Goal: Task Accomplishment & Management: Complete application form

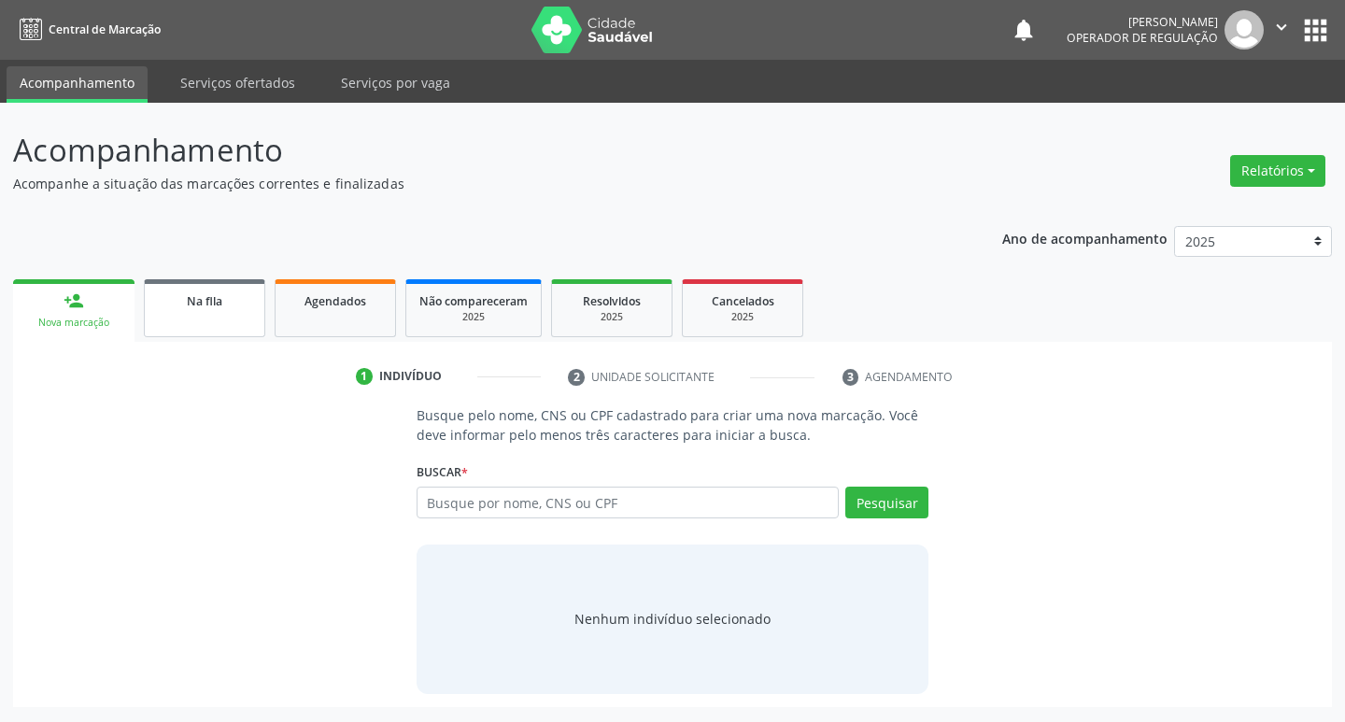
click at [225, 301] on div "Na fila" at bounding box center [204, 300] width 93 height 20
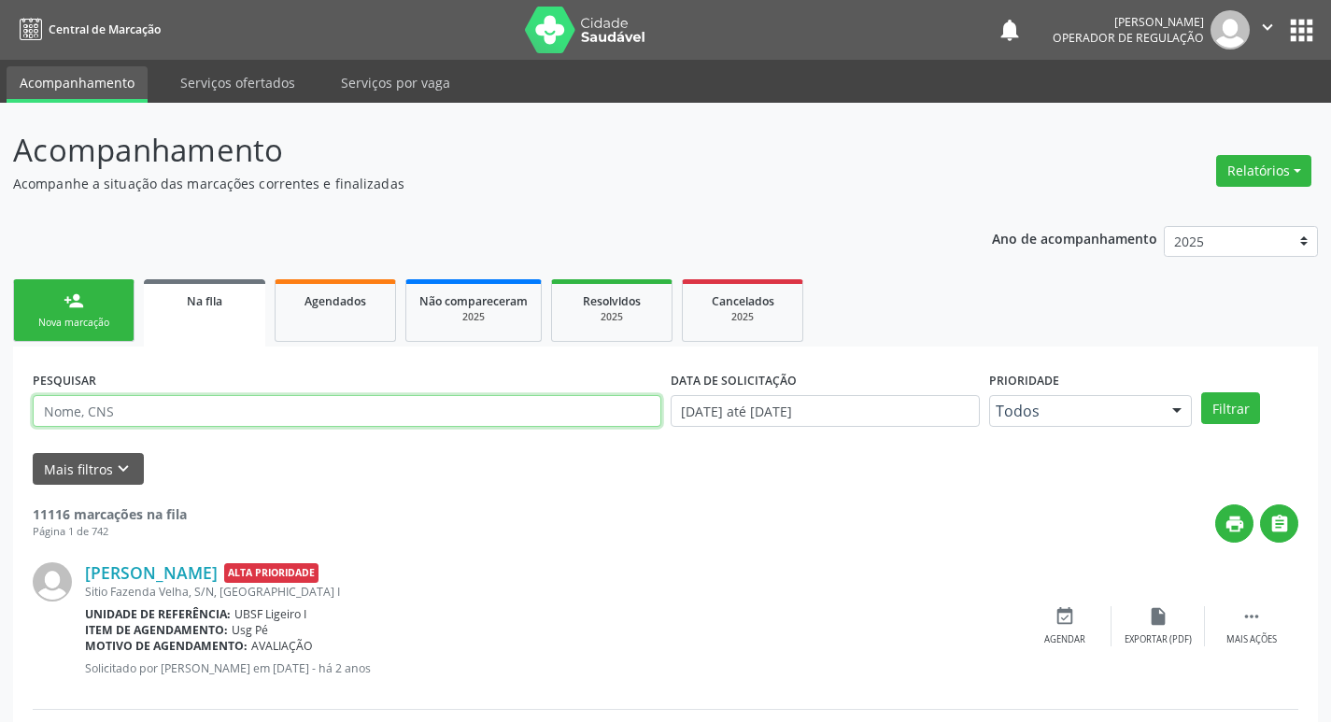
click at [241, 410] on input "text" at bounding box center [347, 411] width 629 height 32
paste input "700 4029 6433 7749"
type input "700 4029 6433 7749"
click at [1201, 392] on button "Filtrar" at bounding box center [1230, 408] width 59 height 32
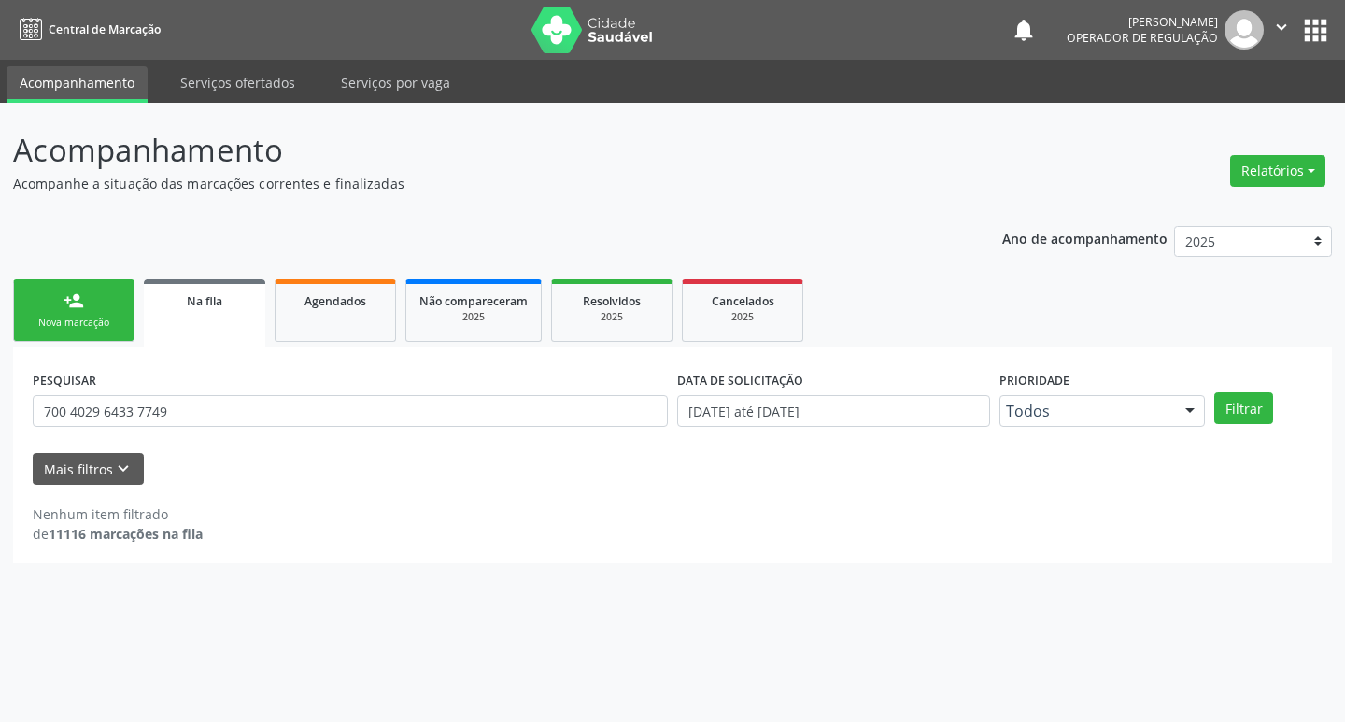
click at [106, 328] on div "Nova marcação" at bounding box center [73, 323] width 93 height 14
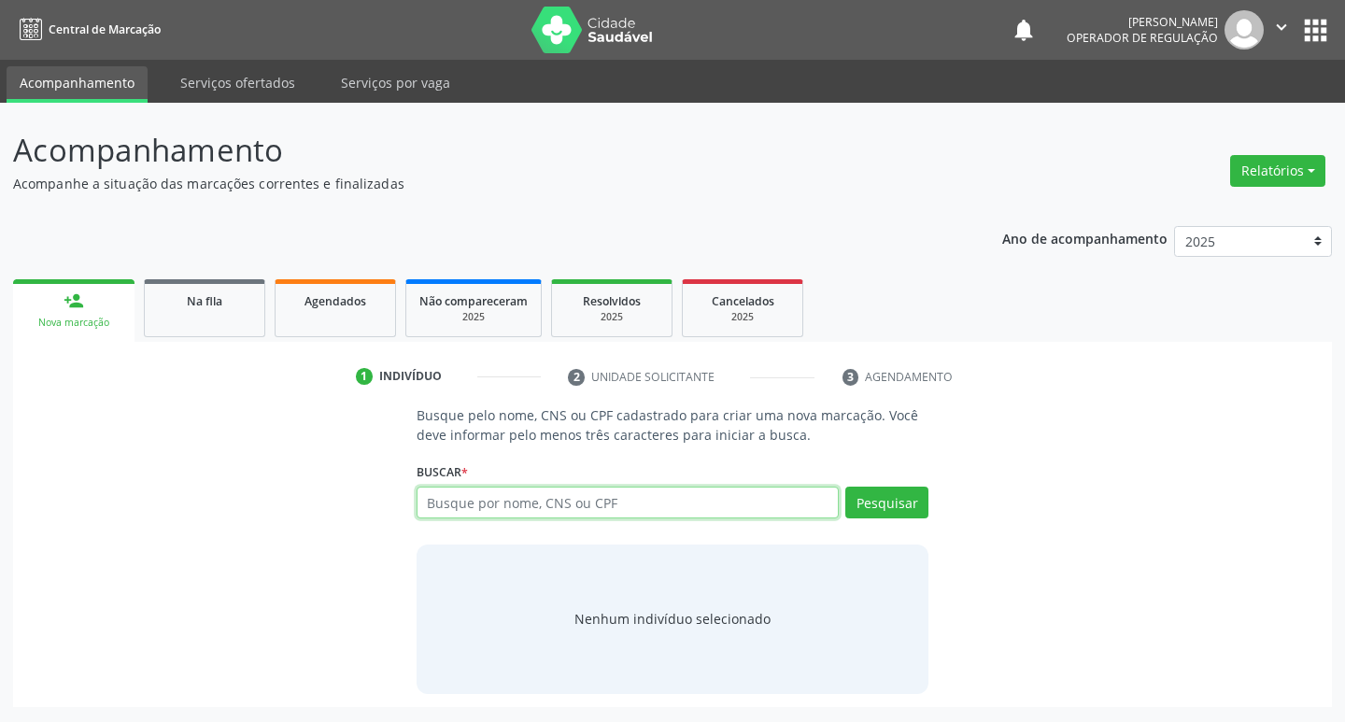
click at [569, 512] on input "text" at bounding box center [628, 503] width 423 height 32
paste input "700 4029 6433 7749"
type input "700 4029 6433 7749"
click at [905, 507] on button "Pesquisar" at bounding box center [886, 503] width 83 height 32
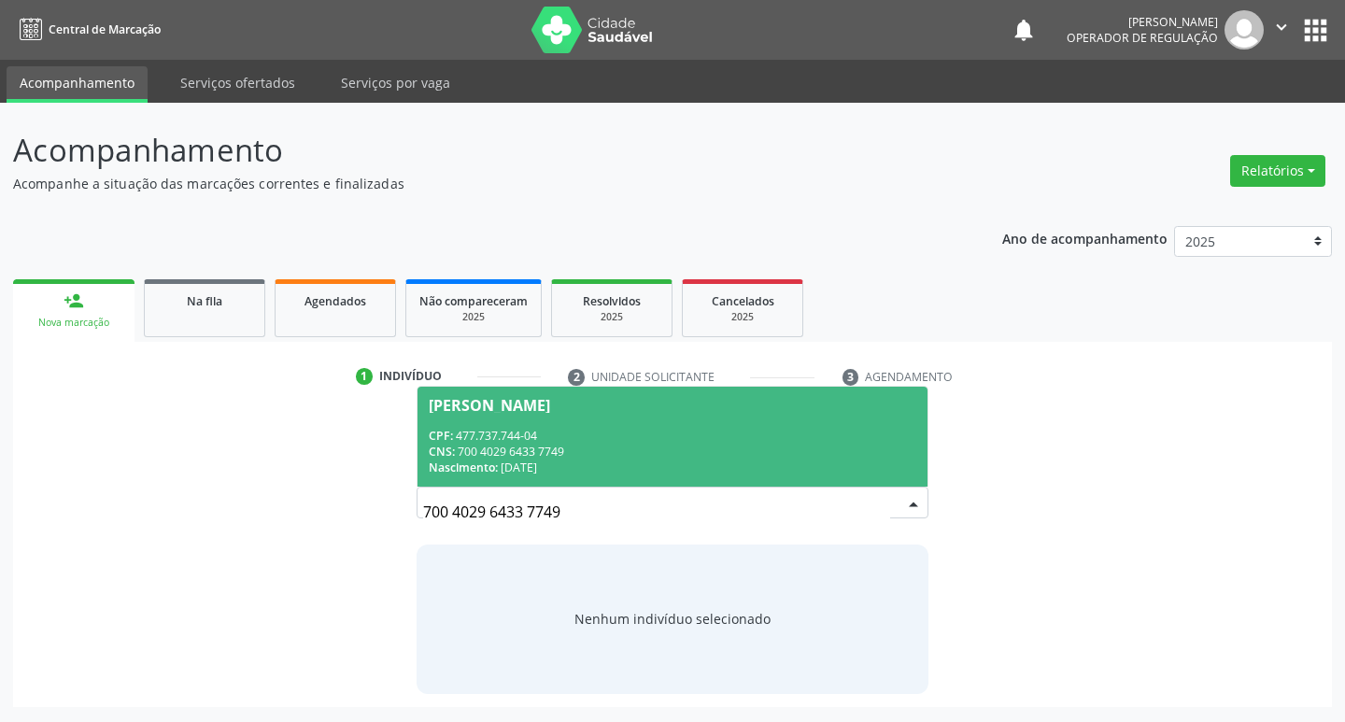
click at [673, 422] on span "[PERSON_NAME] CPF: 477.737.744-04 CNS: 700 4029 6433 7749 Nascimento: [DATE]" at bounding box center [673, 437] width 511 height 100
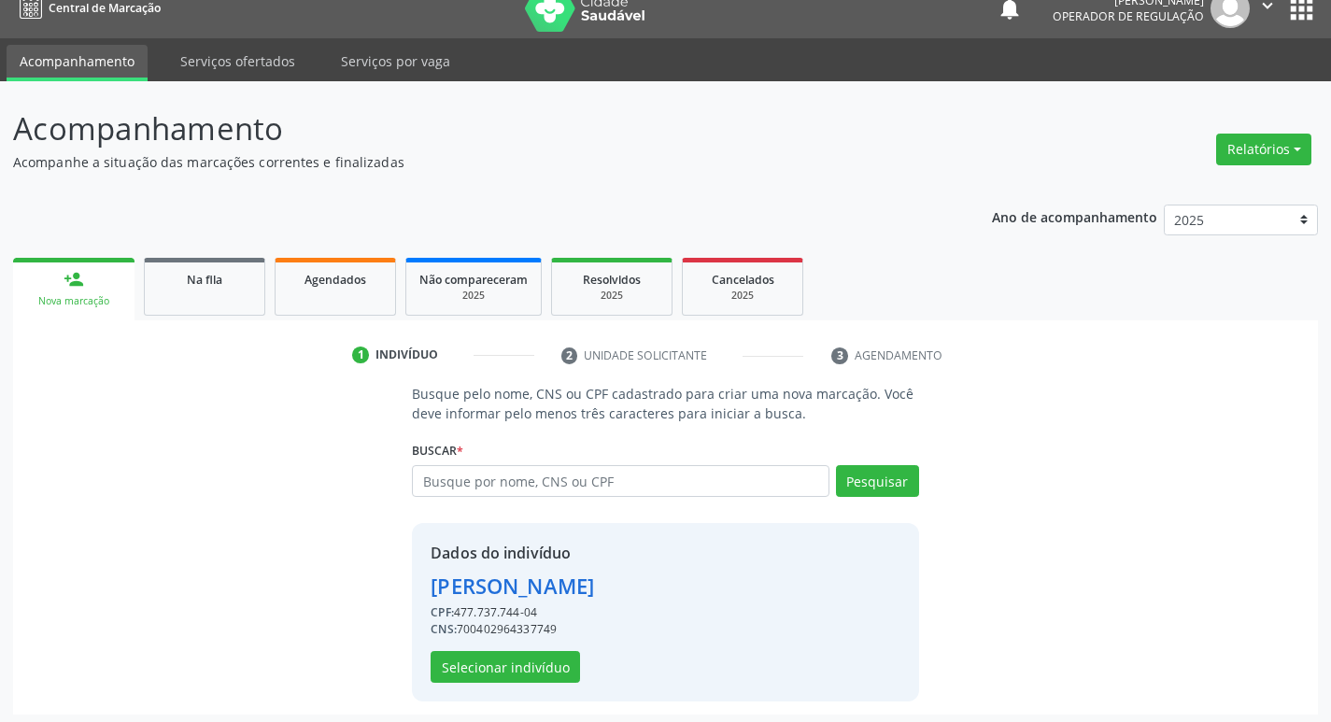
scroll to position [27, 0]
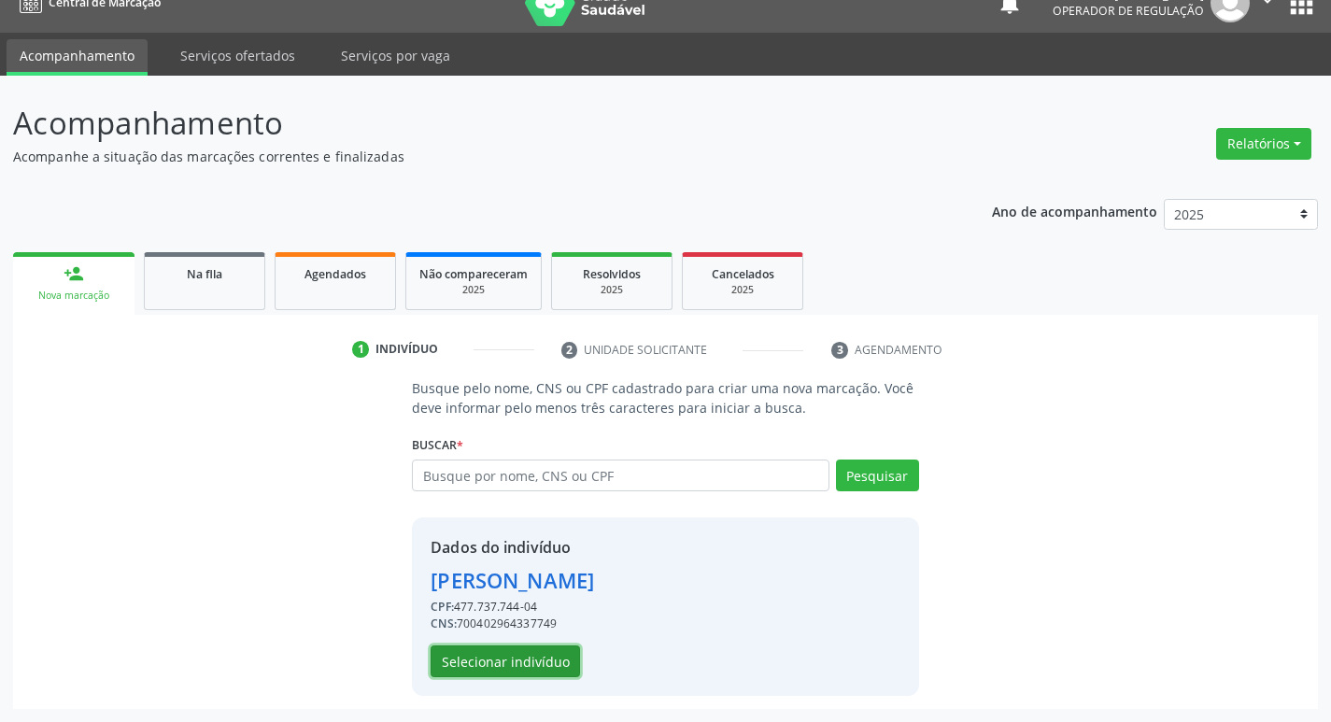
click at [541, 660] on button "Selecionar indivíduo" at bounding box center [505, 661] width 149 height 32
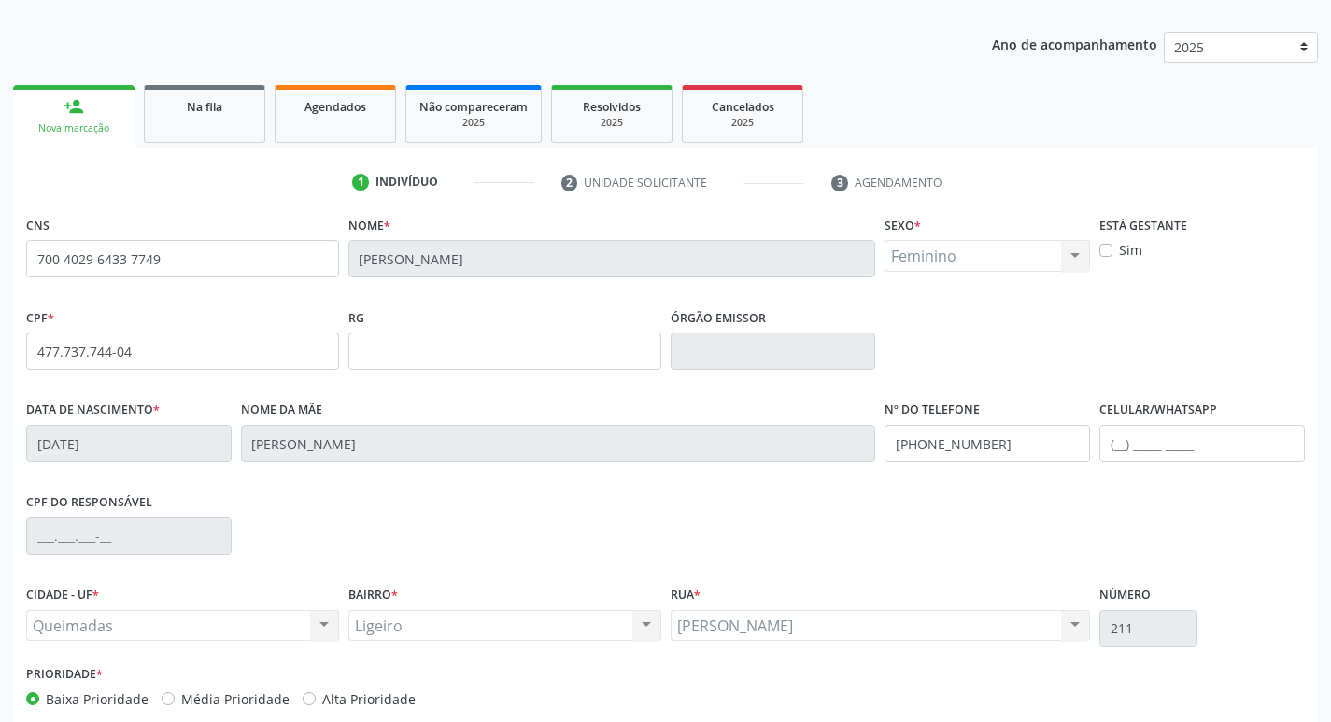
scroll to position [290, 0]
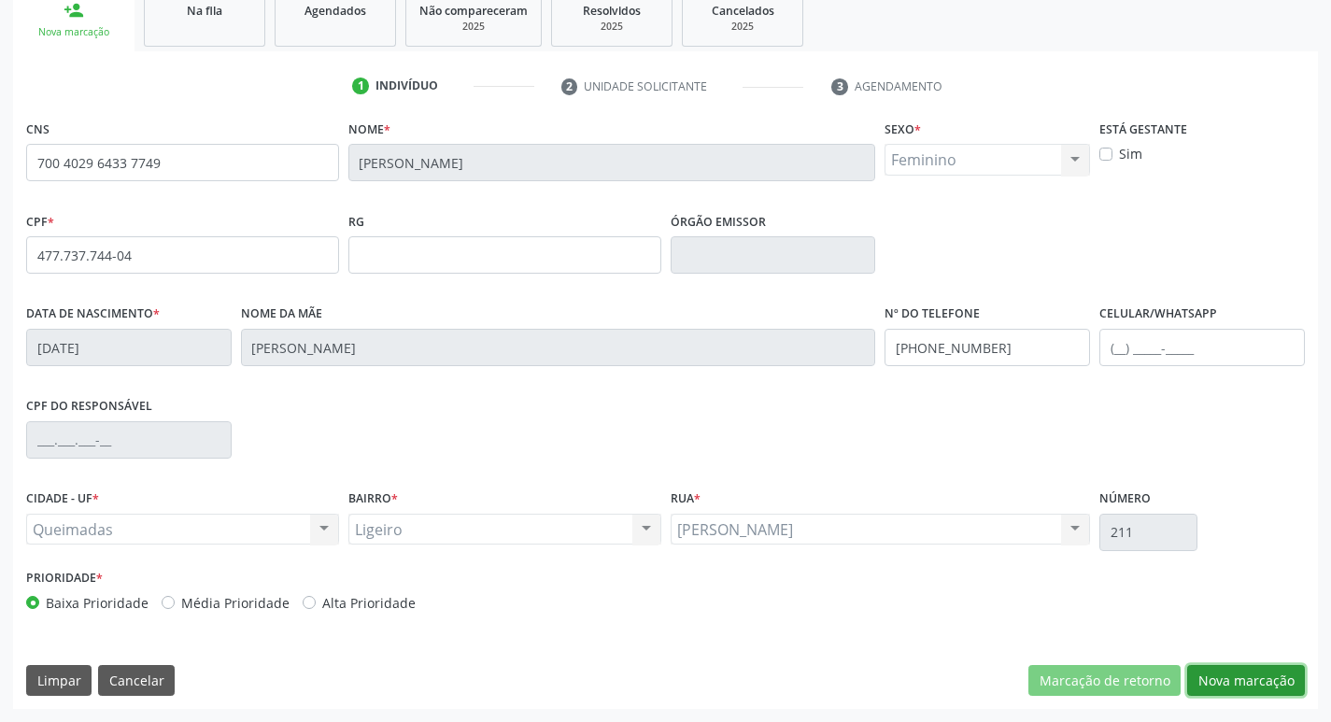
click at [1261, 685] on button "Nova marcação" at bounding box center [1246, 681] width 118 height 32
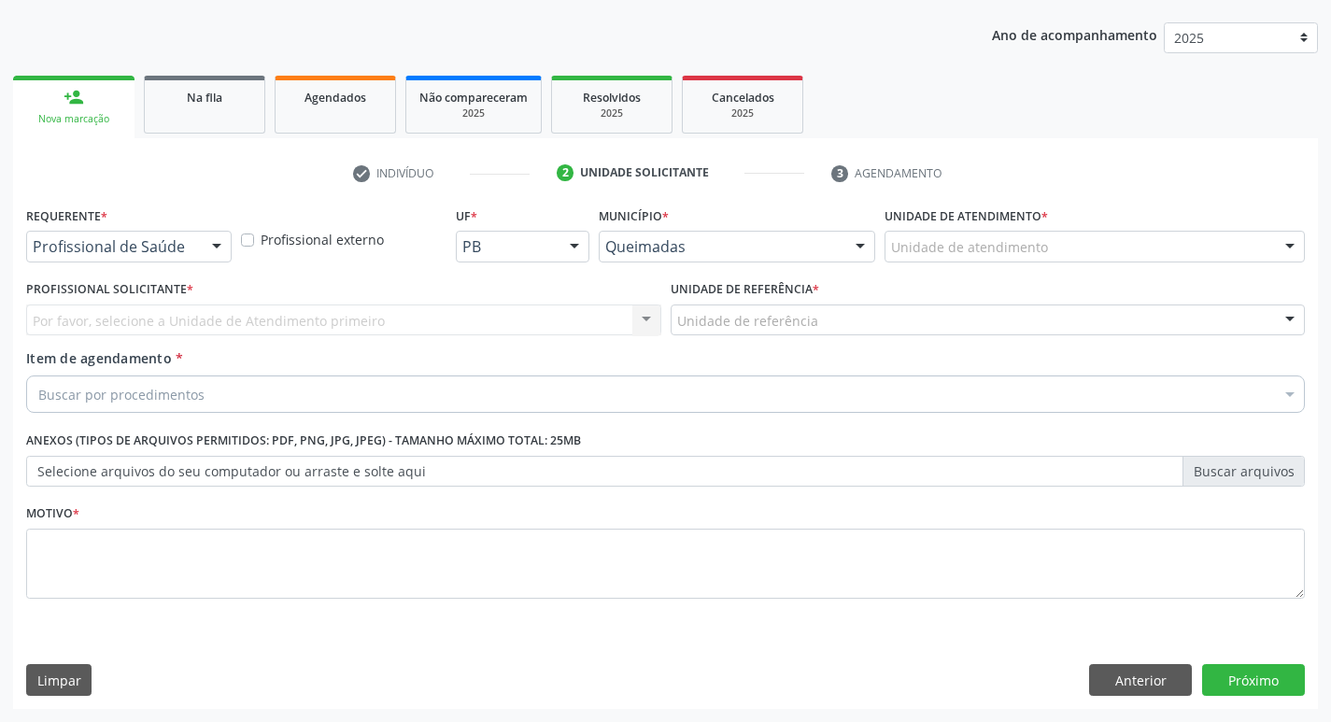
scroll to position [204, 0]
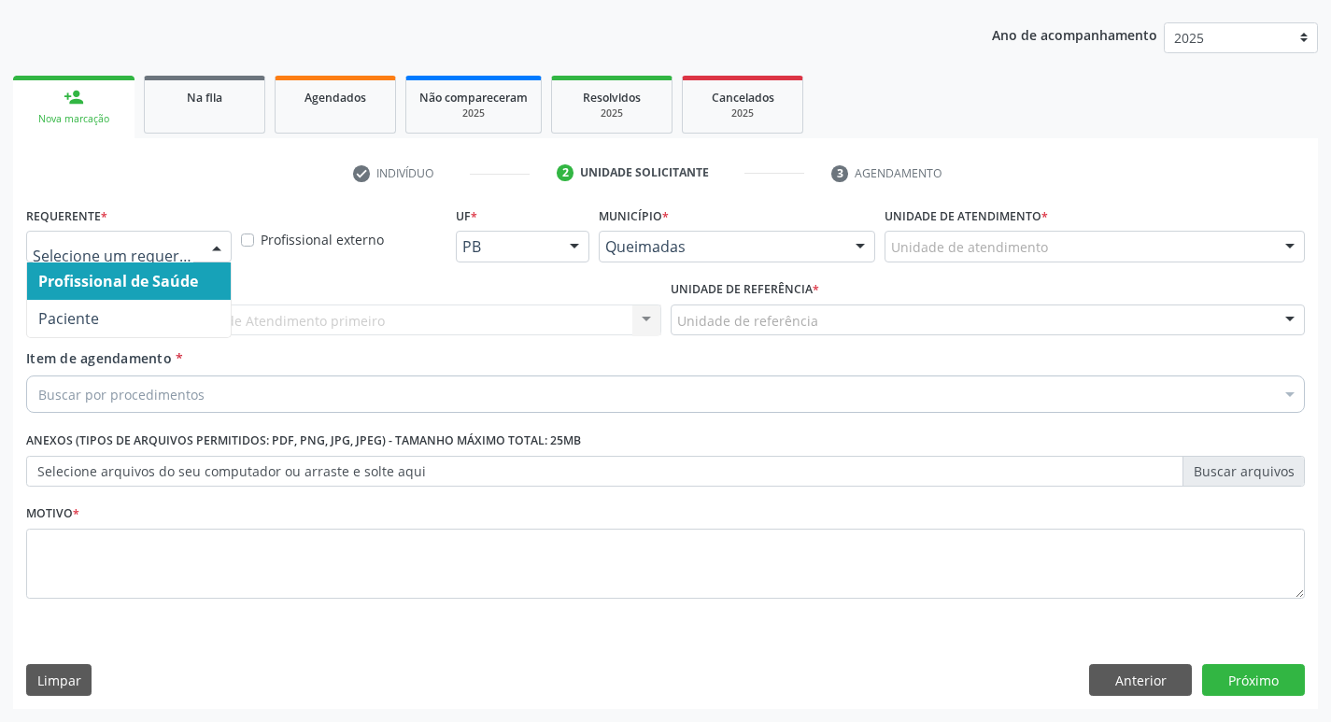
click at [206, 252] on div at bounding box center [217, 248] width 28 height 32
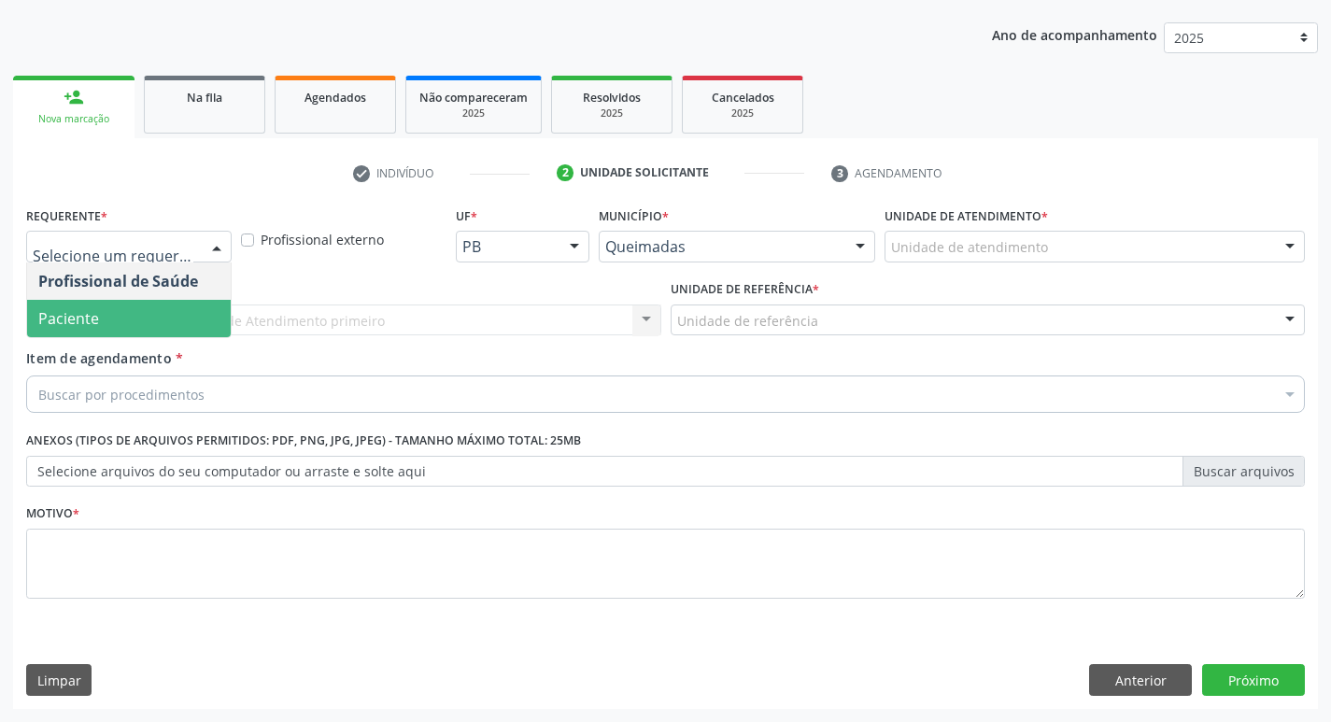
click at [177, 317] on span "Paciente" at bounding box center [129, 318] width 204 height 37
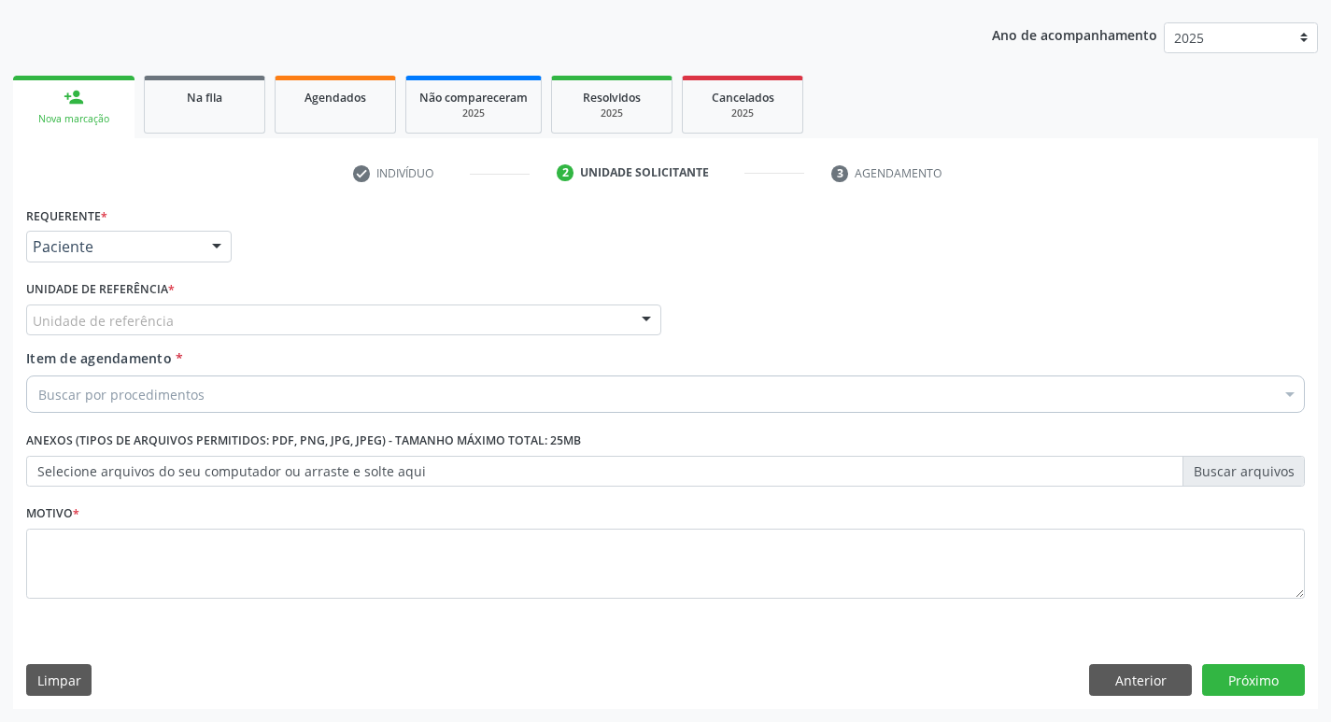
click at [183, 319] on div "Unidade de referência" at bounding box center [343, 321] width 635 height 32
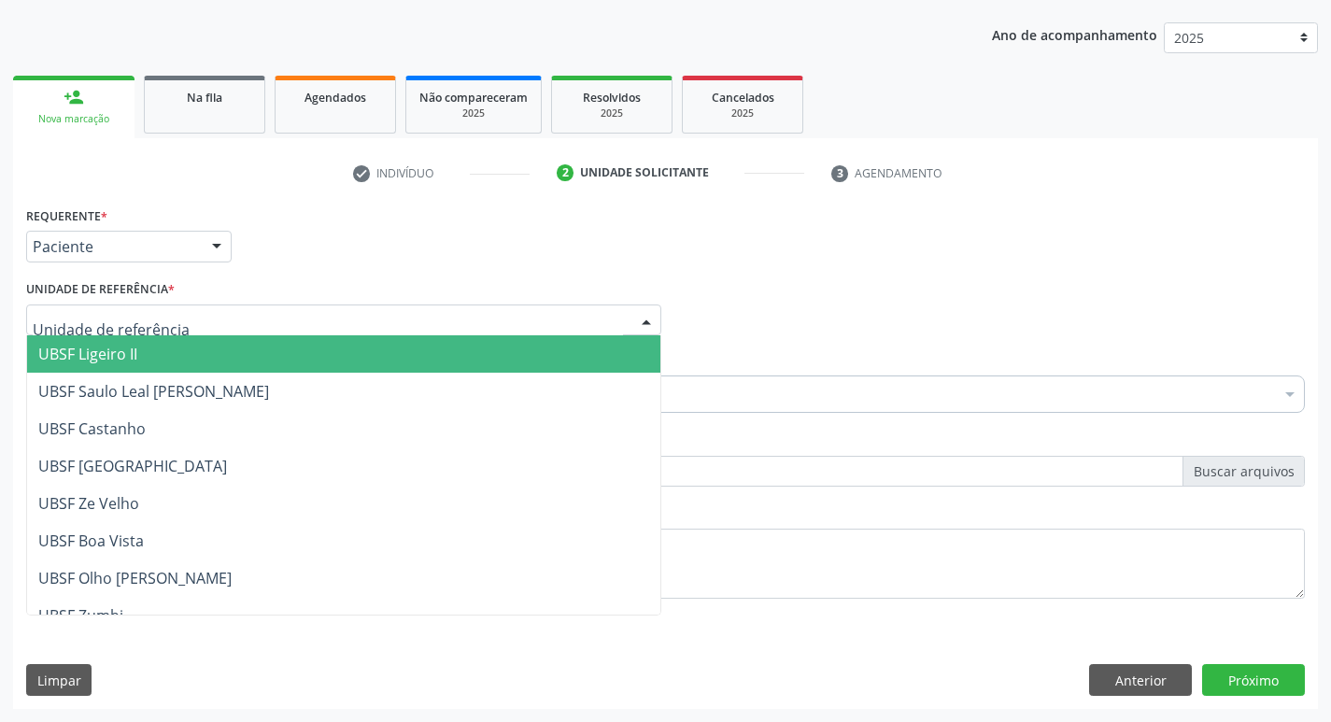
click at [185, 345] on span "UBSF Ligeiro II" at bounding box center [343, 353] width 633 height 37
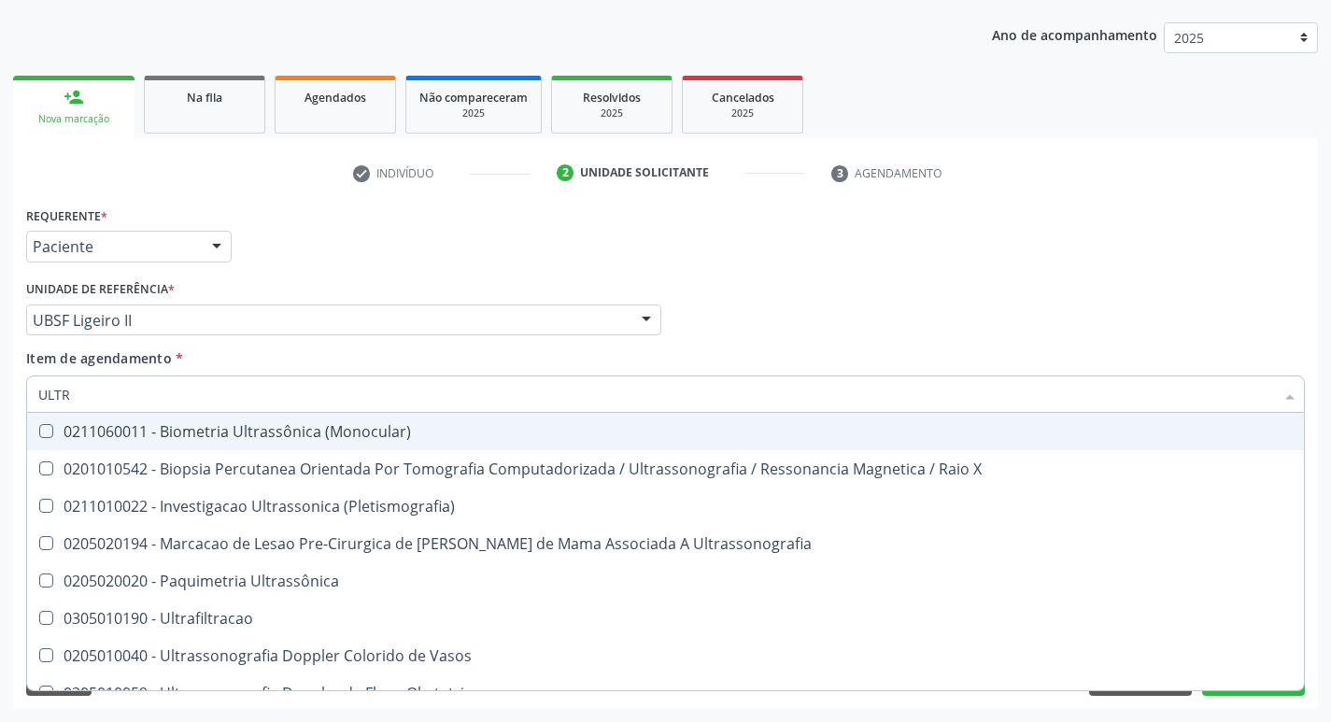
type input "ULTRA"
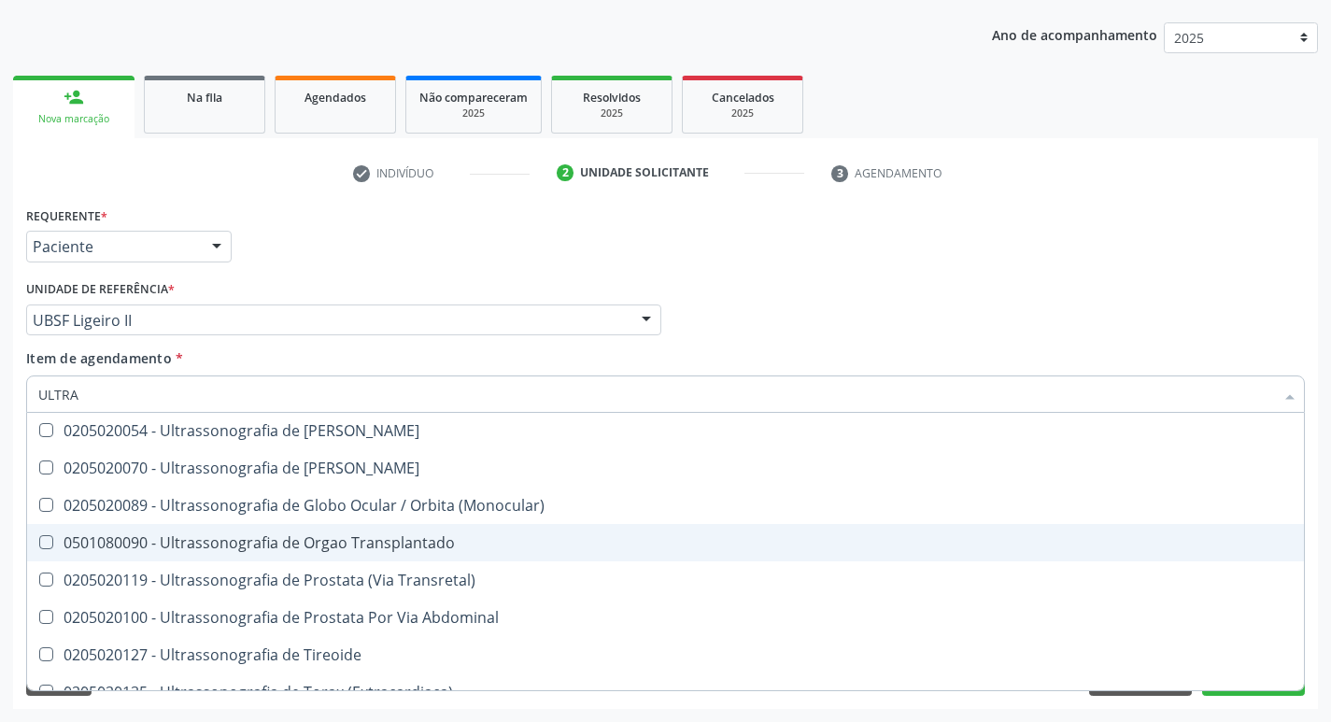
scroll to position [619, 0]
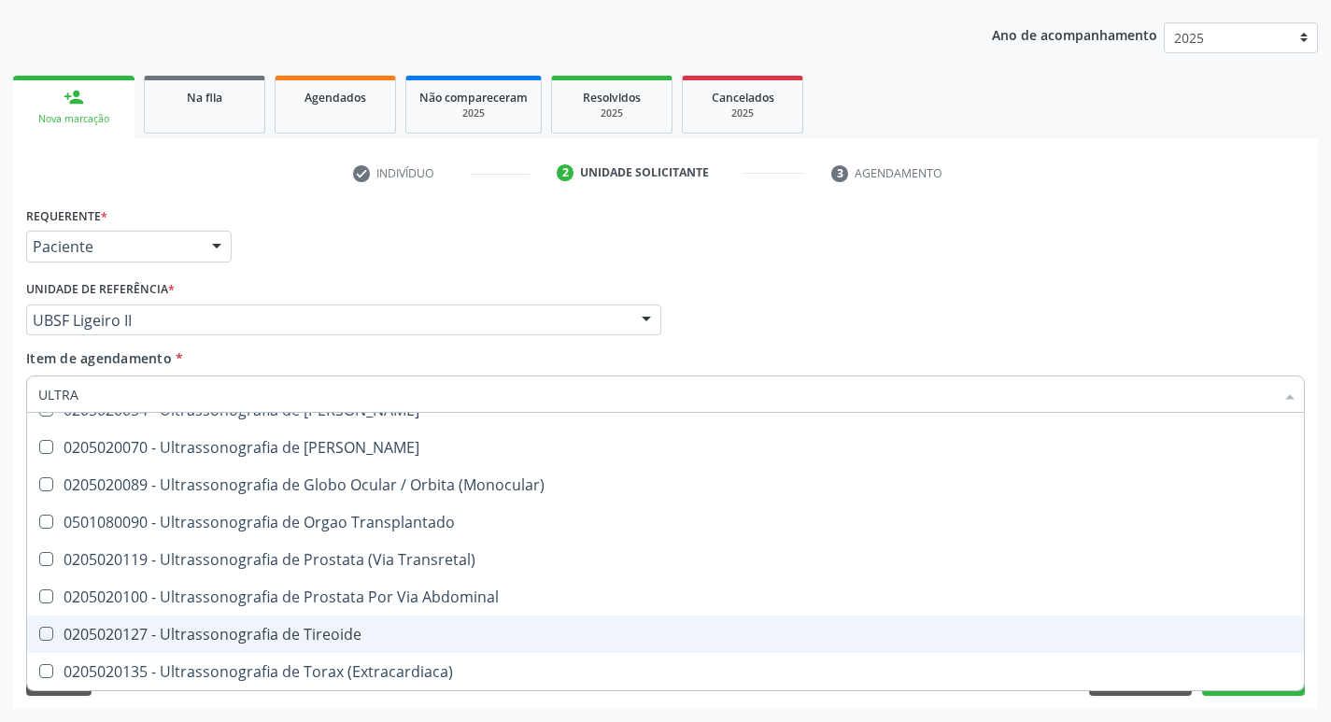
click at [333, 627] on div "0205020127 - Ultrassonografia de Tireoide" at bounding box center [665, 634] width 1254 height 15
checkbox Tireoide "true"
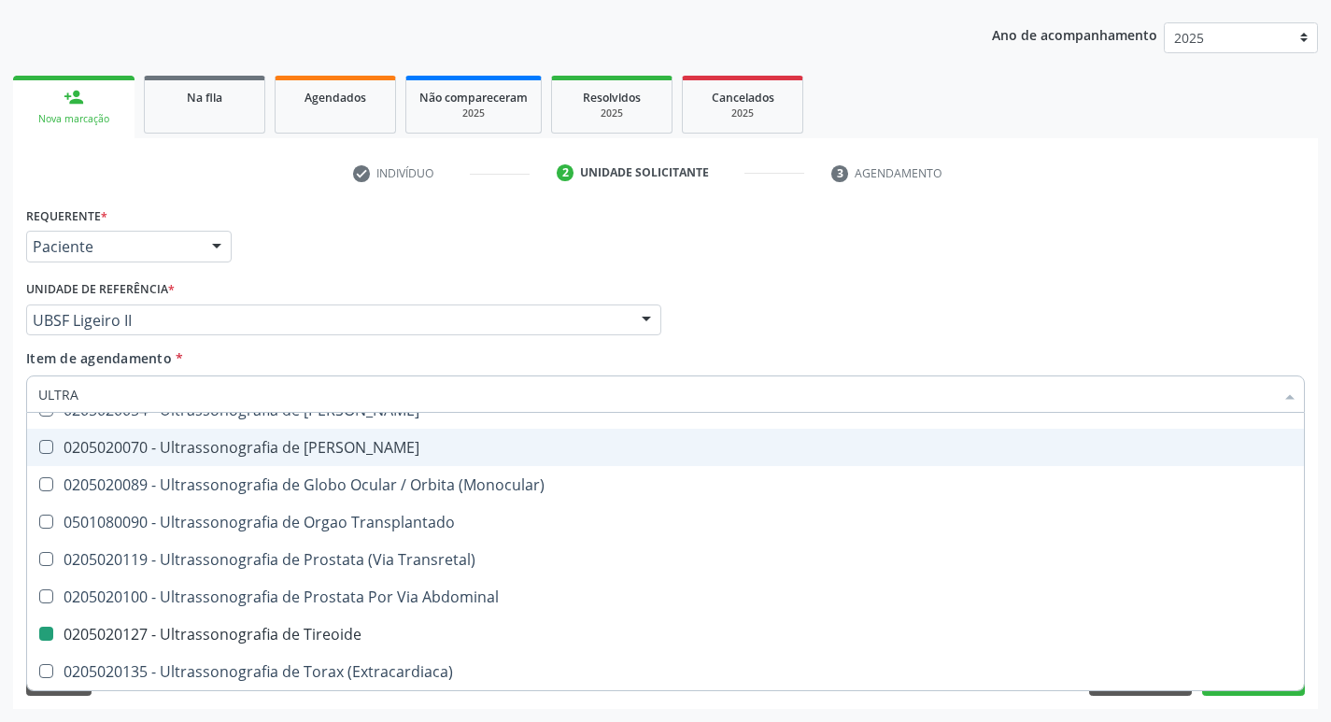
click at [476, 244] on div "Requerente * Paciente Profissional de Saúde Paciente Nenhum resultado encontrad…" at bounding box center [665, 238] width 1288 height 73
checkbox X "true"
checkbox Tireoide "false"
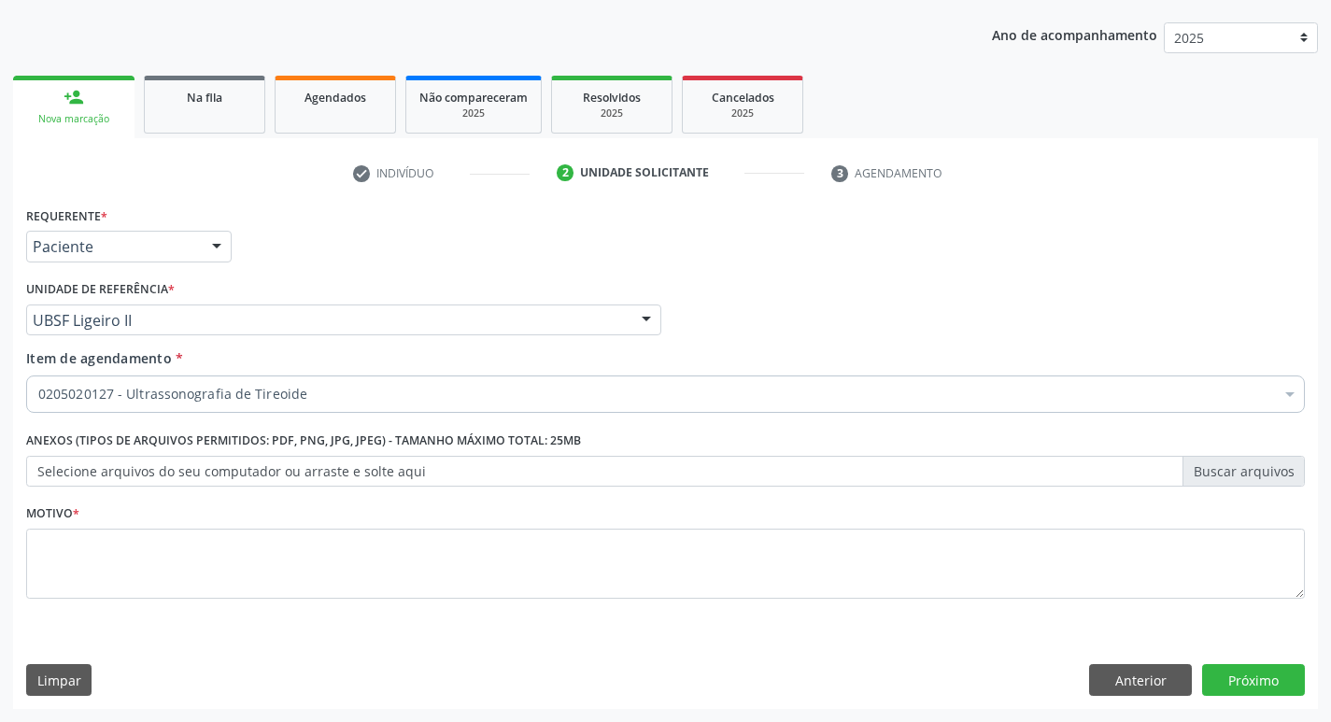
scroll to position [0, 0]
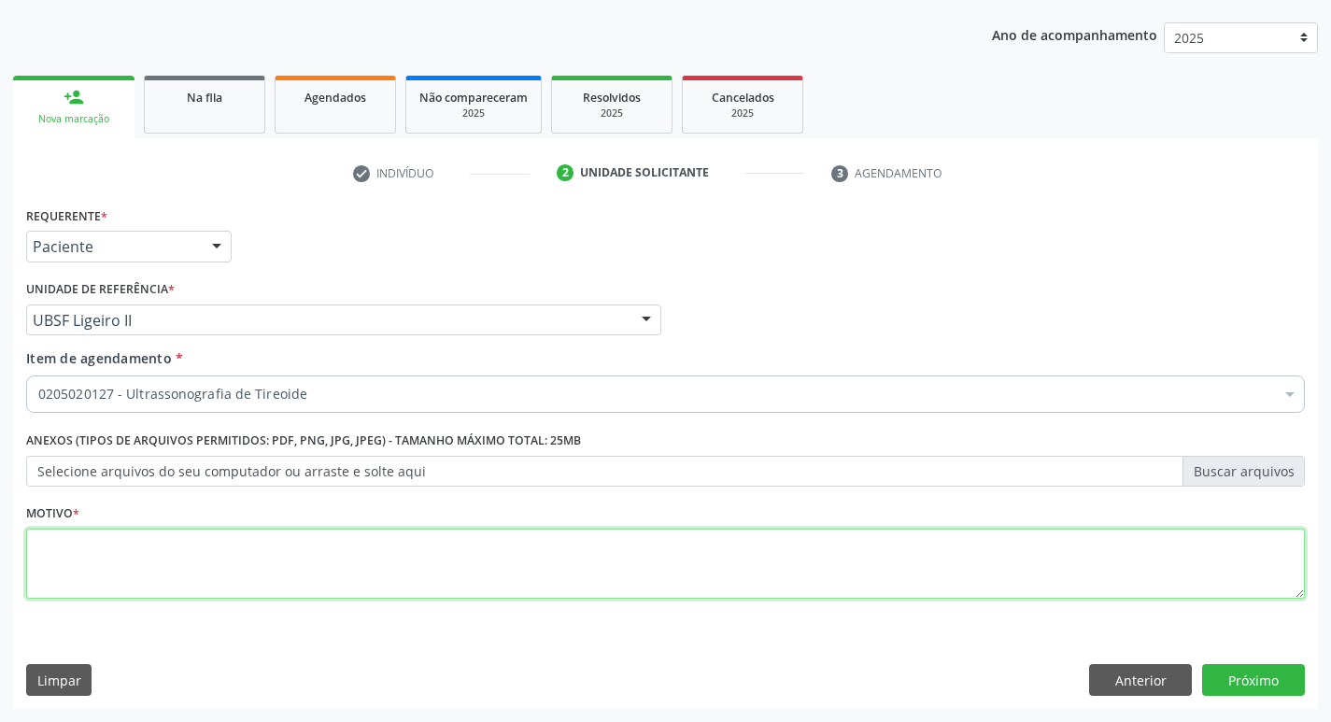
click at [357, 546] on textarea at bounding box center [665, 564] width 1279 height 71
type textarea "NÓDULO"
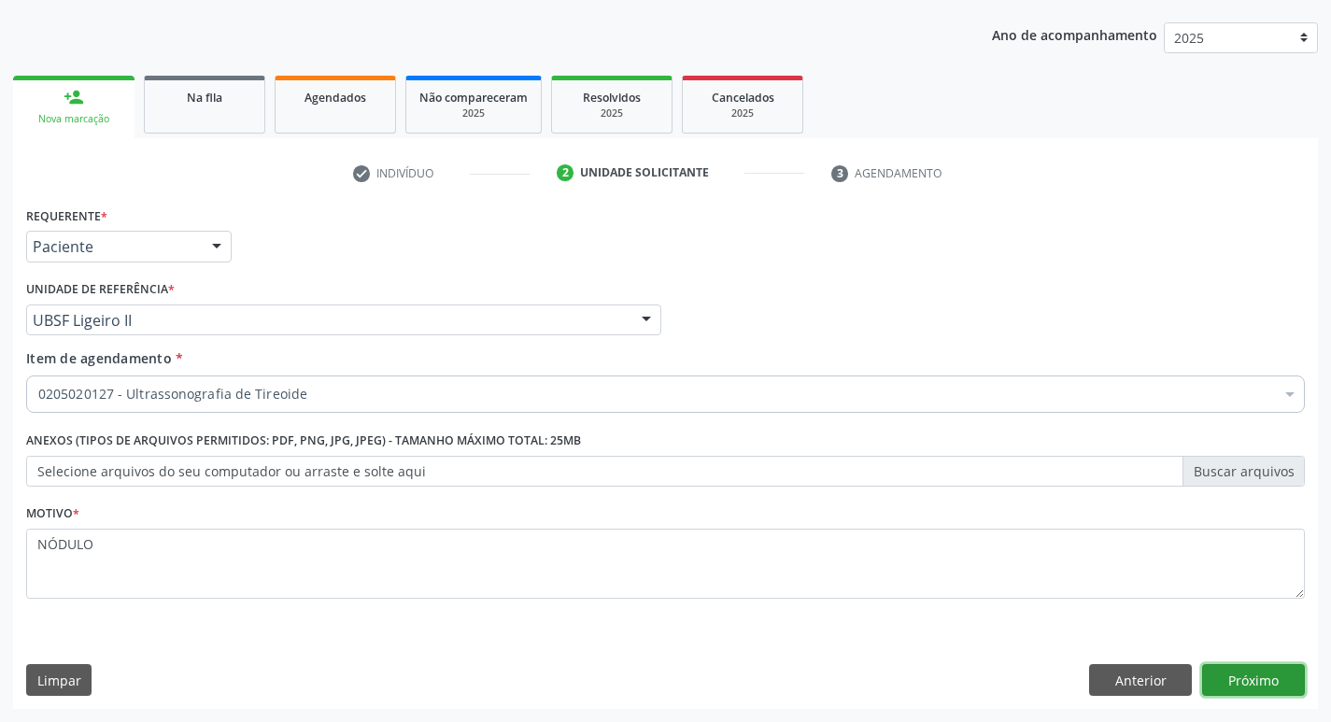
click at [1277, 675] on button "Próximo" at bounding box center [1253, 680] width 103 height 32
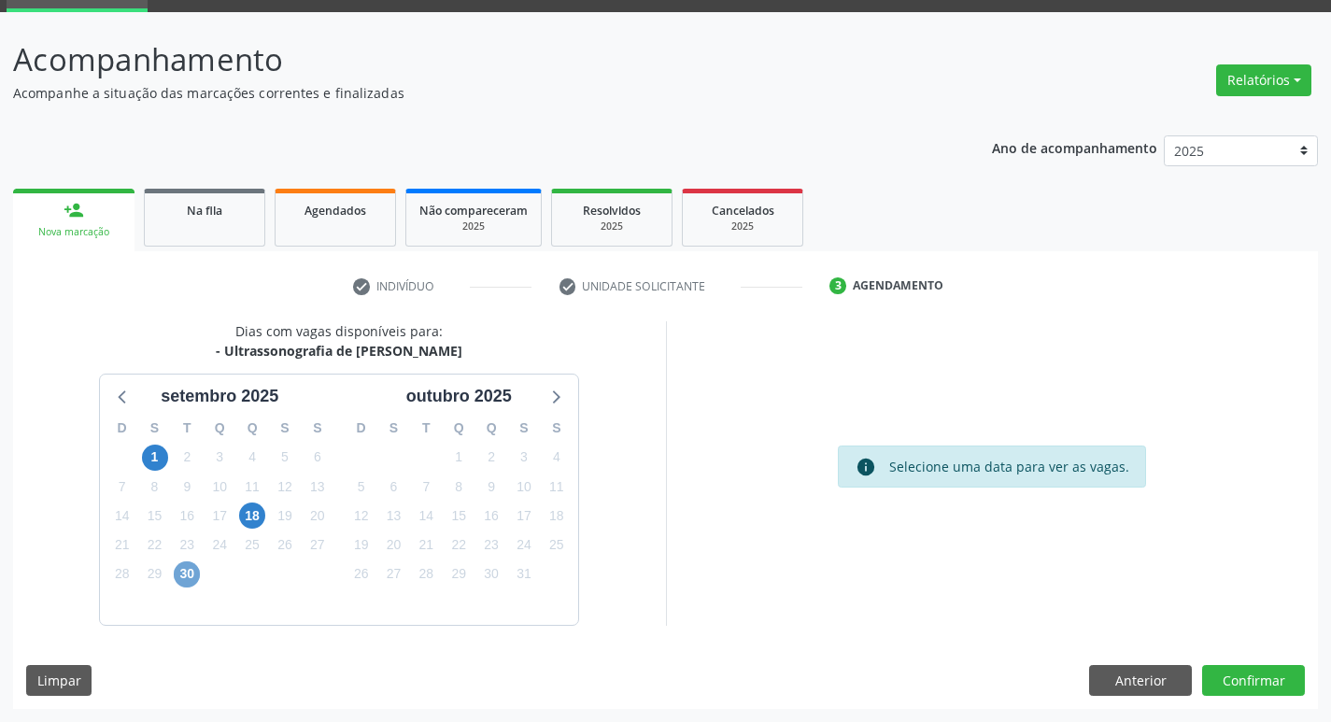
click at [182, 578] on span "30" at bounding box center [187, 574] width 26 height 26
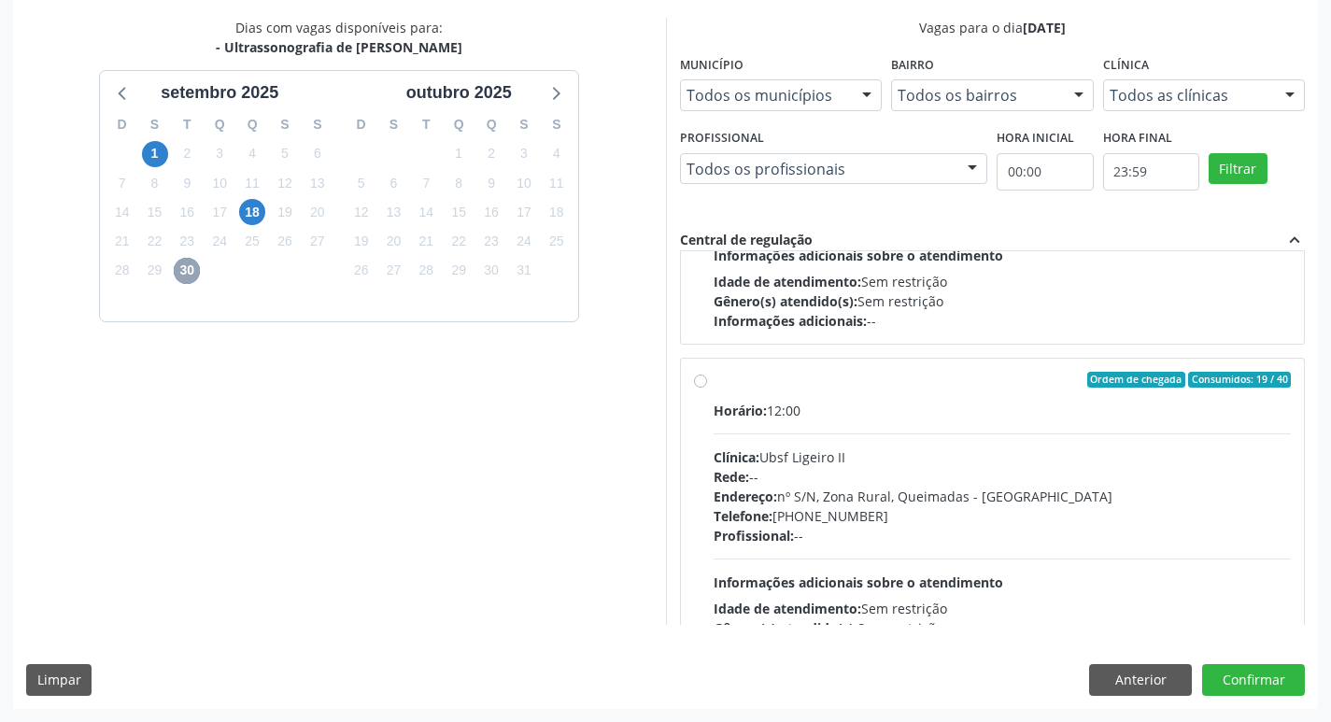
scroll to position [280, 0]
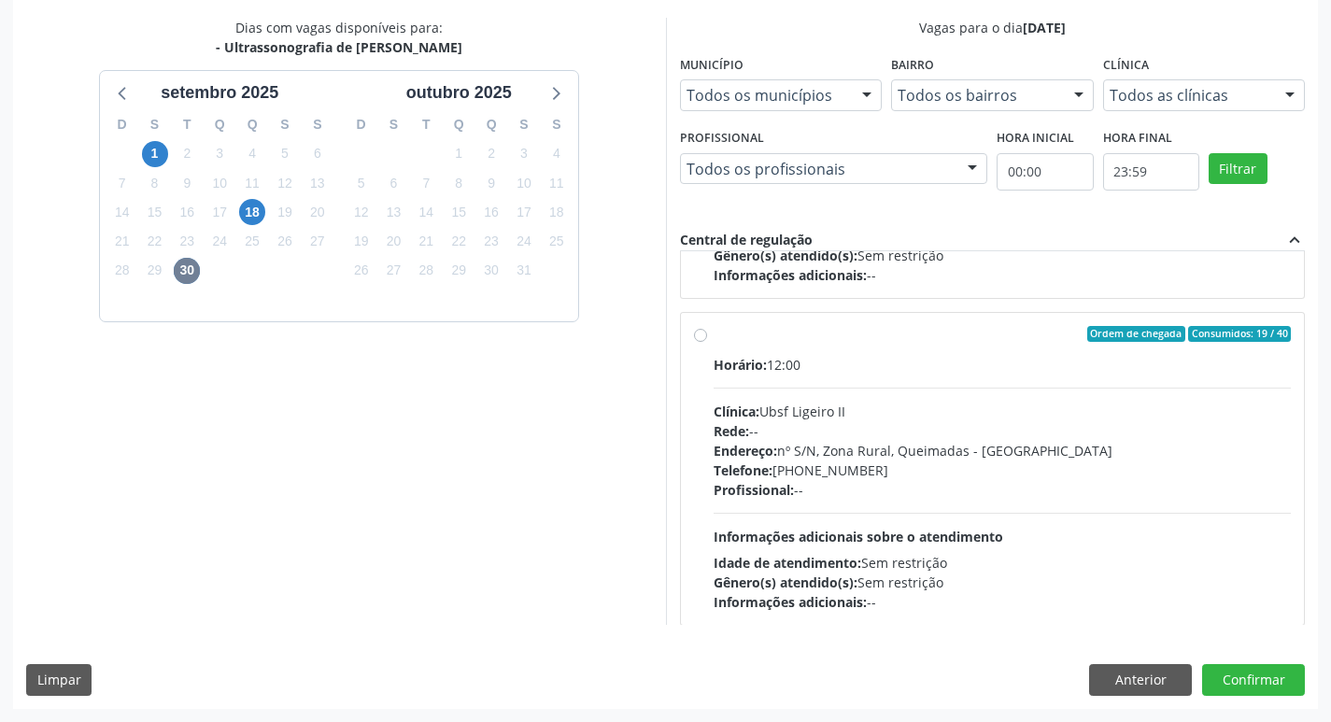
click at [1010, 411] on div "Clínica: Ubsf Ligeiro II" at bounding box center [1003, 412] width 578 height 20
click at [707, 343] on input "Ordem de chegada Consumidos: 19 / 40 Horário: 12:00 Clínica: Ubsf Ligeiro II Re…" at bounding box center [700, 334] width 13 height 17
radio input "true"
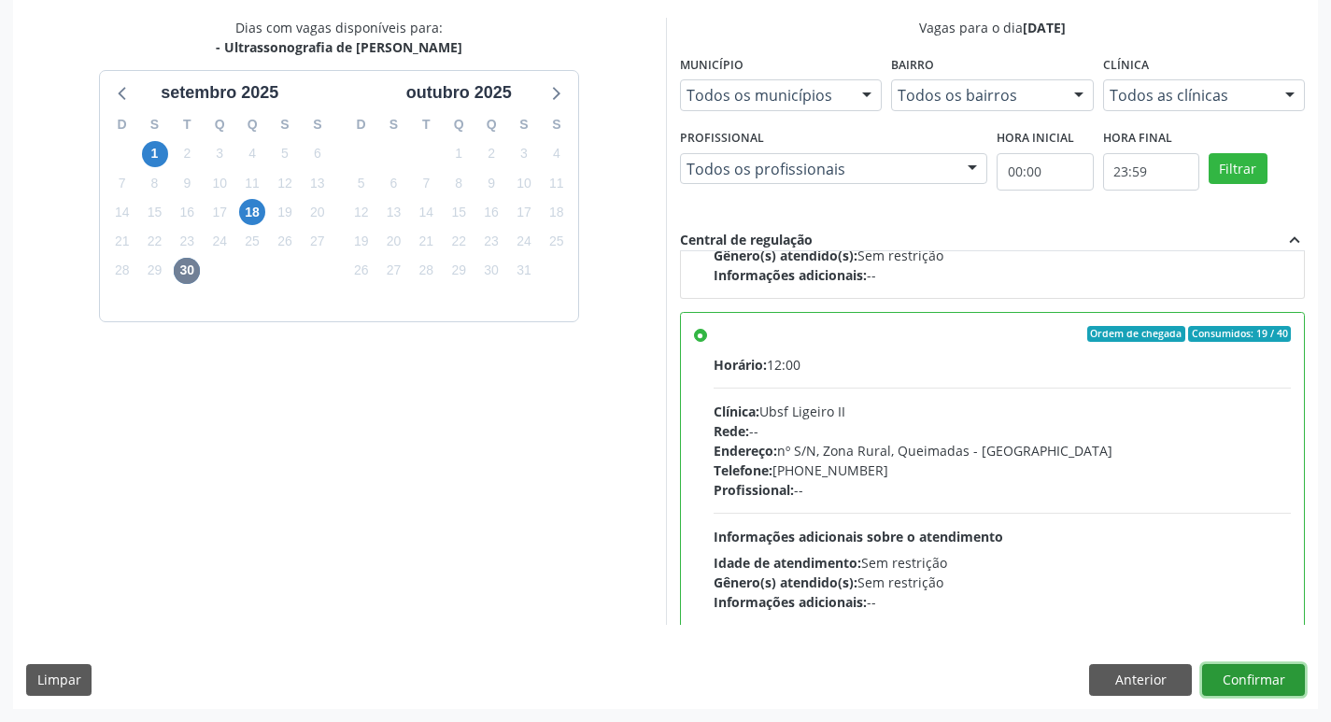
click at [1247, 690] on button "Confirmar" at bounding box center [1253, 680] width 103 height 32
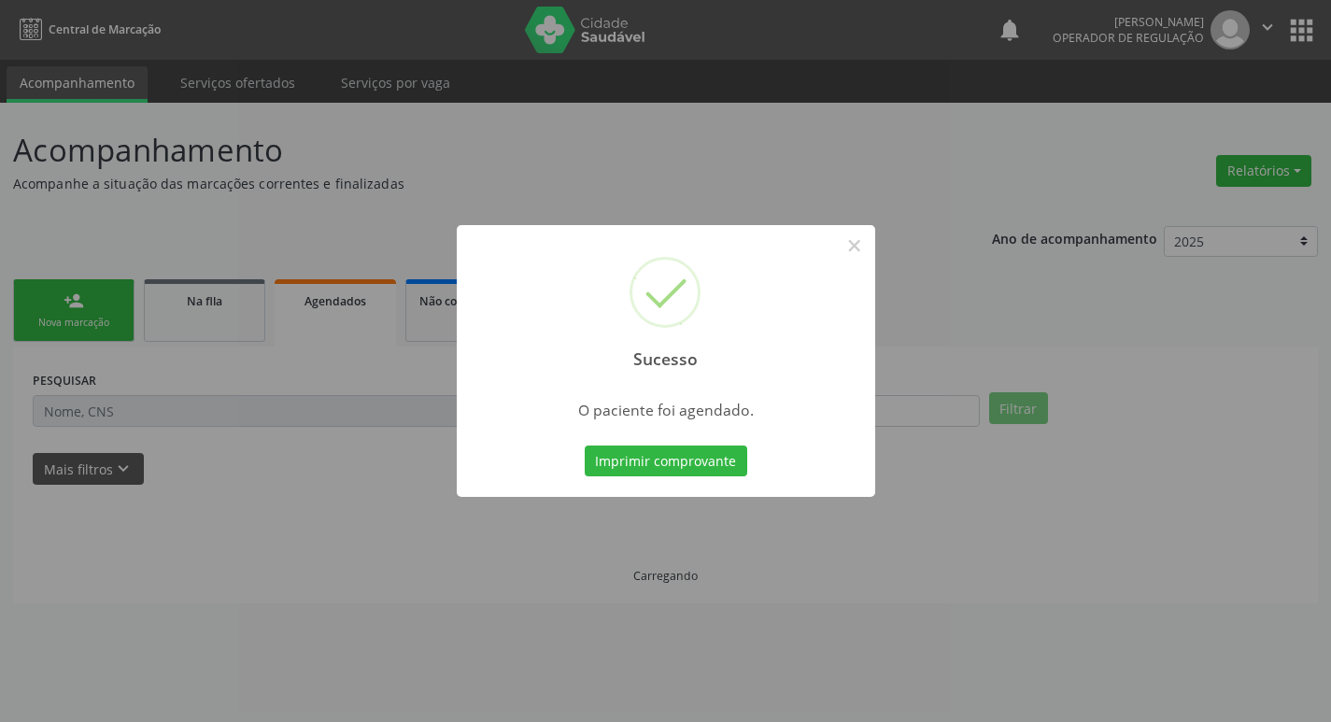
scroll to position [0, 0]
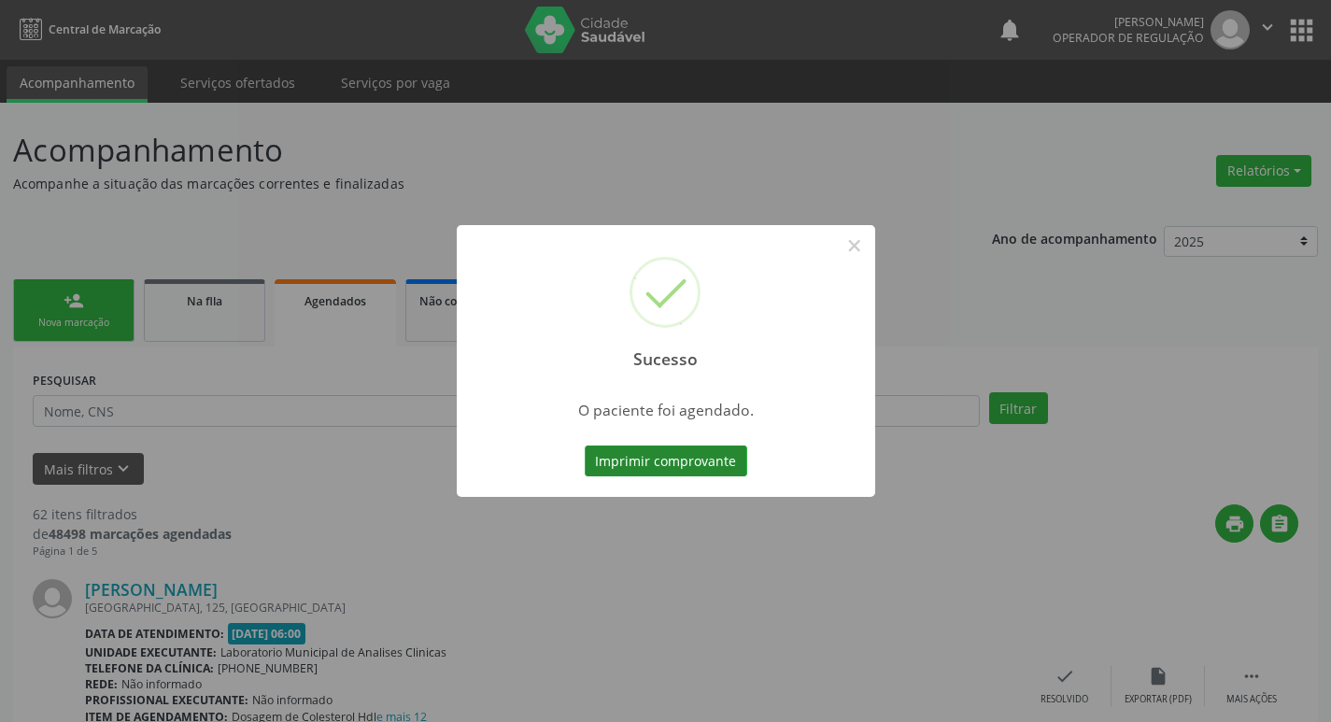
click at [717, 457] on button "Imprimir comprovante" at bounding box center [666, 462] width 163 height 32
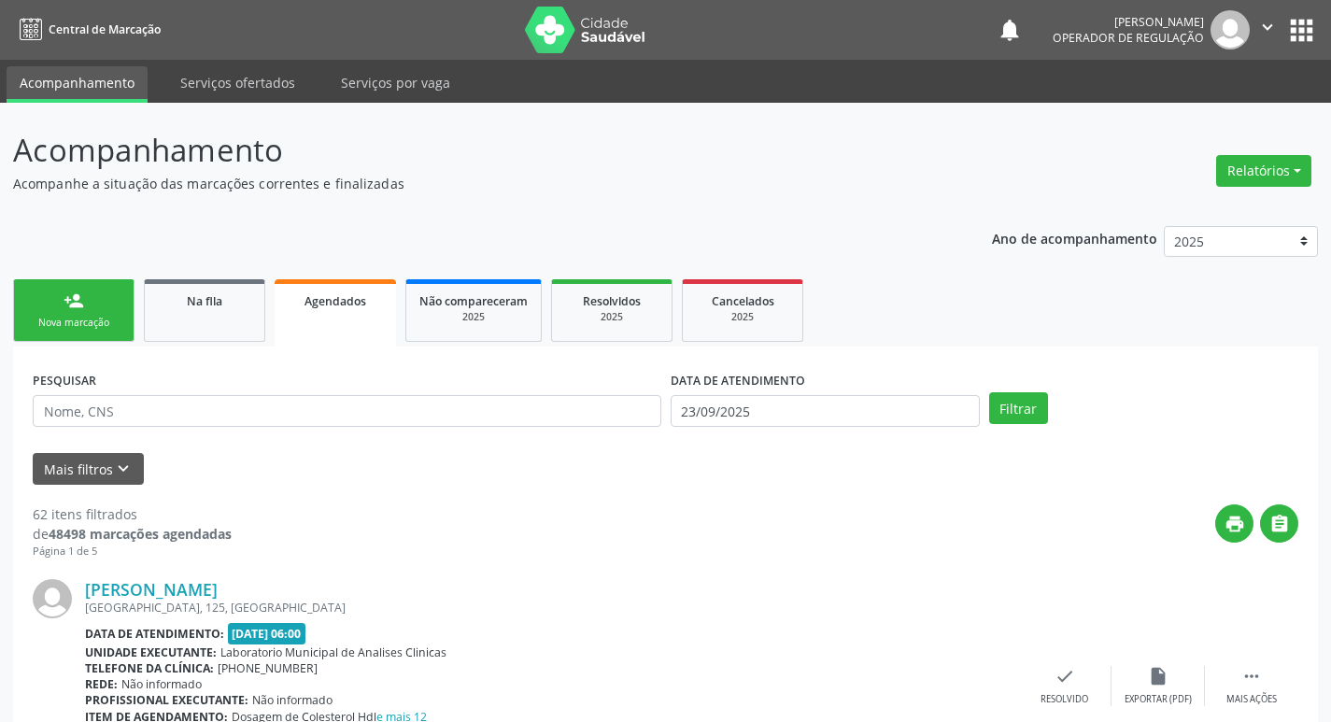
click at [221, 317] on link "Na fila" at bounding box center [204, 310] width 121 height 63
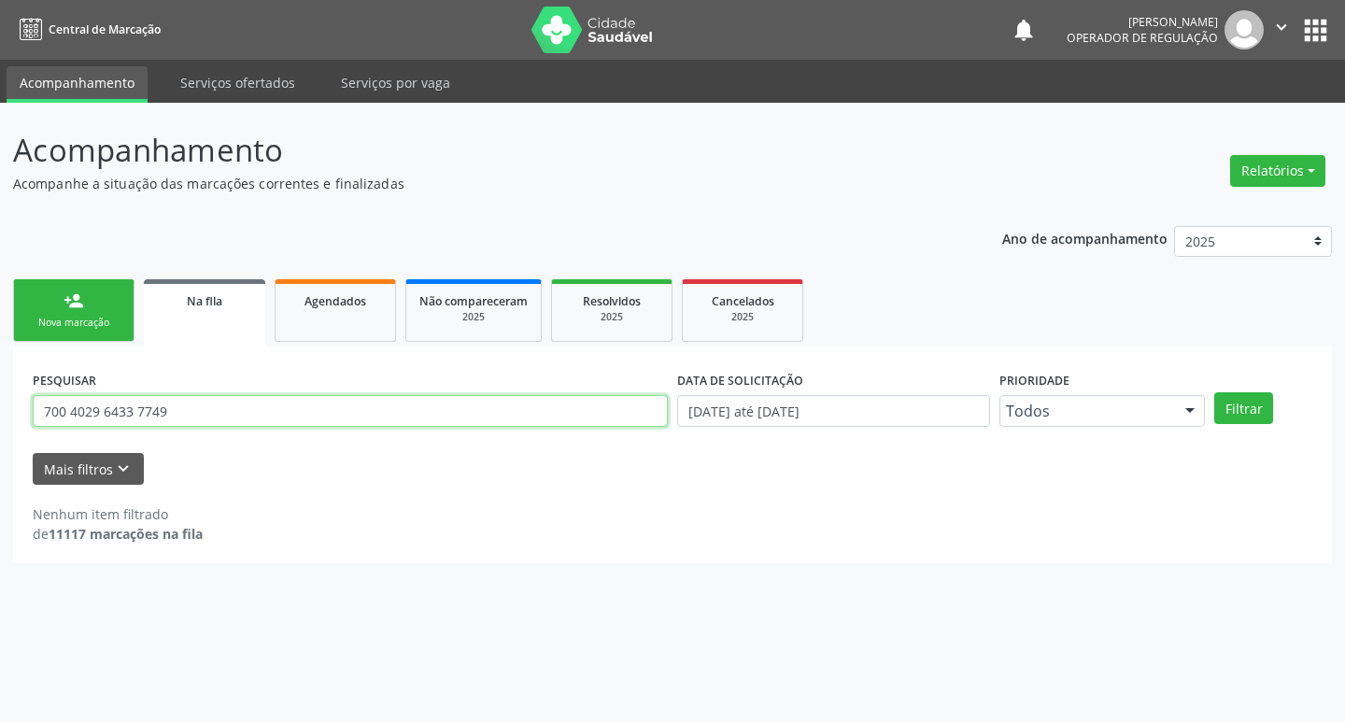
click at [324, 421] on input "700 4029 6433 7749" at bounding box center [350, 411] width 635 height 32
type input "7"
type input "702604267484347"
click at [1214, 392] on button "Filtrar" at bounding box center [1243, 408] width 59 height 32
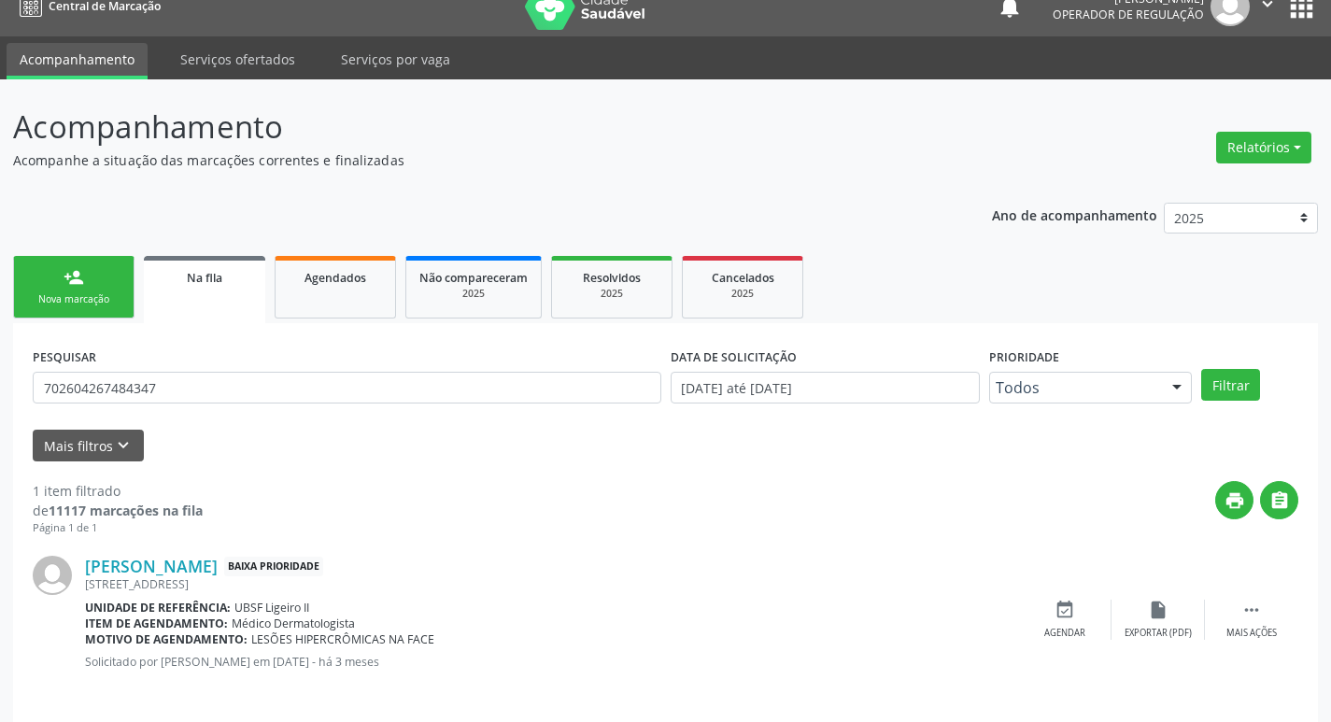
scroll to position [36, 0]
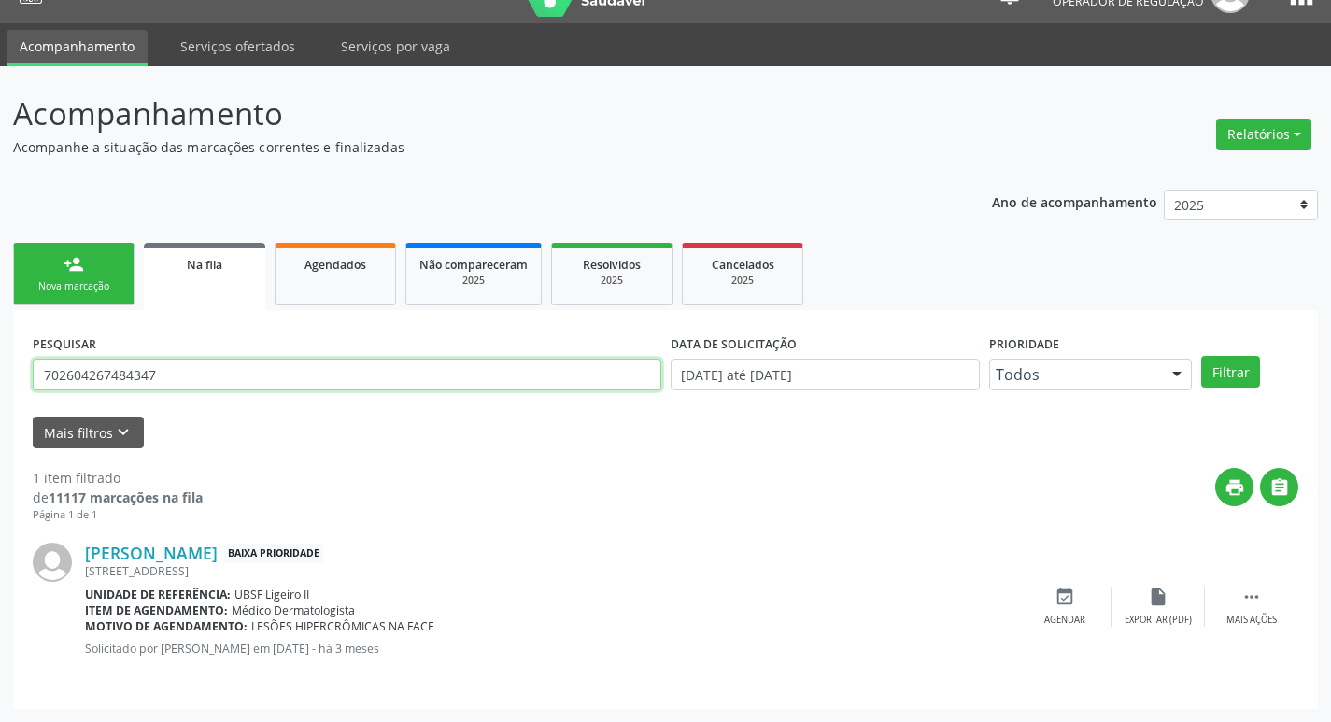
click at [194, 377] on input "702604267484347" at bounding box center [347, 375] width 629 height 32
click at [61, 267] on link "person_add Nova marcação" at bounding box center [73, 274] width 121 height 63
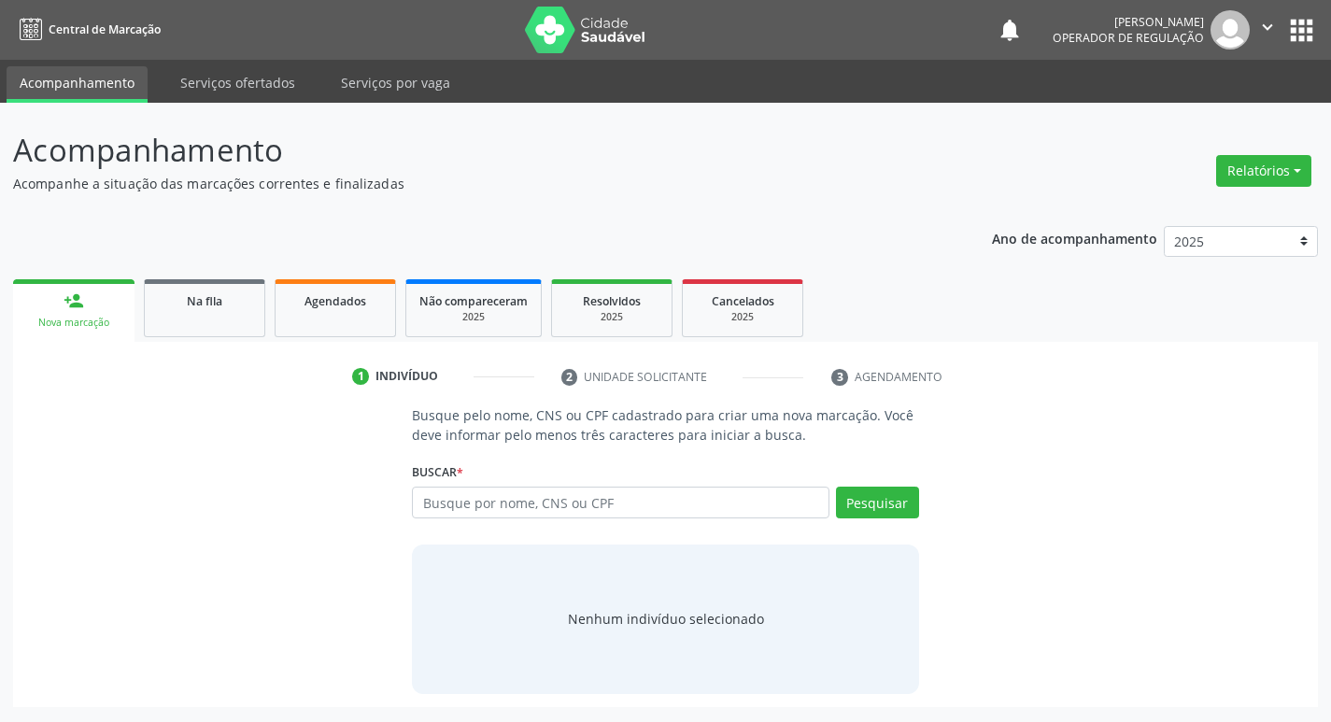
scroll to position [0, 0]
click at [713, 520] on div "Busque por nome, CNS ou CPF Nenhum resultado encontrado para: " " Digite nome, …" at bounding box center [673, 509] width 513 height 45
click at [716, 517] on input "text" at bounding box center [628, 503] width 423 height 32
paste input "702604267484347"
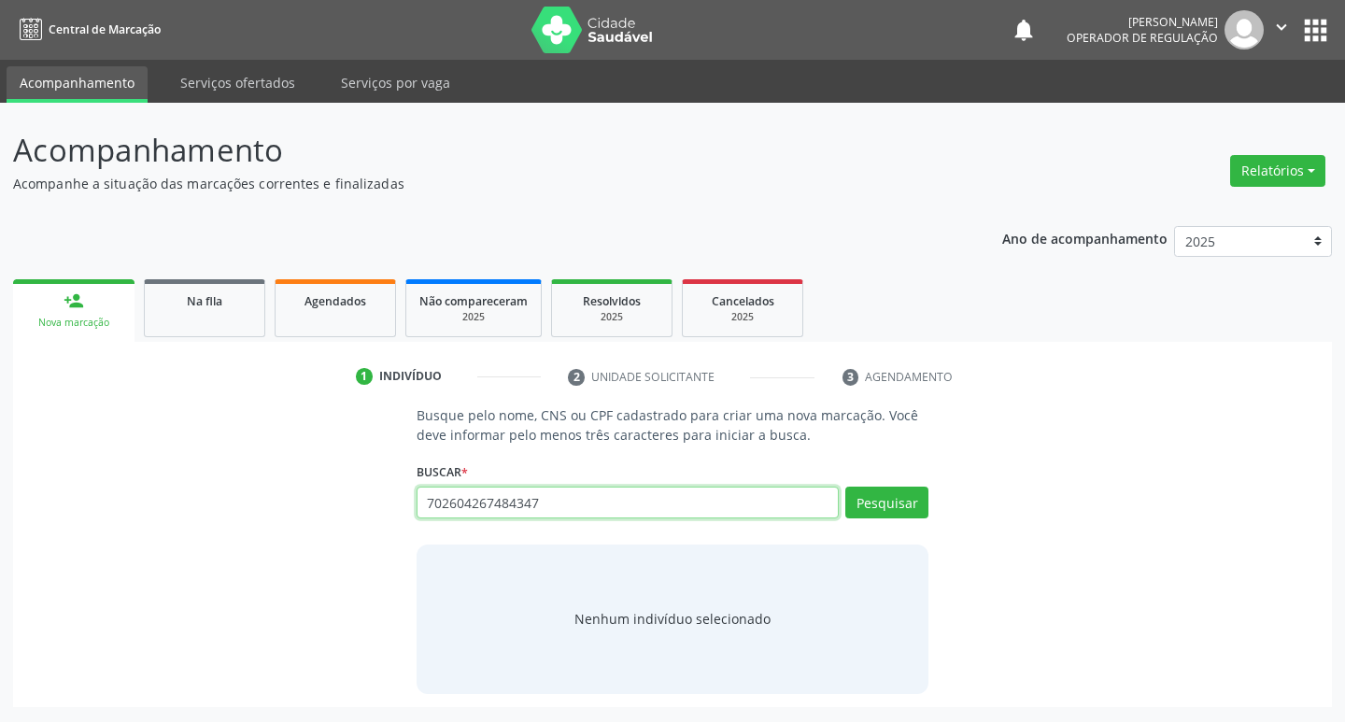
type input "702604267484347"
click at [888, 518] on div "Pesquisar" at bounding box center [884, 509] width 90 height 45
click at [904, 502] on button "Pesquisar" at bounding box center [886, 503] width 83 height 32
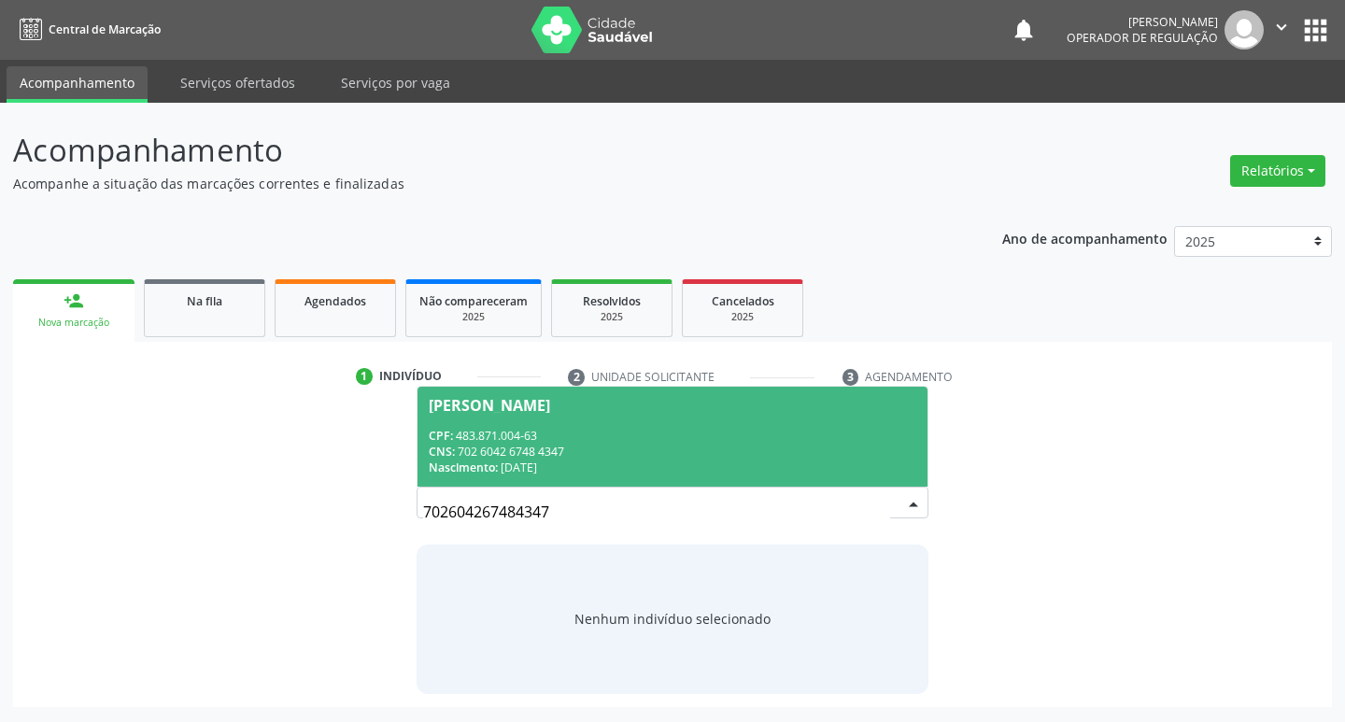
click at [770, 465] on div "Nascimento: [DATE]" at bounding box center [673, 468] width 489 height 16
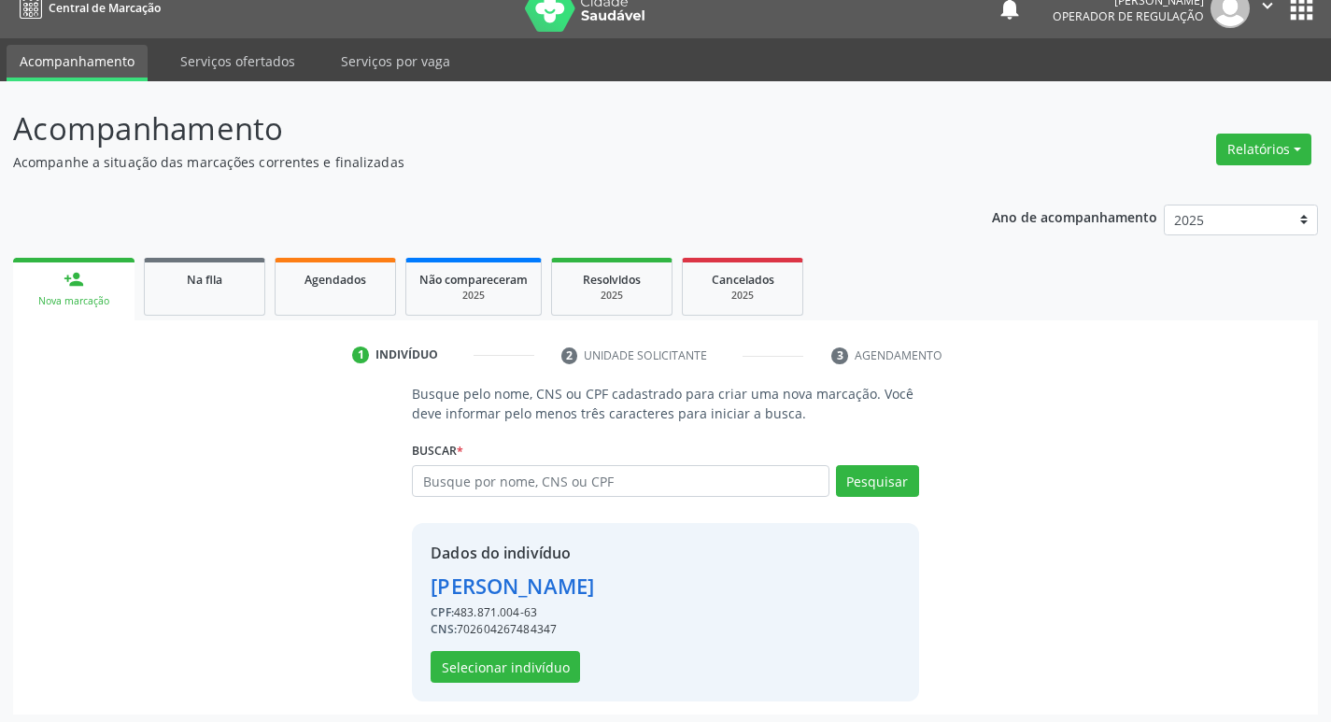
scroll to position [27, 0]
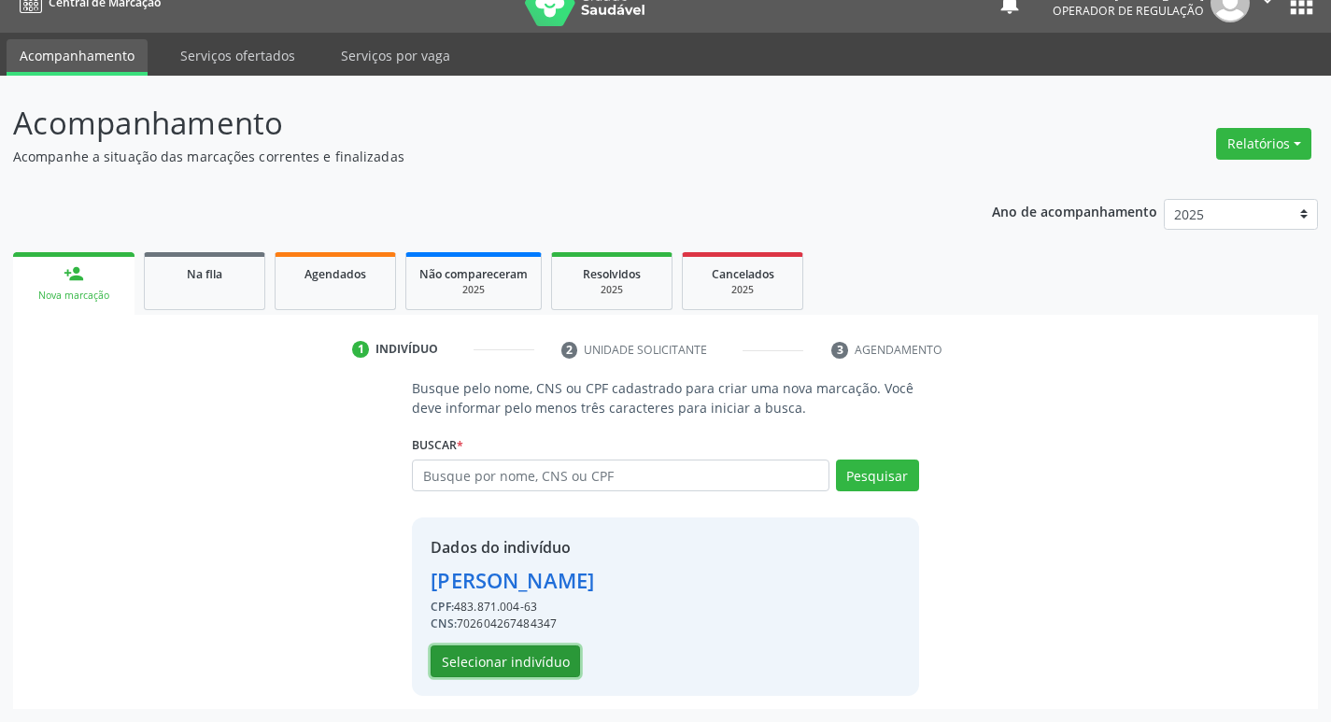
click at [540, 659] on button "Selecionar indivíduo" at bounding box center [505, 661] width 149 height 32
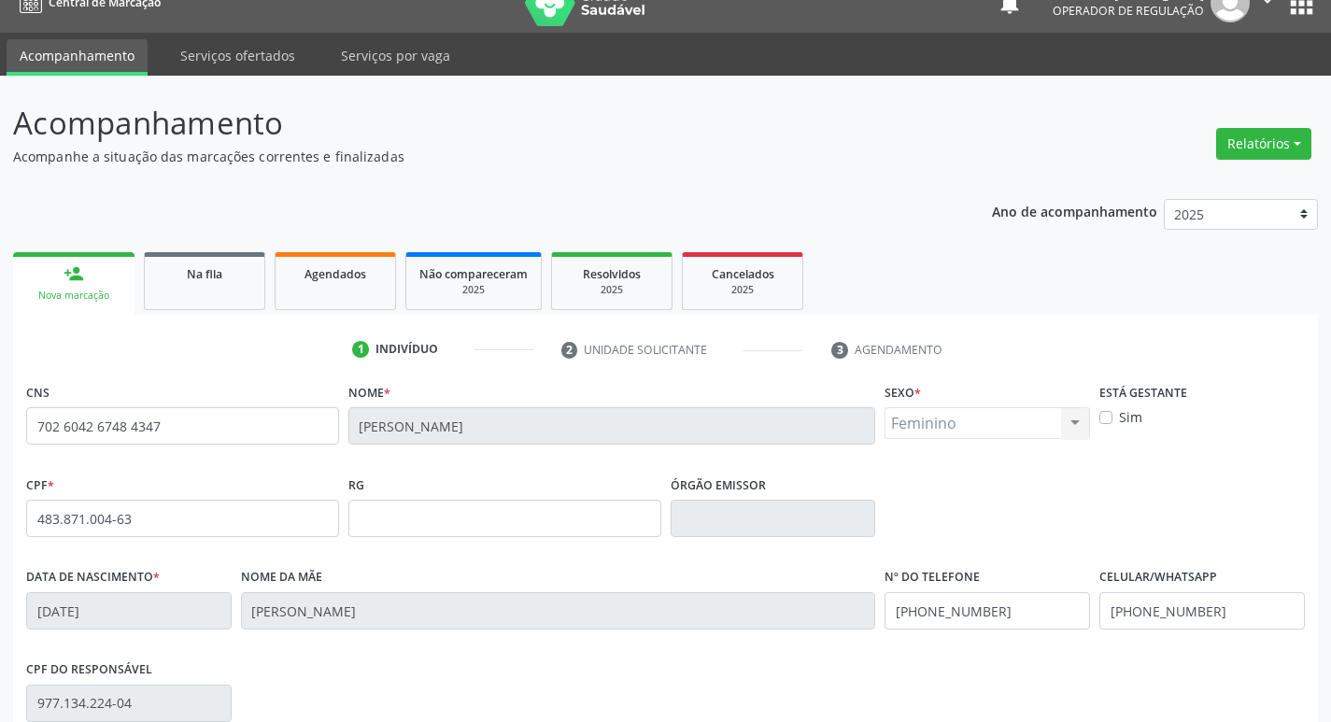
scroll to position [290, 0]
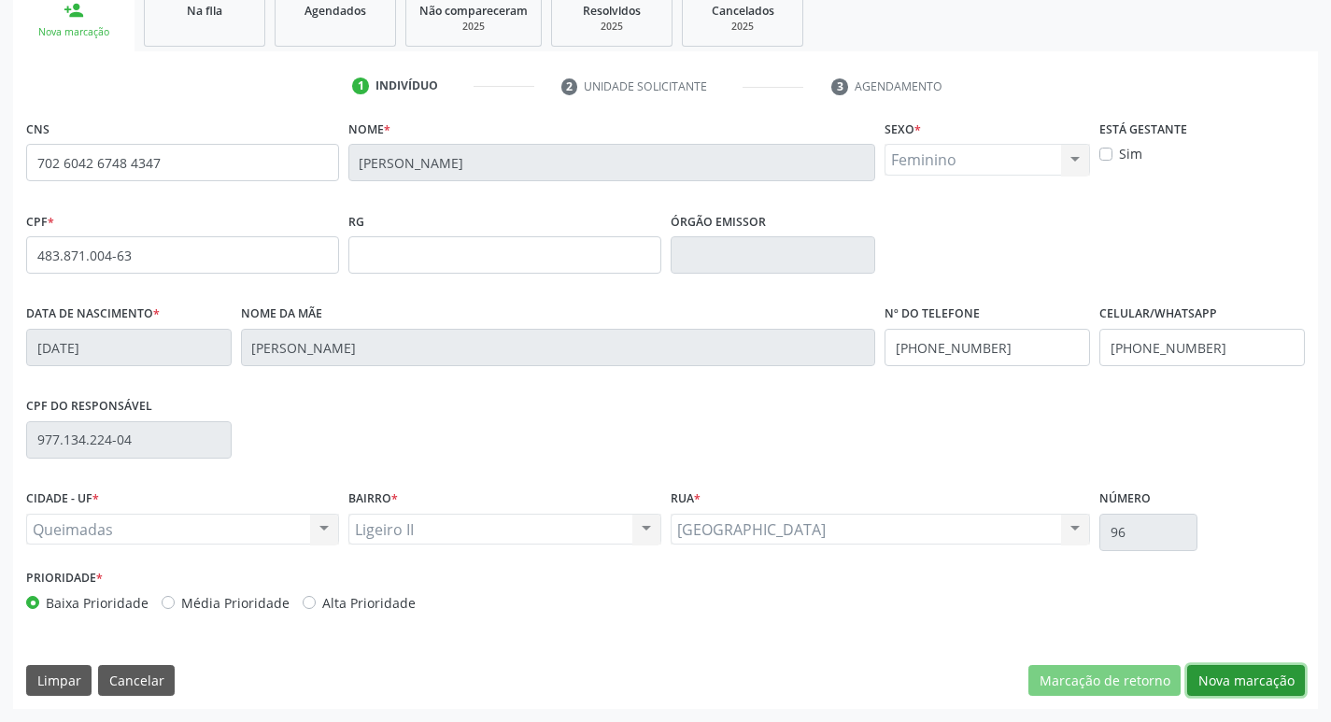
click at [1242, 683] on button "Nova marcação" at bounding box center [1246, 681] width 118 height 32
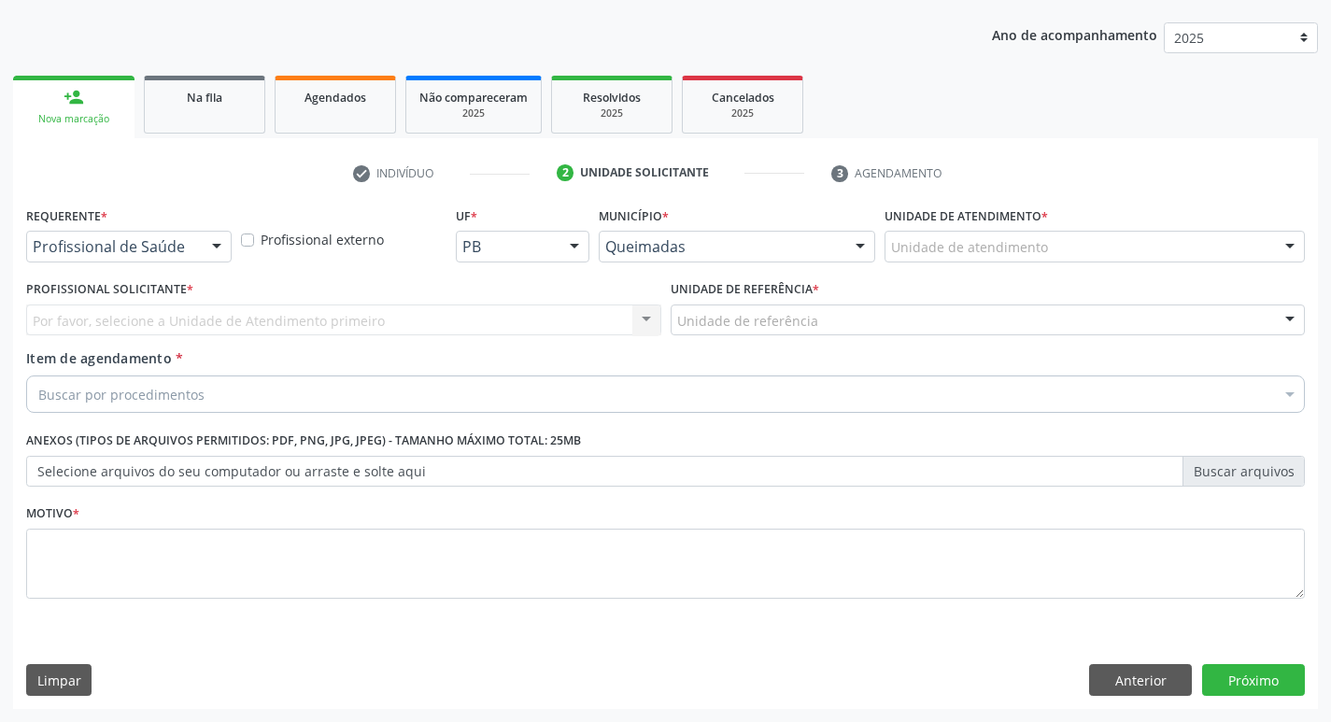
scroll to position [204, 0]
click at [224, 247] on div at bounding box center [217, 248] width 28 height 32
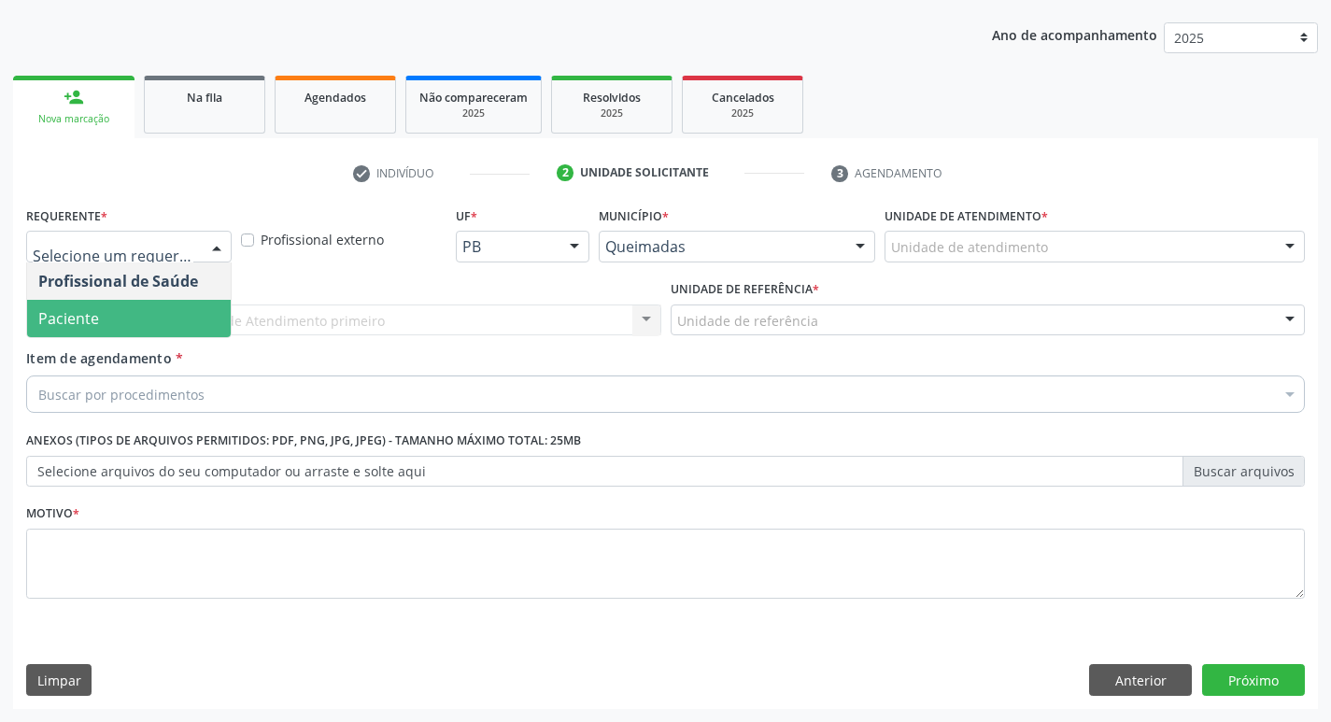
click at [206, 300] on span "Paciente" at bounding box center [129, 318] width 204 height 37
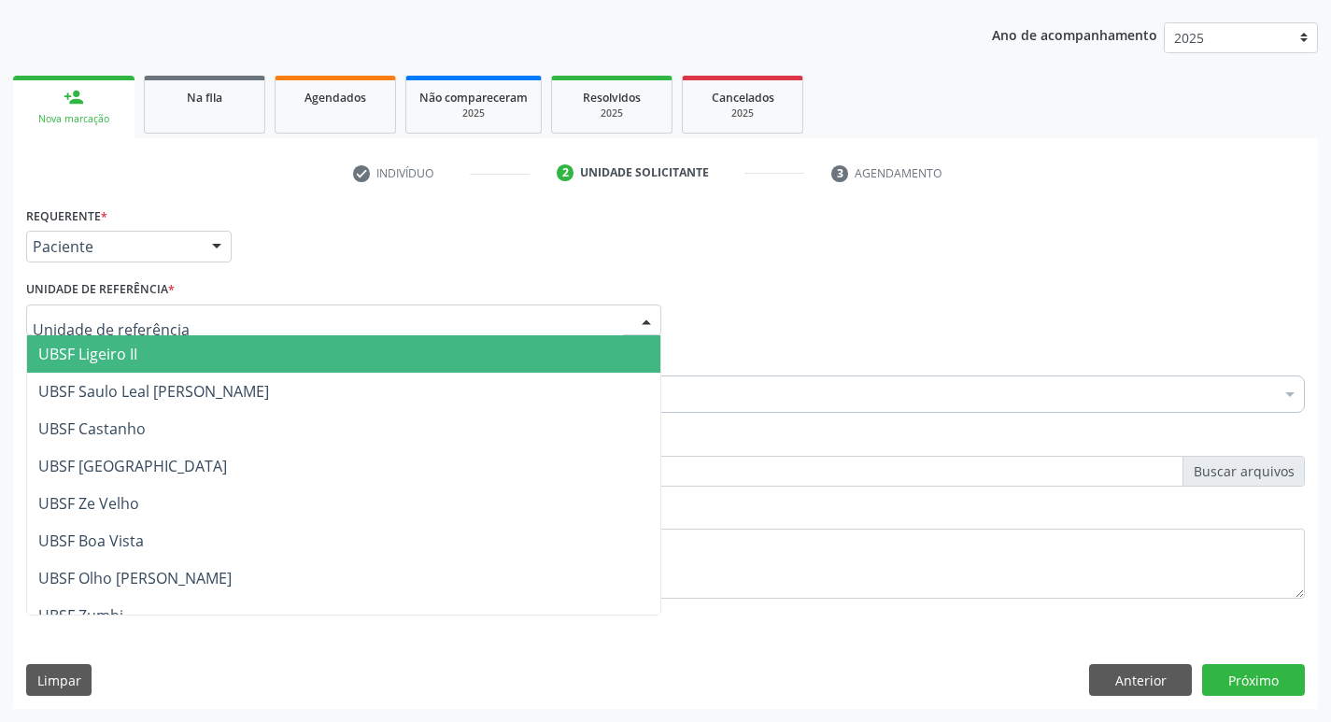
click at [217, 314] on div at bounding box center [343, 321] width 635 height 32
click at [220, 336] on span "UBSF Ligeiro II" at bounding box center [343, 353] width 633 height 37
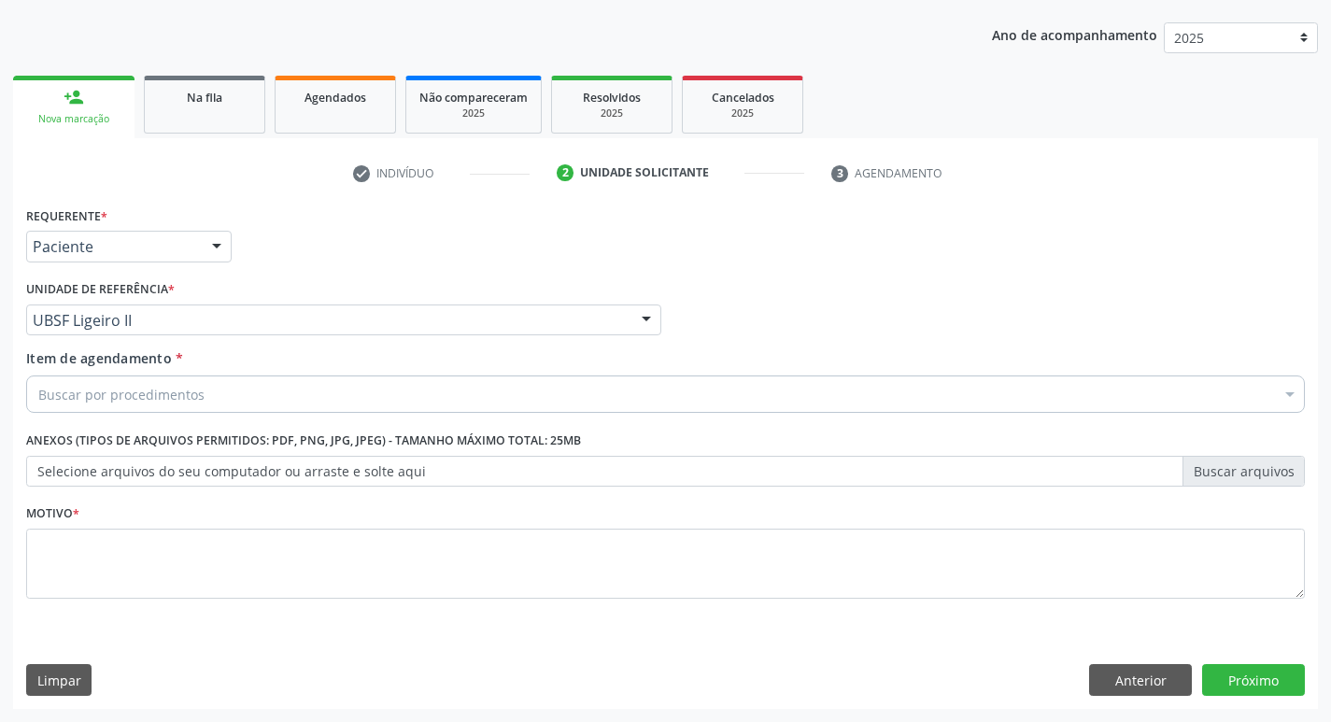
click at [210, 377] on div "Buscar por procedimentos" at bounding box center [665, 393] width 1279 height 37
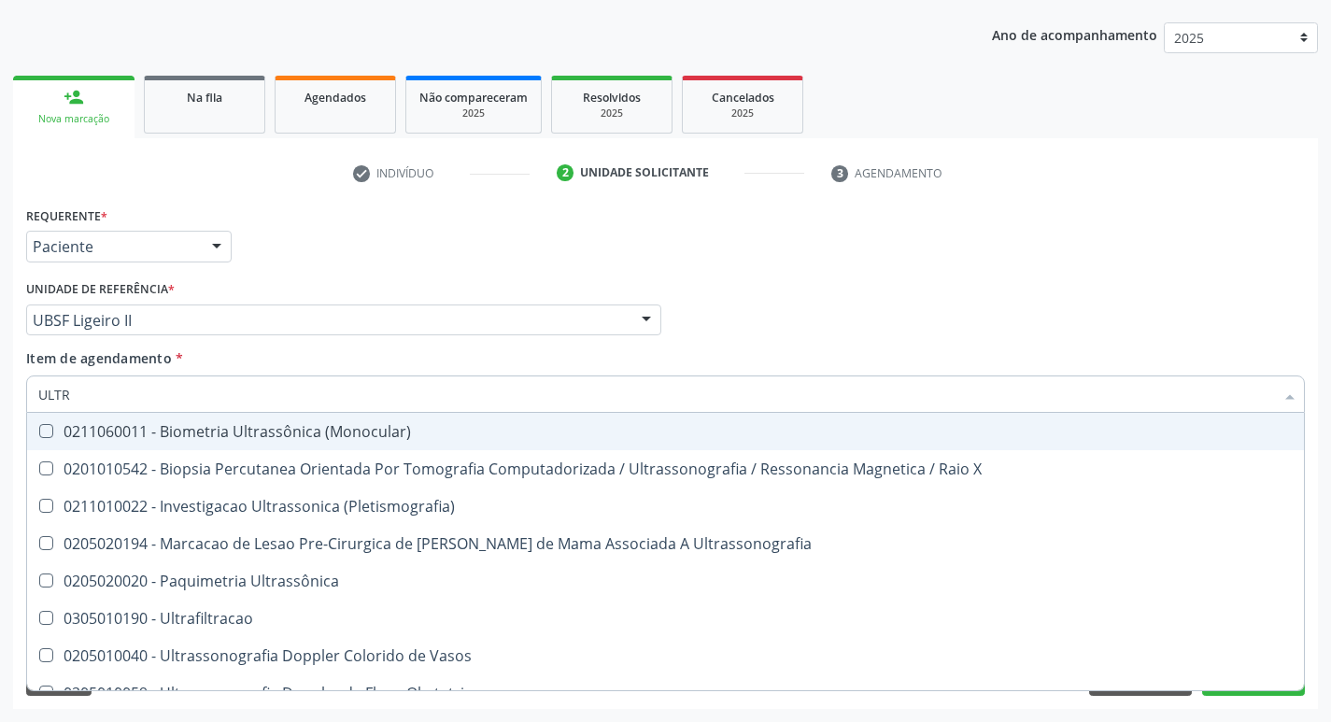
type input "ULTRA"
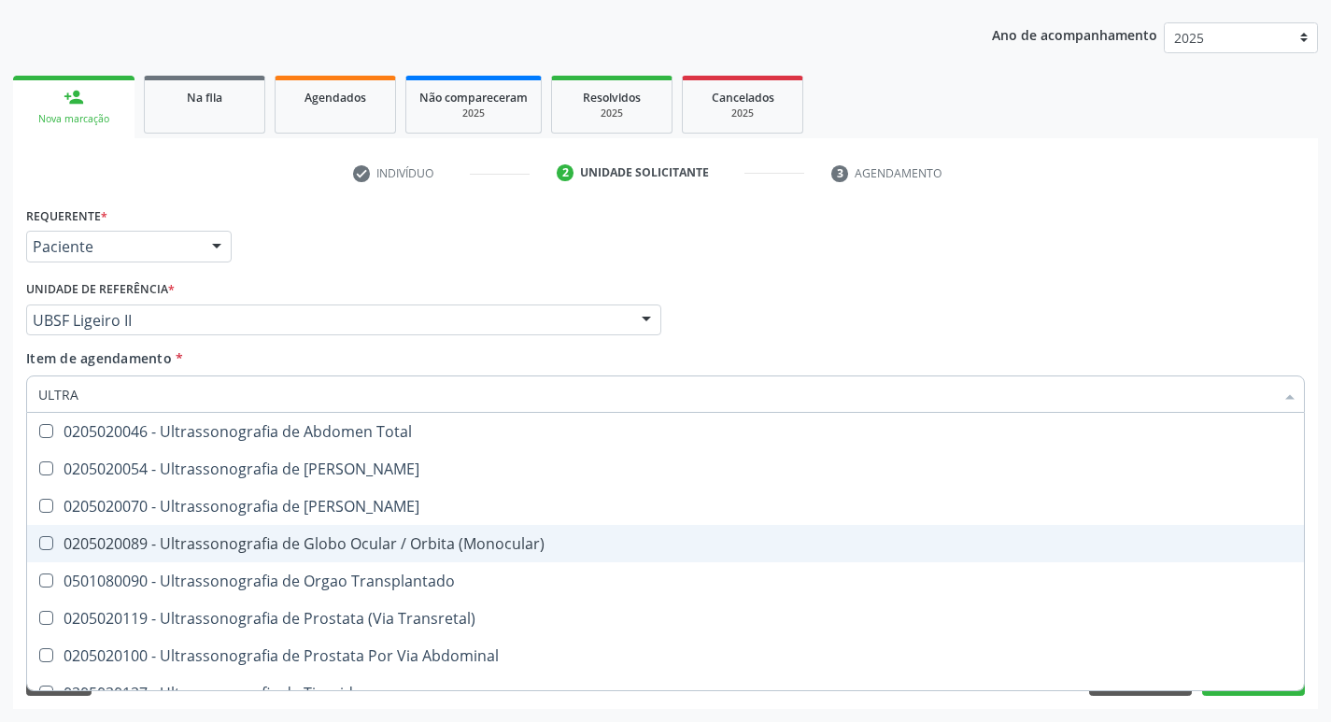
scroll to position [619, 0]
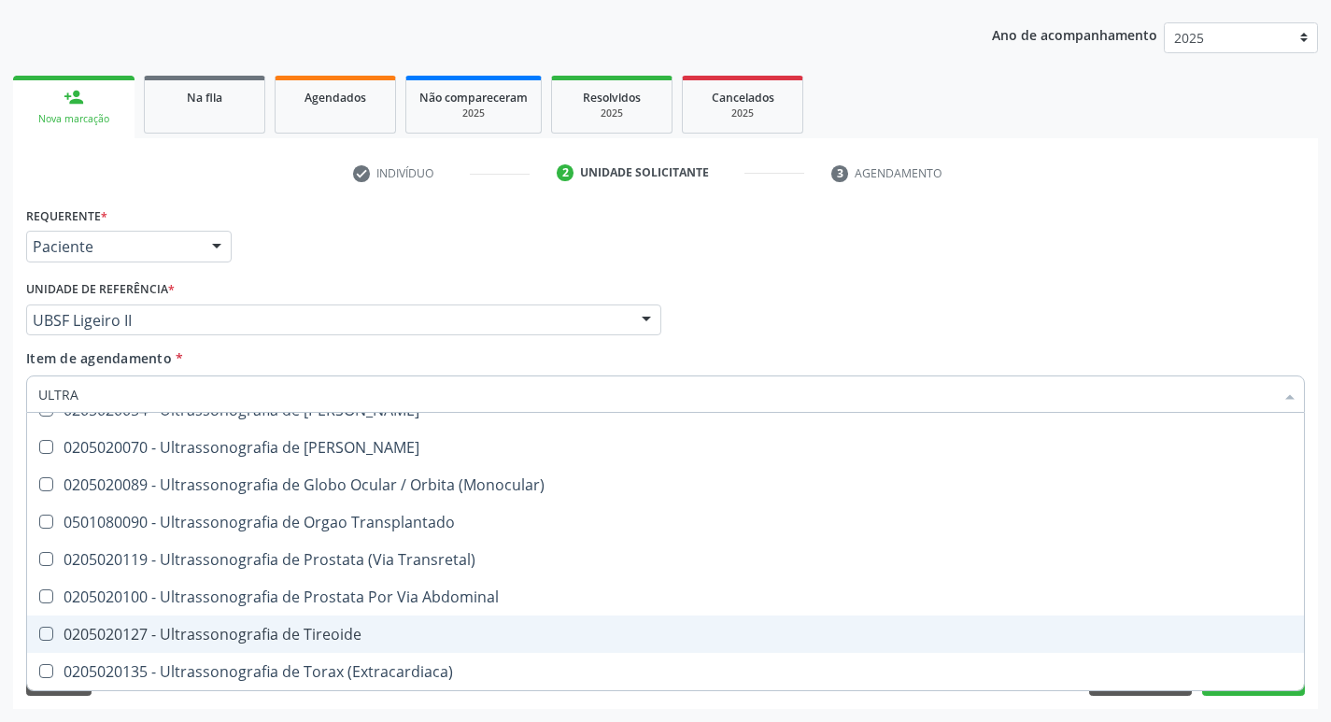
click at [228, 634] on div "0205020127 - Ultrassonografia de Tireoide" at bounding box center [665, 634] width 1254 height 15
checkbox Tireoide "true"
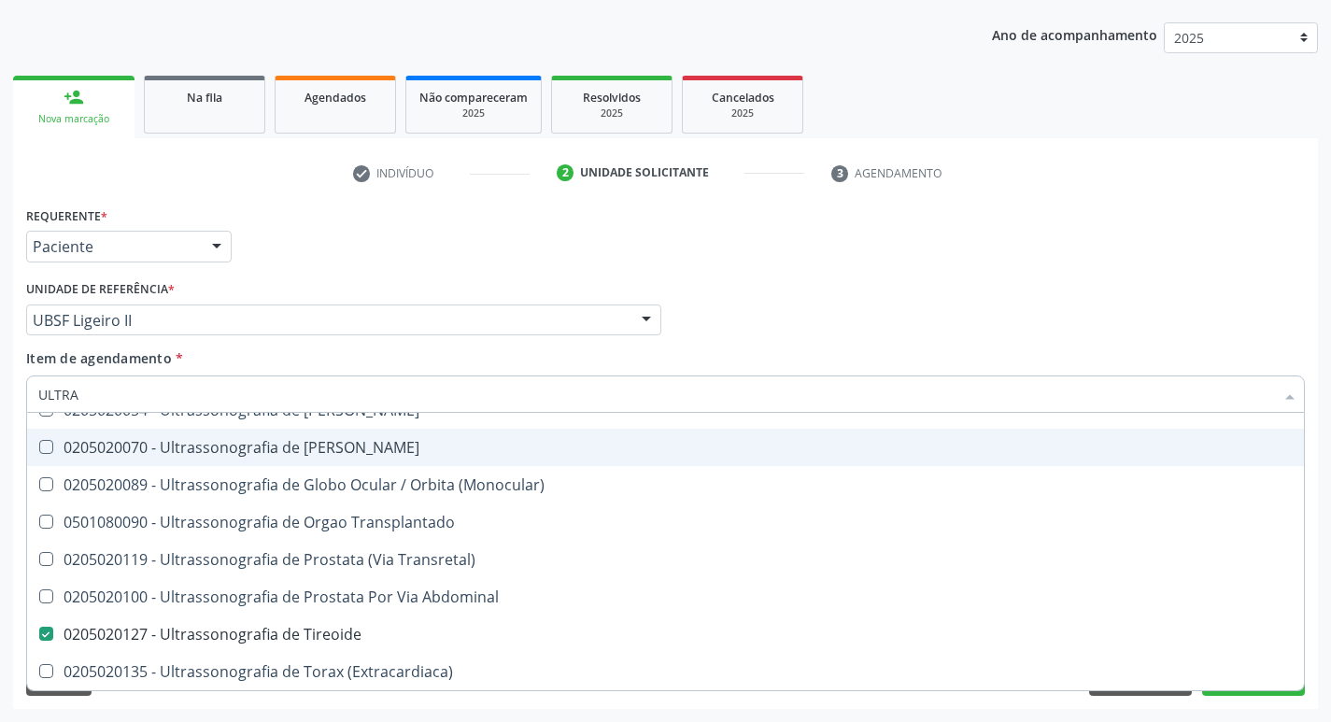
click at [466, 196] on div "check Indivíduo 2 Unidade solicitante 3 Agendamento CNS 702 6042 6748 4347 Nome…" at bounding box center [665, 433] width 1305 height 551
checkbox X "true"
checkbox Tireoide "false"
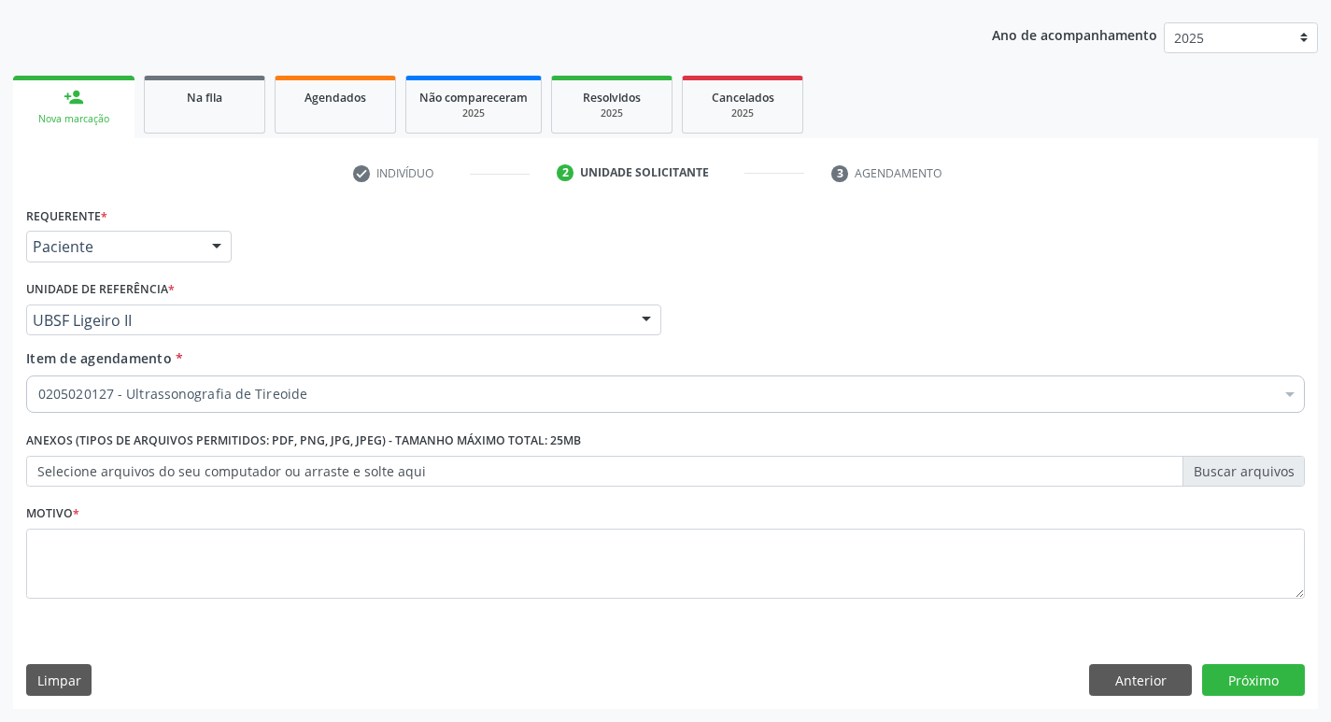
scroll to position [0, 0]
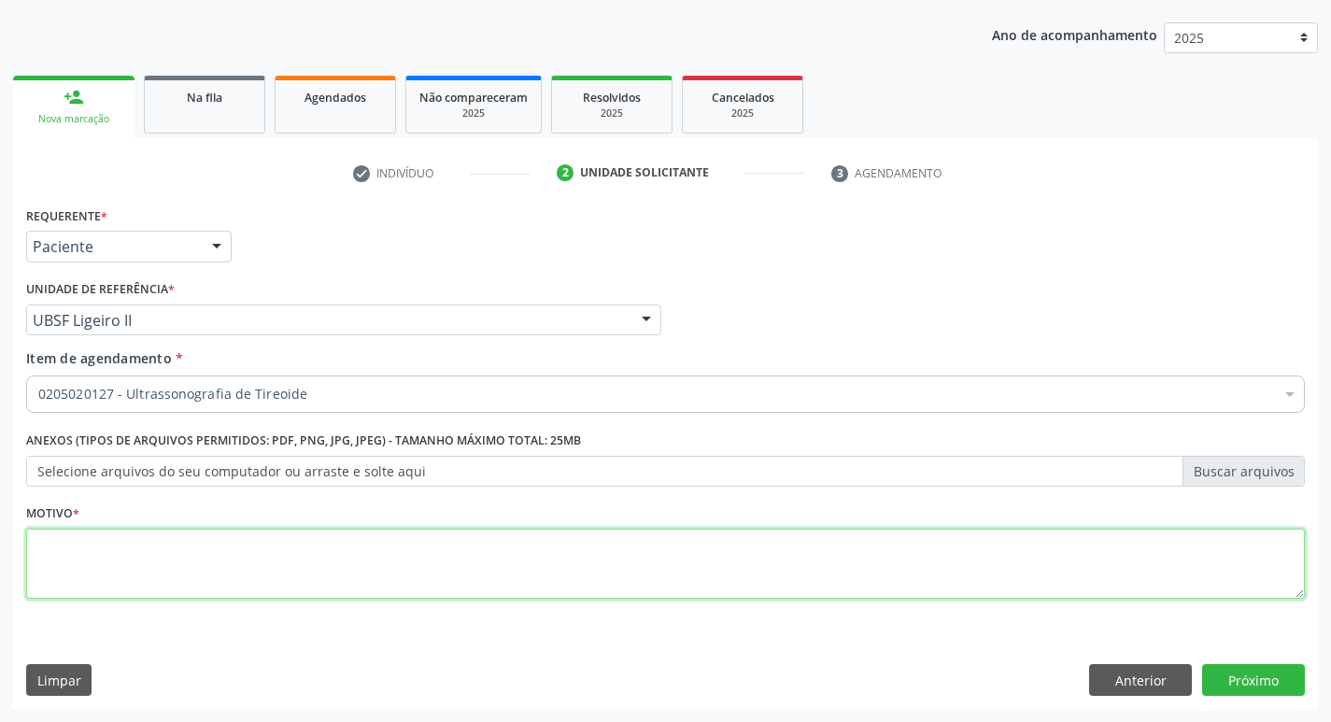
click at [503, 574] on textarea at bounding box center [665, 564] width 1279 height 71
type textarea "NÓDULO"
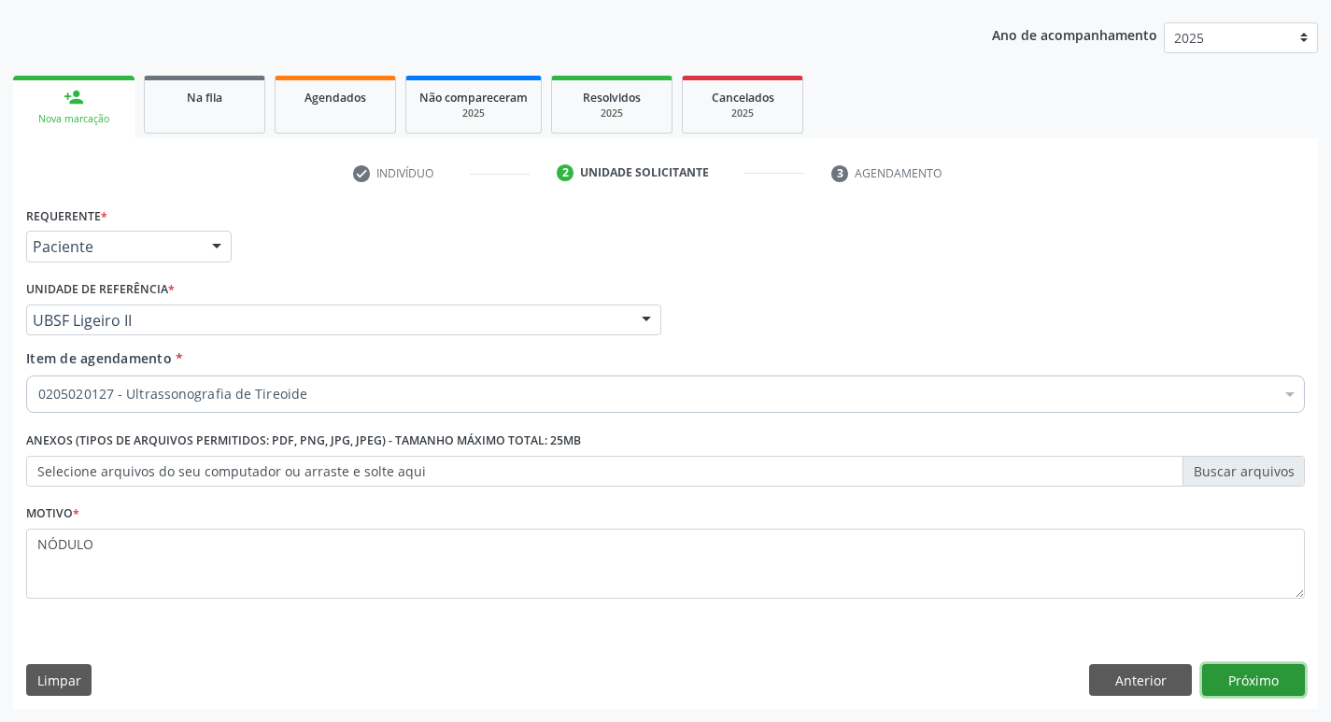
click at [1266, 670] on button "Próximo" at bounding box center [1253, 680] width 103 height 32
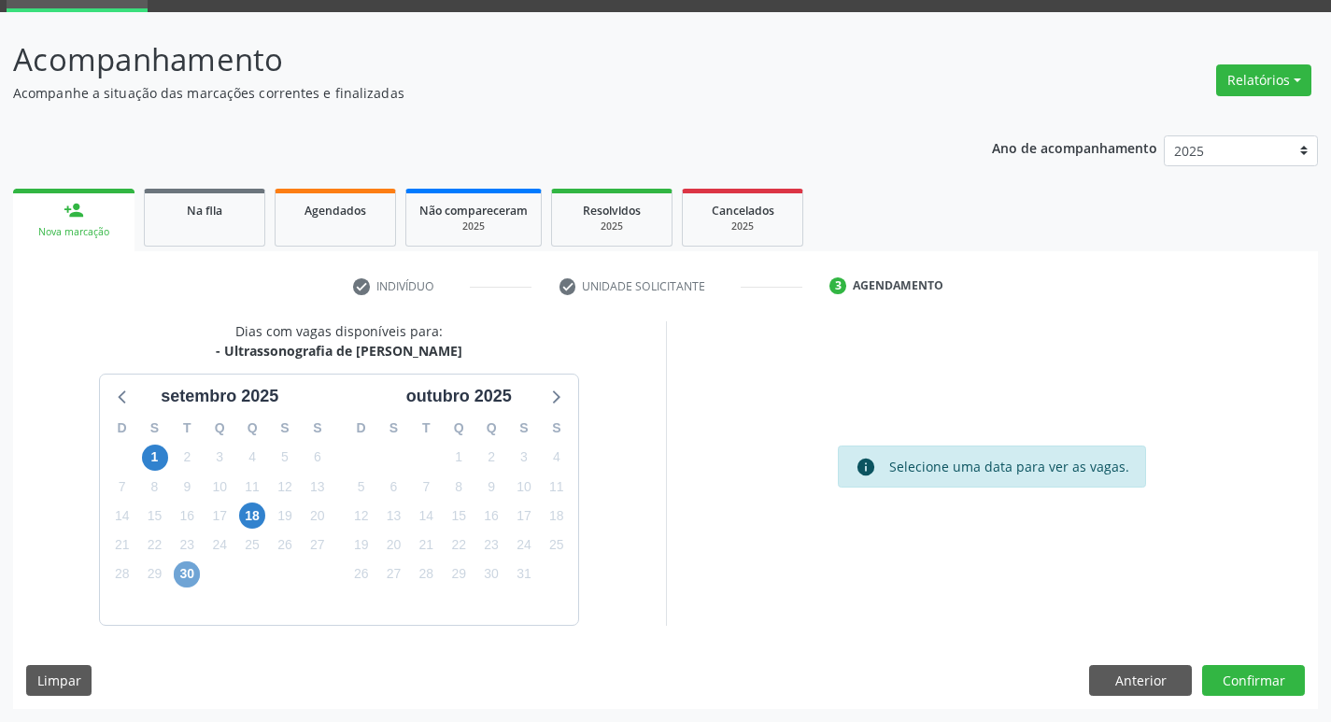
click at [187, 578] on span "30" at bounding box center [187, 574] width 26 height 26
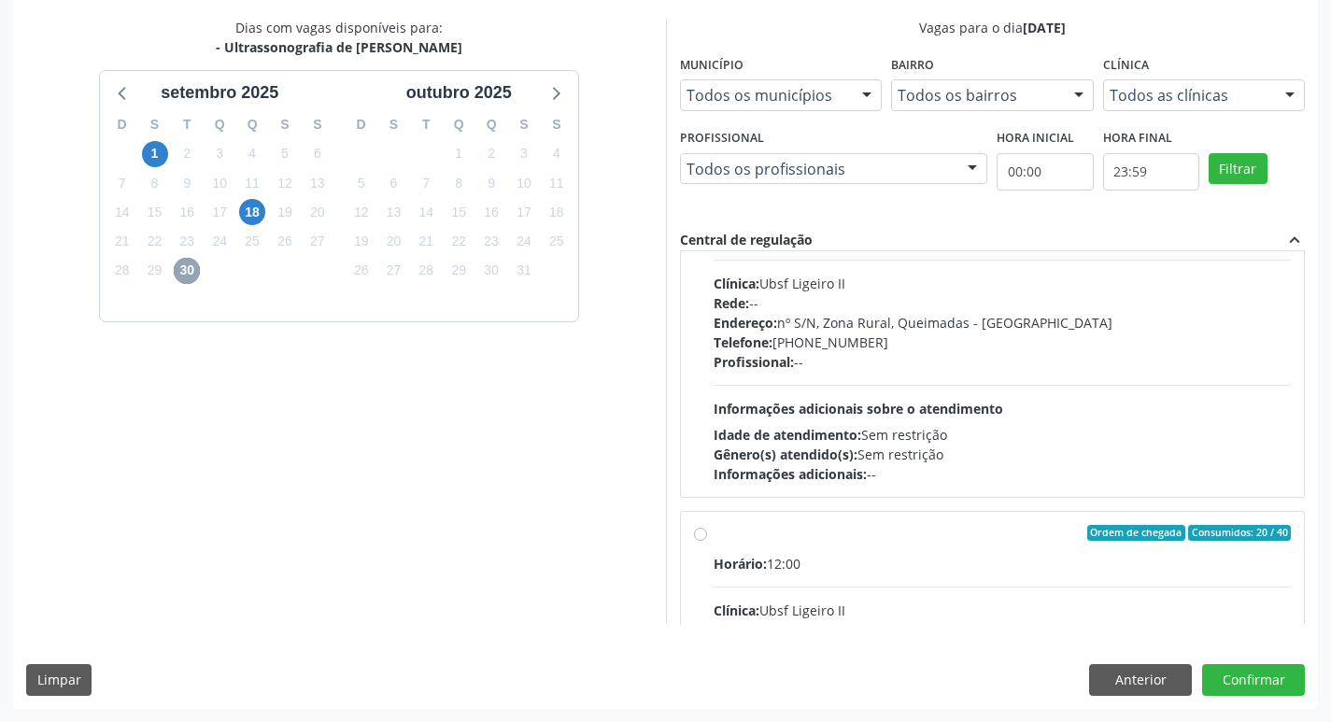
scroll to position [280, 0]
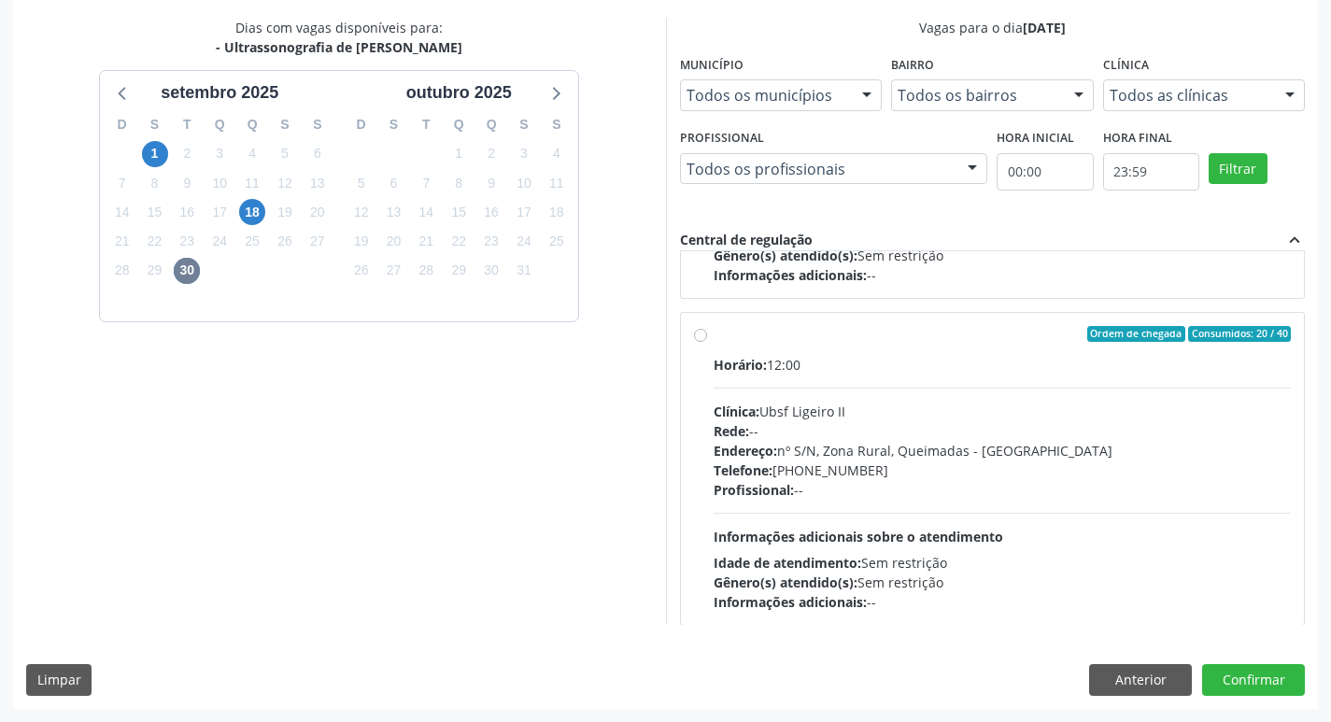
click at [1027, 343] on label "Ordem de chegada Consumidos: 20 / 40 Horário: 12:00 Clínica: Ubsf Ligeiro II Re…" at bounding box center [1003, 469] width 578 height 287
click at [707, 343] on input "Ordem de chegada Consumidos: 20 / 40 Horário: 12:00 Clínica: Ubsf Ligeiro II Re…" at bounding box center [700, 334] width 13 height 17
radio input "true"
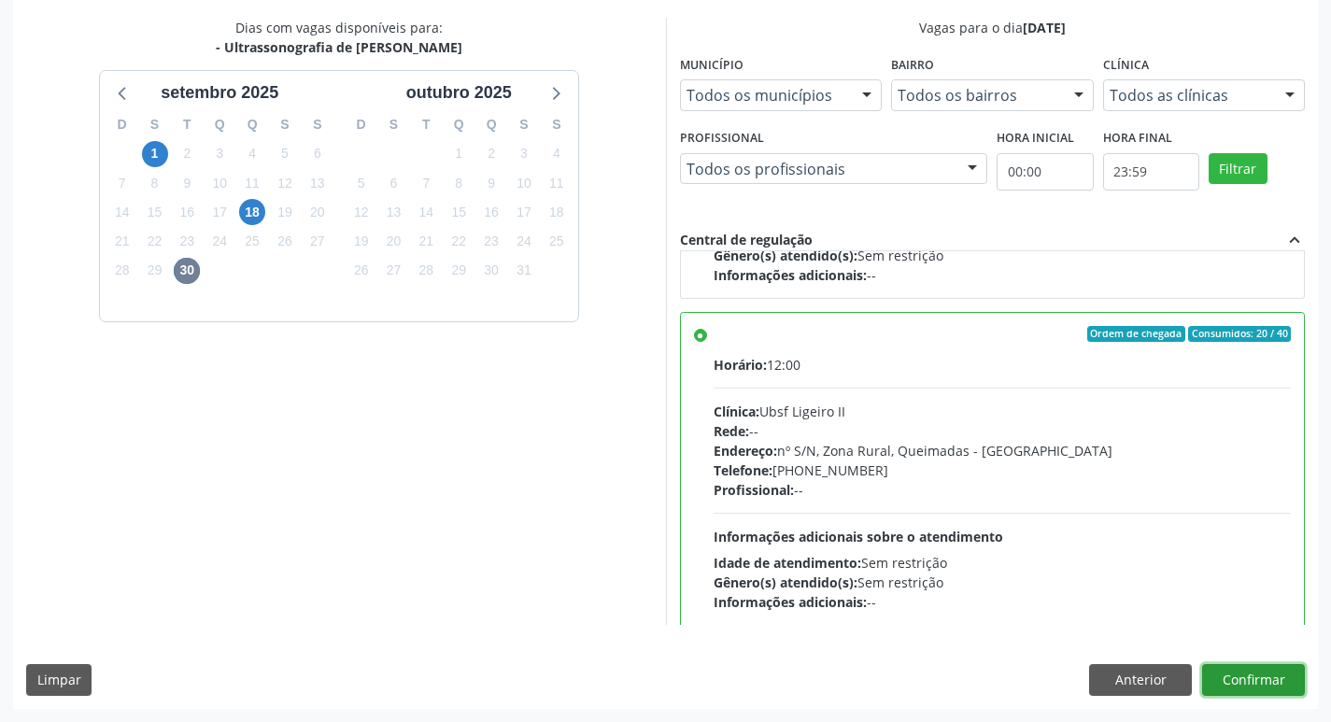
click at [1245, 669] on button "Confirmar" at bounding box center [1253, 680] width 103 height 32
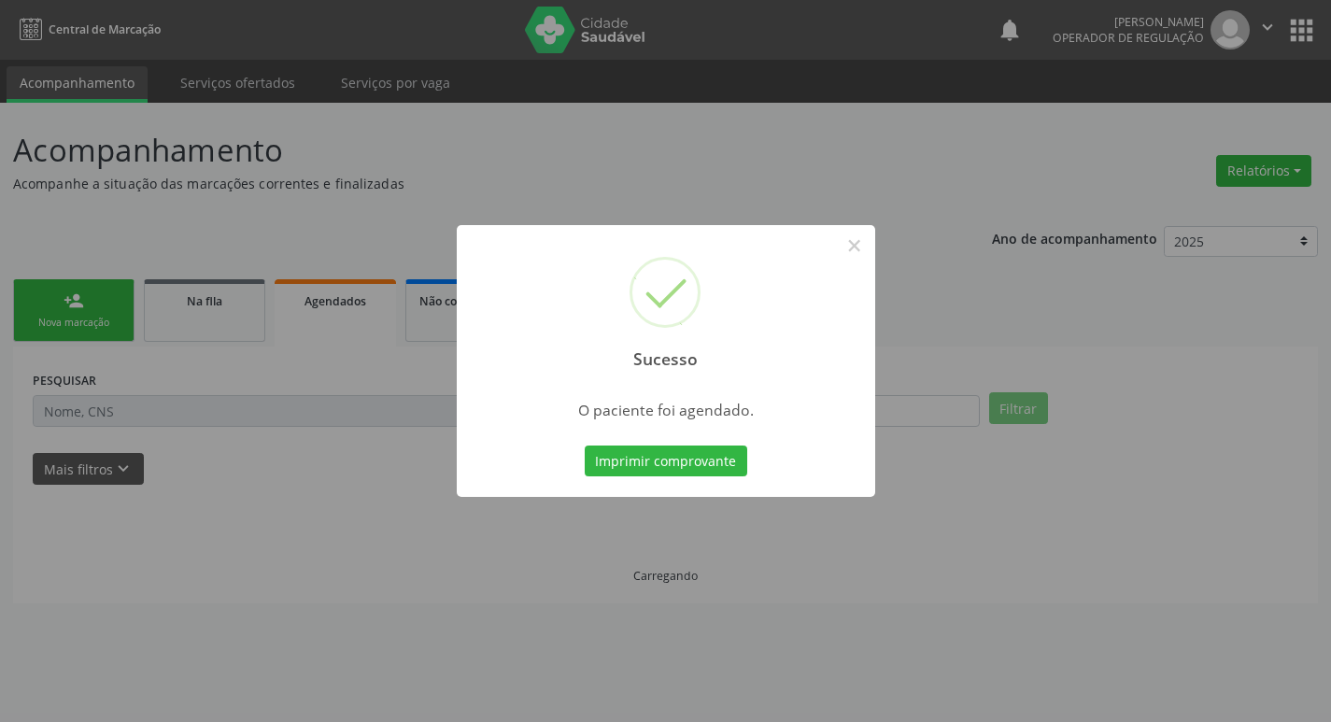
scroll to position [0, 0]
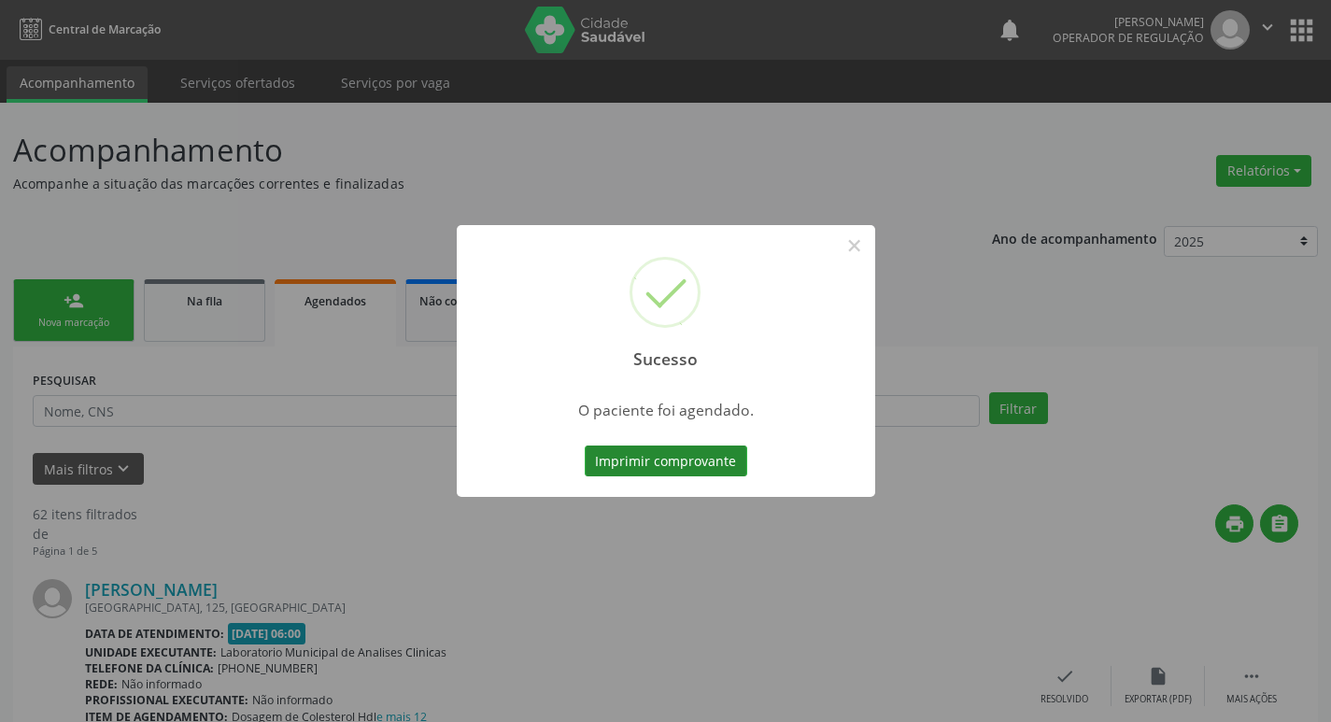
click at [639, 470] on button "Imprimir comprovante" at bounding box center [666, 462] width 163 height 32
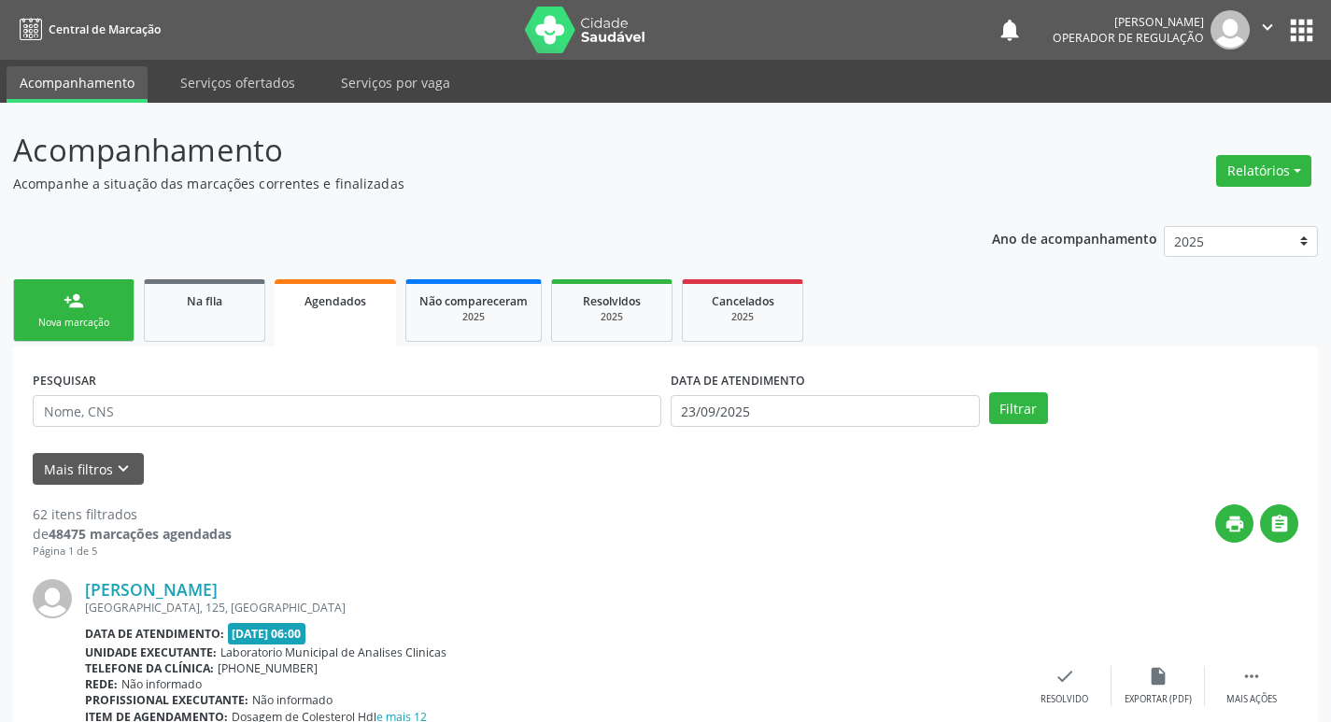
click at [98, 294] on link "person_add Nova marcação" at bounding box center [73, 310] width 121 height 63
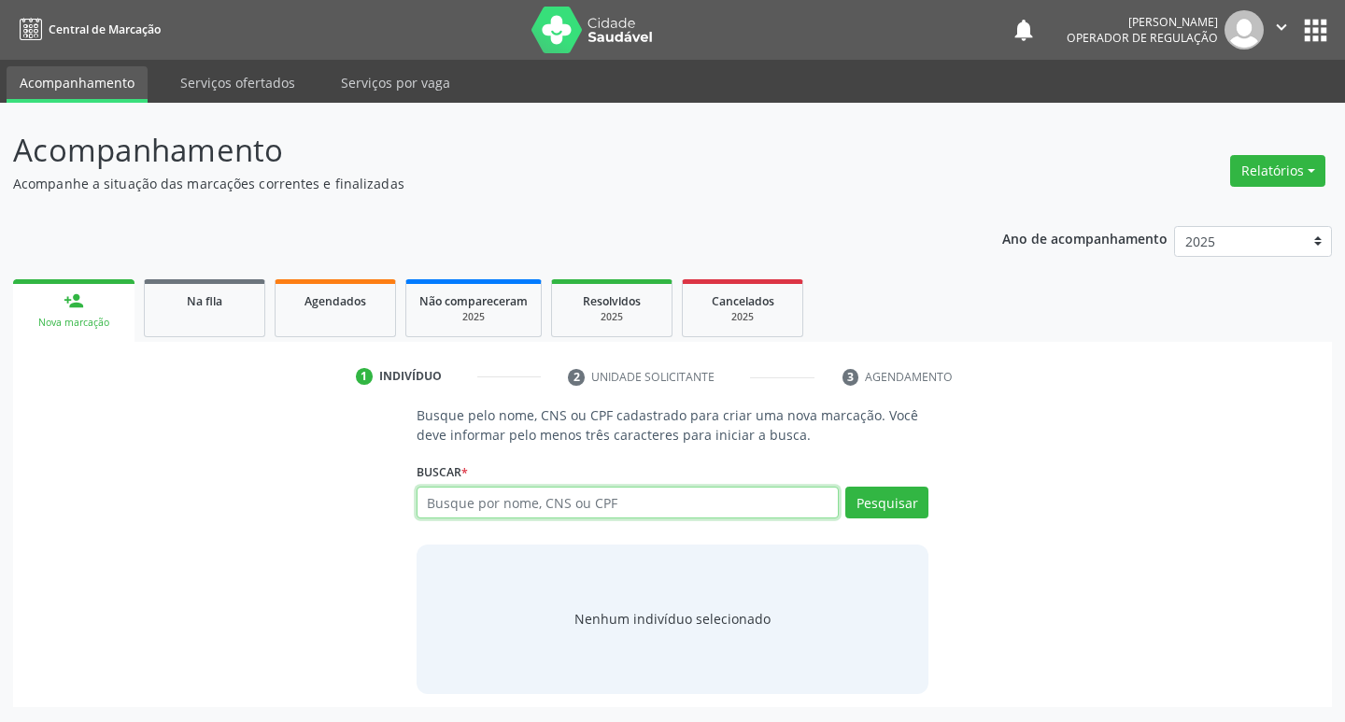
click at [475, 504] on input "text" at bounding box center [628, 503] width 423 height 32
type input "700009951138009"
click at [908, 487] on div "Buscar * Busque por nome, CNS ou CPF Nenhum resultado encontrado para: " " Não …" at bounding box center [673, 494] width 513 height 73
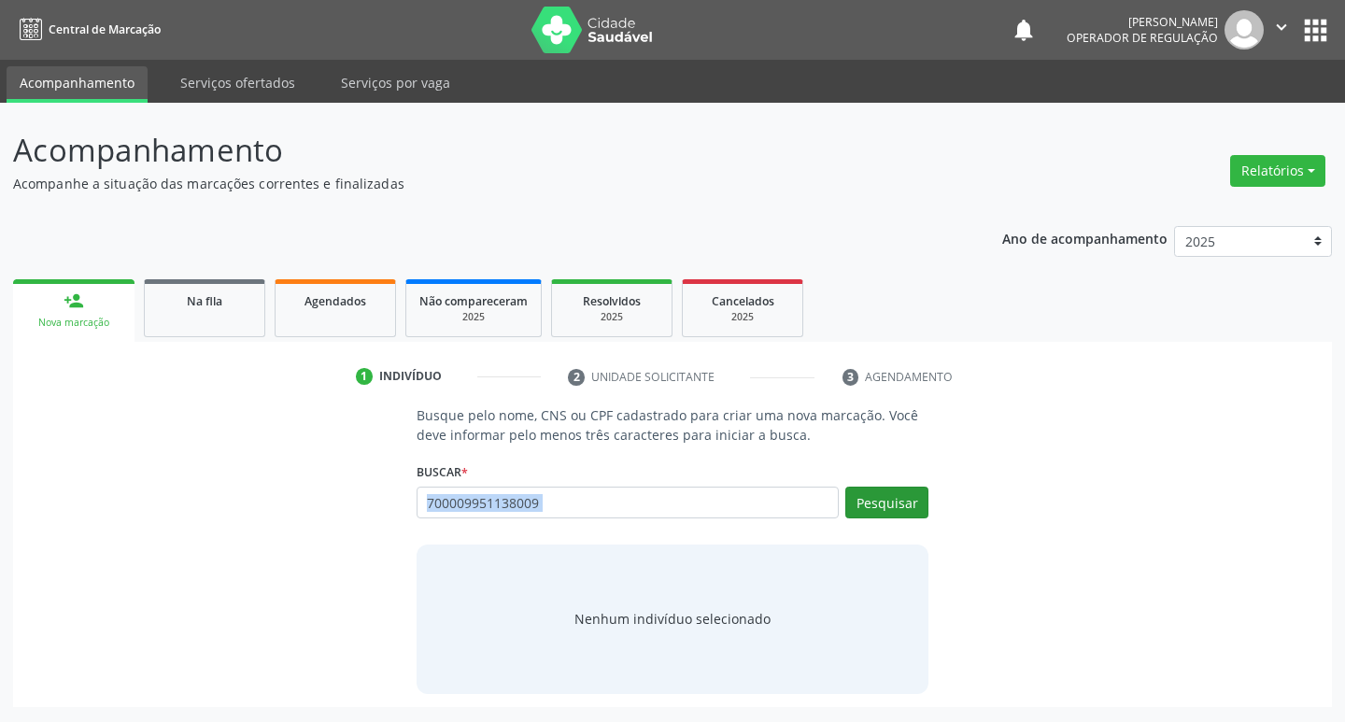
click at [908, 487] on button "Pesquisar" at bounding box center [886, 503] width 83 height 32
click at [725, 493] on input "700009951138009" at bounding box center [628, 503] width 423 height 32
click at [586, 523] on div "700009951138009 Busque por nome, CNS ou CPF Nenhum resultado encontrado para: "…" at bounding box center [673, 509] width 513 height 45
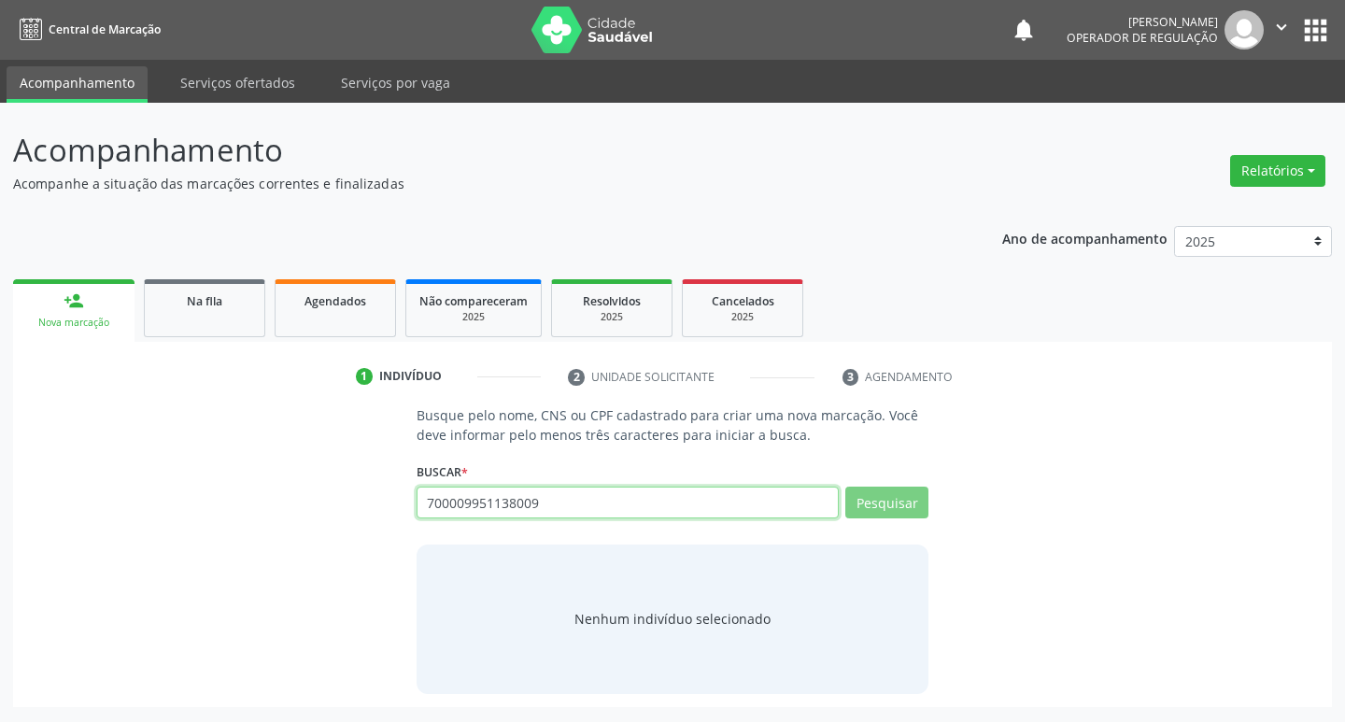
click at [583, 510] on input "700009951138009" at bounding box center [628, 503] width 423 height 32
click at [234, 284] on link "Na fila" at bounding box center [204, 308] width 121 height 58
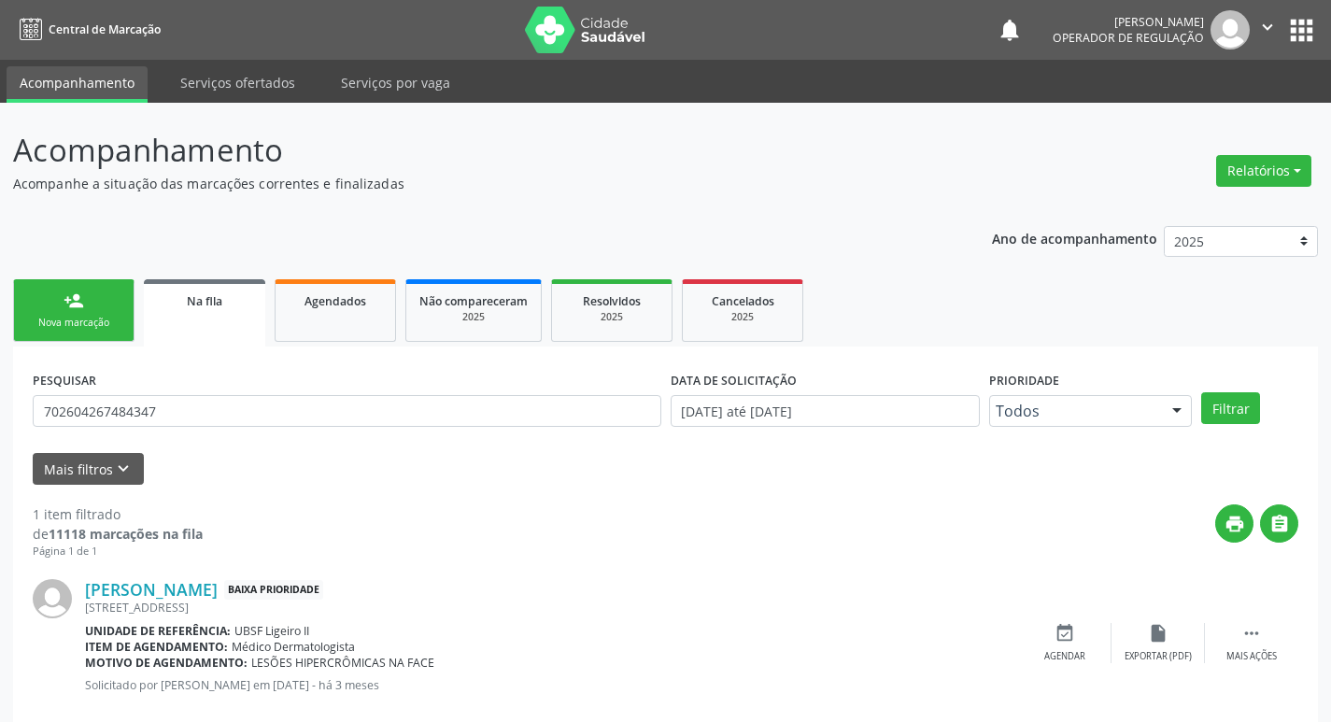
click at [244, 430] on div "PESQUISAR 702604267484347" at bounding box center [347, 402] width 638 height 73
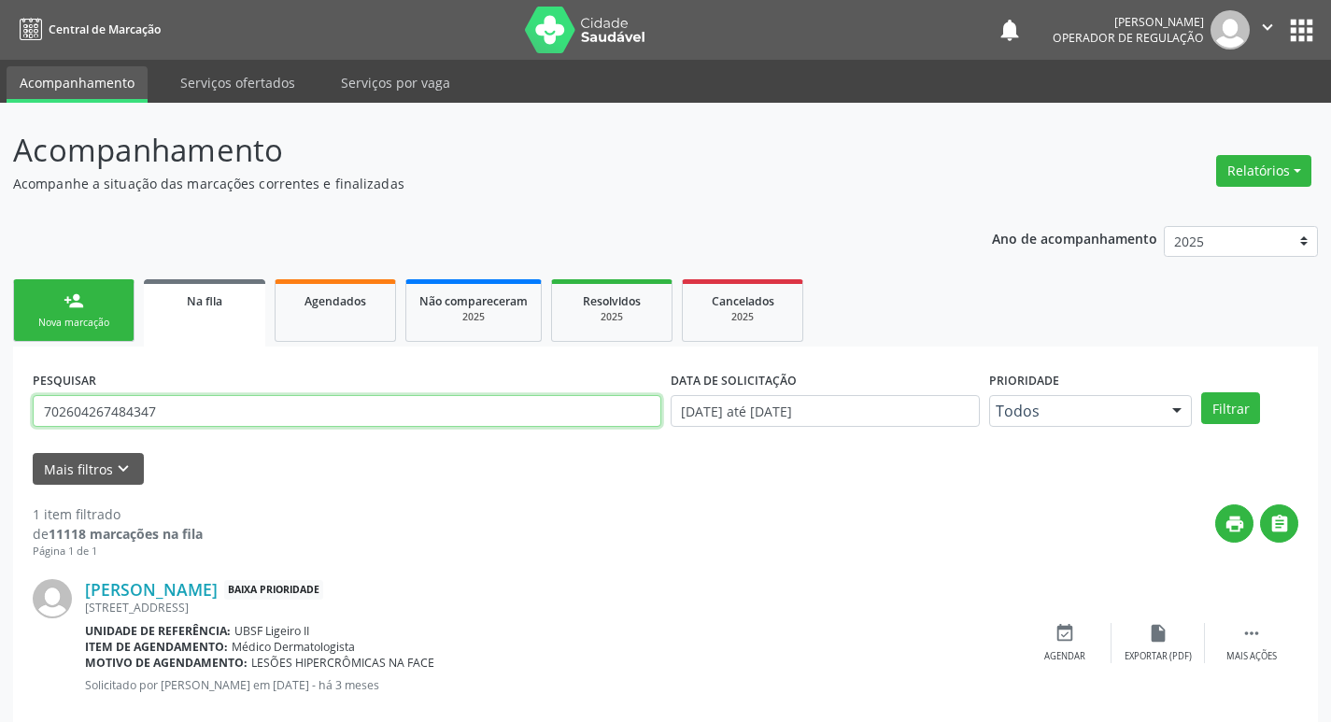
click at [248, 412] on input "702604267484347" at bounding box center [347, 411] width 629 height 32
type input "V"
paste input "700009951138009"
type input "700009951138009"
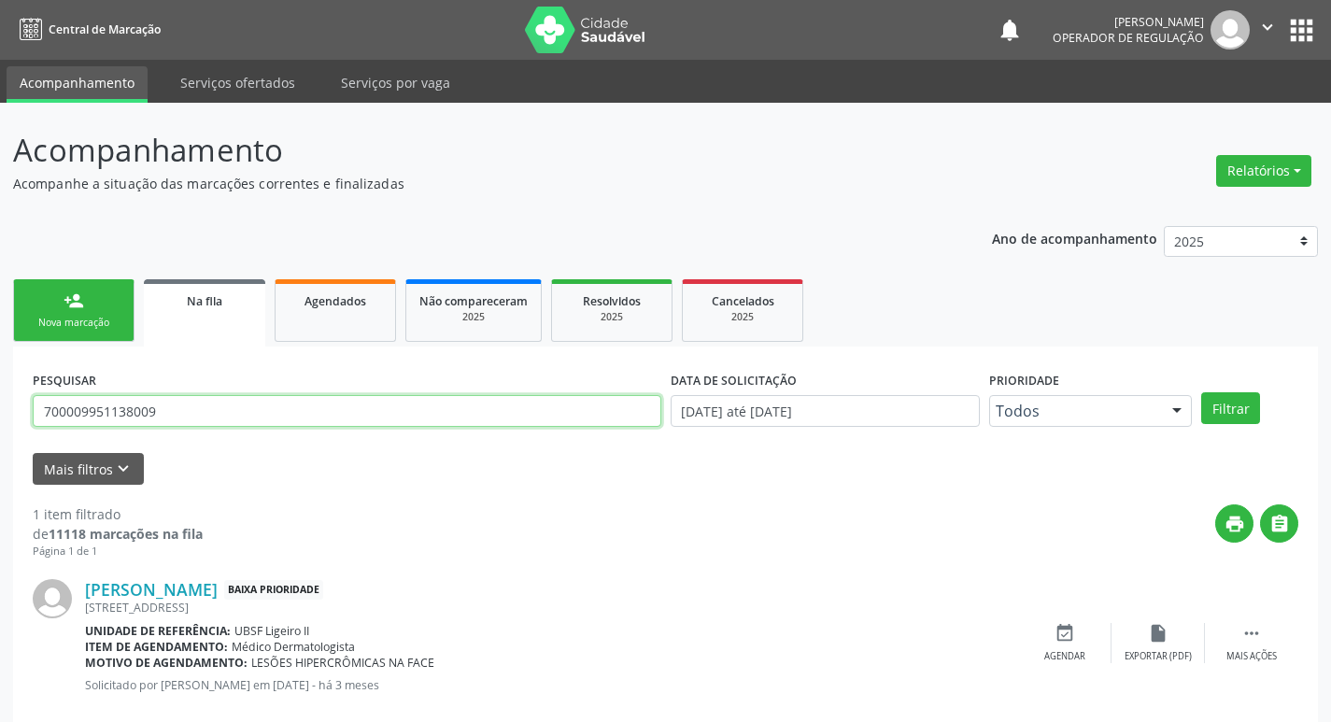
click at [1201, 392] on button "Filtrar" at bounding box center [1230, 408] width 59 height 32
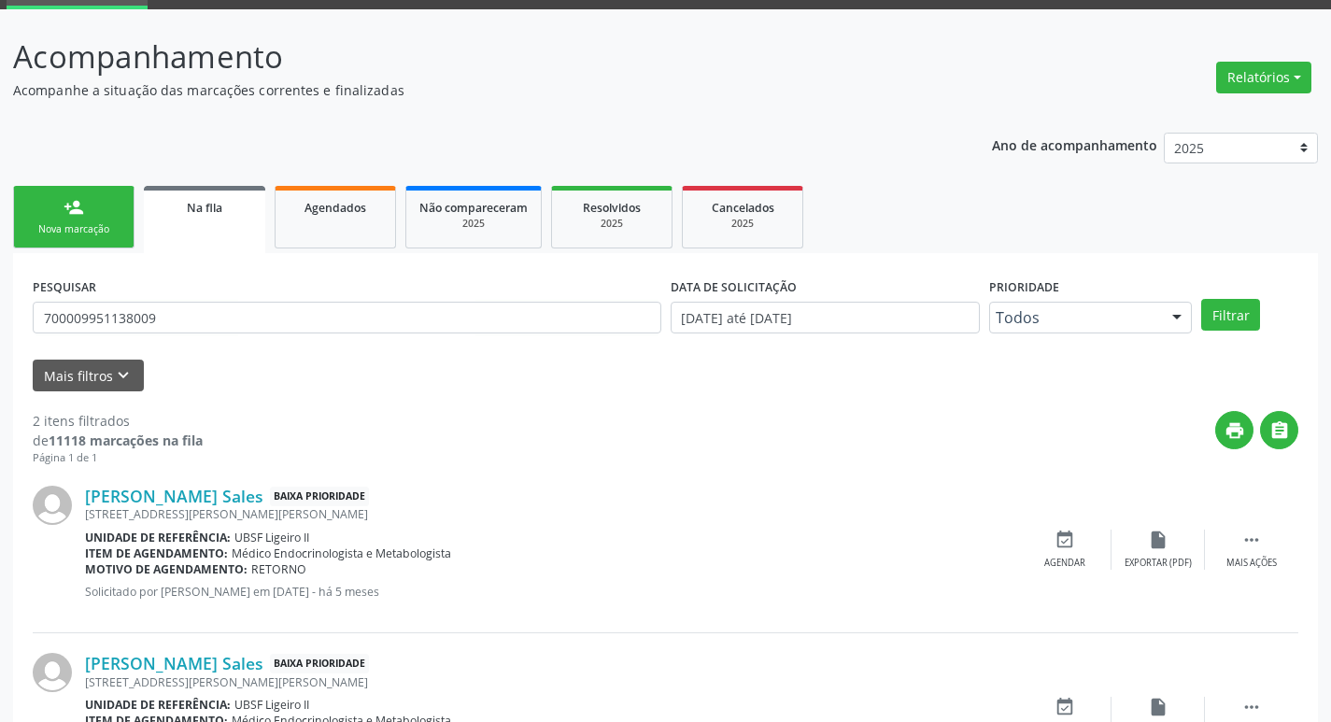
scroll to position [204, 0]
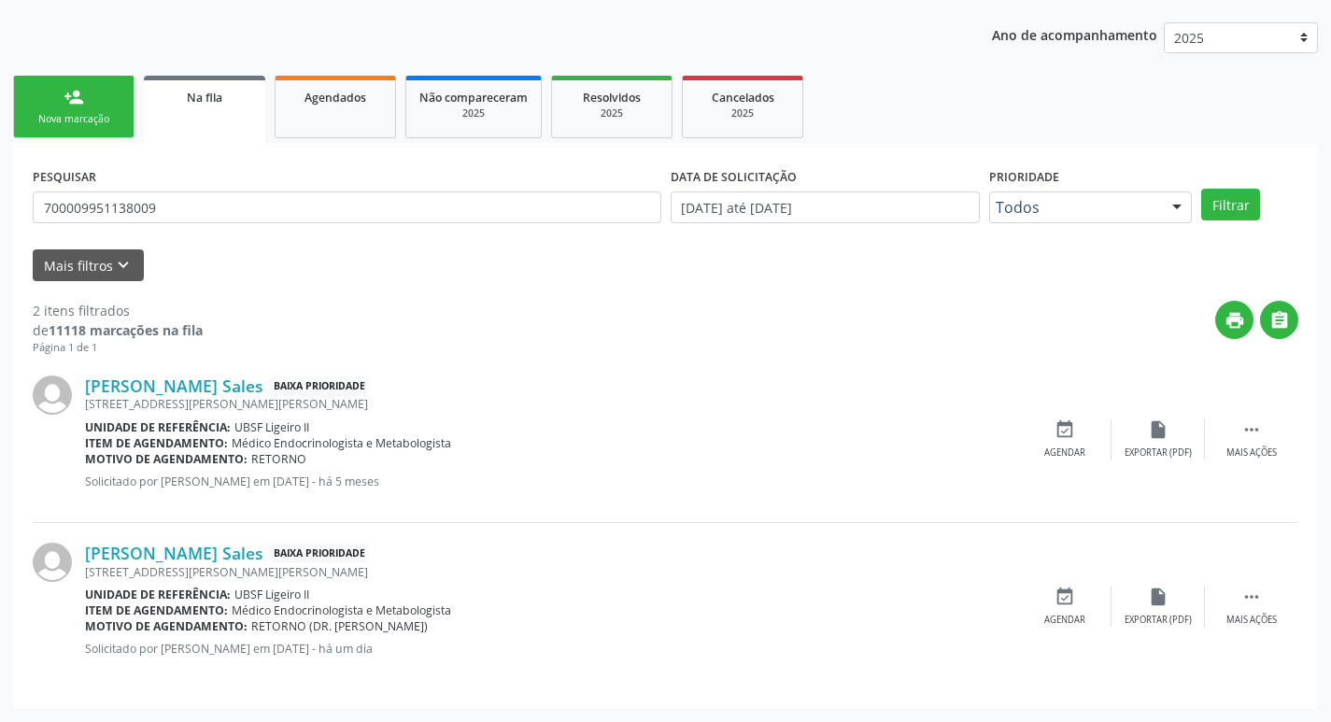
click at [97, 78] on link "person_add Nova marcação" at bounding box center [73, 107] width 121 height 63
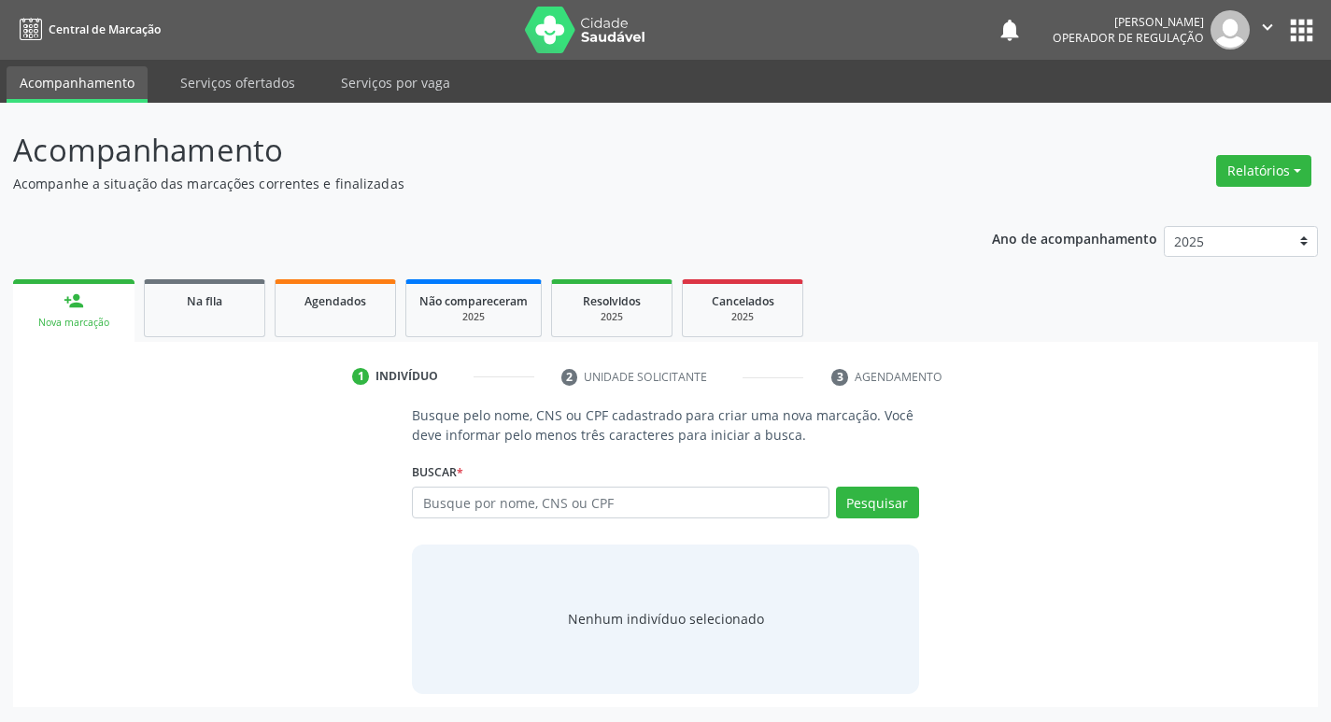
scroll to position [0, 0]
click at [524, 510] on input "text" at bounding box center [628, 503] width 423 height 32
paste input "700009951138009"
type input "700009951138009"
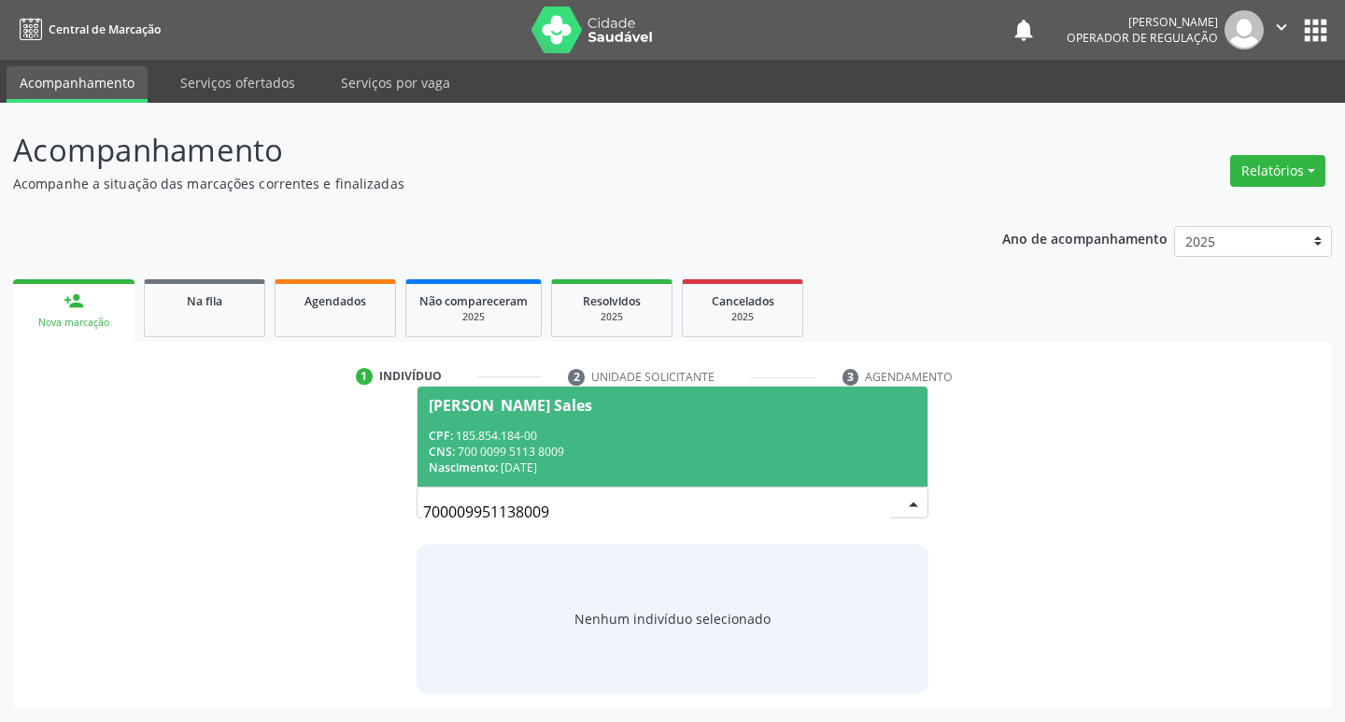
click at [797, 439] on div "CPF: 185.854.184-00" at bounding box center [673, 436] width 489 height 16
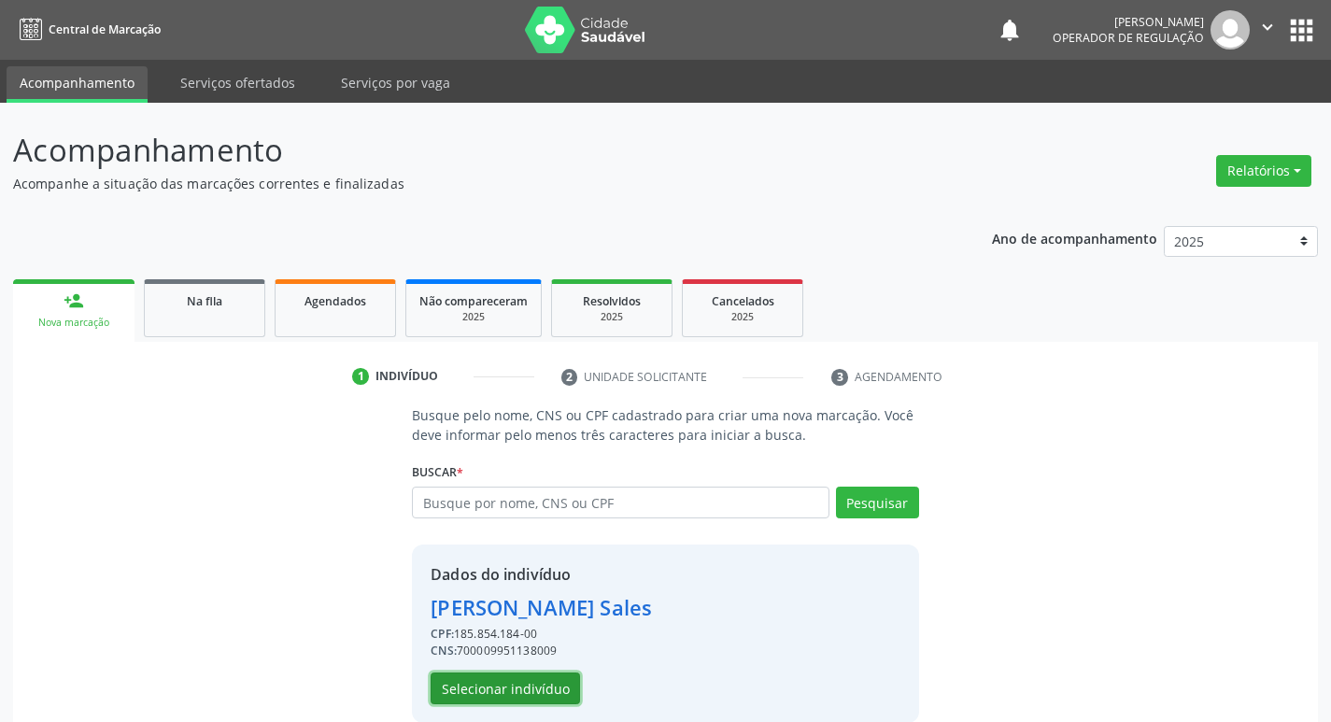
click at [535, 685] on button "Selecionar indivíduo" at bounding box center [505, 689] width 149 height 32
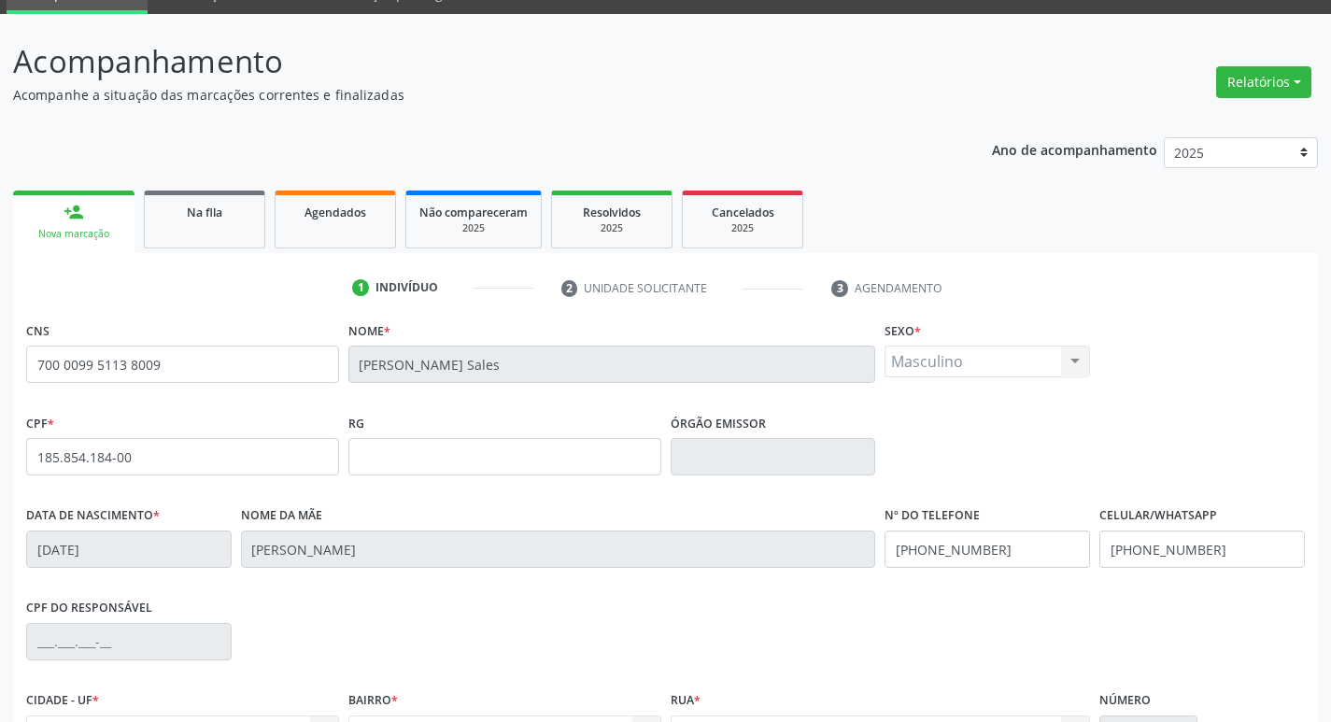
scroll to position [290, 0]
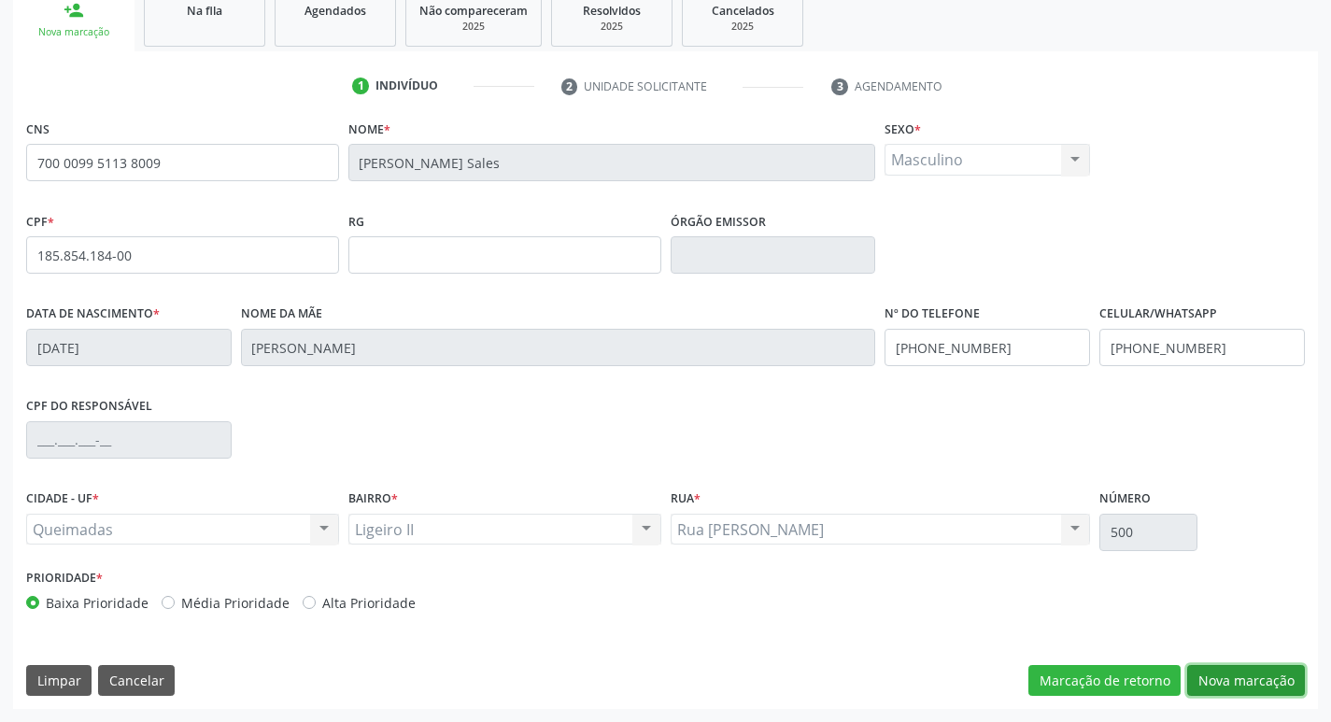
click at [1247, 687] on button "Nova marcação" at bounding box center [1246, 681] width 118 height 32
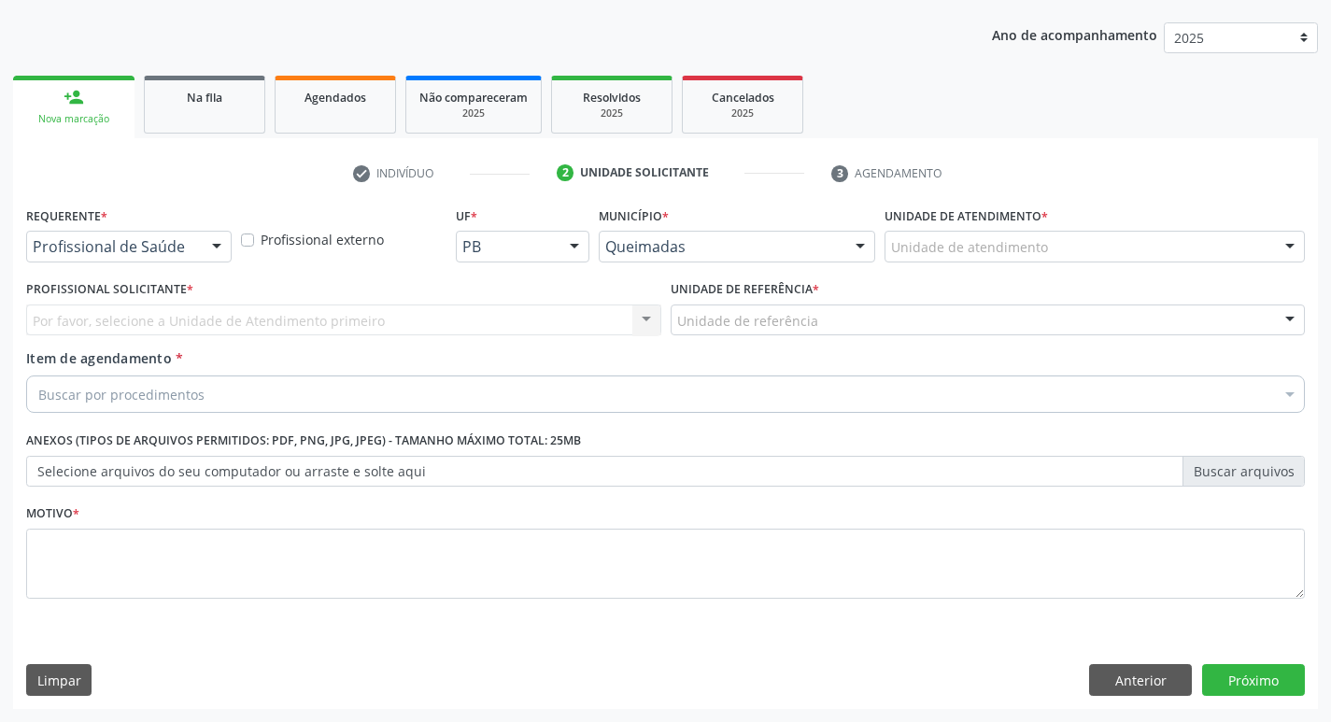
scroll to position [204, 0]
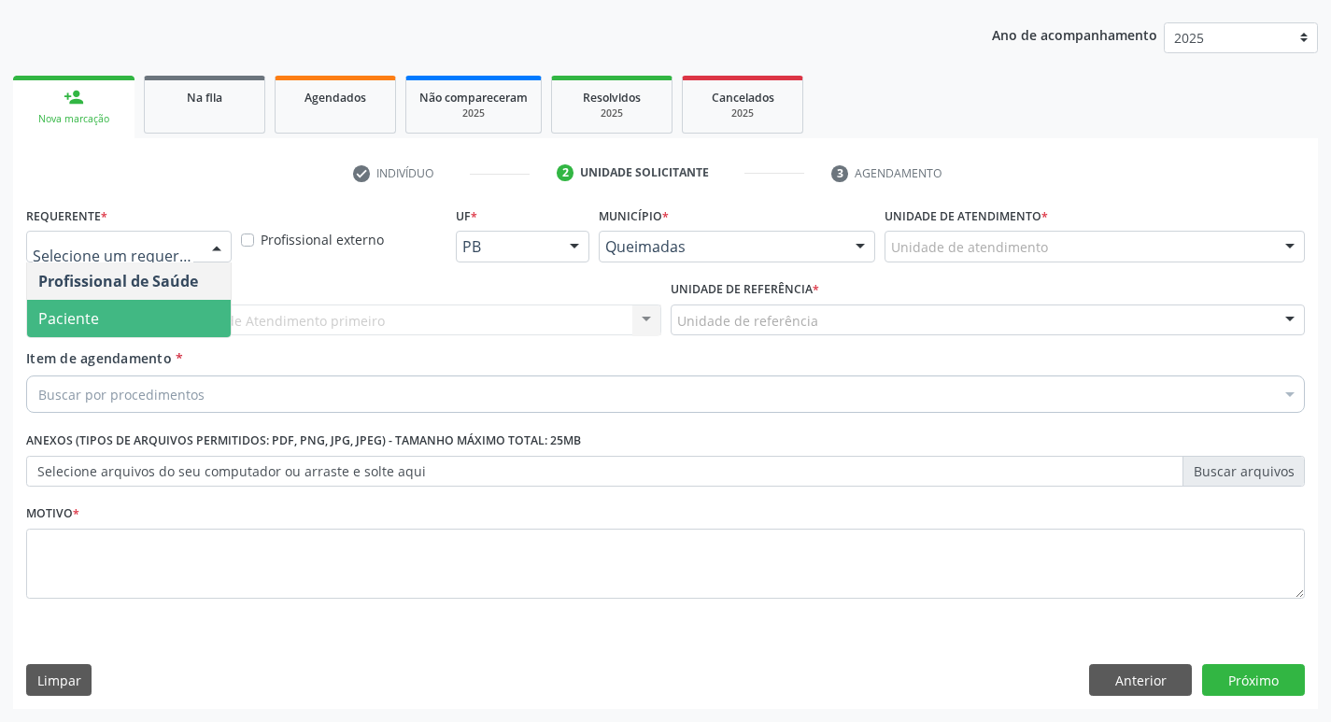
click at [113, 318] on span "Paciente" at bounding box center [129, 318] width 204 height 37
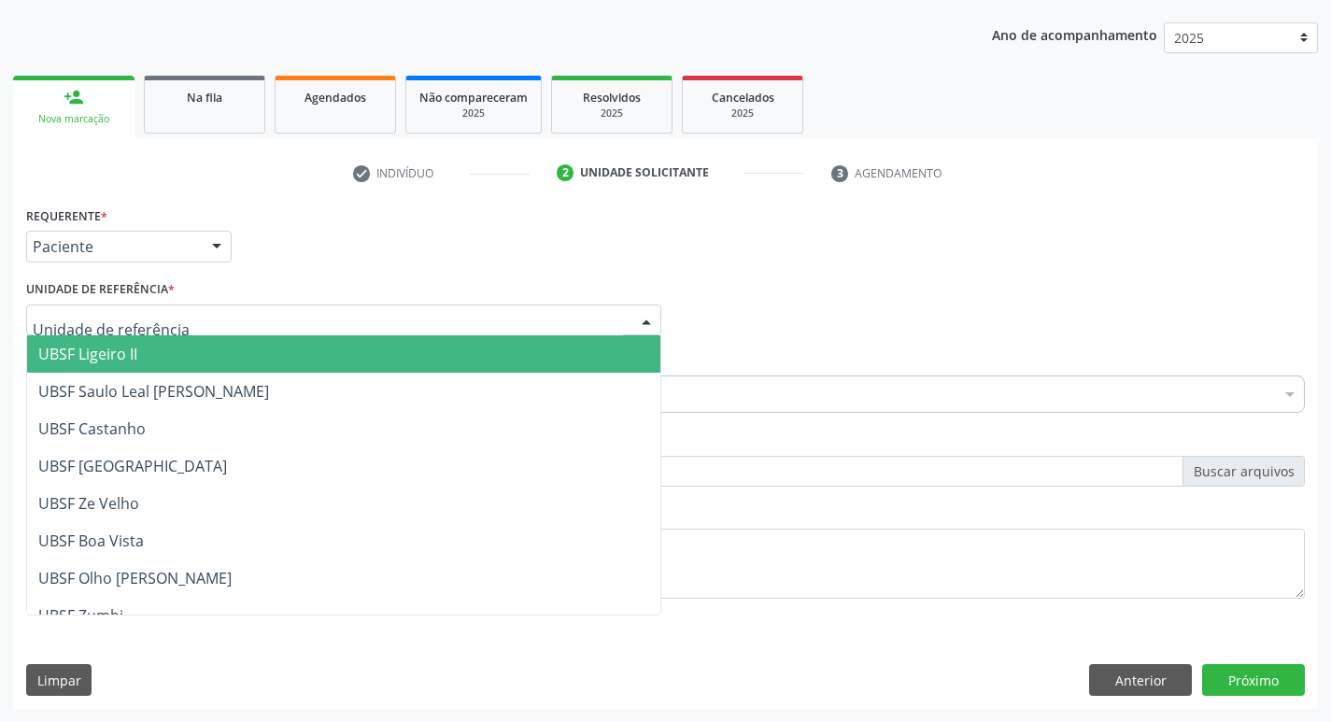
click at [118, 340] on span "UBSF Ligeiro II" at bounding box center [343, 353] width 633 height 37
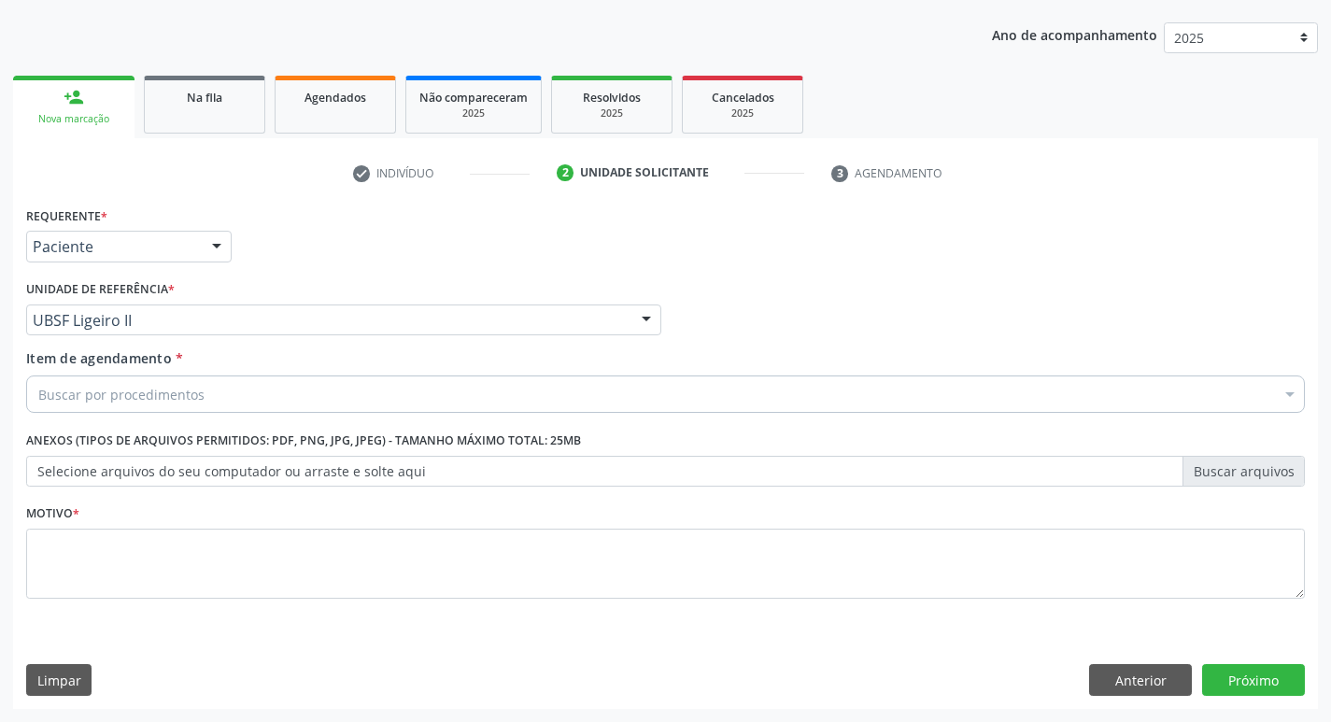
click at [116, 378] on div "Buscar por procedimentos" at bounding box center [665, 393] width 1279 height 37
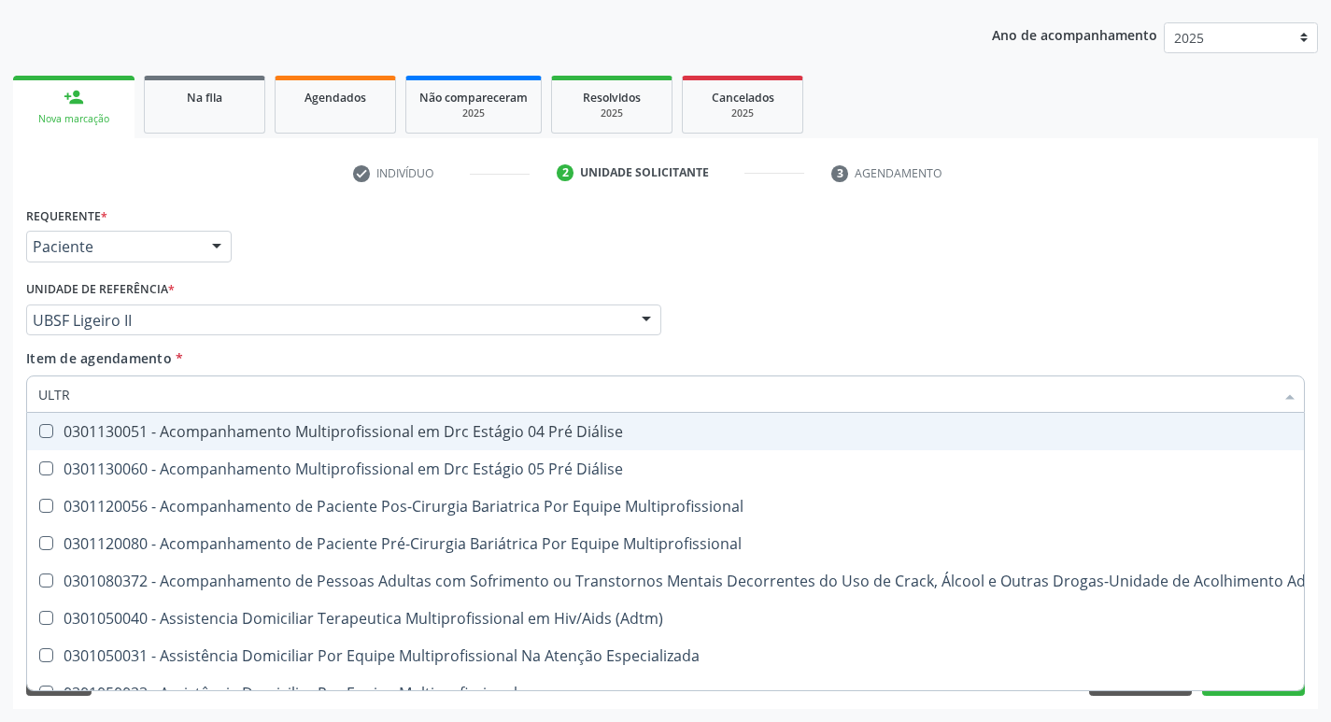
type input "ULTRA"
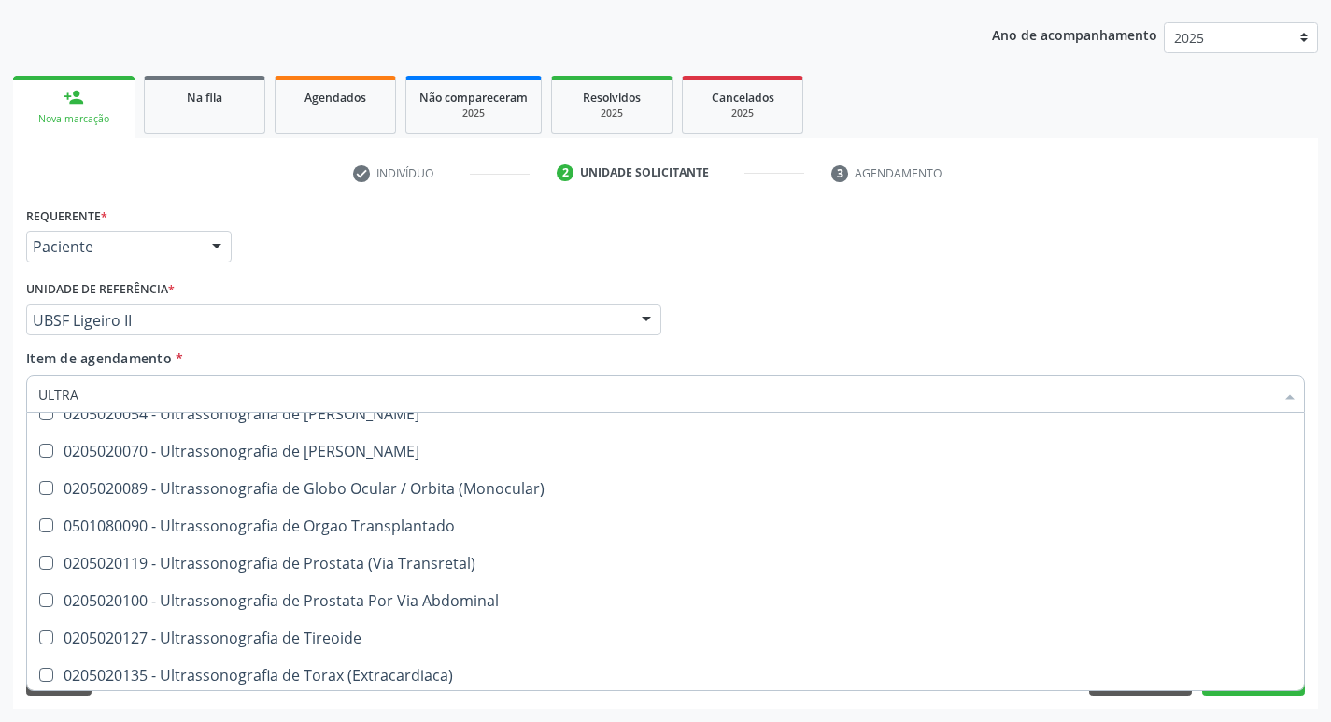
scroll to position [619, 0]
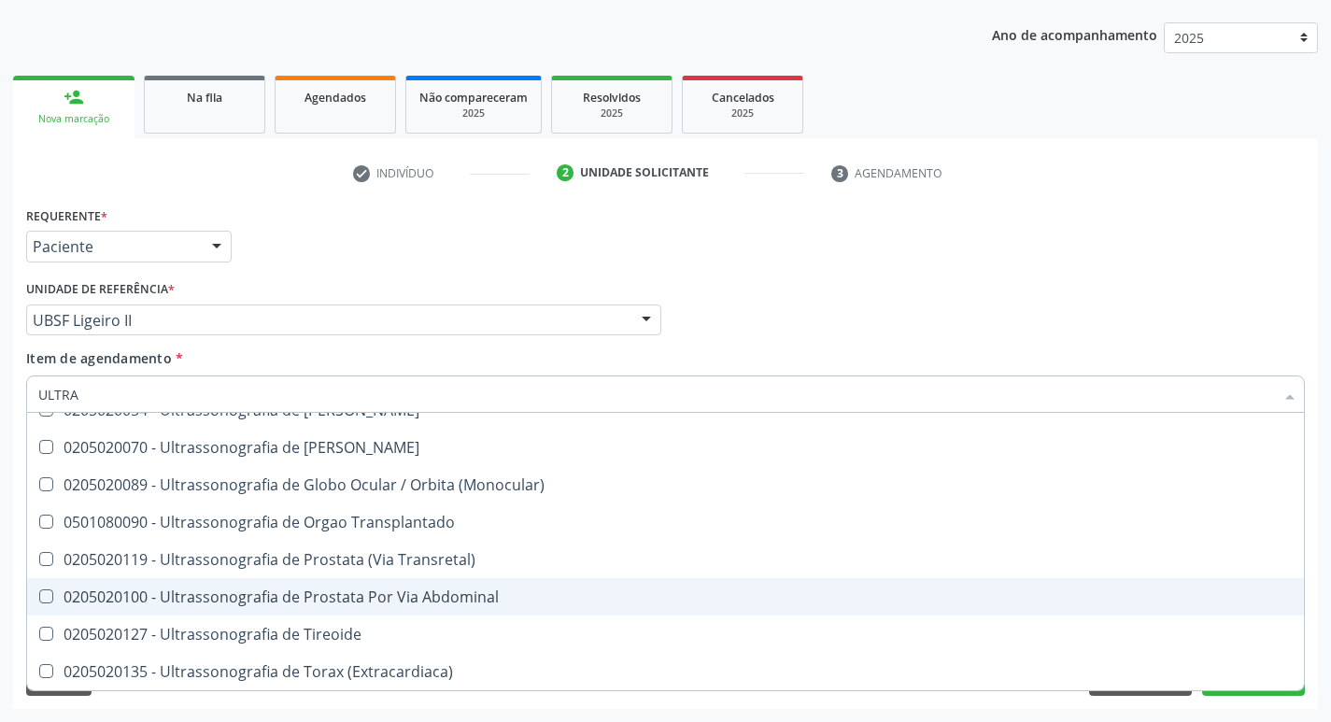
click at [389, 591] on div "0205020100 - Ultrassonografia de Prostata Por Via Abdominal" at bounding box center [665, 596] width 1254 height 15
checkbox Abdominal "true"
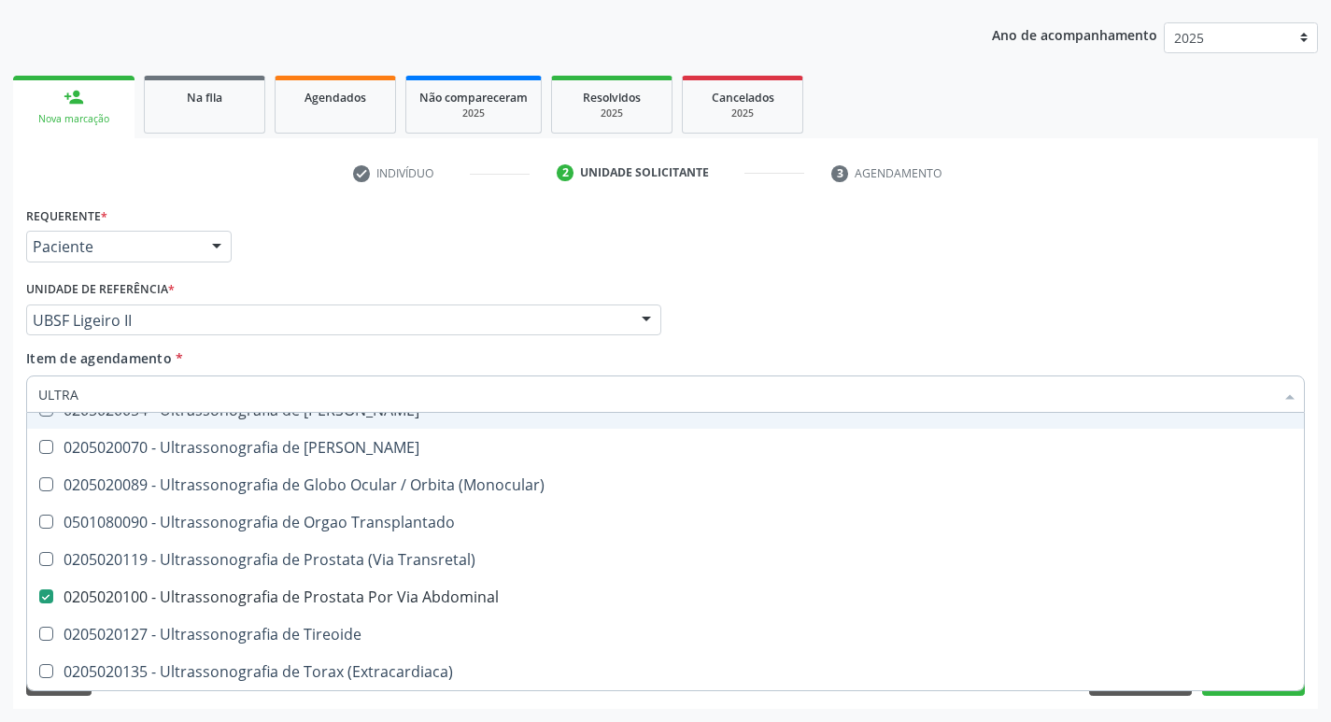
click at [773, 288] on div "Profissional Solicitante Por favor, selecione a Unidade de Atendimento primeiro…" at bounding box center [665, 312] width 1288 height 73
checkbox X "true"
checkbox Abdominal "false"
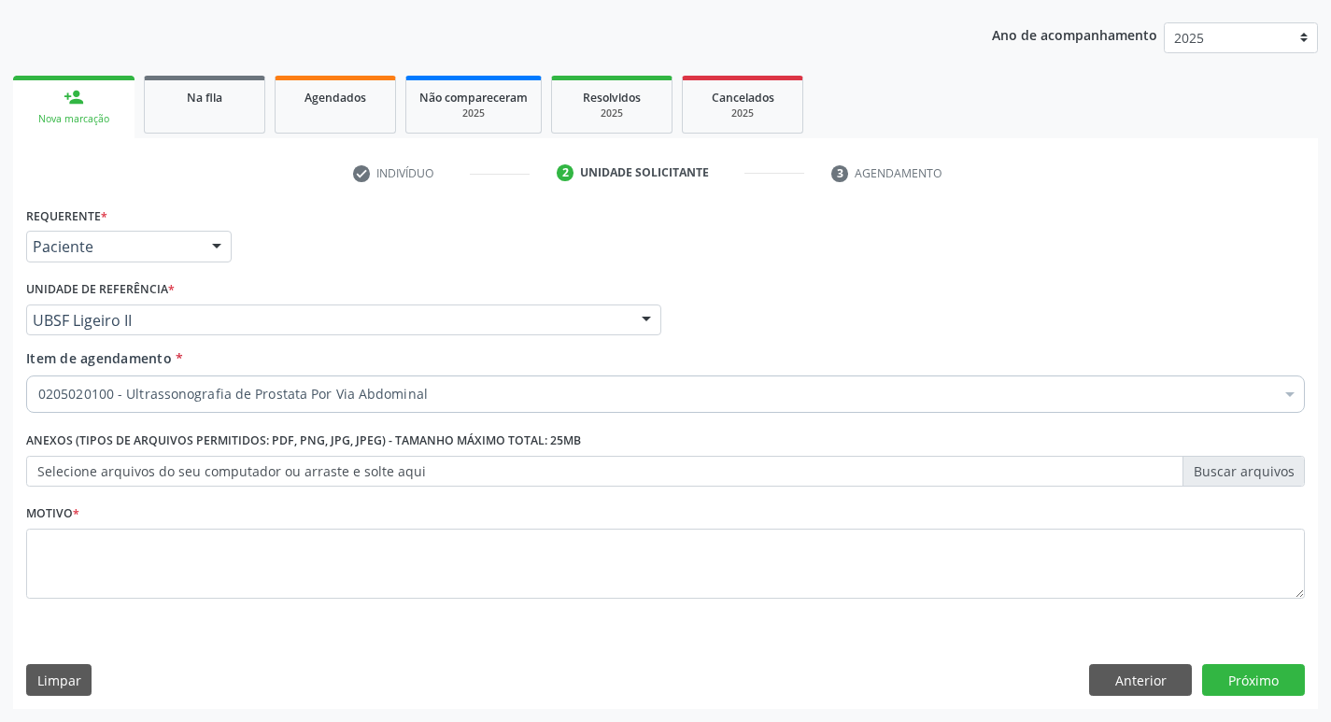
scroll to position [0, 0]
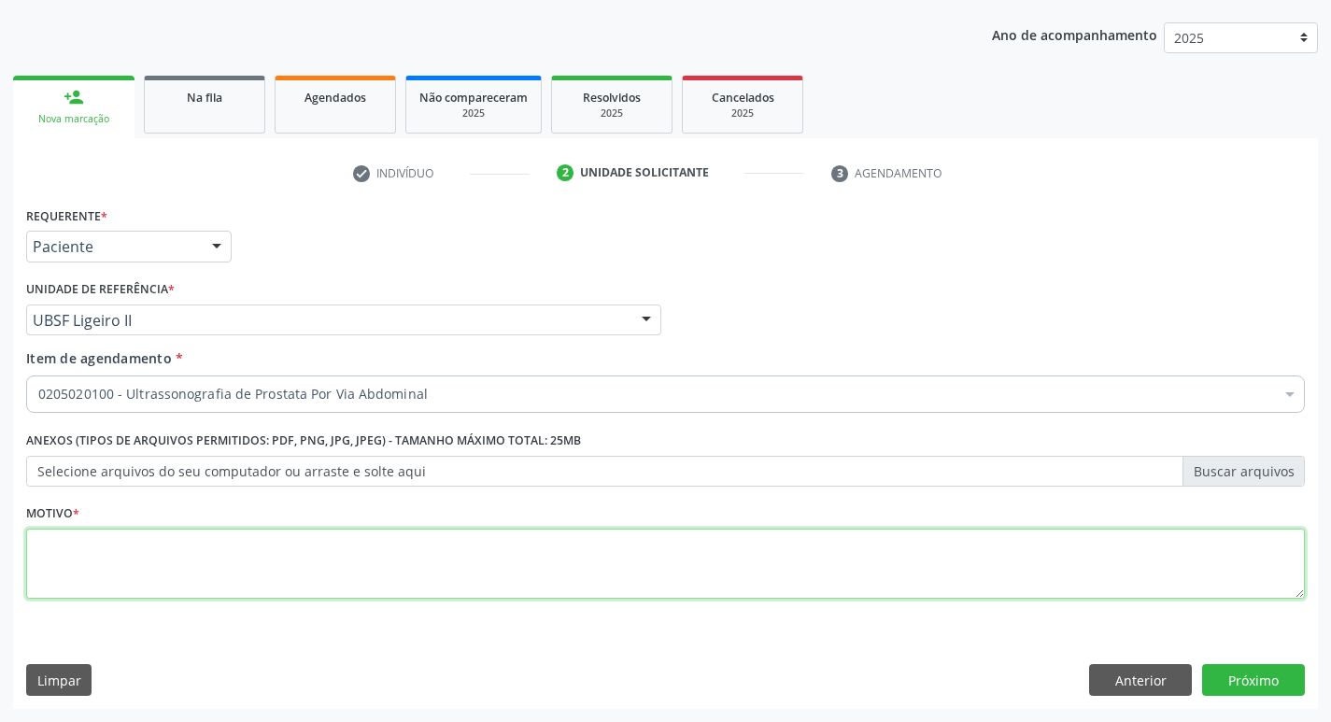
click at [268, 565] on textarea at bounding box center [665, 564] width 1279 height 71
type textarea "AVALIAÇÃO"
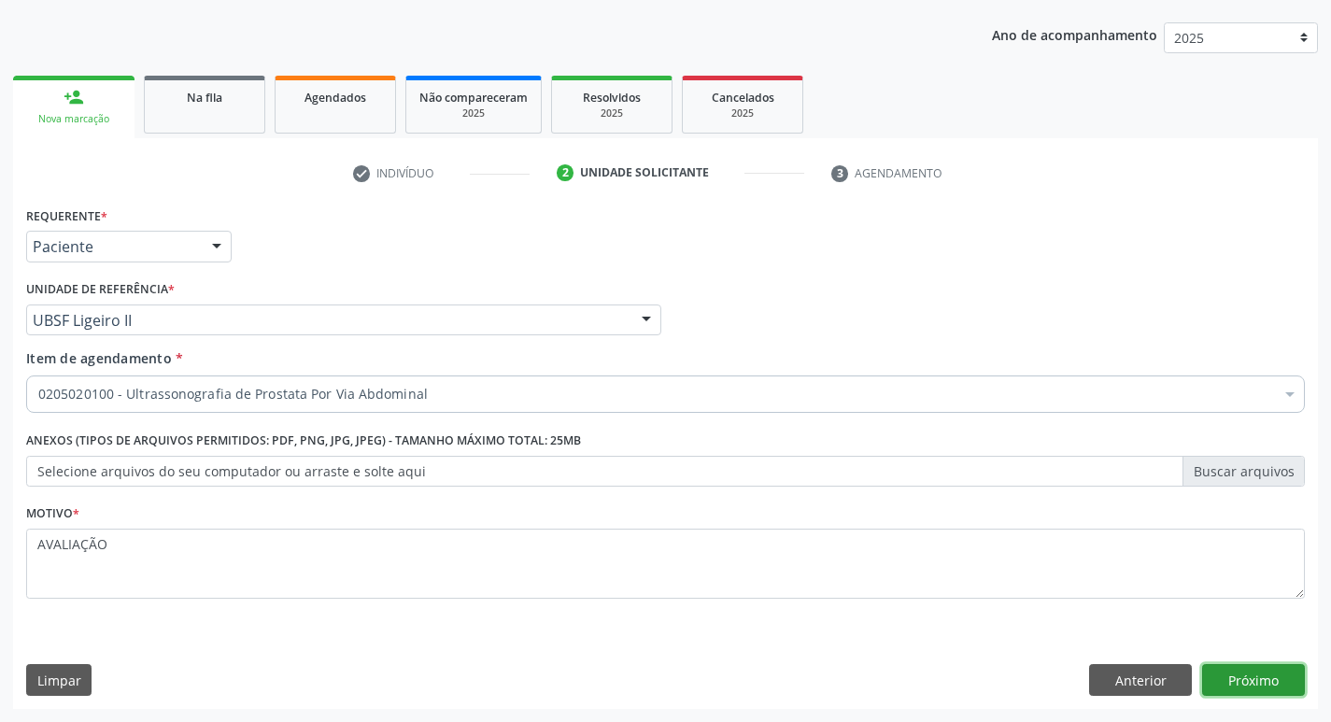
click at [1236, 671] on button "Próximo" at bounding box center [1253, 680] width 103 height 32
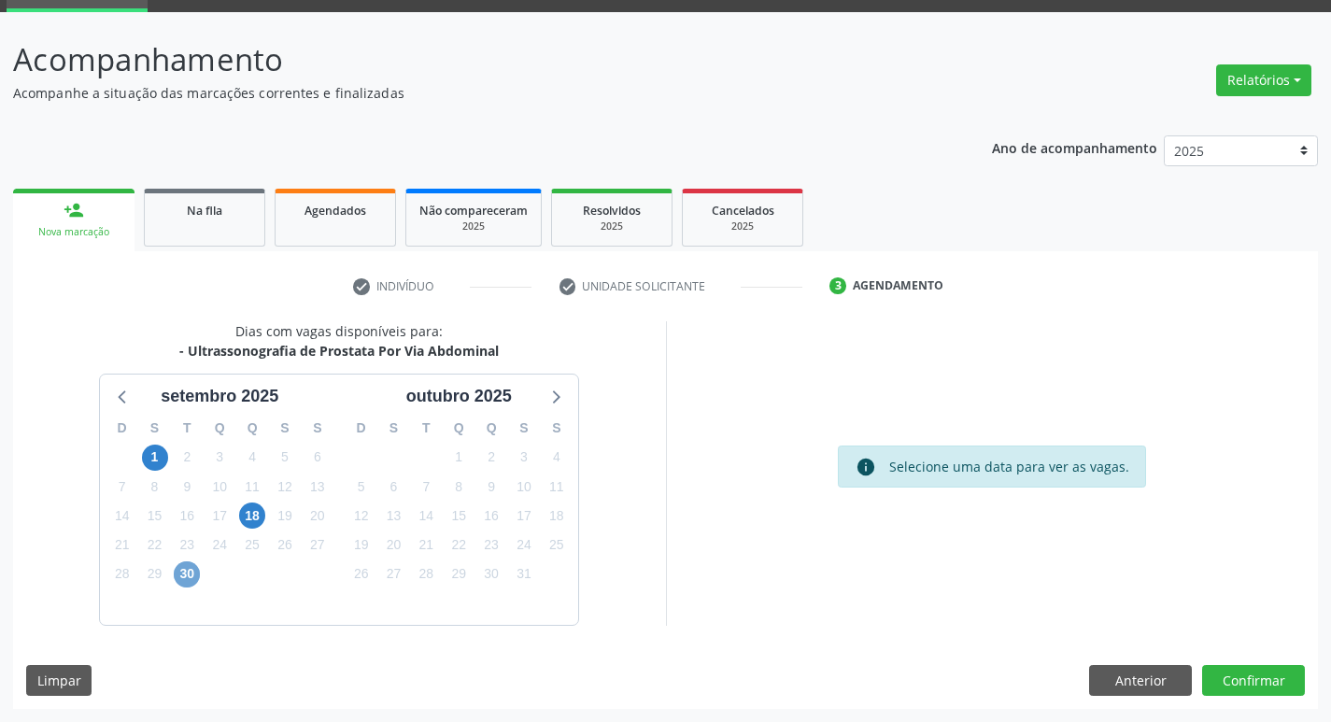
click at [182, 577] on span "30" at bounding box center [187, 574] width 26 height 26
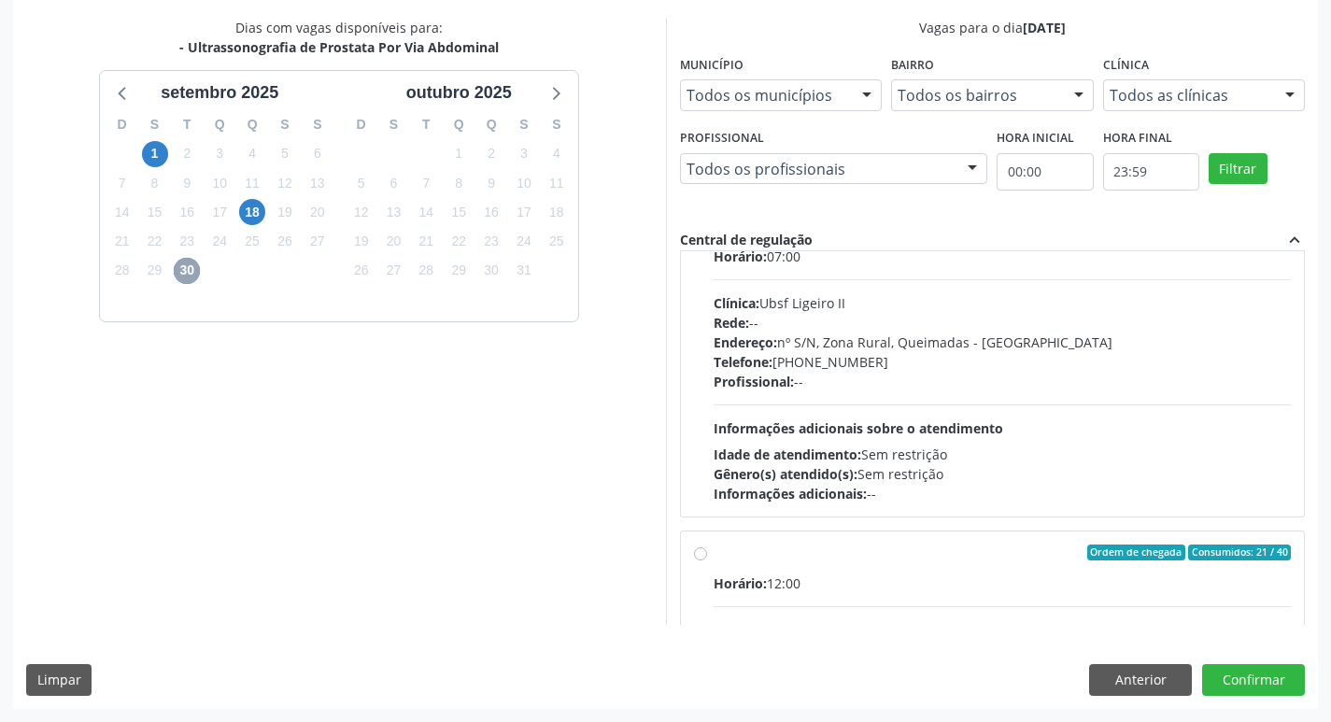
scroll to position [187, 0]
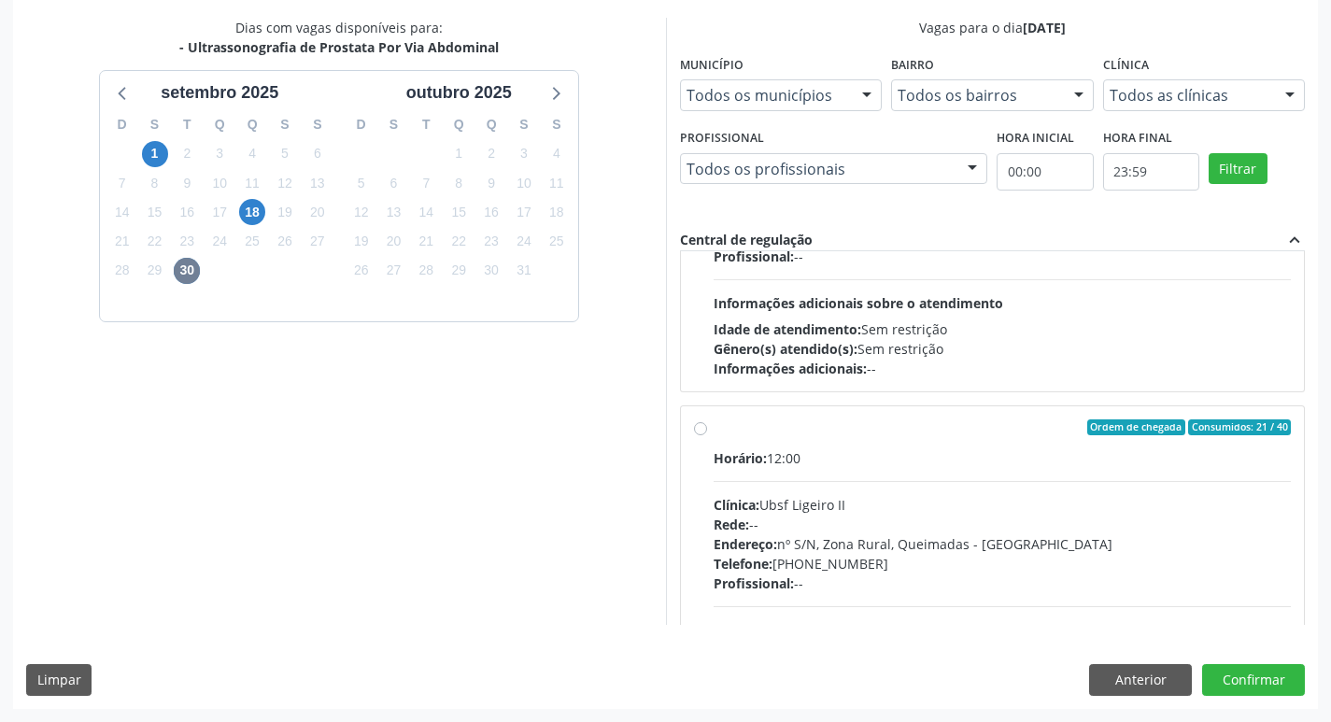
click at [1024, 467] on div "Horário: 12:00" at bounding box center [1003, 458] width 578 height 20
click at [707, 436] on input "Ordem de chegada Consumidos: 21 / 40 Horário: 12:00 Clínica: Ubsf Ligeiro II Re…" at bounding box center [700, 427] width 13 height 17
radio input "true"
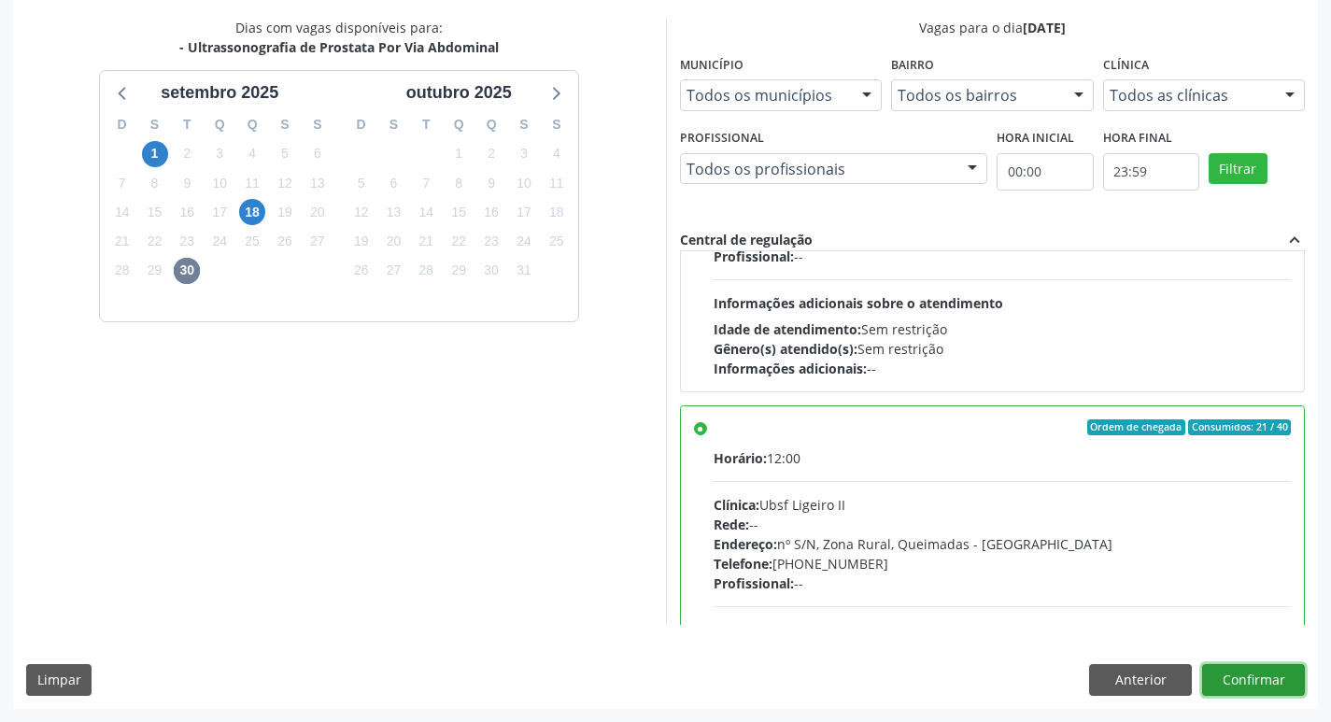
click at [1242, 676] on button "Confirmar" at bounding box center [1253, 680] width 103 height 32
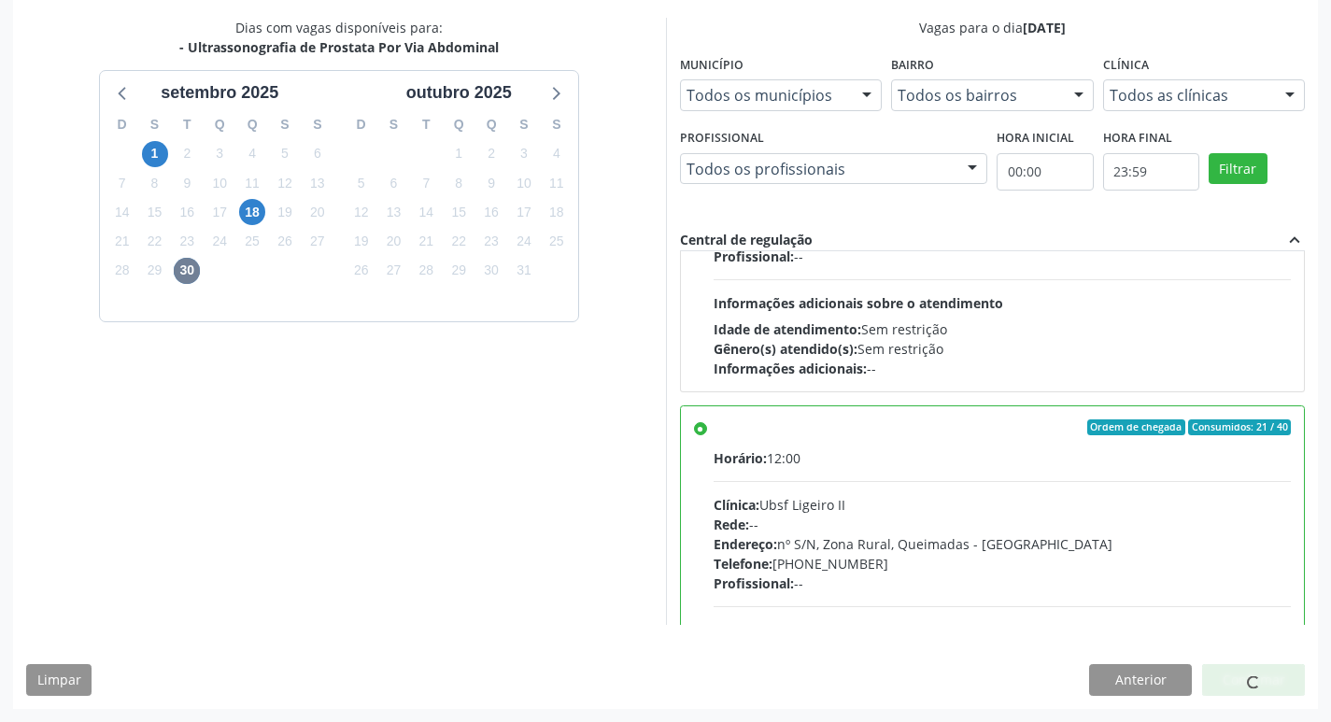
scroll to position [0, 0]
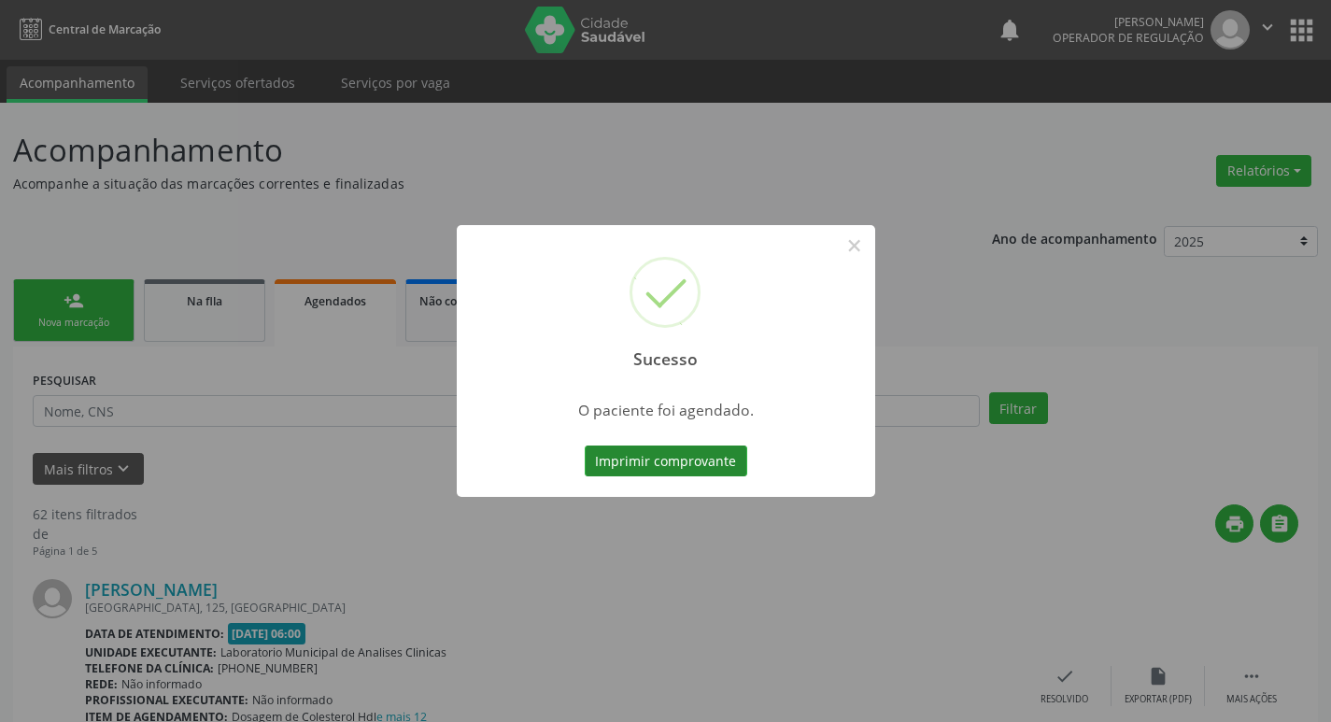
click at [740, 460] on button "Imprimir comprovante" at bounding box center [666, 462] width 163 height 32
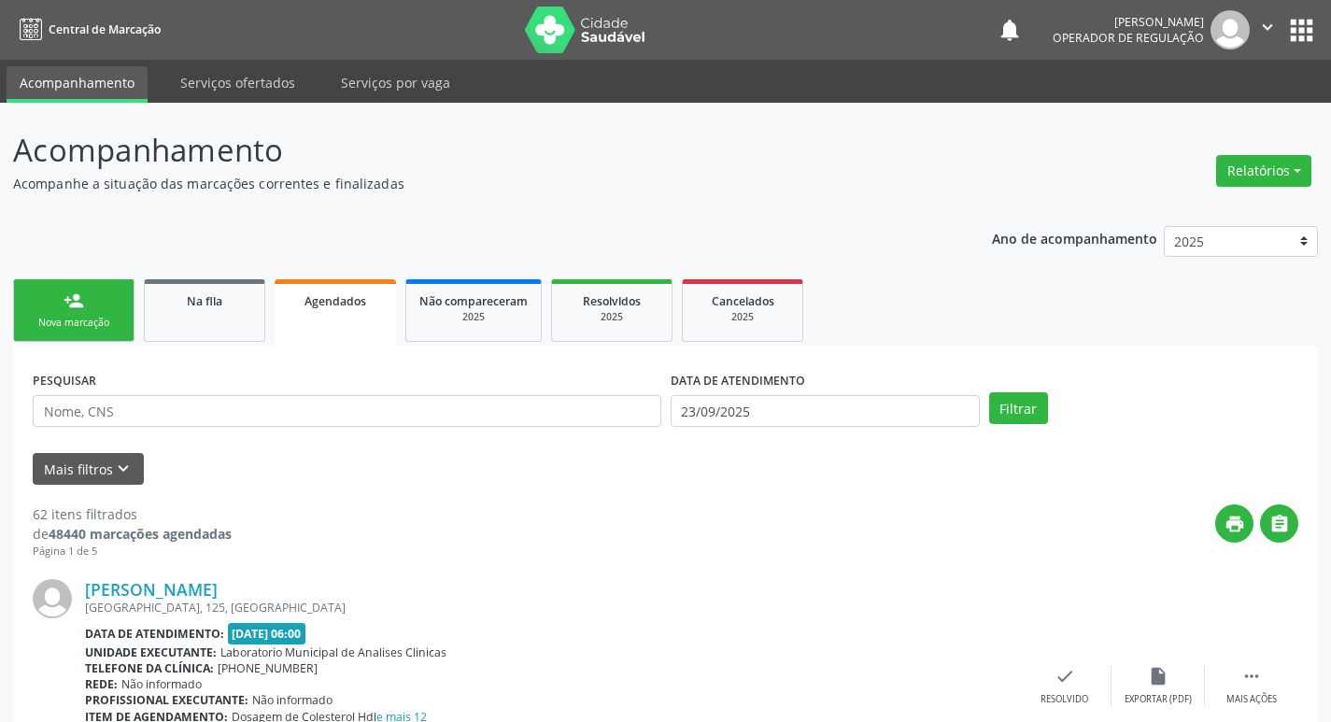
click at [107, 317] on div "Nova marcação" at bounding box center [73, 323] width 93 height 14
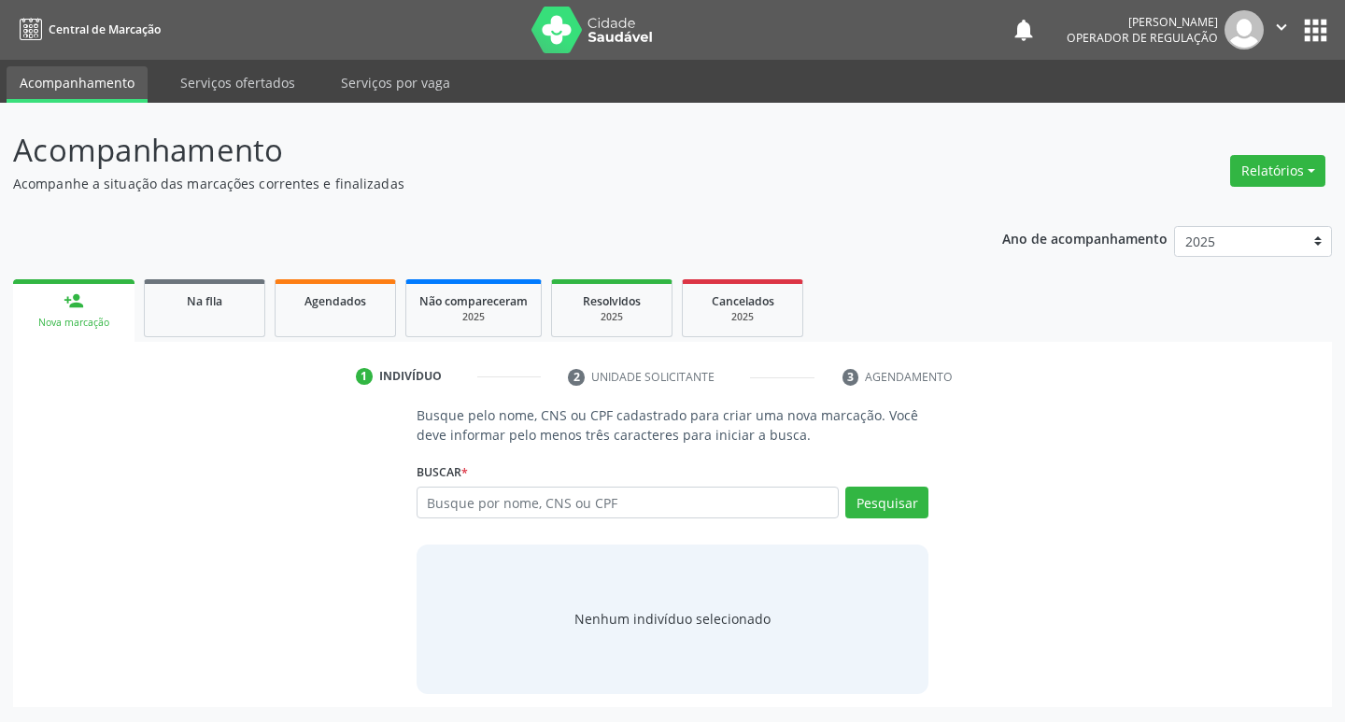
click at [243, 275] on ul "person_add Nova marcação Na fila Agendados Não compareceram 2025 Resolvidos 202…" at bounding box center [672, 308] width 1319 height 67
click at [233, 292] on div "Na fila" at bounding box center [204, 300] width 93 height 20
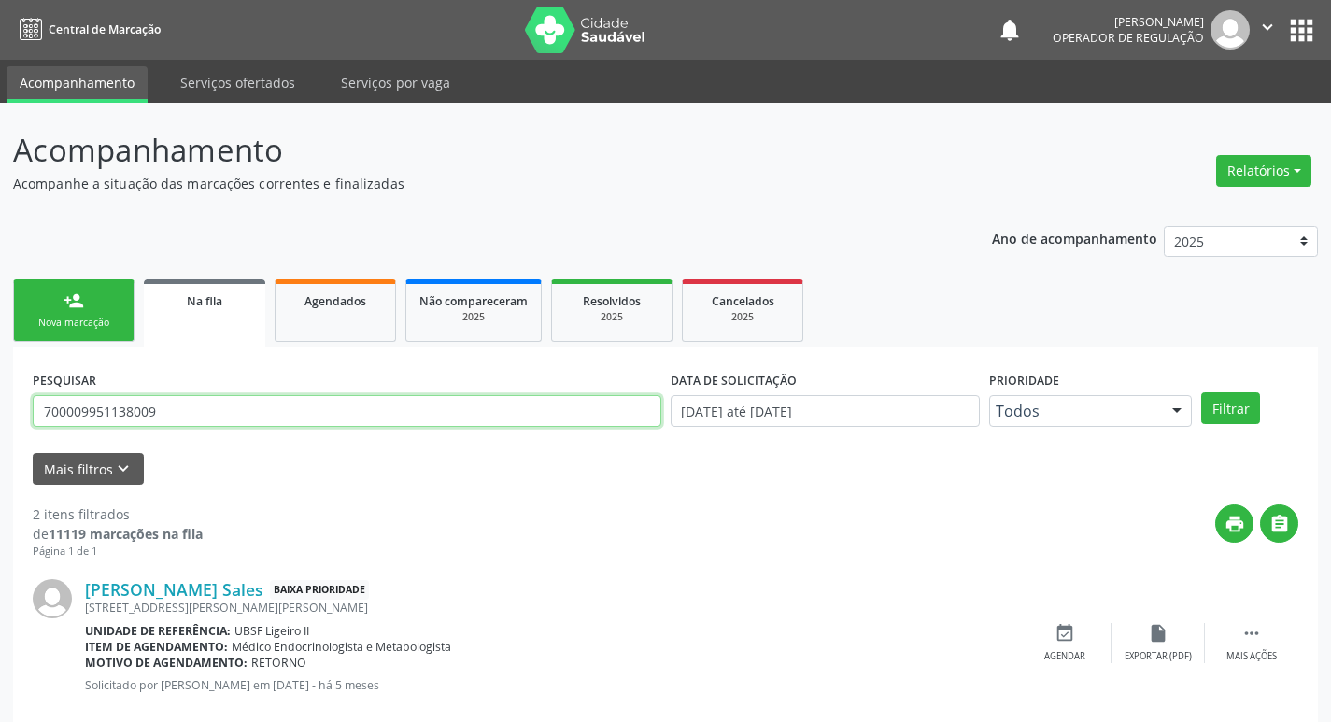
click at [193, 397] on input "700009951138009" at bounding box center [347, 411] width 629 height 32
type input "705606425372117"
click at [1201, 392] on button "Filtrar" at bounding box center [1230, 408] width 59 height 32
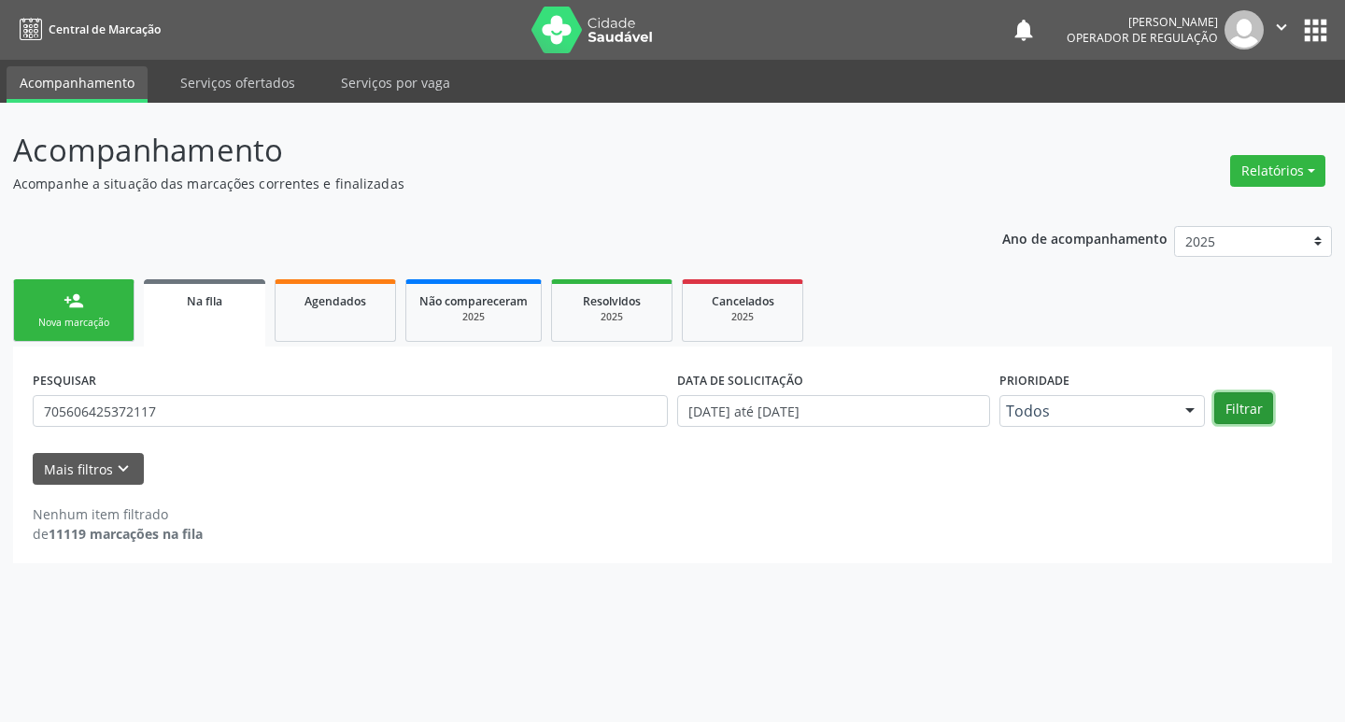
click at [1257, 404] on button "Filtrar" at bounding box center [1243, 408] width 59 height 32
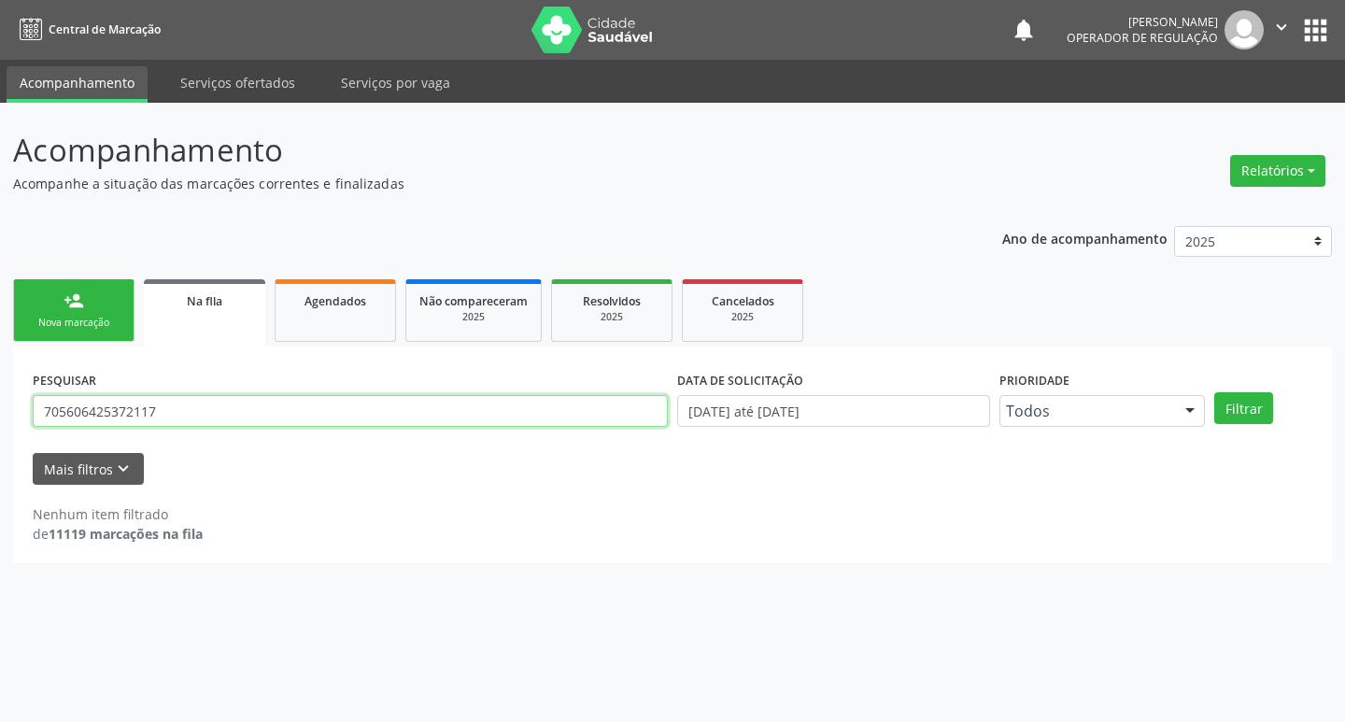
click at [192, 404] on input "705606425372117" at bounding box center [350, 411] width 635 height 32
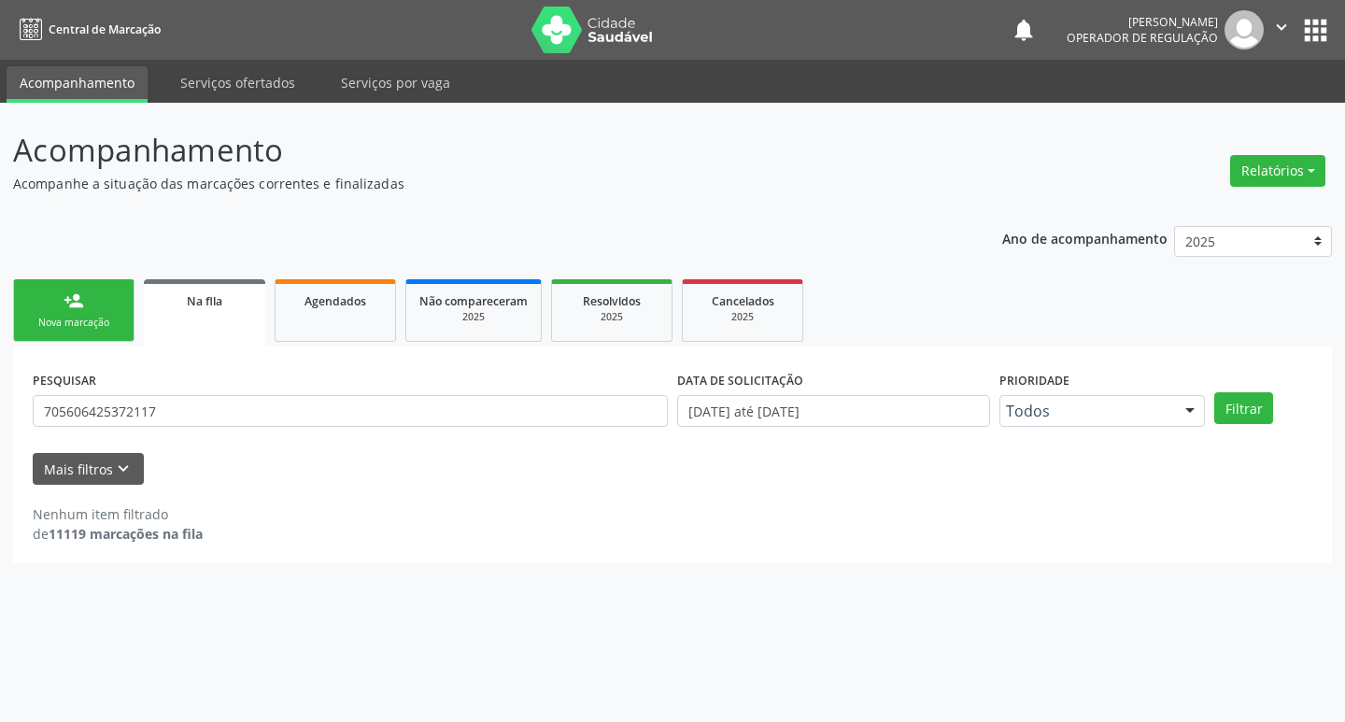
click at [44, 288] on link "person_add Nova marcação" at bounding box center [73, 310] width 121 height 63
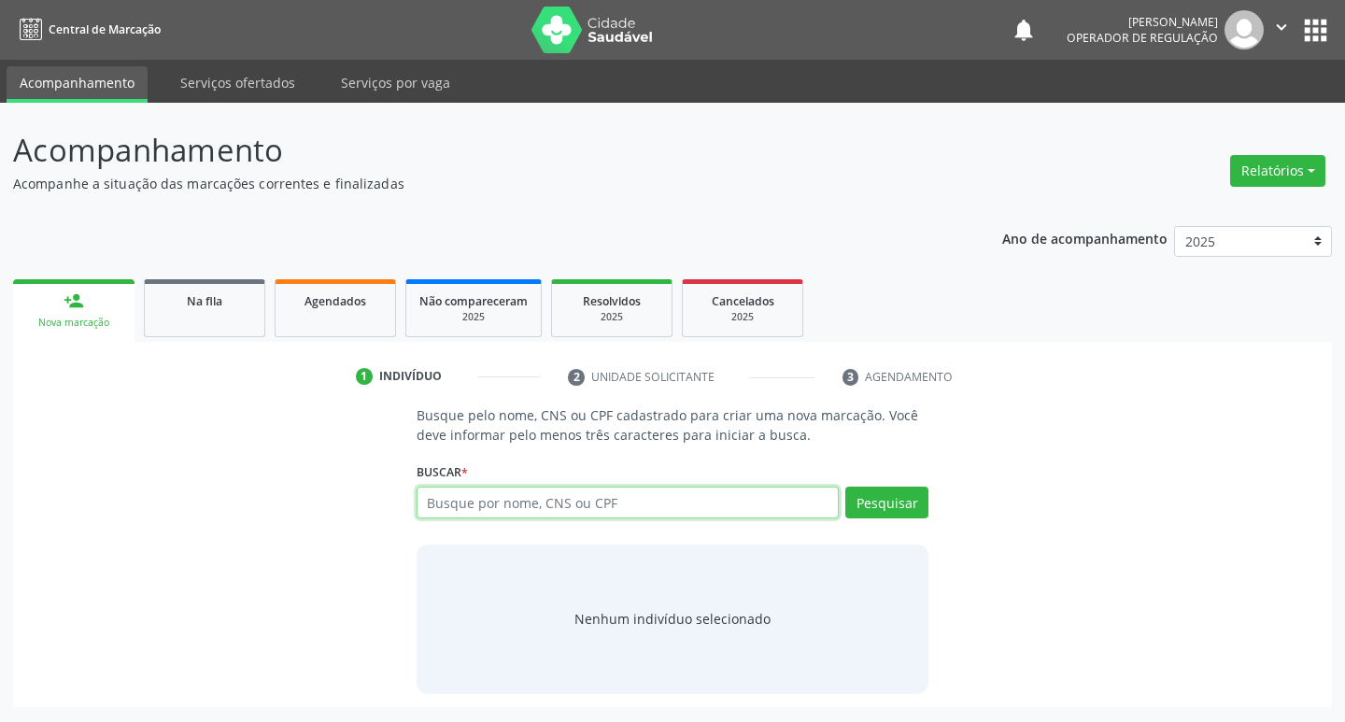
click at [465, 495] on input "text" at bounding box center [628, 503] width 423 height 32
paste input "705606425372117"
type input "705606425372117"
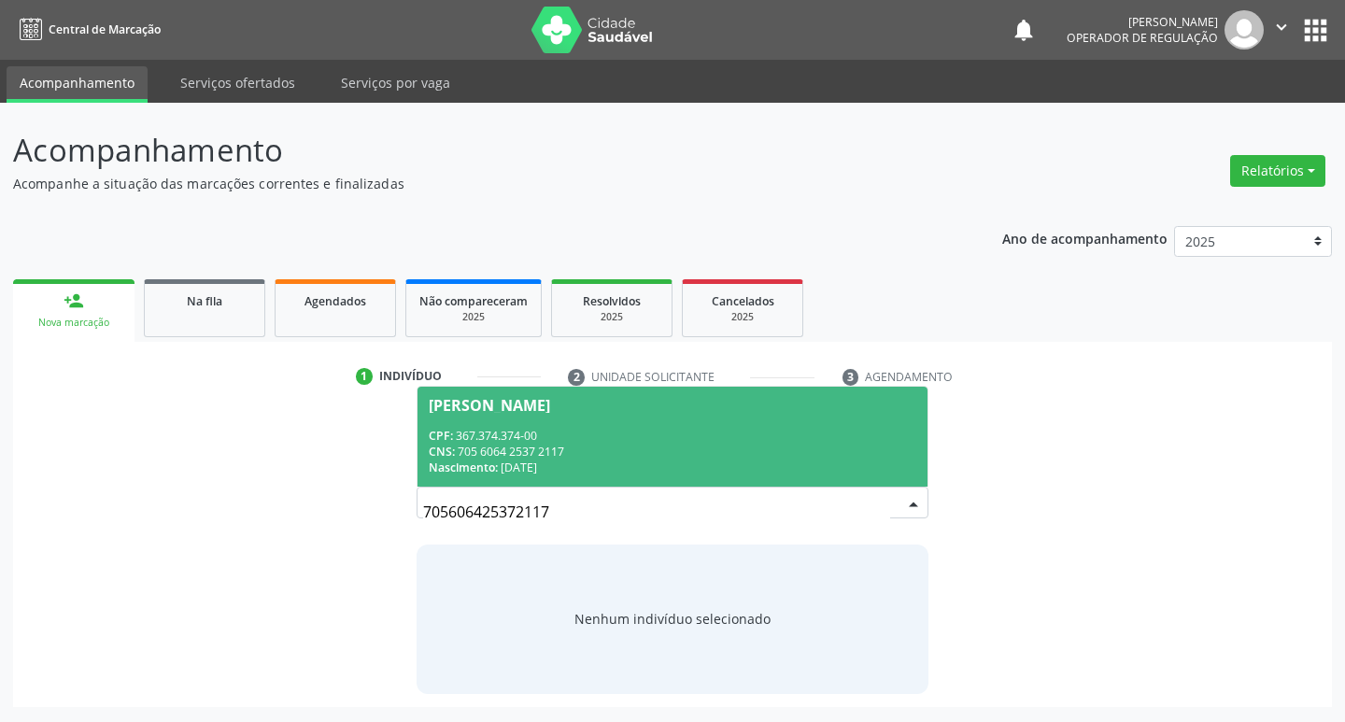
click at [858, 447] on div "CNS: 705 6064 2537 2117" at bounding box center [673, 452] width 489 height 16
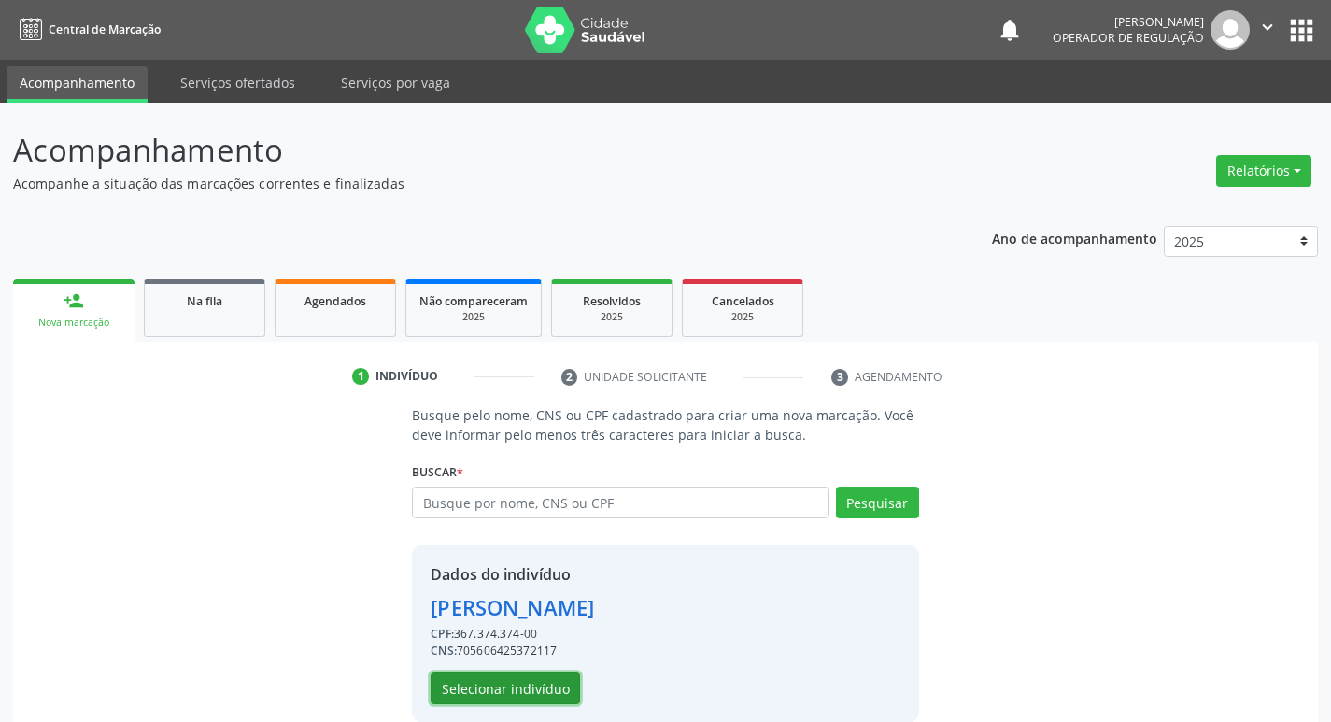
click at [489, 680] on button "Selecionar indivíduo" at bounding box center [505, 689] width 149 height 32
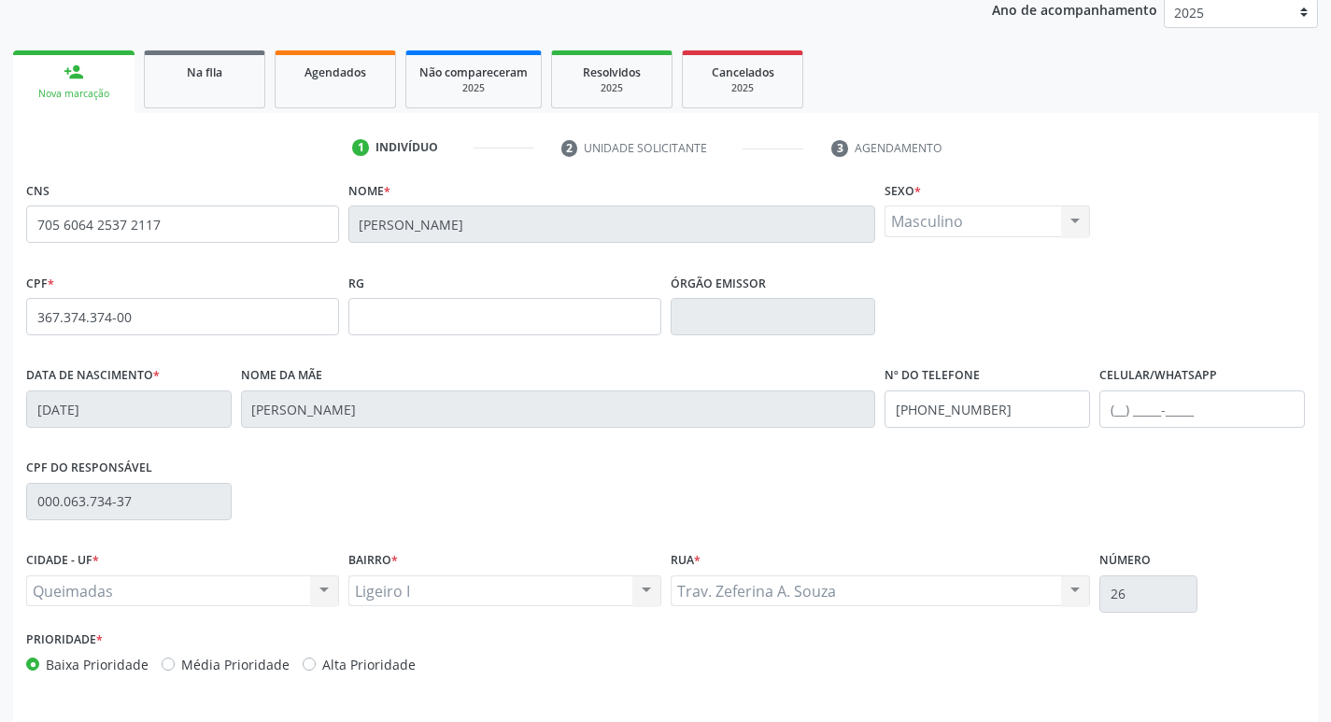
scroll to position [290, 0]
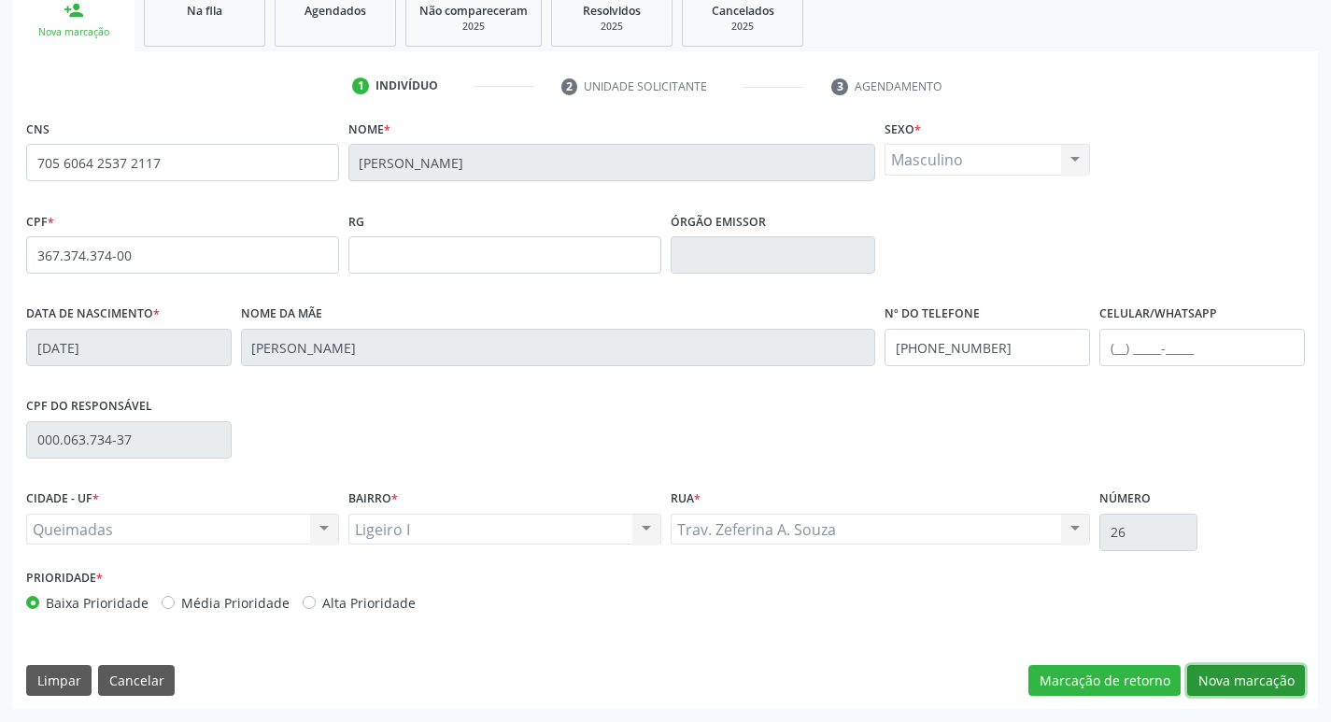
click at [1253, 678] on button "Nova marcação" at bounding box center [1246, 681] width 118 height 32
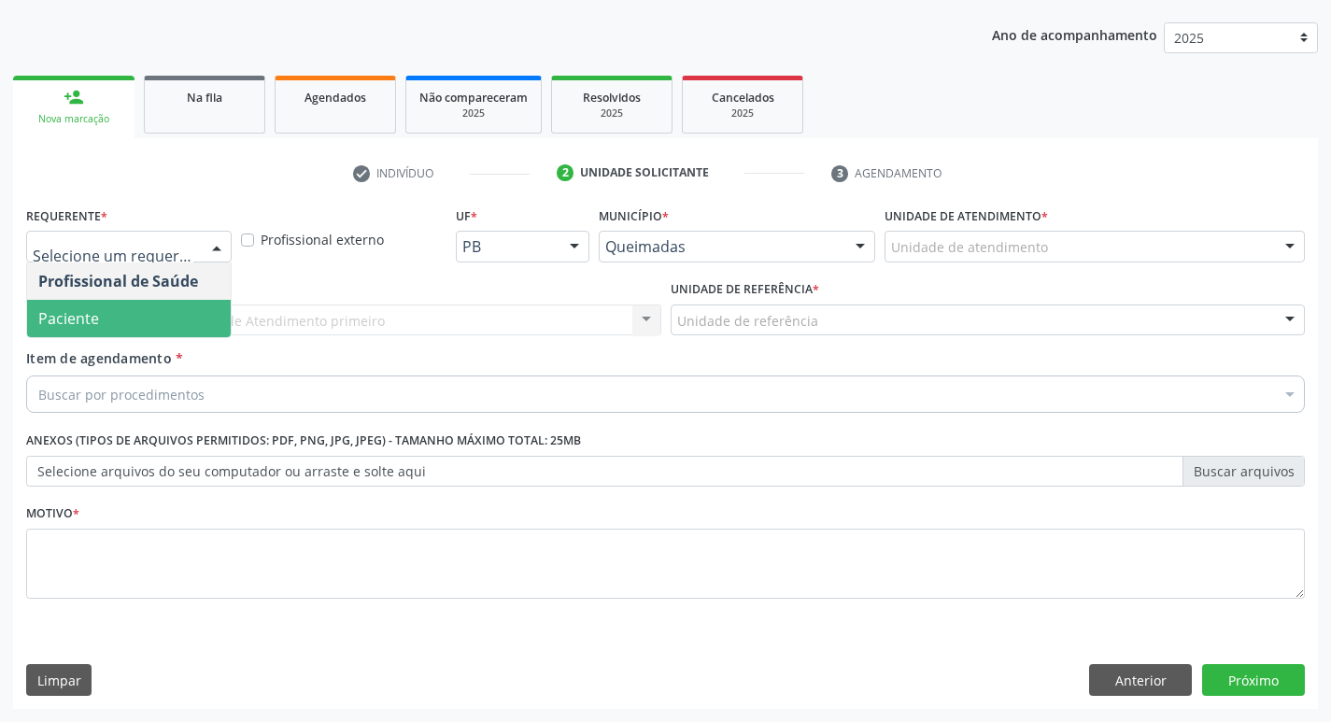
click at [149, 315] on span "Paciente" at bounding box center [129, 318] width 204 height 37
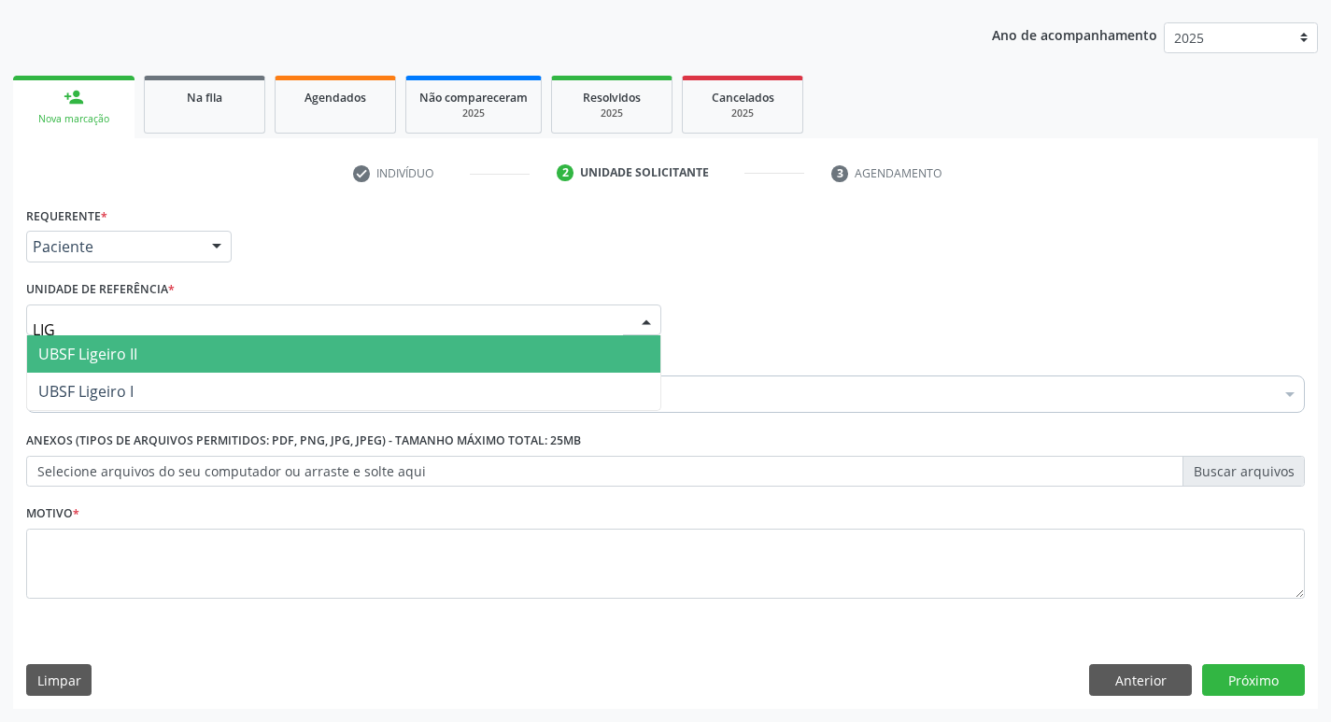
type input "LIGE"
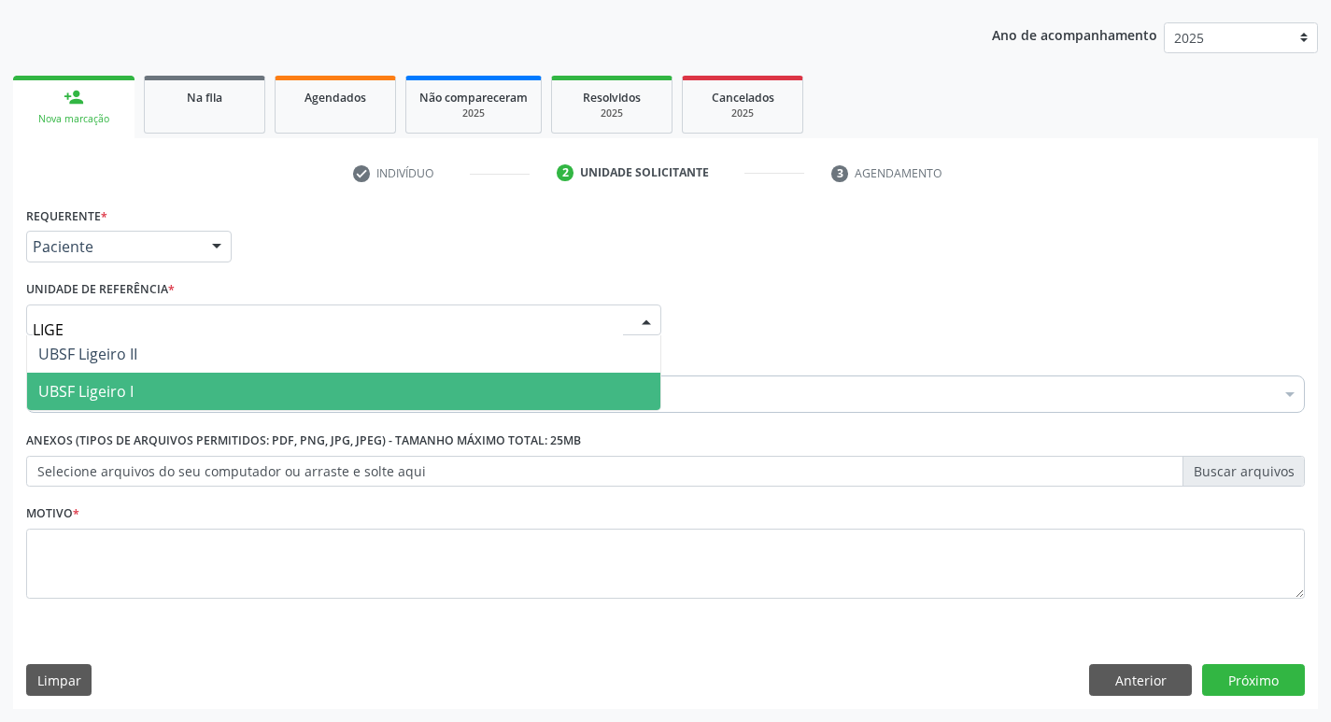
click at [144, 375] on span "UBSF Ligeiro I" at bounding box center [343, 391] width 633 height 37
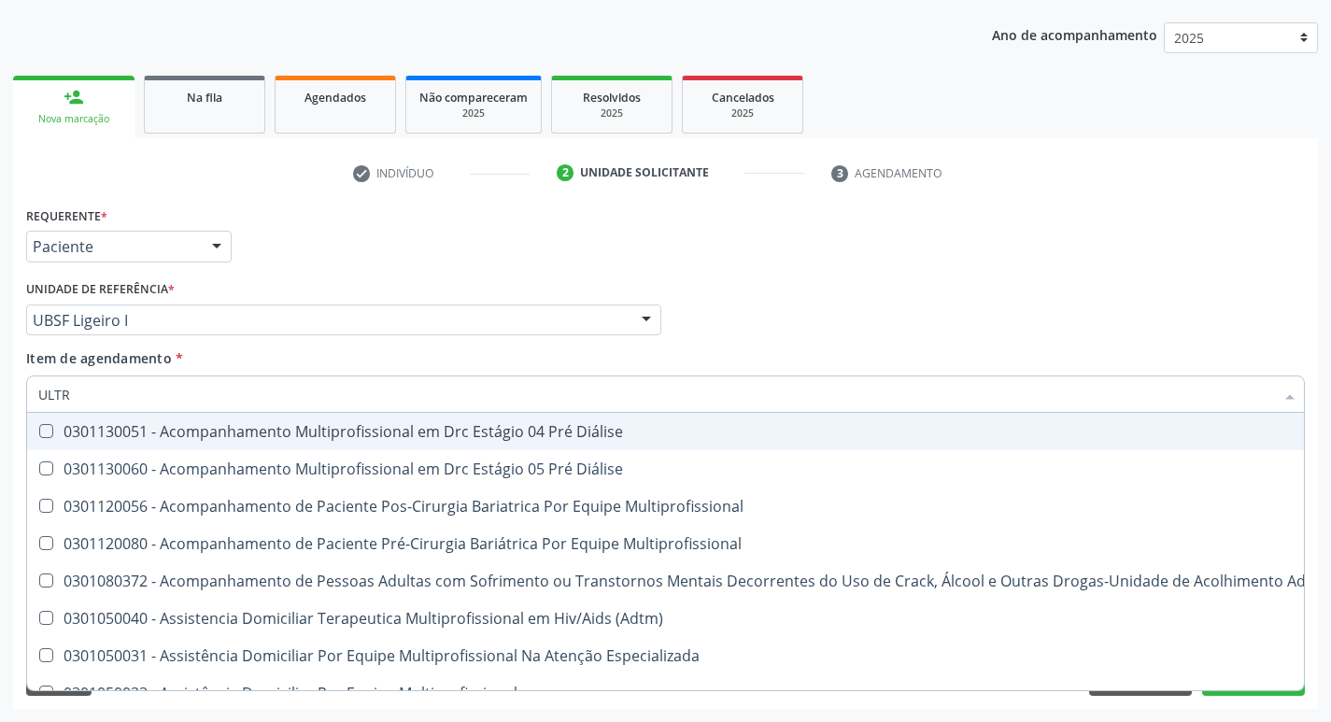
type input "ULTRA"
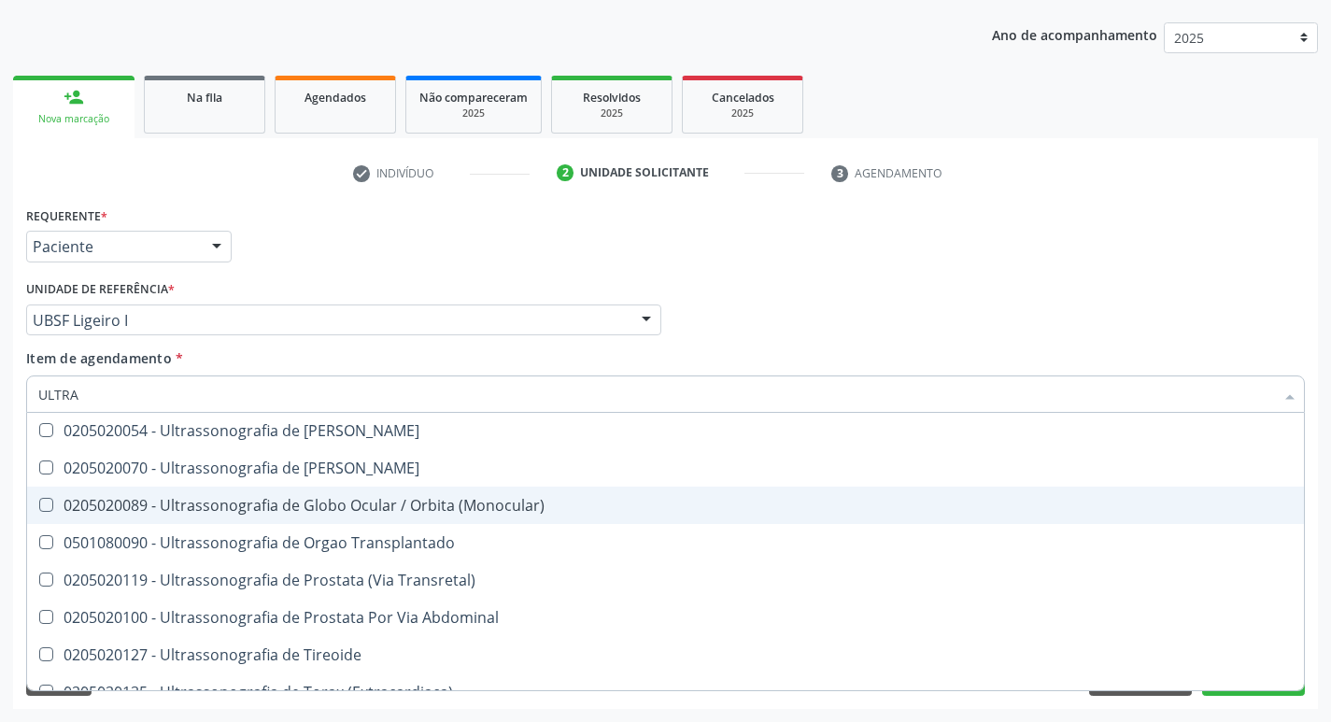
scroll to position [619, 0]
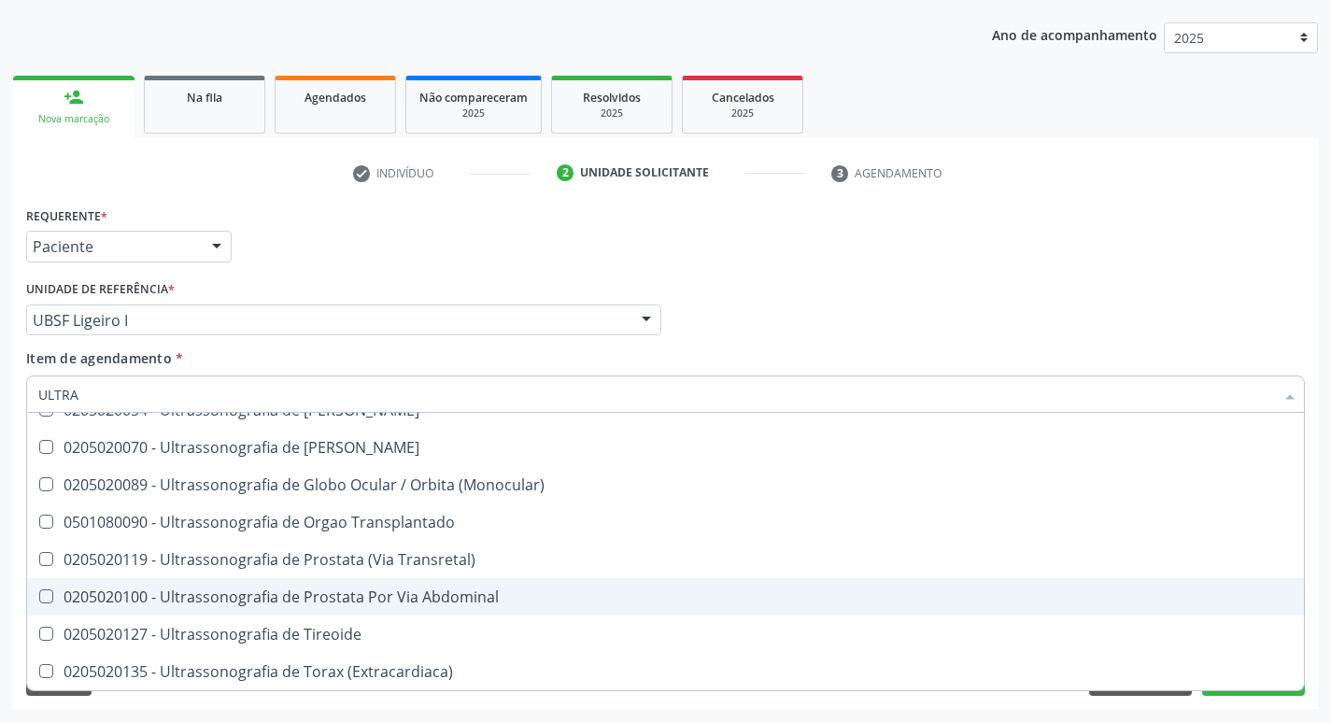
click at [387, 611] on span "0205020100 - Ultrassonografia de Prostata Por Via Abdominal" at bounding box center [665, 596] width 1277 height 37
checkbox Abdominal "true"
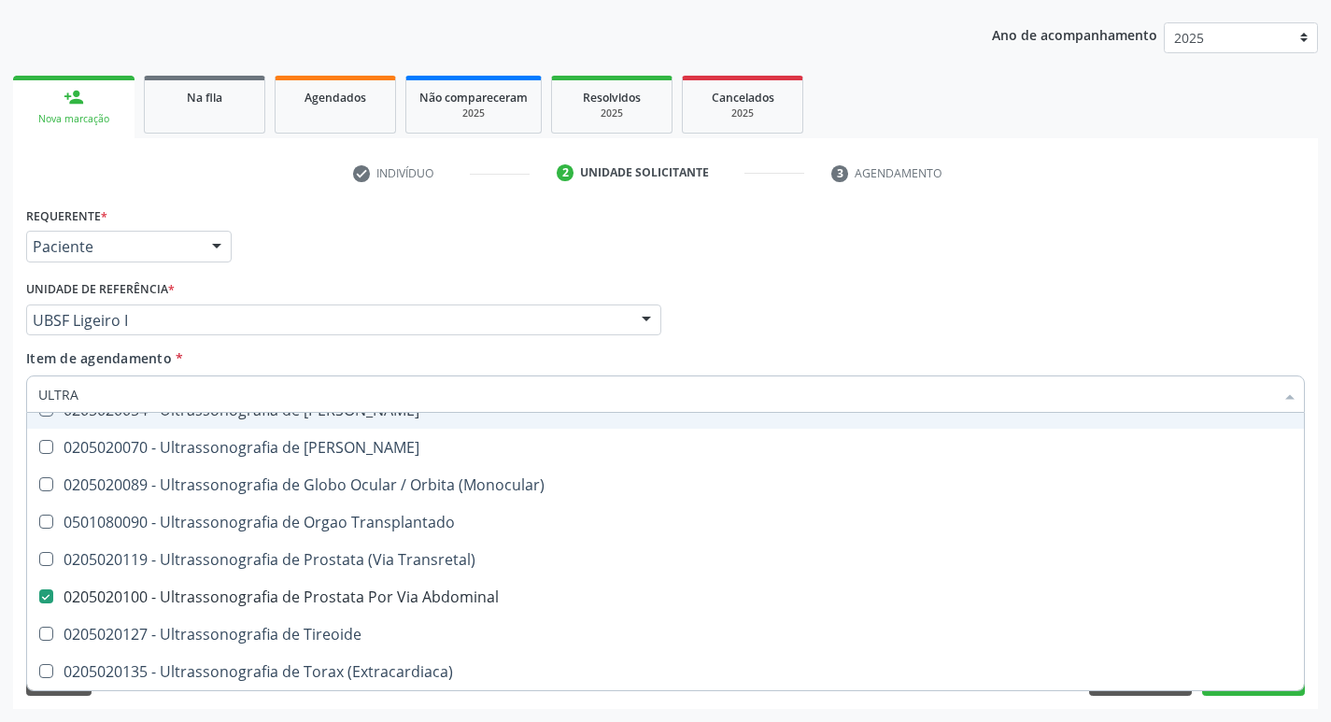
click at [610, 223] on div "Requerente * Paciente Profissional de Saúde Paciente Nenhum resultado encontrad…" at bounding box center [665, 238] width 1288 height 73
checkbox X "true"
checkbox Abdominal "false"
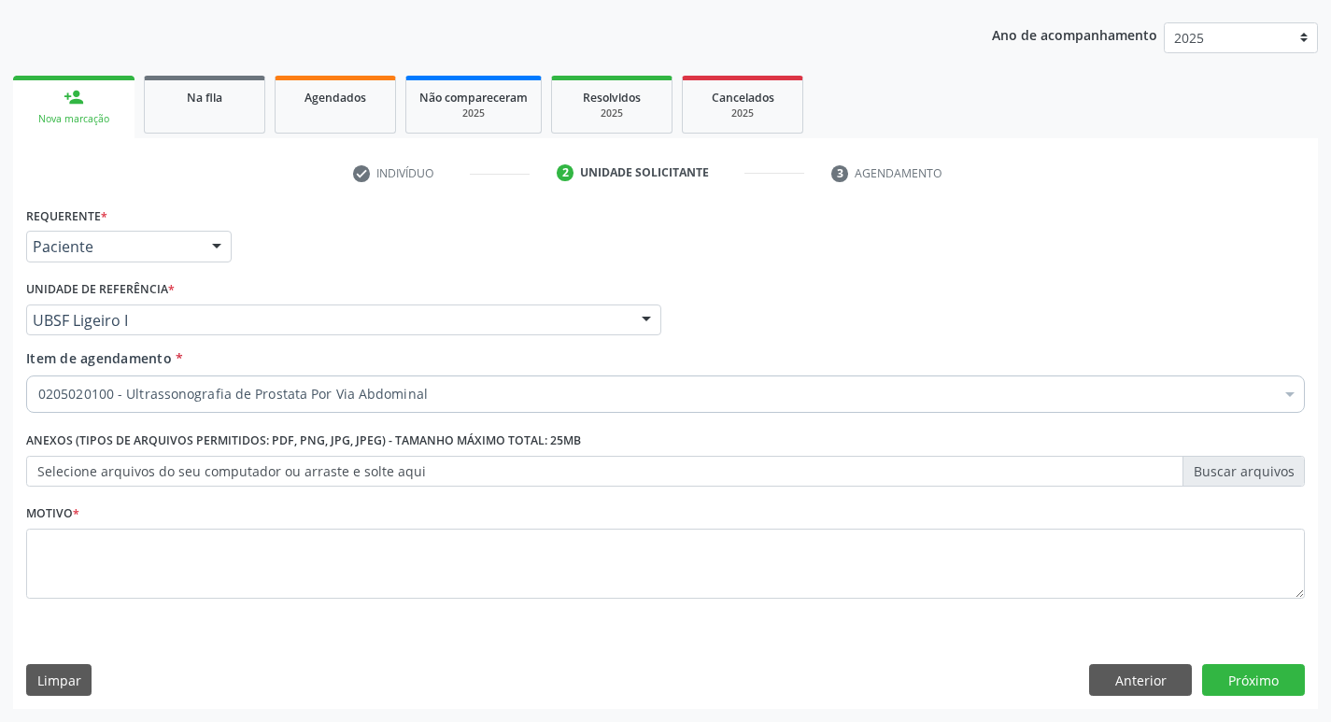
scroll to position [0, 0]
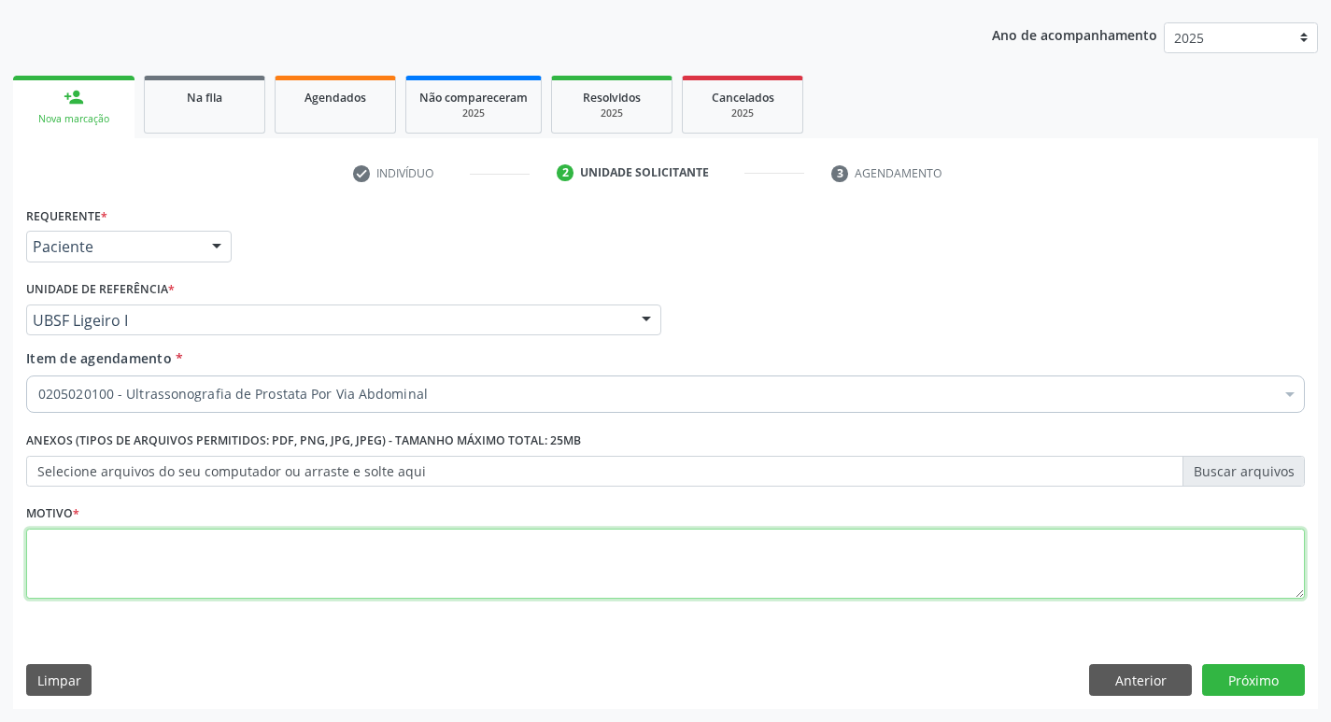
click at [171, 553] on textarea at bounding box center [665, 564] width 1279 height 71
type textarea "AVALIAÇÃO"
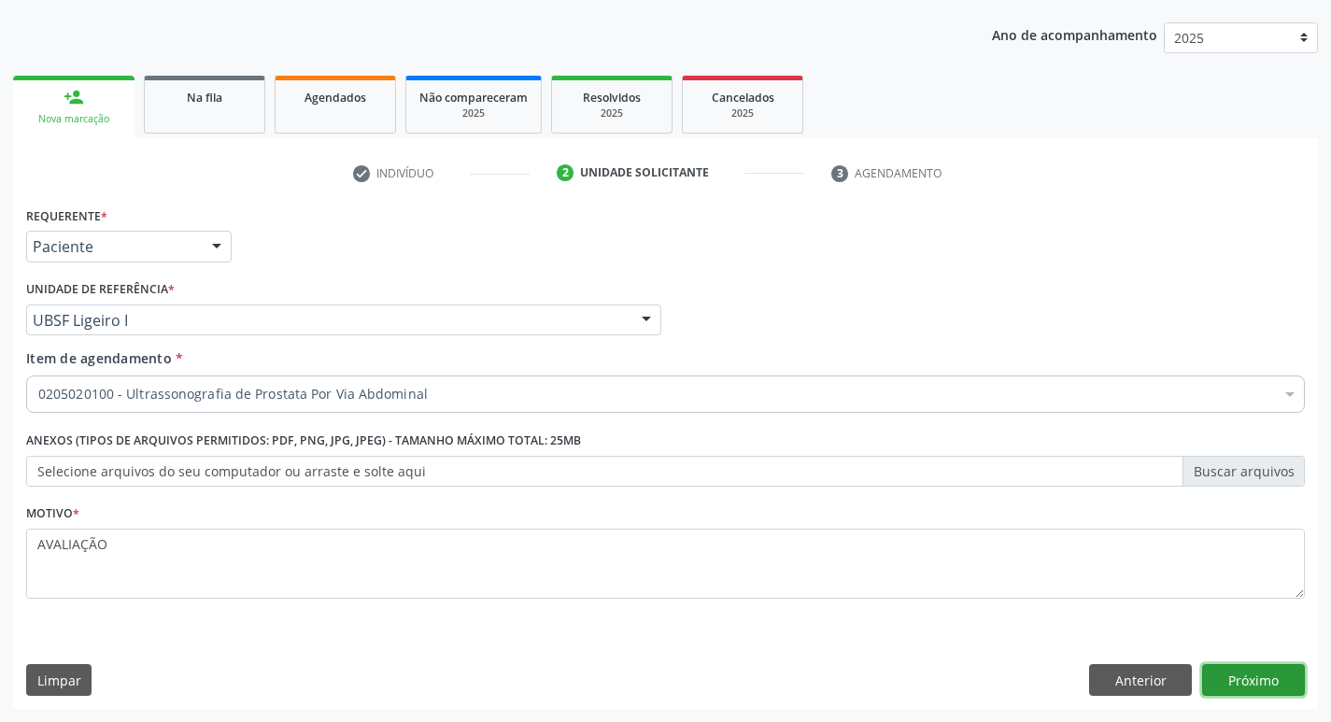
click at [1225, 678] on button "Próximo" at bounding box center [1253, 680] width 103 height 32
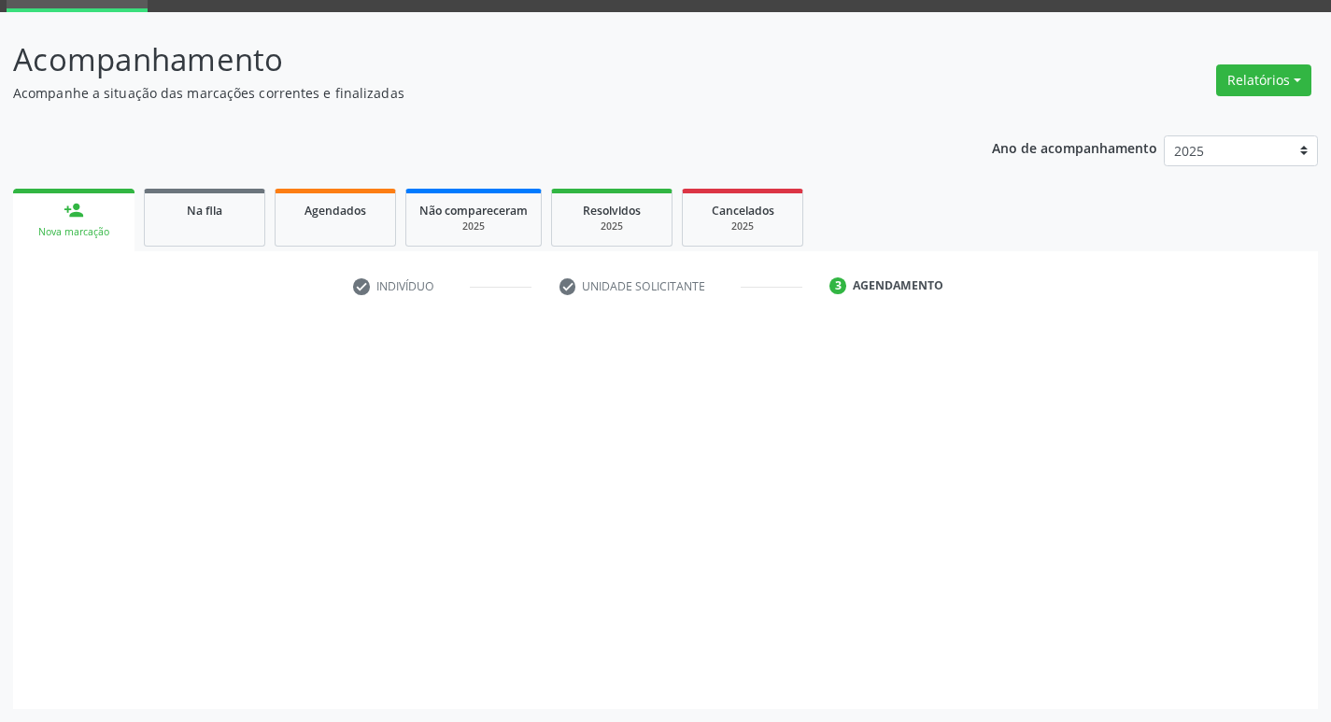
scroll to position [91, 0]
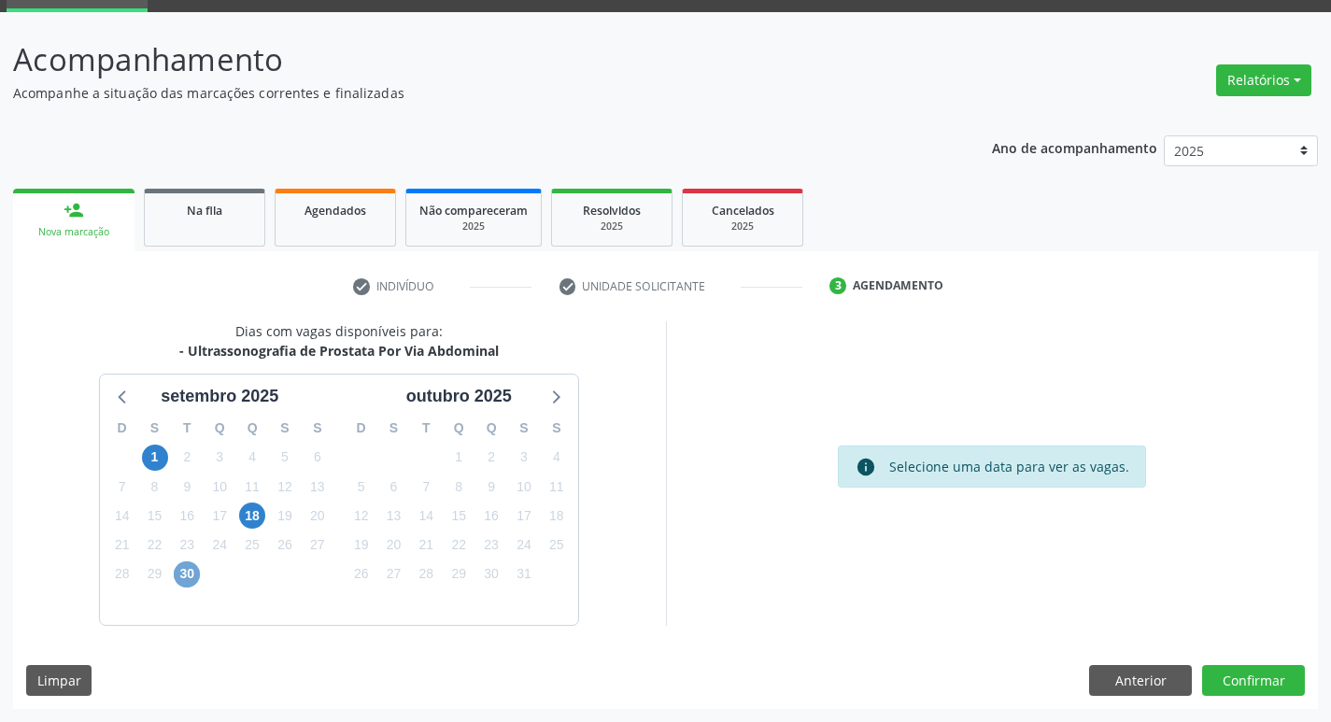
click at [191, 579] on span "30" at bounding box center [187, 574] width 26 height 26
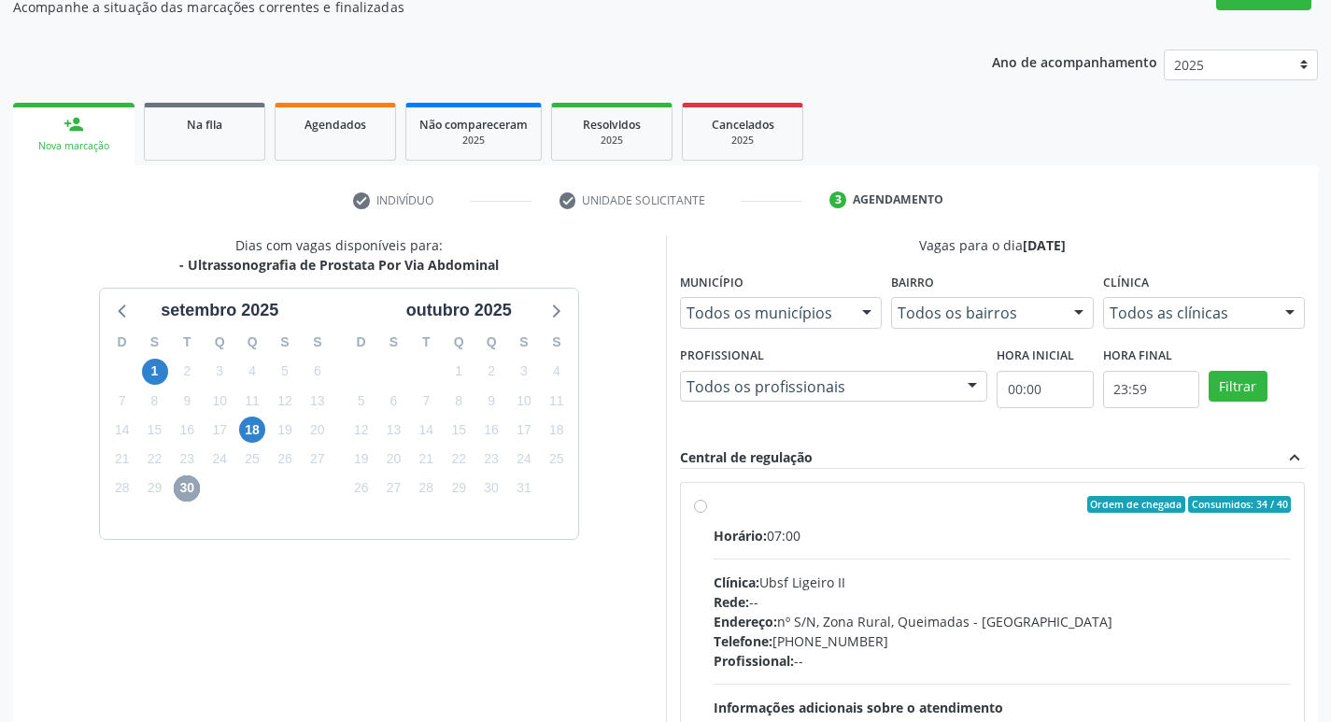
scroll to position [277, 0]
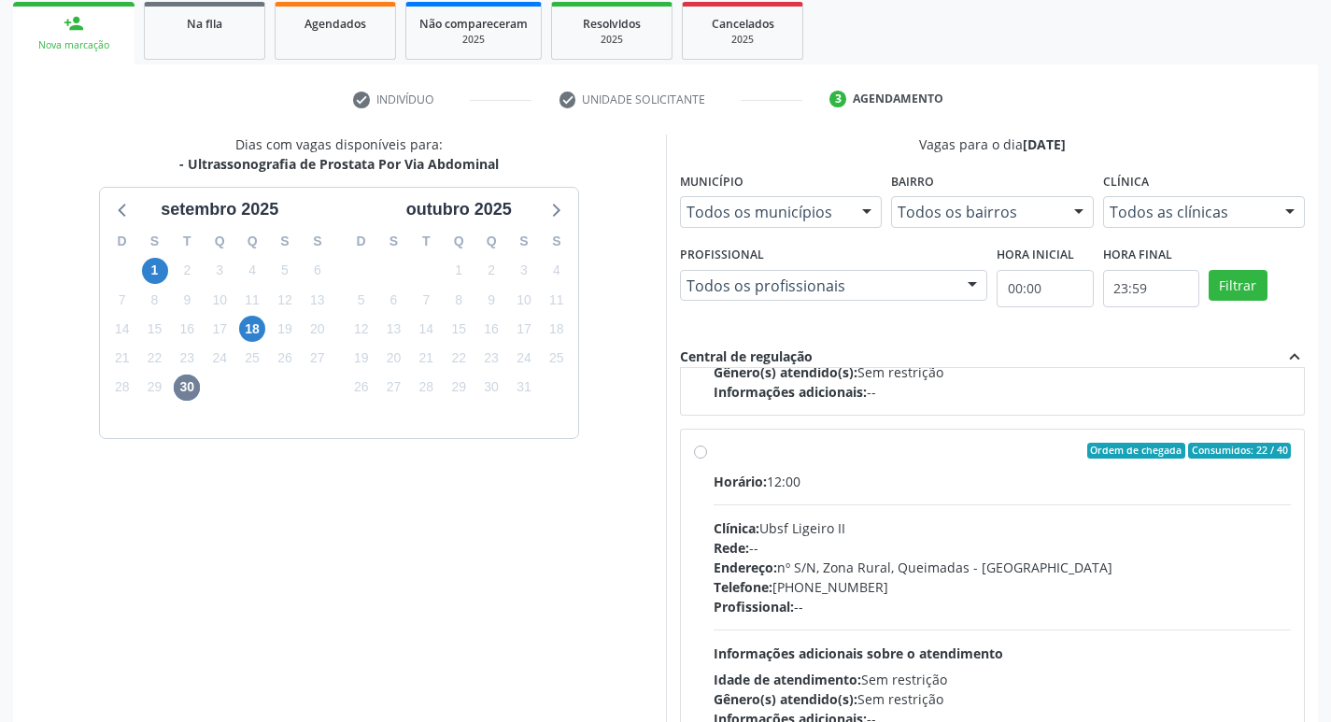
click at [1075, 526] on div "Clínica: Ubsf Ligeiro II" at bounding box center [1003, 528] width 578 height 20
click at [707, 460] on input "Ordem de chegada Consumidos: 22 / 40 Horário: 12:00 Clínica: Ubsf Ligeiro II Re…" at bounding box center [700, 451] width 13 height 17
radio input "true"
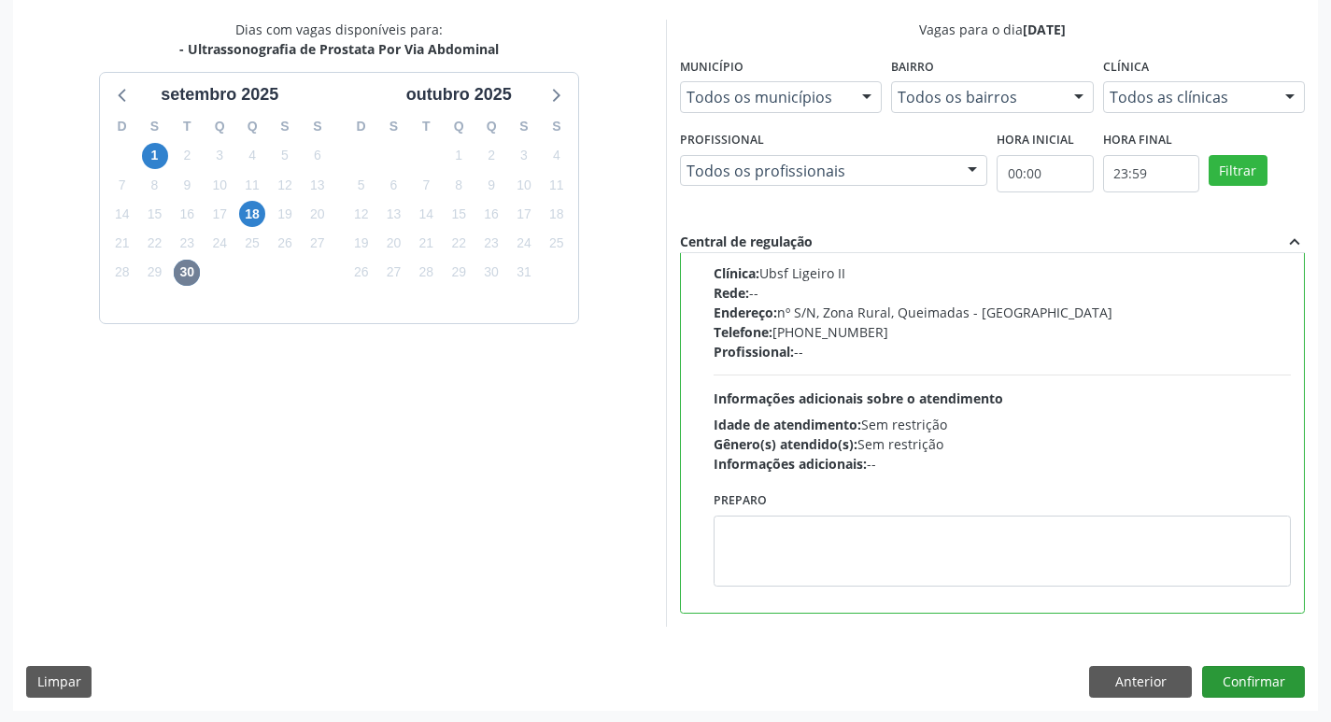
scroll to position [394, 0]
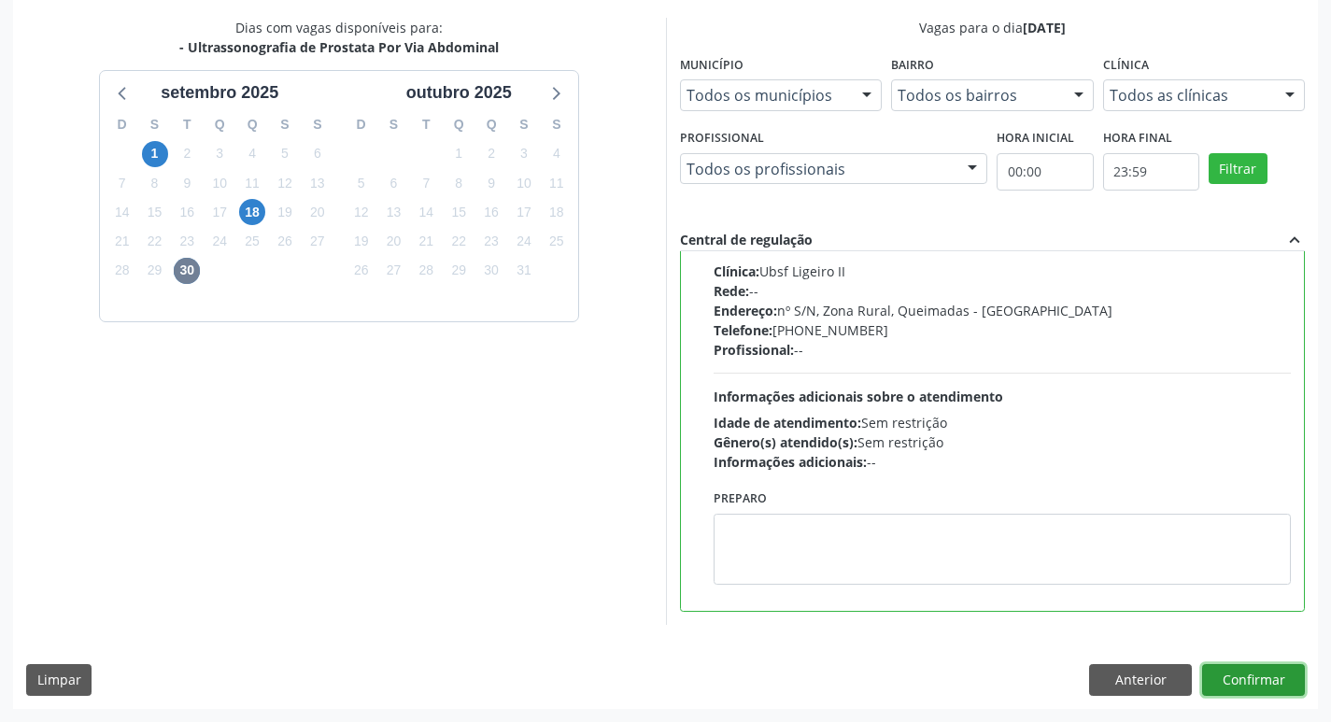
click at [1253, 673] on button "Confirmar" at bounding box center [1253, 680] width 103 height 32
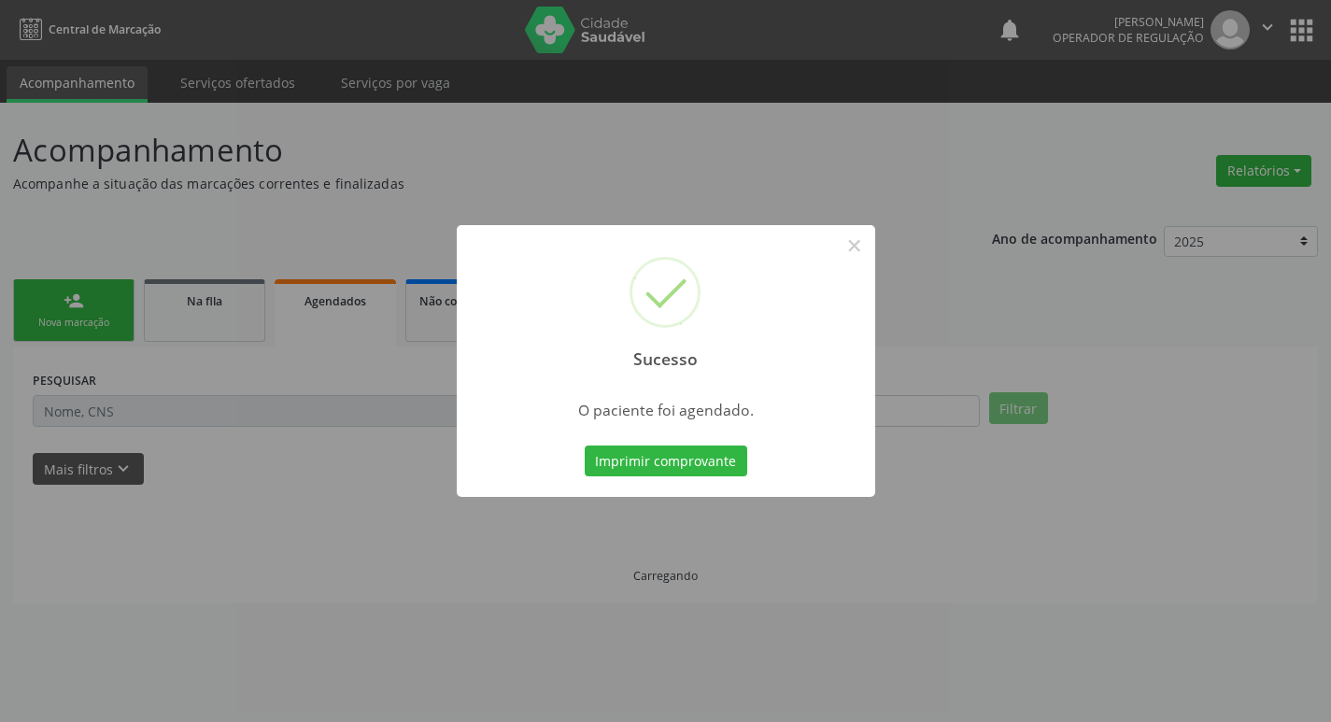
scroll to position [0, 0]
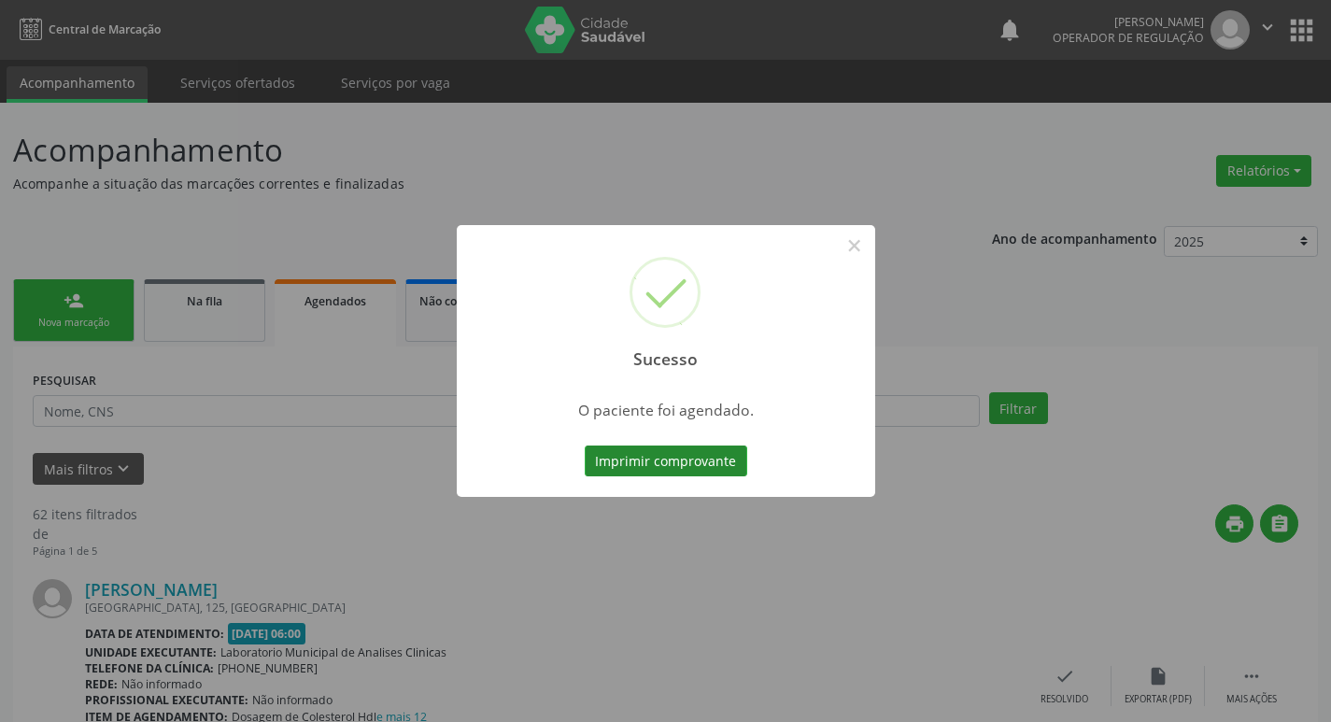
click at [723, 471] on button "Imprimir comprovante" at bounding box center [666, 462] width 163 height 32
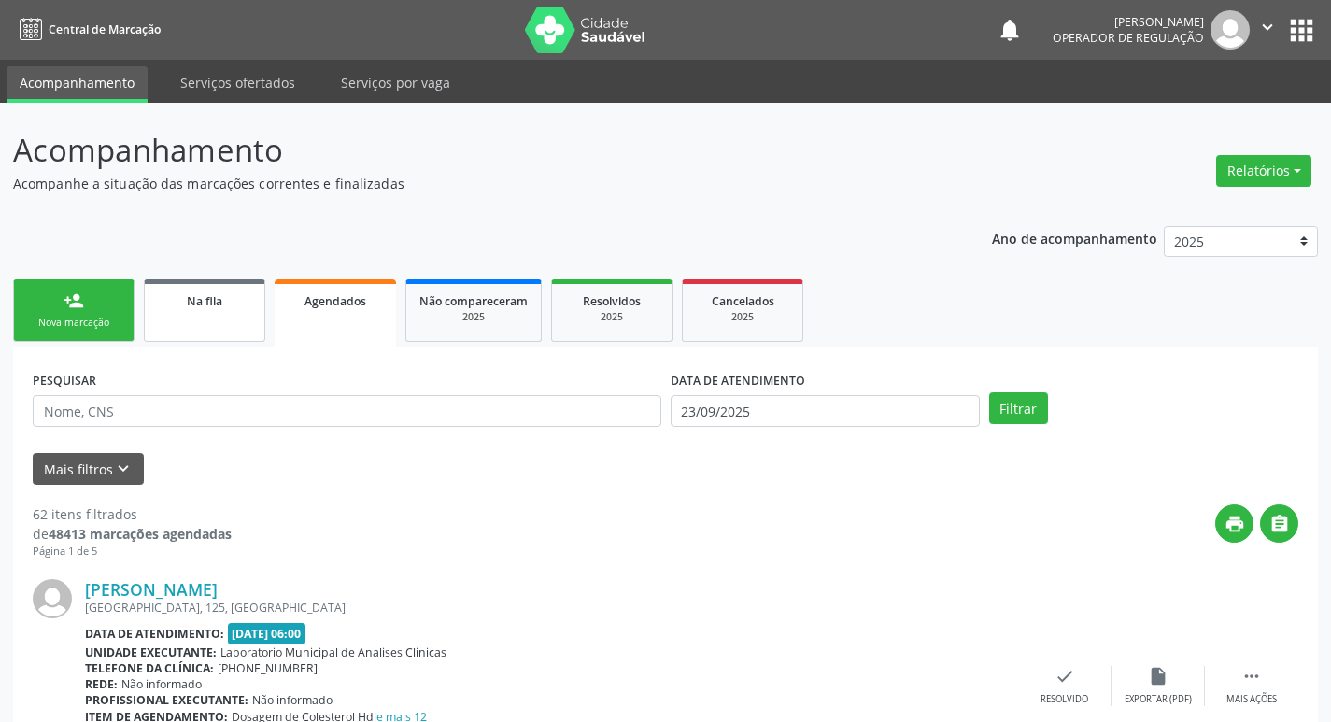
click at [201, 333] on link "Na fila" at bounding box center [204, 310] width 121 height 63
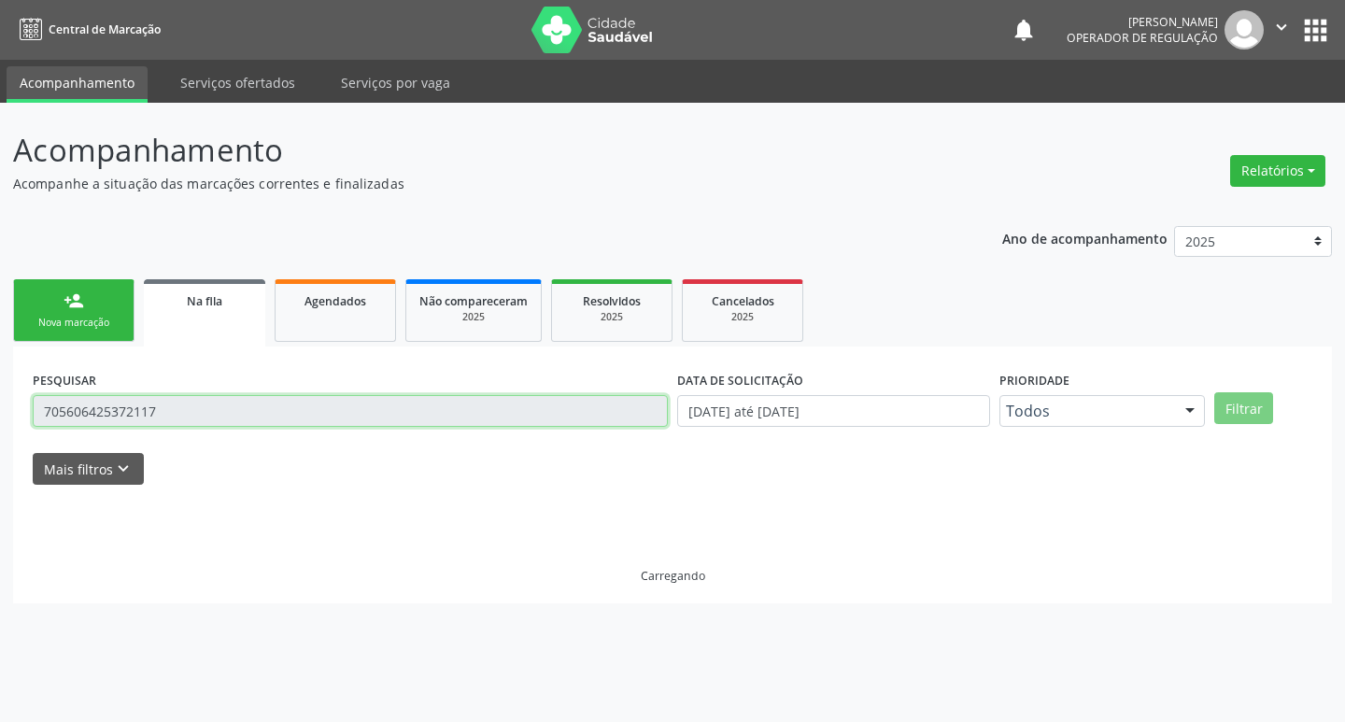
click at [178, 408] on input "705606425372117" at bounding box center [350, 411] width 635 height 32
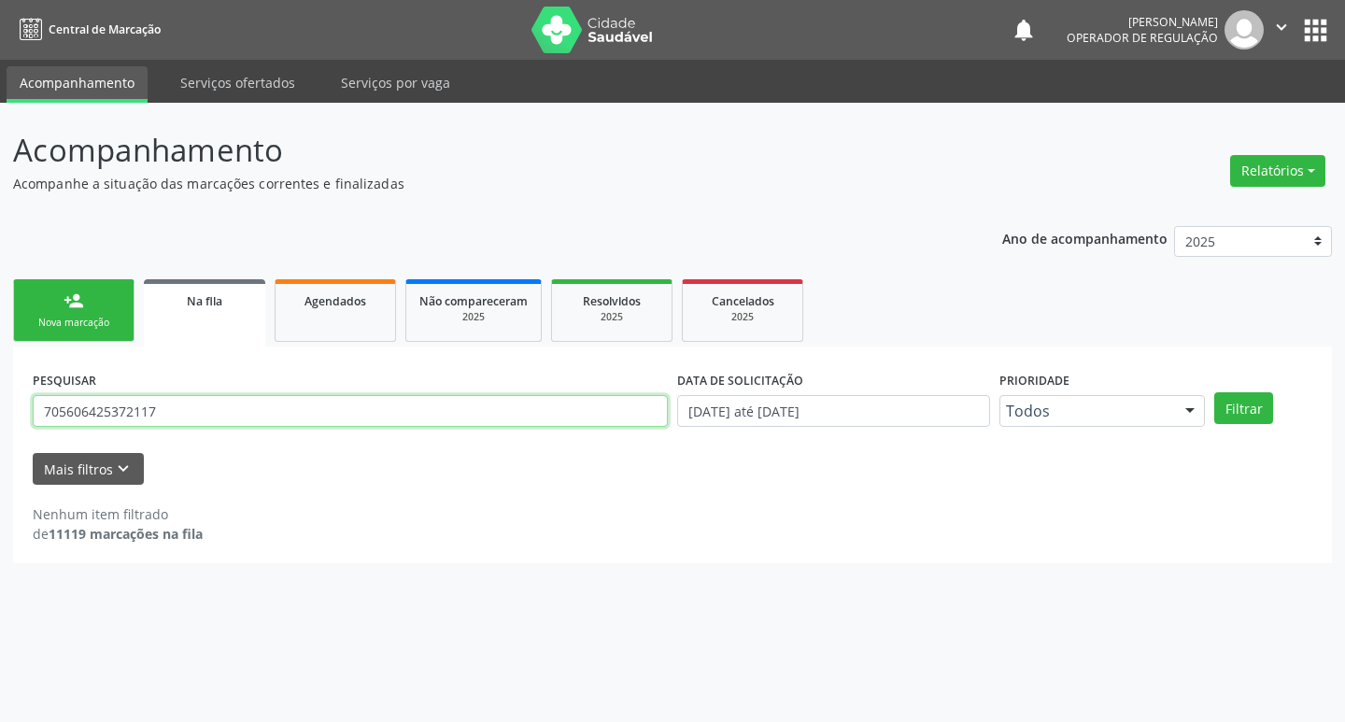
click at [178, 408] on input "705606425372117" at bounding box center [350, 411] width 635 height 32
type input "707607214519395"
click at [1214, 392] on button "Filtrar" at bounding box center [1243, 408] width 59 height 32
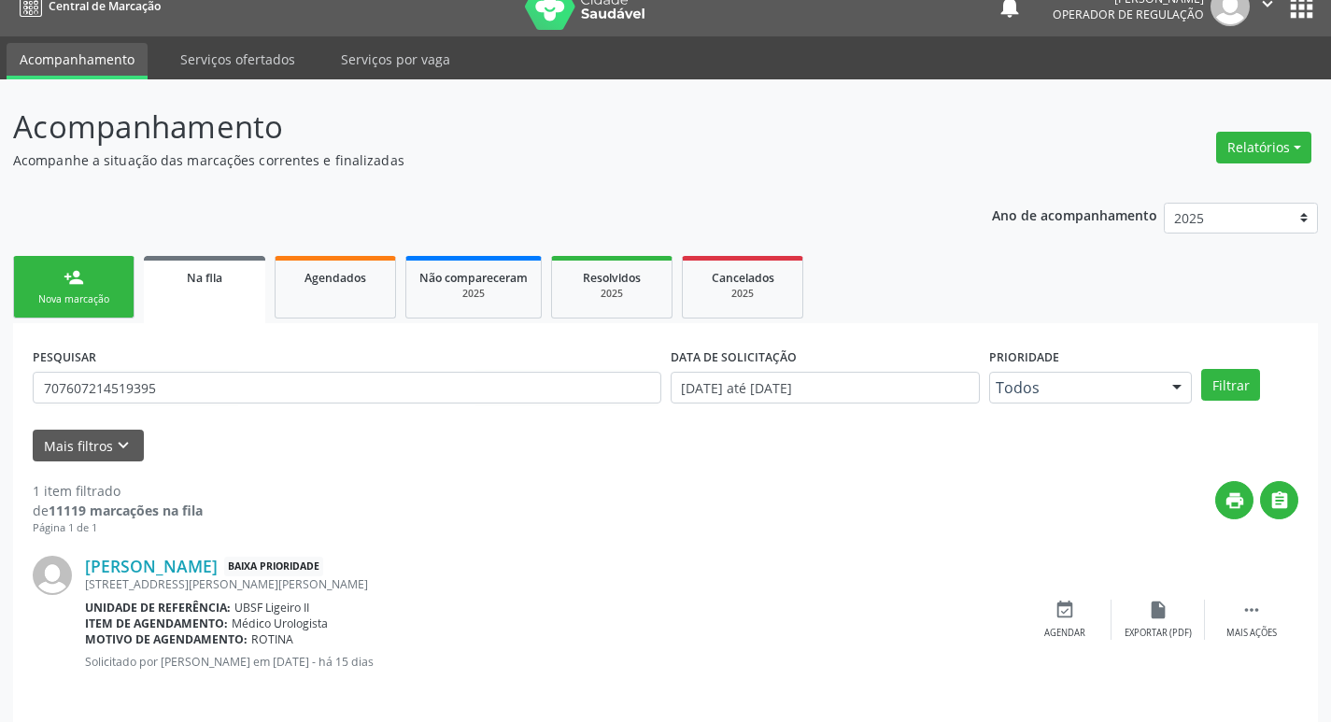
scroll to position [36, 0]
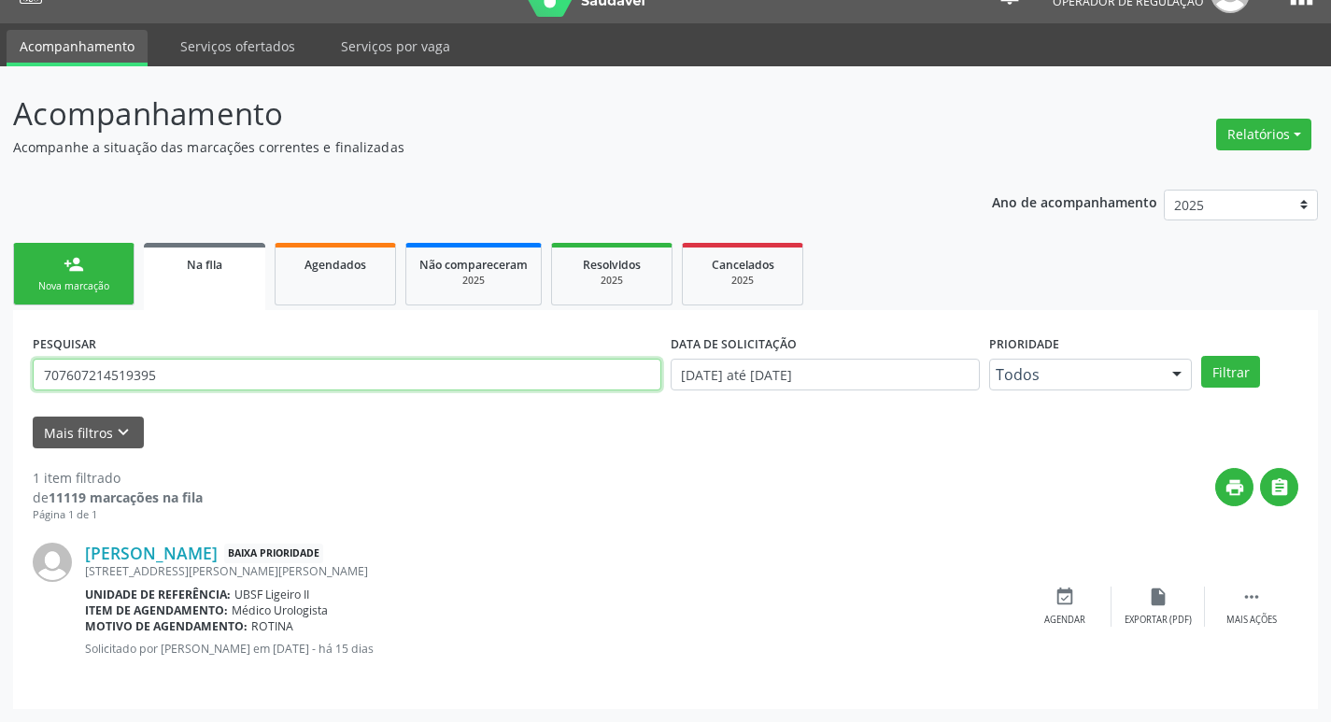
click at [244, 370] on input "707607214519395" at bounding box center [347, 375] width 629 height 32
click at [76, 265] on div "person_add" at bounding box center [74, 264] width 21 height 21
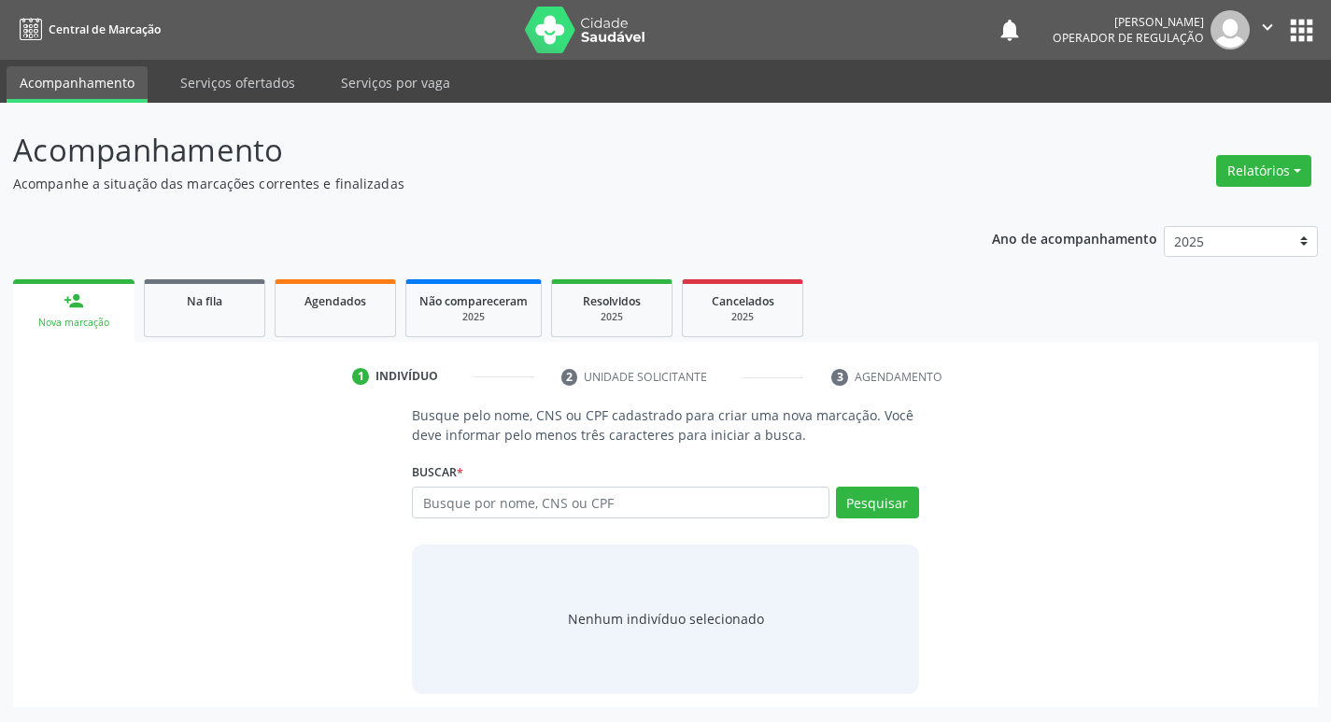
scroll to position [0, 0]
click at [559, 512] on input "text" at bounding box center [628, 503] width 423 height 32
paste input "707607214519395"
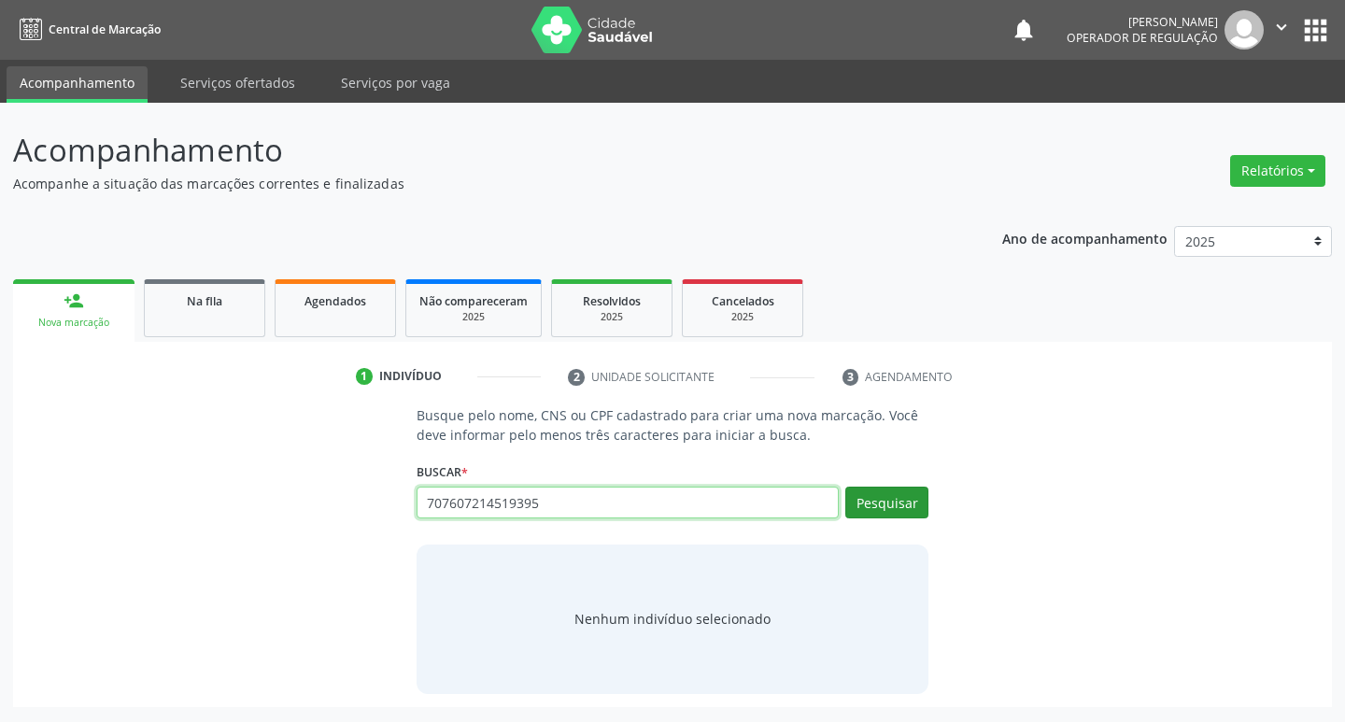
type input "707607214519395"
click at [910, 505] on button "Pesquisar" at bounding box center [886, 503] width 83 height 32
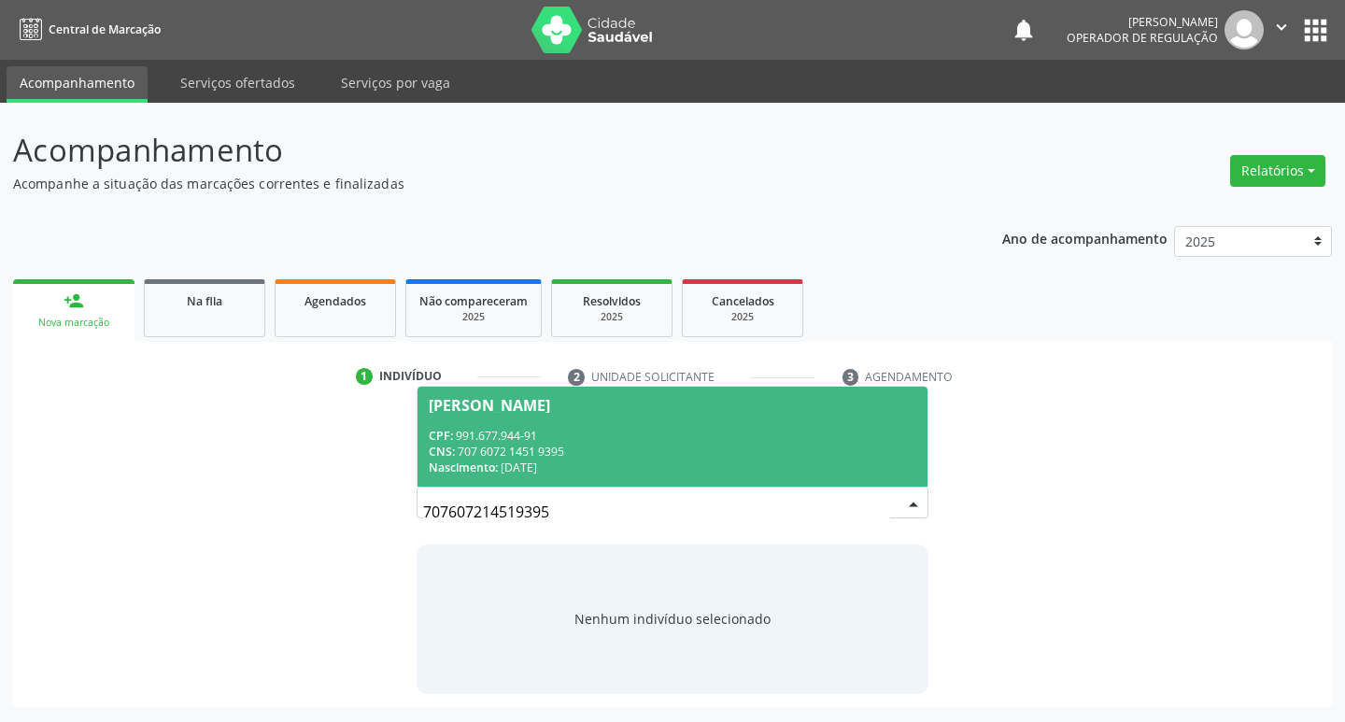
click at [814, 442] on div "CPF: 991.677.944-91" at bounding box center [673, 436] width 489 height 16
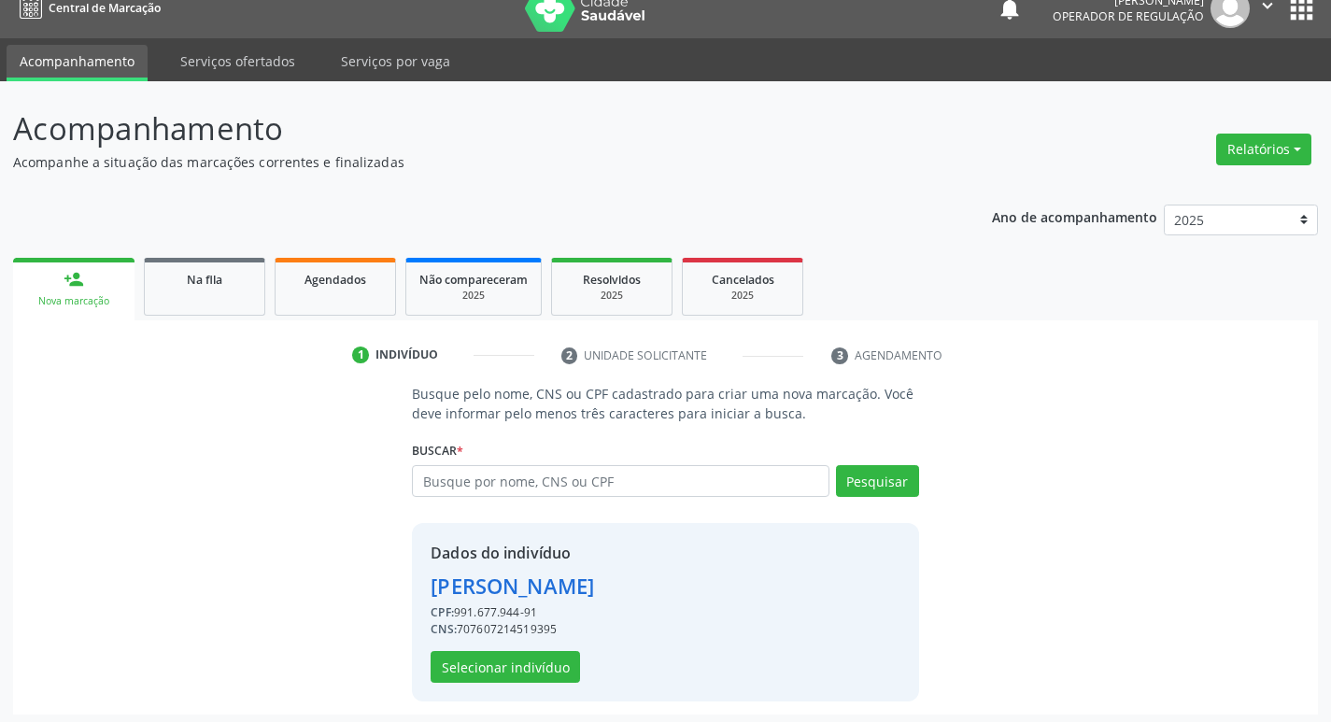
scroll to position [27, 0]
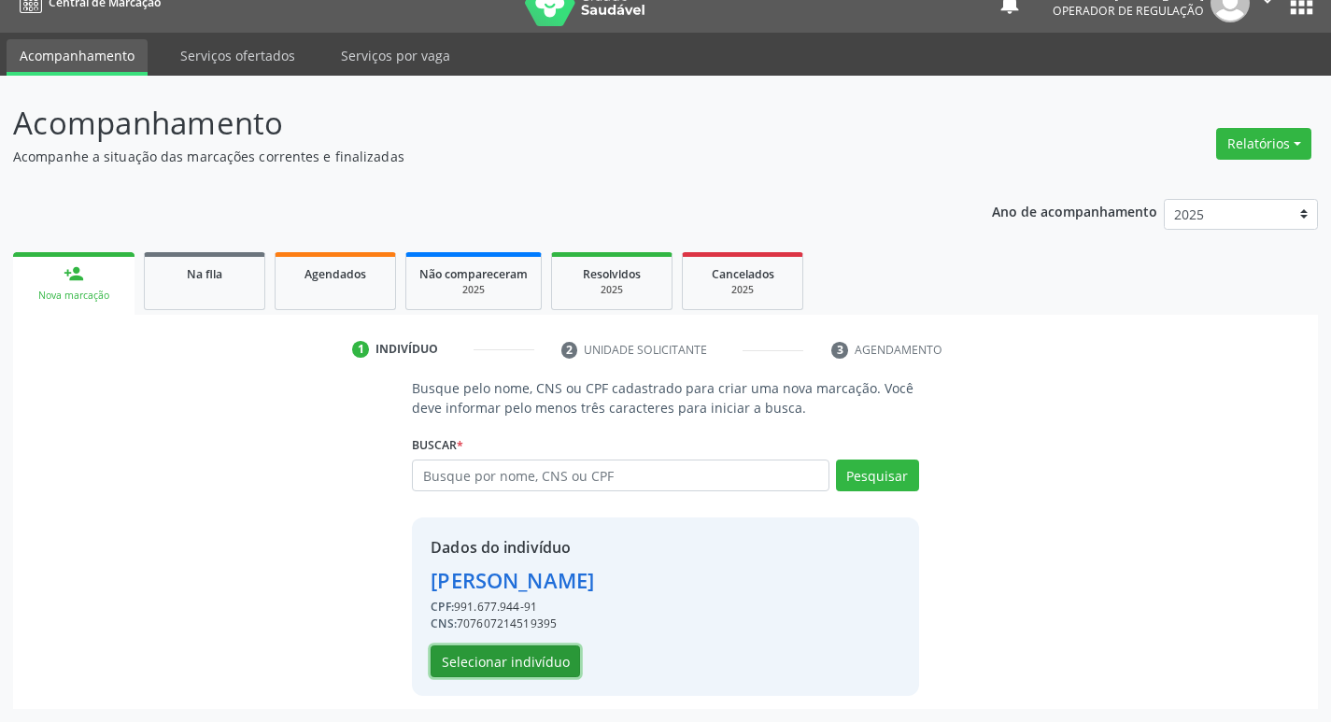
click at [491, 661] on button "Selecionar indivíduo" at bounding box center [505, 661] width 149 height 32
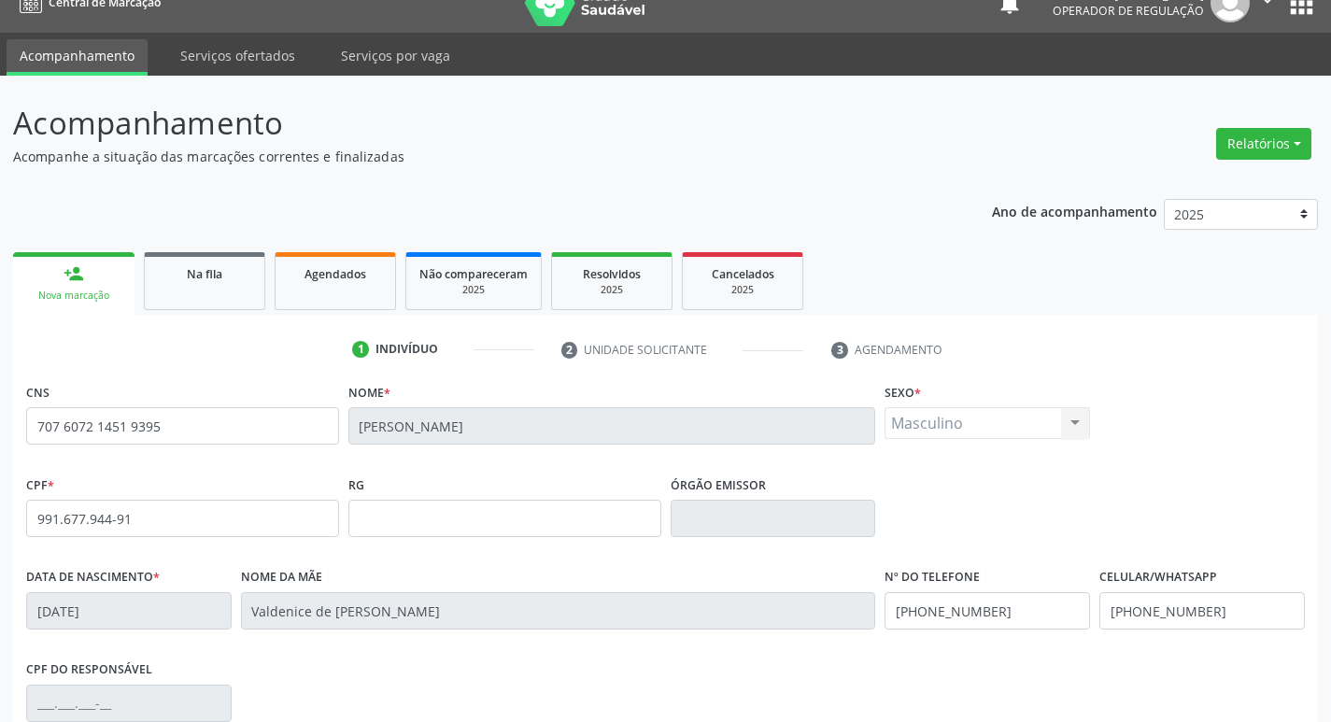
scroll to position [290, 0]
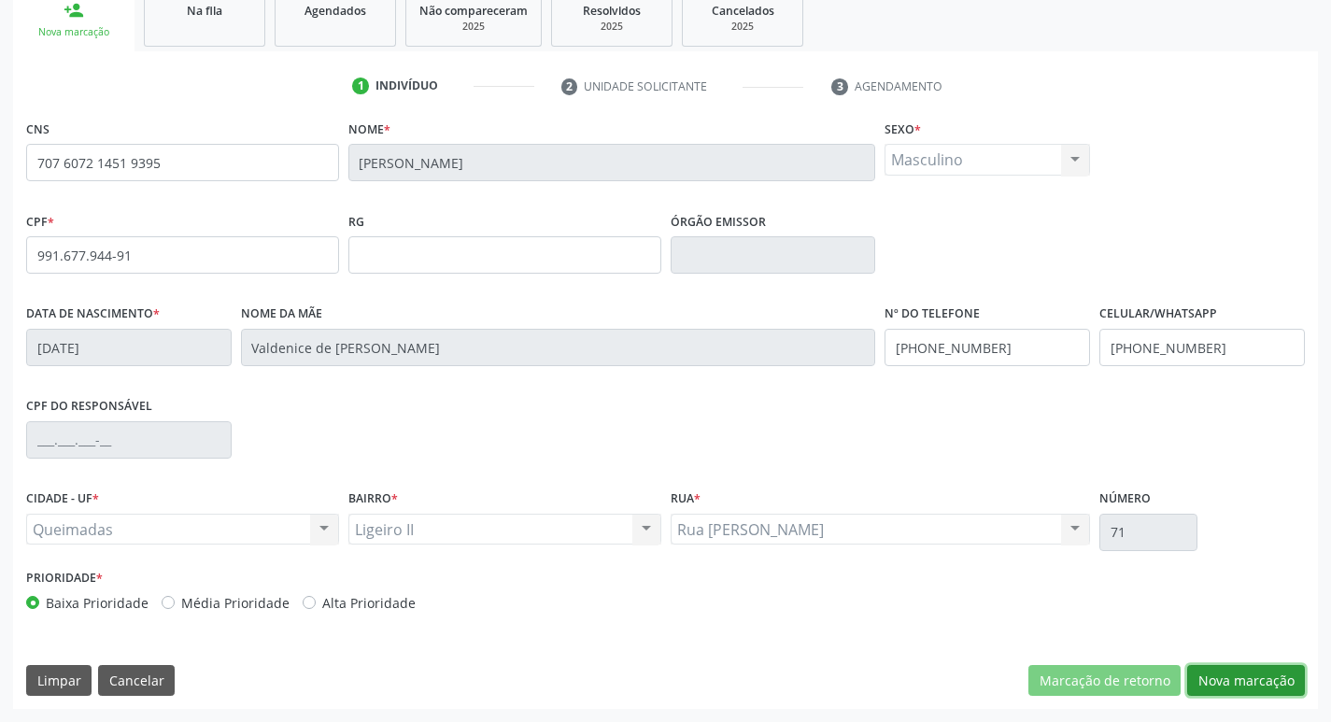
click at [1264, 684] on button "Nova marcação" at bounding box center [1246, 681] width 118 height 32
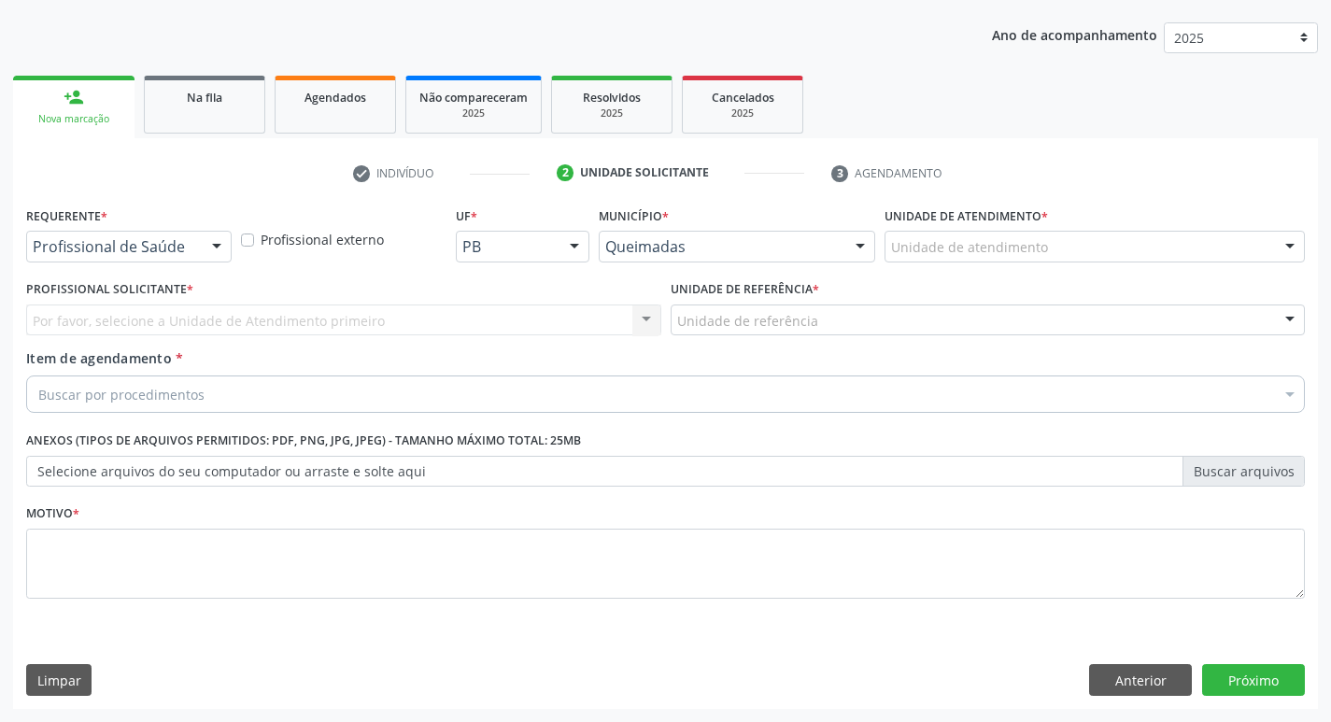
scroll to position [204, 0]
click at [142, 262] on div "Profissional de Saúde Profissional de Saúde Paciente Nenhum resultado encontrad…" at bounding box center [128, 247] width 205 height 32
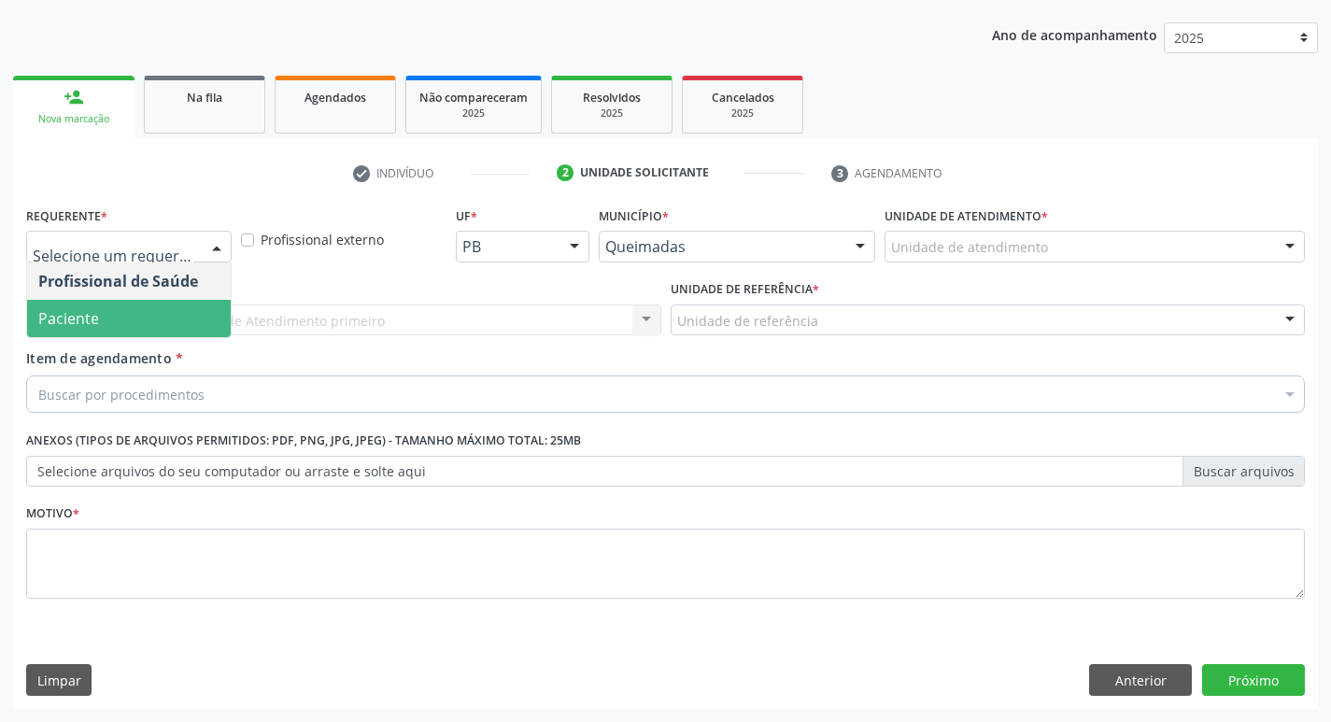
click at [118, 328] on span "Paciente" at bounding box center [129, 318] width 204 height 37
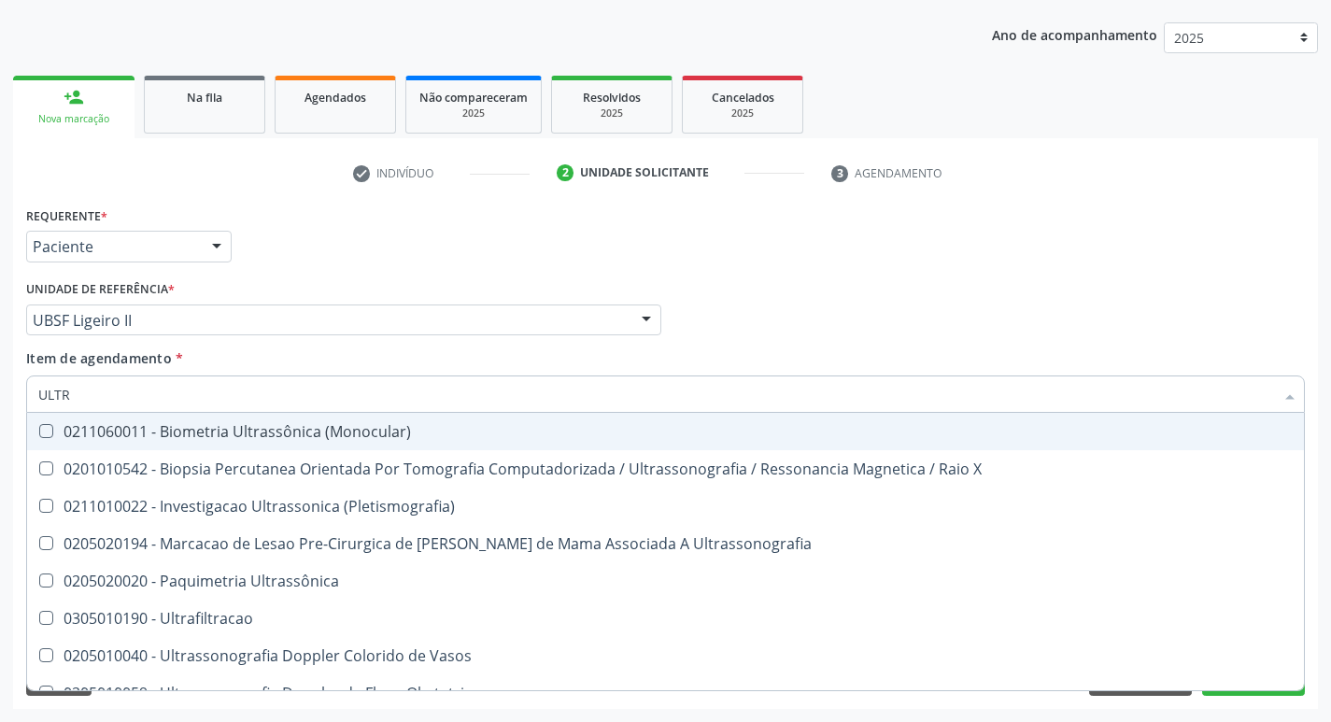
type input "ULTRA"
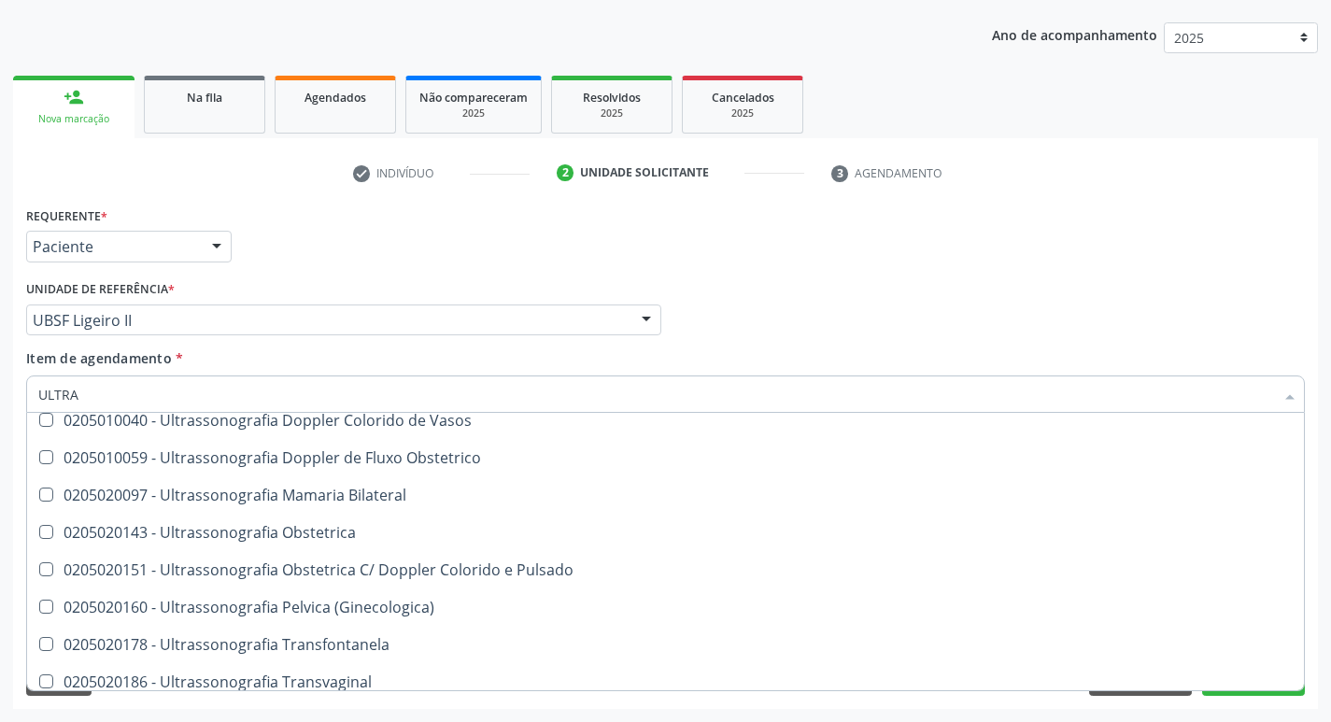
scroll to position [280, 0]
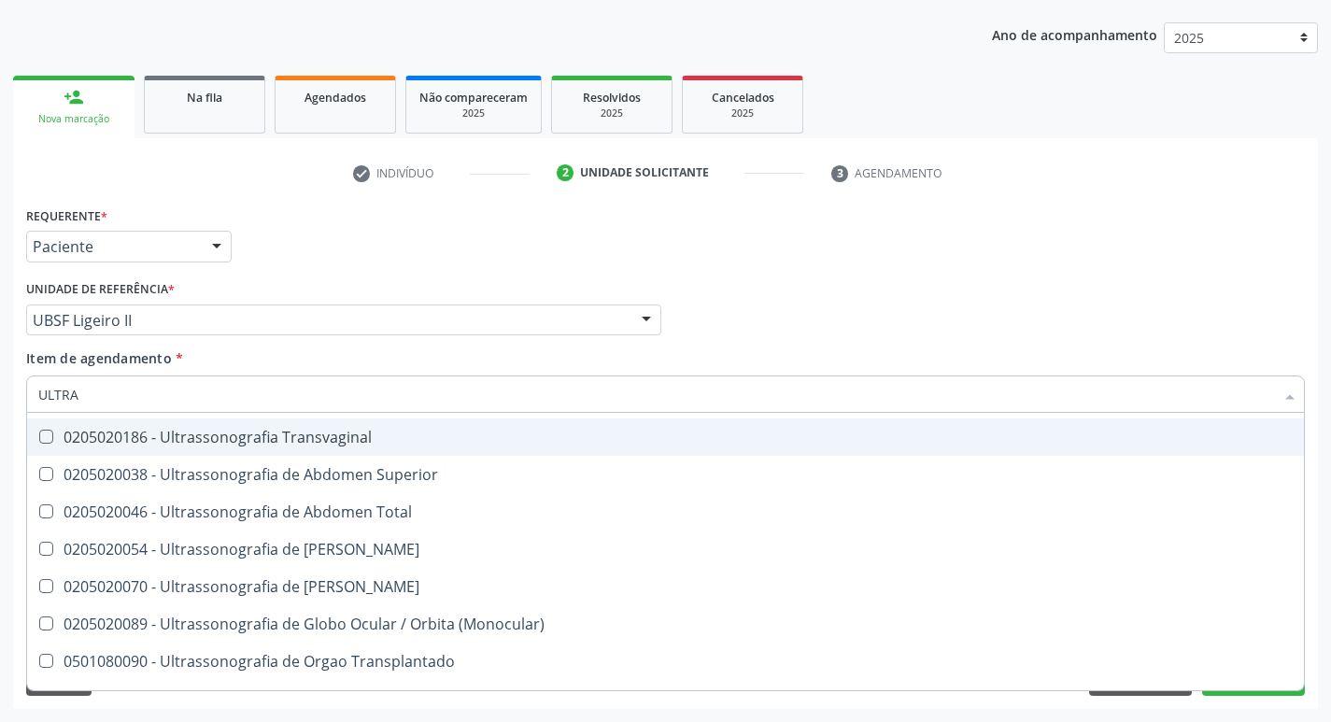
scroll to position [560, 0]
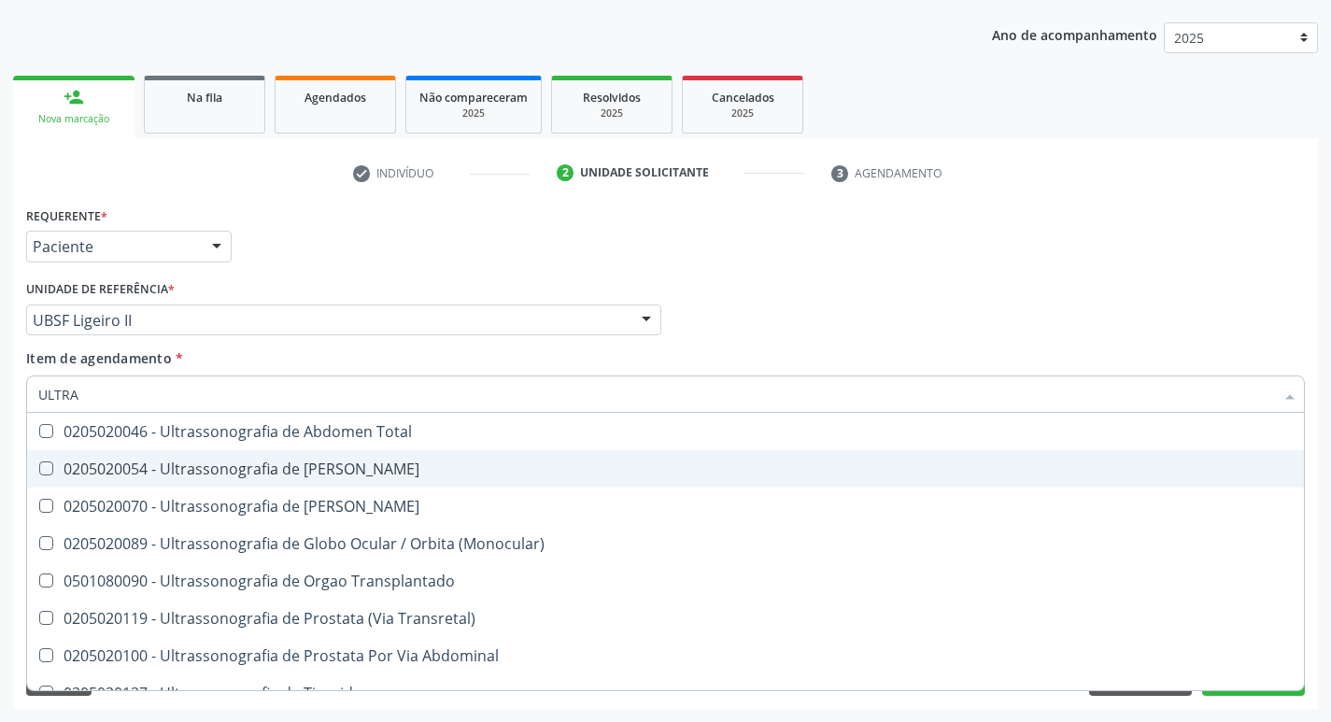
click at [348, 469] on div "0205020054 - Ultrassonografia de Aparelho Urinario" at bounding box center [665, 468] width 1254 height 15
checkbox Urinario "true"
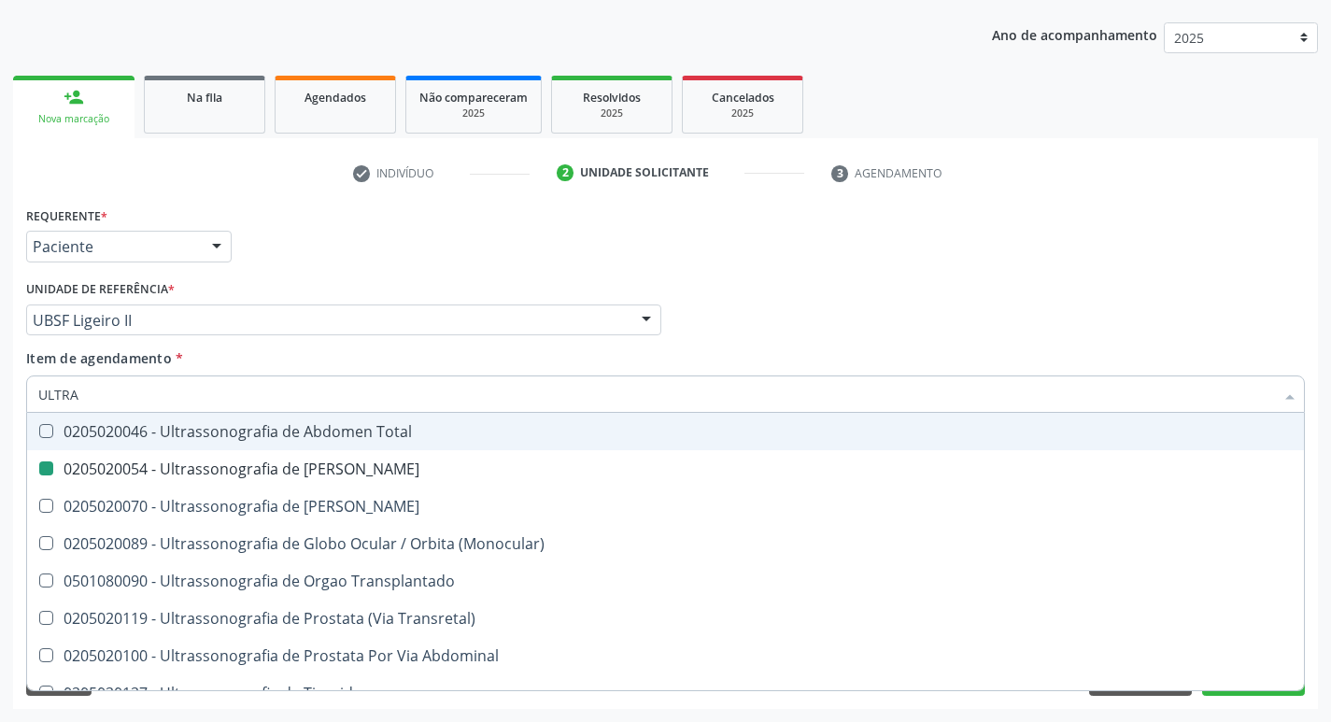
click at [995, 309] on div "Profissional Solicitante Por favor, selecione a Unidade de Atendimento primeiro…" at bounding box center [665, 312] width 1288 height 73
checkbox X "true"
checkbox Urinario "false"
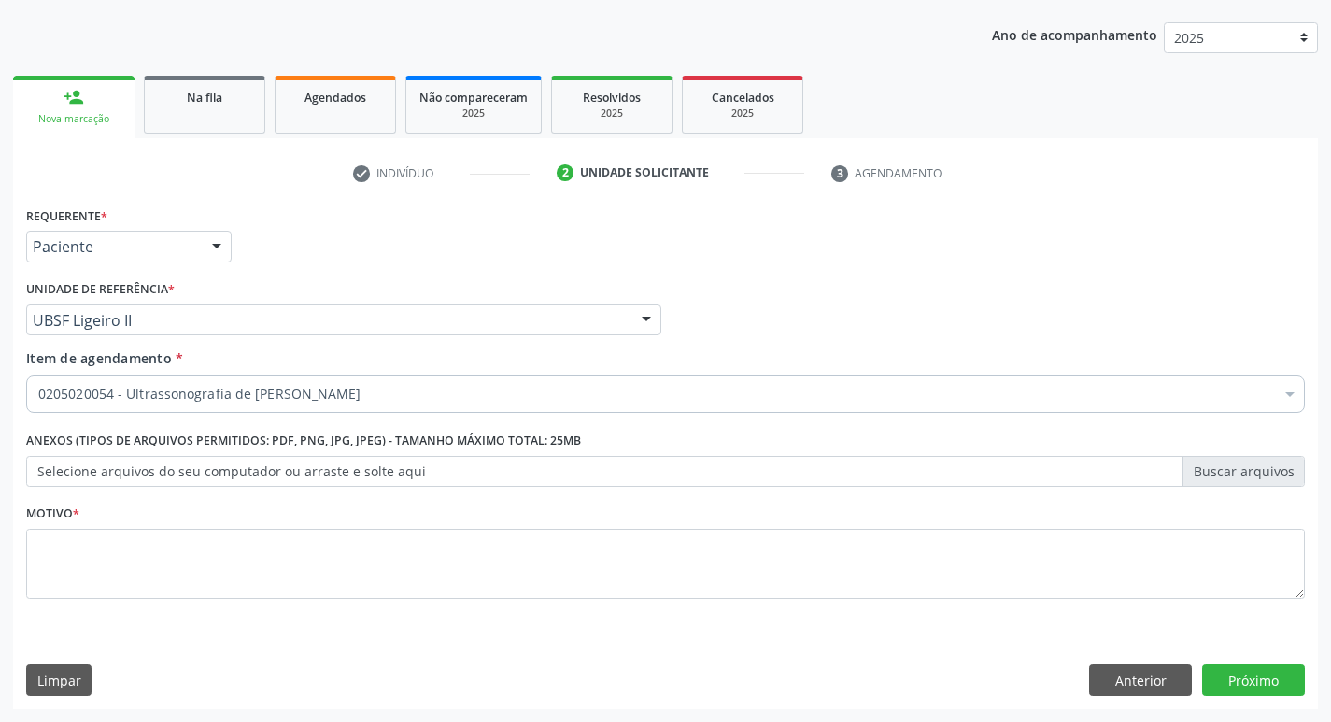
scroll to position [0, 0]
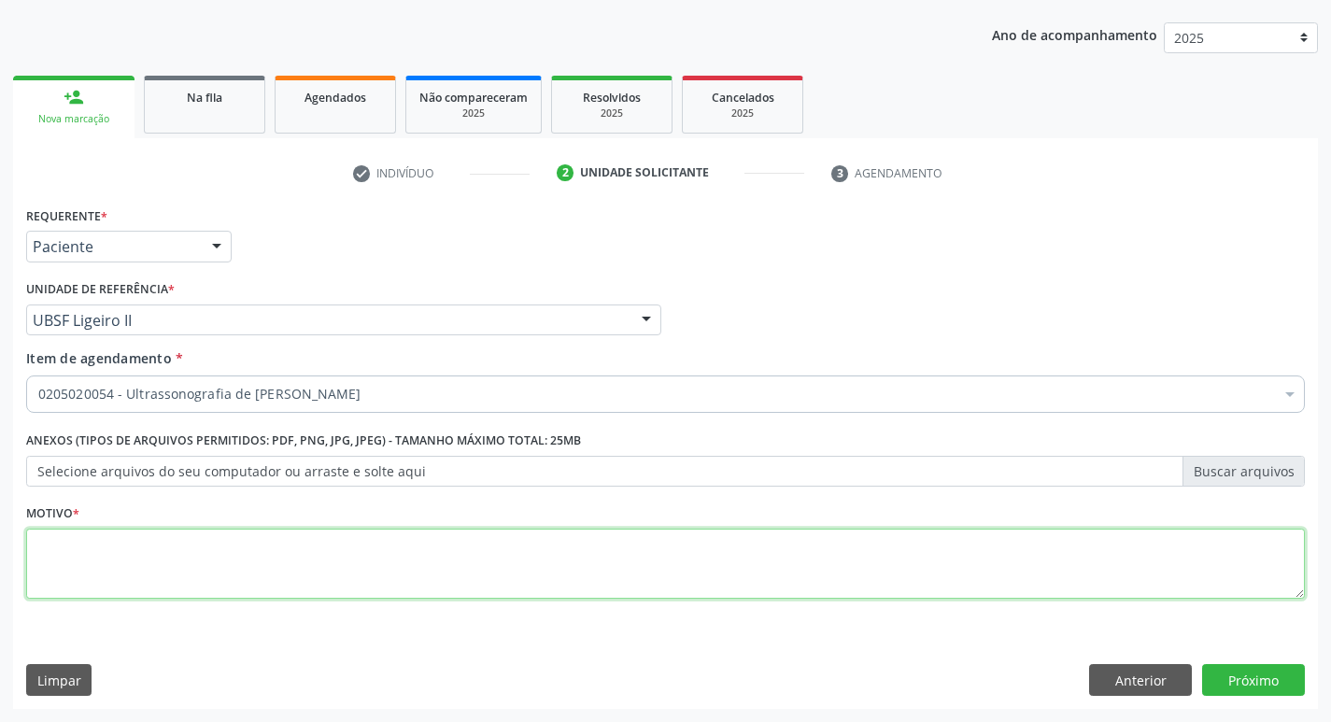
click at [160, 576] on textarea at bounding box center [665, 564] width 1279 height 71
type textarea "AVALIAÇÃO"
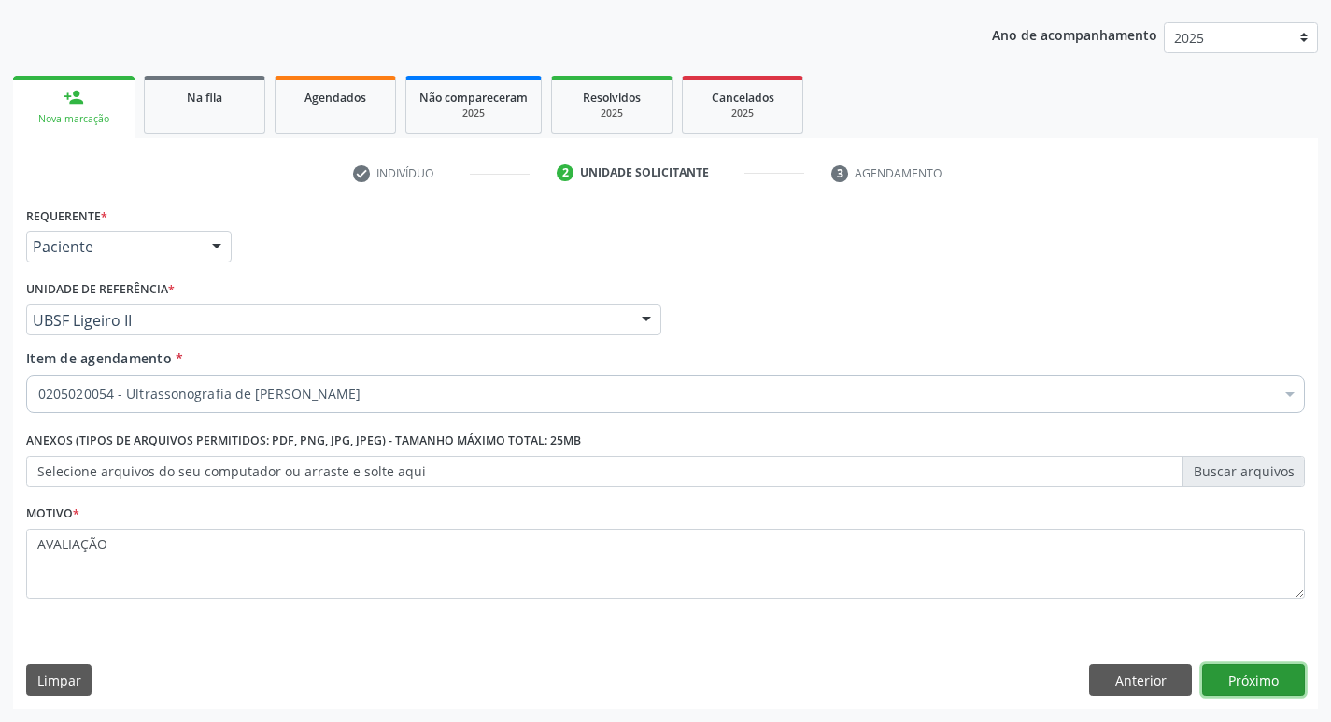
click at [1284, 680] on button "Próximo" at bounding box center [1253, 680] width 103 height 32
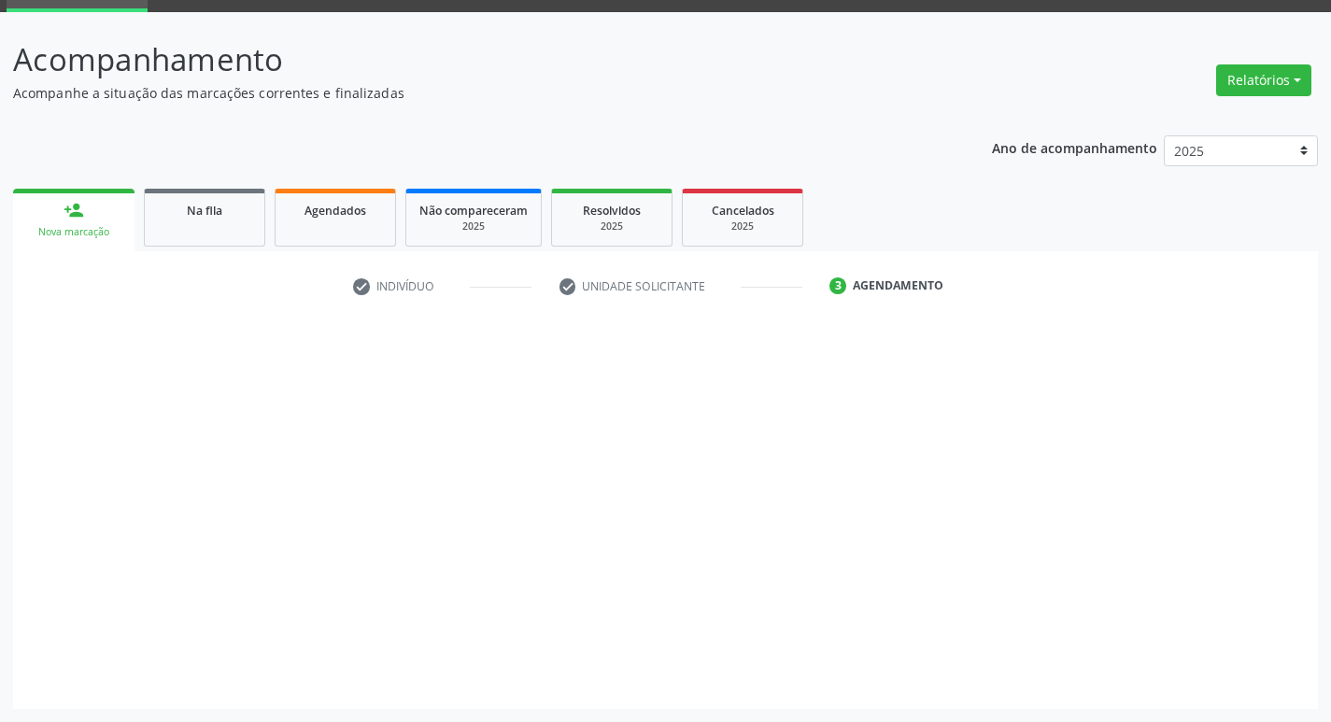
scroll to position [91, 0]
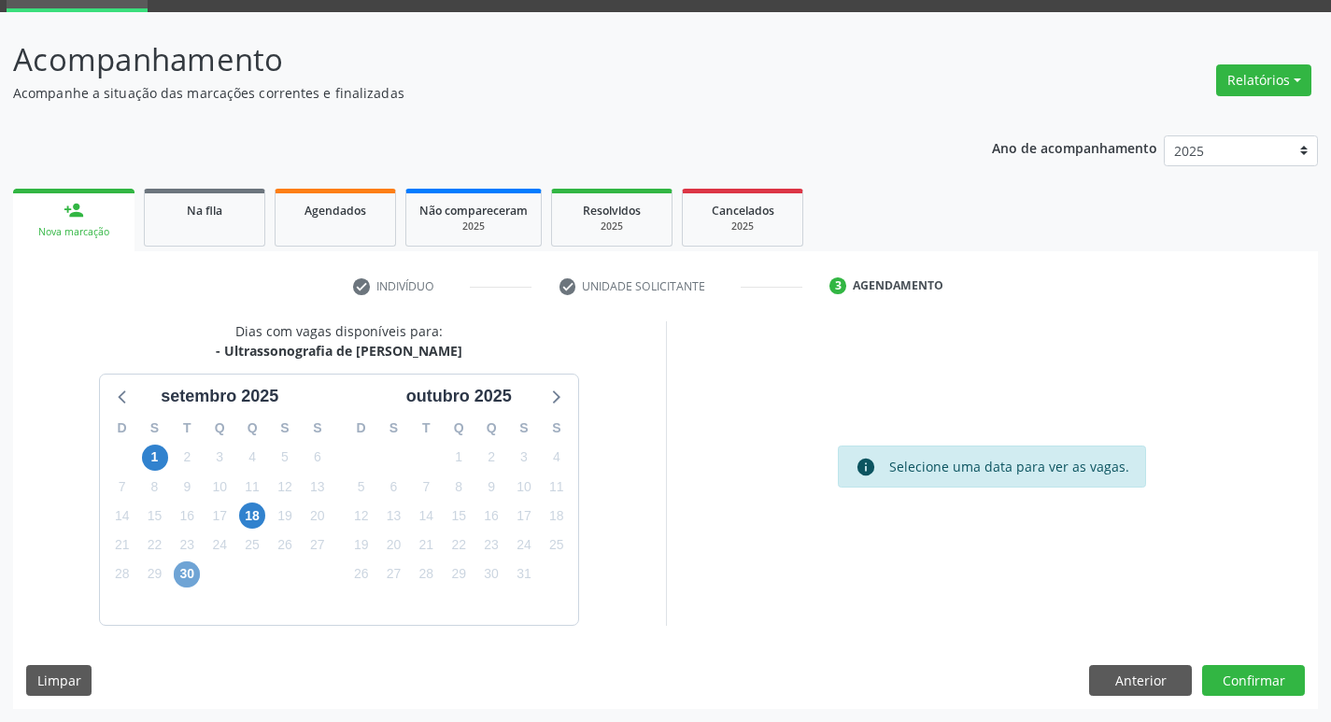
click at [190, 574] on span "30" at bounding box center [187, 574] width 26 height 26
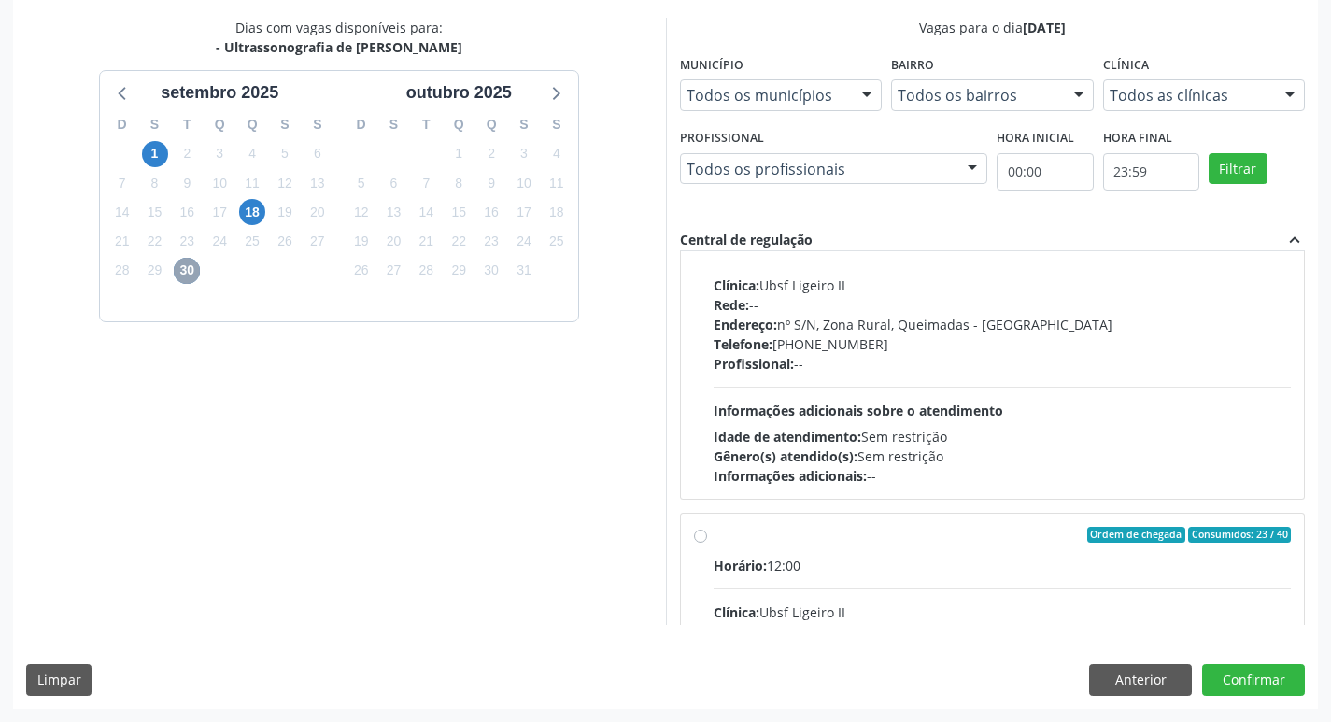
scroll to position [187, 0]
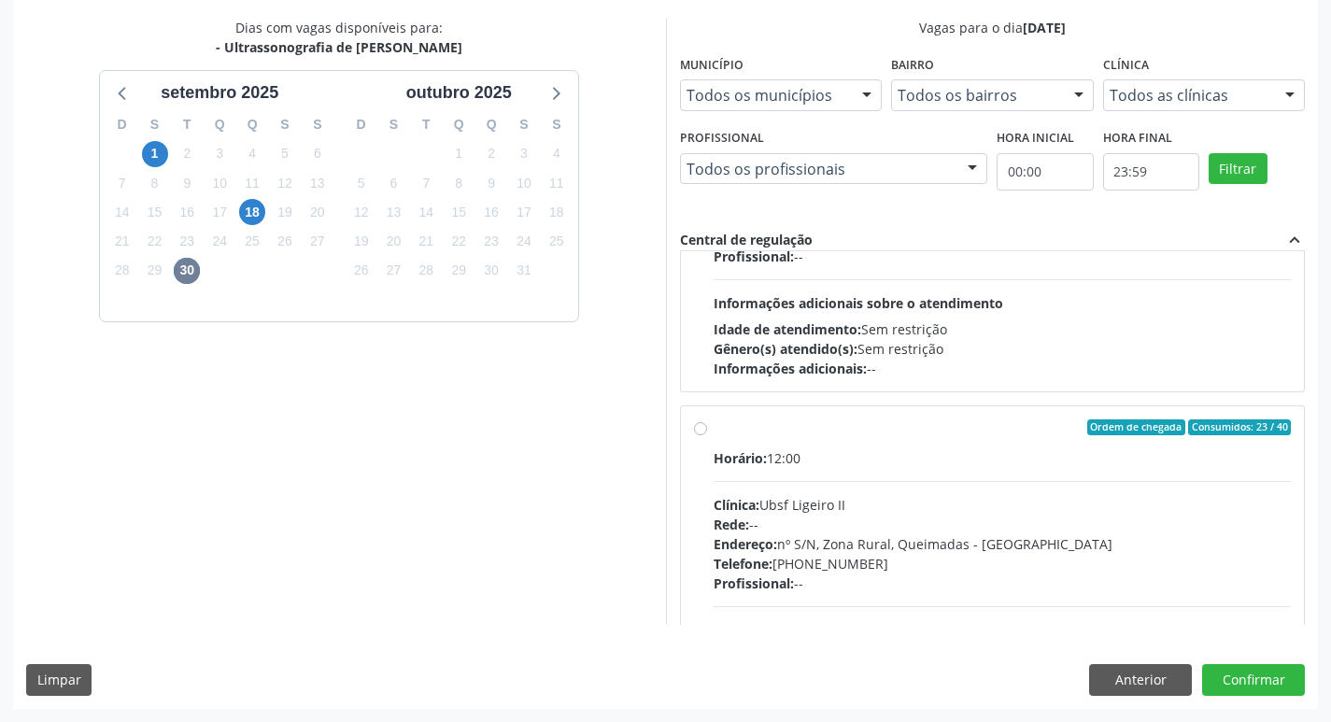
click at [1106, 437] on label "Ordem de chegada Consumidos: 23 / 40 Horário: 12:00 Clínica: Ubsf Ligeiro II Re…" at bounding box center [1003, 562] width 578 height 287
click at [707, 436] on input "Ordem de chegada Consumidos: 23 / 40 Horário: 12:00 Clínica: Ubsf Ligeiro II Re…" at bounding box center [700, 427] width 13 height 17
radio input "true"
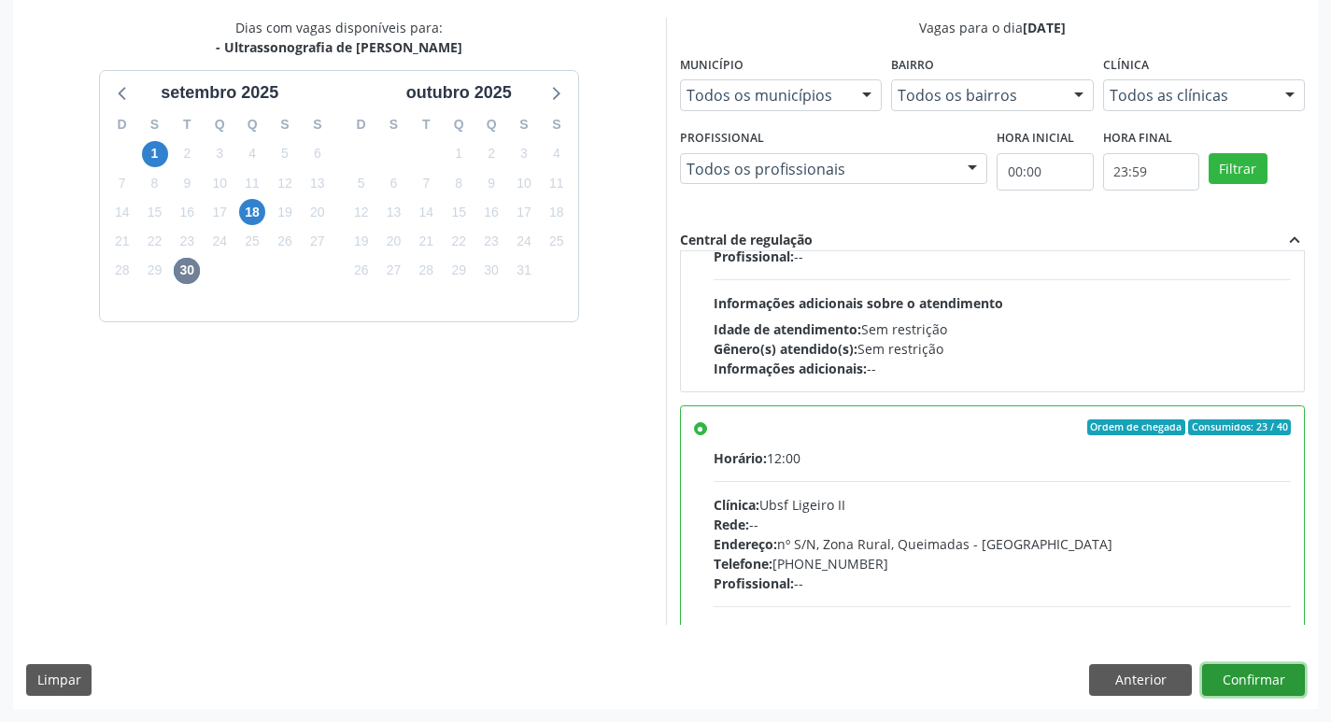
click at [1253, 689] on button "Confirmar" at bounding box center [1253, 680] width 103 height 32
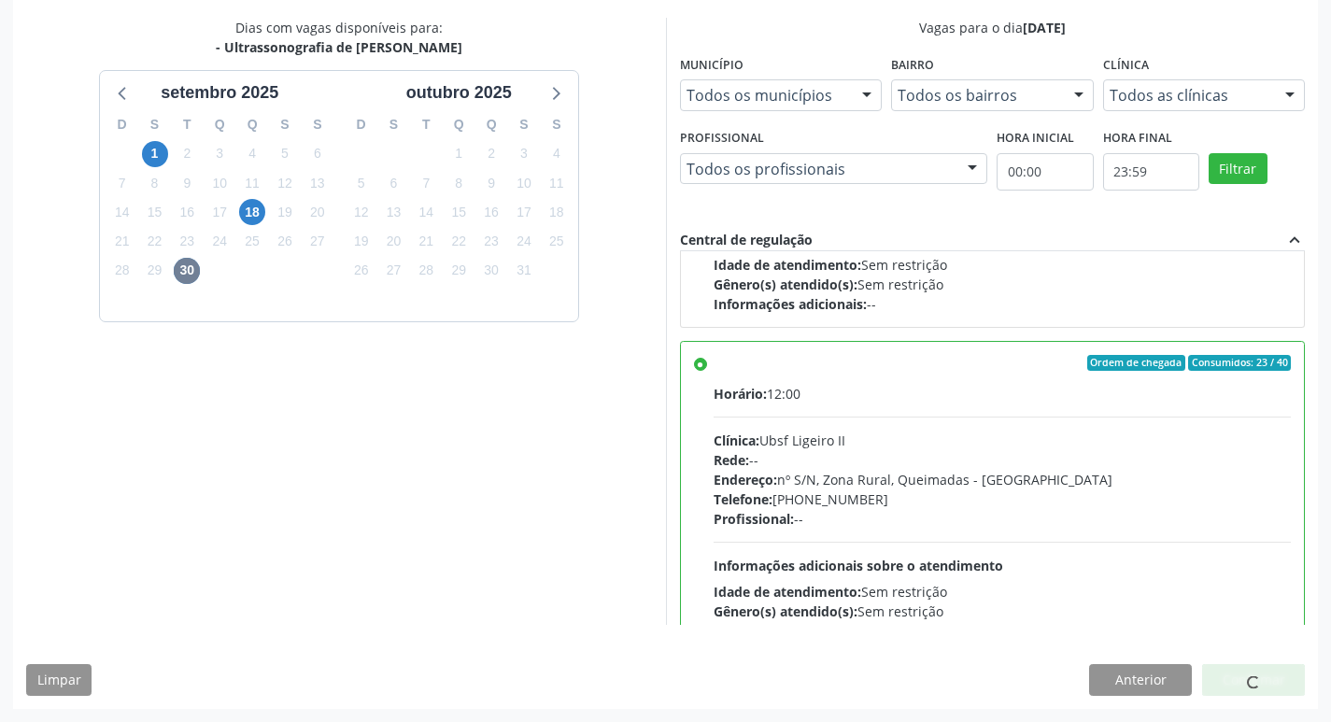
scroll to position [420, 0]
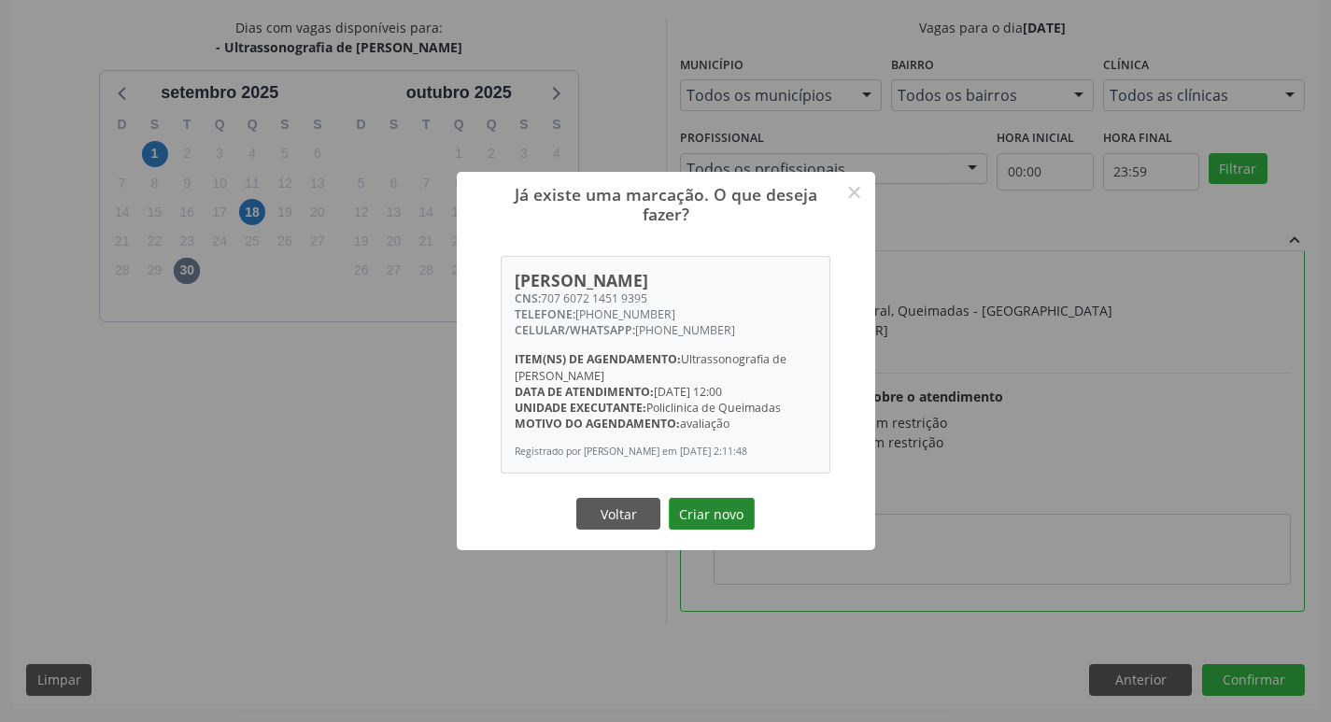
click at [736, 530] on button "Criar novo" at bounding box center [712, 514] width 86 height 32
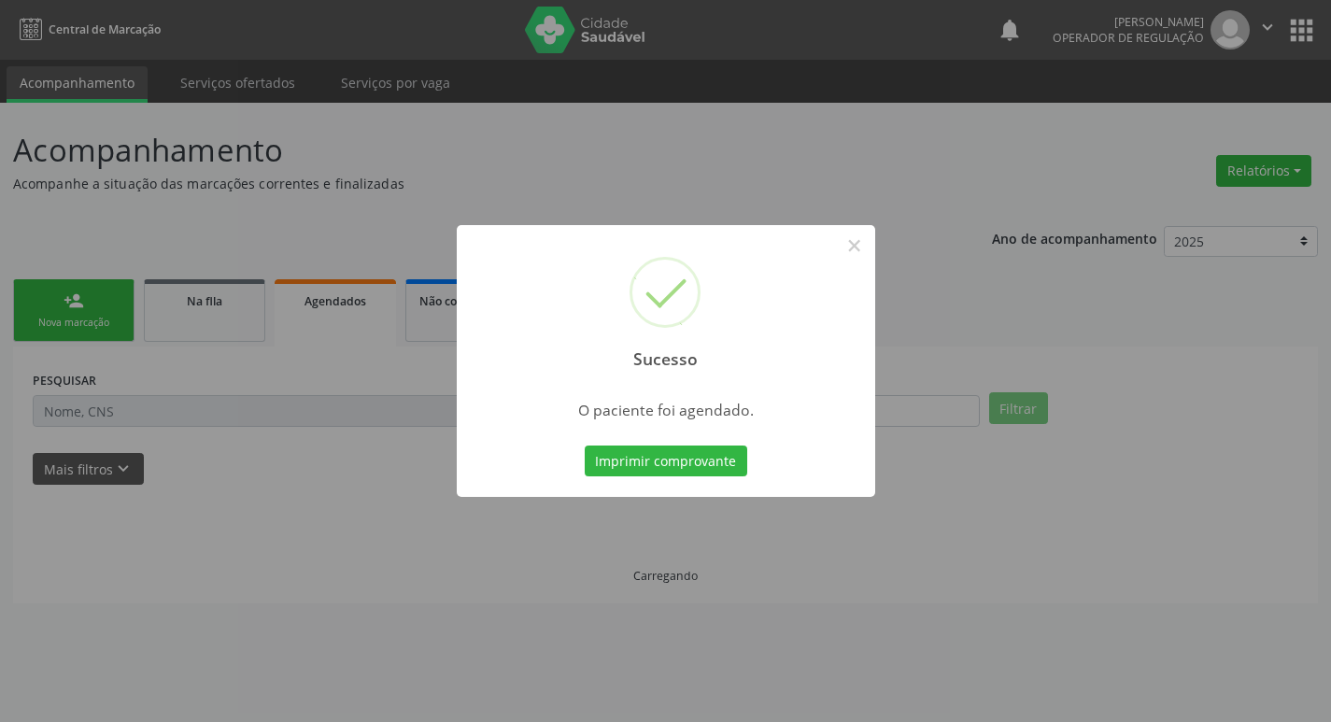
scroll to position [0, 0]
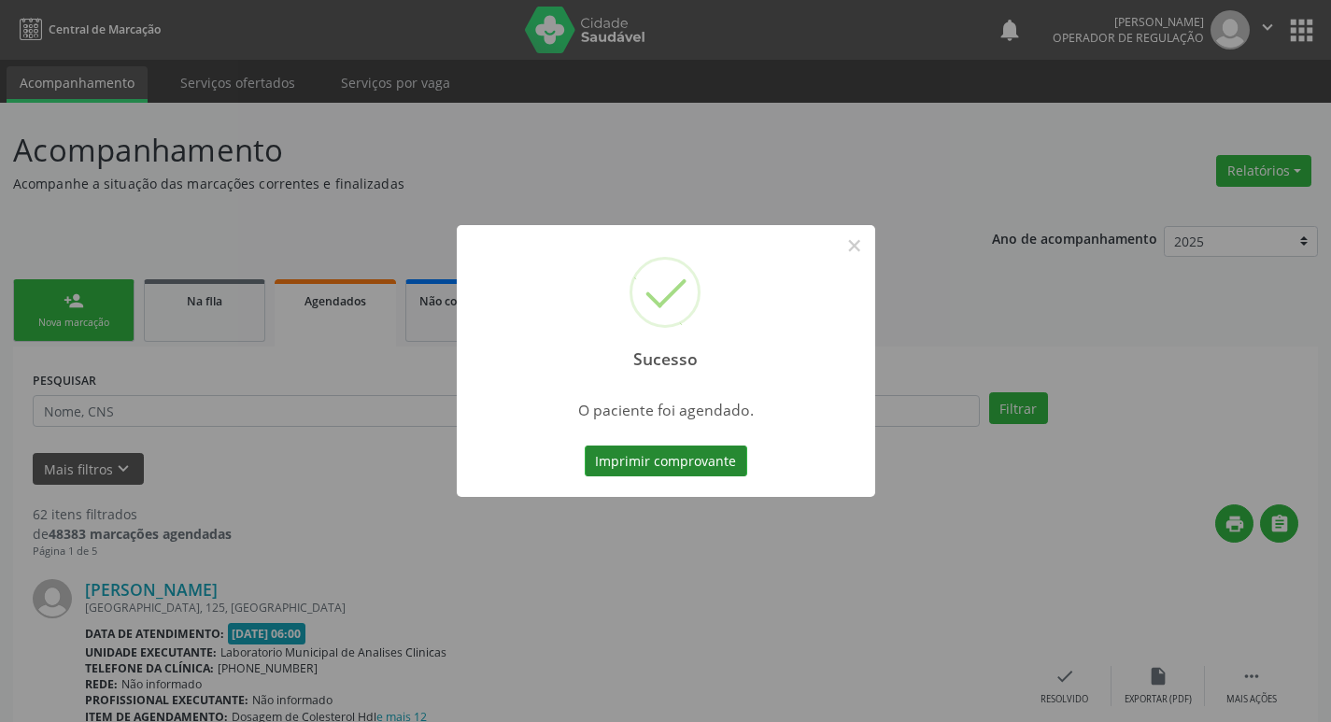
click at [680, 475] on button "Imprimir comprovante" at bounding box center [666, 462] width 163 height 32
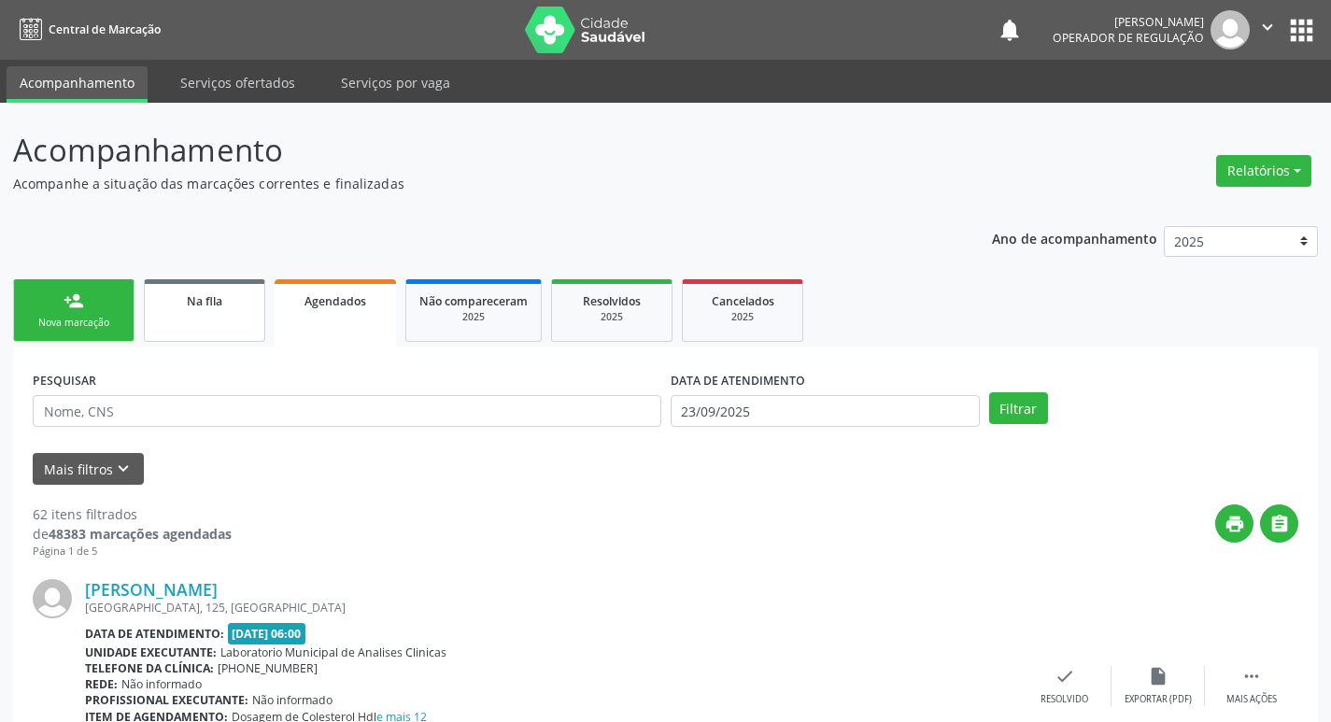
click at [246, 318] on link "Na fila" at bounding box center [204, 310] width 121 height 63
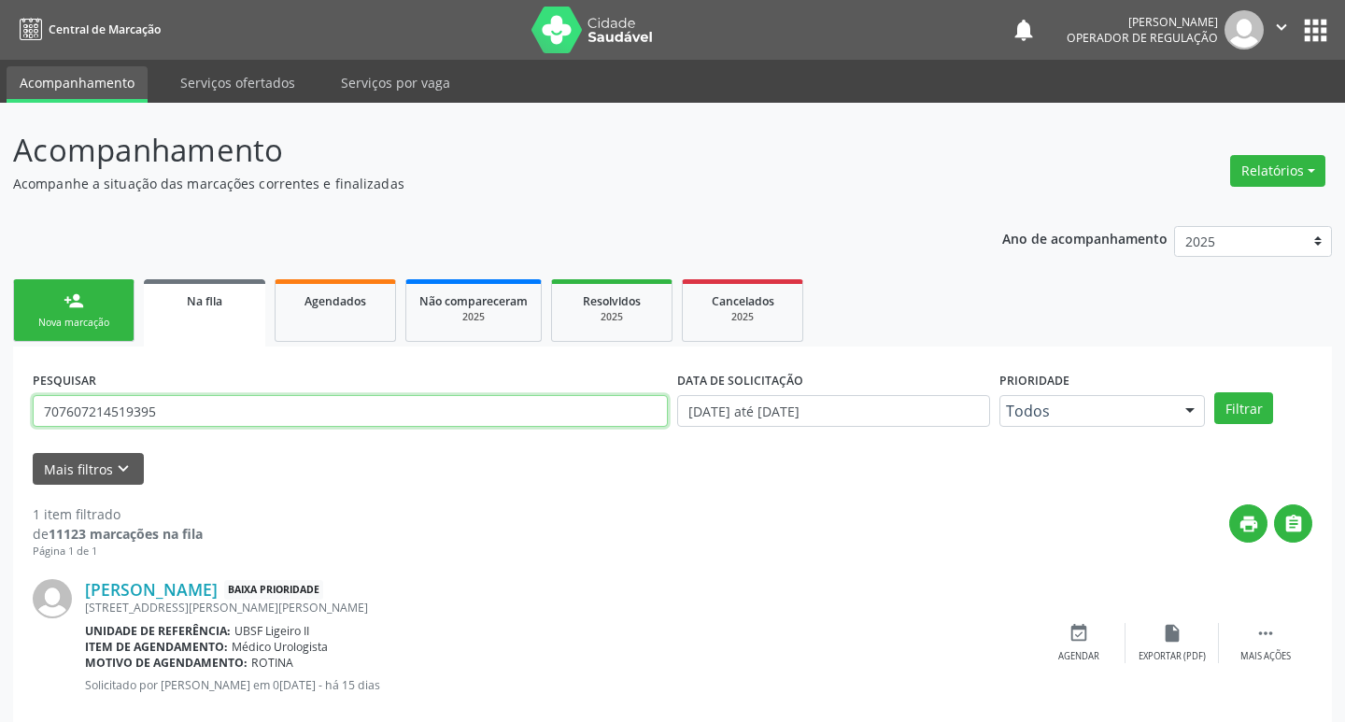
click at [205, 418] on input "707607214519395" at bounding box center [350, 411] width 635 height 32
click at [205, 418] on input "707607214519395" at bounding box center [347, 411] width 629 height 32
type input "709602634789079"
click at [1201, 392] on button "Filtrar" at bounding box center [1230, 408] width 59 height 32
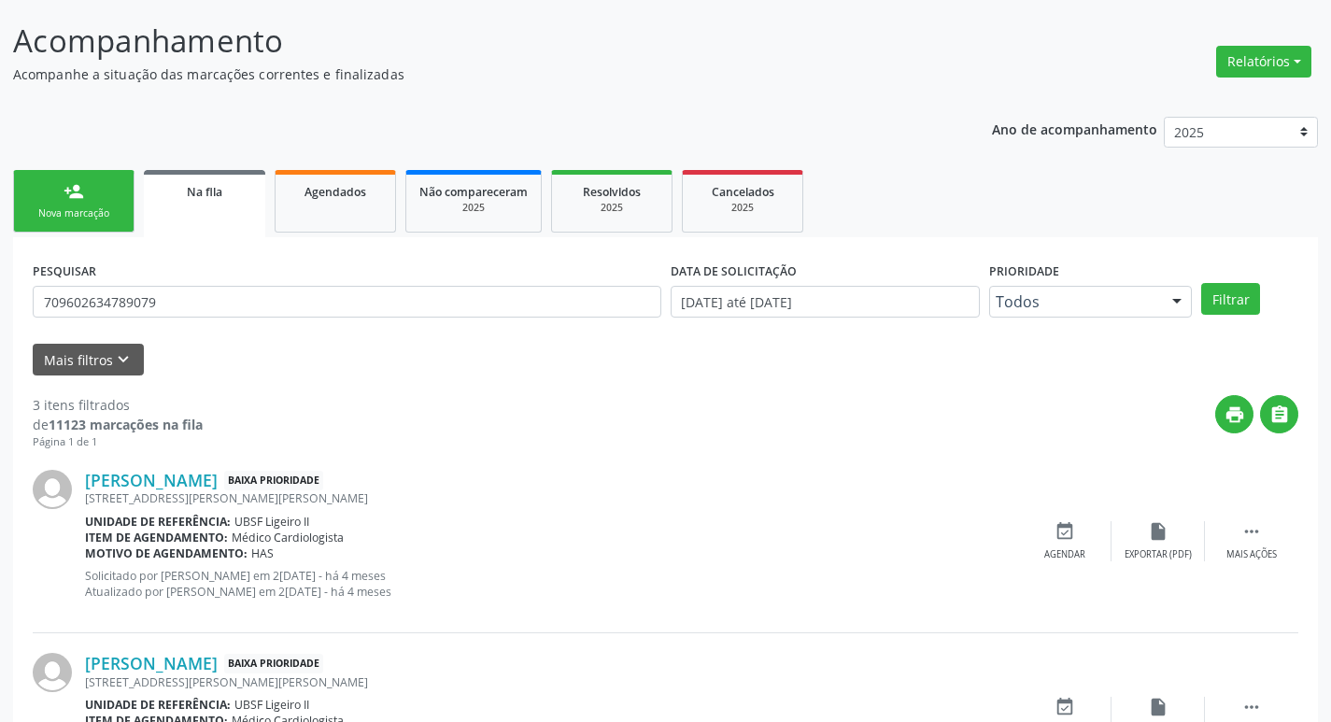
scroll to position [14, 0]
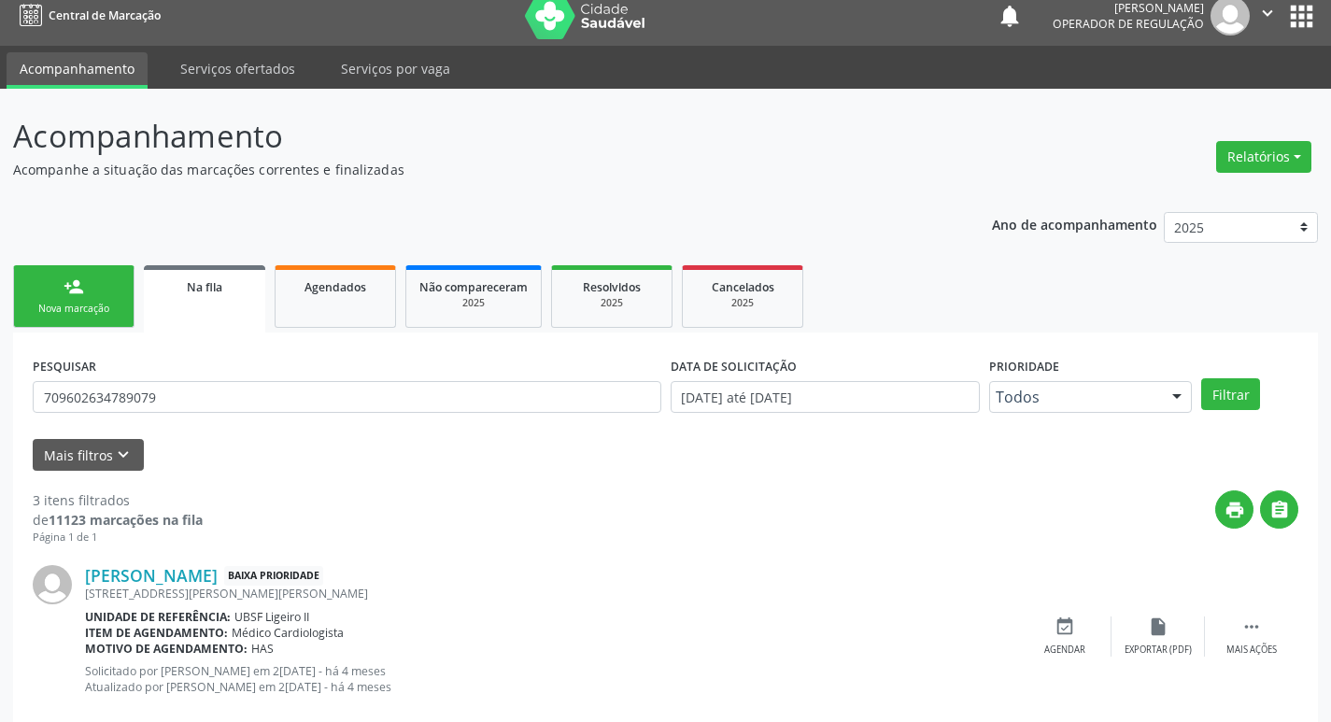
click at [185, 424] on div "PESQUISAR 709602634789079" at bounding box center [347, 388] width 638 height 73
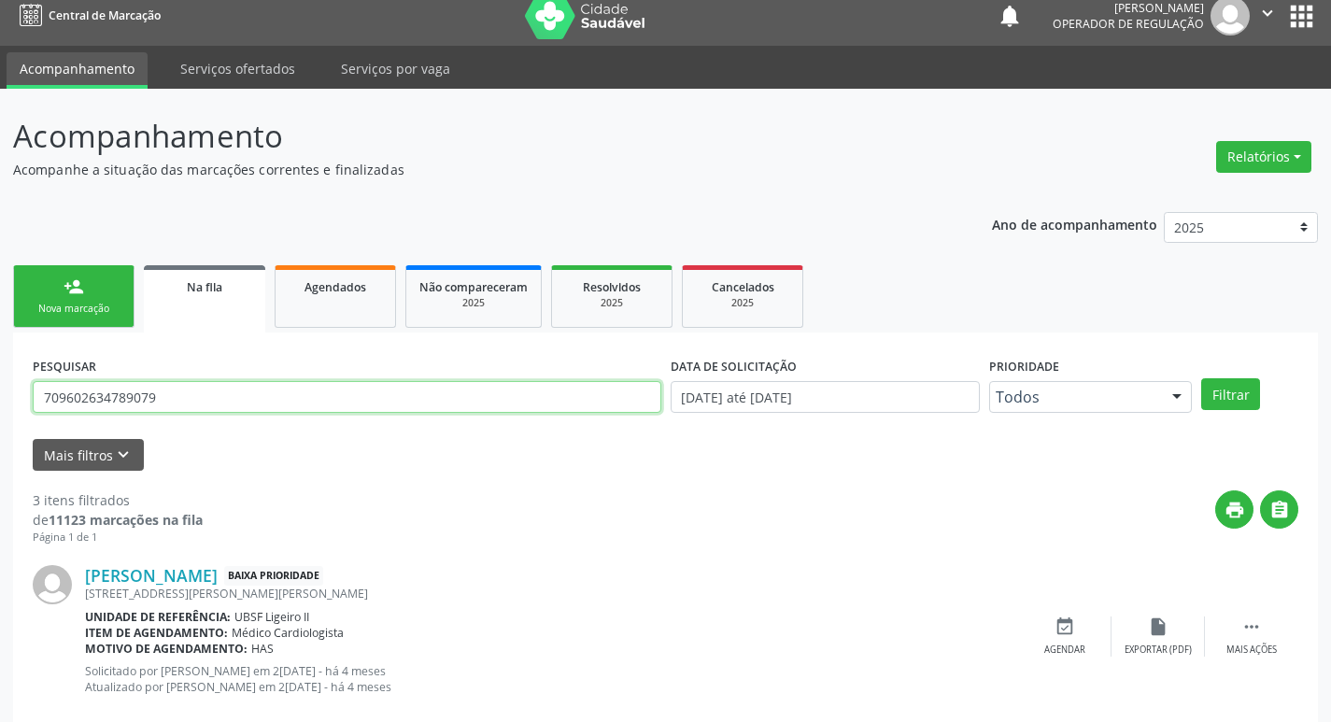
click at [191, 395] on input "709602634789079" at bounding box center [347, 397] width 629 height 32
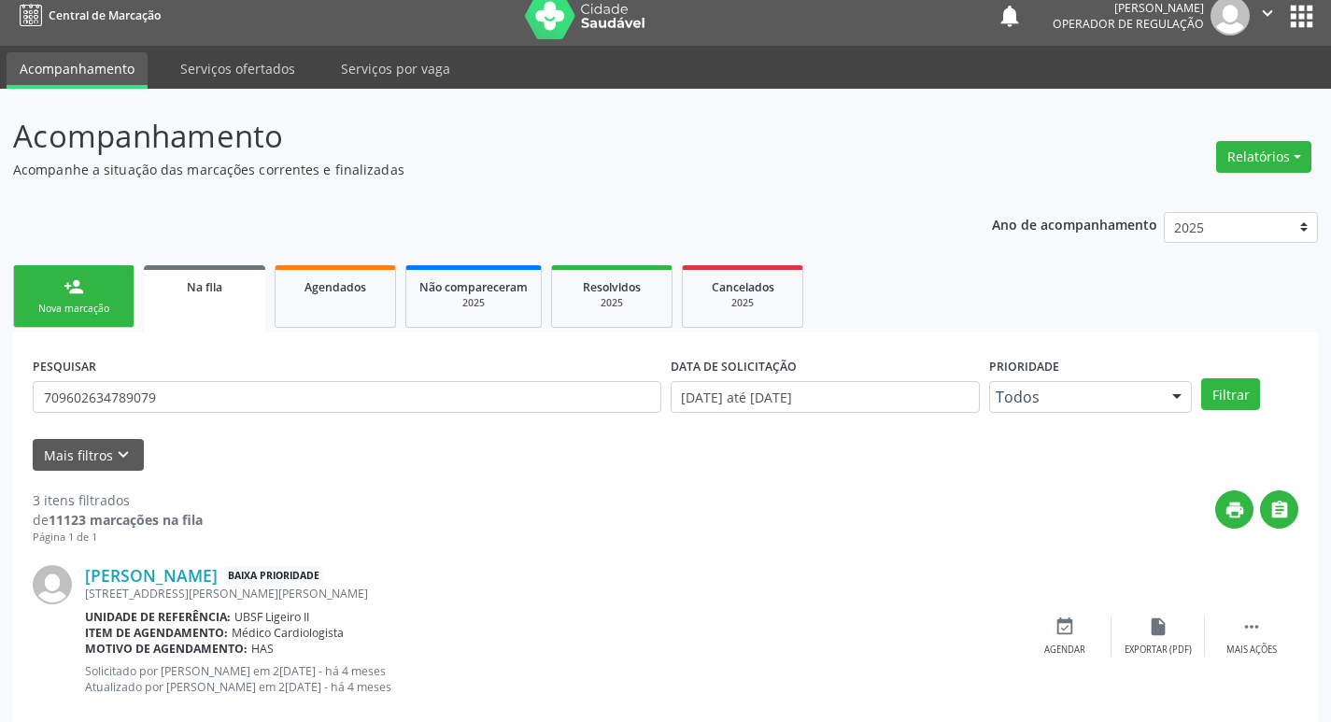
click at [64, 275] on link "person_add Nova marcação" at bounding box center [73, 296] width 121 height 63
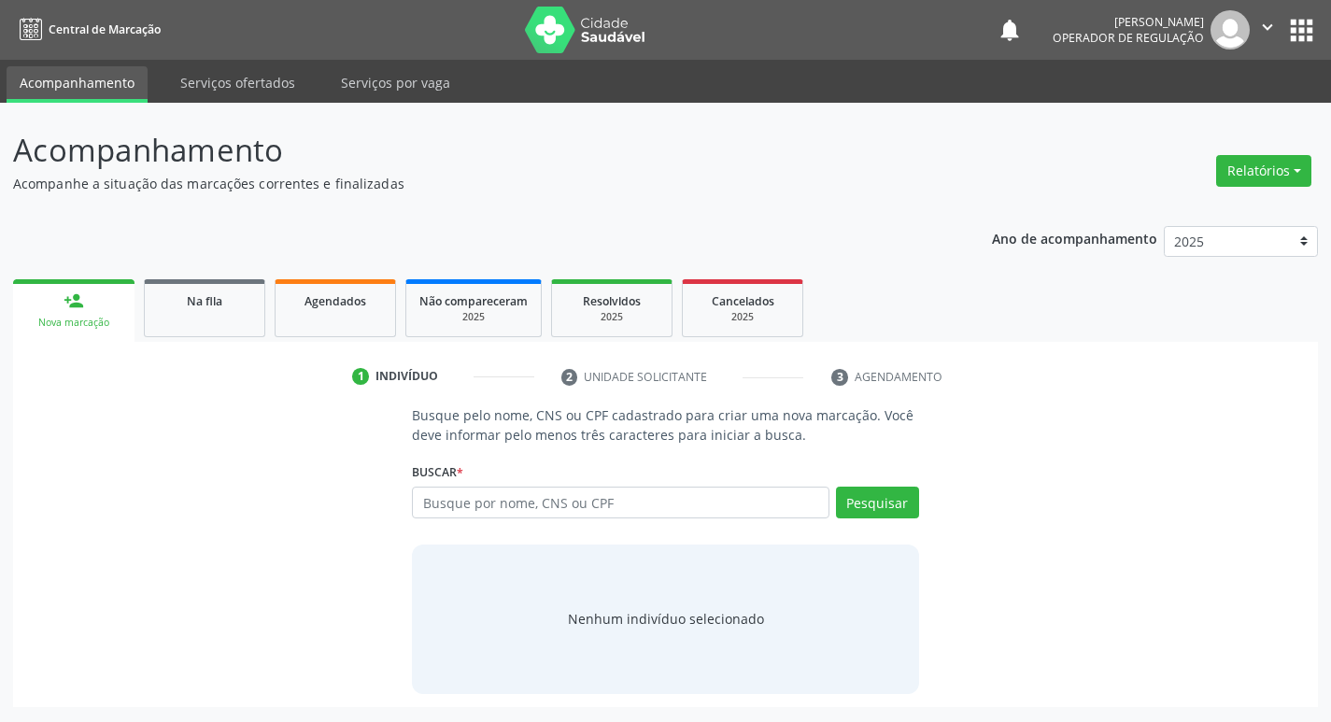
scroll to position [0, 0]
click at [511, 501] on input "text" at bounding box center [628, 503] width 423 height 32
paste input "709602634789079"
type input "709602634789079"
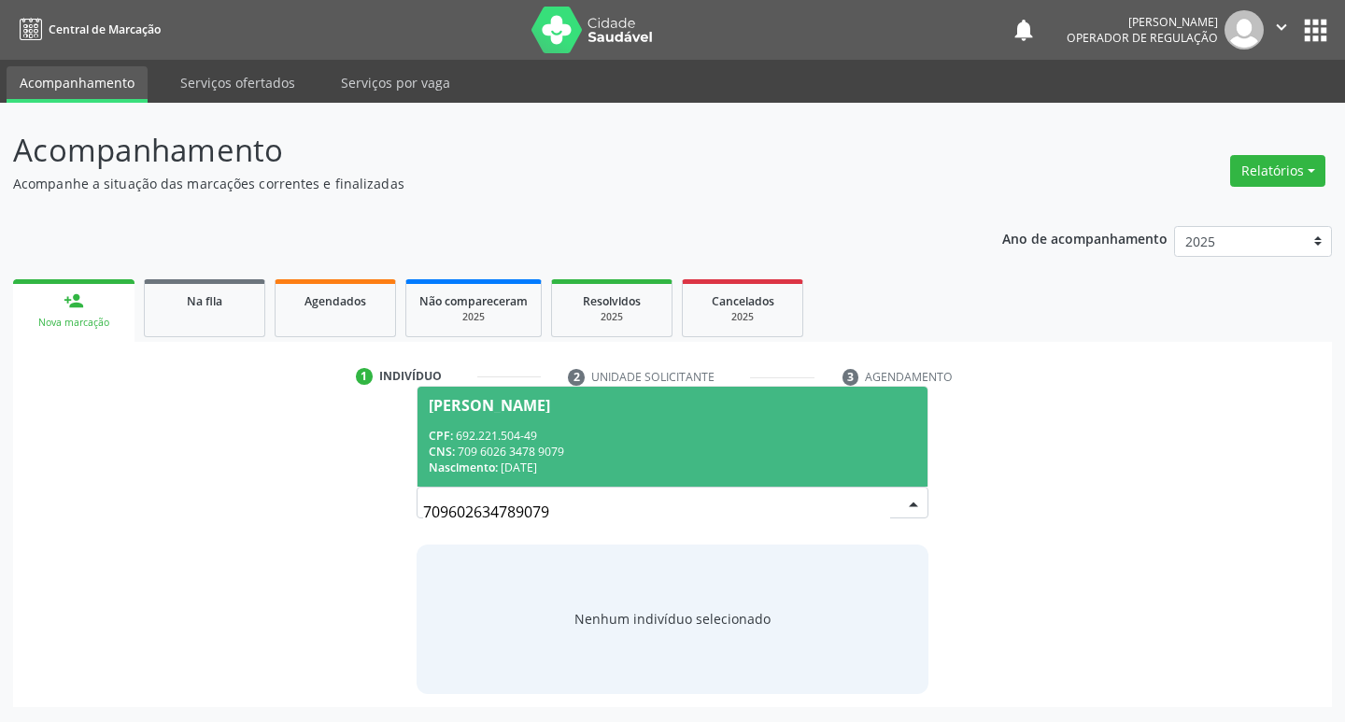
click at [747, 426] on span "Manoel do Nascimento Souza CPF: 692.221.504-49 CNS: 709 6026 3478 9079 Nascimen…" at bounding box center [673, 437] width 511 height 100
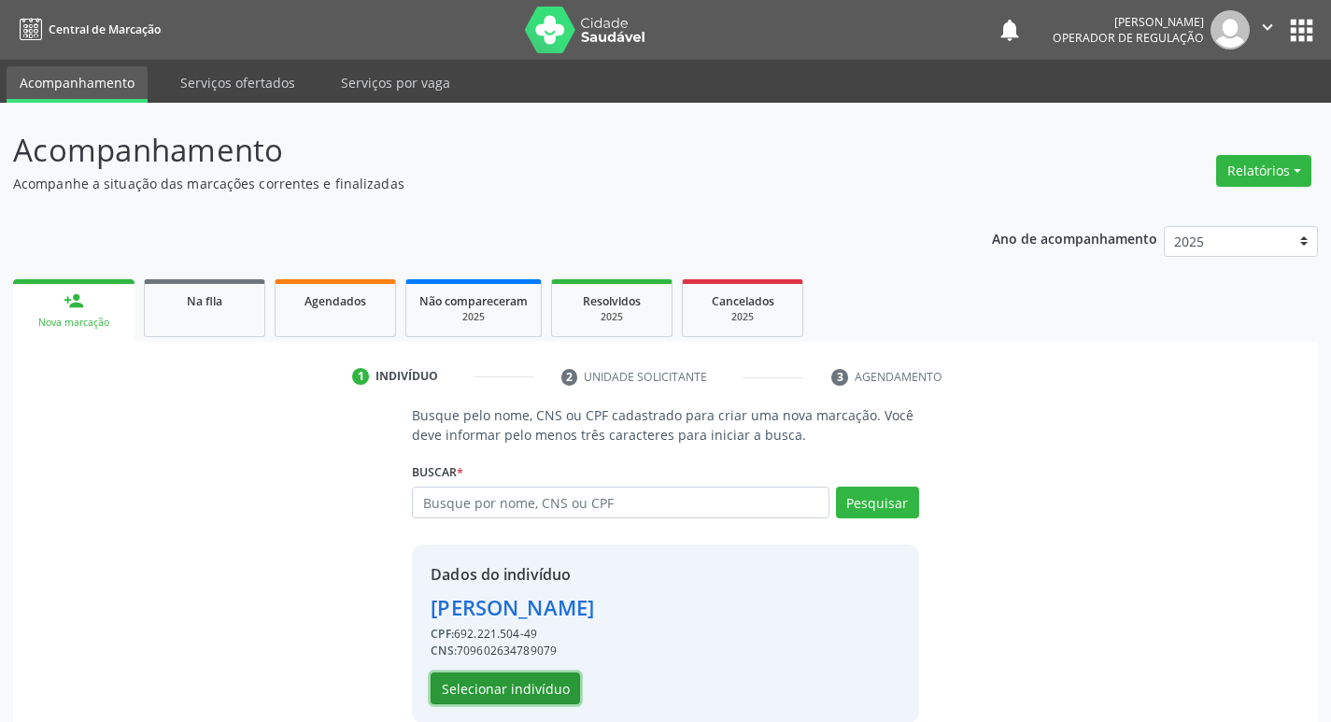
click at [456, 696] on button "Selecionar indivíduo" at bounding box center [505, 689] width 149 height 32
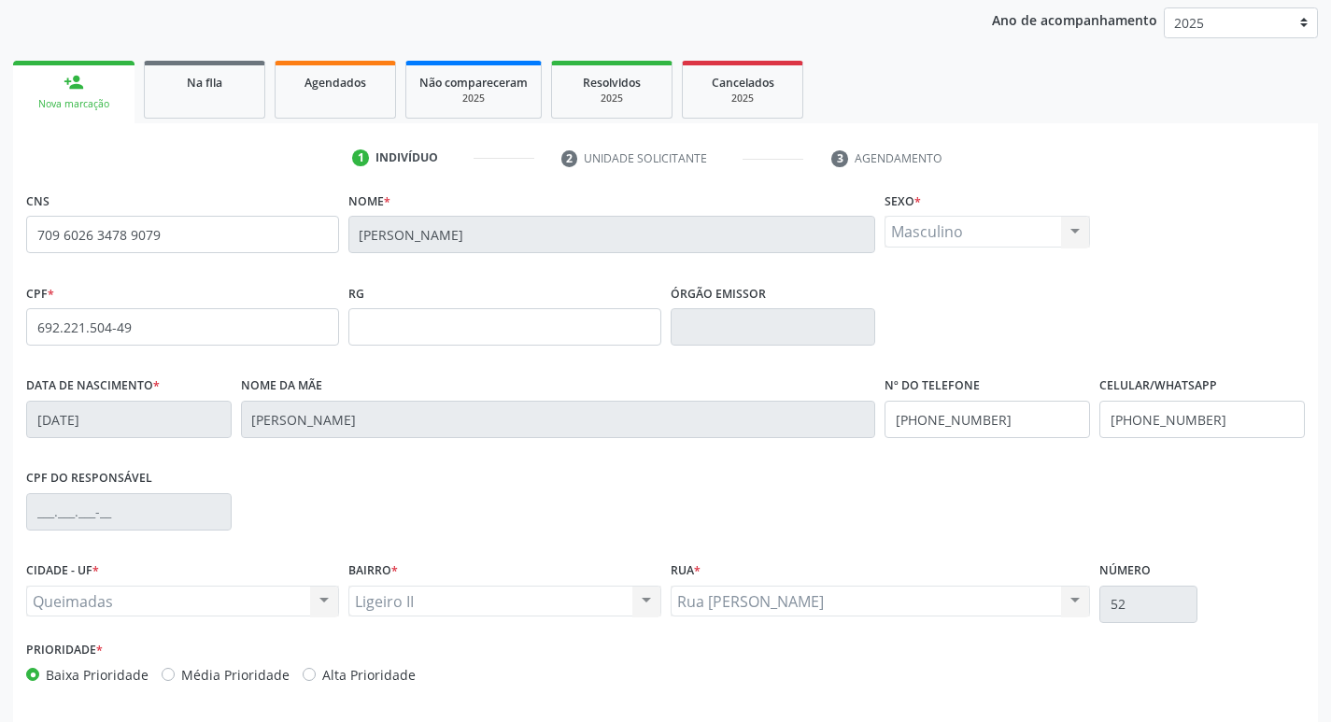
scroll to position [290, 0]
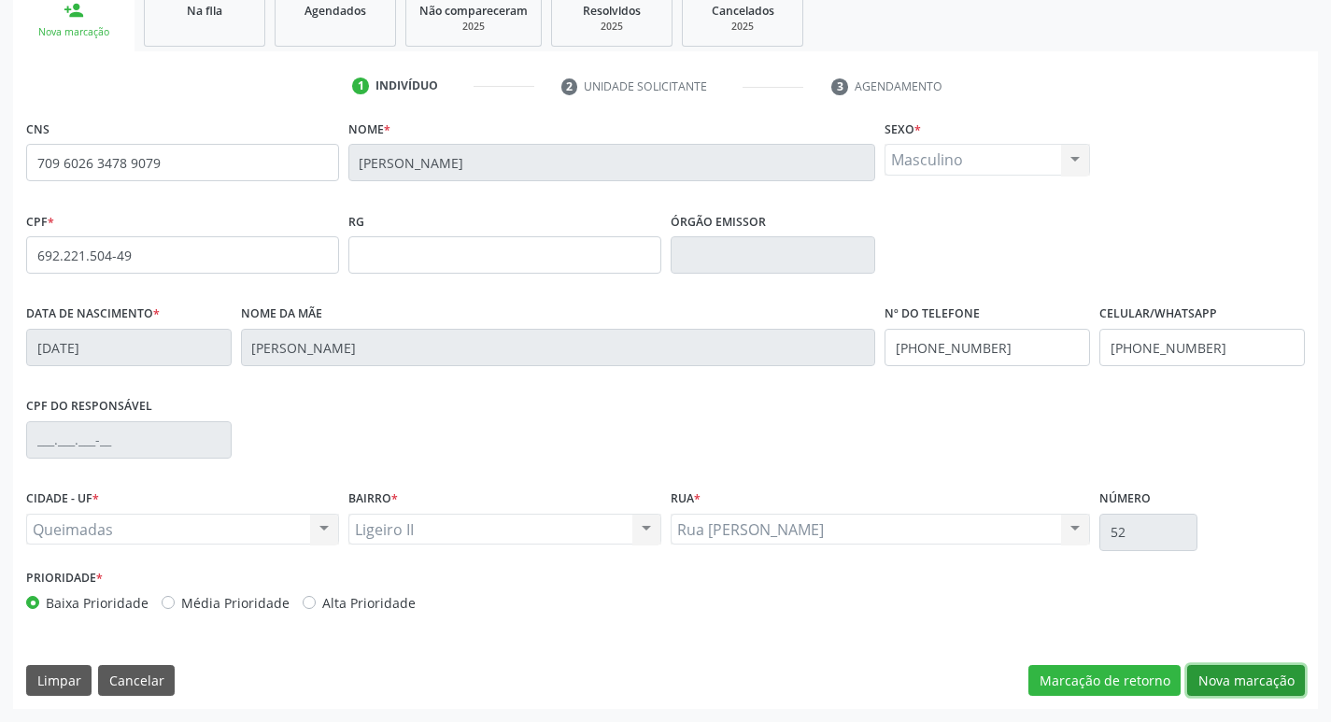
click at [1217, 667] on button "Nova marcação" at bounding box center [1246, 681] width 118 height 32
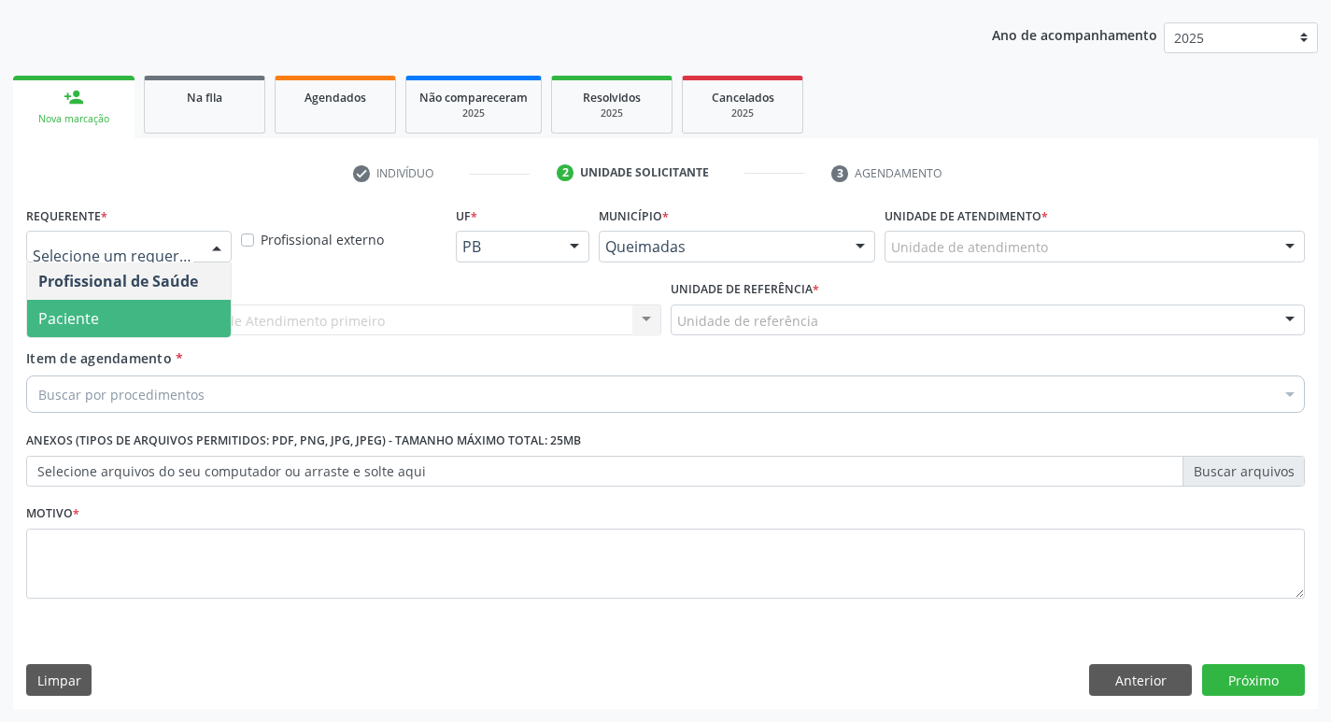
click at [111, 317] on span "Paciente" at bounding box center [129, 318] width 204 height 37
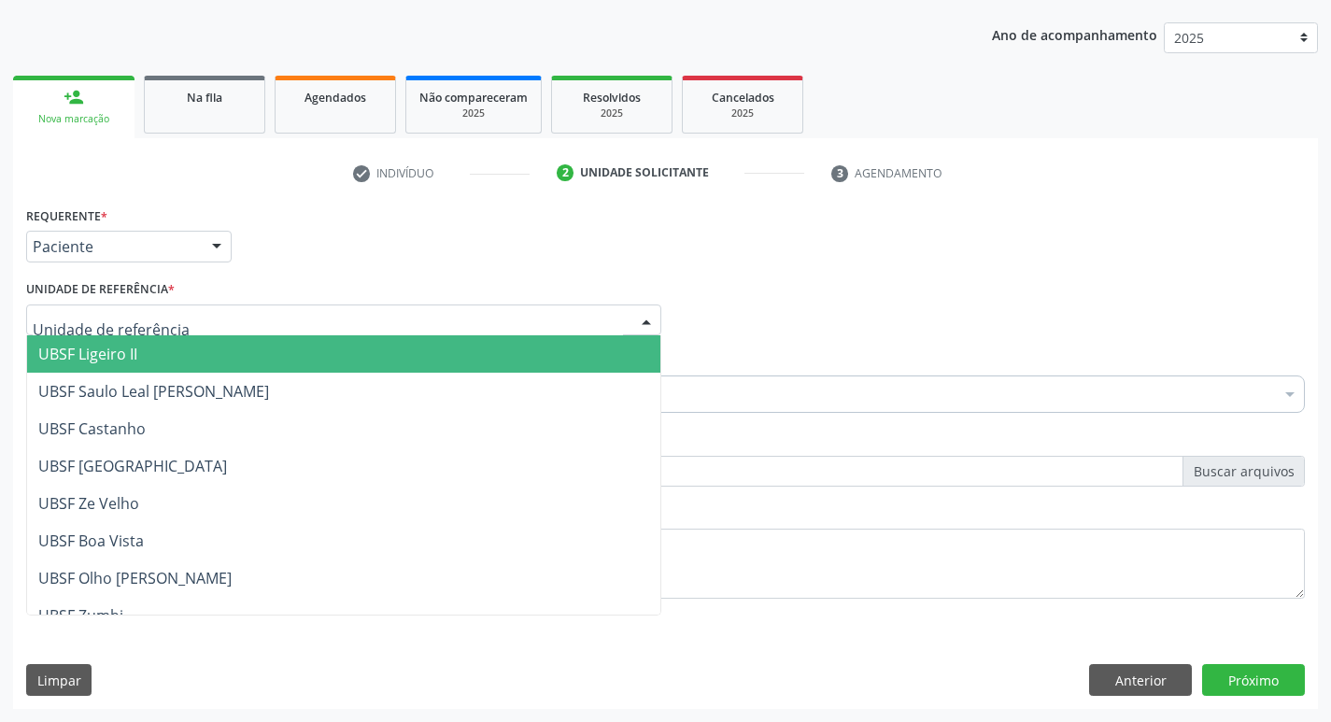
click at [185, 360] on span "UBSF Ligeiro II" at bounding box center [343, 353] width 633 height 37
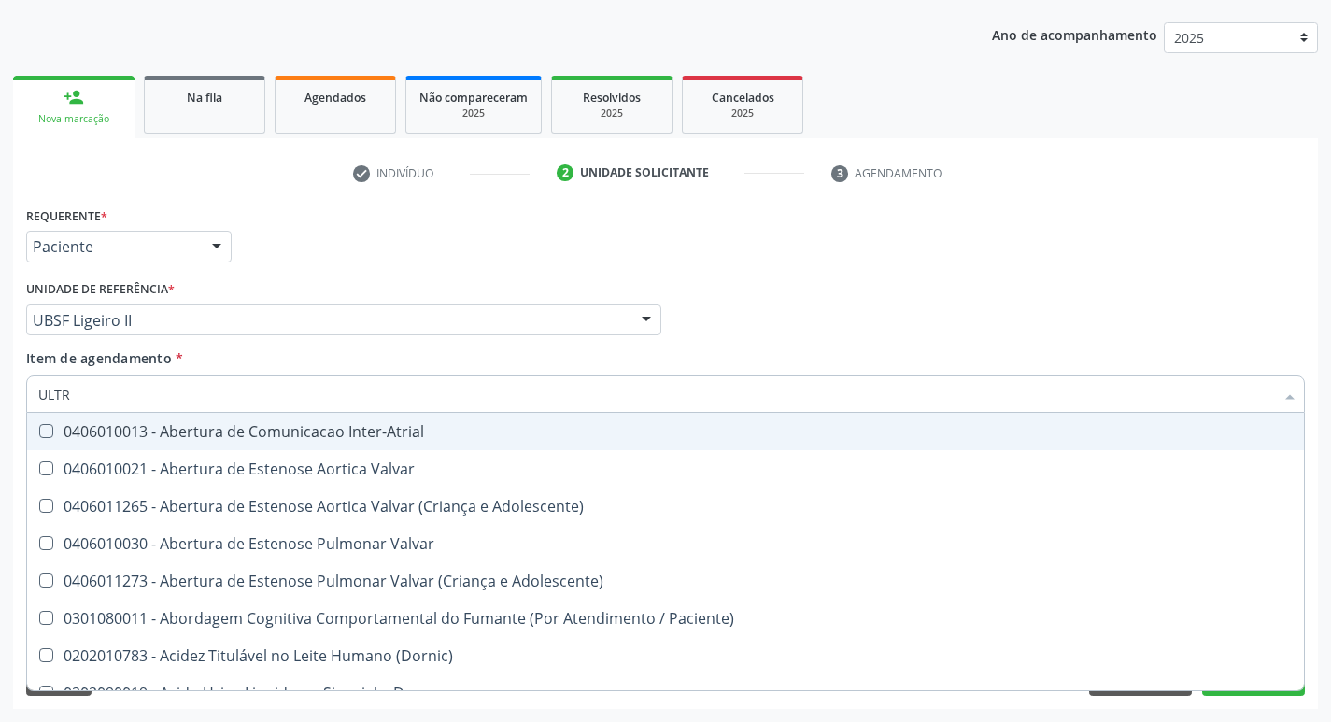
type input "ULTRA"
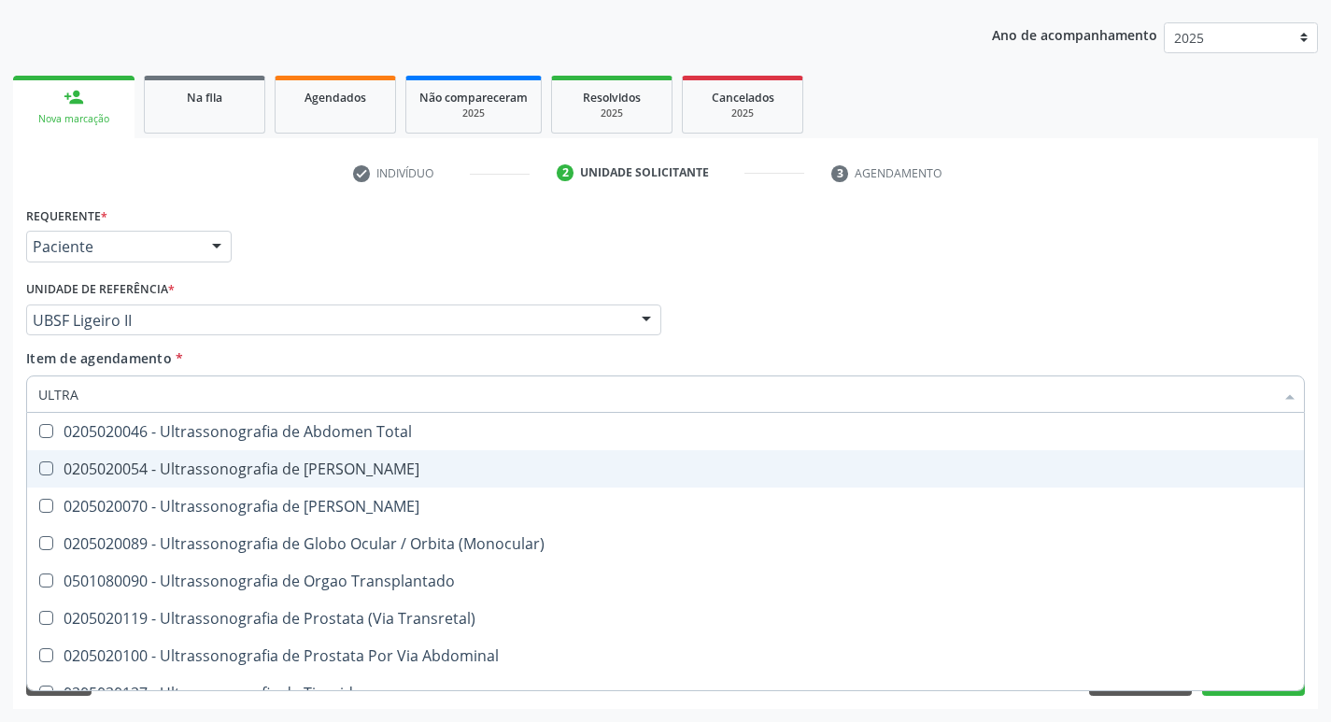
scroll to position [619, 0]
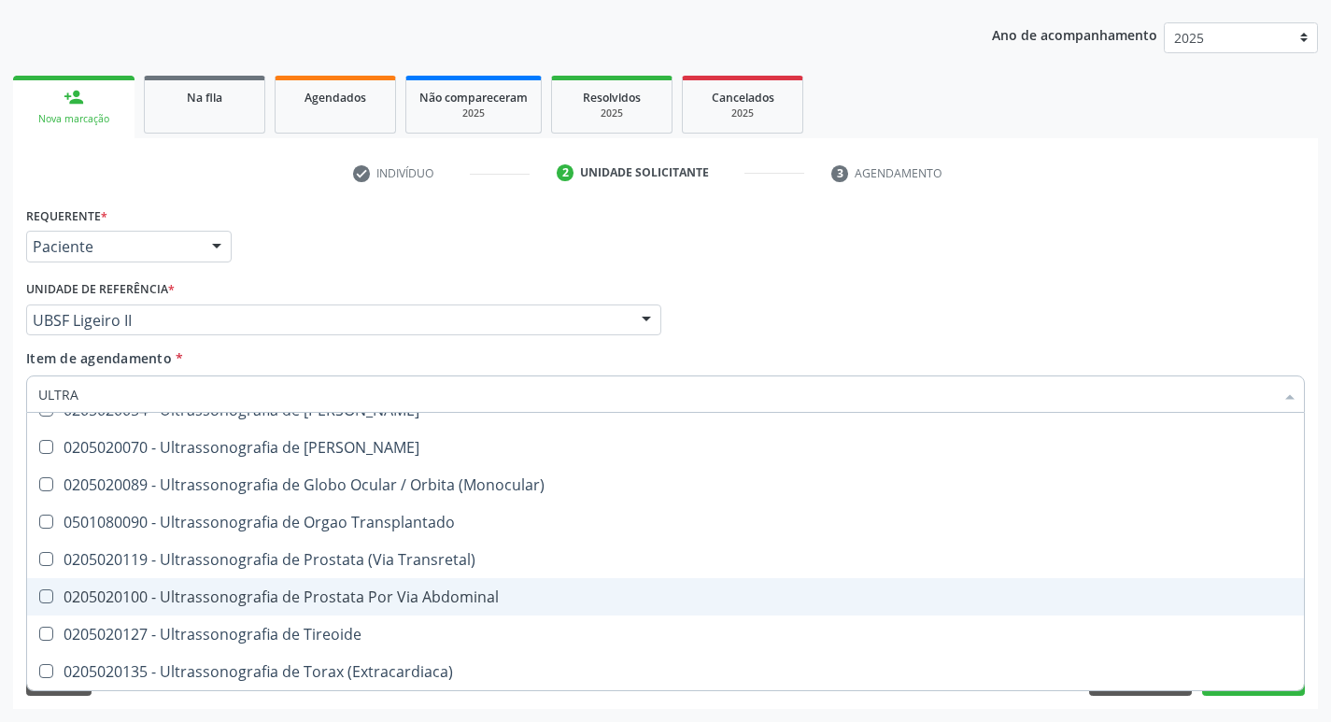
click at [320, 594] on div "0205020100 - Ultrassonografia de Prostata Por Via Abdominal" at bounding box center [665, 596] width 1254 height 15
checkbox Abdominal "true"
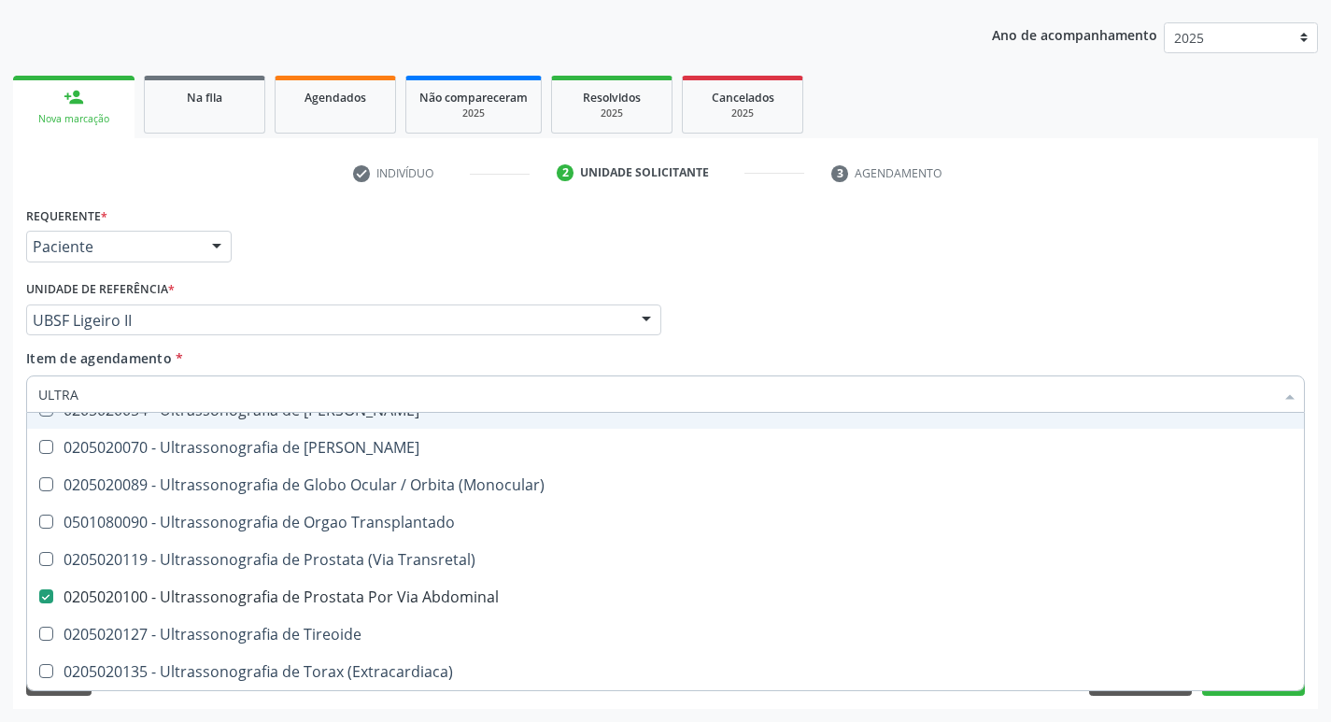
click at [945, 276] on div "Profissional Solicitante Por favor, selecione a Unidade de Atendimento primeiro…" at bounding box center [665, 312] width 1288 height 73
checkbox X "true"
checkbox Abdominal "false"
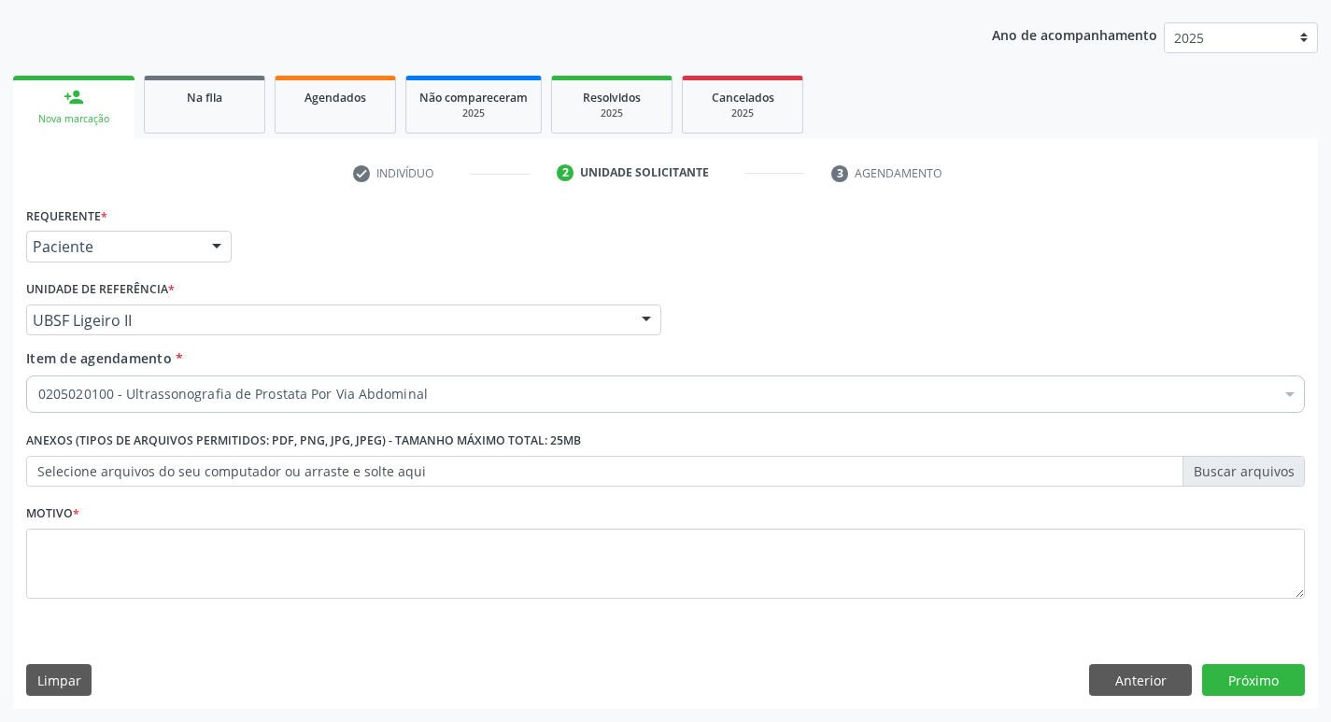
scroll to position [0, 0]
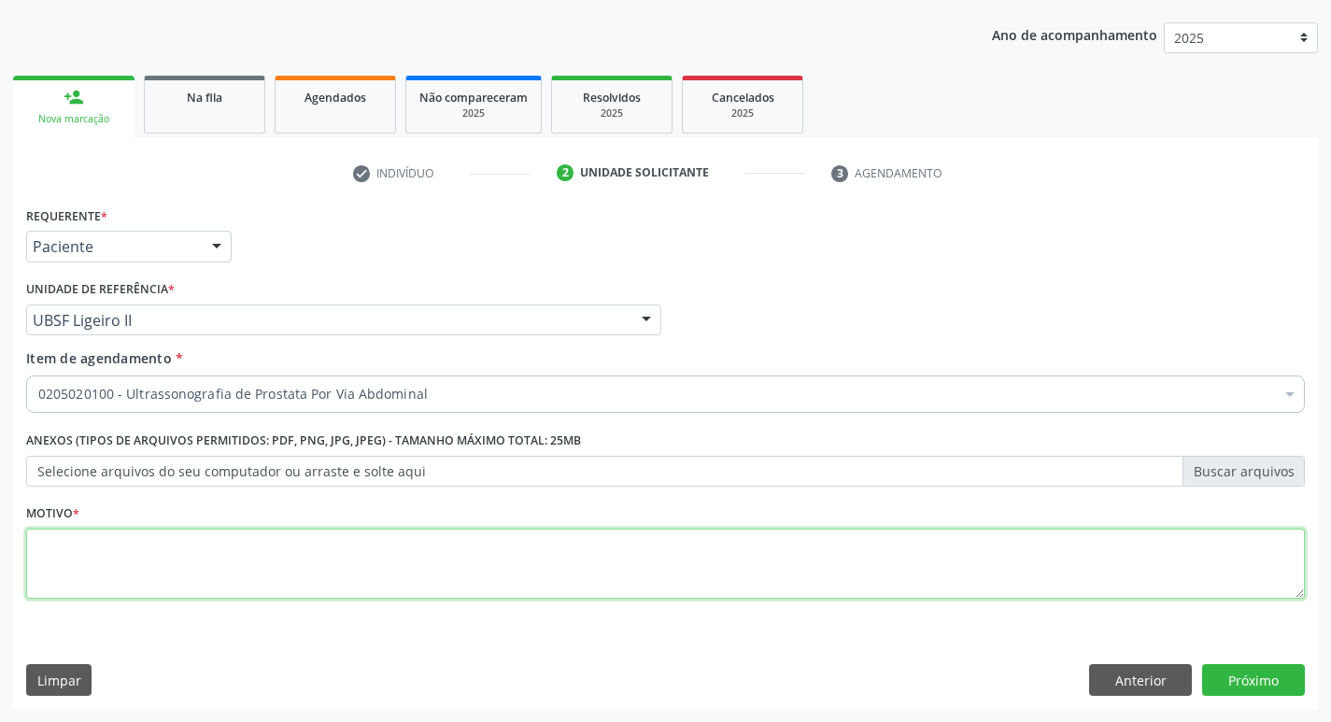
click at [157, 578] on textarea at bounding box center [665, 564] width 1279 height 71
type textarea "HPB"
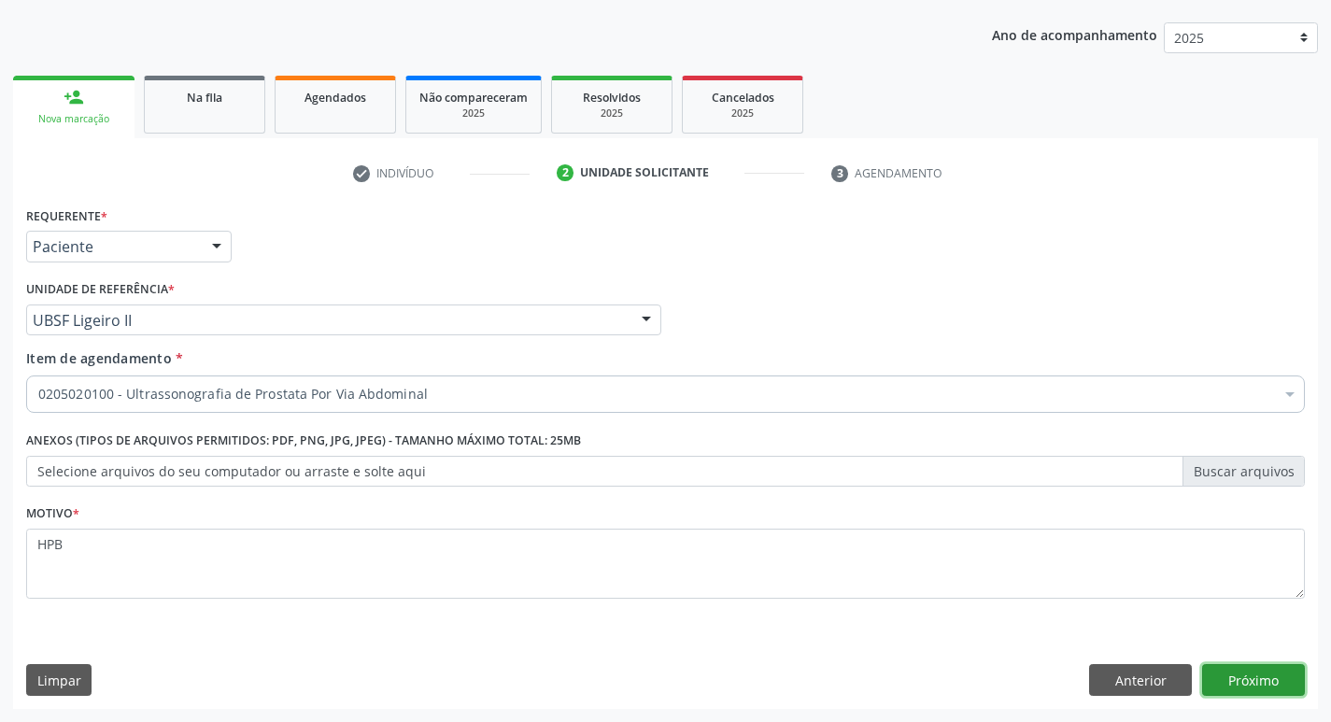
click at [1236, 681] on button "Próximo" at bounding box center [1253, 680] width 103 height 32
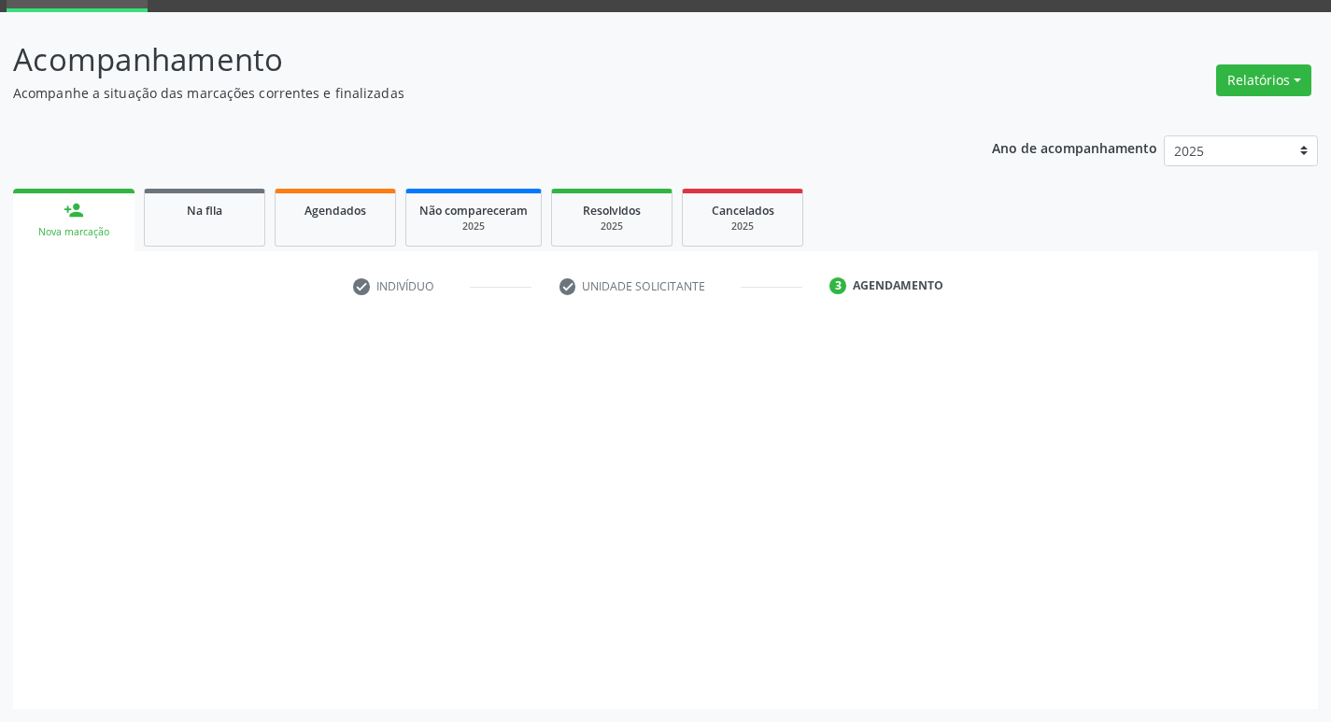
scroll to position [91, 0]
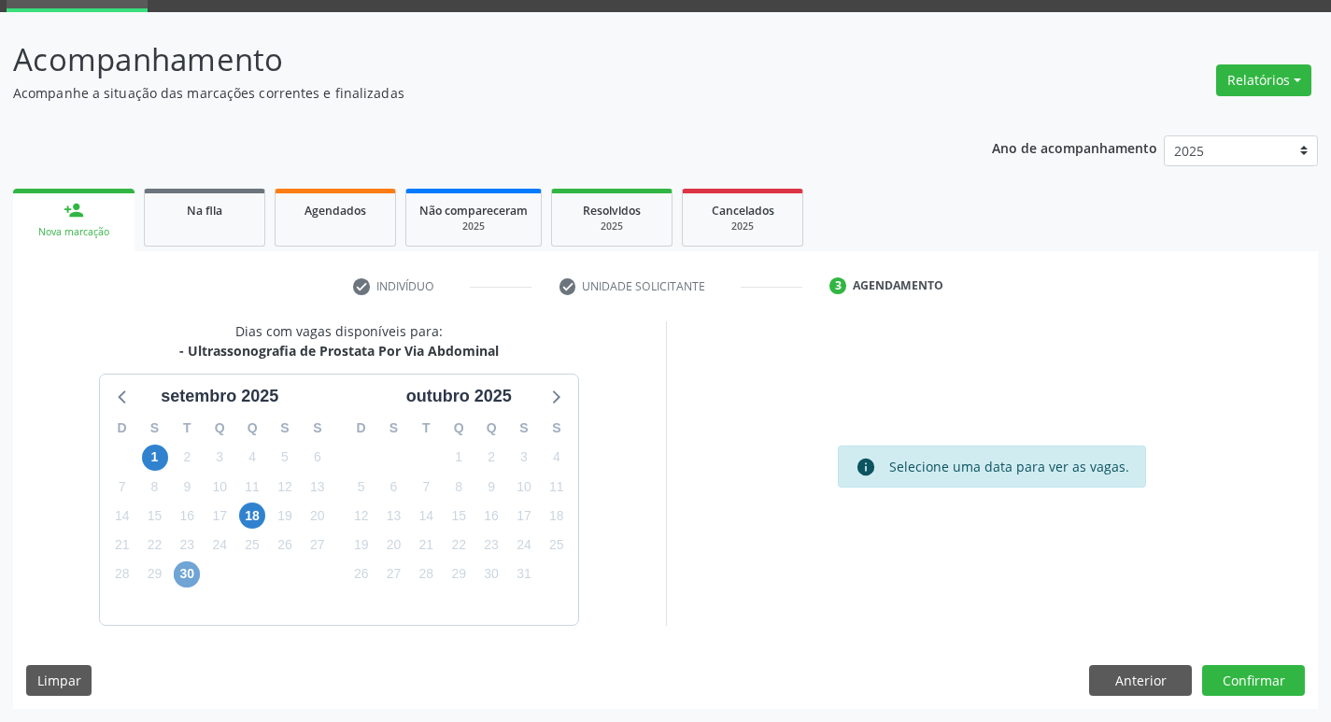
click at [195, 577] on span "30" at bounding box center [187, 574] width 26 height 26
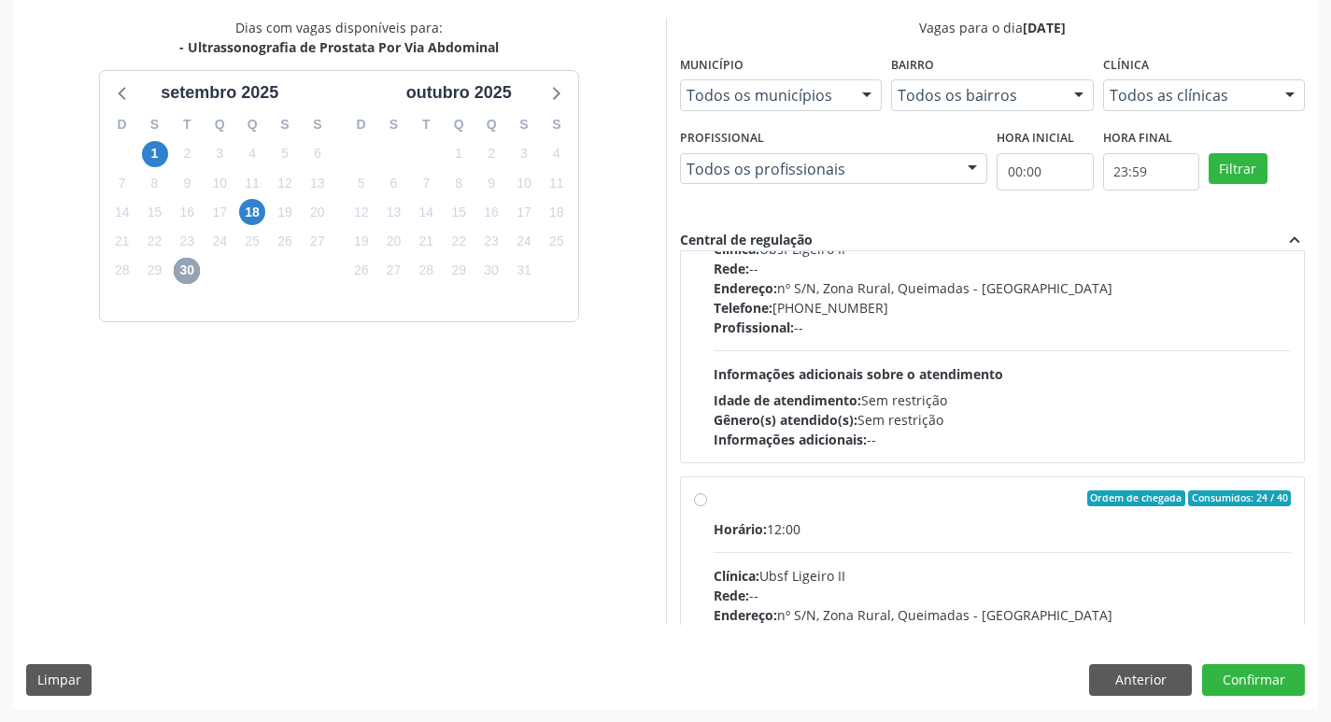
scroll to position [280, 0]
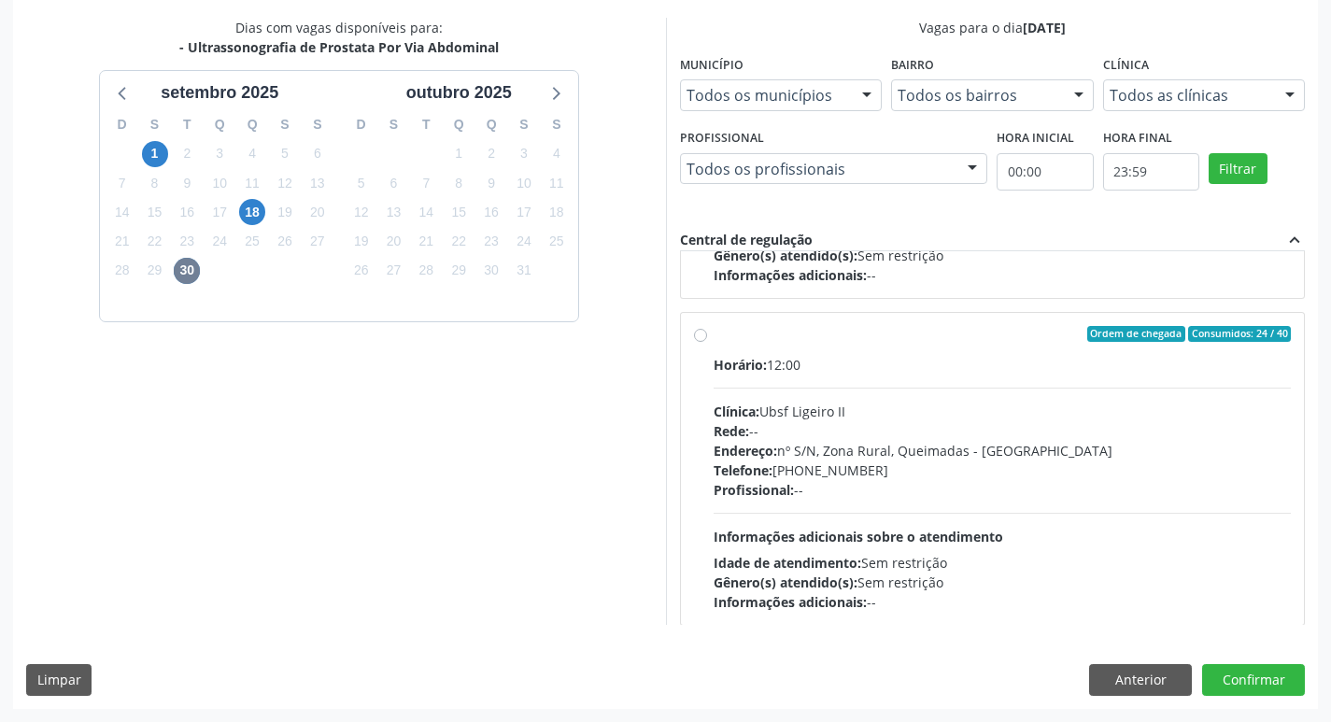
click at [1156, 366] on div "Horário: 12:00" at bounding box center [1003, 365] width 578 height 20
click at [707, 343] on input "Ordem de chegada Consumidos: 24 / 40 Horário: 12:00 Clínica: Ubsf Ligeiro II Re…" at bounding box center [700, 334] width 13 height 17
radio input "true"
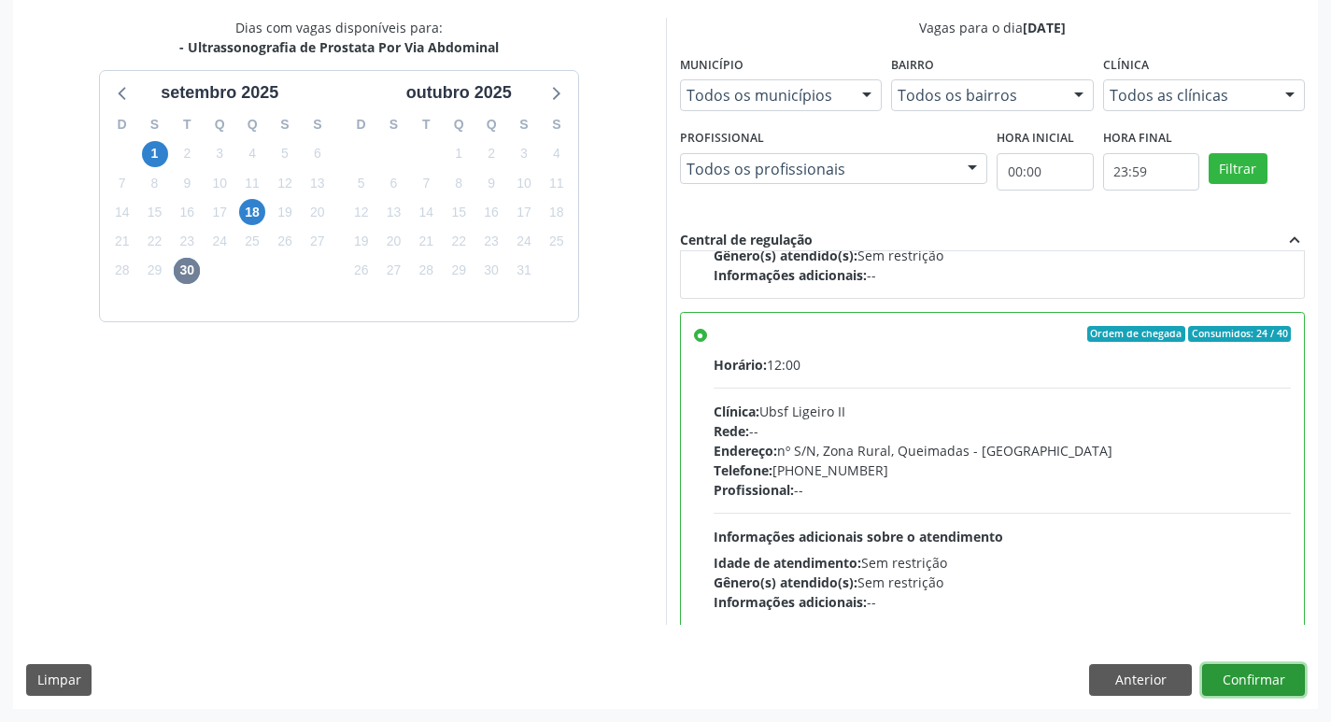
click at [1272, 688] on button "Confirmar" at bounding box center [1253, 680] width 103 height 32
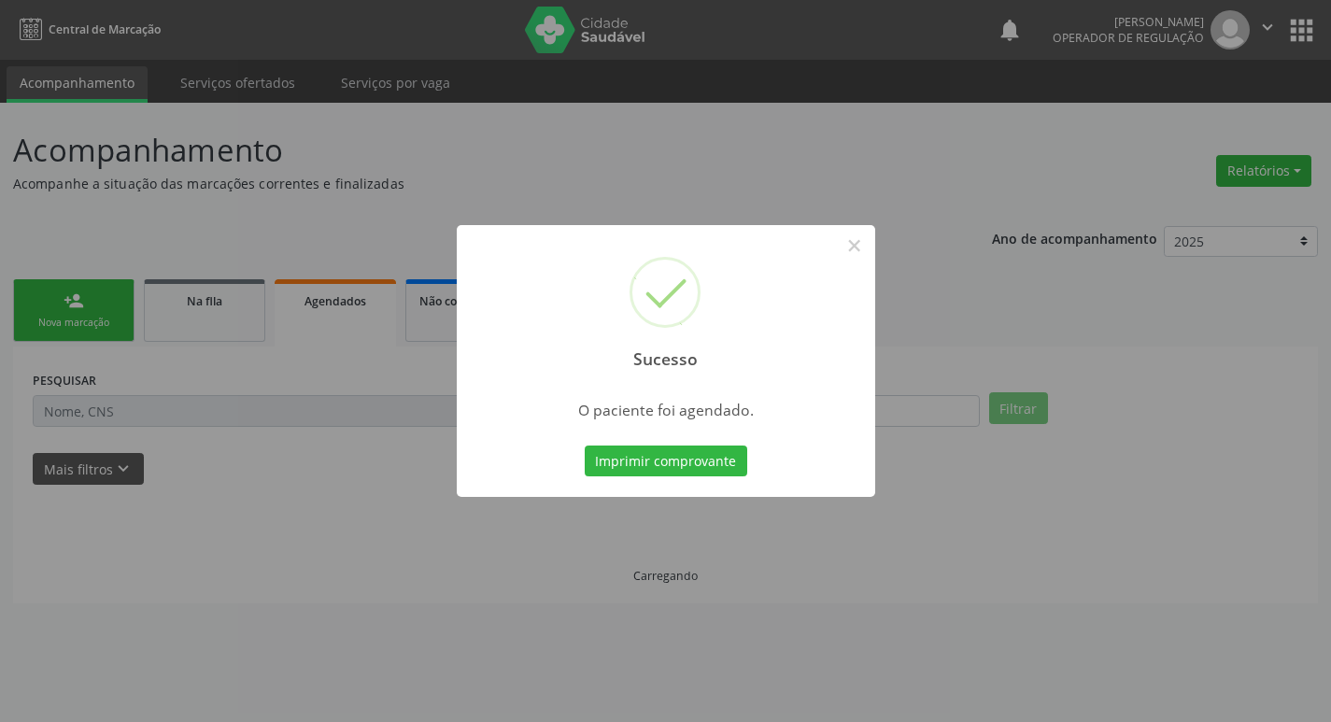
scroll to position [0, 0]
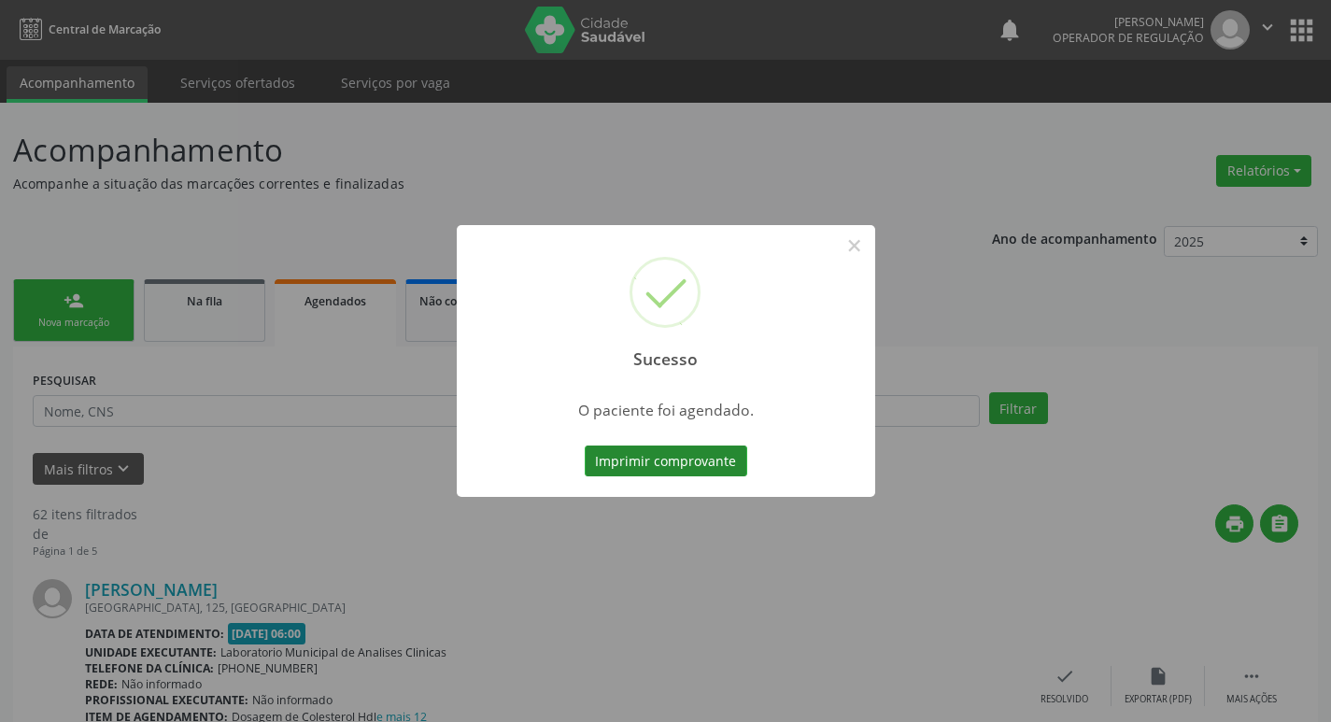
click at [673, 460] on button "Imprimir comprovante" at bounding box center [666, 462] width 163 height 32
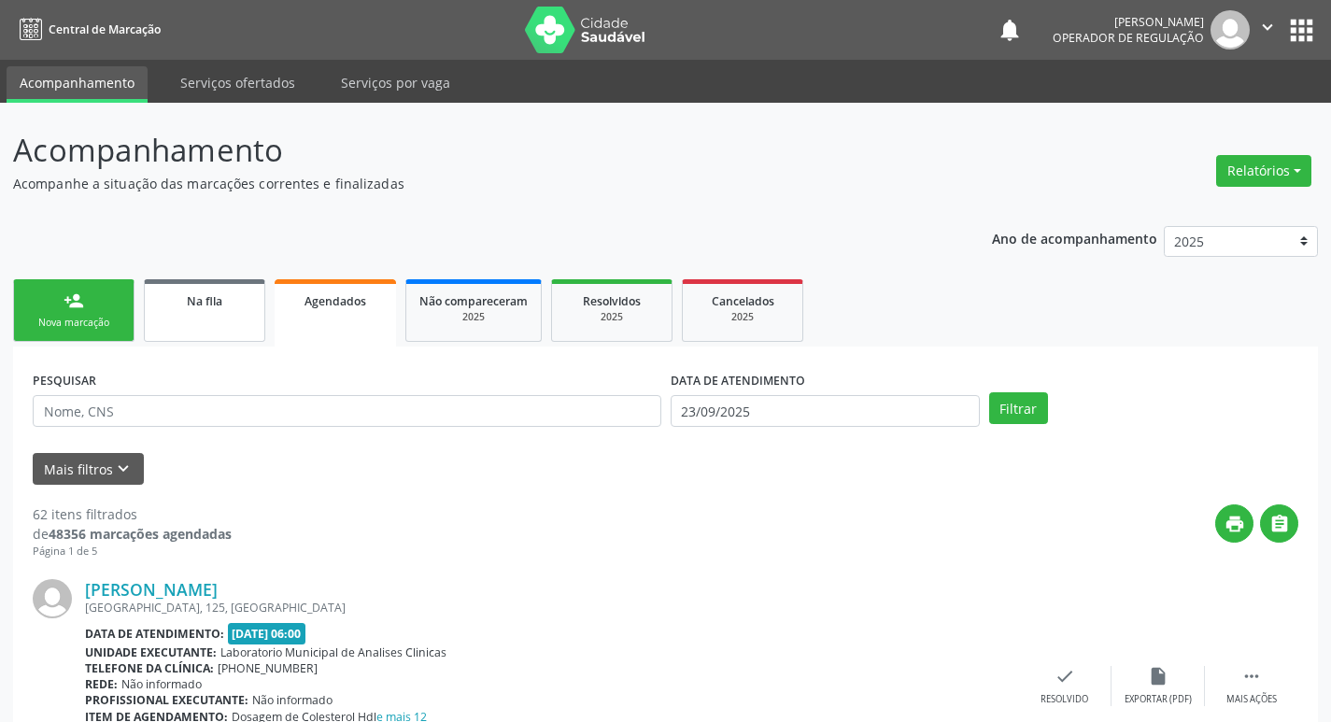
click at [196, 328] on link "Na fila" at bounding box center [204, 310] width 121 height 63
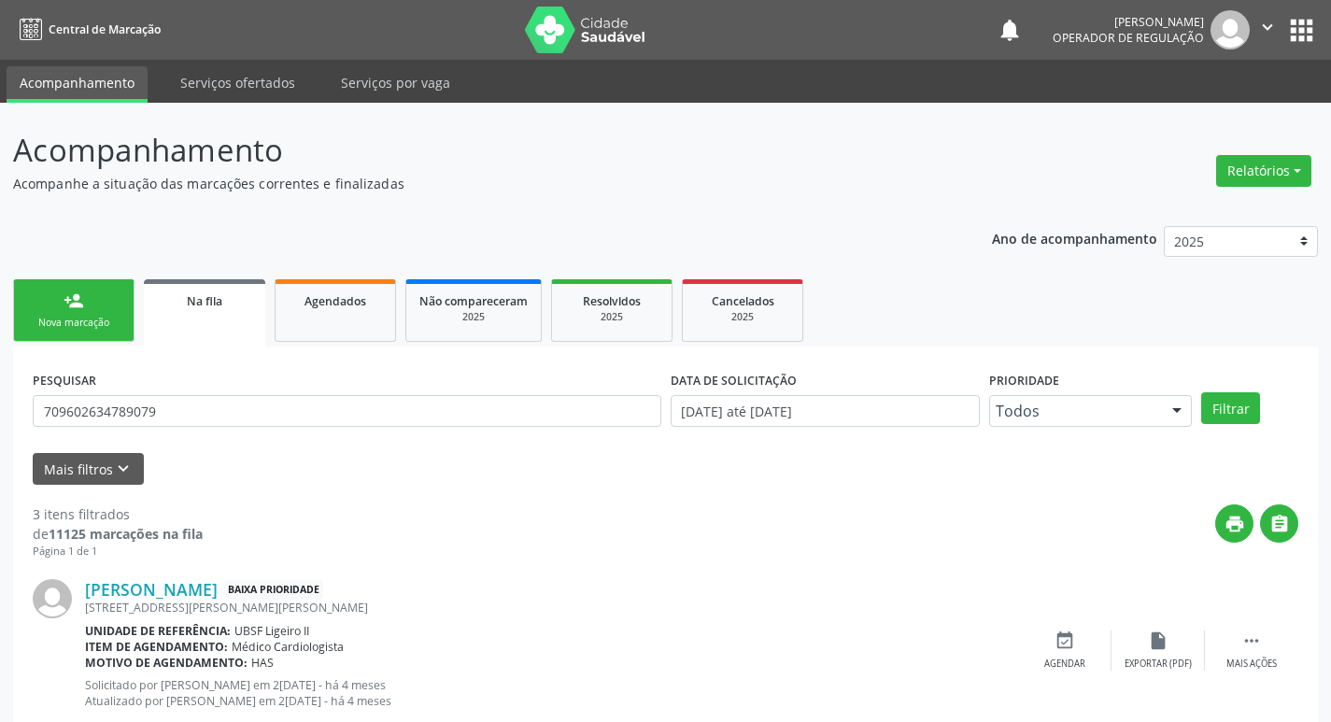
click at [225, 427] on div "PESQUISAR 709602634789079" at bounding box center [347, 402] width 638 height 73
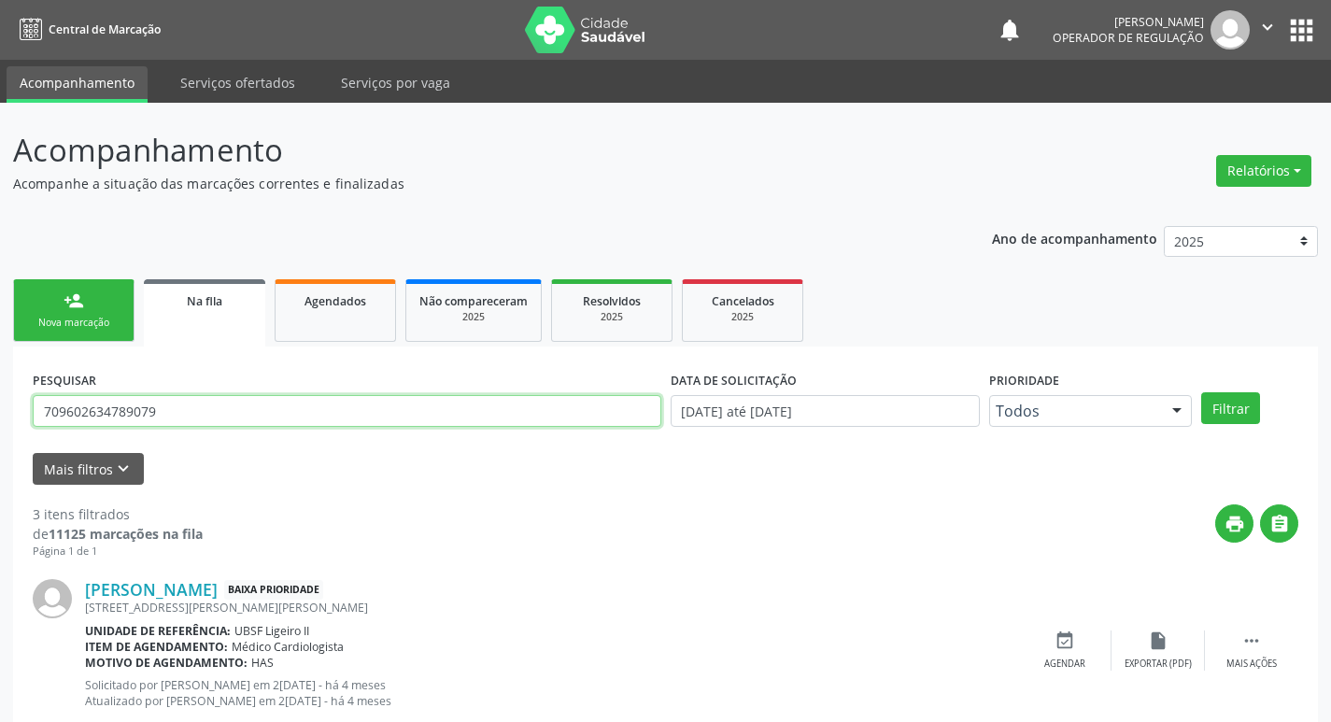
click at [221, 420] on input "709602634789079" at bounding box center [347, 411] width 629 height 32
type input "705006663046956"
click at [1201, 392] on button "Filtrar" at bounding box center [1230, 408] width 59 height 32
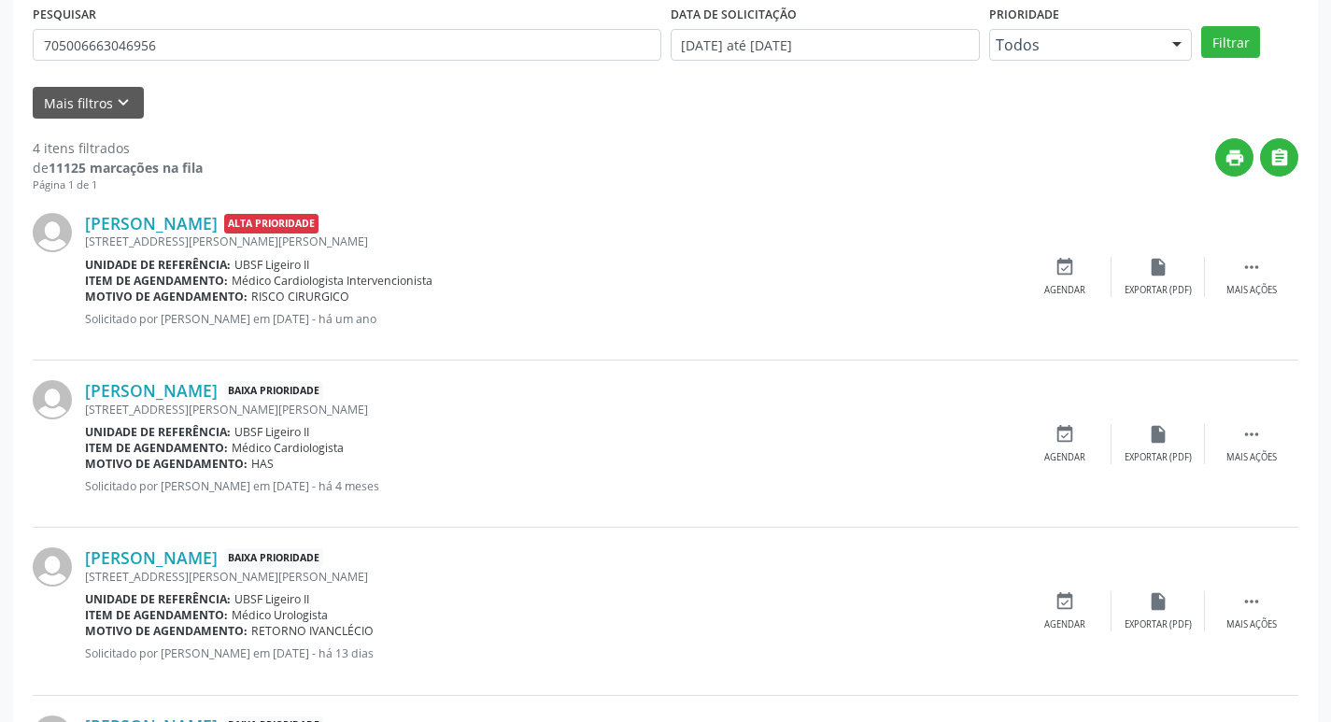
scroll to position [352, 0]
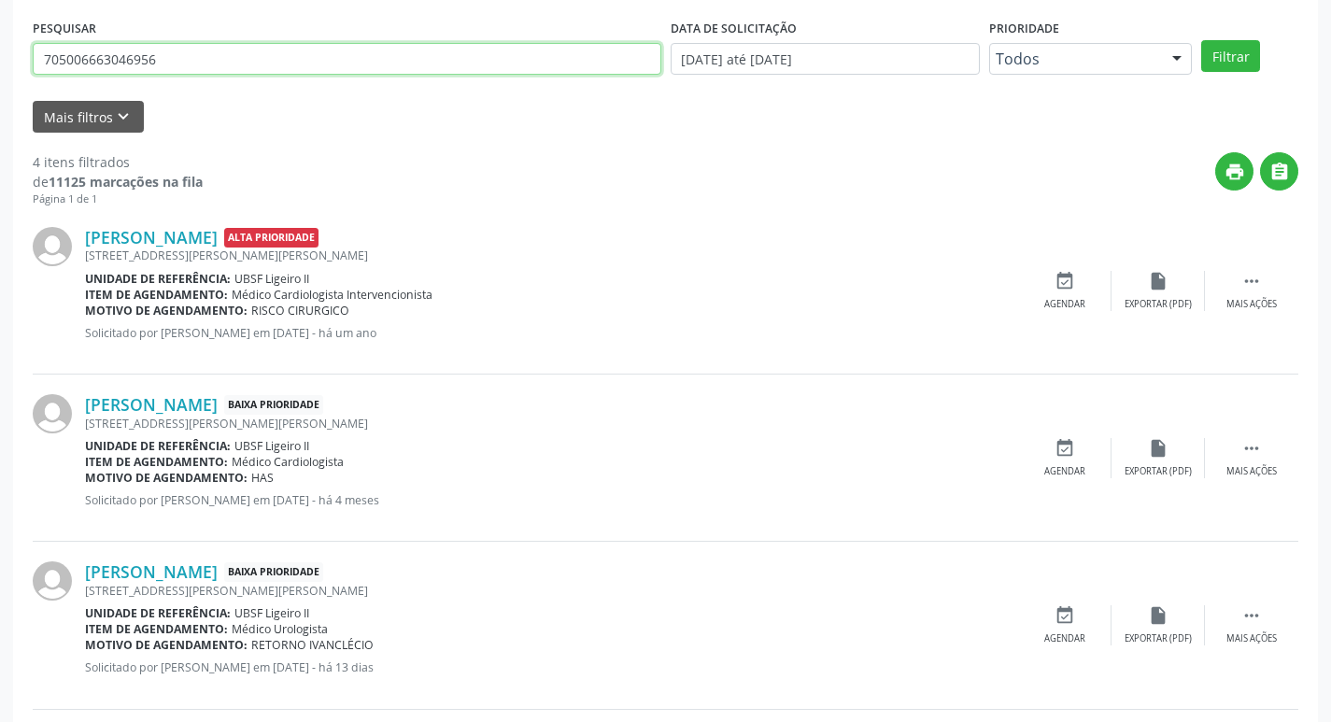
click at [179, 57] on input "705006663046956" at bounding box center [347, 59] width 629 height 32
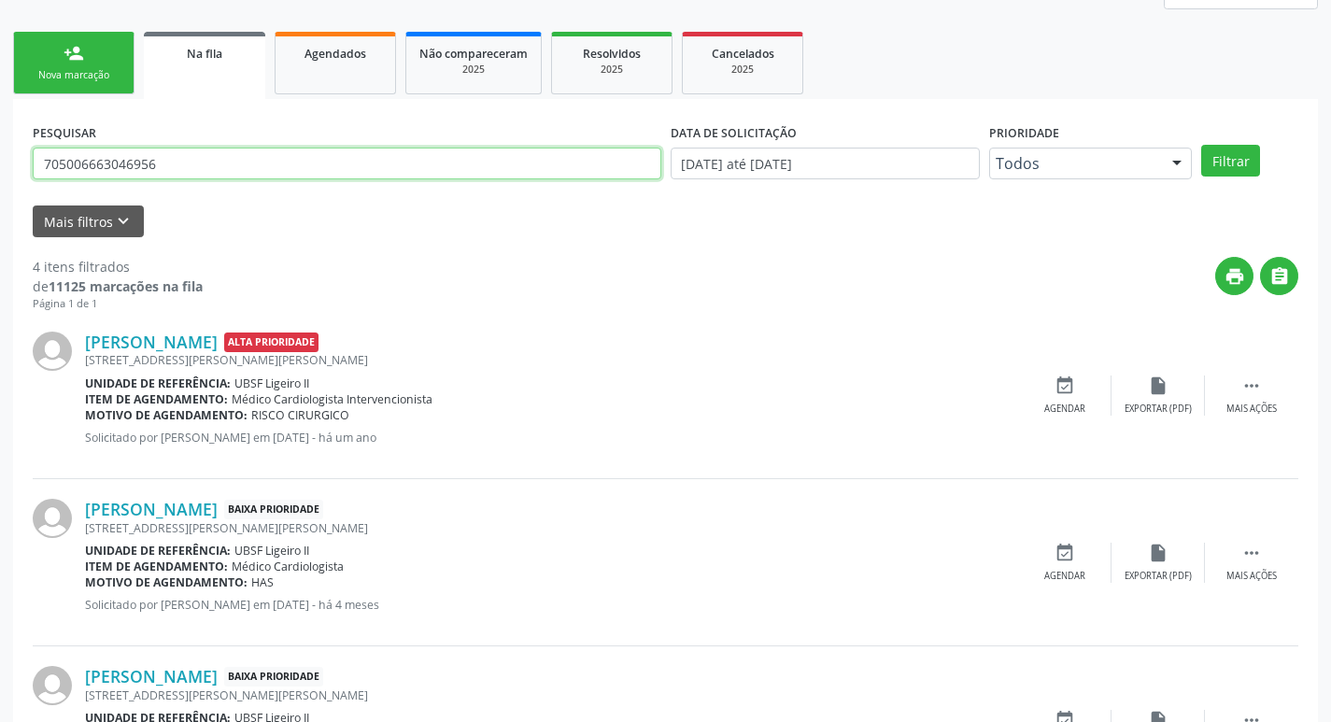
scroll to position [0, 0]
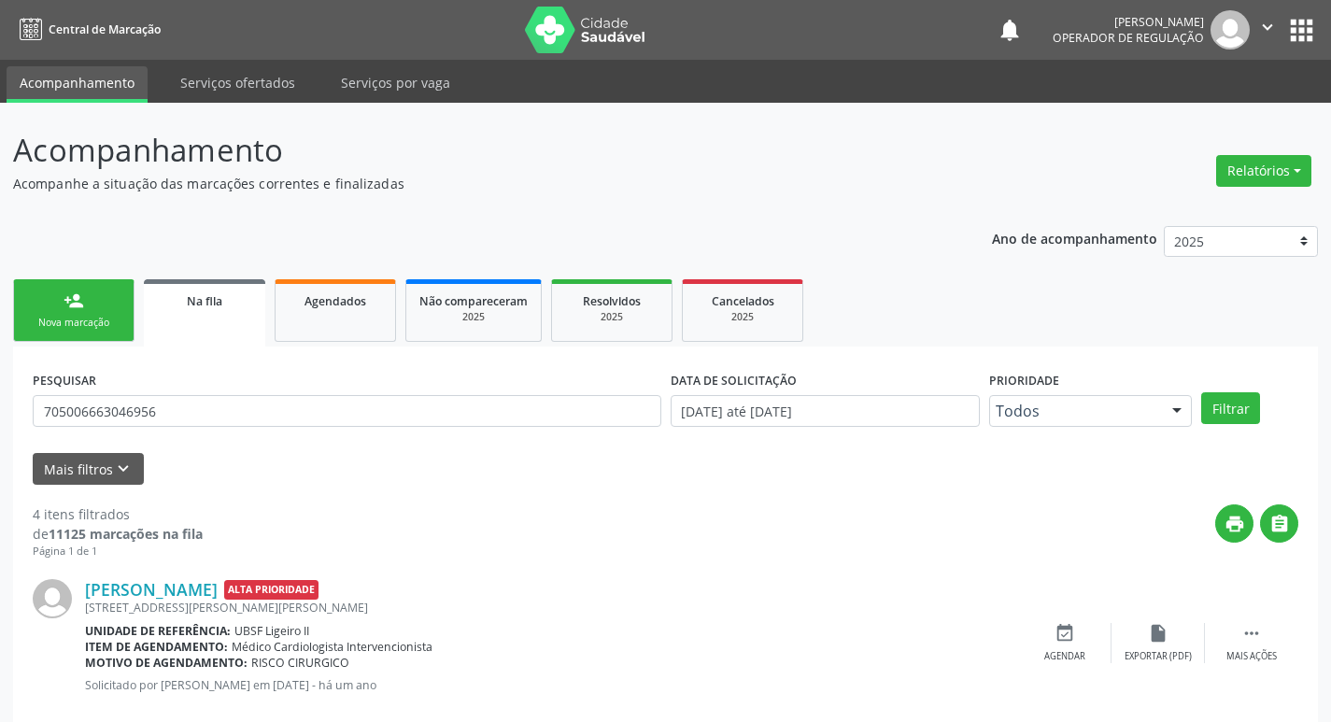
click at [82, 307] on div "person_add" at bounding box center [74, 300] width 21 height 21
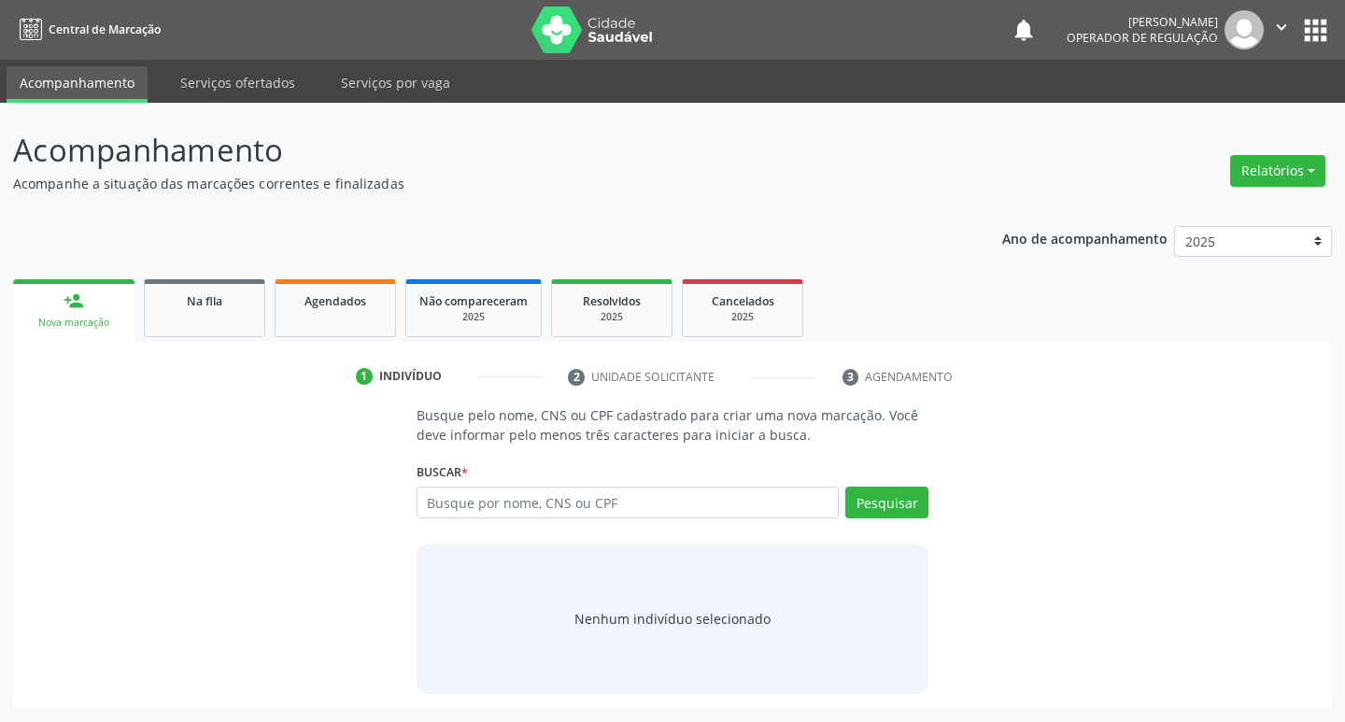
click at [544, 529] on div "Busque por nome, CNS ou CPF Nenhum resultado encontrado para: " " Digite nome, …" at bounding box center [673, 509] width 513 height 45
click at [550, 505] on input "text" at bounding box center [628, 503] width 423 height 32
paste input "705006663046956"
type input "705006663046956"
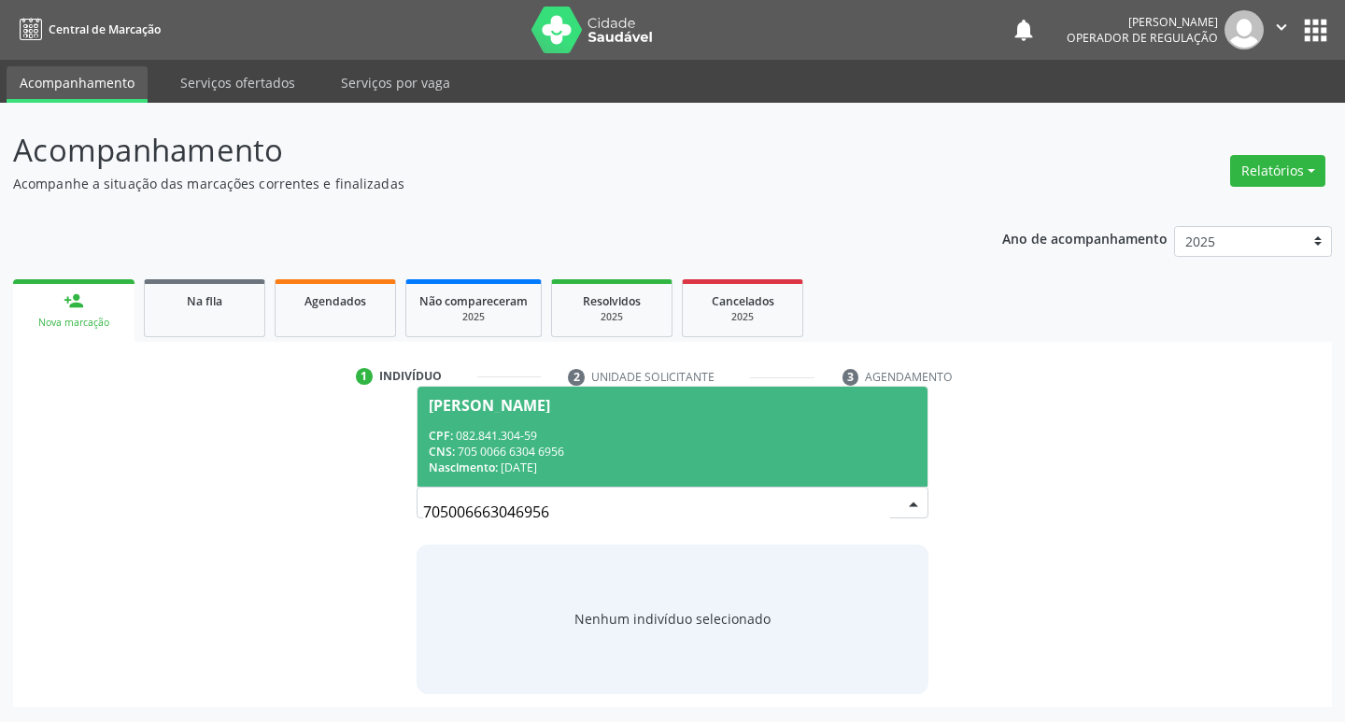
click at [758, 416] on span "Geraldo Jose de Sousa CPF: 082.841.304-59 CNS: 705 0066 6304 6956 Nascimento: 0…" at bounding box center [673, 437] width 511 height 100
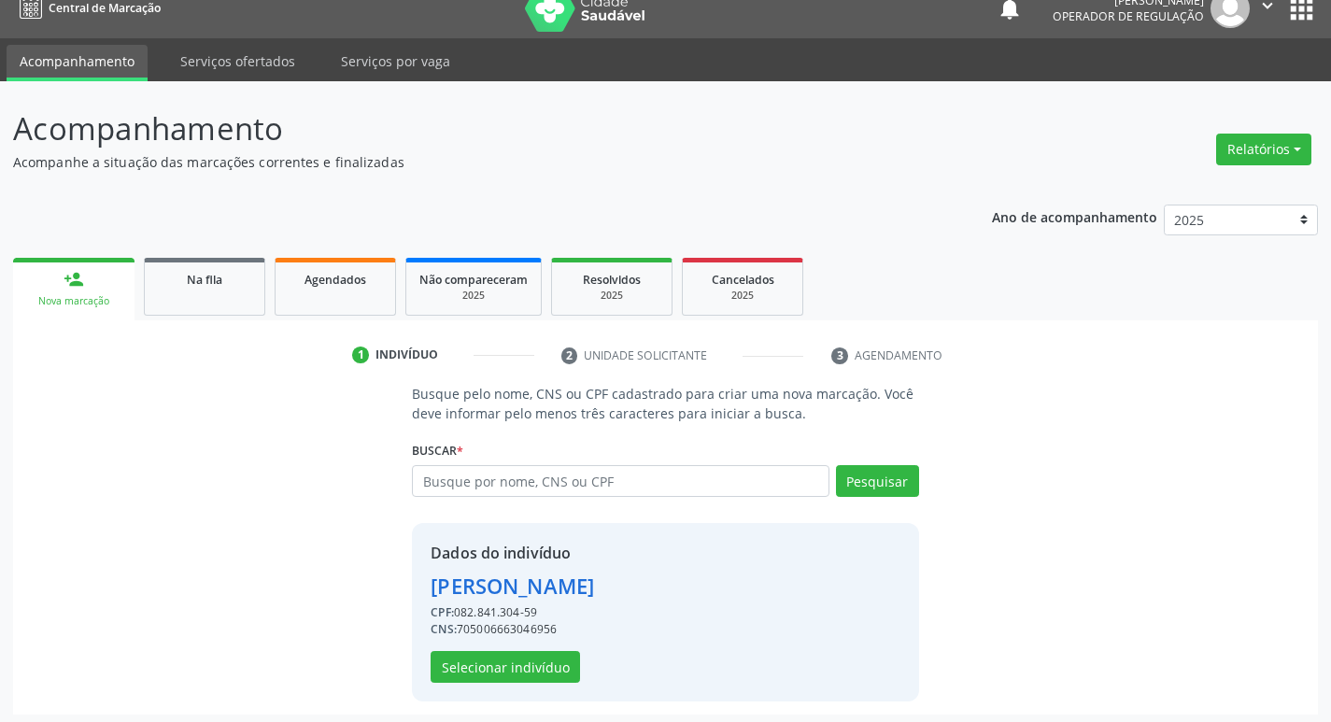
scroll to position [27, 0]
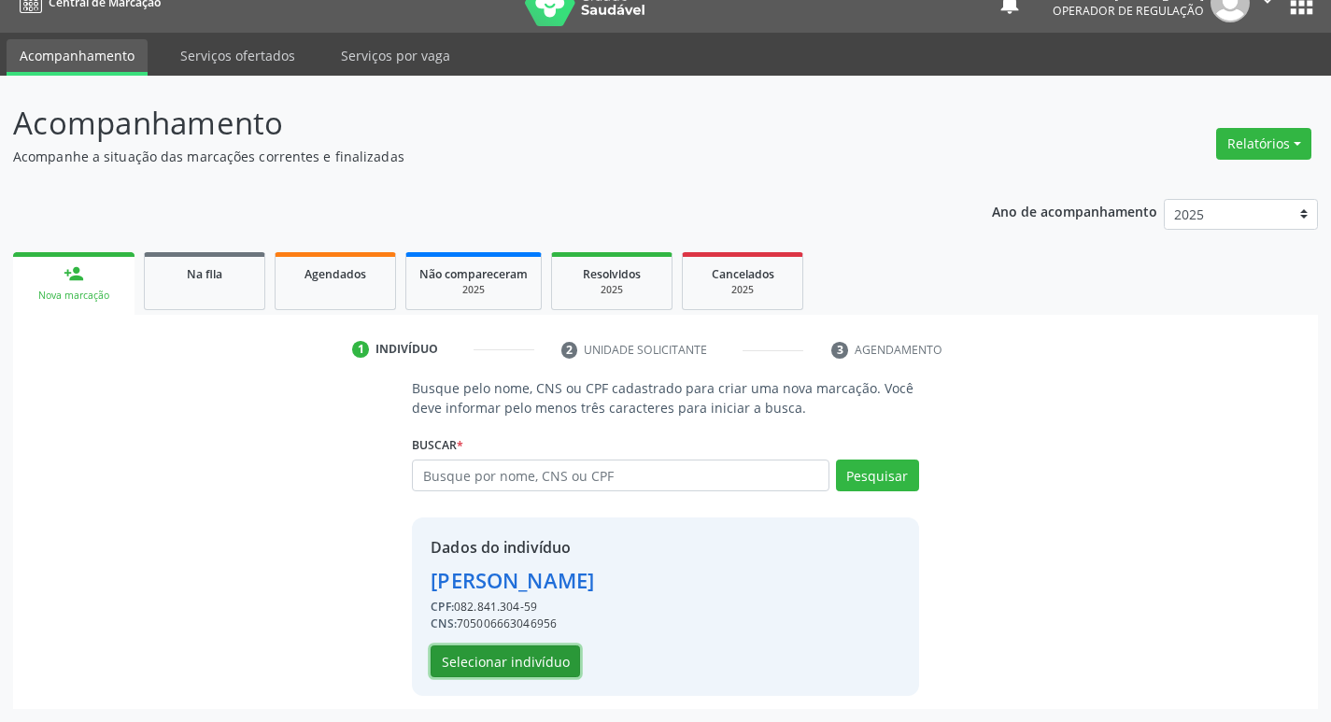
click at [545, 671] on button "Selecionar indivíduo" at bounding box center [505, 661] width 149 height 32
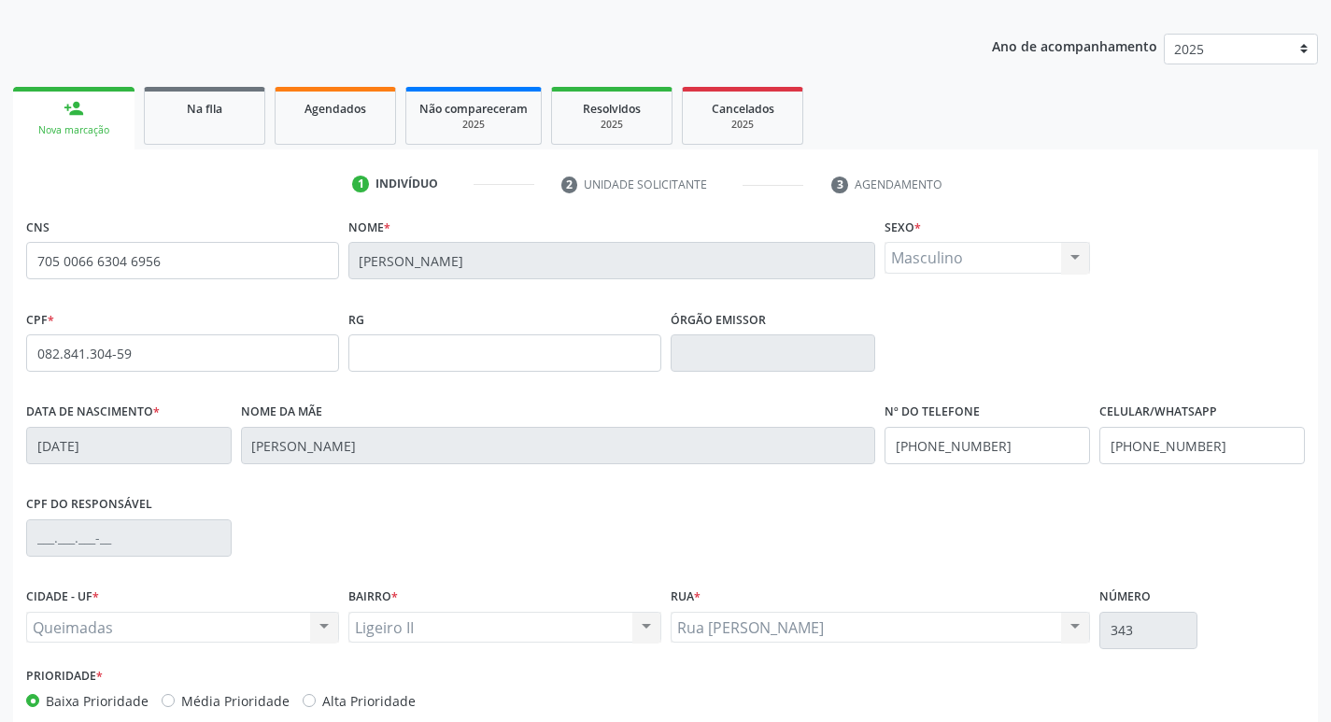
scroll to position [290, 0]
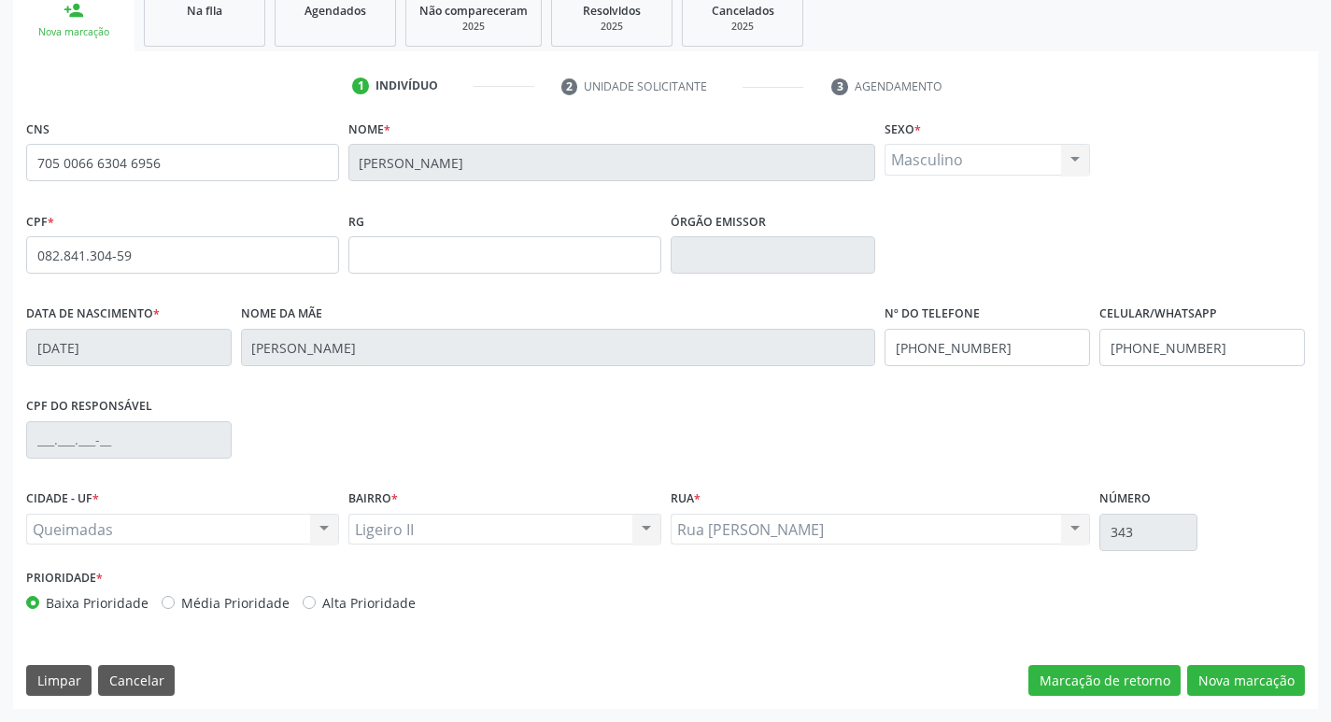
click at [1250, 661] on div "CNS 705 0066 6304 6956 Nome * Geraldo Jose de Sousa Sexo * Masculino Masculino …" at bounding box center [665, 412] width 1305 height 594
drag, startPoint x: 1242, startPoint y: 684, endPoint x: 1206, endPoint y: 685, distance: 36.4
click at [1242, 685] on button "Nova marcação" at bounding box center [1246, 681] width 118 height 32
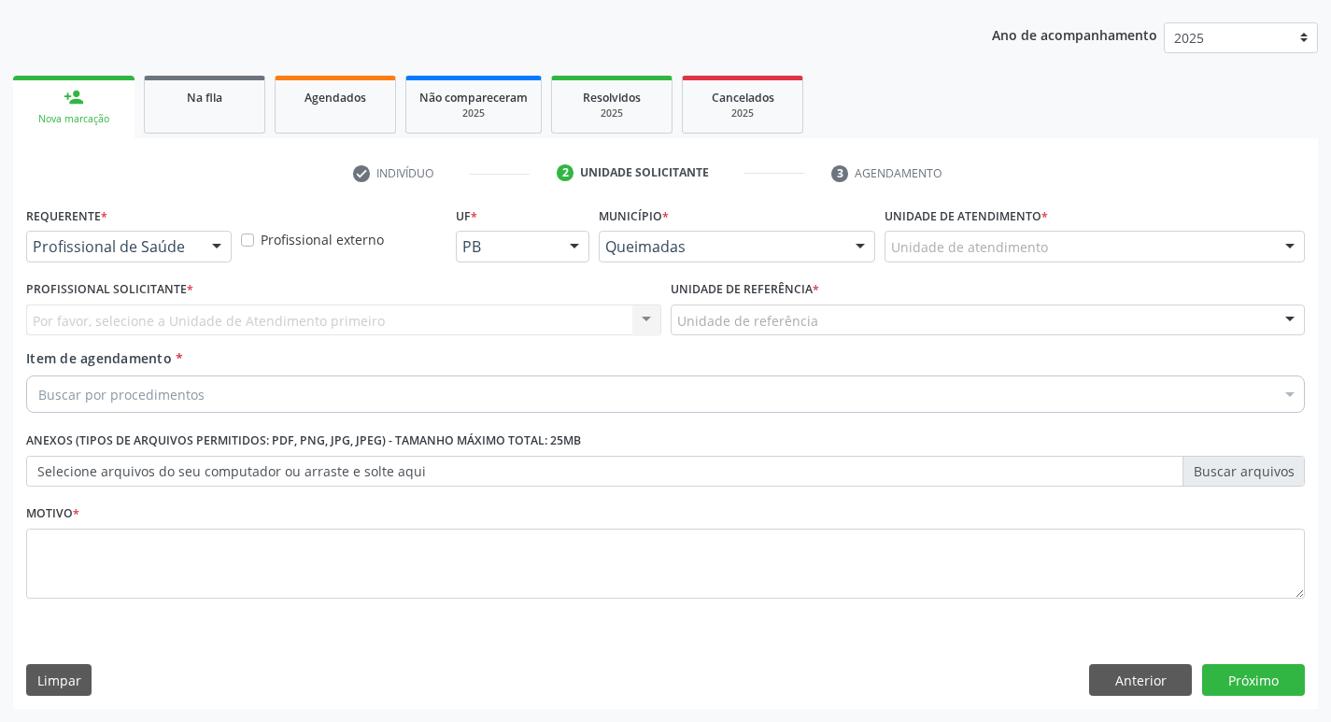
click at [199, 246] on div "Profissional de Saúde Profissional de Saúde Paciente Nenhum resultado encontrad…" at bounding box center [128, 247] width 205 height 32
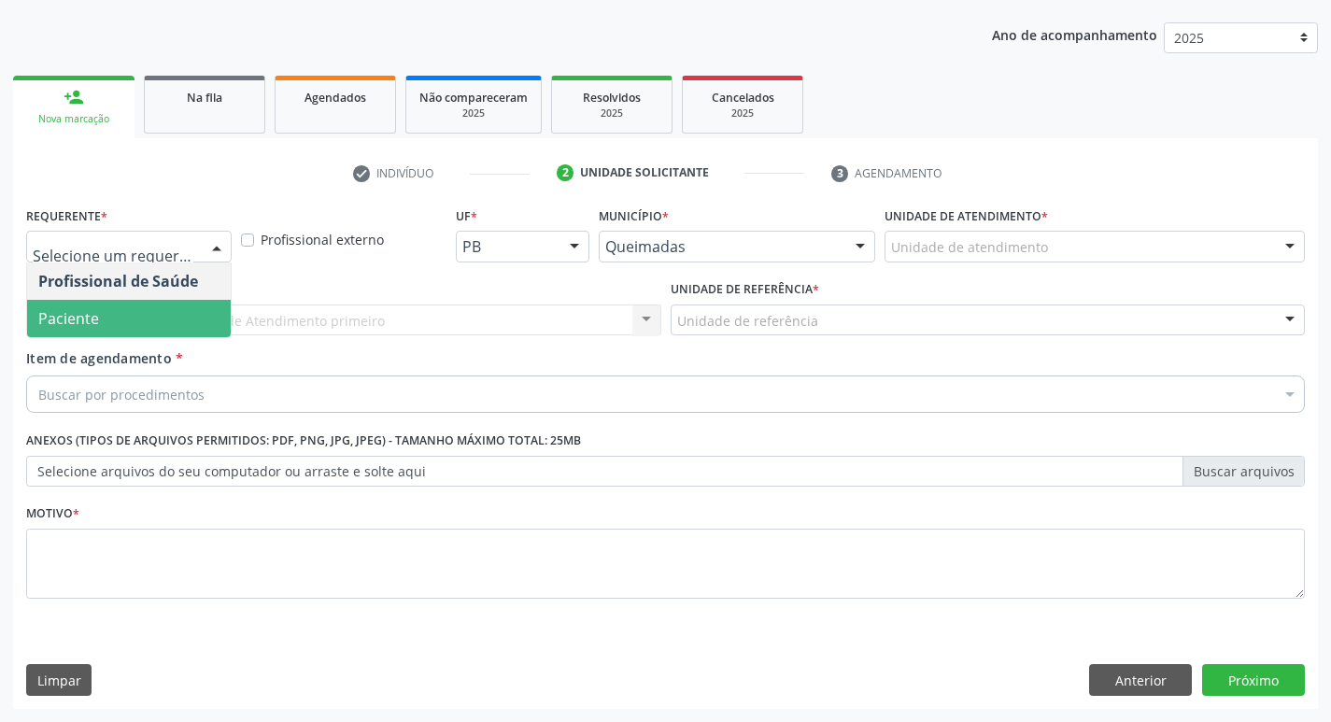
click at [163, 319] on span "Paciente" at bounding box center [129, 318] width 204 height 37
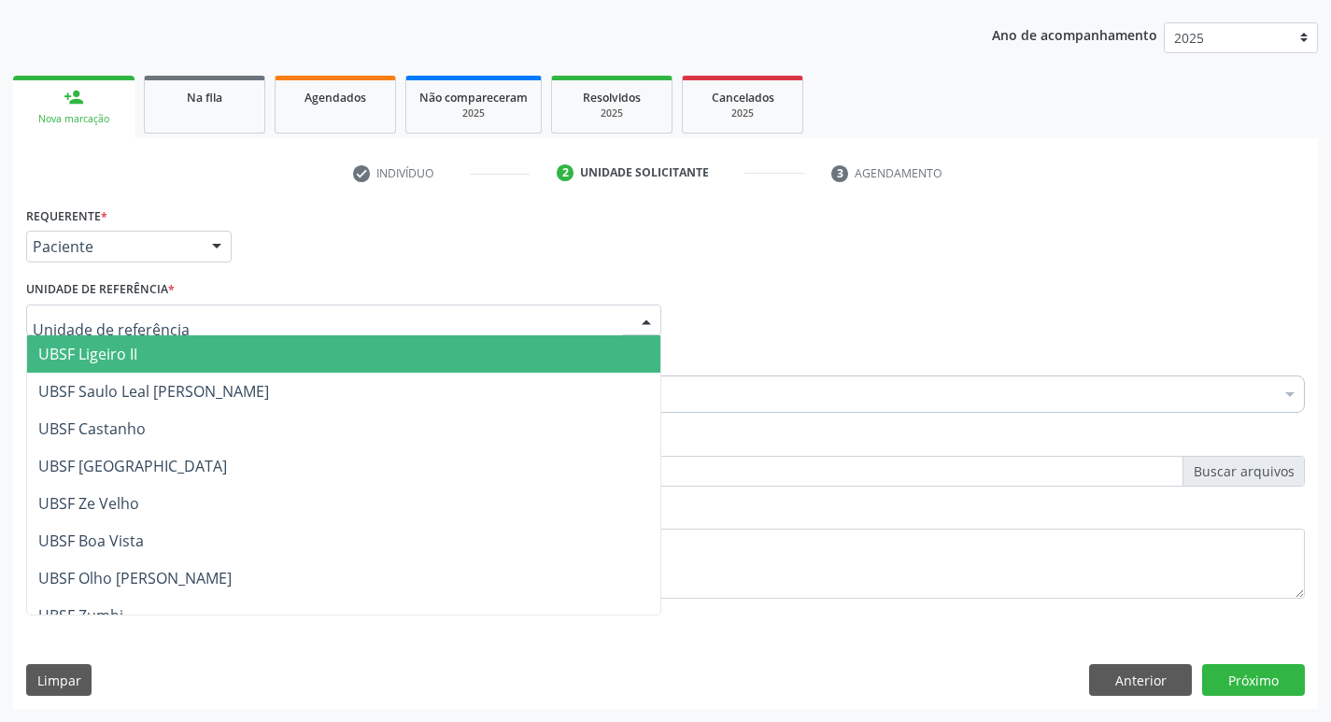
click at [176, 338] on span "UBSF Ligeiro II" at bounding box center [343, 353] width 633 height 37
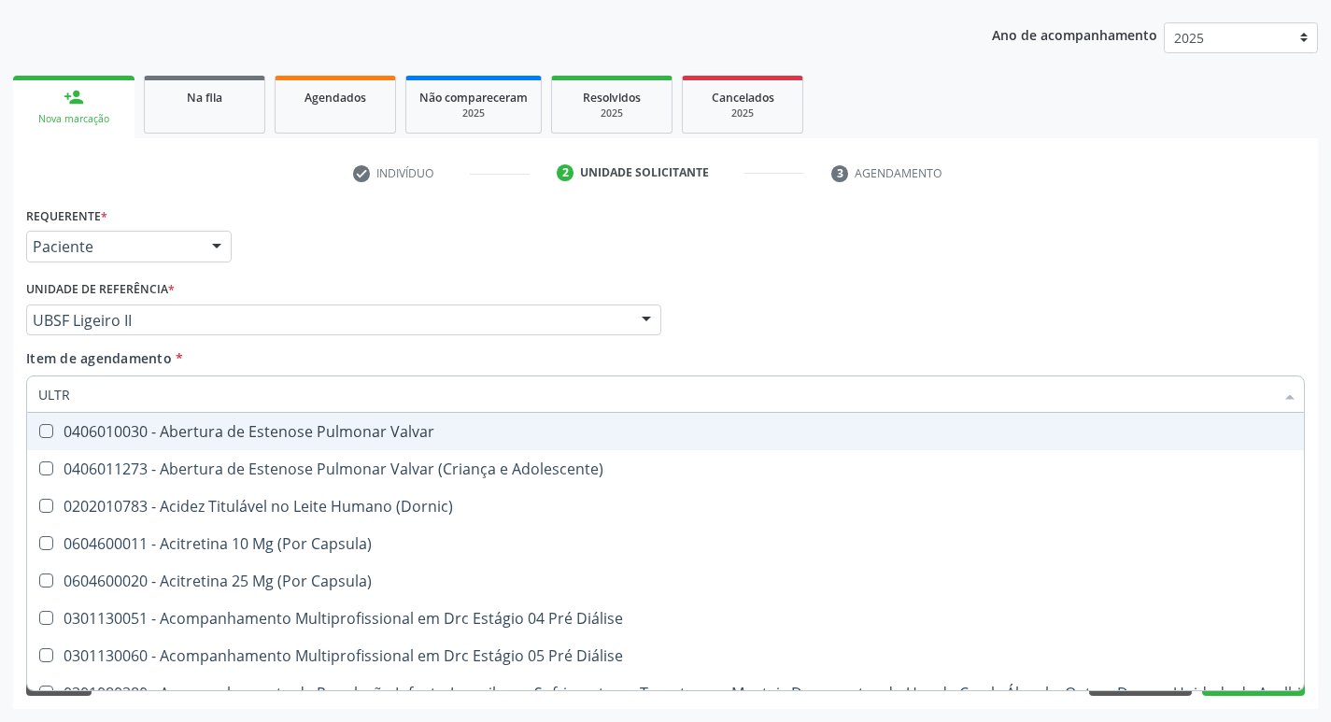
type input "ULTRA"
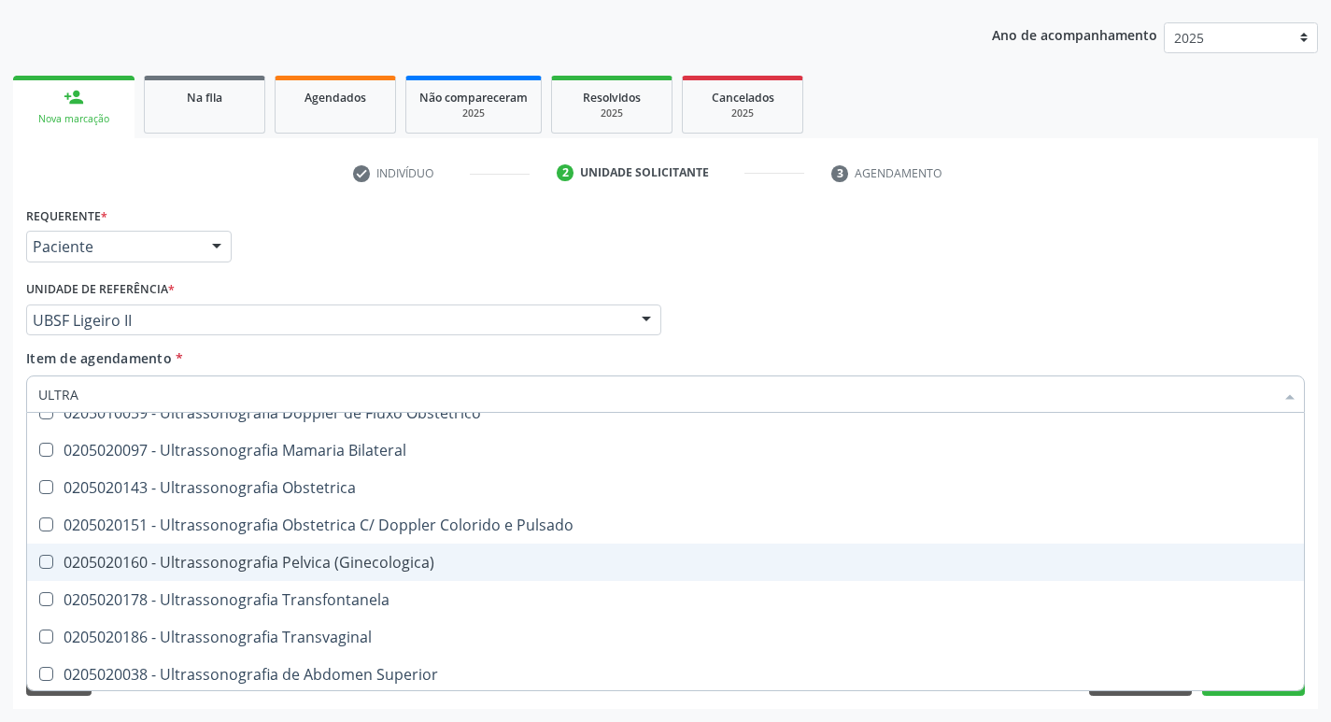
scroll to position [619, 0]
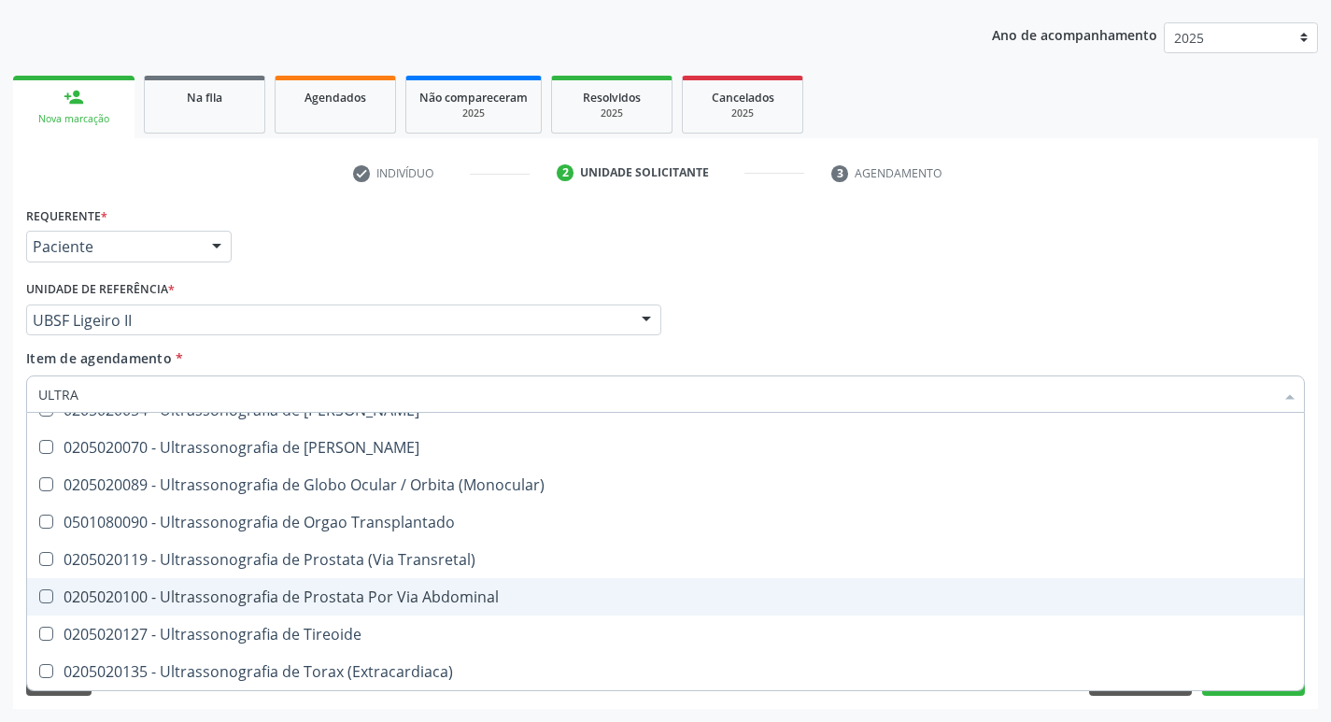
click at [333, 598] on div "0205020100 - Ultrassonografia de Prostata Por Via Abdominal" at bounding box center [665, 596] width 1254 height 15
checkbox Abdominal "true"
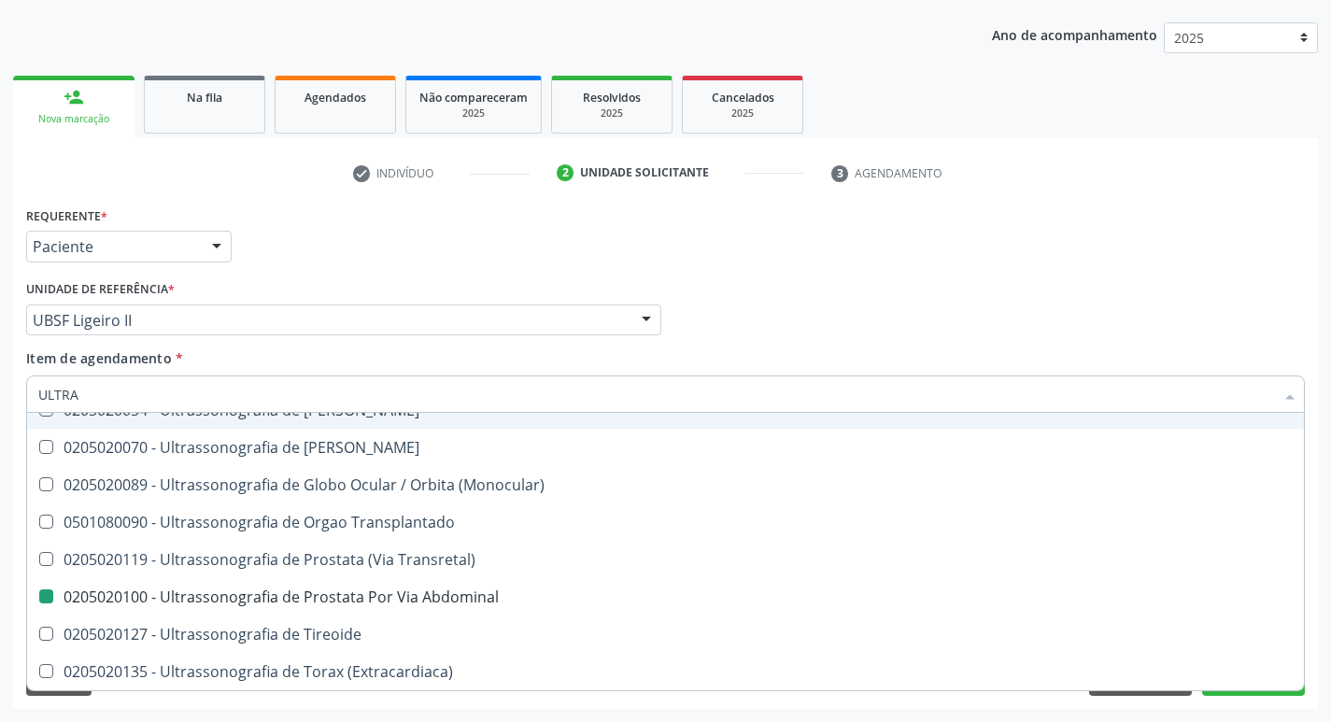
click at [768, 279] on div "Profissional Solicitante Por favor, selecione a Unidade de Atendimento primeiro…" at bounding box center [665, 312] width 1288 height 73
checkbox X "true"
checkbox Abdominal "false"
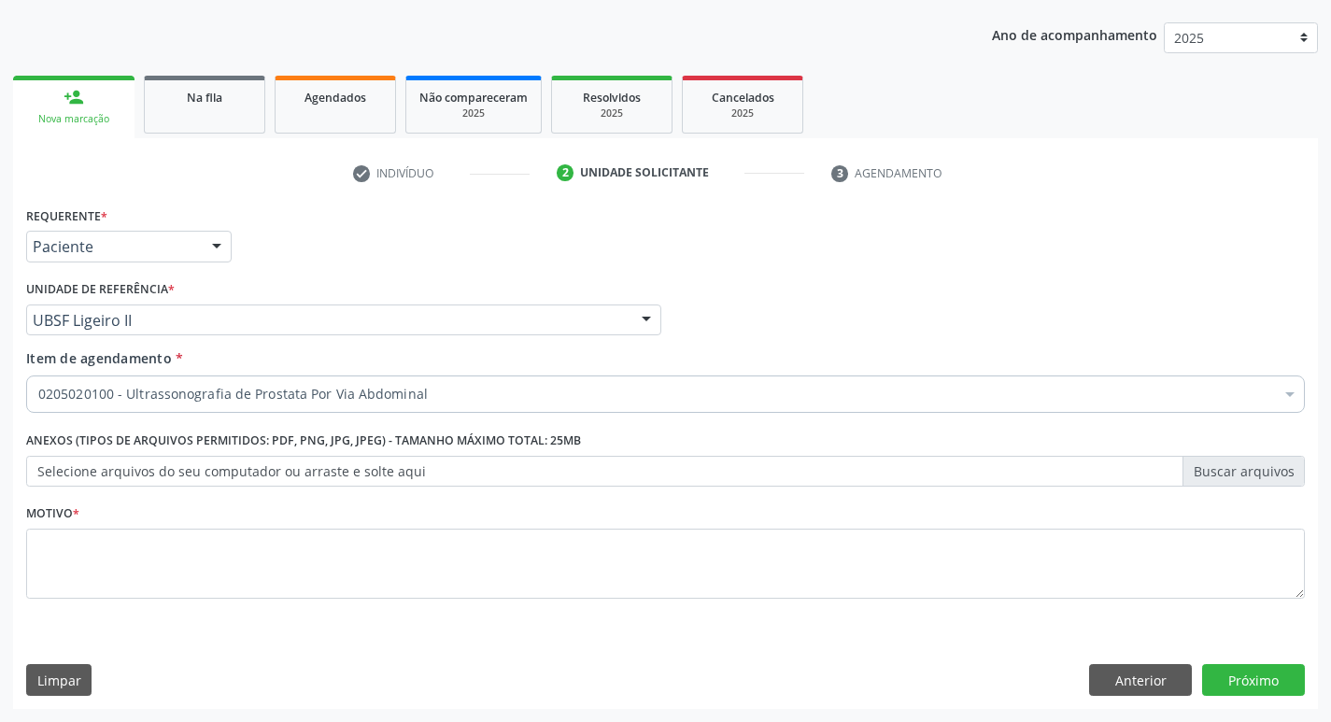
scroll to position [0, 0]
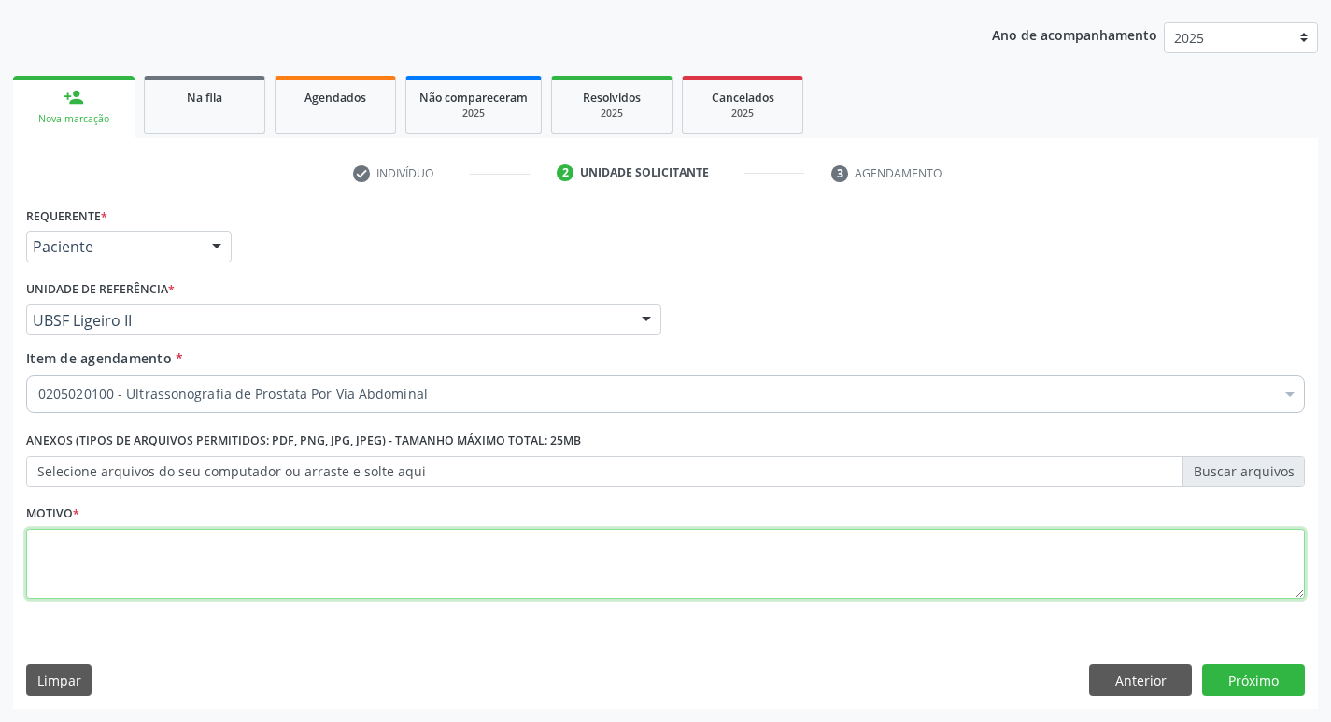
click at [352, 561] on textarea at bounding box center [665, 564] width 1279 height 71
type textarea "AVALIAÇÃO"
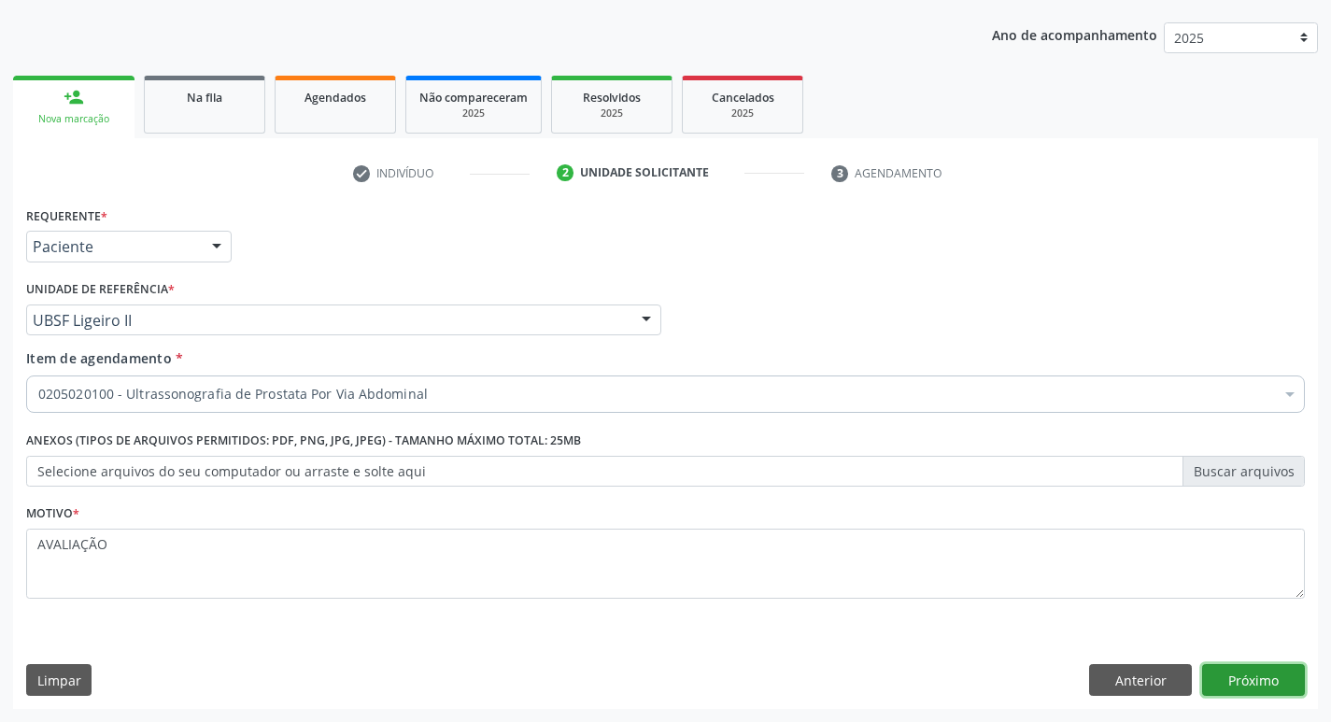
click at [1266, 686] on button "Próximo" at bounding box center [1253, 680] width 103 height 32
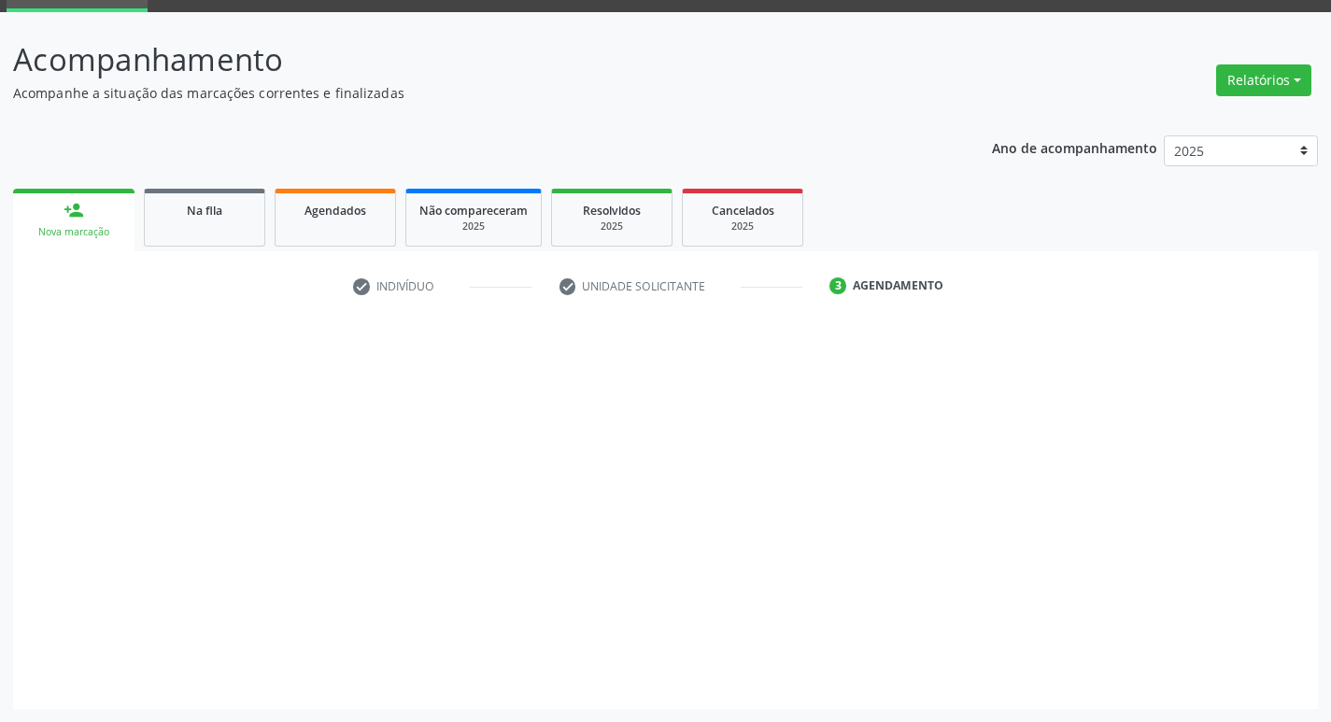
scroll to position [91, 0]
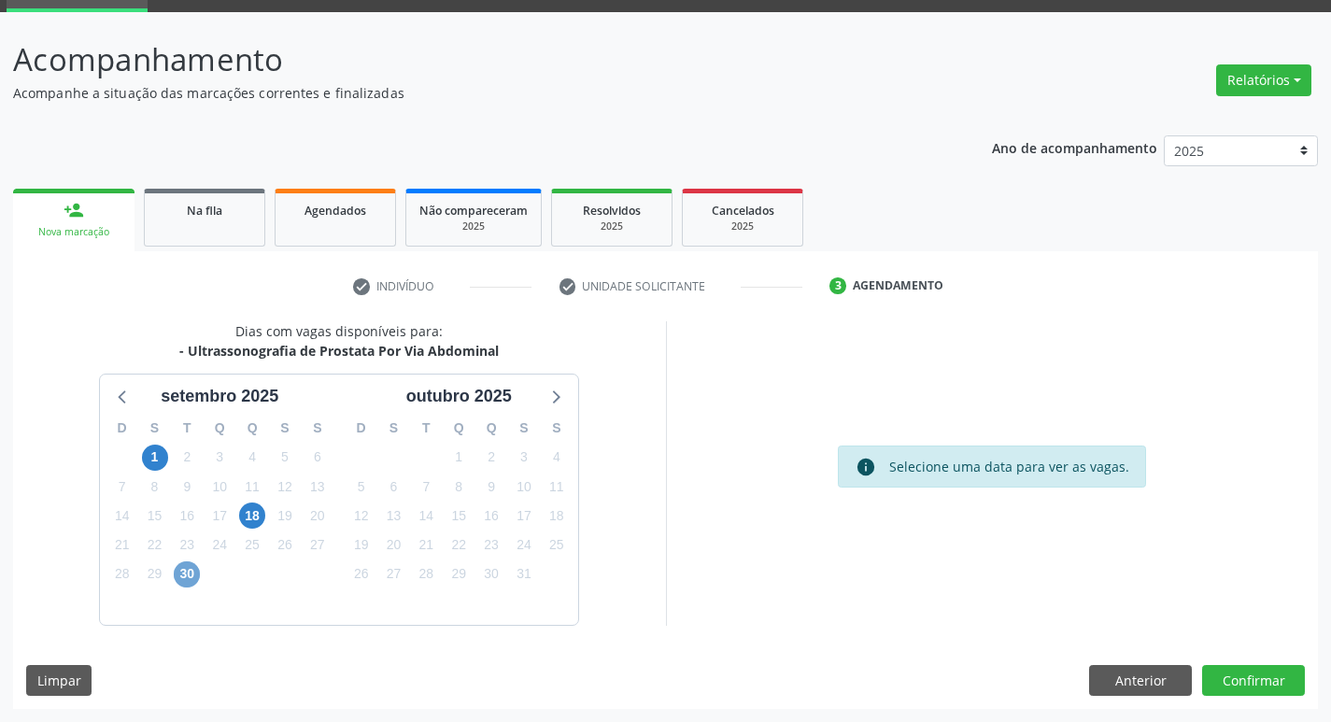
click at [191, 585] on span "30" at bounding box center [187, 574] width 26 height 26
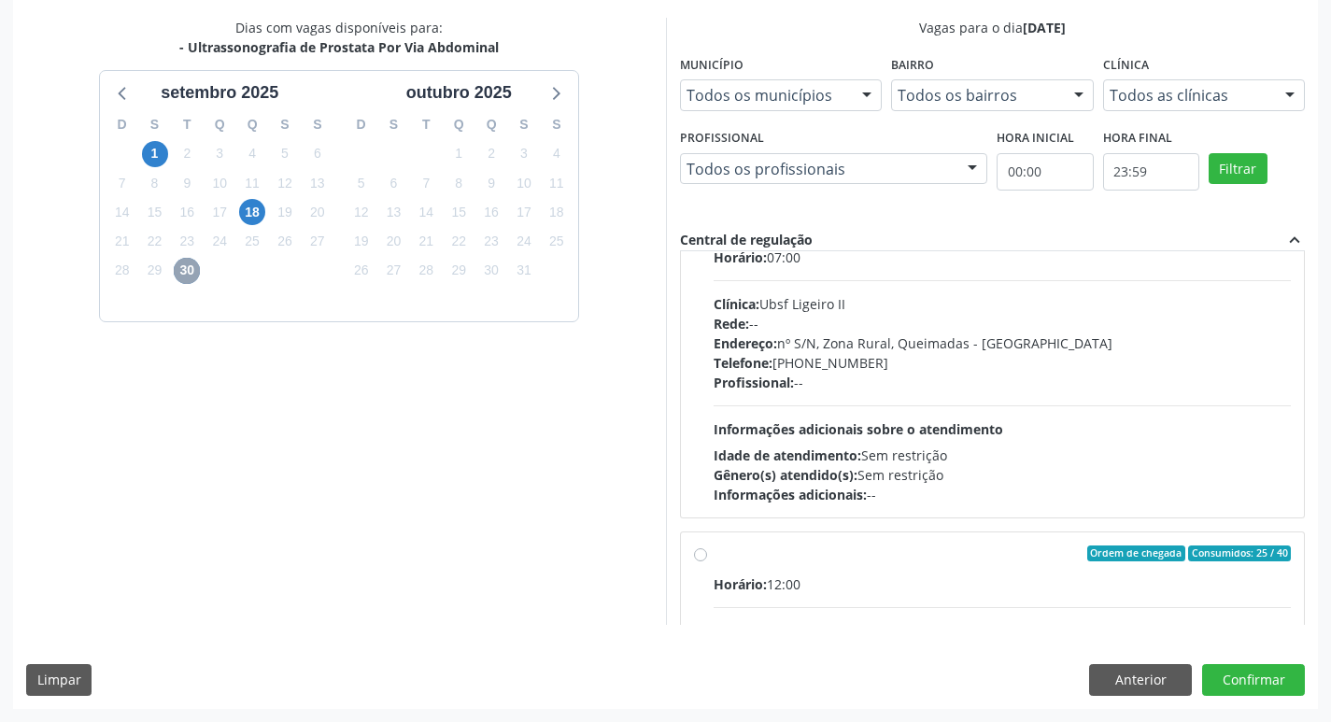
scroll to position [93, 0]
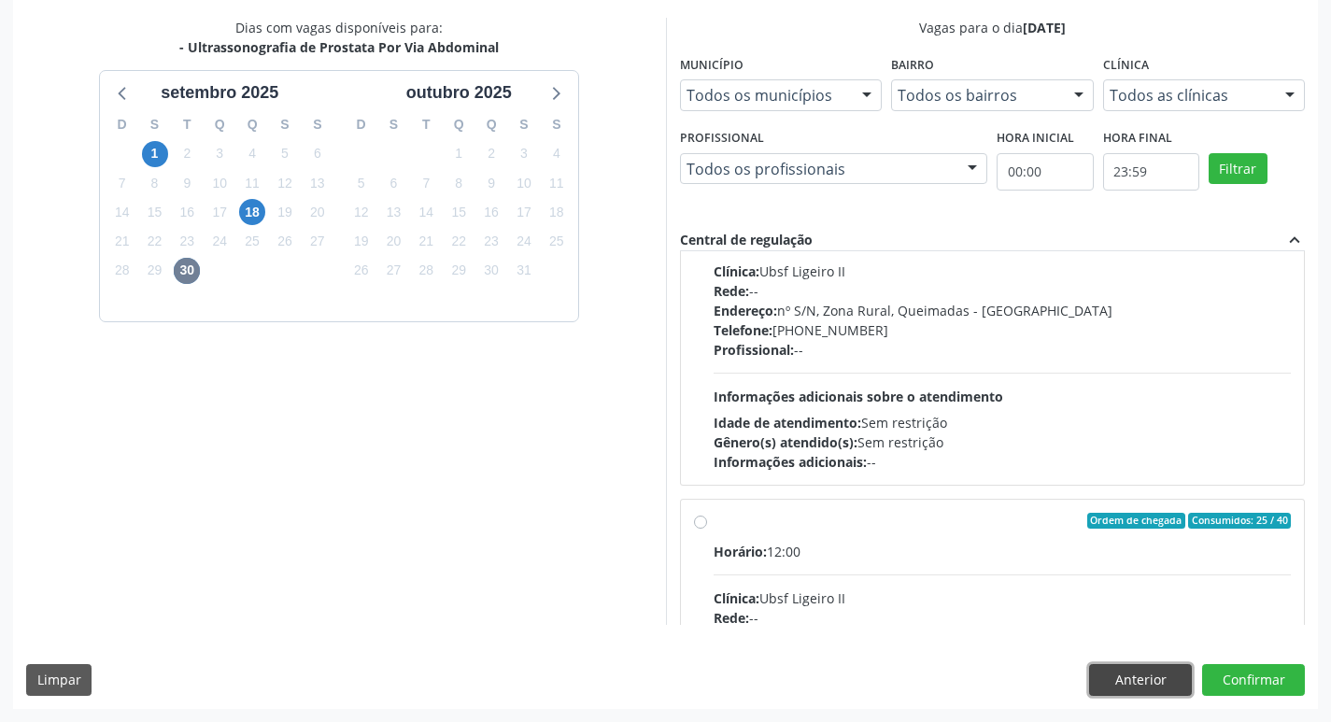
click at [1165, 686] on button "Anterior" at bounding box center [1140, 680] width 103 height 32
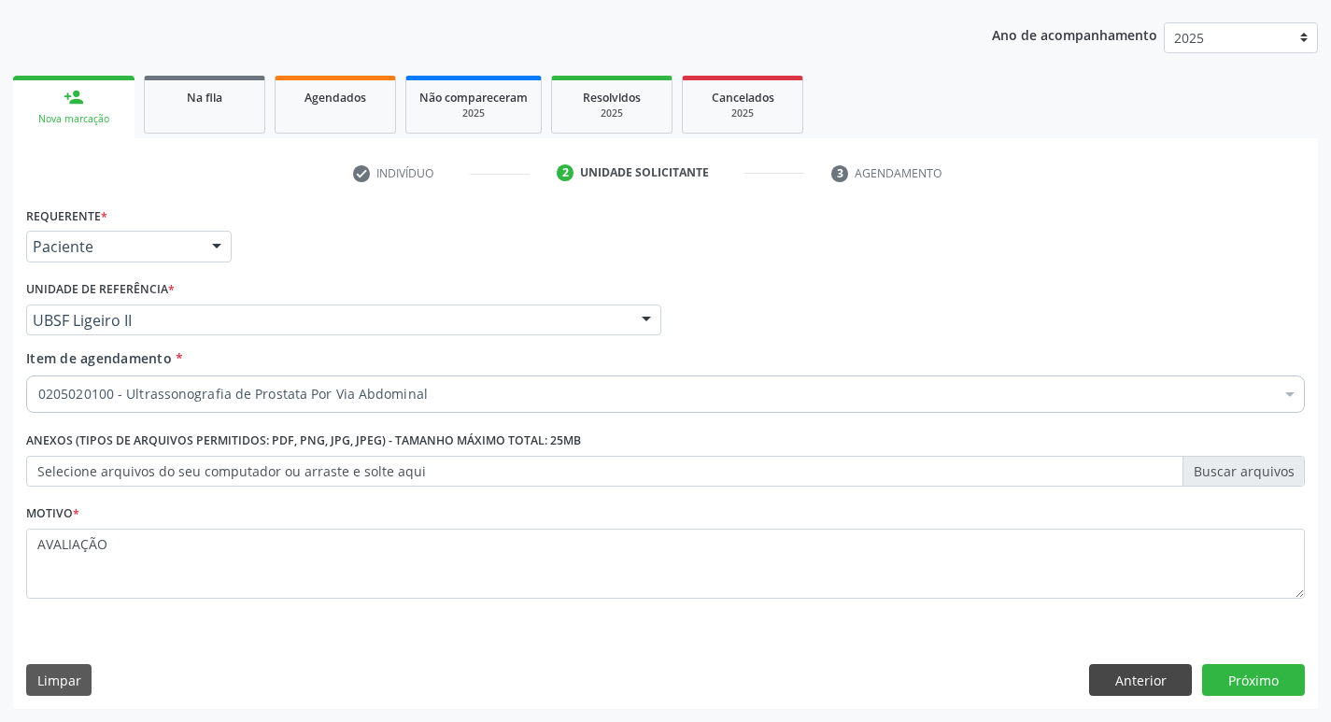
scroll to position [204, 0]
click at [1164, 686] on button "Anterior" at bounding box center [1140, 680] width 103 height 32
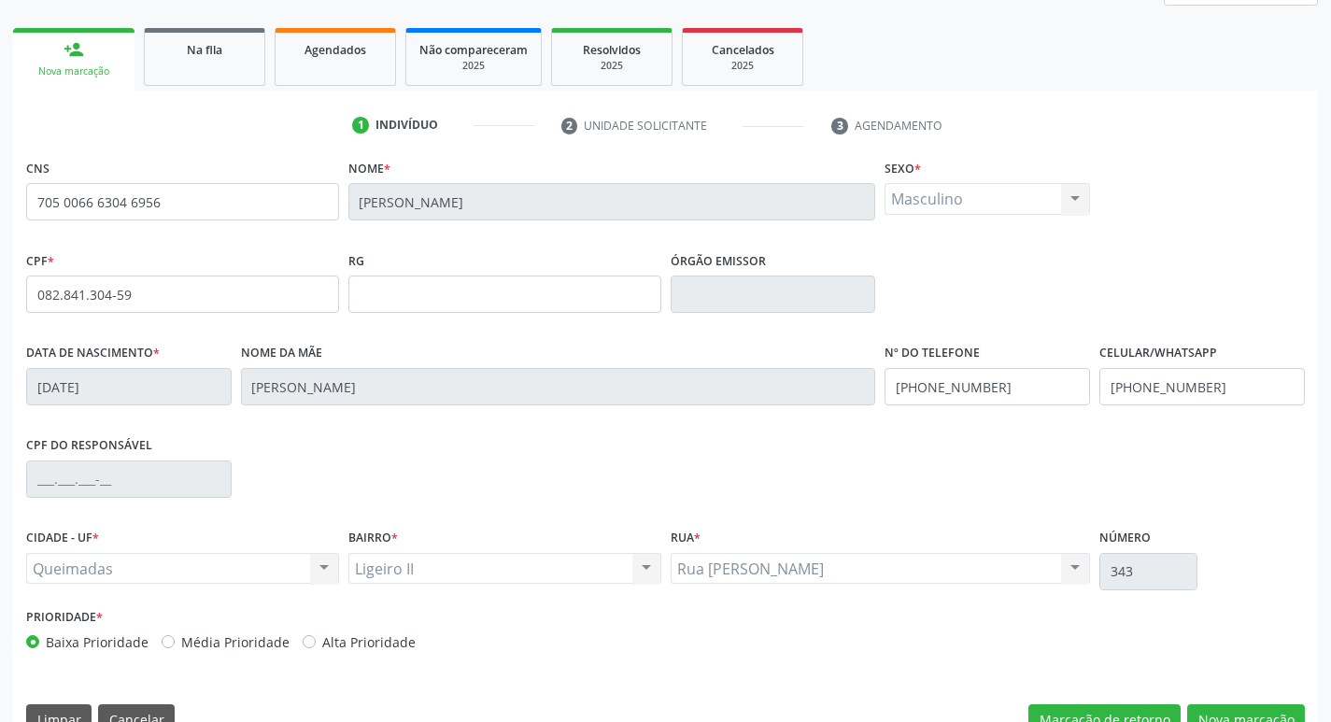
scroll to position [290, 0]
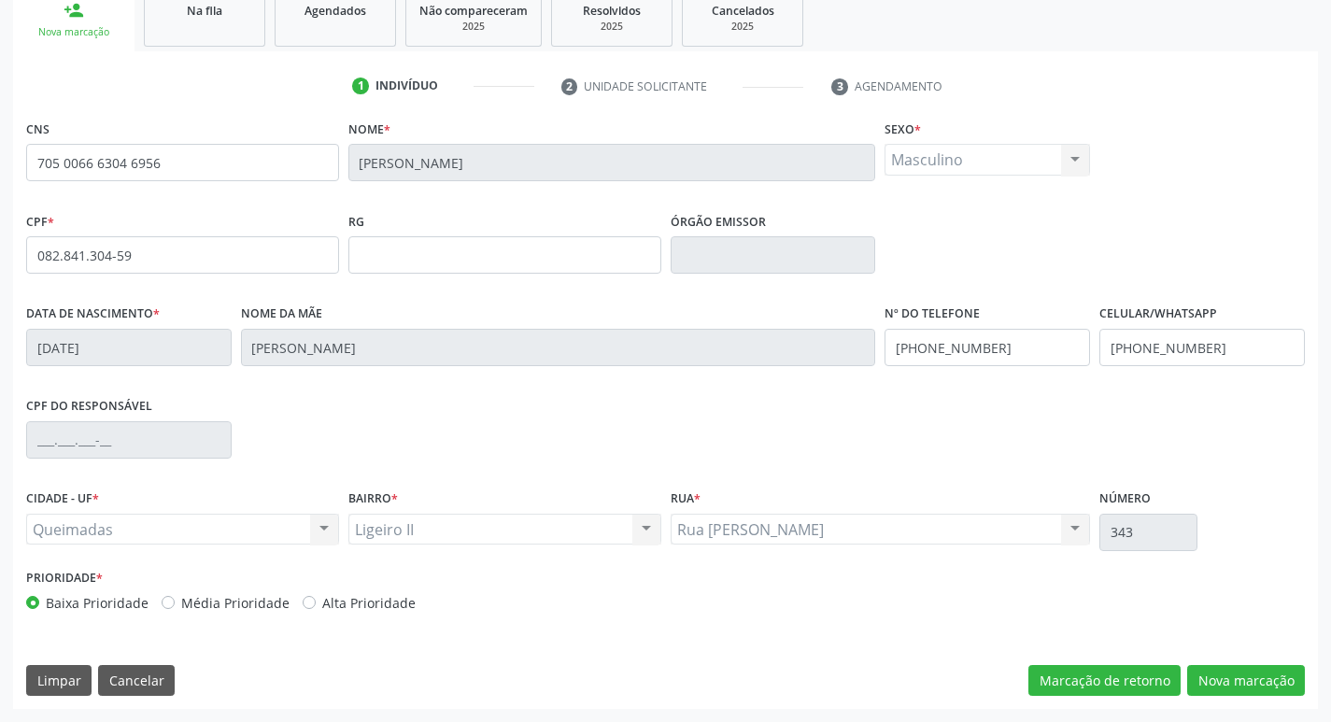
click at [656, 446] on div "CPF do responsável" at bounding box center [665, 438] width 1288 height 92
click at [1230, 672] on button "Nova marcação" at bounding box center [1246, 681] width 118 height 32
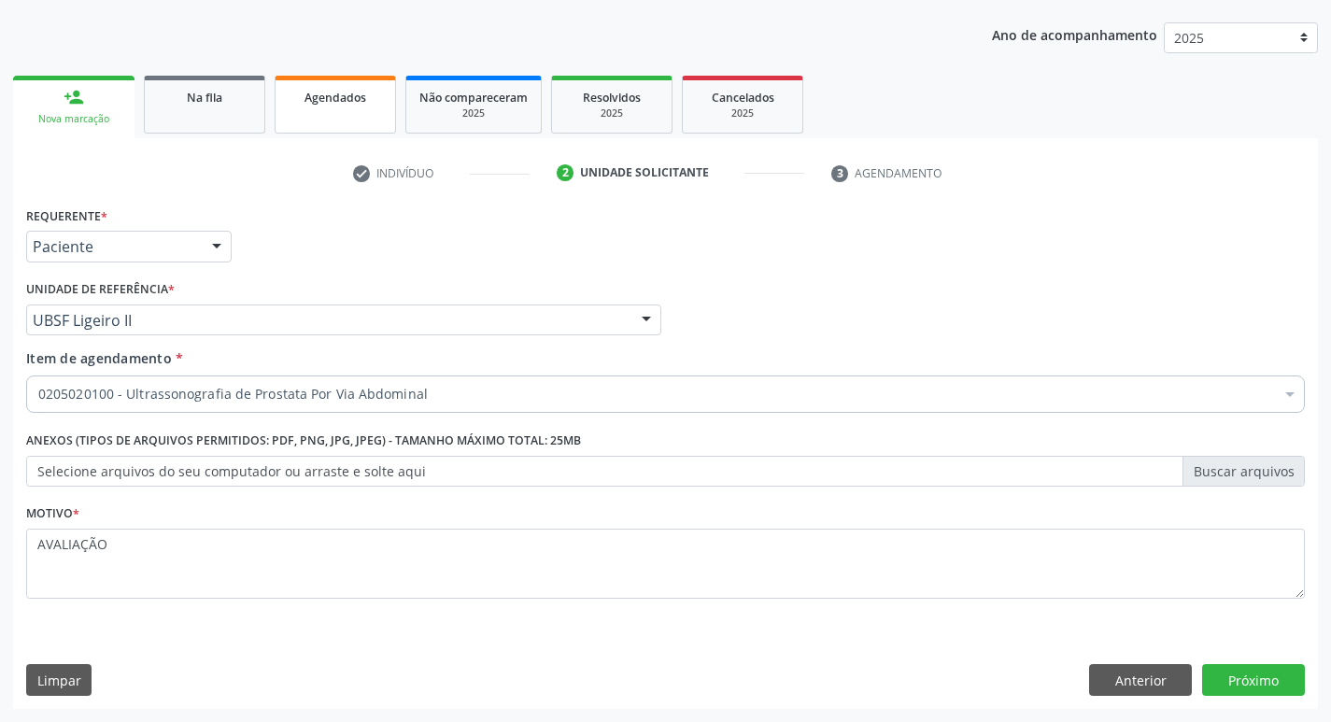
scroll to position [204, 0]
click at [1272, 682] on button "Próximo" at bounding box center [1253, 680] width 103 height 32
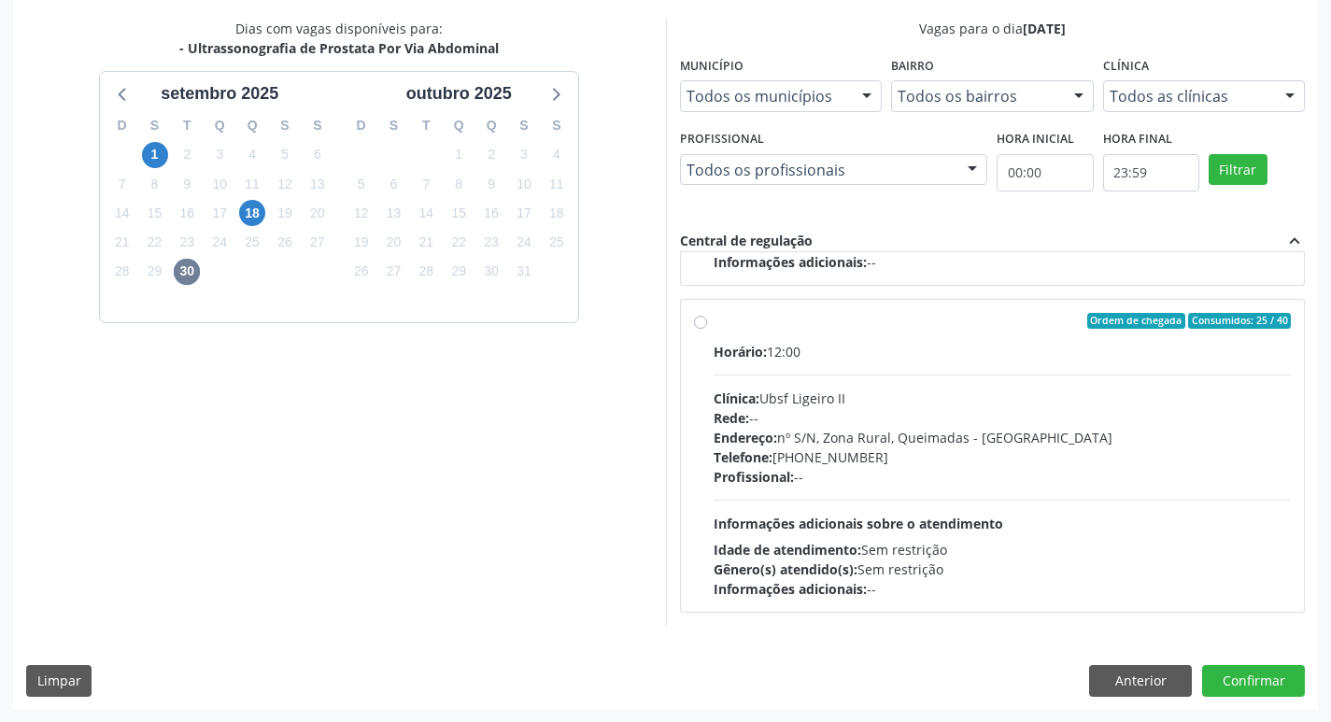
scroll to position [394, 0]
click at [834, 401] on div "Clínica: Ubsf Ligeiro II" at bounding box center [1003, 398] width 578 height 20
click at [707, 329] on input "Ordem de chegada Consumidos: 25 / 40 Horário: 12:00 Clínica: Ubsf Ligeiro II Re…" at bounding box center [700, 320] width 13 height 17
radio input "true"
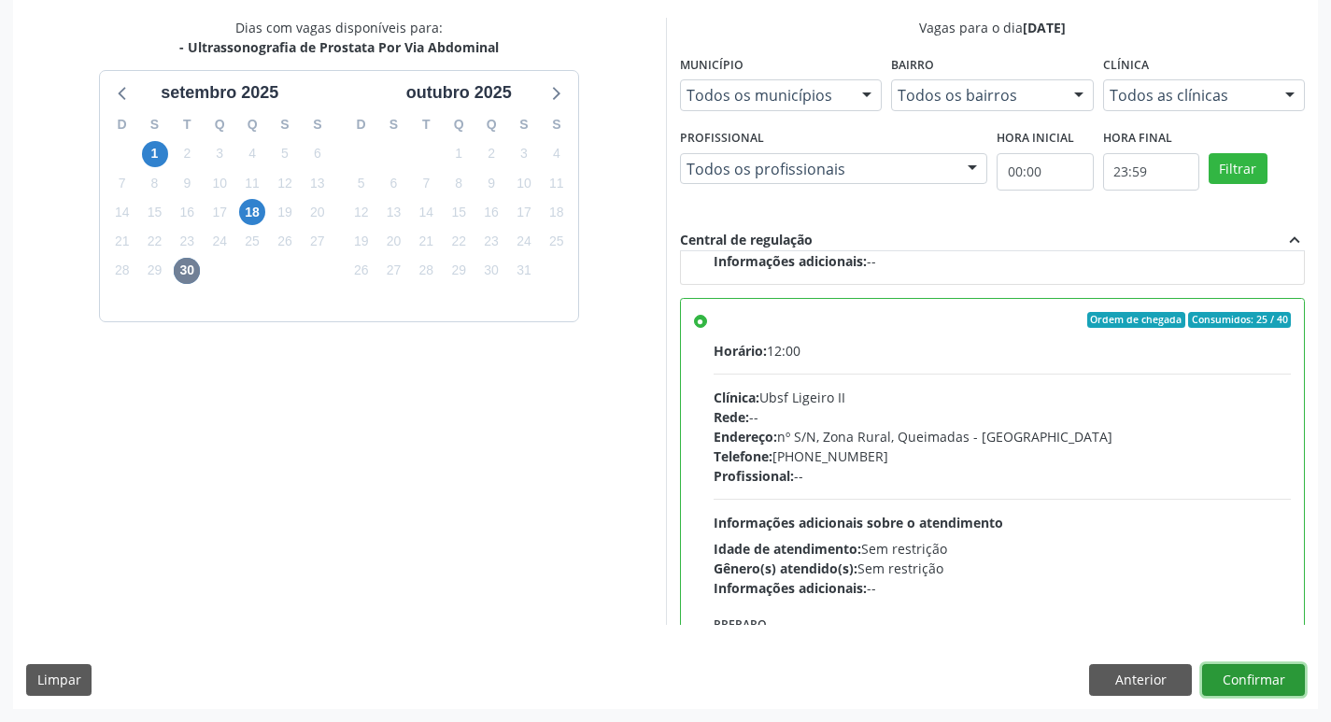
click at [1247, 681] on button "Confirmar" at bounding box center [1253, 680] width 103 height 32
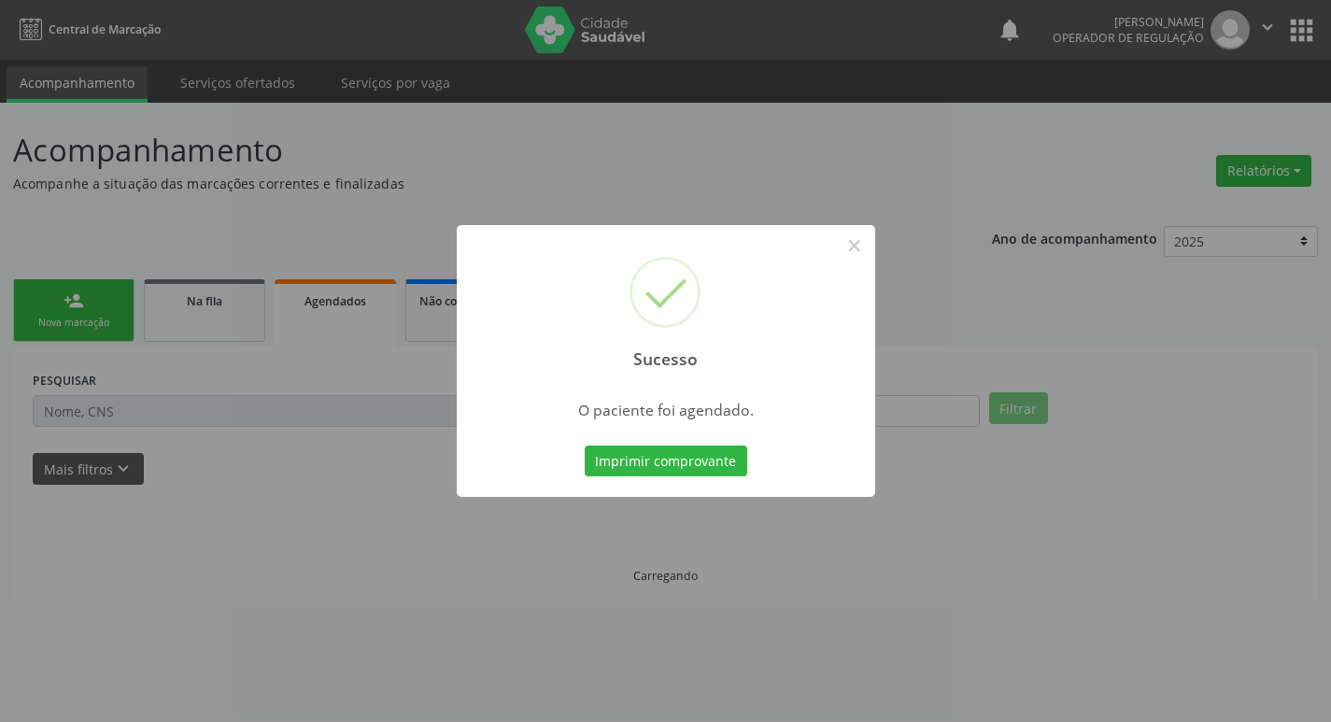
scroll to position [0, 0]
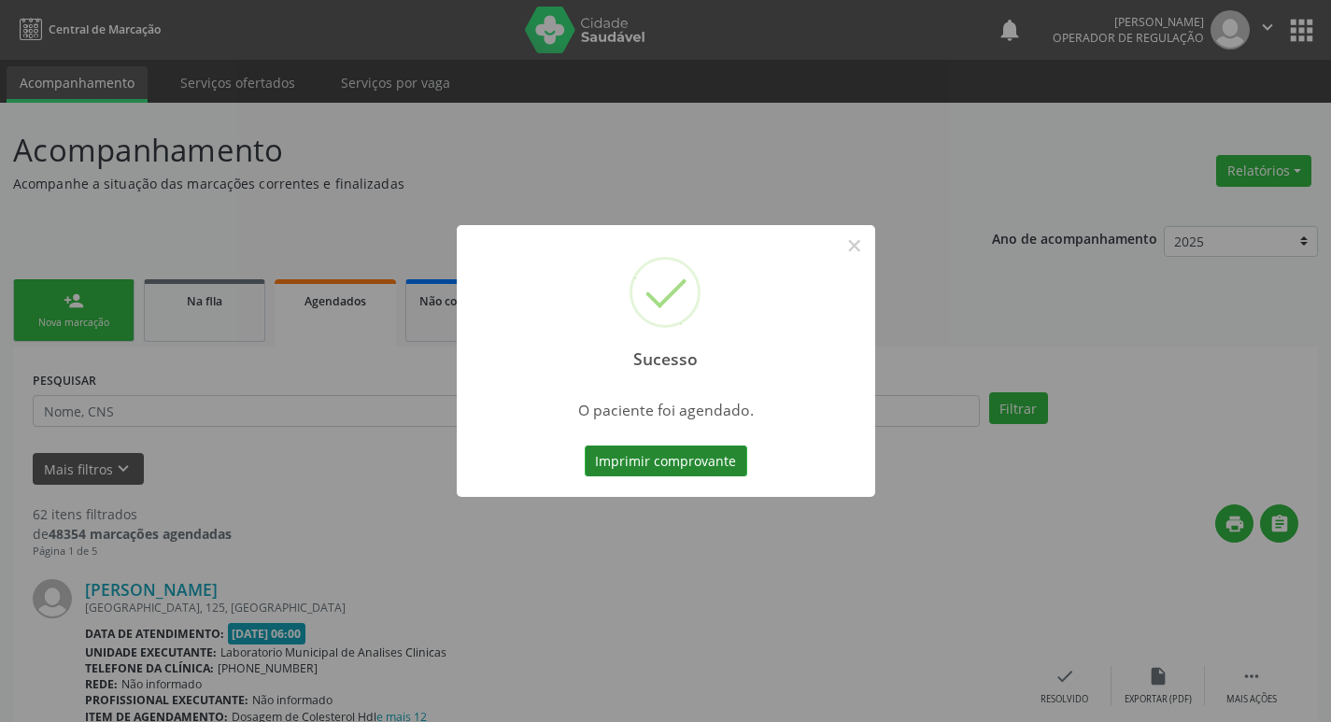
click at [665, 468] on button "Imprimir comprovante" at bounding box center [666, 462] width 163 height 32
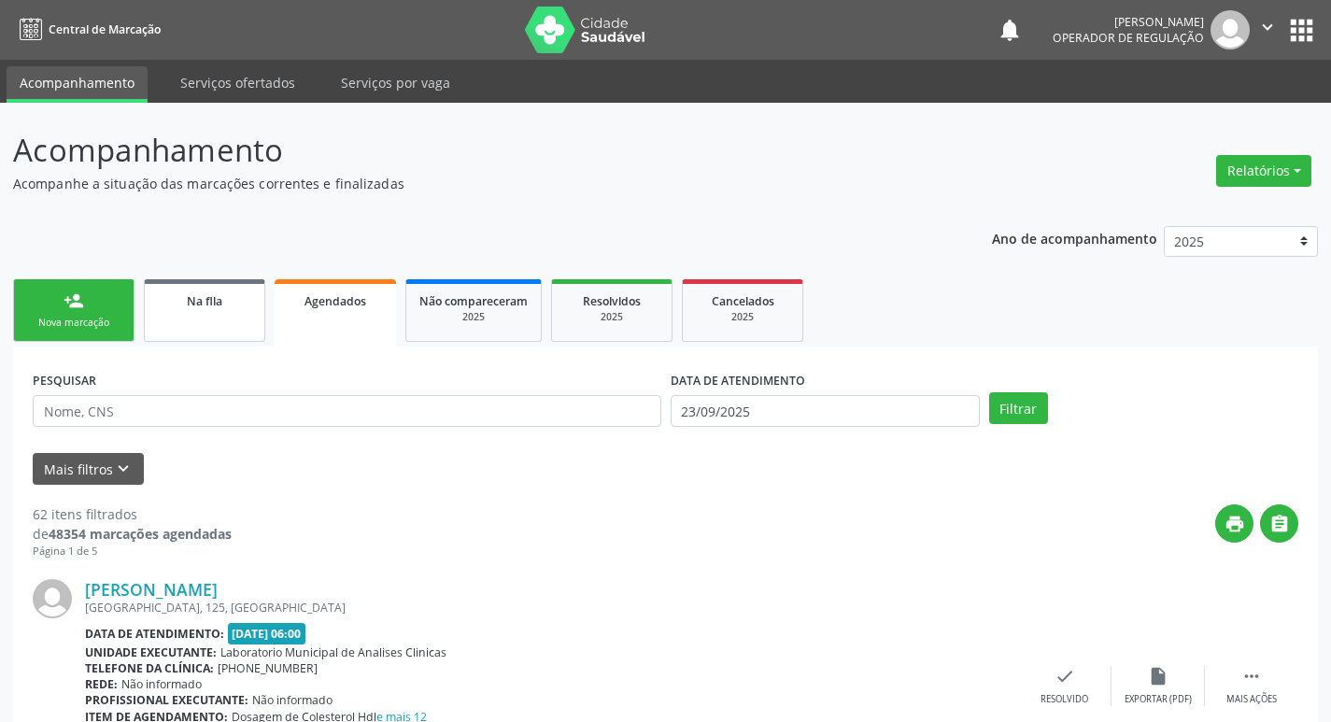
click at [197, 303] on span "Na fila" at bounding box center [204, 301] width 35 height 16
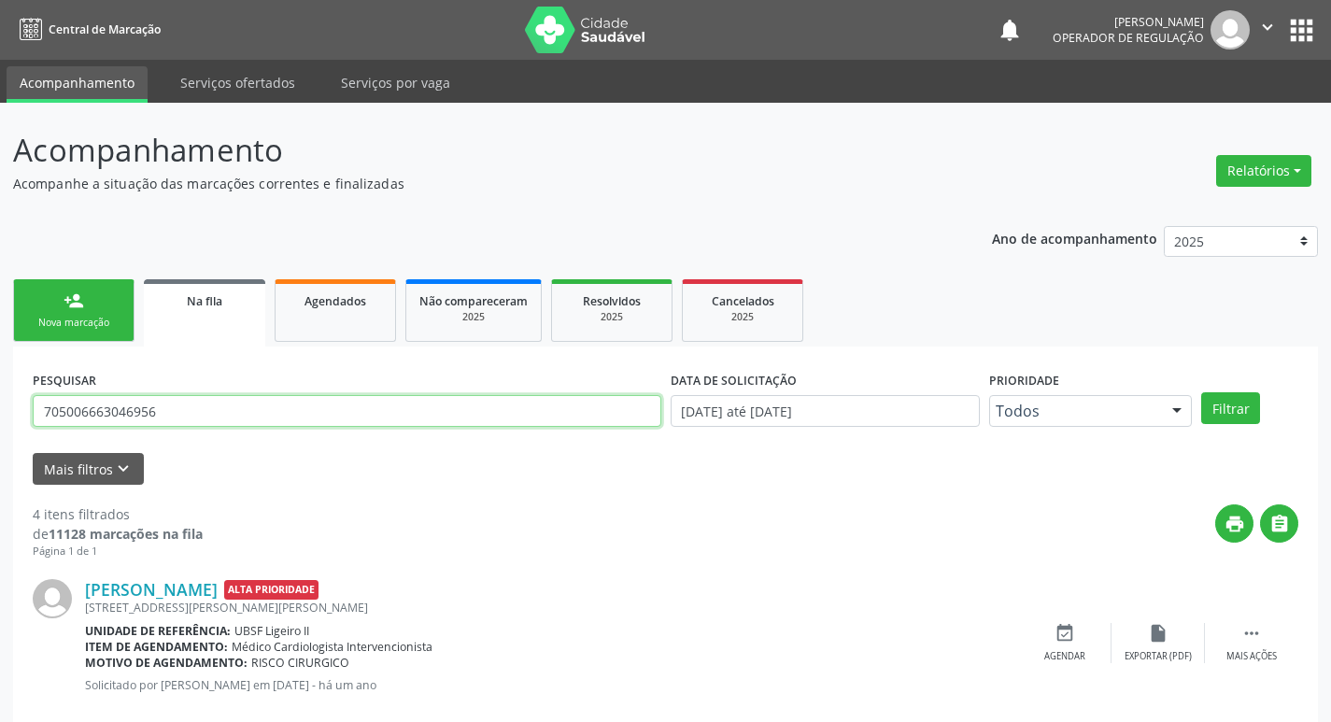
click at [209, 409] on input "705006663046956" at bounding box center [347, 411] width 629 height 32
type input "702505741784840"
click at [1201, 392] on button "Filtrar" at bounding box center [1230, 408] width 59 height 32
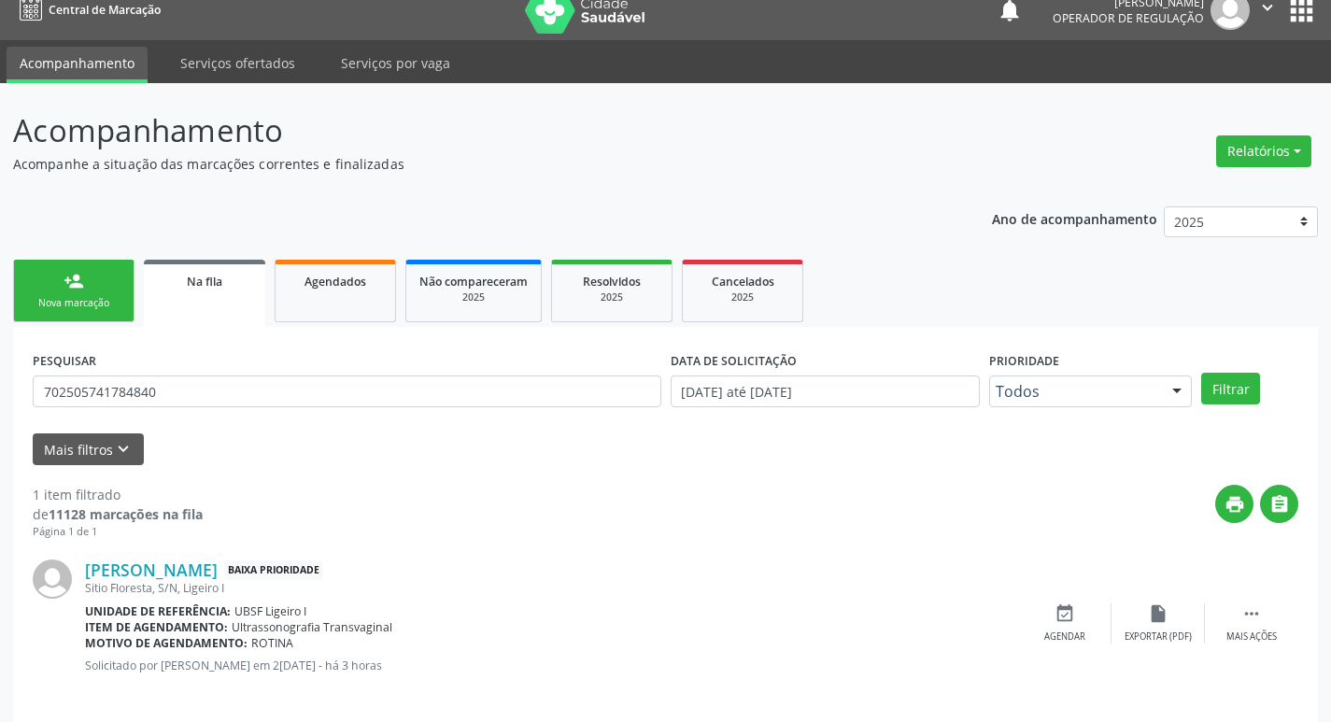
scroll to position [36, 0]
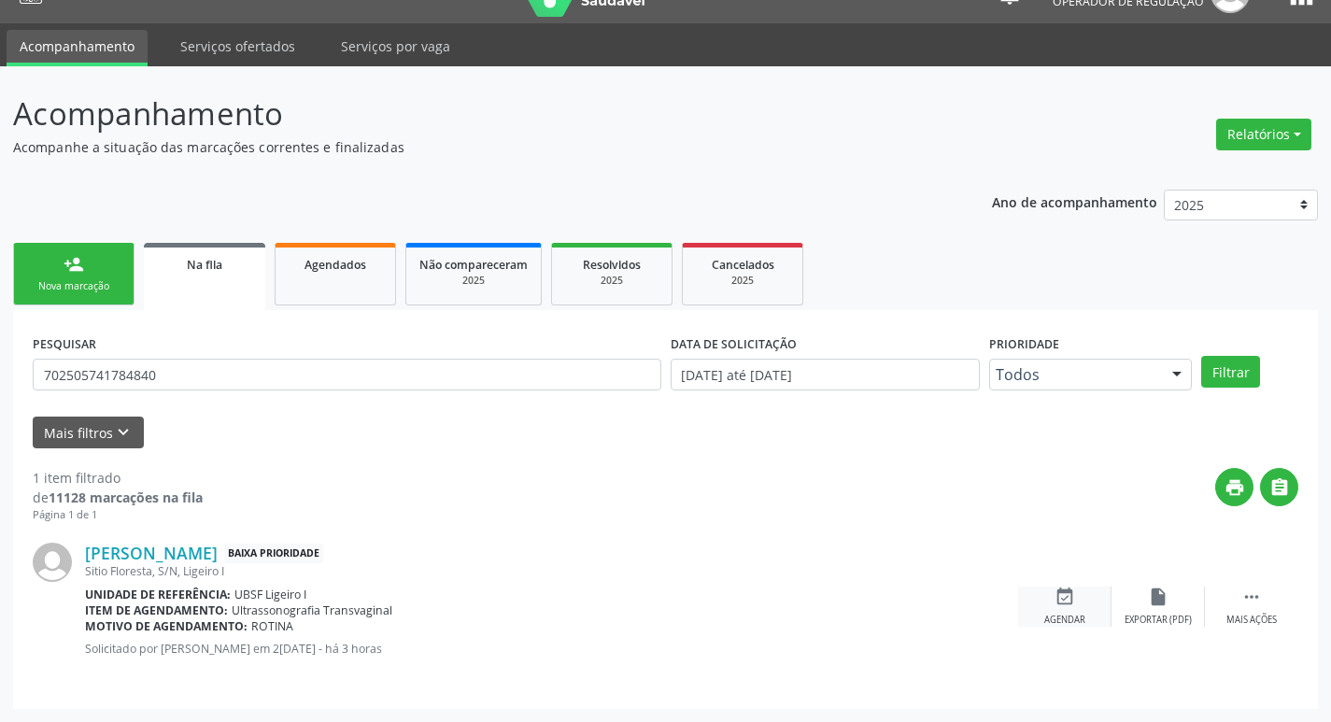
click at [1037, 597] on div "event_available Agendar" at bounding box center [1064, 607] width 93 height 40
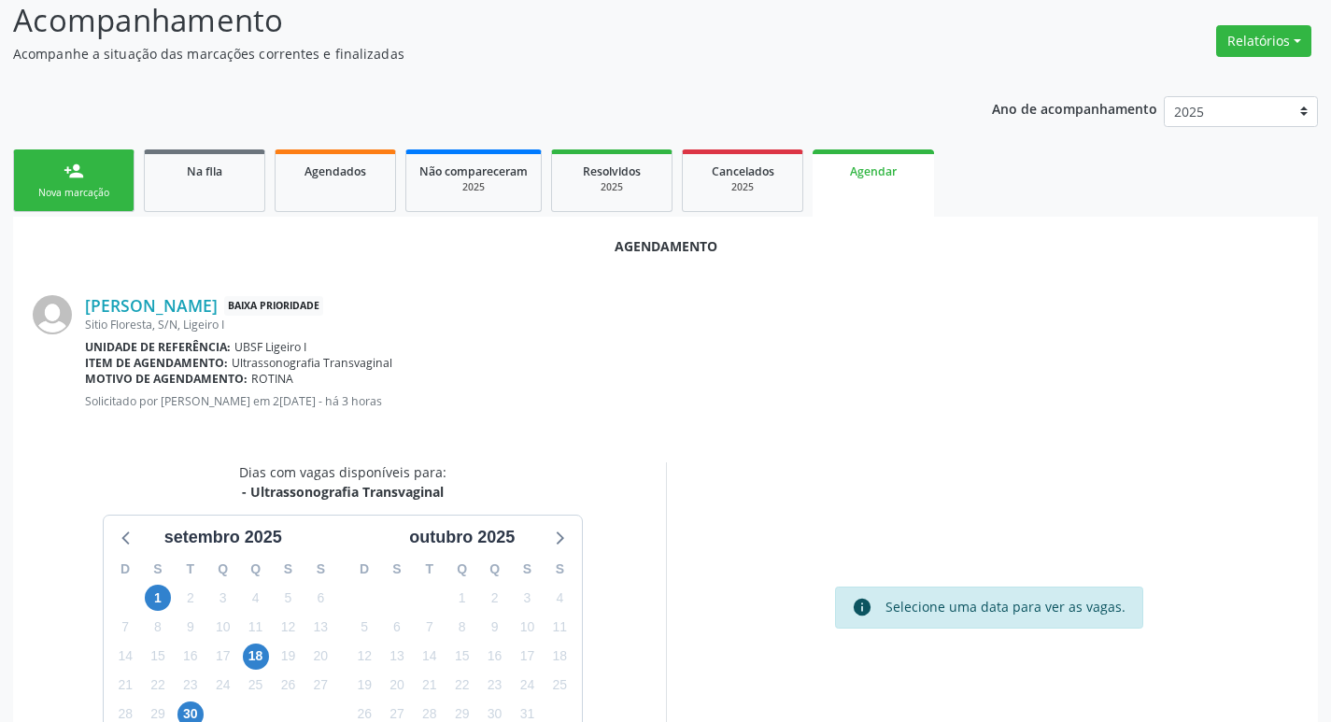
scroll to position [250, 0]
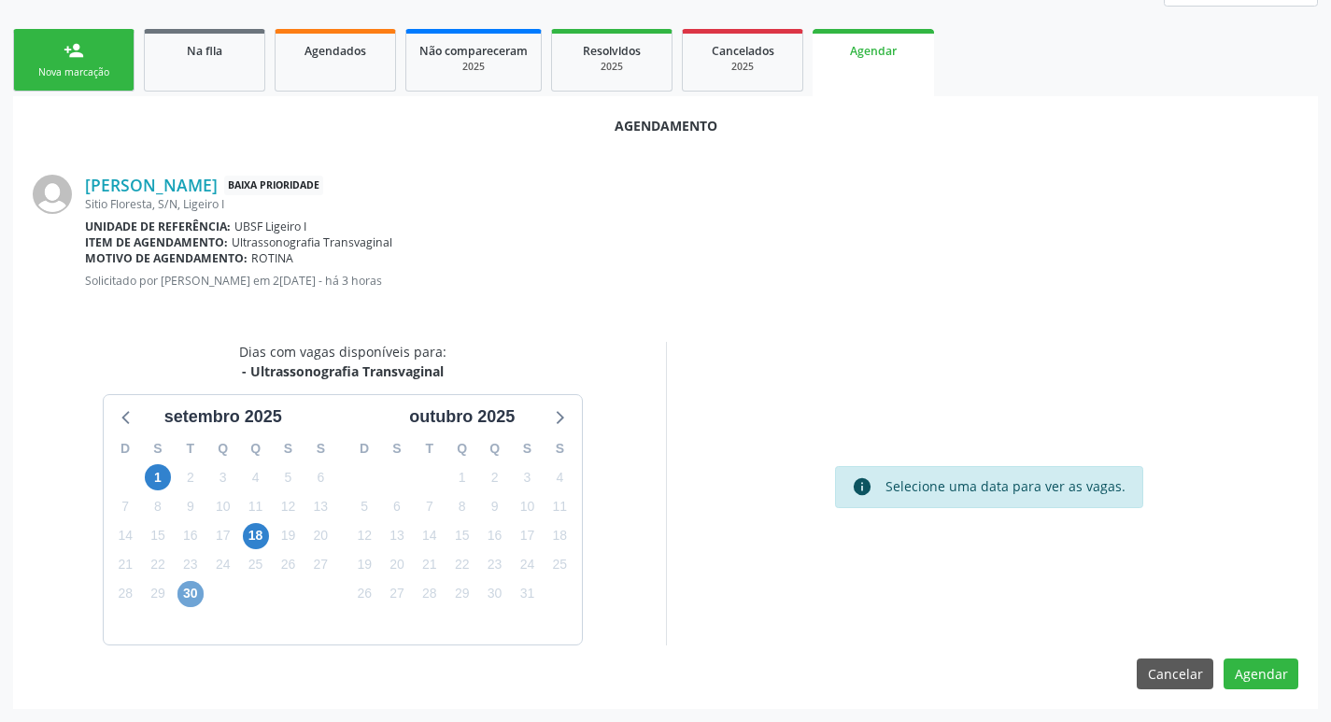
click at [201, 588] on span "30" at bounding box center [190, 594] width 26 height 26
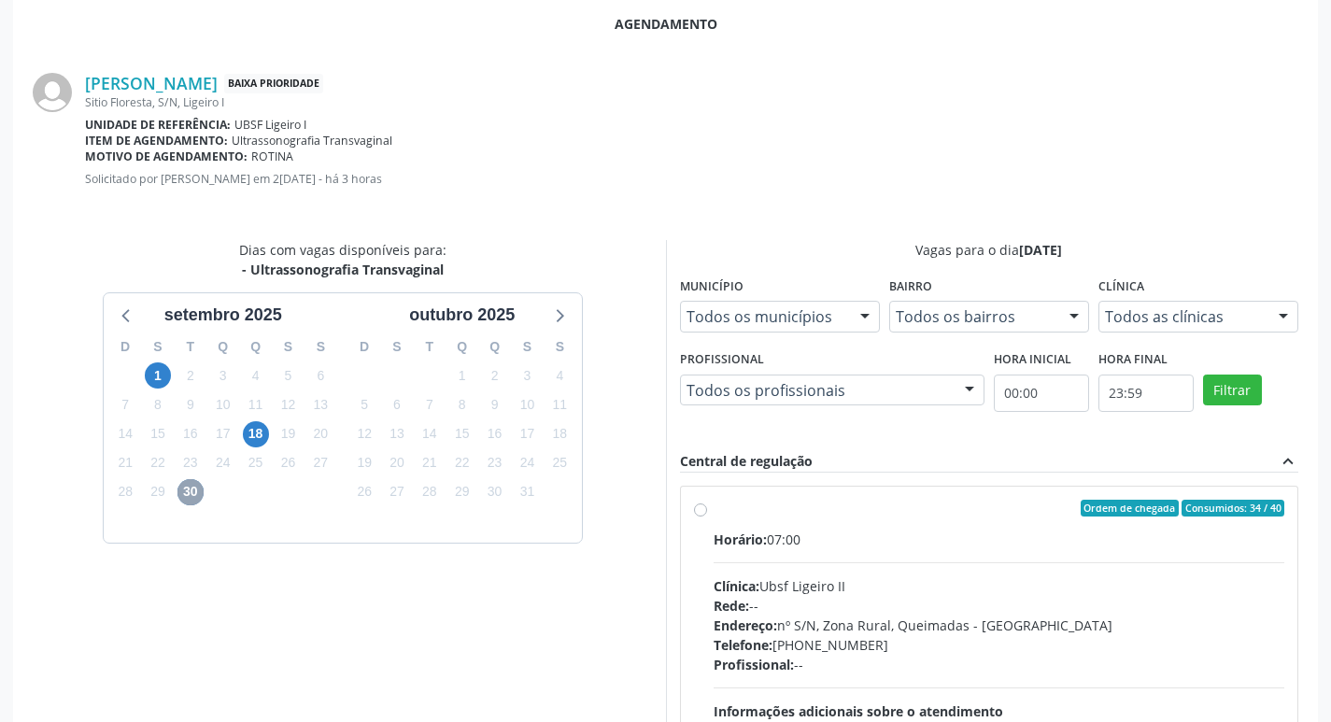
scroll to position [531, 0]
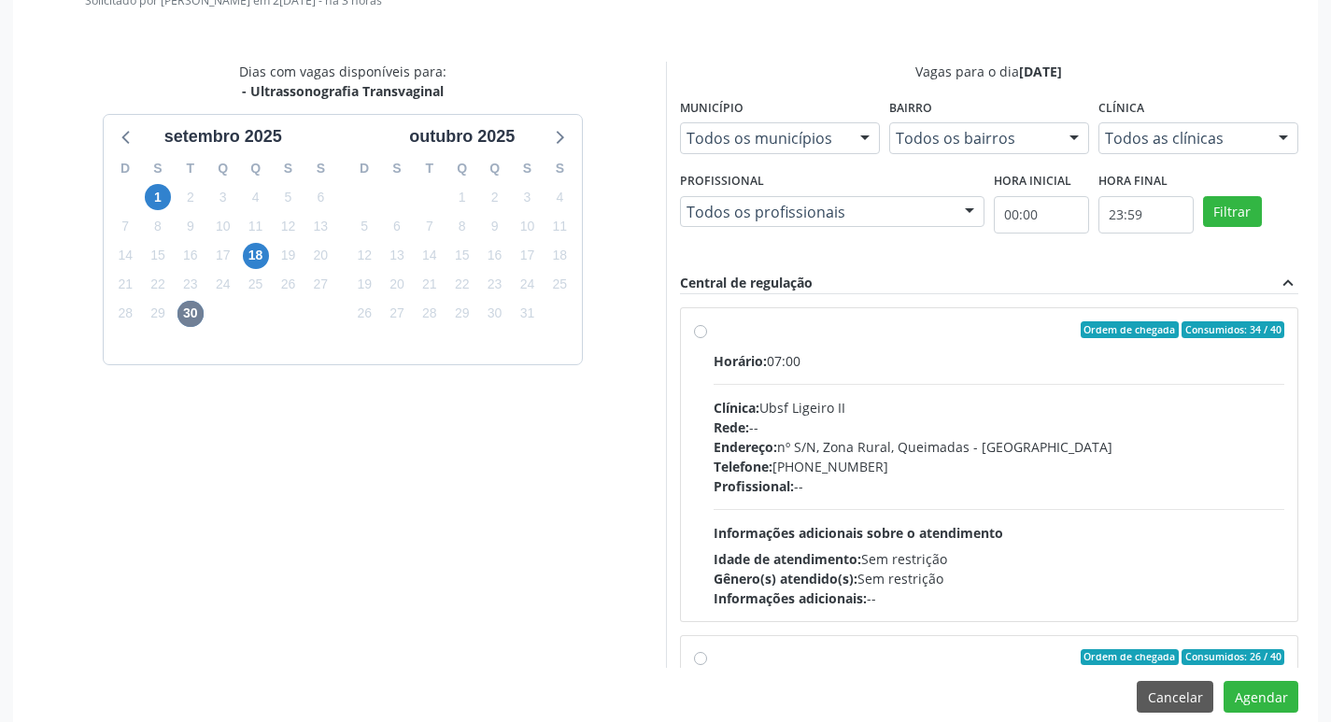
click at [1174, 388] on div "Horário: 07:00 Clínica: Ubsf Ligeiro II Rede: -- Endereço: nº S/N, Zona Rural, …" at bounding box center [1000, 479] width 572 height 257
click at [707, 338] on input "Ordem de chegada Consumidos: 34 / 40 Horário: 07:00 Clínica: Ubsf Ligeiro II Re…" at bounding box center [700, 329] width 13 height 17
radio input "true"
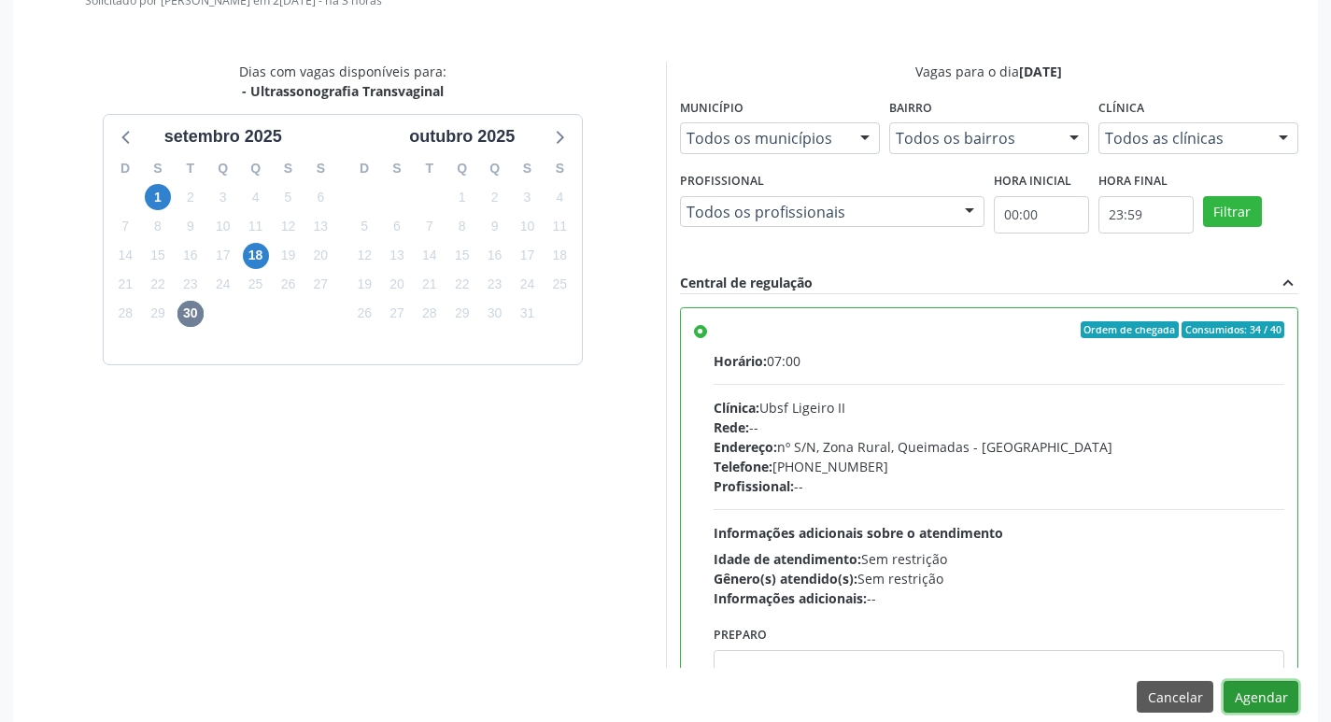
click at [1258, 702] on button "Agendar" at bounding box center [1261, 697] width 75 height 32
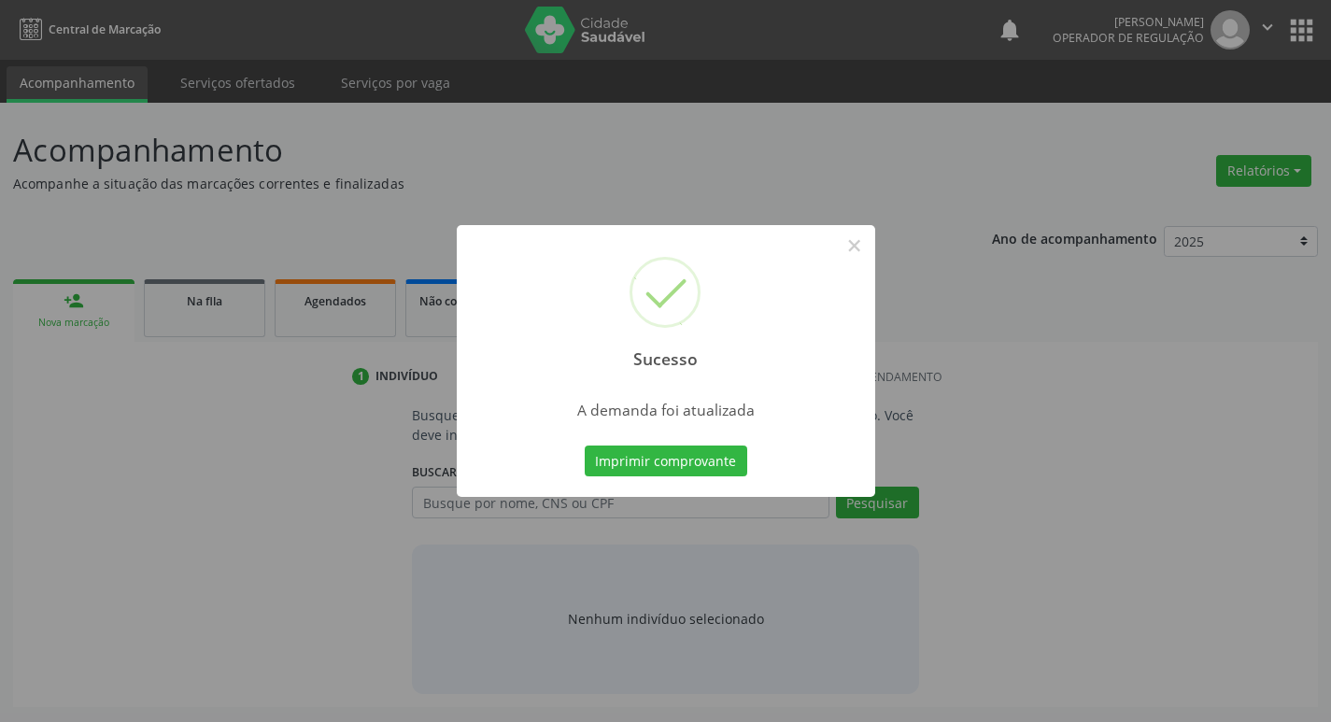
scroll to position [0, 0]
click at [629, 448] on button "Imprimir comprovante" at bounding box center [672, 462] width 163 height 32
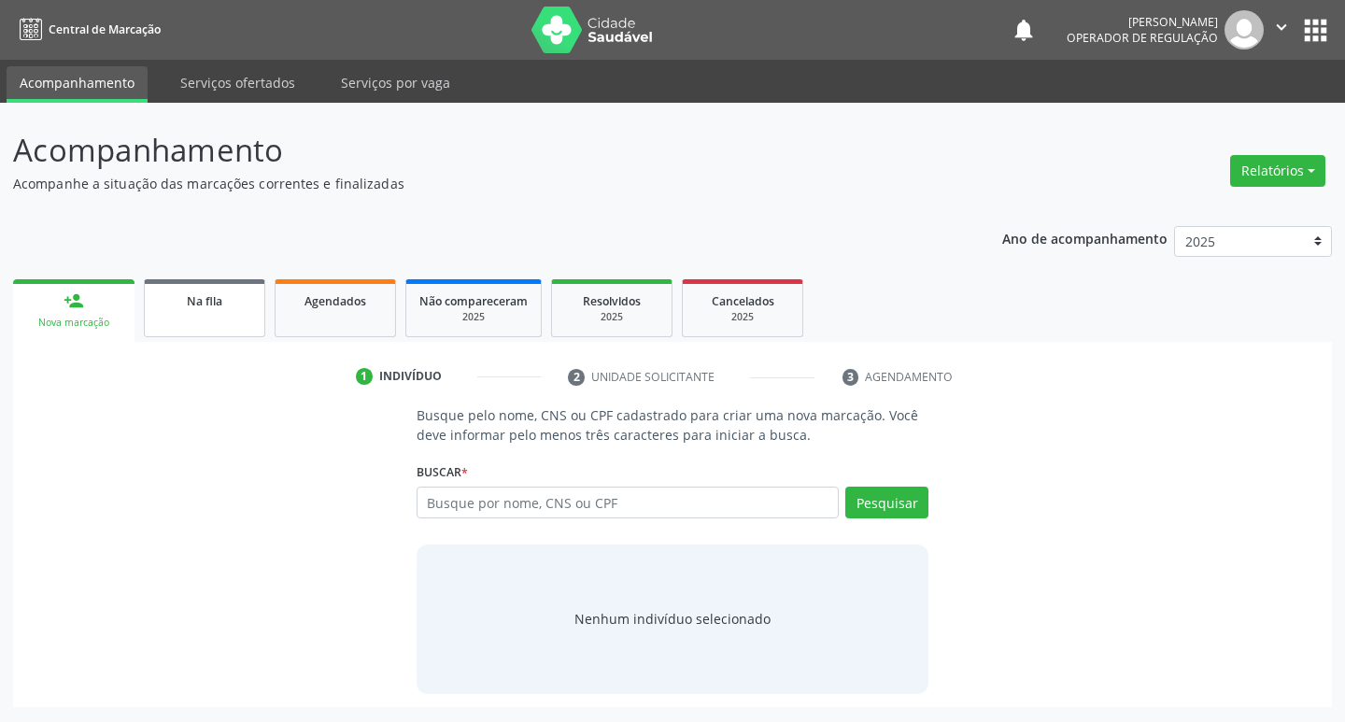
click at [222, 292] on div "Na fila" at bounding box center [204, 300] width 93 height 20
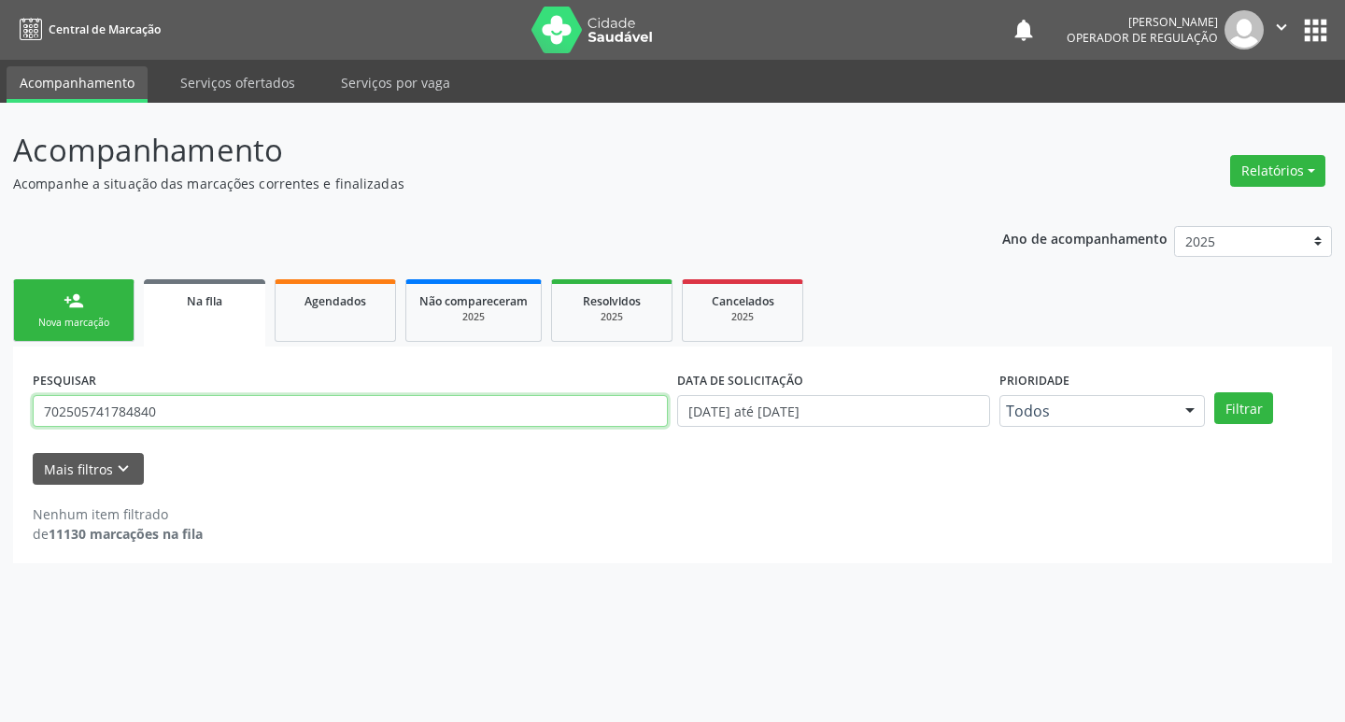
click at [276, 417] on input "702505741784840" at bounding box center [350, 411] width 635 height 32
type input "705003446637554"
click at [1214, 392] on button "Filtrar" at bounding box center [1243, 408] width 59 height 32
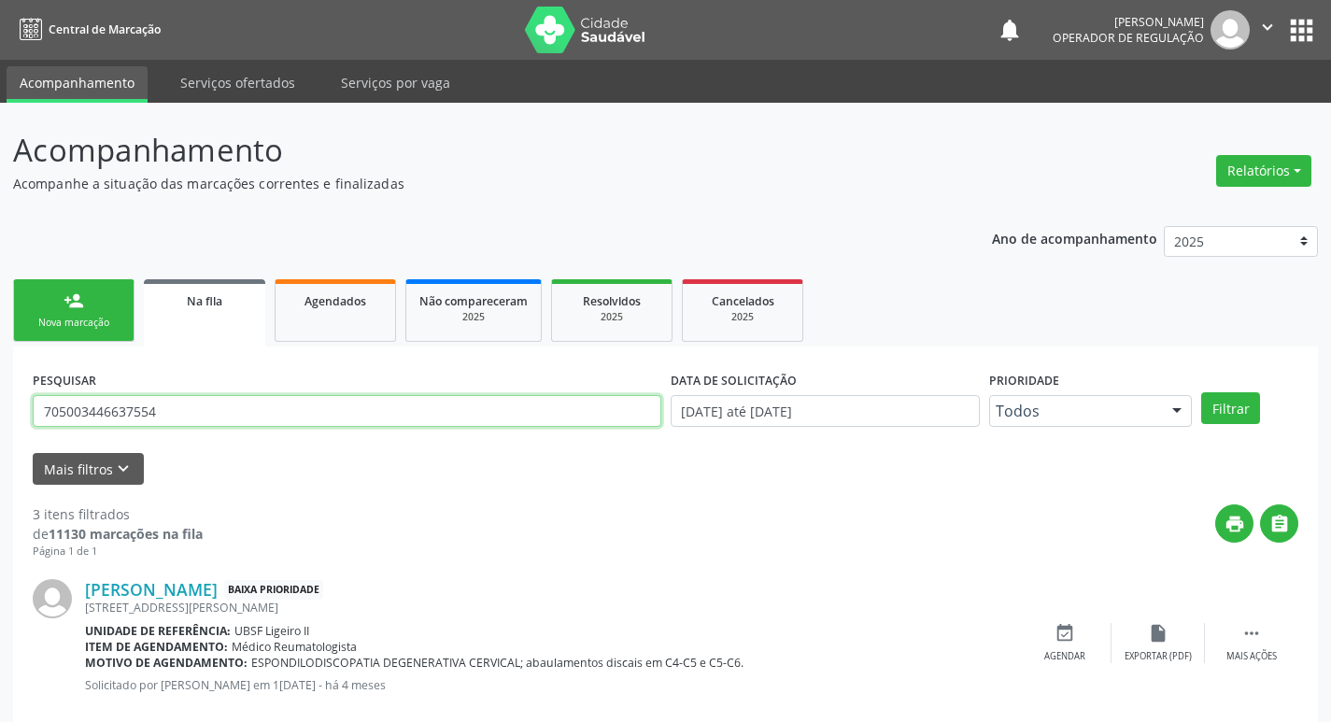
click at [193, 425] on input "705003446637554" at bounding box center [347, 411] width 629 height 32
click at [192, 424] on input "705003446637554" at bounding box center [347, 411] width 629 height 32
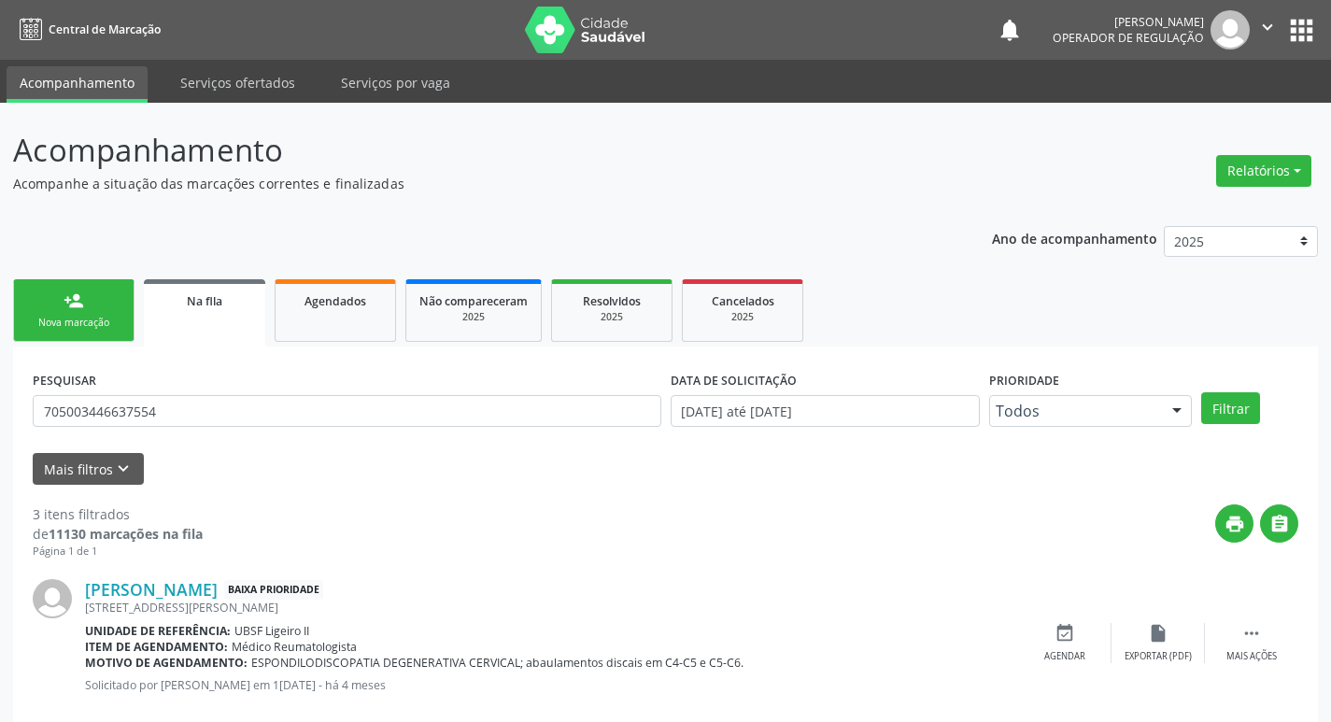
click at [79, 296] on div "person_add" at bounding box center [74, 300] width 21 height 21
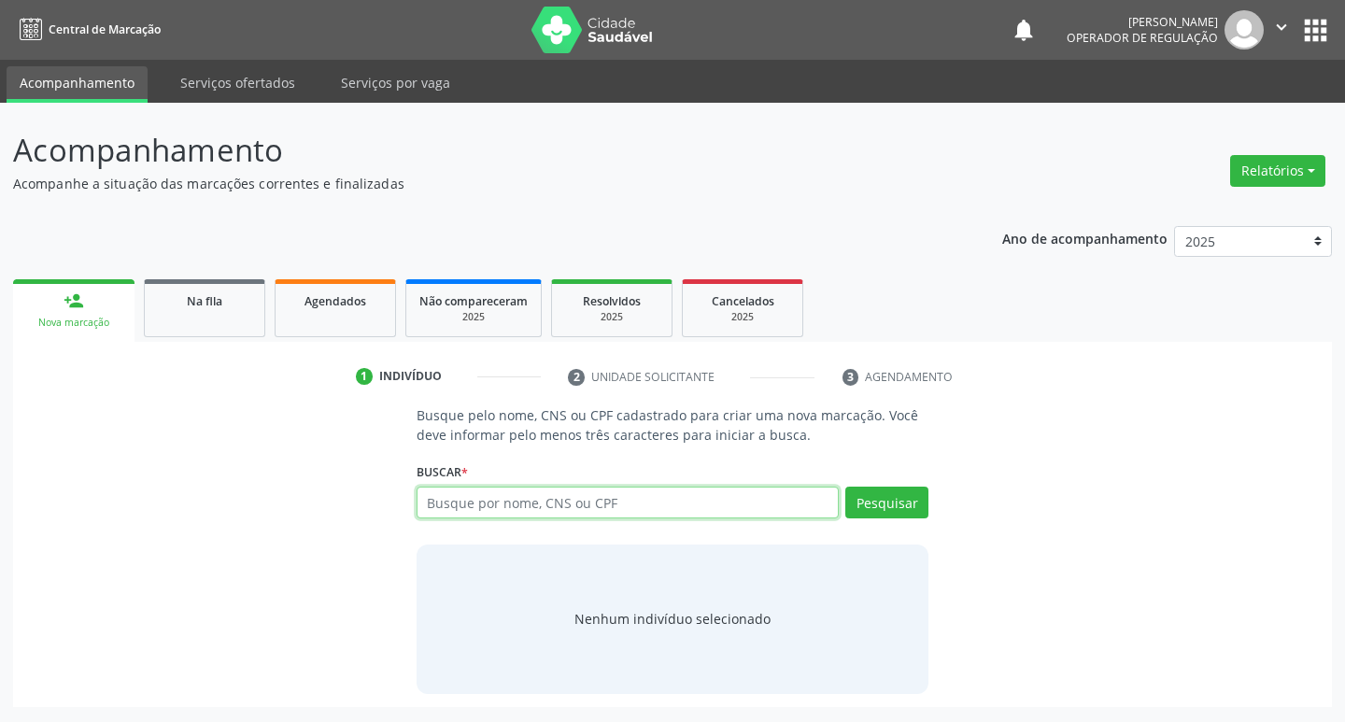
click at [555, 503] on input "text" at bounding box center [628, 503] width 423 height 32
paste input "705003446637554"
type input "705003446637554"
click at [871, 504] on button "Pesquisar" at bounding box center [886, 503] width 83 height 32
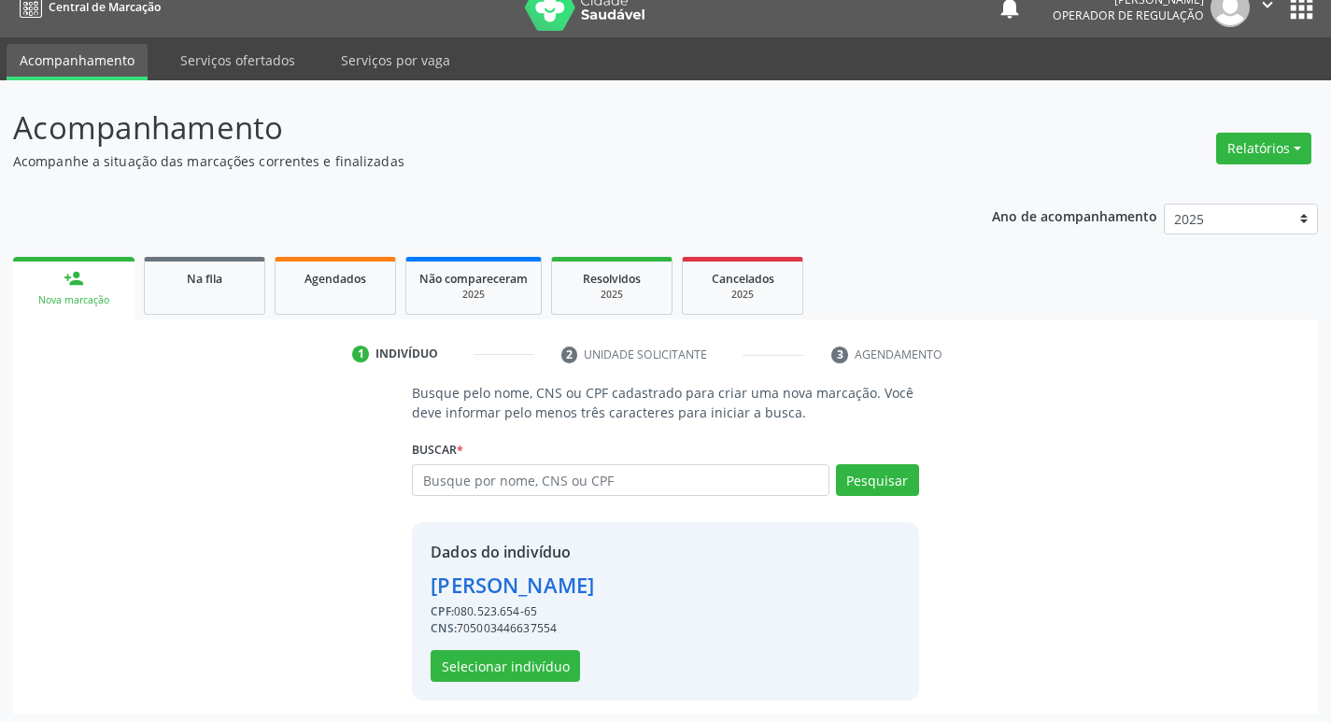
scroll to position [27, 0]
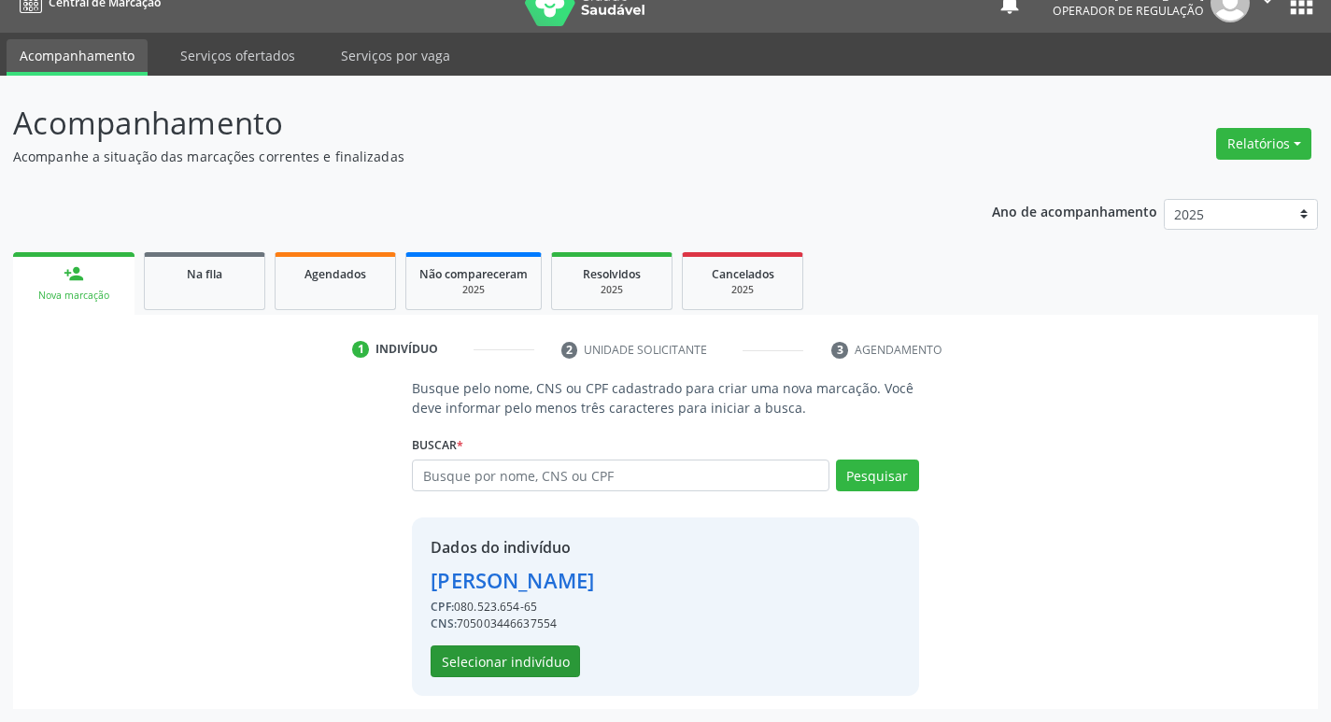
click at [497, 677] on div "Dados do indivíduo Rosângela Silva Araujo CPF: 080.523.654-65 CNS: 705003446637…" at bounding box center [665, 606] width 506 height 178
click at [458, 656] on button "Selecionar indivíduo" at bounding box center [505, 661] width 149 height 32
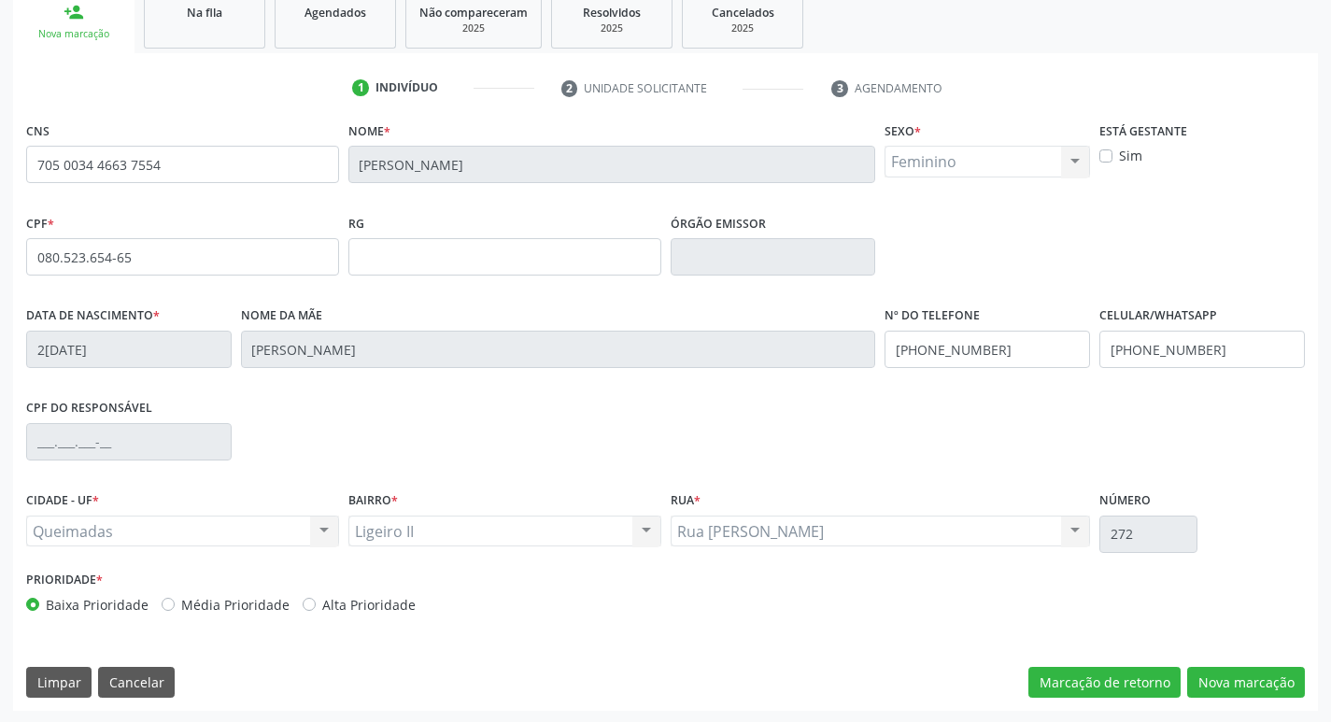
scroll to position [290, 0]
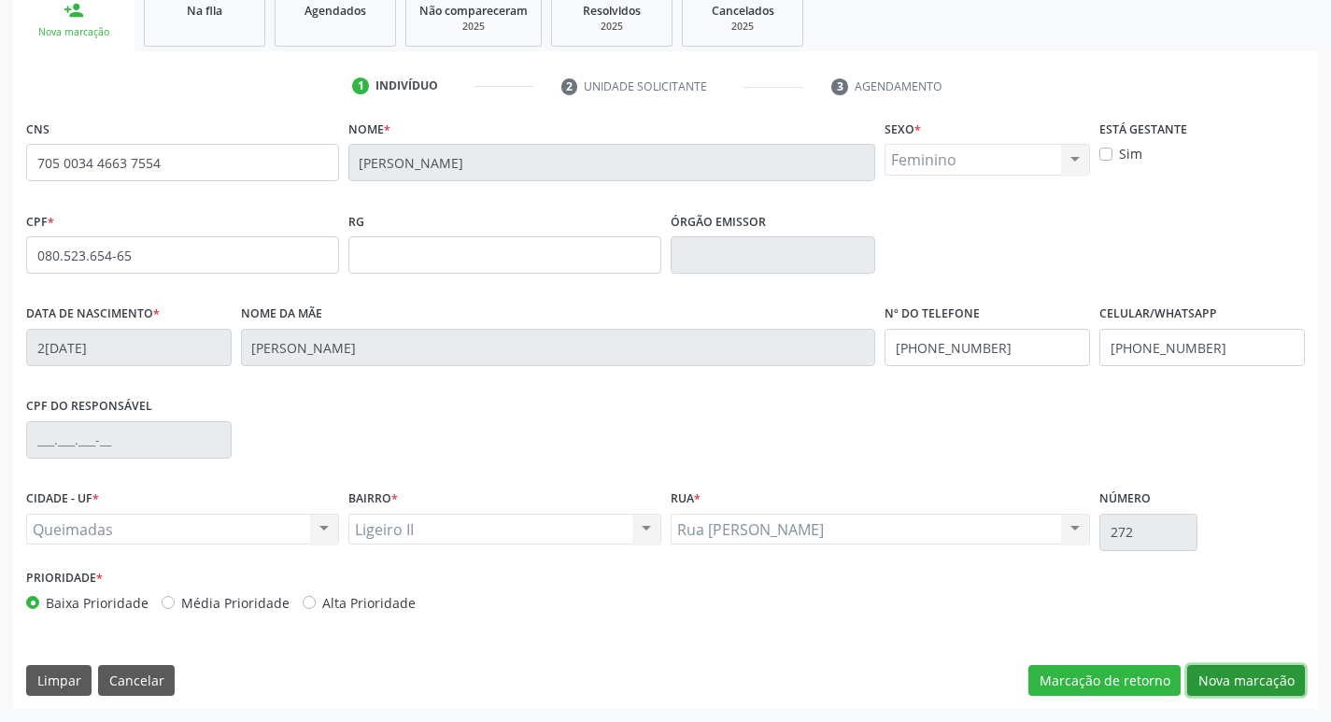
click at [1218, 688] on button "Nova marcação" at bounding box center [1246, 681] width 118 height 32
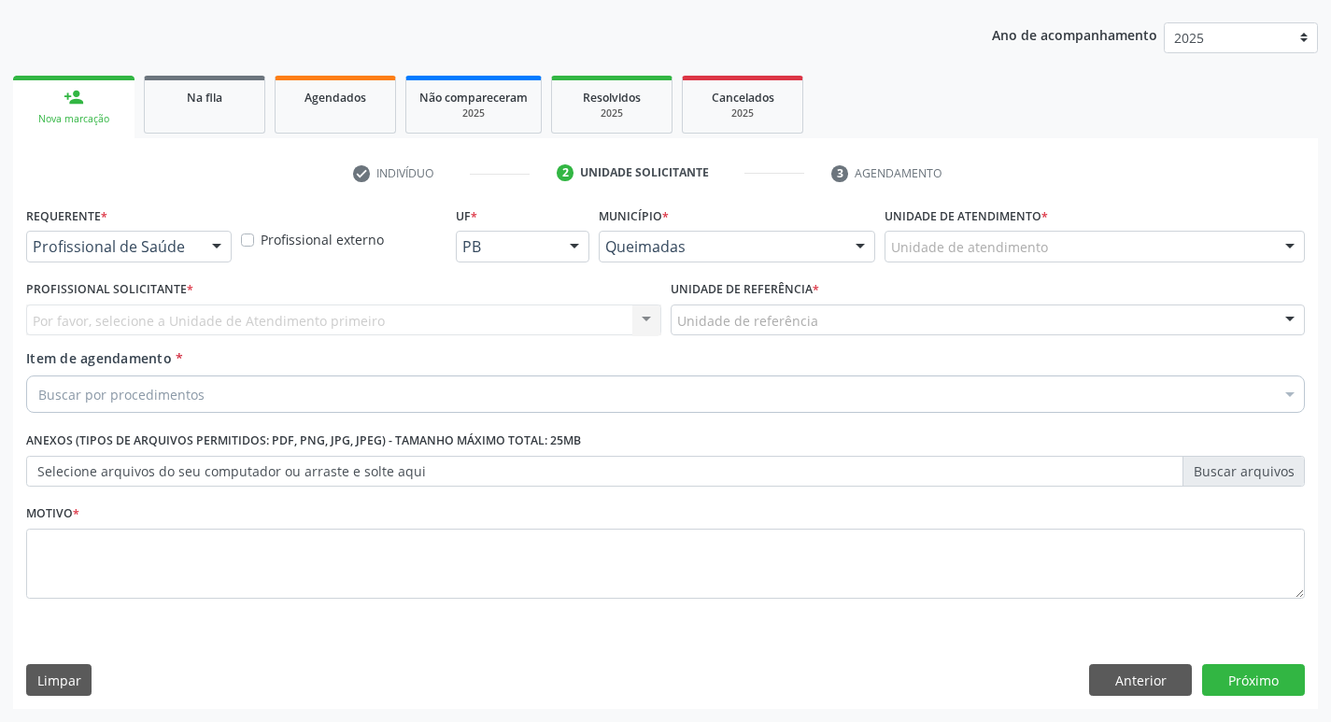
click at [217, 246] on div at bounding box center [217, 248] width 28 height 32
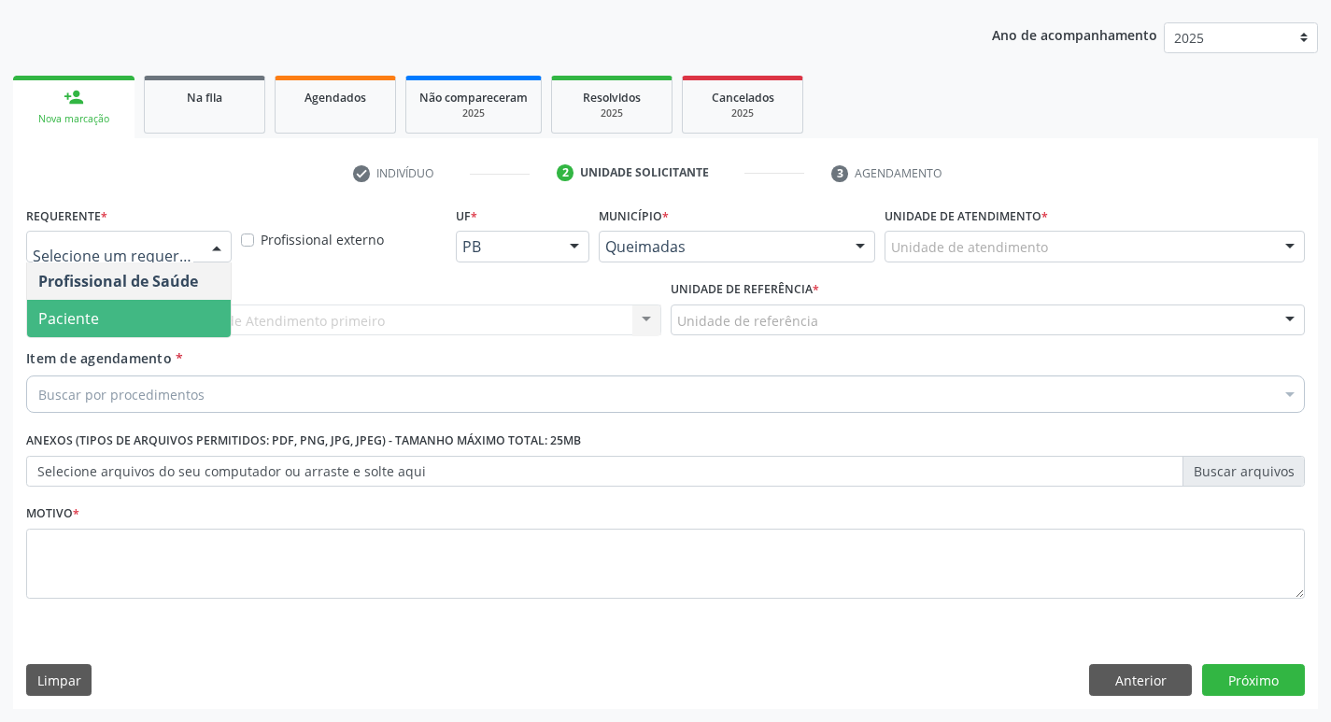
click at [156, 323] on span "Paciente" at bounding box center [129, 318] width 204 height 37
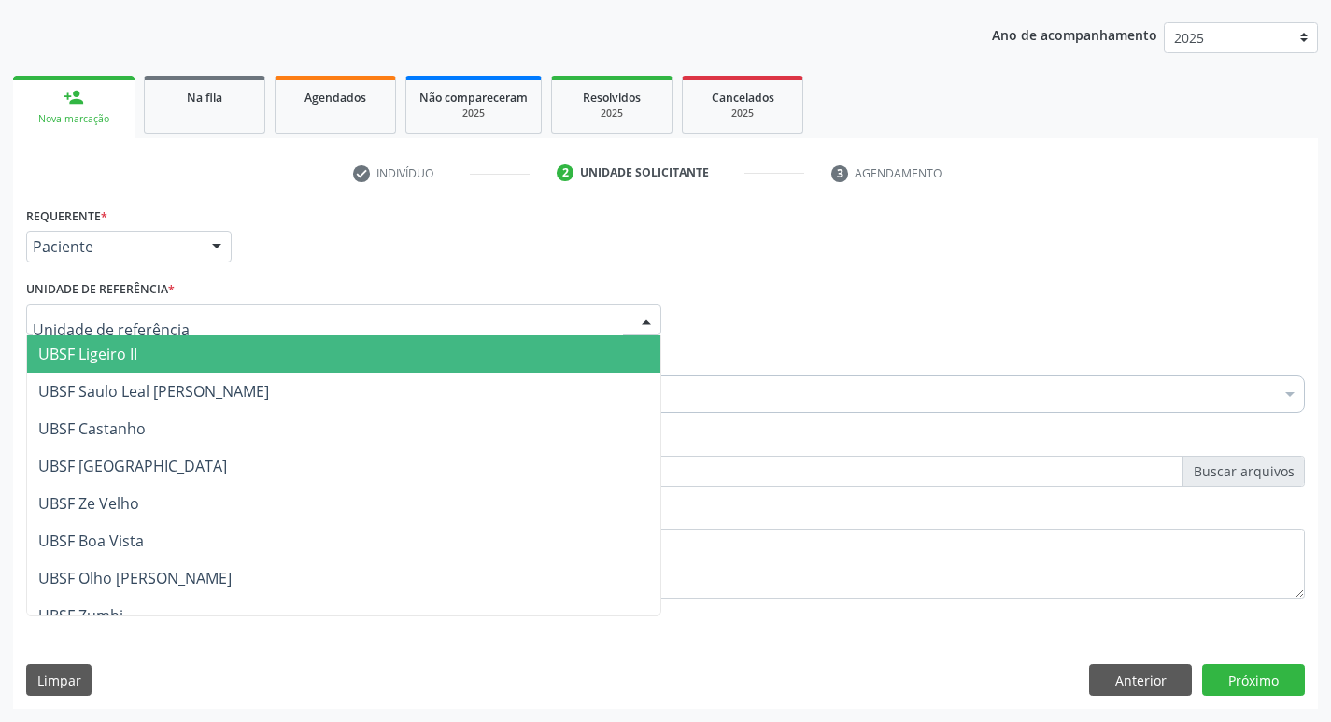
click at [157, 362] on span "UBSF Ligeiro II" at bounding box center [343, 353] width 633 height 37
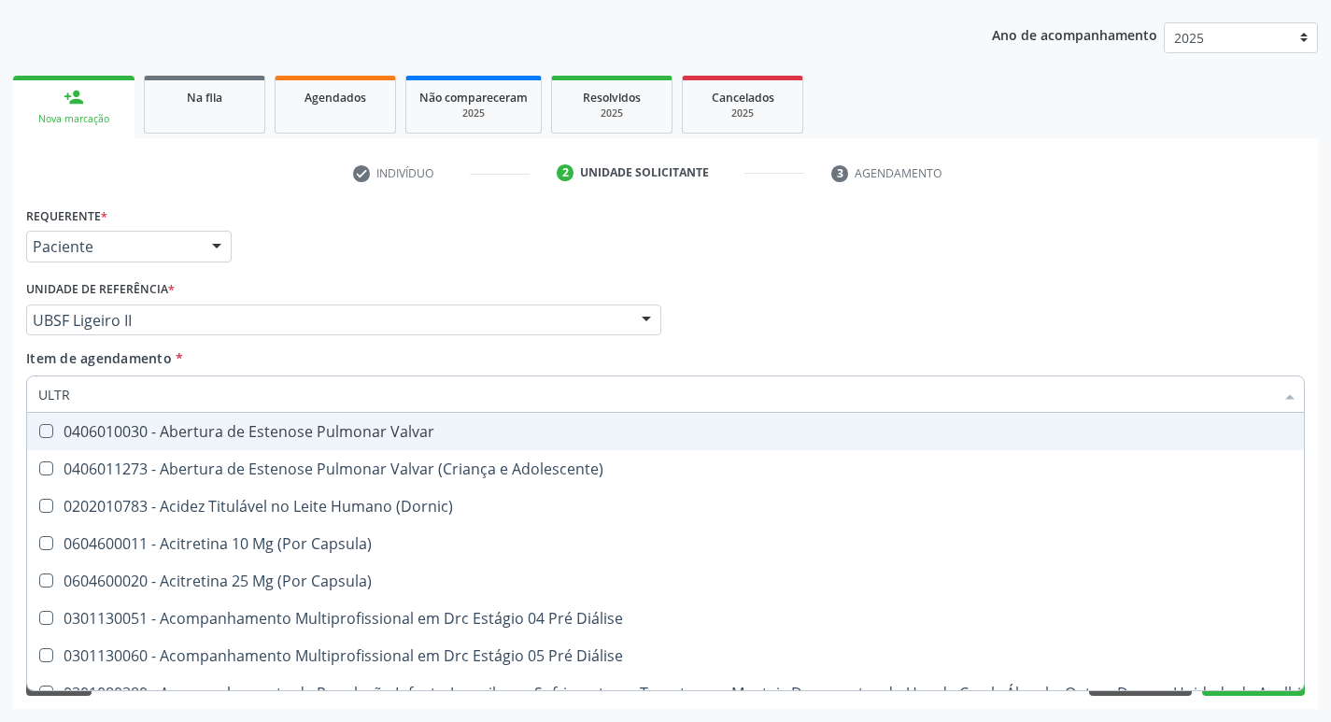
type input "ULTRA"
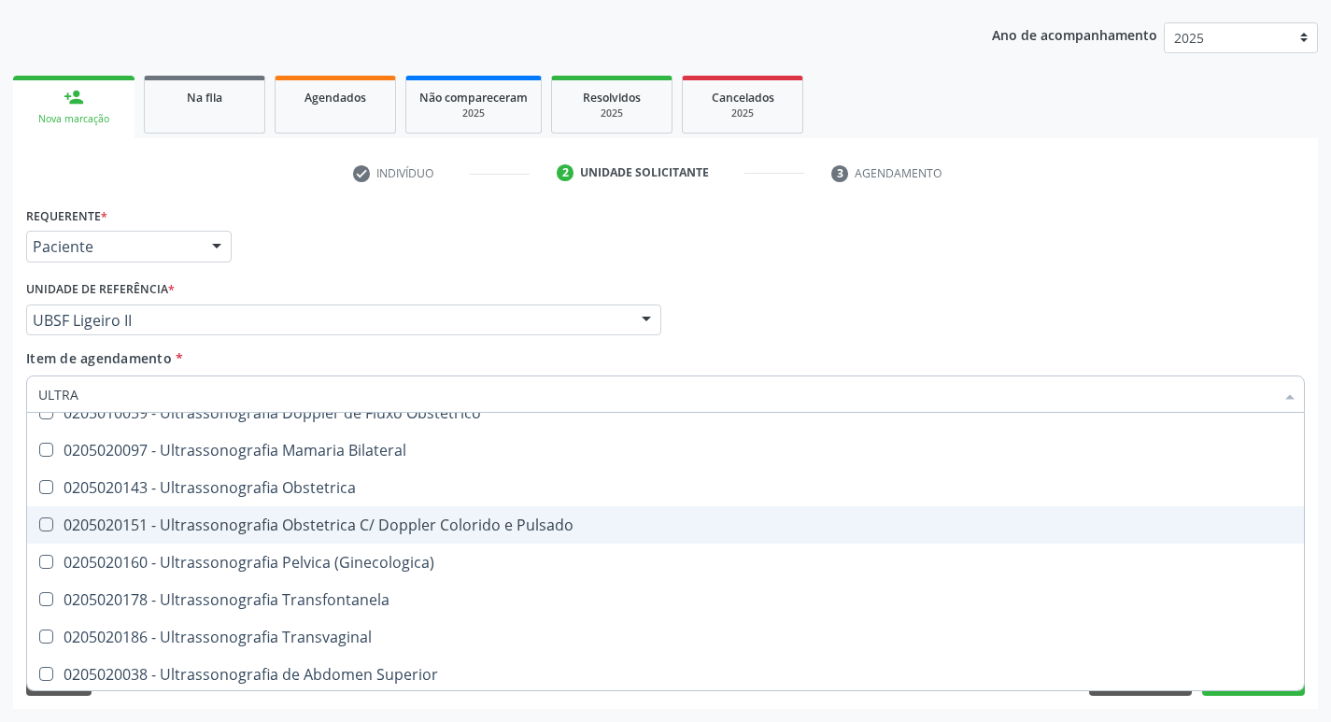
scroll to position [374, 0]
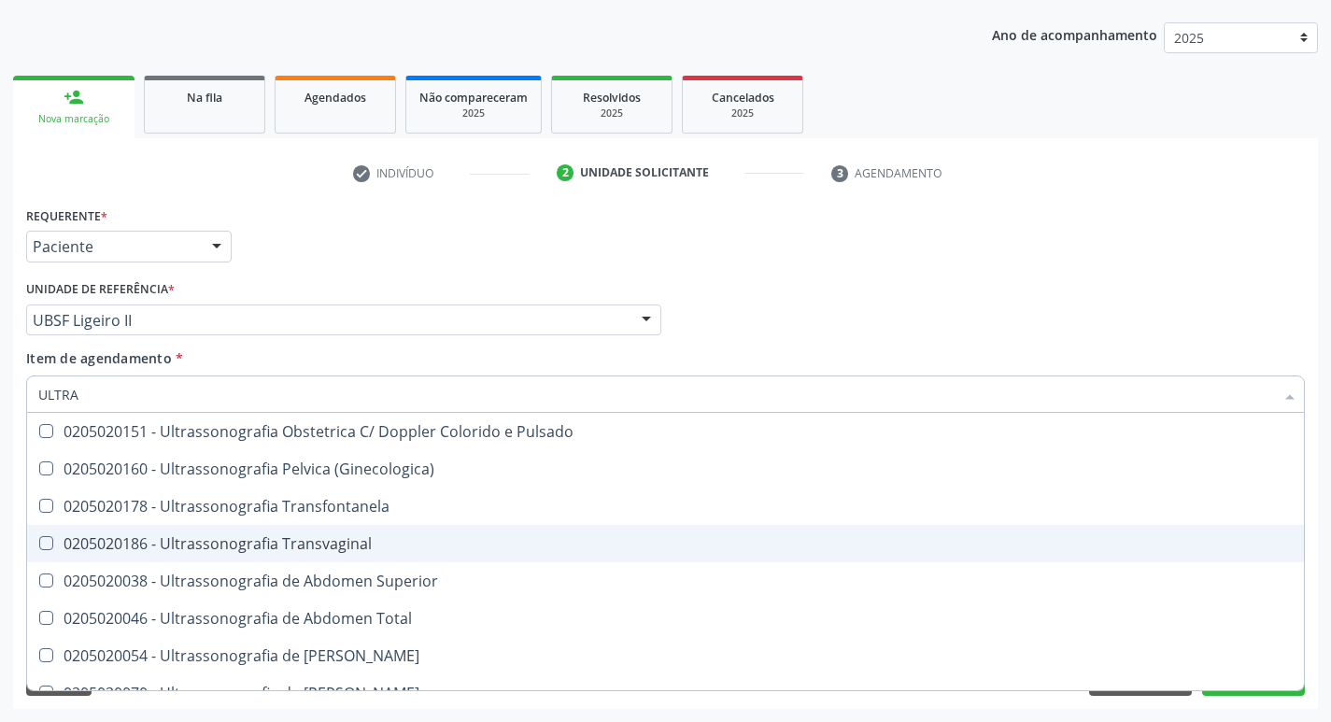
click at [381, 545] on div "0205020186 - Ultrassonografia Transvaginal" at bounding box center [665, 543] width 1254 height 15
checkbox Transvaginal "true"
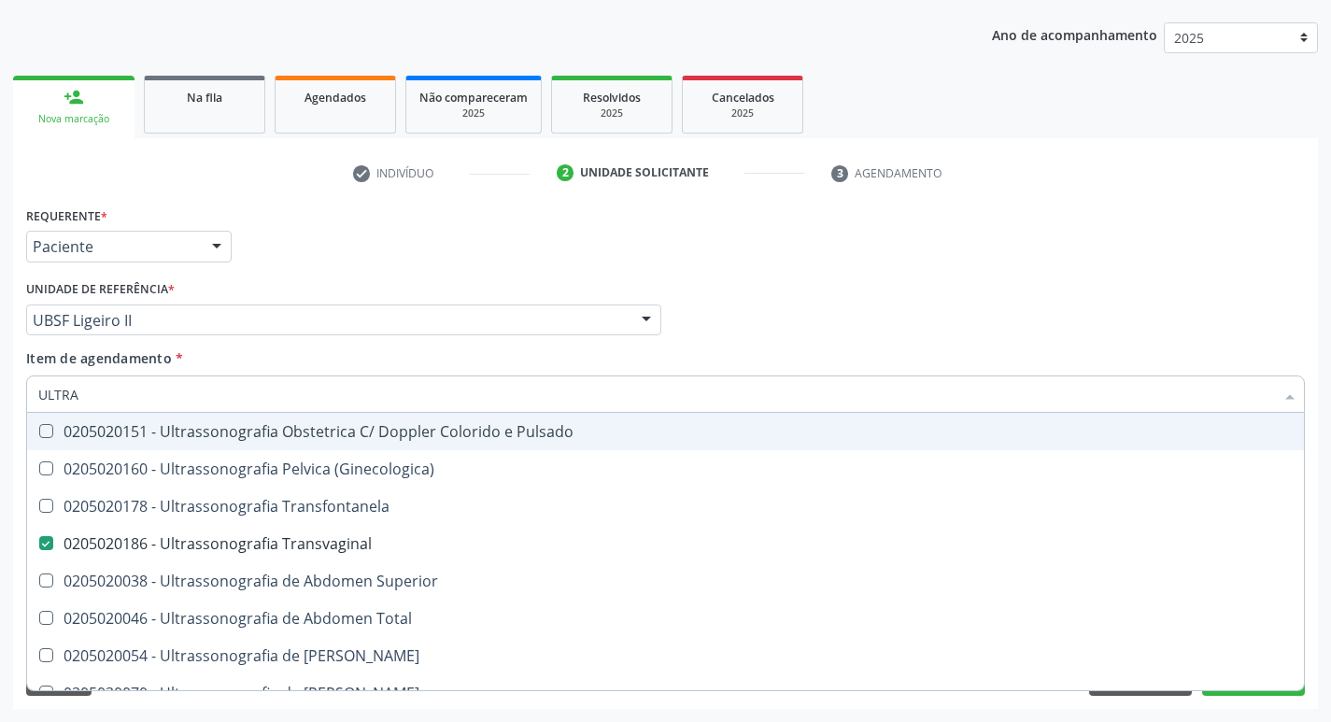
click at [622, 248] on div "Requerente * Paciente Profissional de Saúde Paciente Nenhum resultado encontrad…" at bounding box center [665, 238] width 1288 height 73
checkbox X "true"
checkbox Transvaginal "false"
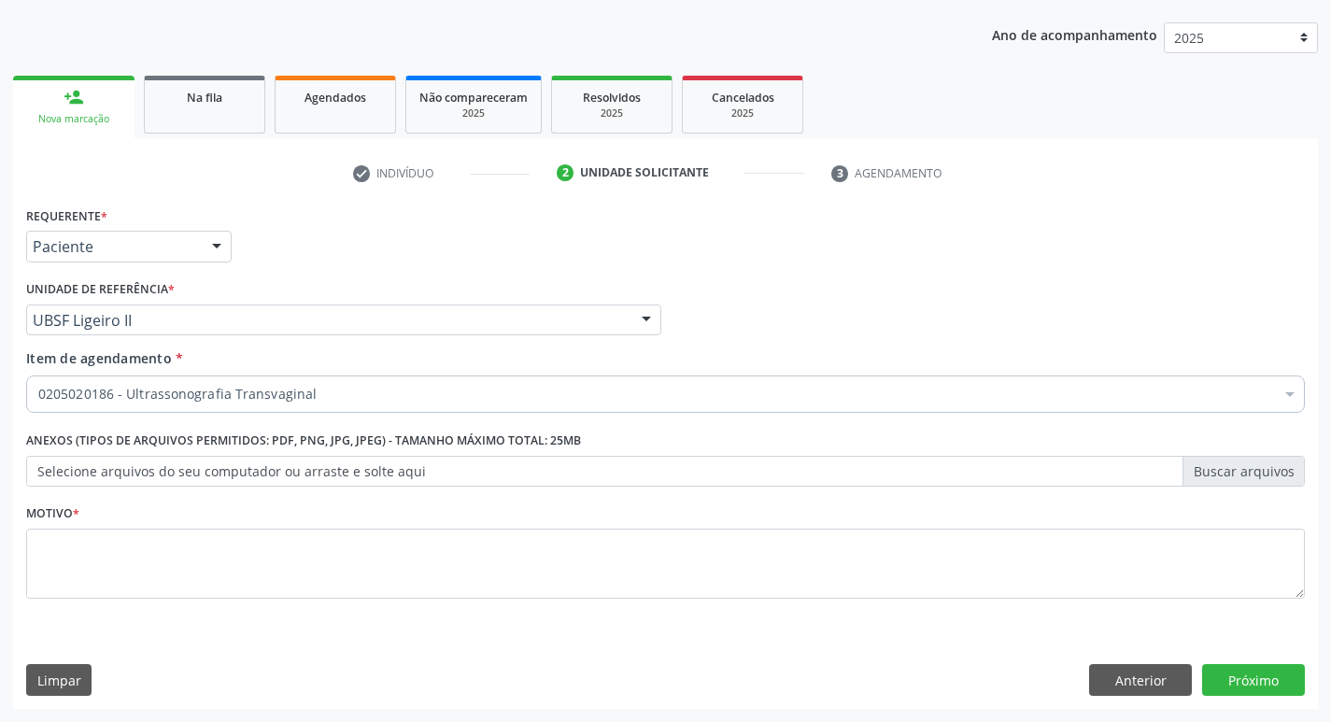
scroll to position [0, 0]
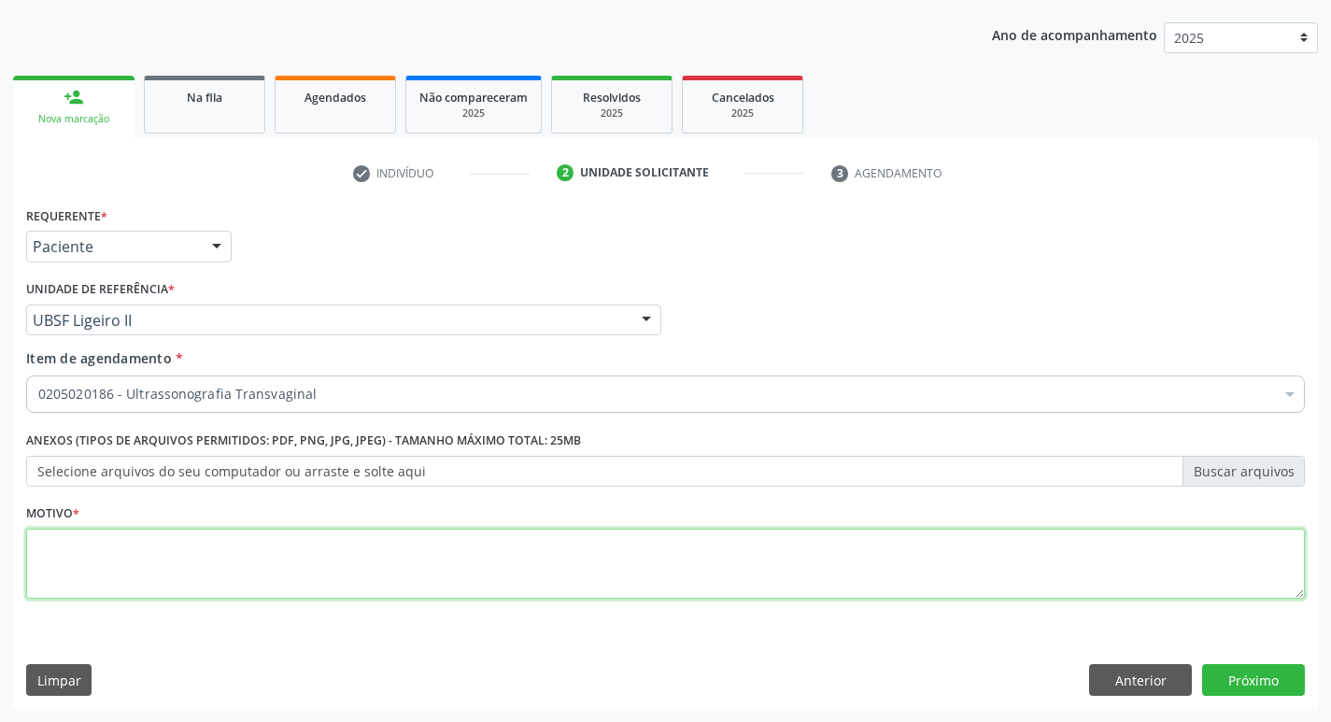
click at [188, 578] on textarea at bounding box center [665, 564] width 1279 height 71
type textarea "AVALIAÇÃO"
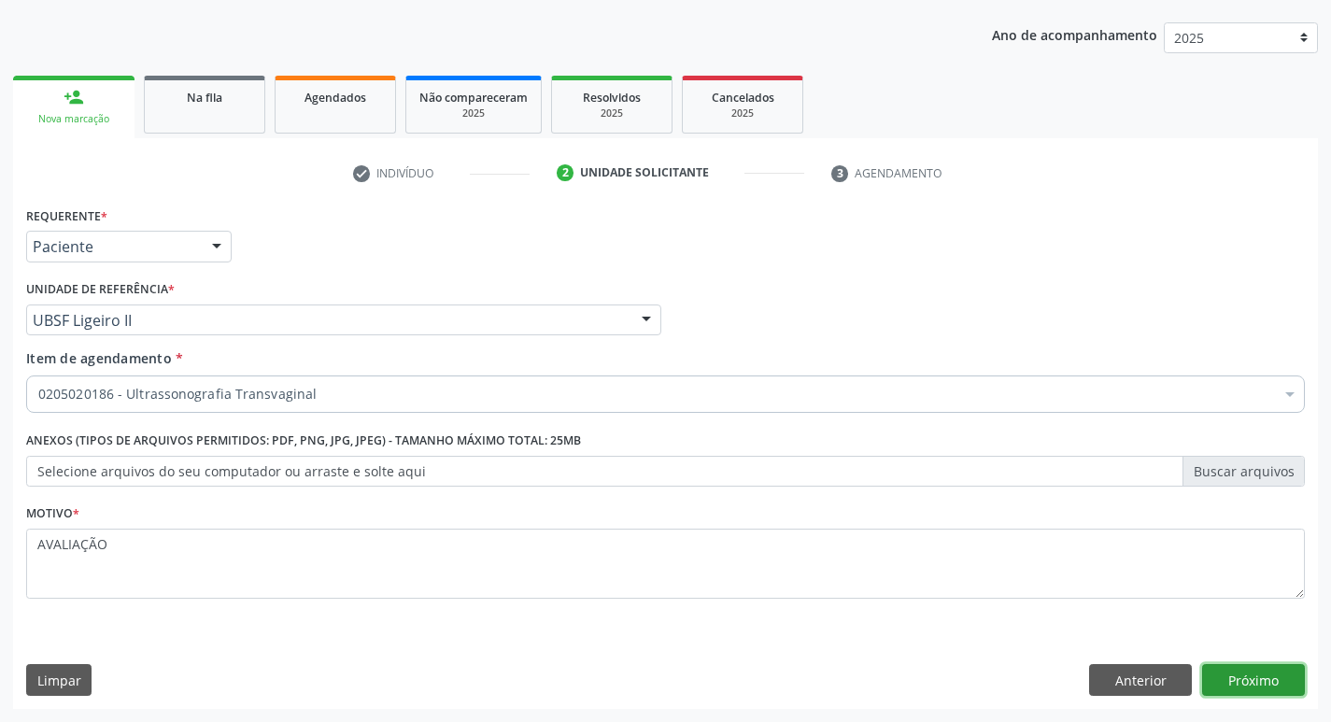
click at [1285, 665] on button "Próximo" at bounding box center [1253, 680] width 103 height 32
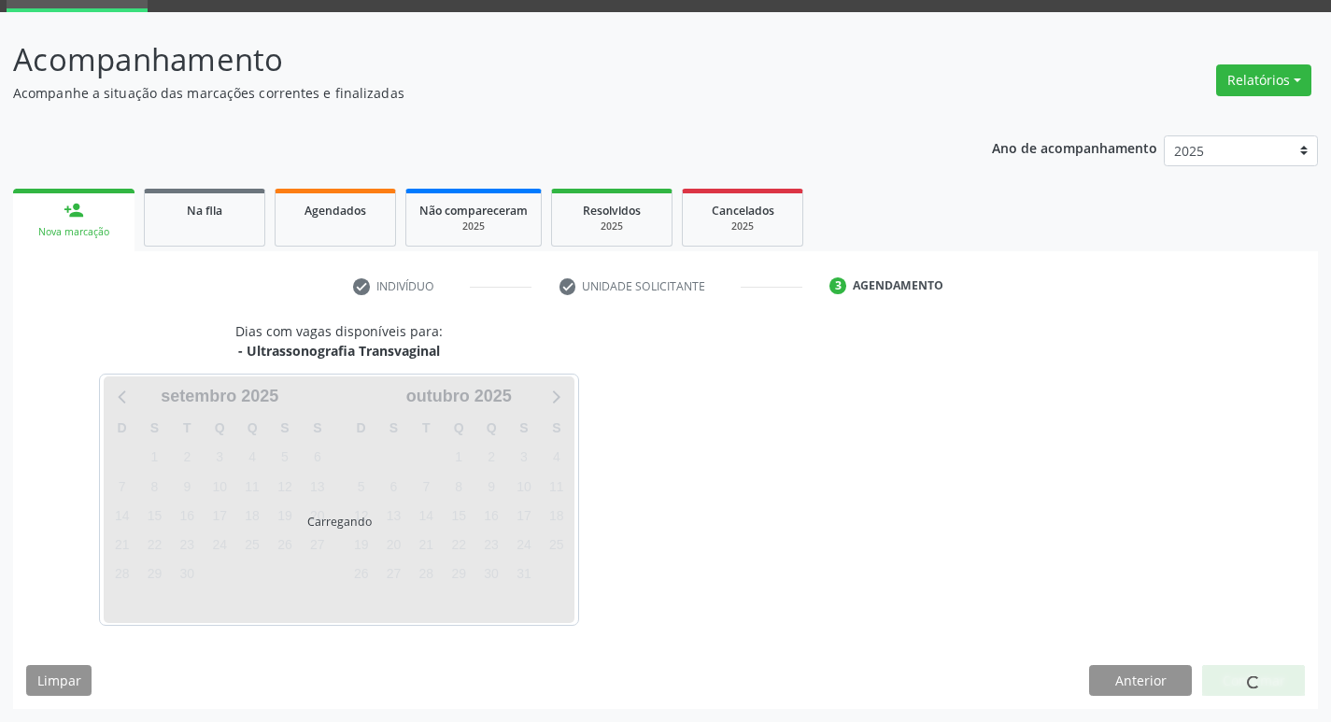
scroll to position [91, 0]
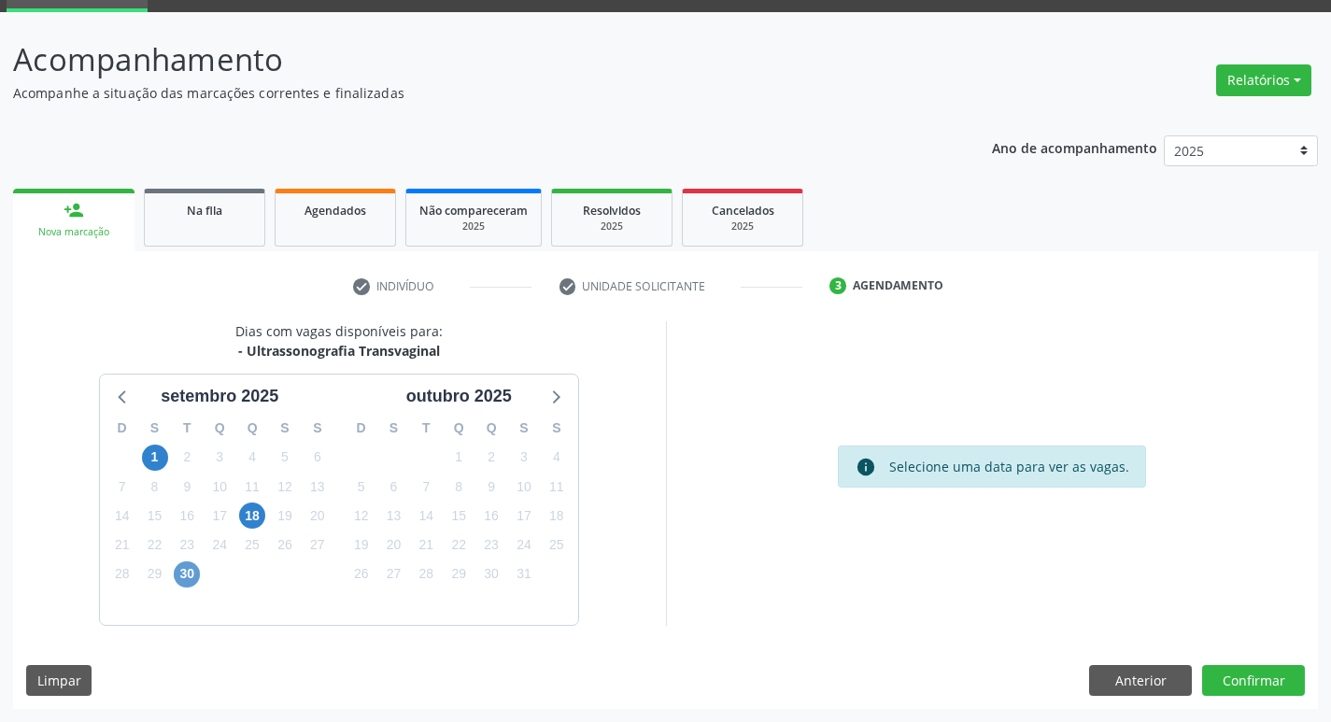
drag, startPoint x: 210, startPoint y: 574, endPoint x: 199, endPoint y: 577, distance: 11.6
click at [202, 576] on div "D S T Q Q S S 31 1 2 3 4 5 6 7 8 9 10 11 12 13 14 15 16 17 18 19 20 21 22 23 24…" at bounding box center [219, 516] width 239 height 215
click at [198, 578] on span "30" at bounding box center [187, 574] width 26 height 26
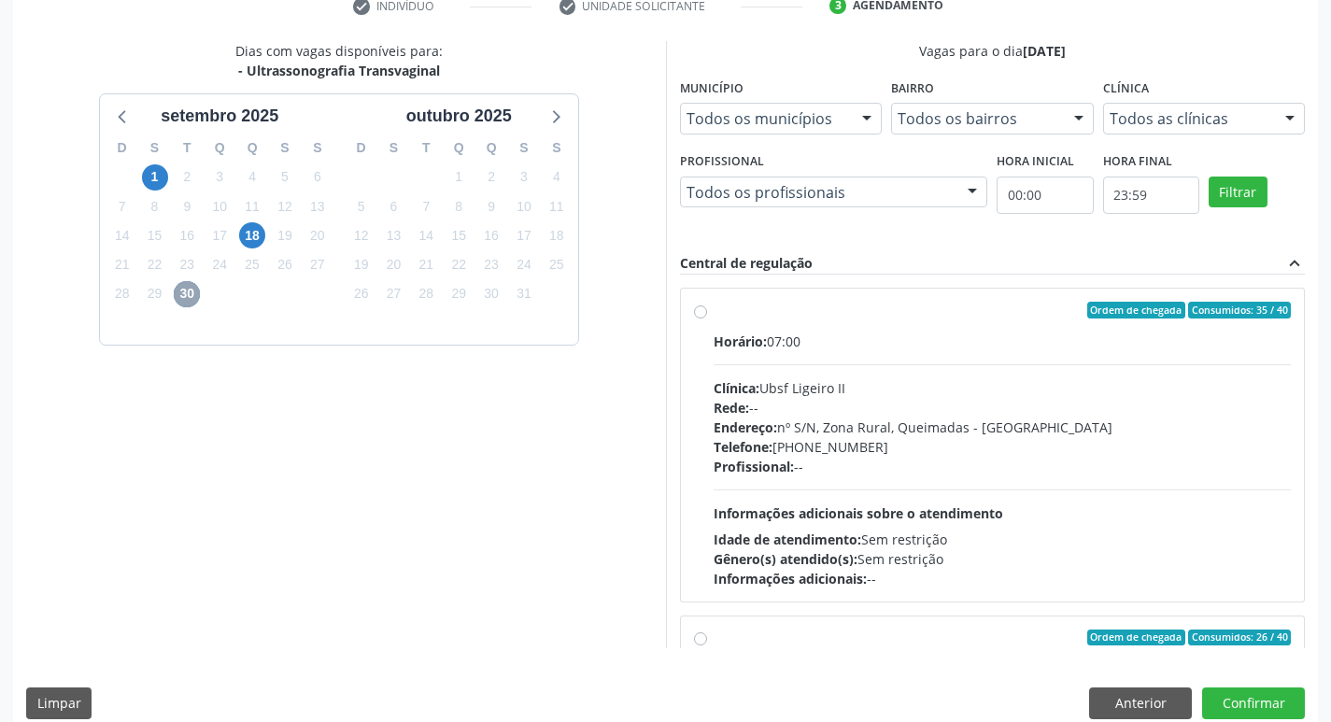
scroll to position [394, 0]
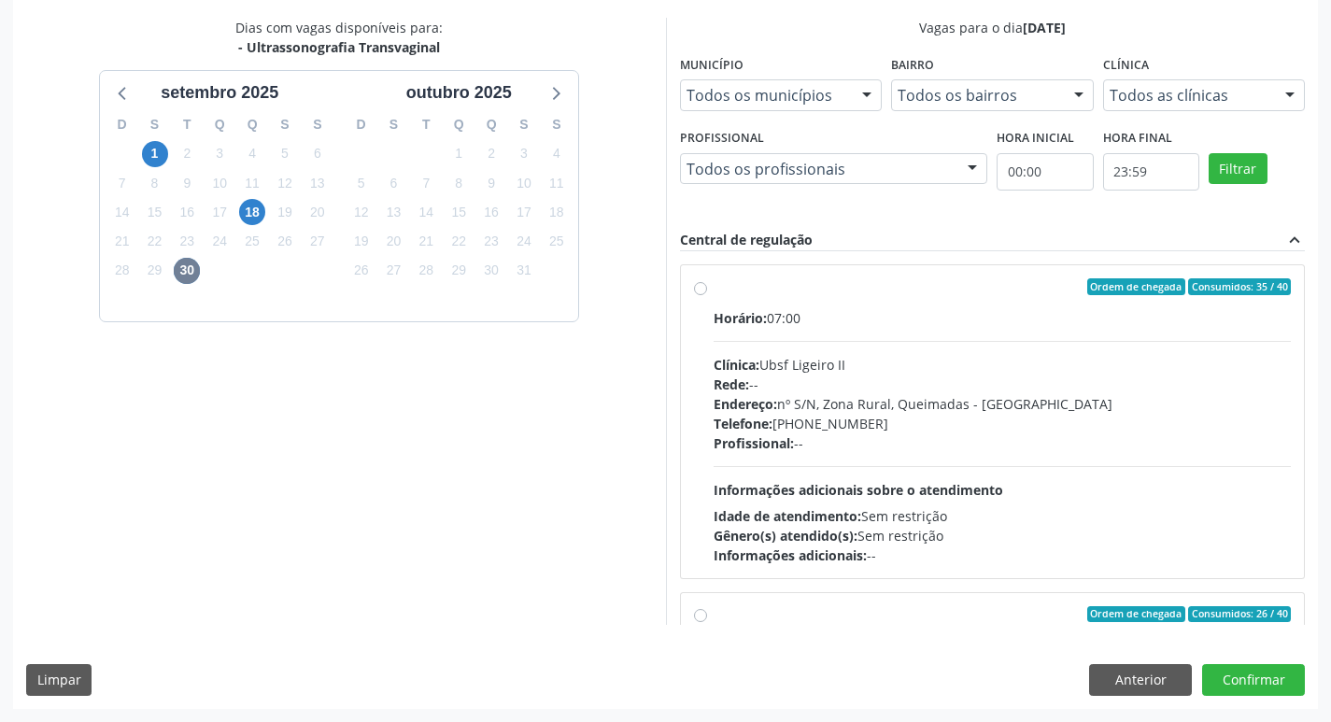
click at [1035, 308] on div "Horário: 07:00" at bounding box center [1003, 318] width 578 height 20
click at [707, 295] on input "Ordem de chegada Consumidos: 35 / 40 Horário: 07:00 Clínica: Ubsf Ligeiro II Re…" at bounding box center [700, 286] width 13 height 17
radio input "true"
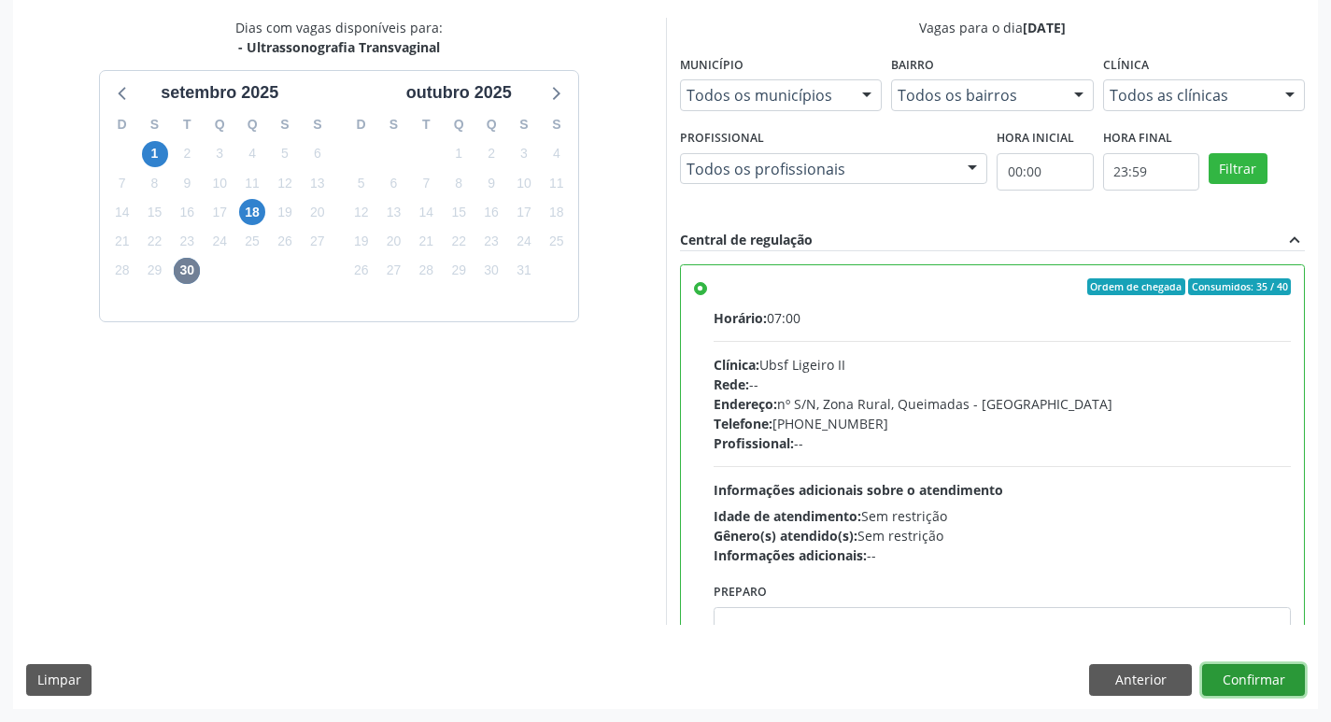
click at [1255, 673] on button "Confirmar" at bounding box center [1253, 680] width 103 height 32
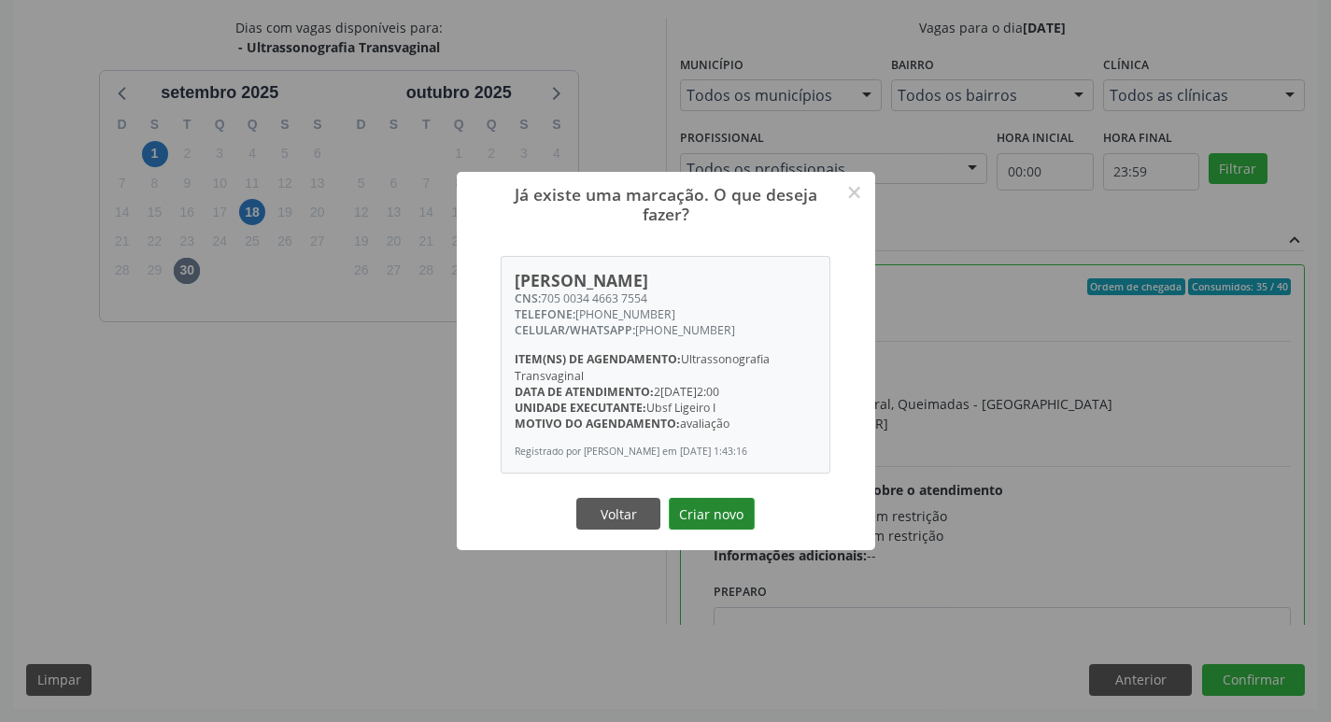
click at [693, 503] on button "Criar novo" at bounding box center [712, 514] width 86 height 32
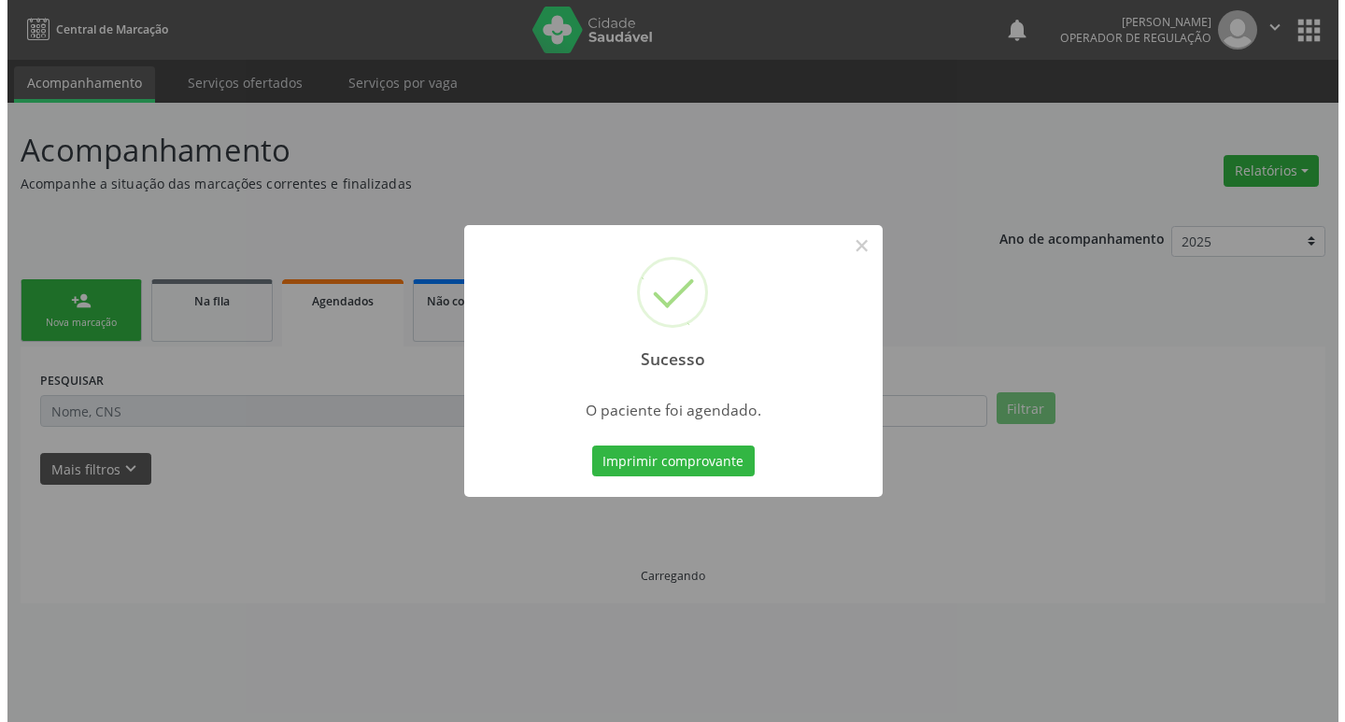
scroll to position [0, 0]
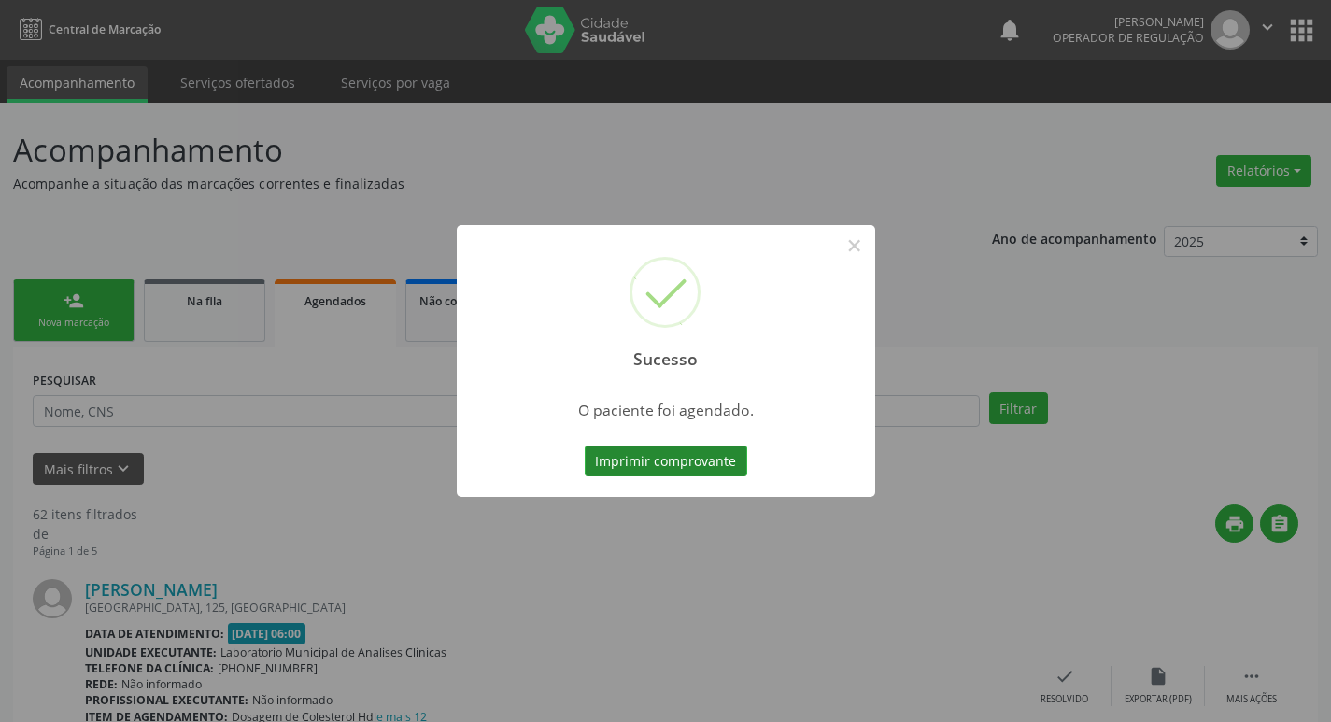
click at [675, 449] on button "Imprimir comprovante" at bounding box center [666, 462] width 163 height 32
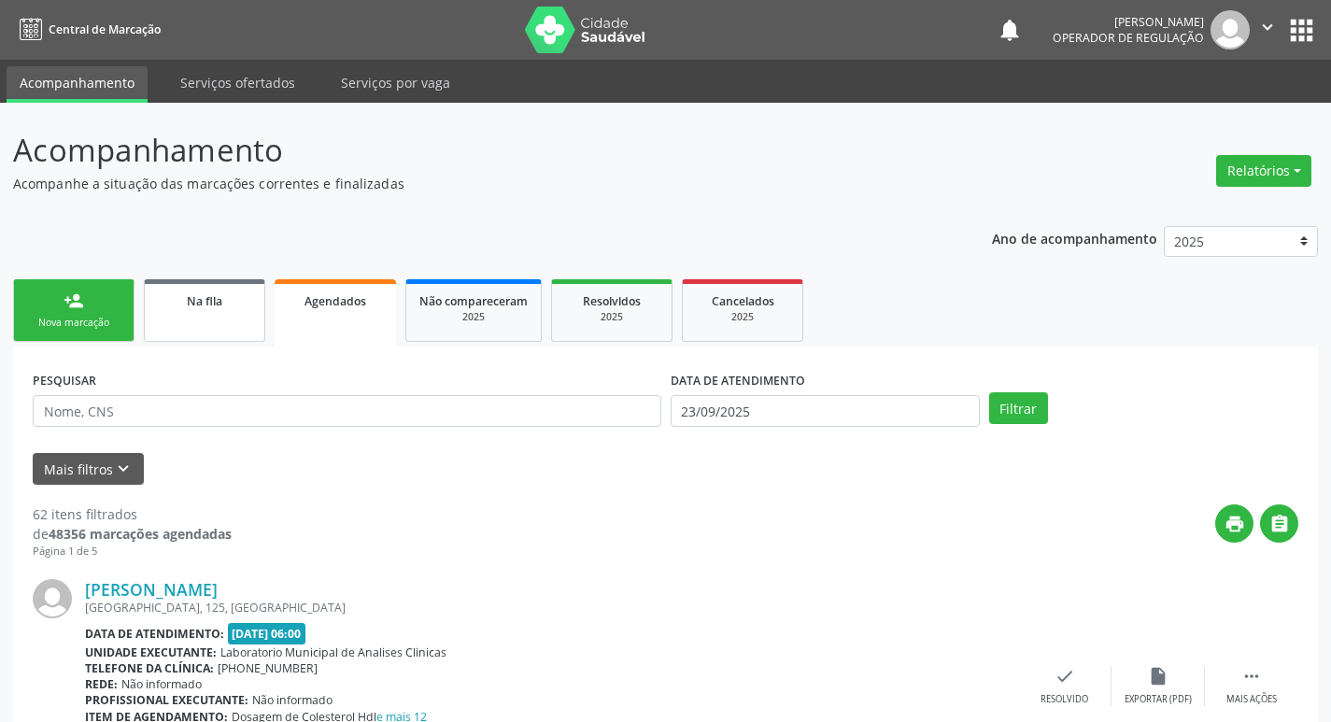
click at [189, 342] on link "Na fila" at bounding box center [204, 310] width 121 height 63
click at [221, 308] on span "Na fila" at bounding box center [204, 301] width 35 height 16
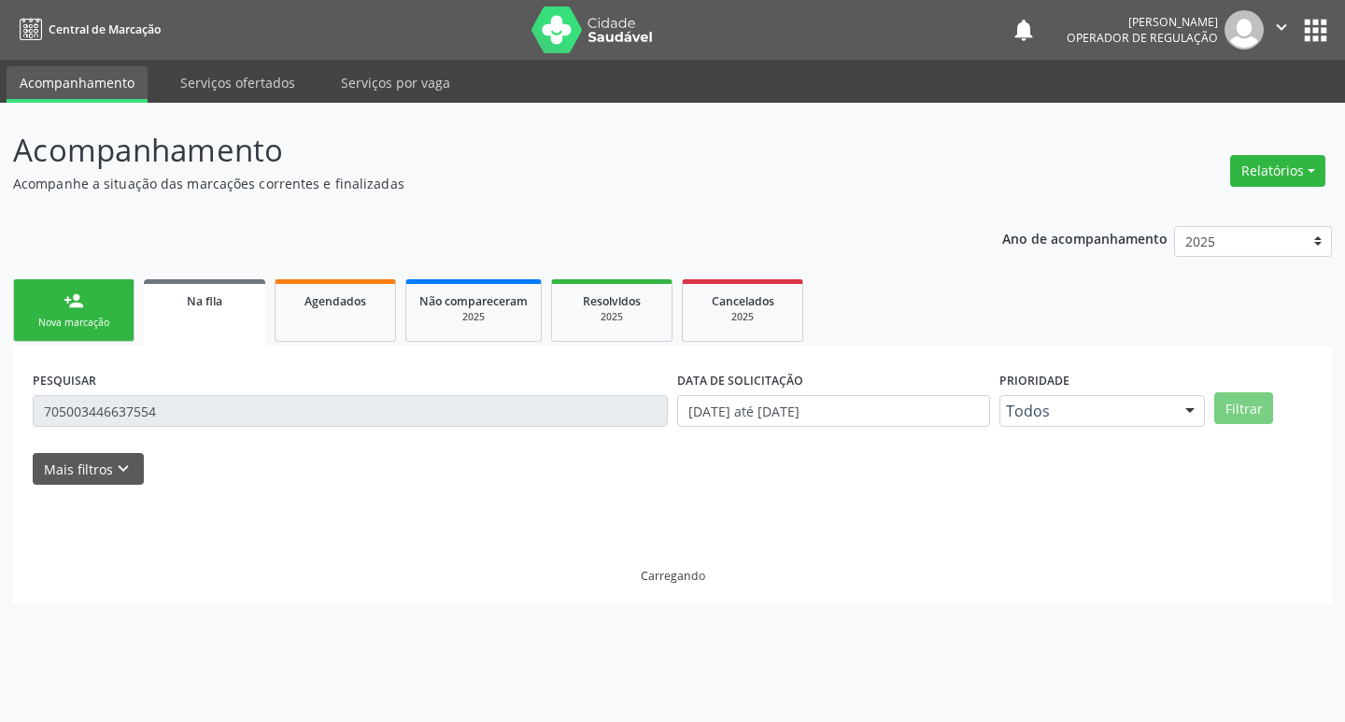
click at [221, 308] on span "Na fila" at bounding box center [204, 301] width 35 height 16
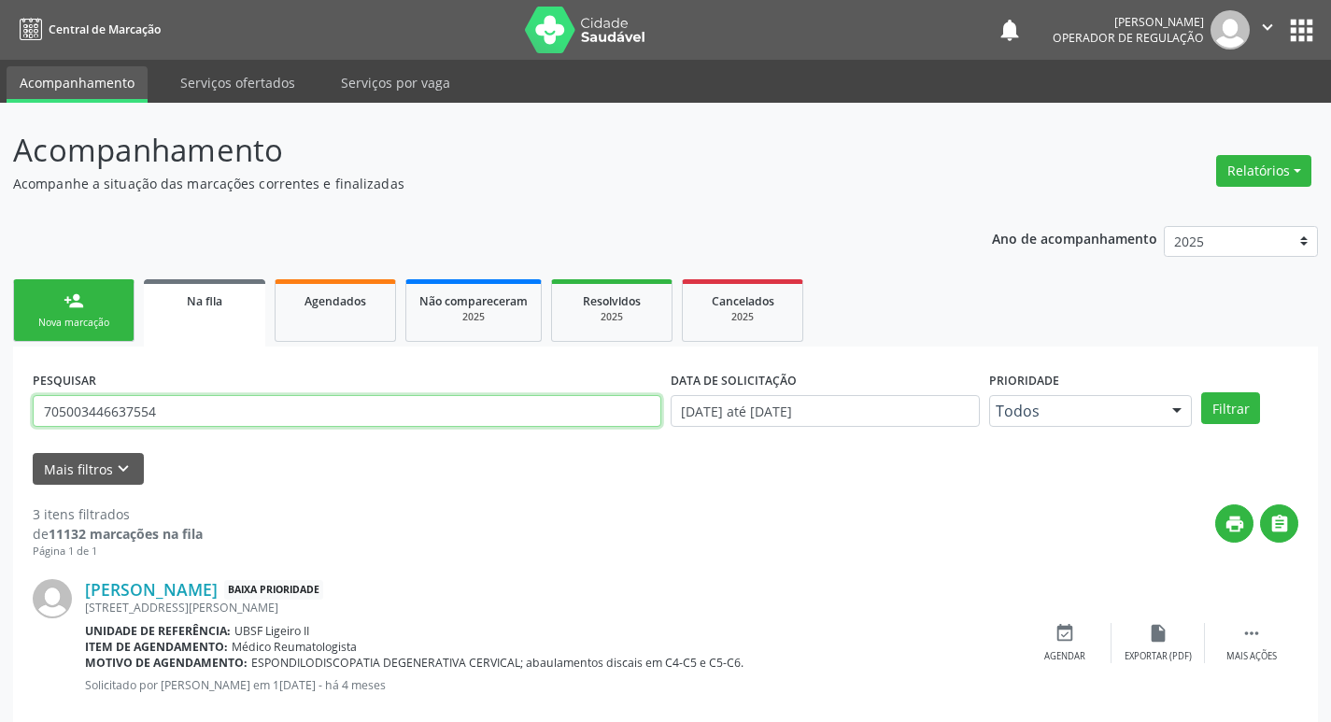
click at [264, 408] on input "705003446637554" at bounding box center [347, 411] width 629 height 32
type input "704202775677687"
click at [1201, 392] on button "Filtrar" at bounding box center [1230, 408] width 59 height 32
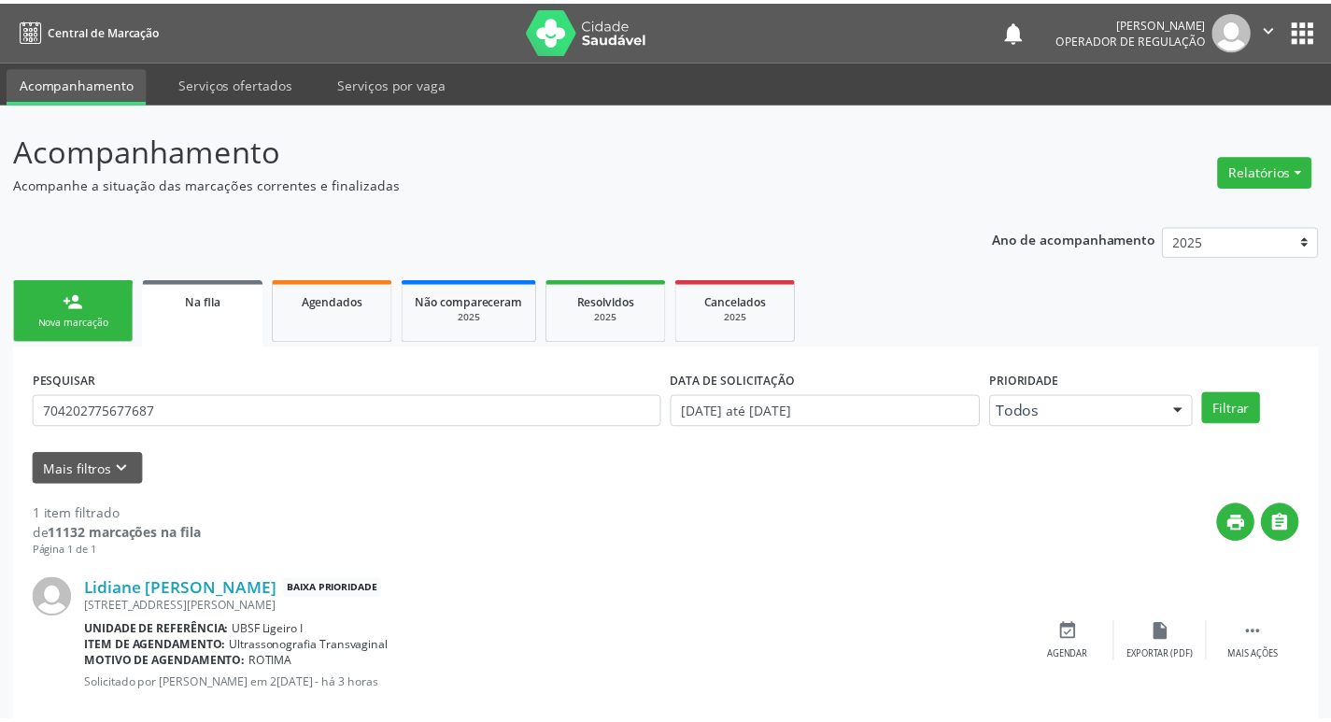
scroll to position [36, 0]
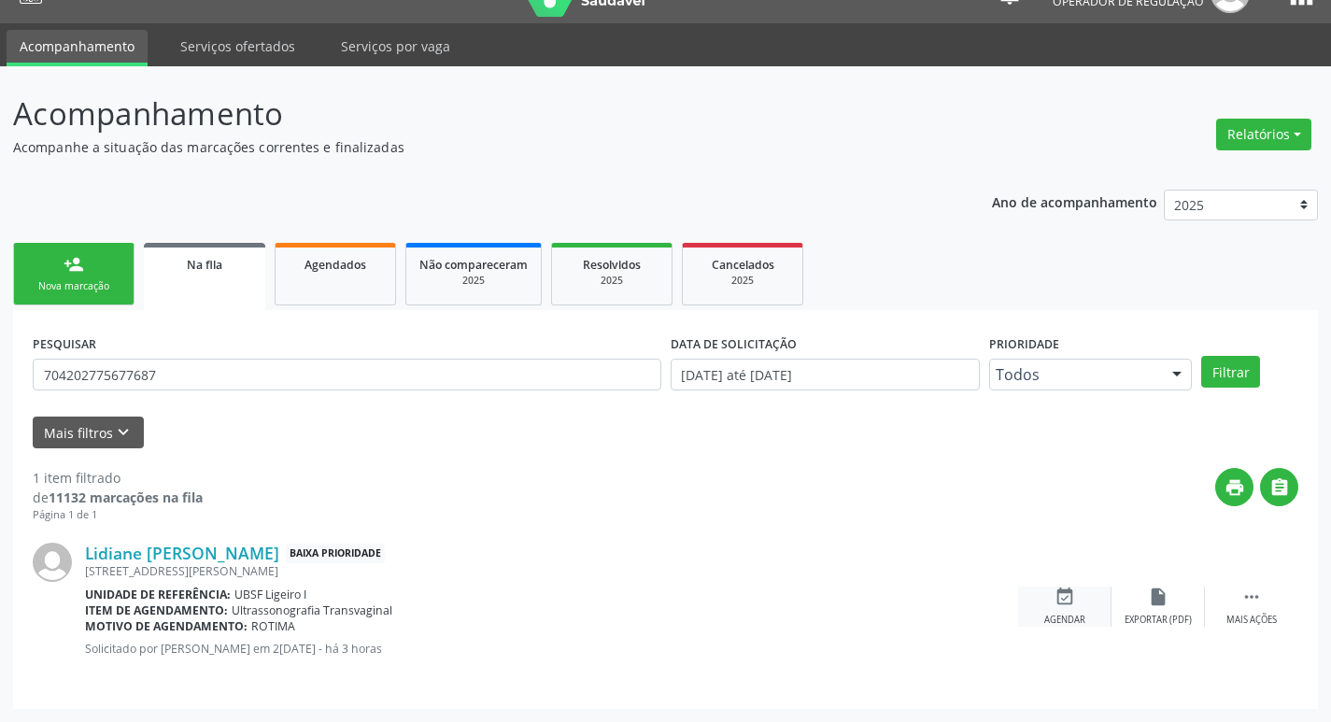
click at [1076, 595] on div "event_available Agendar" at bounding box center [1064, 607] width 93 height 40
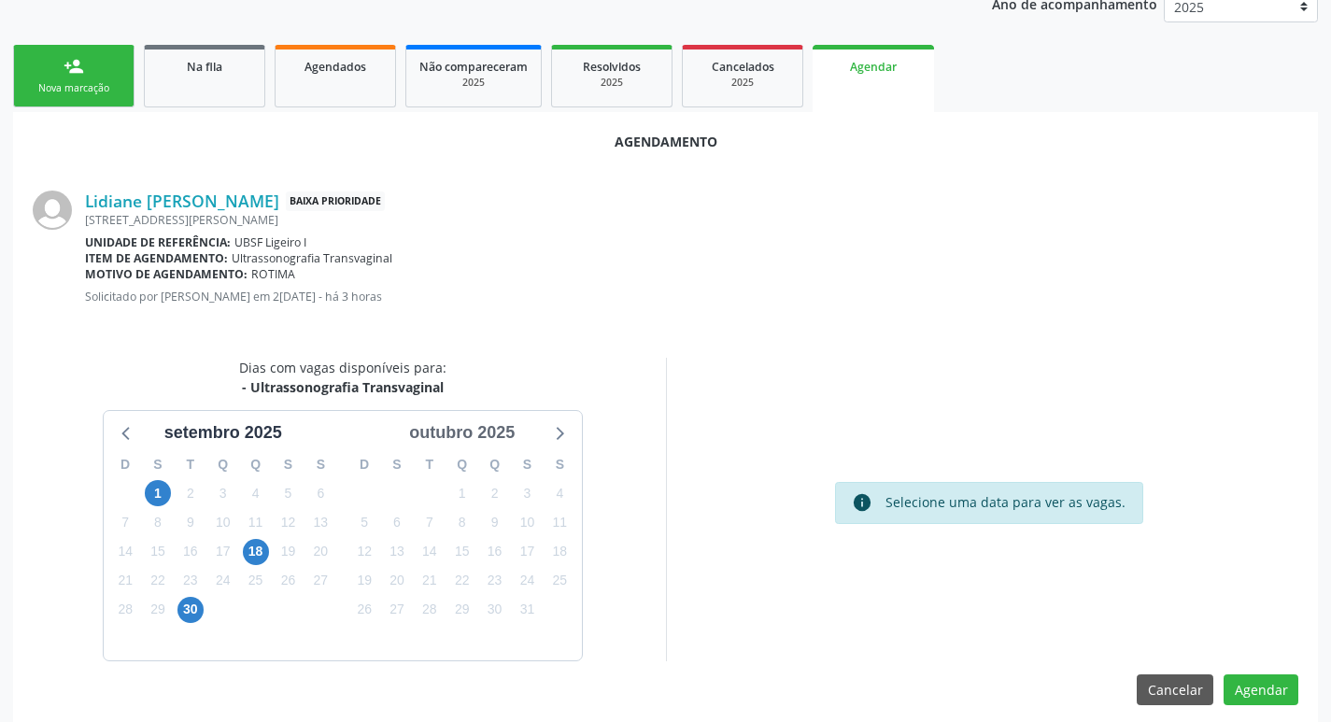
scroll to position [250, 0]
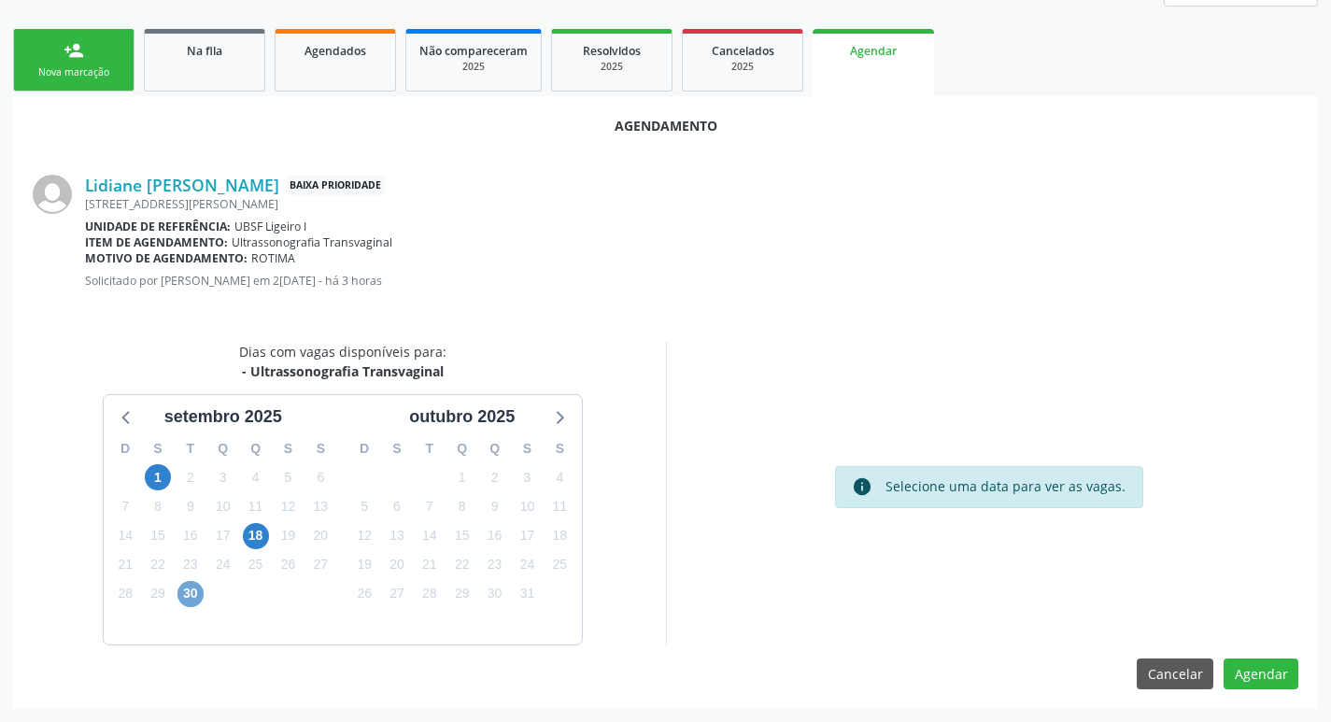
click at [197, 602] on span "30" at bounding box center [190, 594] width 26 height 26
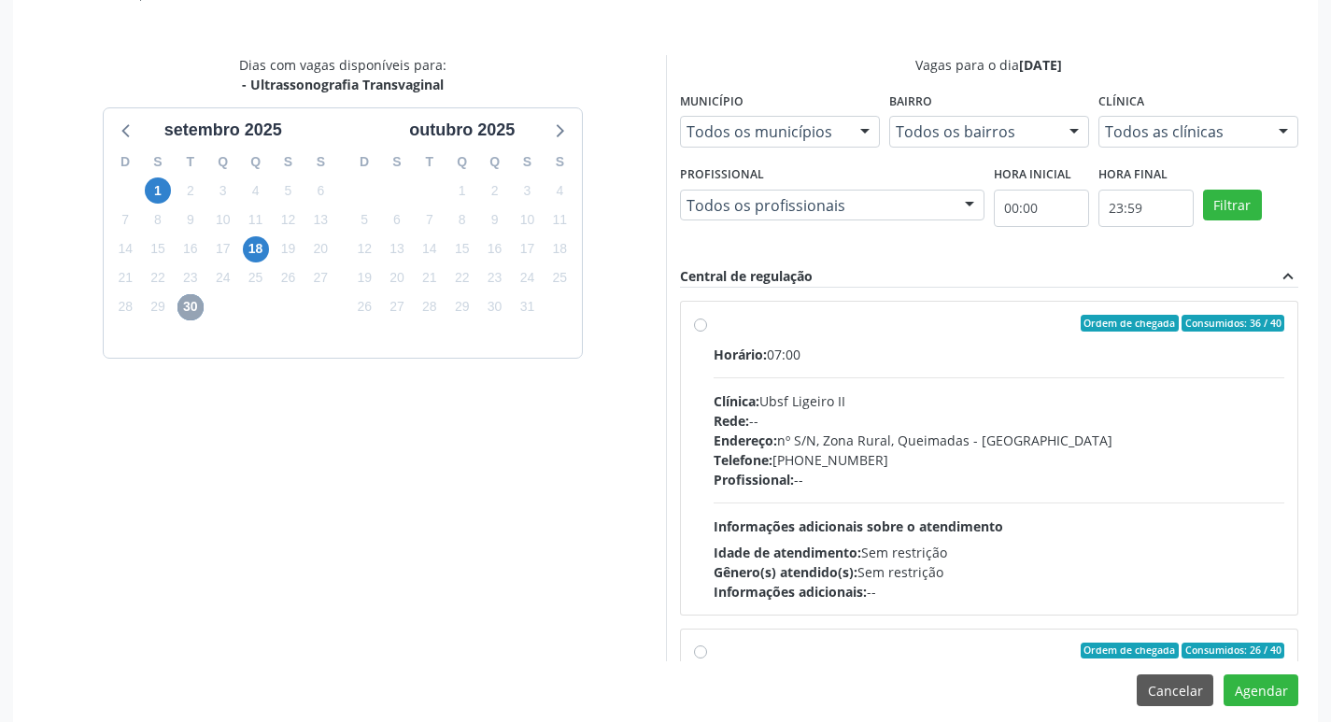
scroll to position [554, 0]
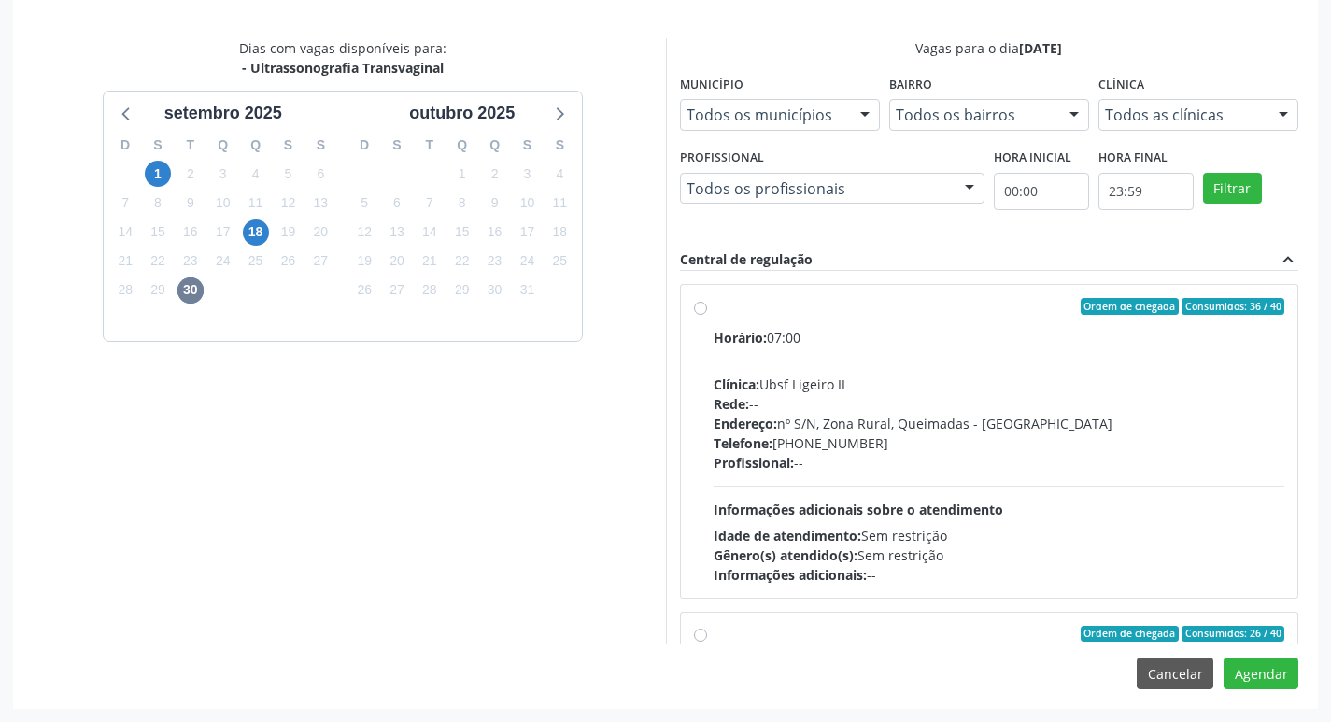
click at [920, 324] on label "Ordem de chegada Consumidos: 36 / 40 Horário: 07:00 Clínica: Ubsf Ligeiro II Re…" at bounding box center [1000, 441] width 572 height 287
click at [707, 315] on input "Ordem de chegada Consumidos: 36 / 40 Horário: 07:00 Clínica: Ubsf Ligeiro II Re…" at bounding box center [700, 306] width 13 height 17
radio input "true"
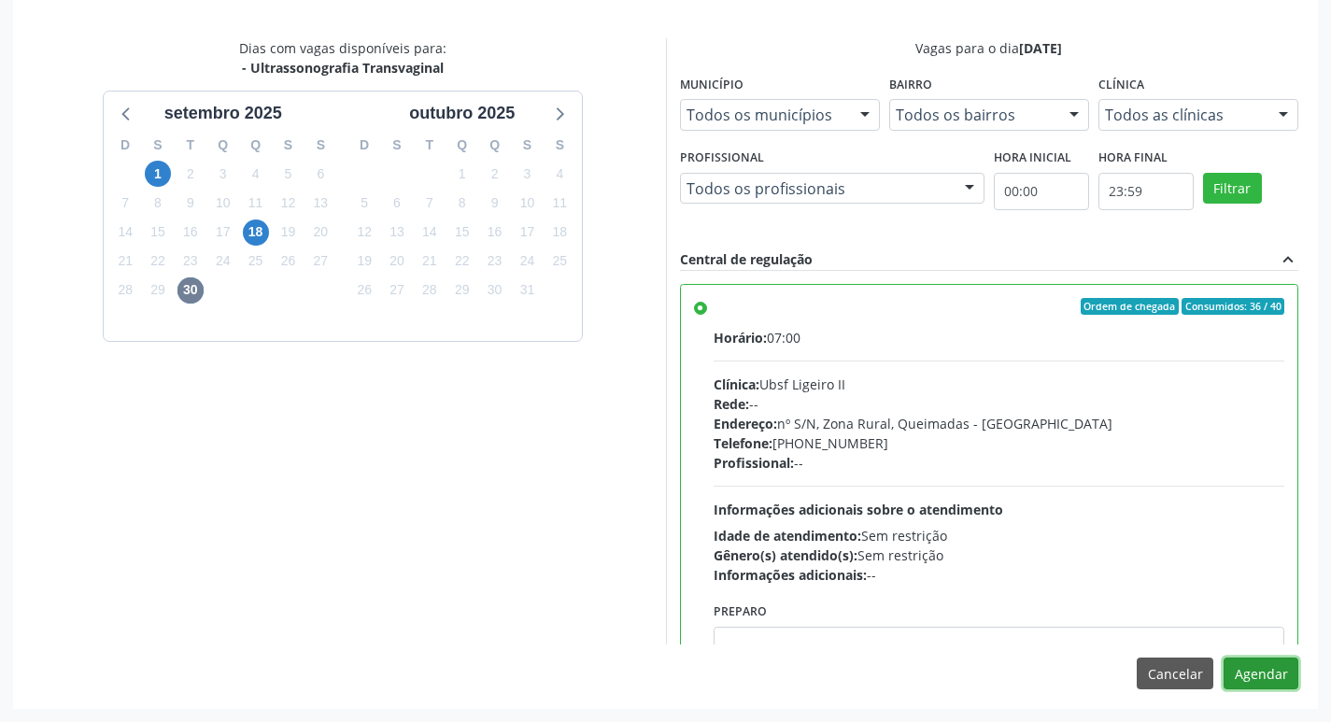
click at [1270, 683] on button "Agendar" at bounding box center [1261, 674] width 75 height 32
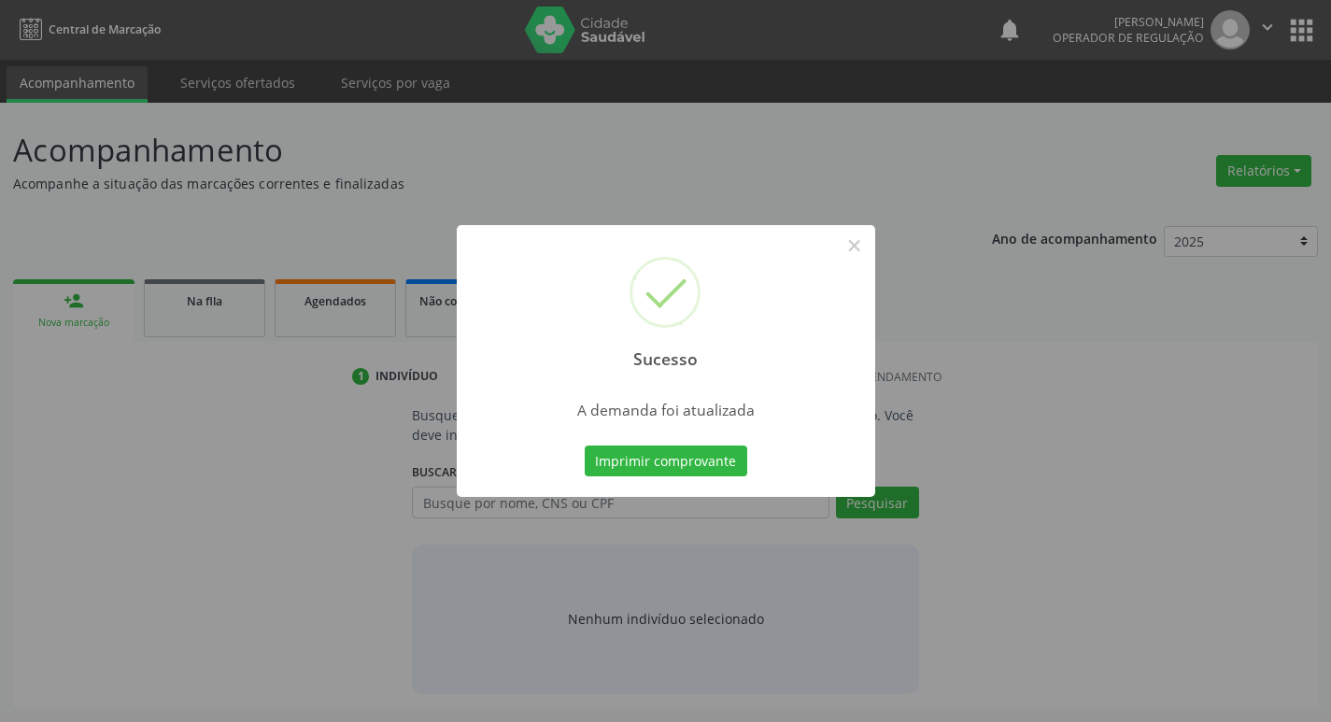
scroll to position [0, 0]
click at [752, 474] on div "Imprimir comprovante Cancel" at bounding box center [673, 461] width 171 height 39
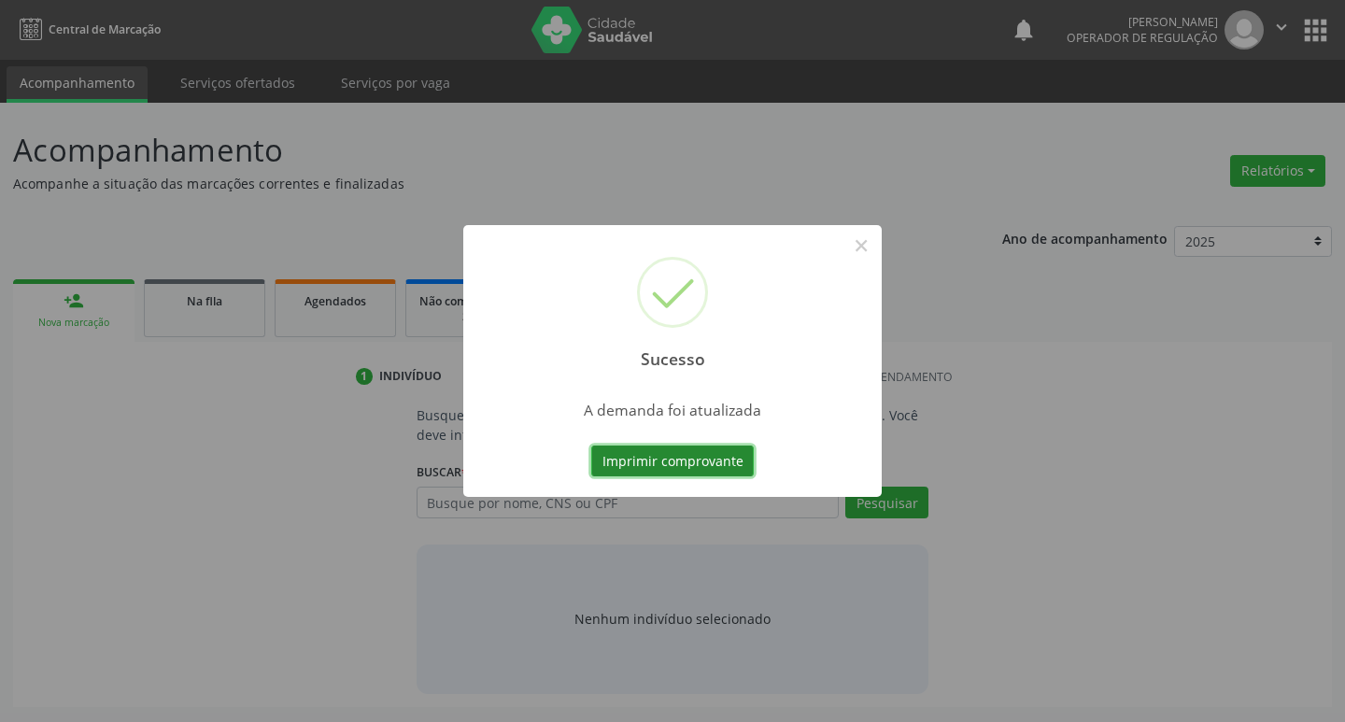
click at [711, 460] on button "Imprimir comprovante" at bounding box center [672, 462] width 163 height 32
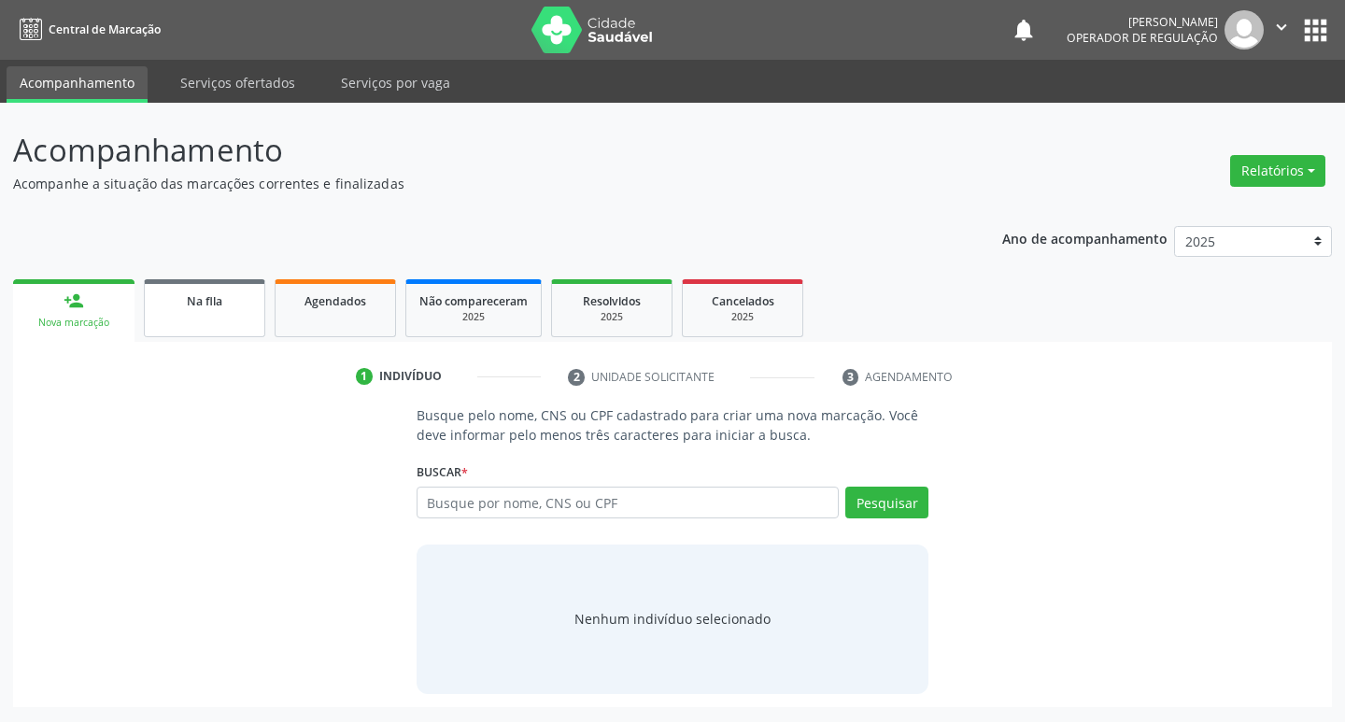
click at [241, 316] on link "Na fila" at bounding box center [204, 308] width 121 height 58
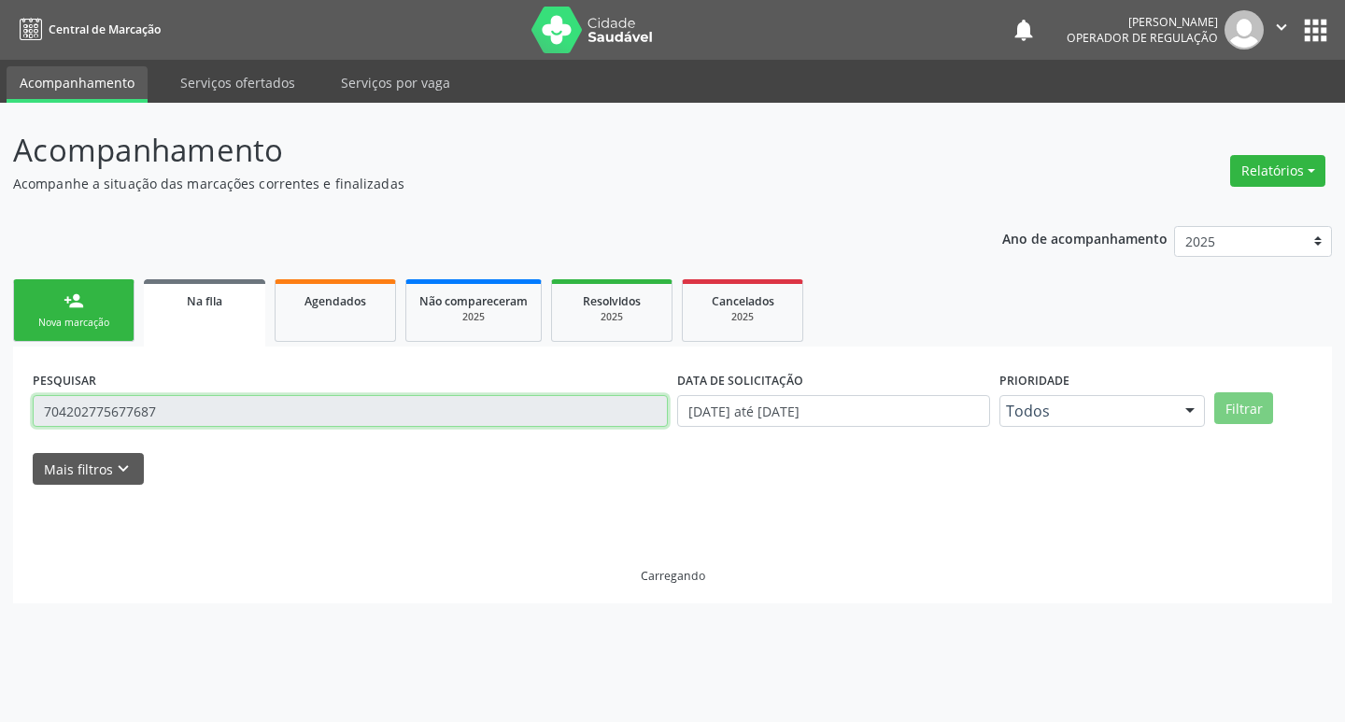
click at [290, 395] on input "704202775677687" at bounding box center [350, 411] width 635 height 32
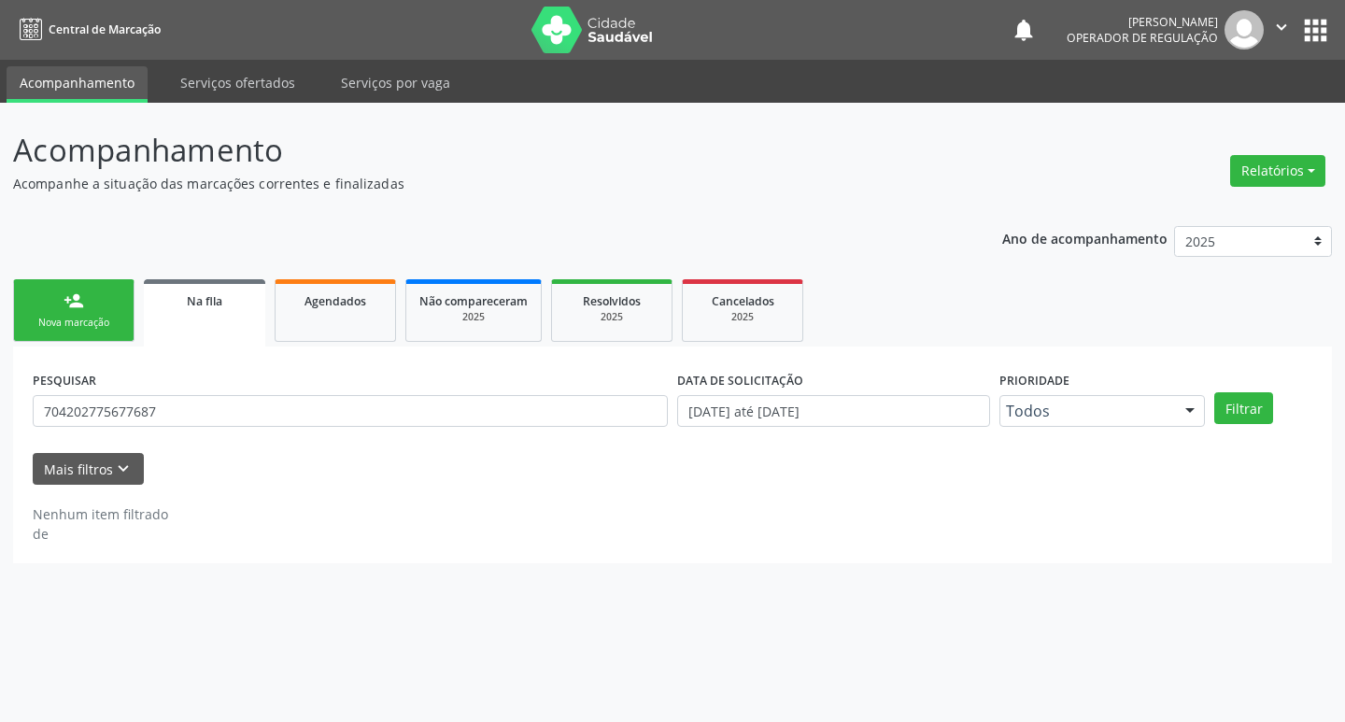
click at [290, 394] on div "PESQUISAR 704202775677687" at bounding box center [350, 402] width 644 height 73
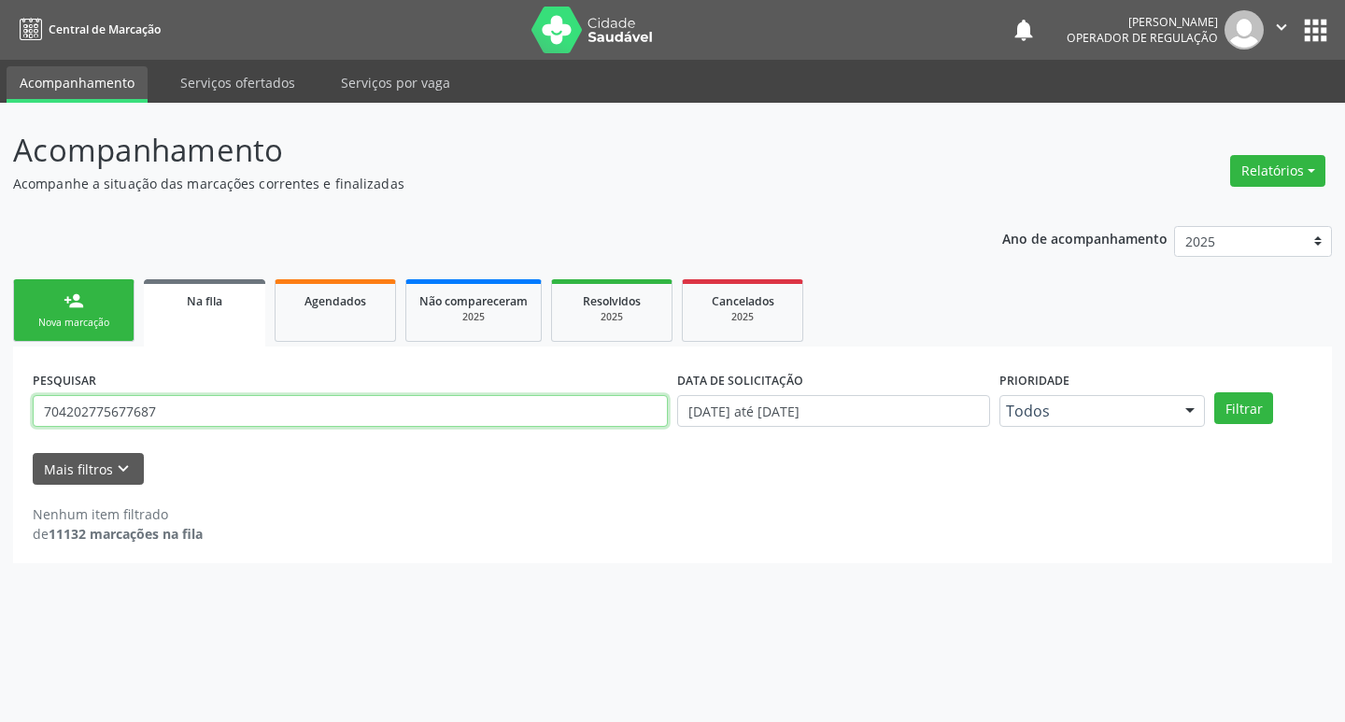
click at [298, 398] on input "704202775677687" at bounding box center [350, 411] width 635 height 32
type input "703409930331900"
click at [1214, 392] on button "Filtrar" at bounding box center [1243, 408] width 59 height 32
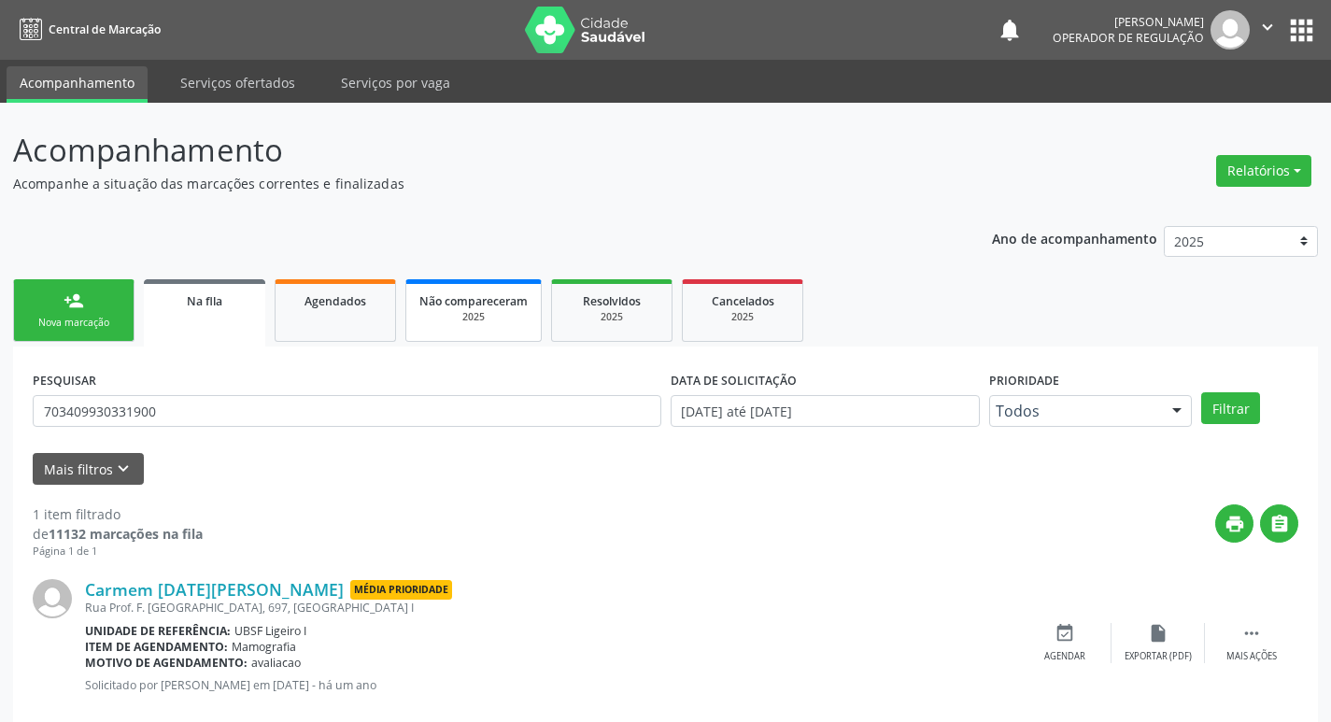
scroll to position [36, 0]
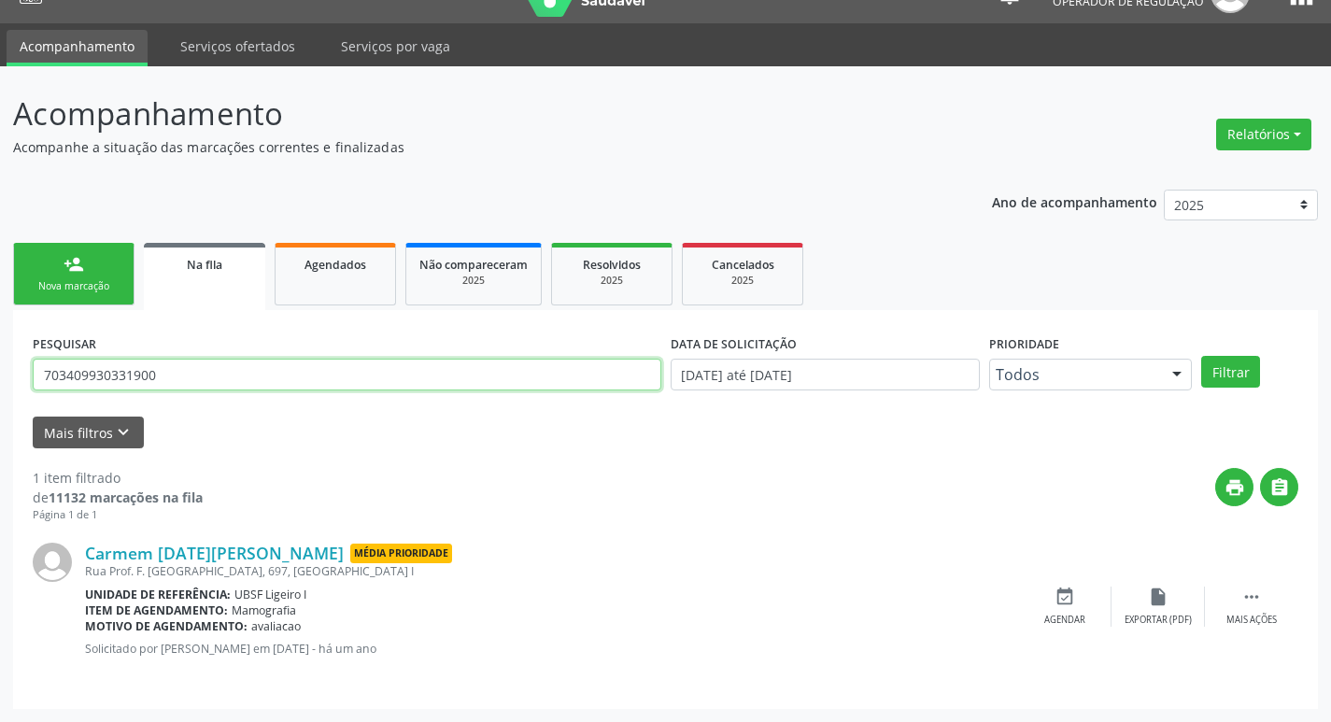
click at [195, 371] on input "703409930331900" at bounding box center [347, 375] width 629 height 32
click at [89, 248] on link "person_add Nova marcação" at bounding box center [73, 274] width 121 height 63
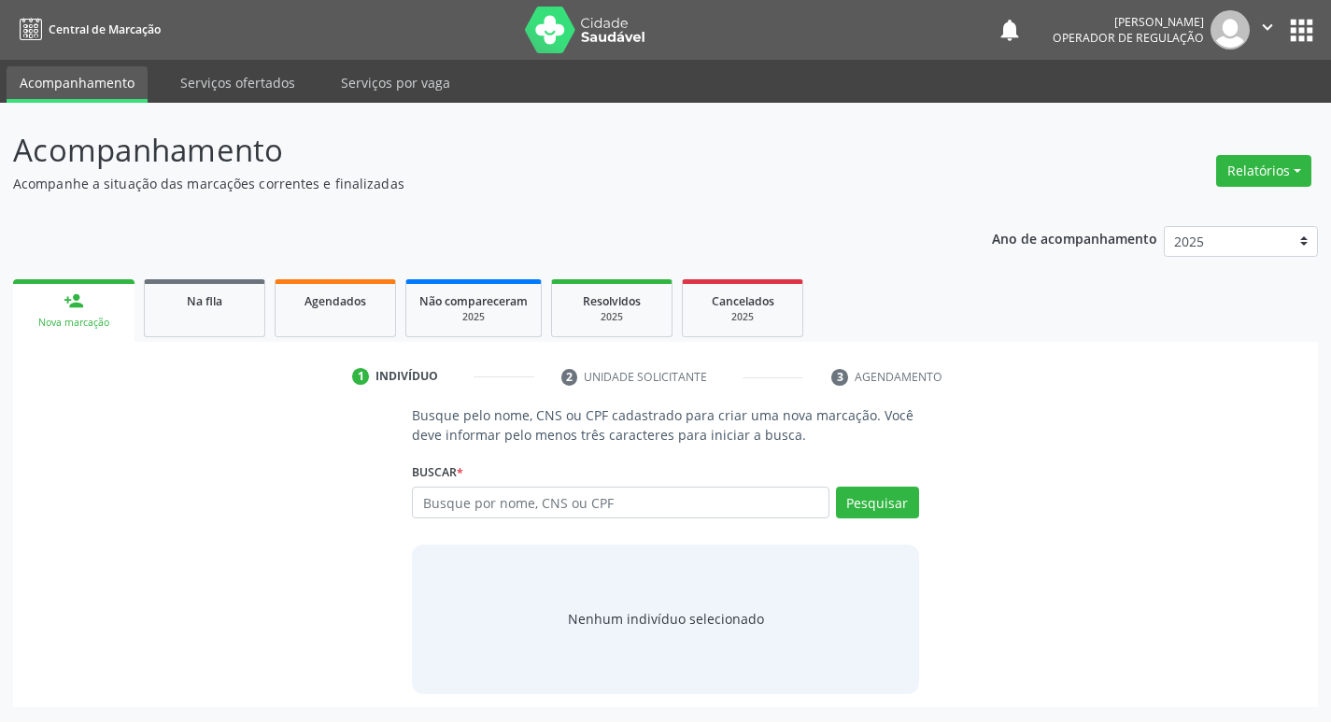
scroll to position [0, 0]
click at [503, 503] on input "text" at bounding box center [628, 503] width 423 height 32
paste input "703409930331900"
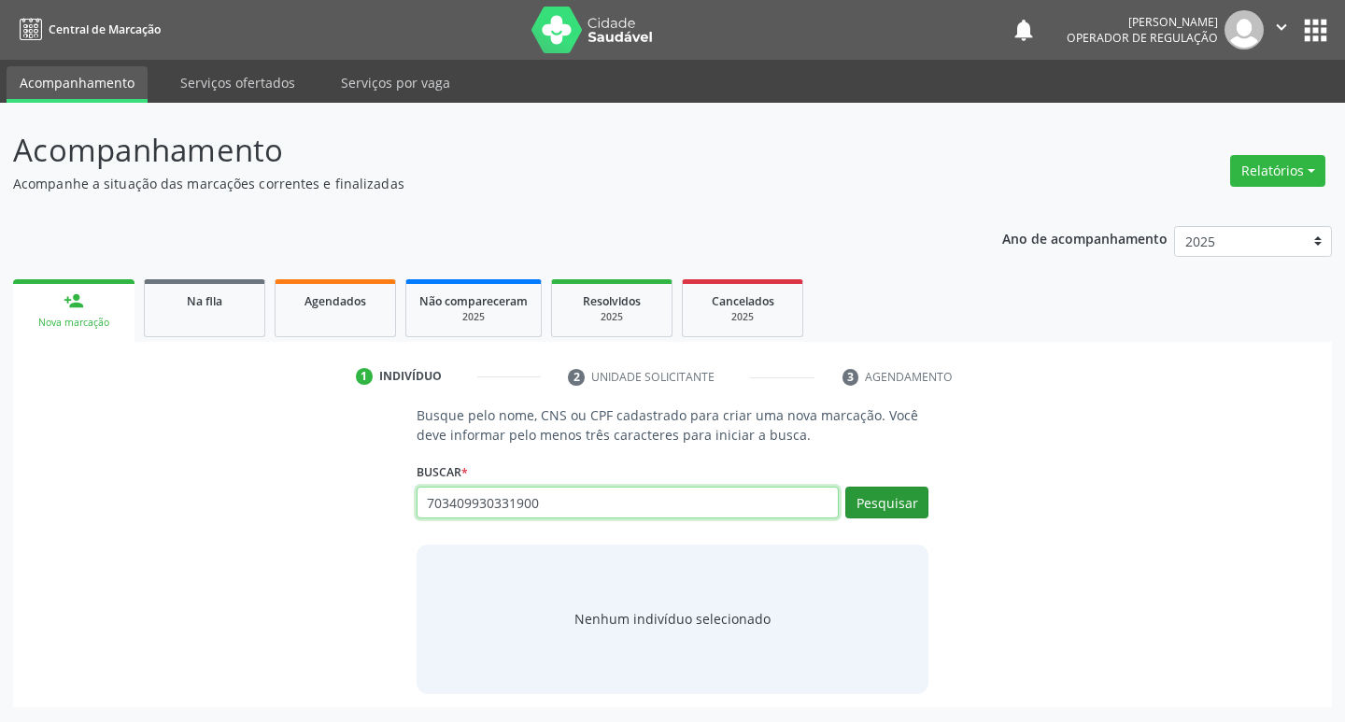
type input "703409930331900"
click at [862, 508] on button "Pesquisar" at bounding box center [886, 503] width 83 height 32
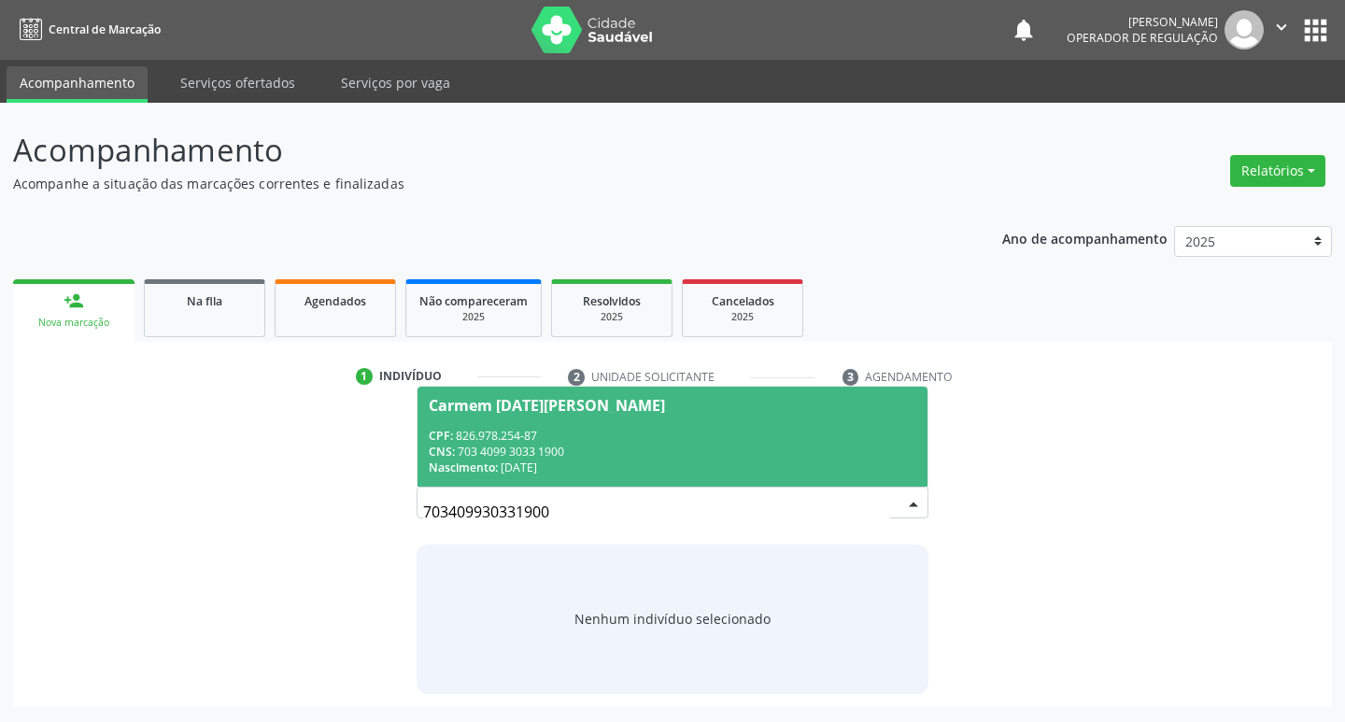
click at [603, 433] on div "CPF: 826.978.254-87" at bounding box center [673, 436] width 489 height 16
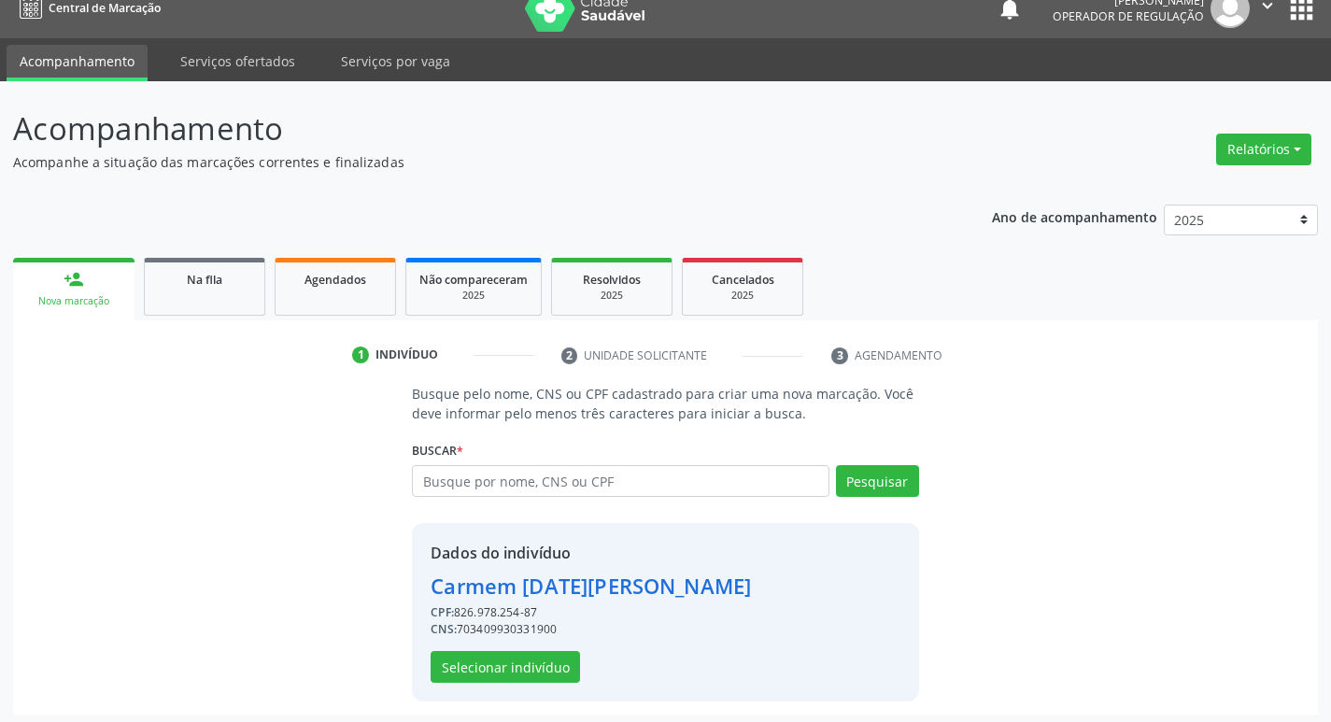
scroll to position [27, 0]
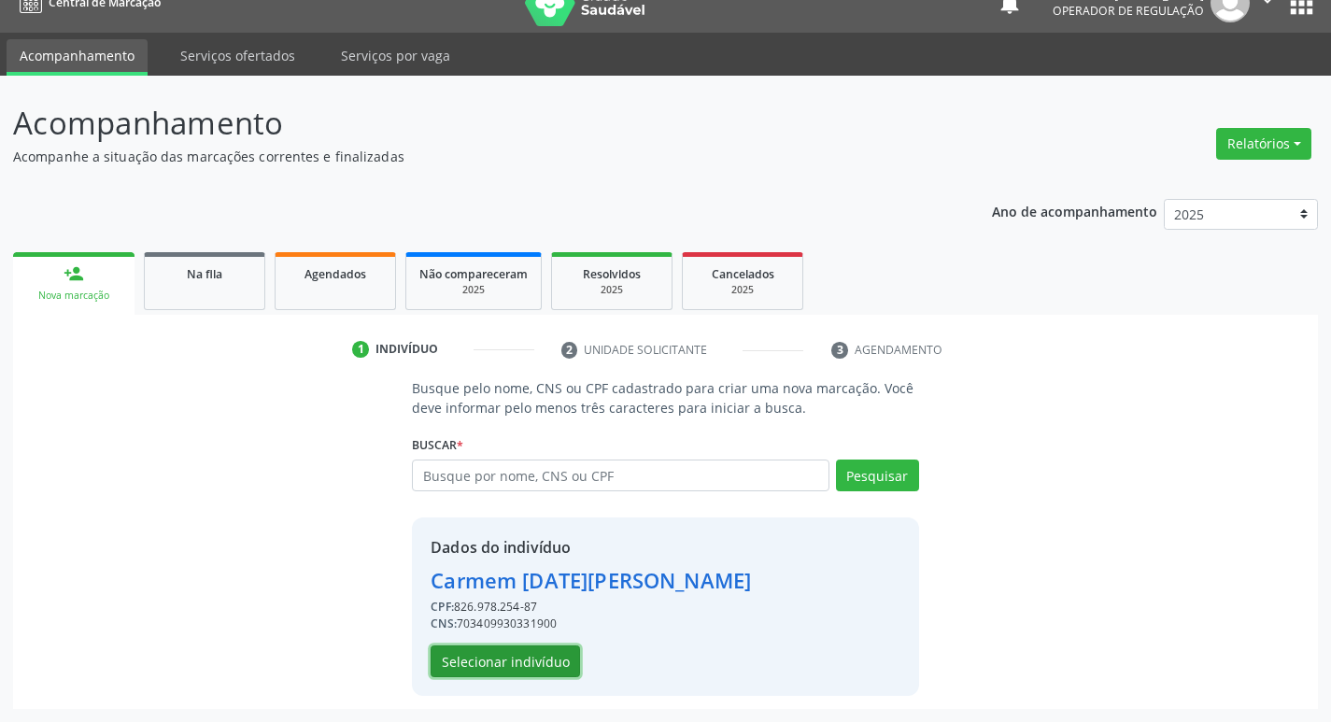
click at [542, 651] on button "Selecionar indivíduo" at bounding box center [505, 661] width 149 height 32
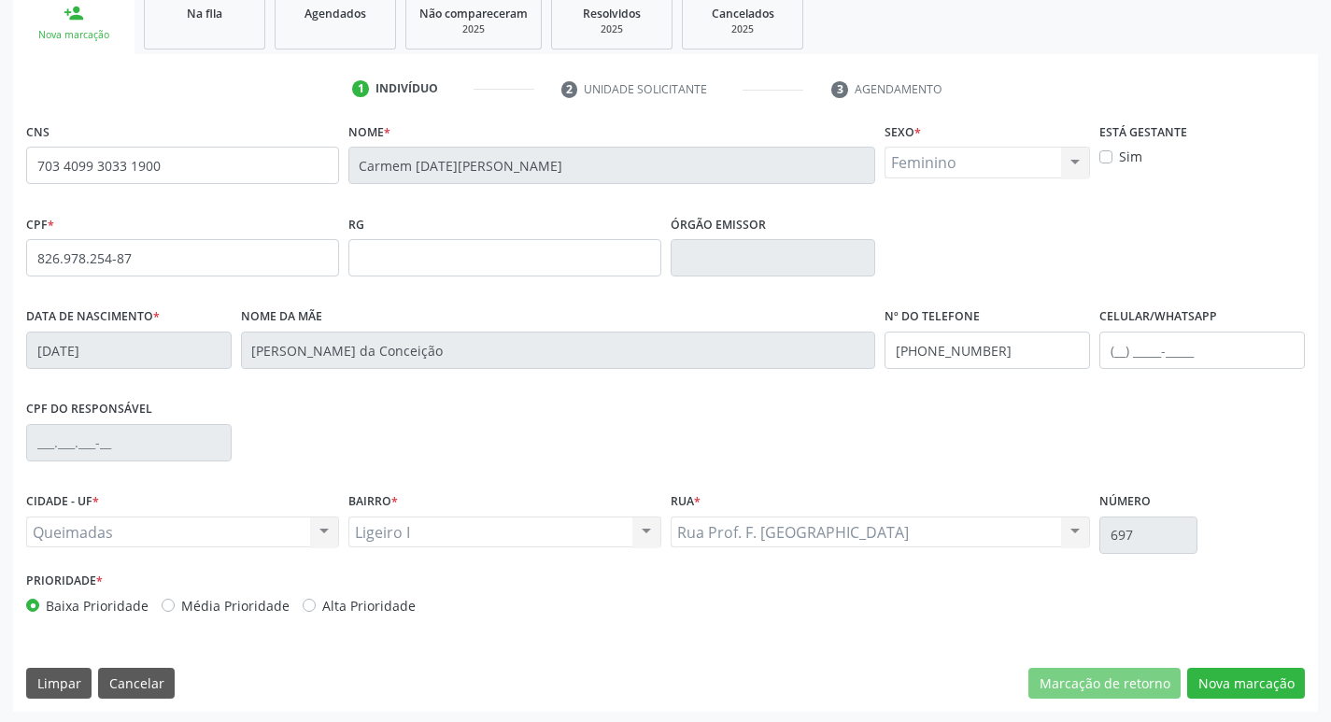
scroll to position [290, 0]
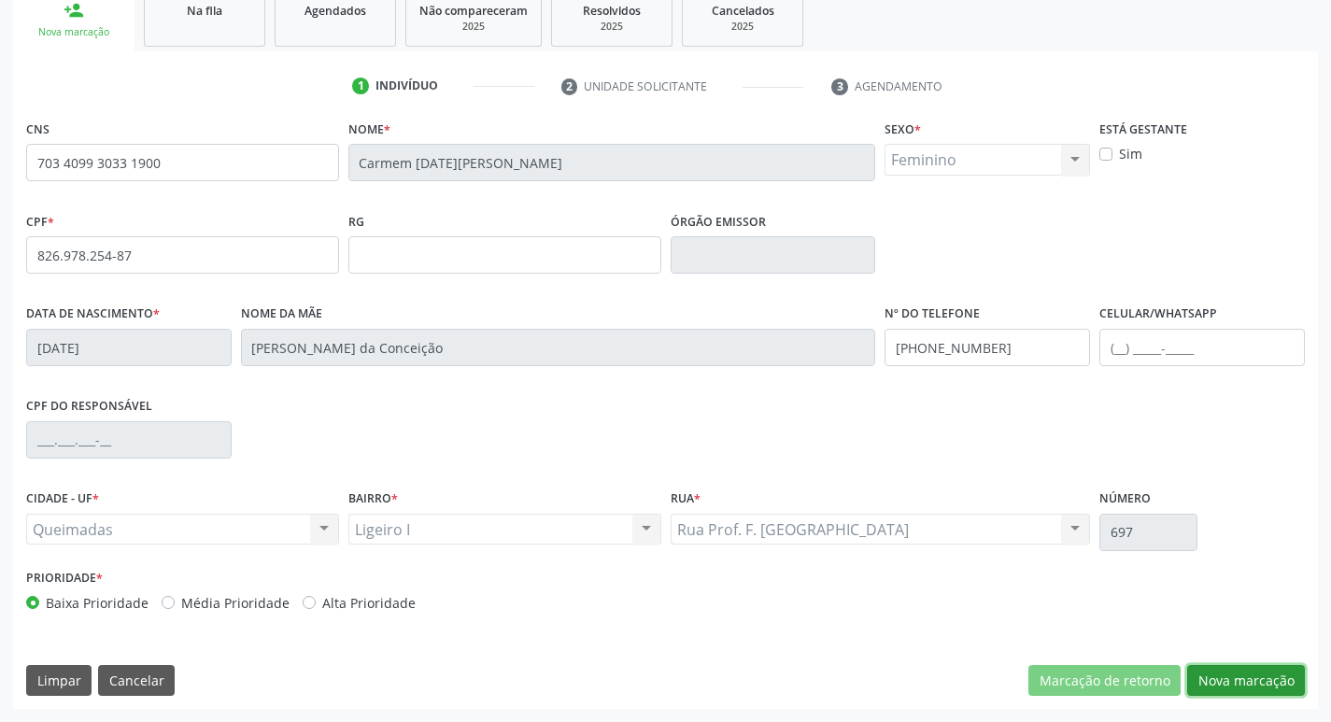
click at [1261, 670] on button "Nova marcação" at bounding box center [1246, 681] width 118 height 32
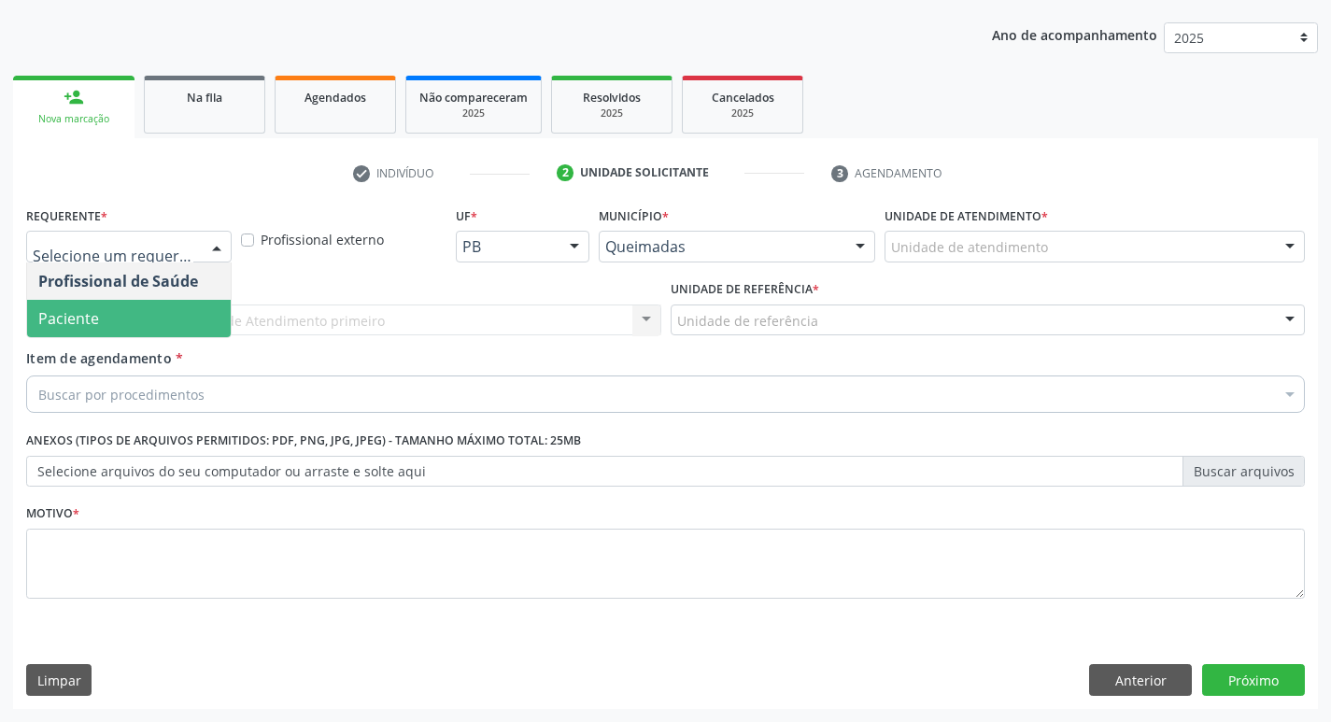
click at [112, 310] on span "Paciente" at bounding box center [129, 318] width 204 height 37
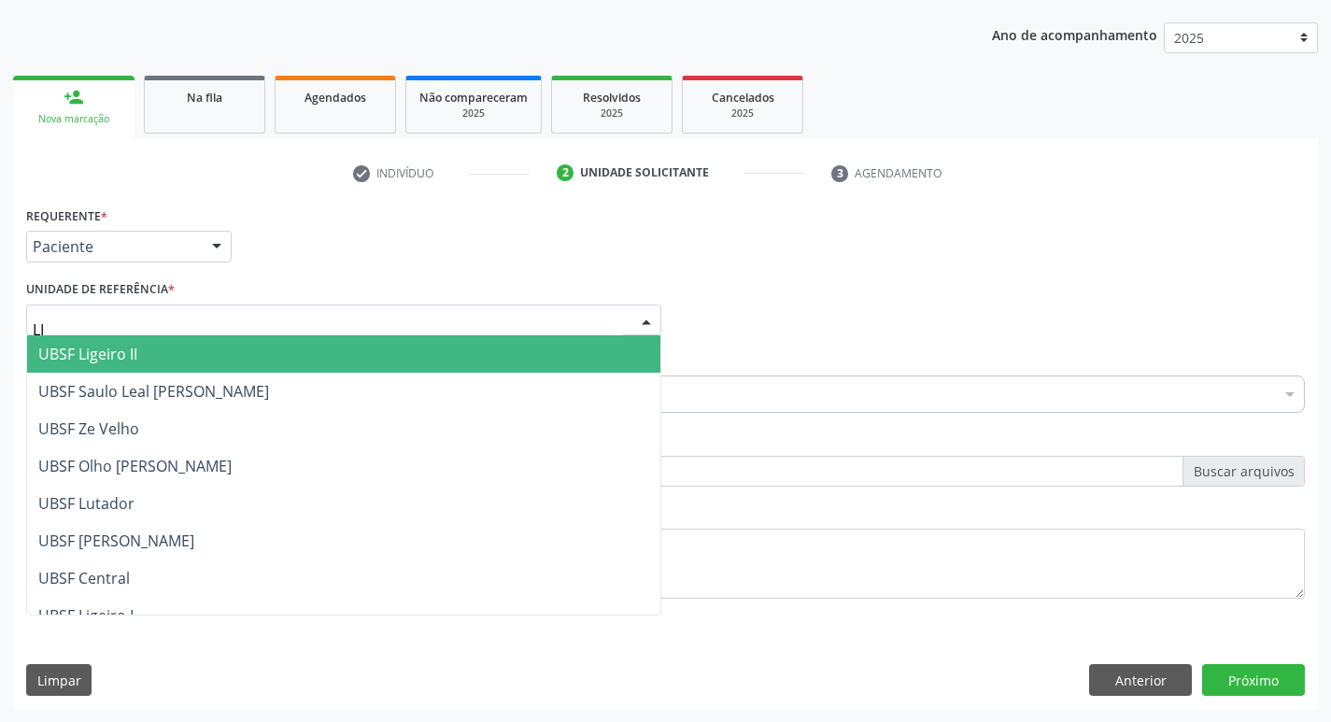
type input "LIG"
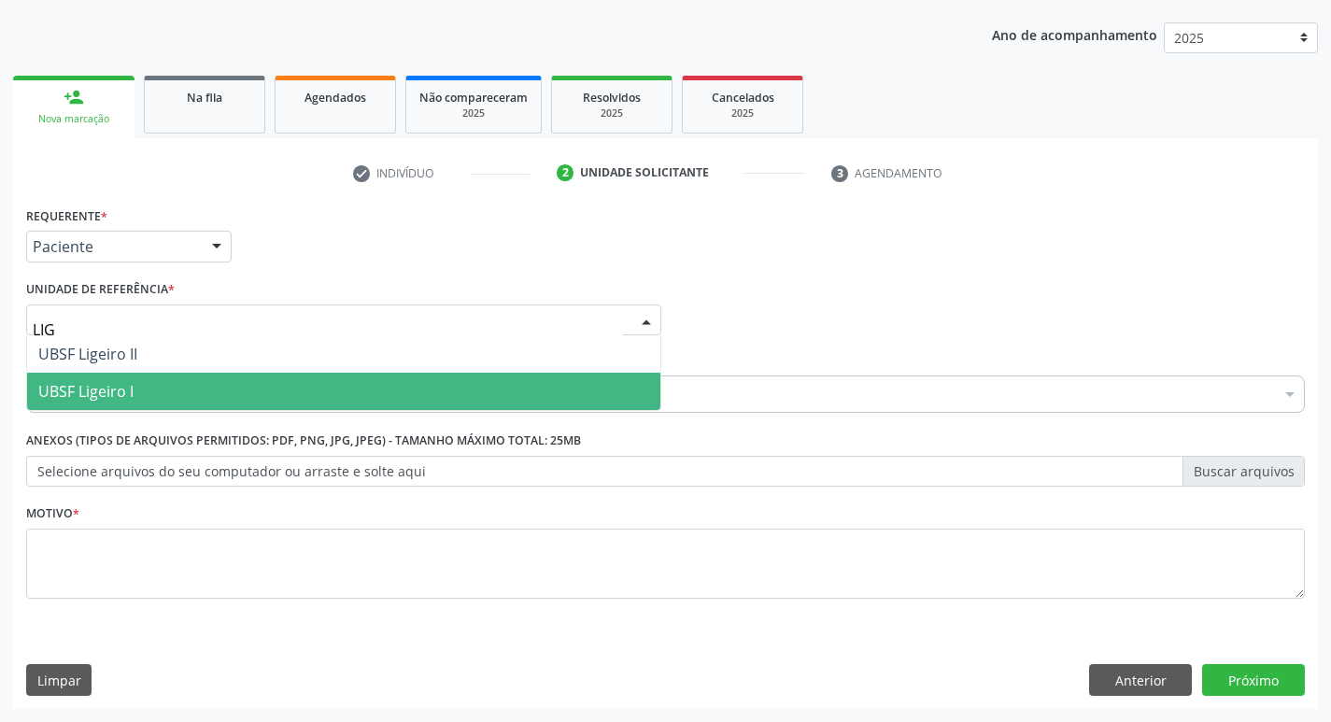
click at [118, 384] on span "UBSF Ligeiro I" at bounding box center [85, 391] width 95 height 21
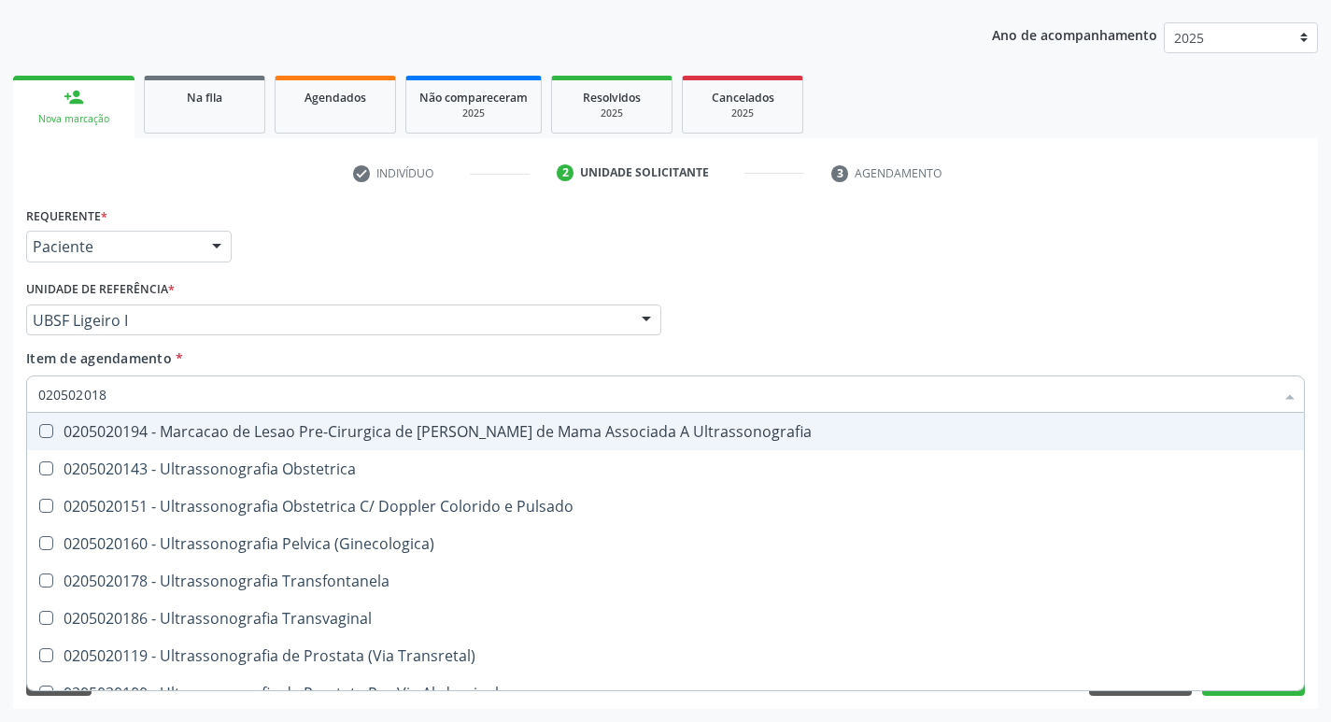
type input "0205020186"
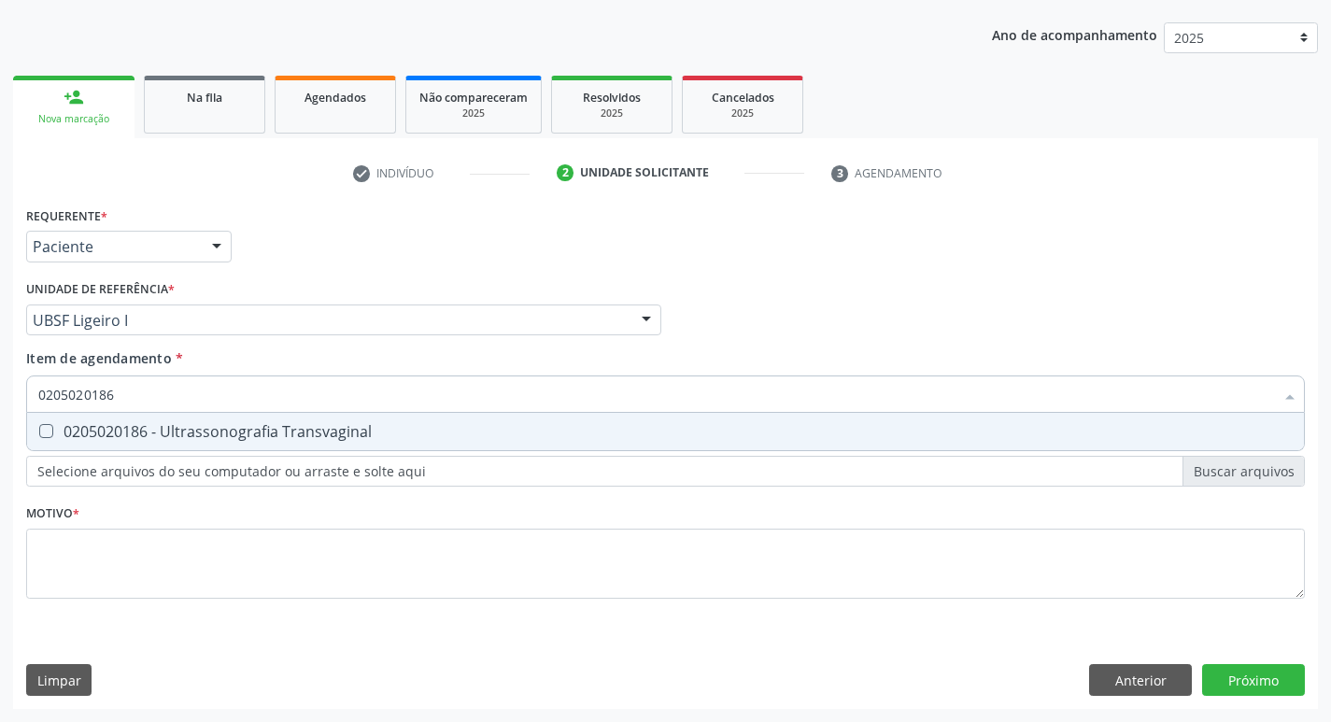
click at [123, 437] on div "0205020186 - Ultrassonografia Transvaginal" at bounding box center [665, 431] width 1254 height 15
checkbox Transvaginal "true"
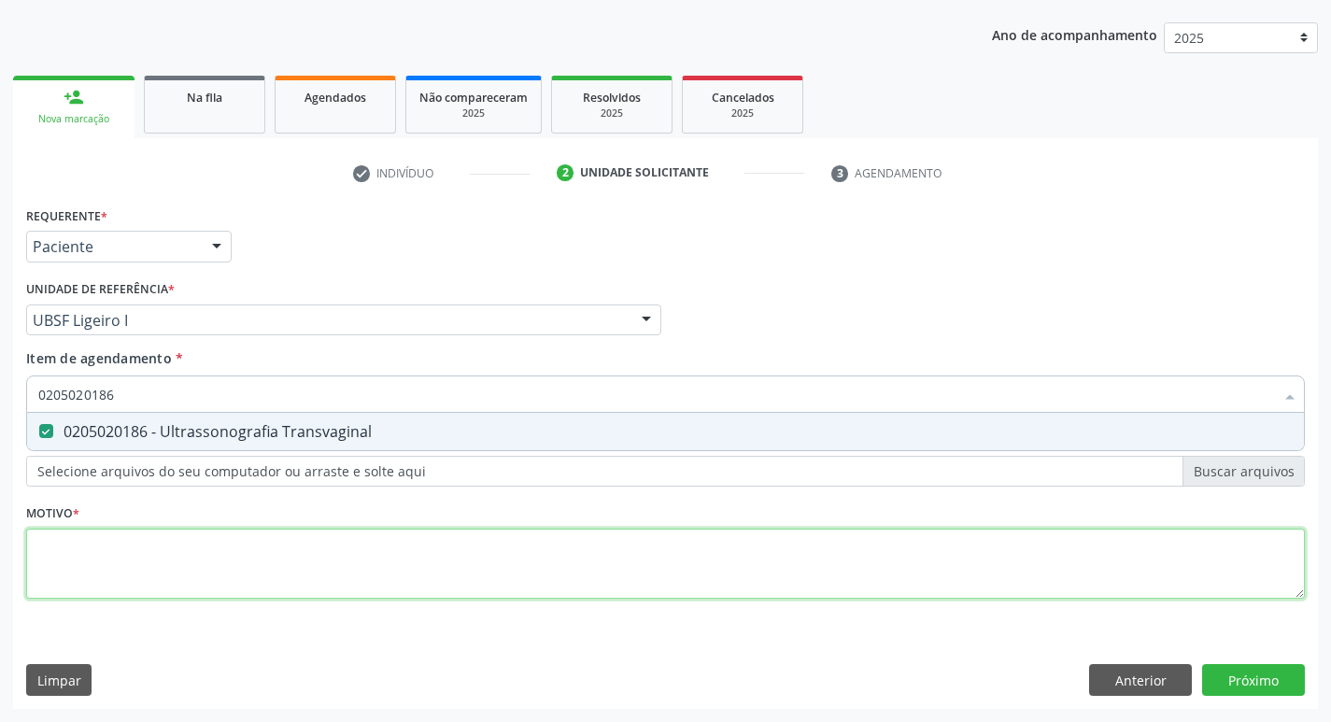
click at [661, 545] on div "Requerente * Paciente Profissional de Saúde Paciente Nenhum resultado encontrad…" at bounding box center [665, 413] width 1279 height 423
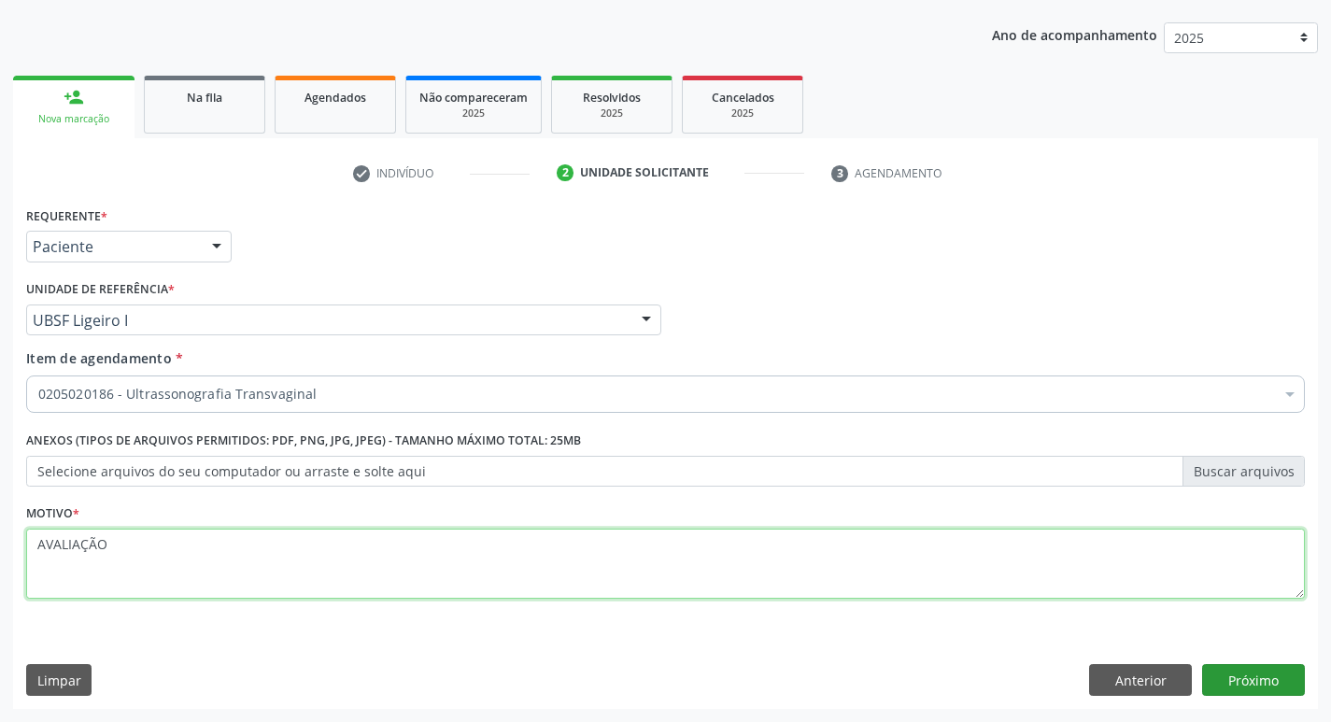
type textarea "AVALIAÇÃO"
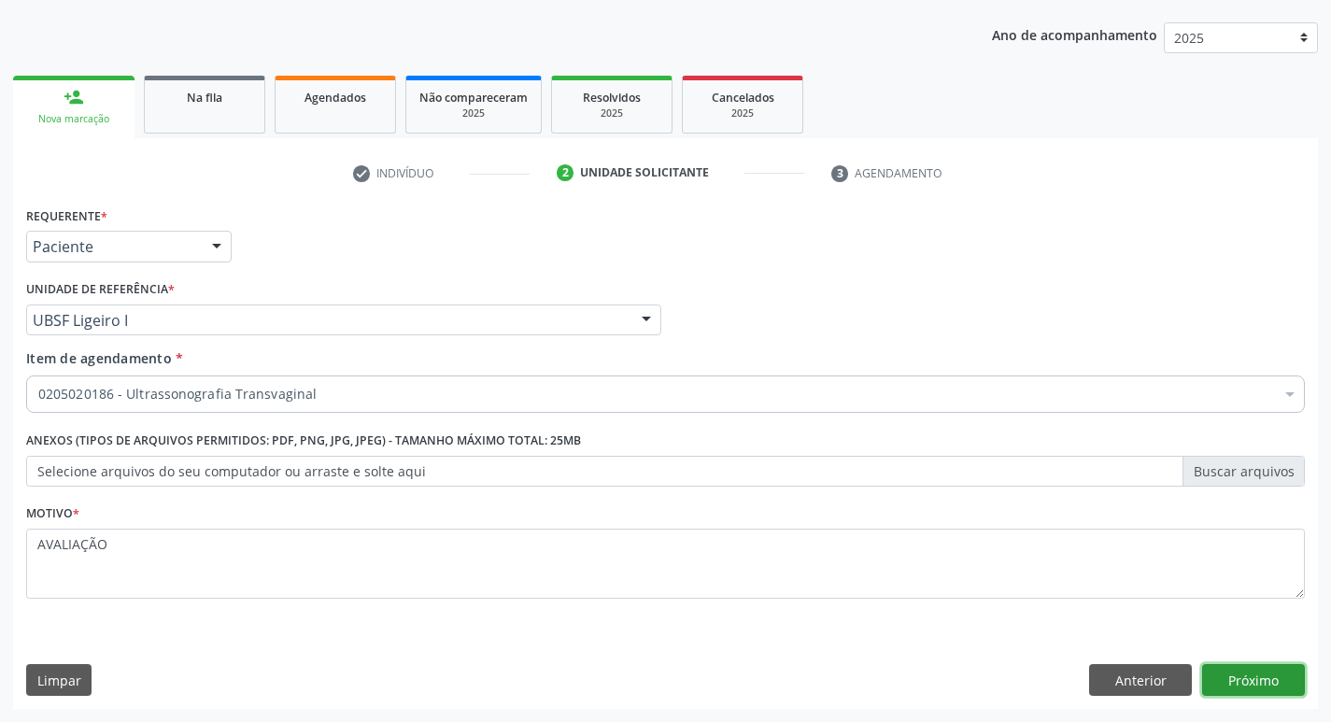
click at [1262, 674] on button "Próximo" at bounding box center [1253, 680] width 103 height 32
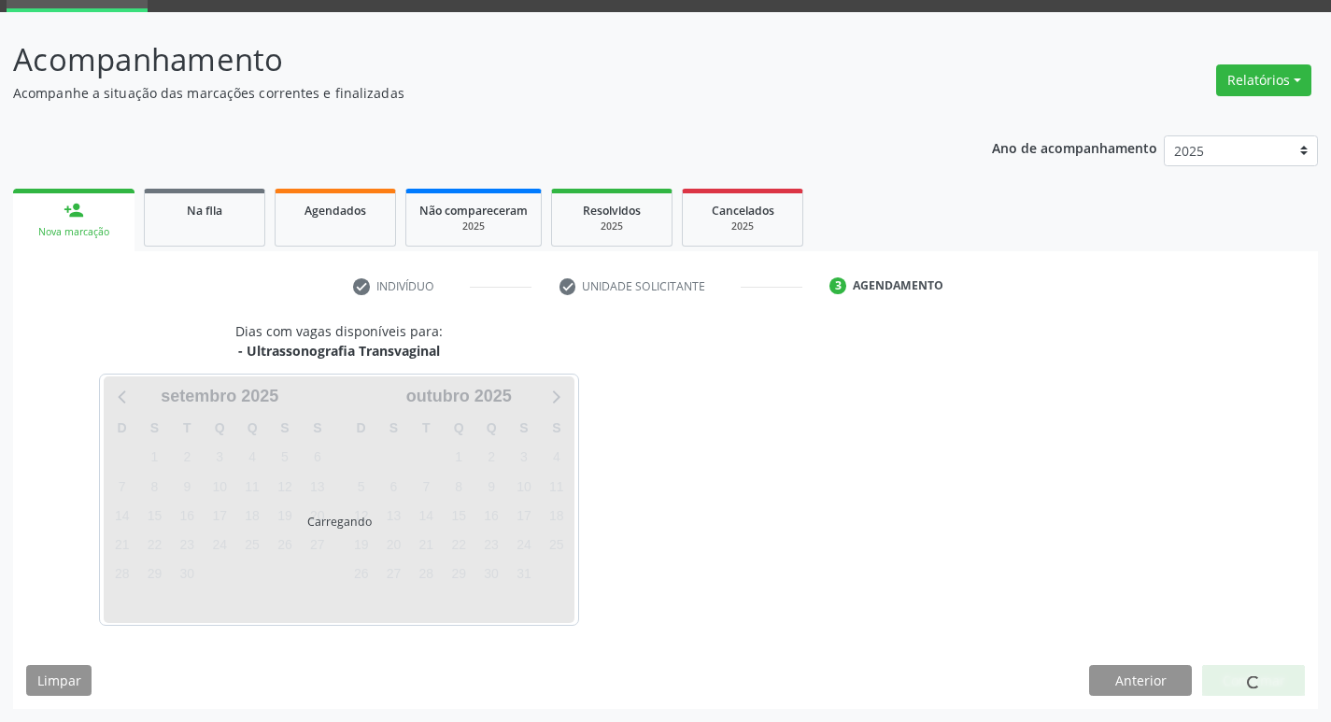
scroll to position [91, 0]
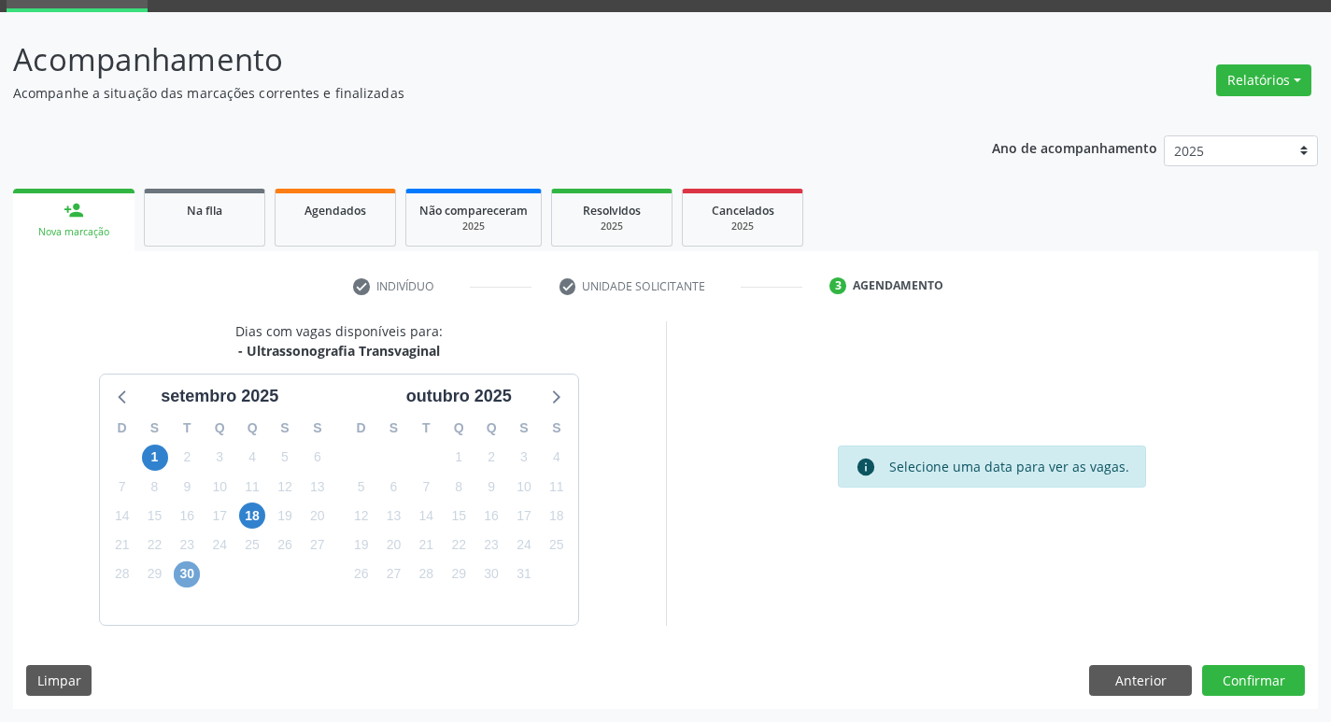
click at [192, 563] on span "30" at bounding box center [187, 574] width 26 height 26
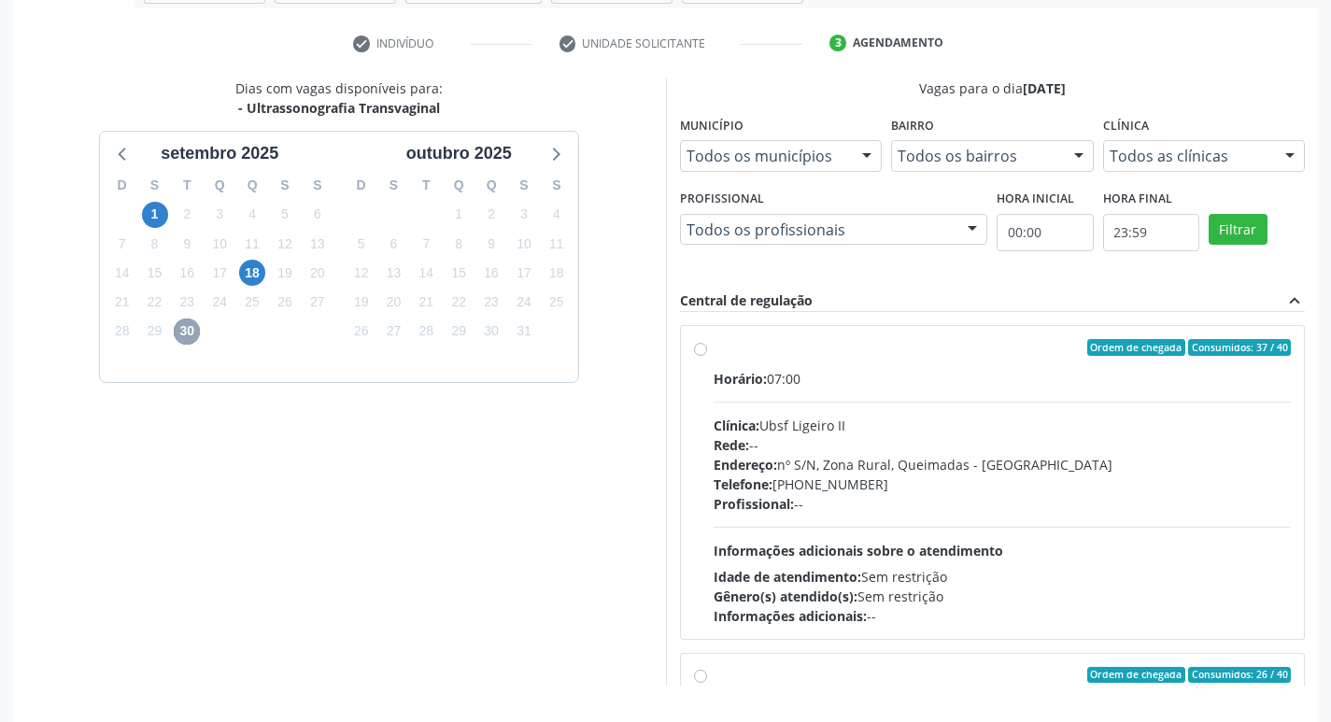
scroll to position [394, 0]
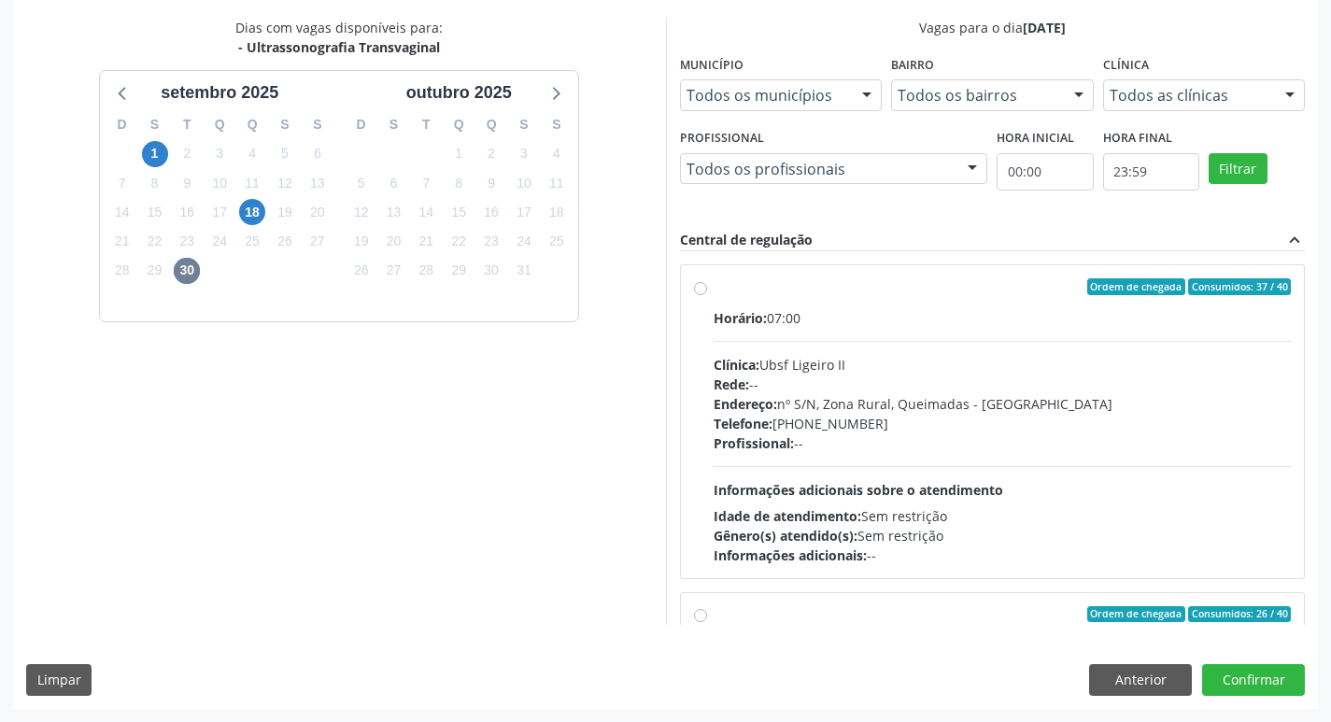
click at [932, 318] on div "Horário: 07:00" at bounding box center [1003, 318] width 578 height 20
click at [707, 295] on input "Ordem de chegada Consumidos: 37 / 40 Horário: 07:00 Clínica: Ubsf Ligeiro II Re…" at bounding box center [700, 286] width 13 height 17
radio input "true"
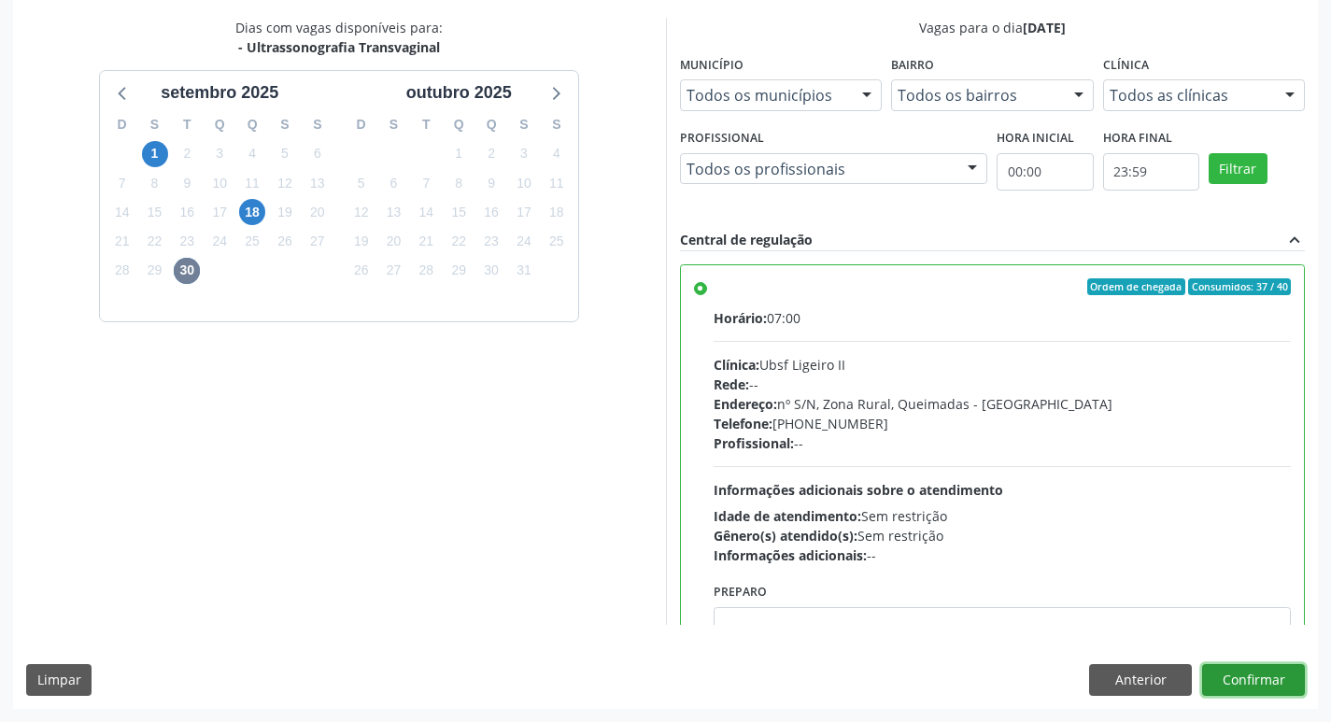
click at [1241, 679] on button "Confirmar" at bounding box center [1253, 680] width 103 height 32
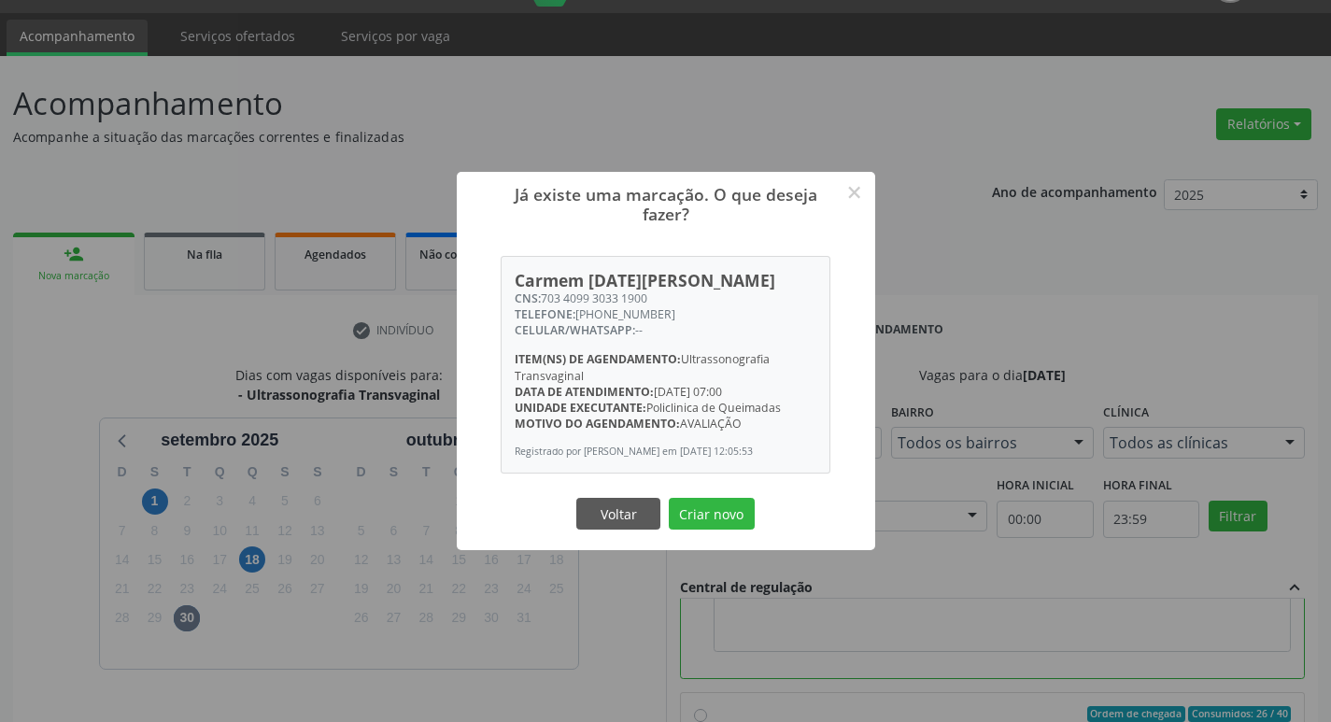
scroll to position [21, 0]
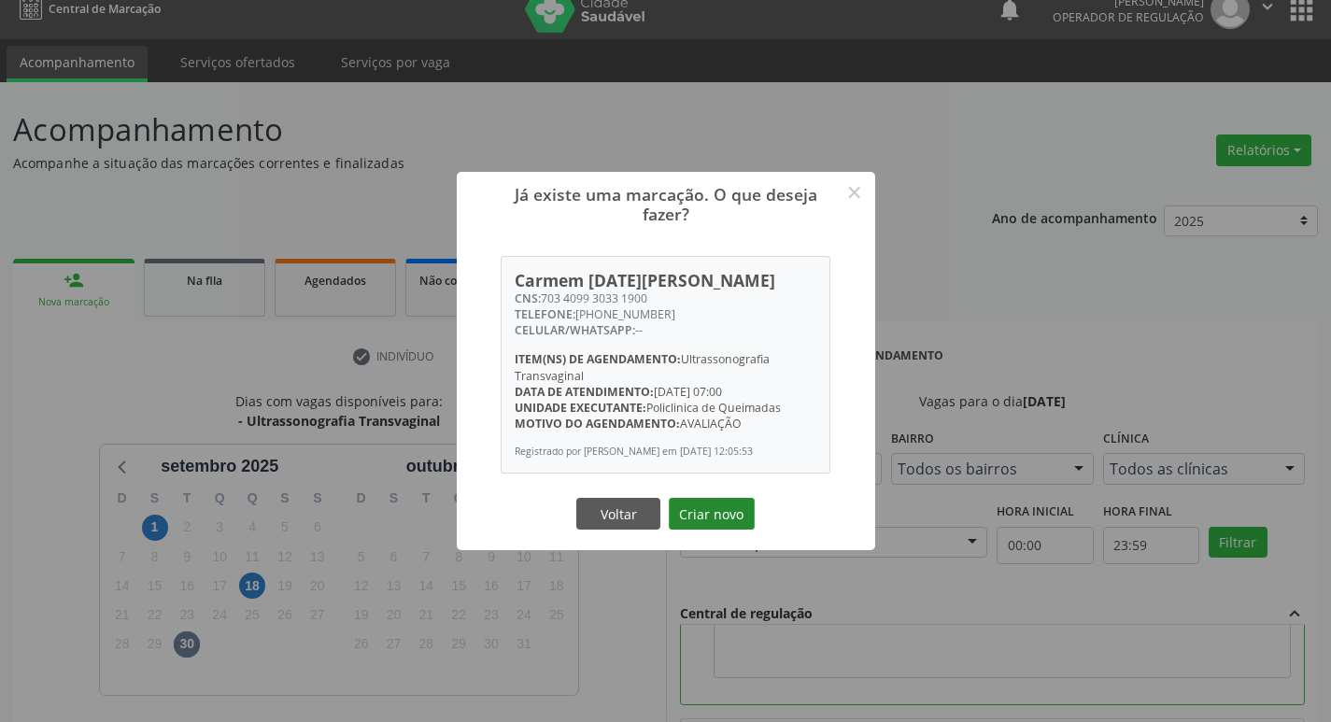
click at [728, 527] on button "Criar novo" at bounding box center [712, 514] width 86 height 32
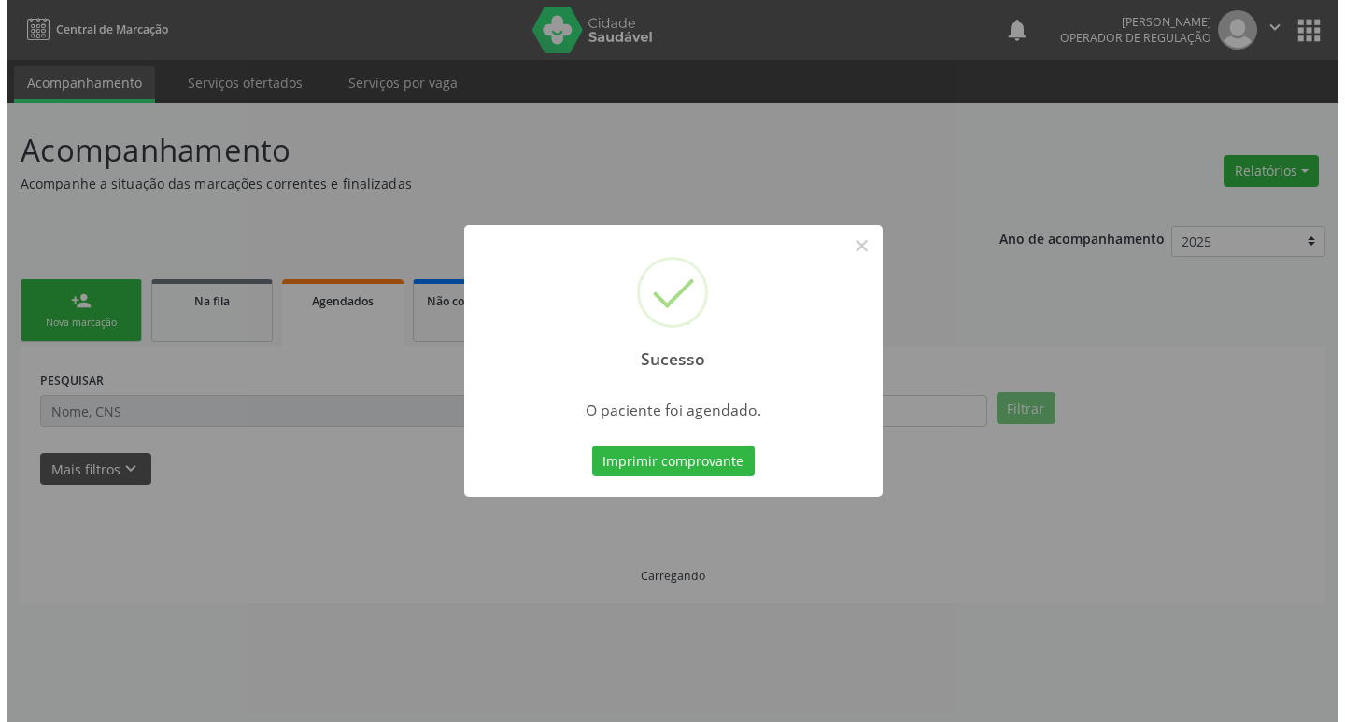
scroll to position [0, 0]
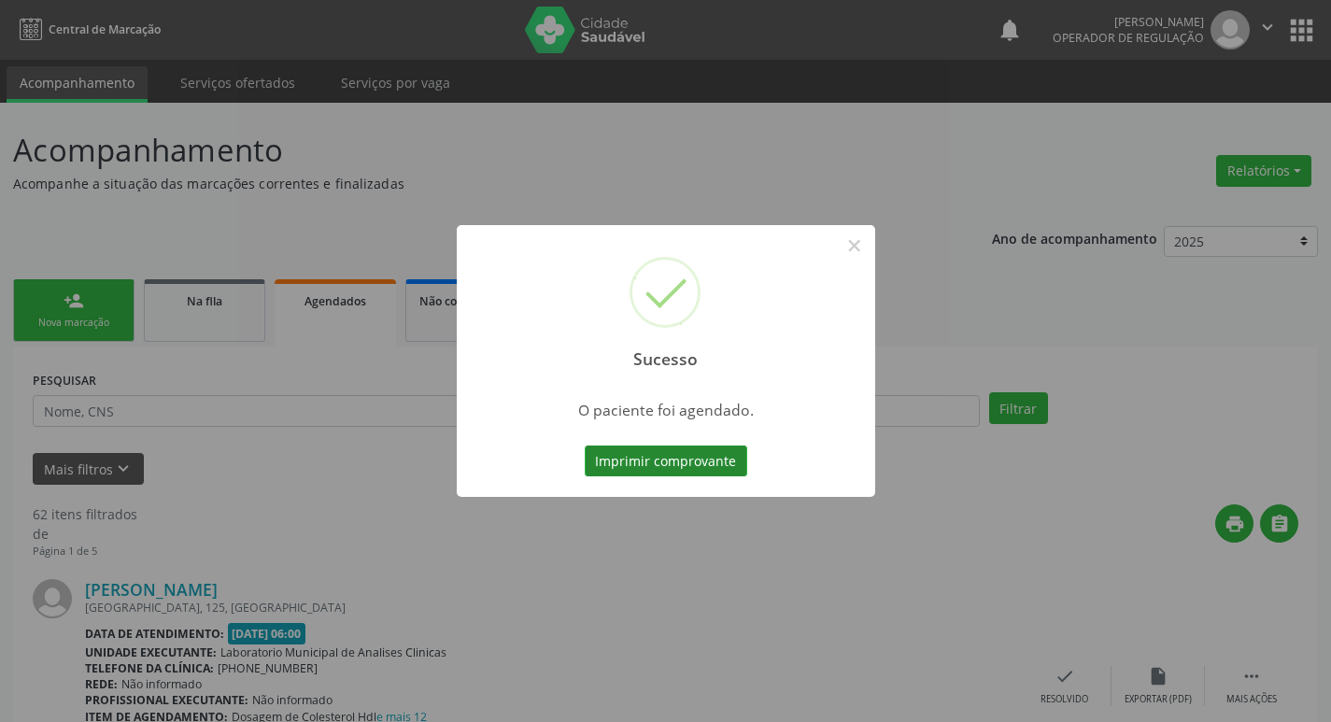
click at [612, 452] on button "Imprimir comprovante" at bounding box center [666, 462] width 163 height 32
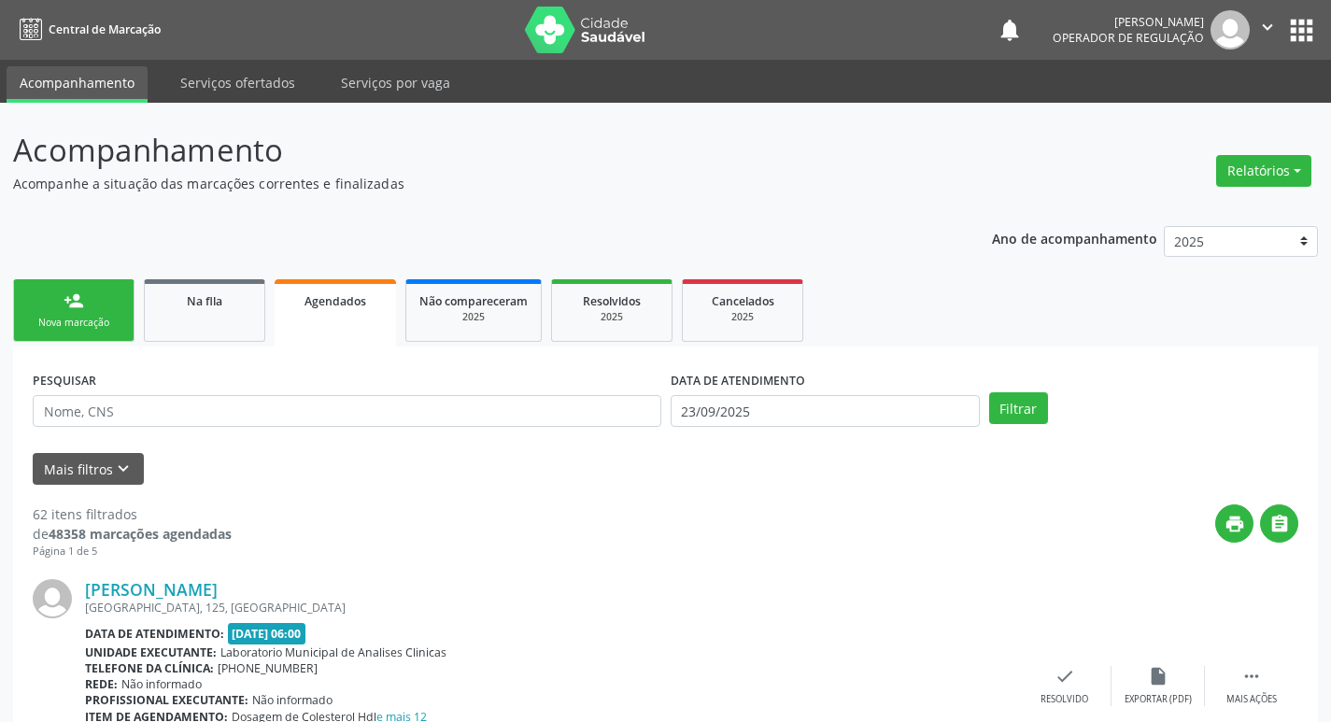
click at [1266, 20] on icon "" at bounding box center [1267, 27] width 21 height 21
click at [995, 136] on header "Acompanhamento Acompanhe a situação das marcações correntes e finalizadas Relat…" at bounding box center [665, 160] width 1305 height 66
click at [94, 287] on link "person_add Nova marcação" at bounding box center [73, 310] width 121 height 63
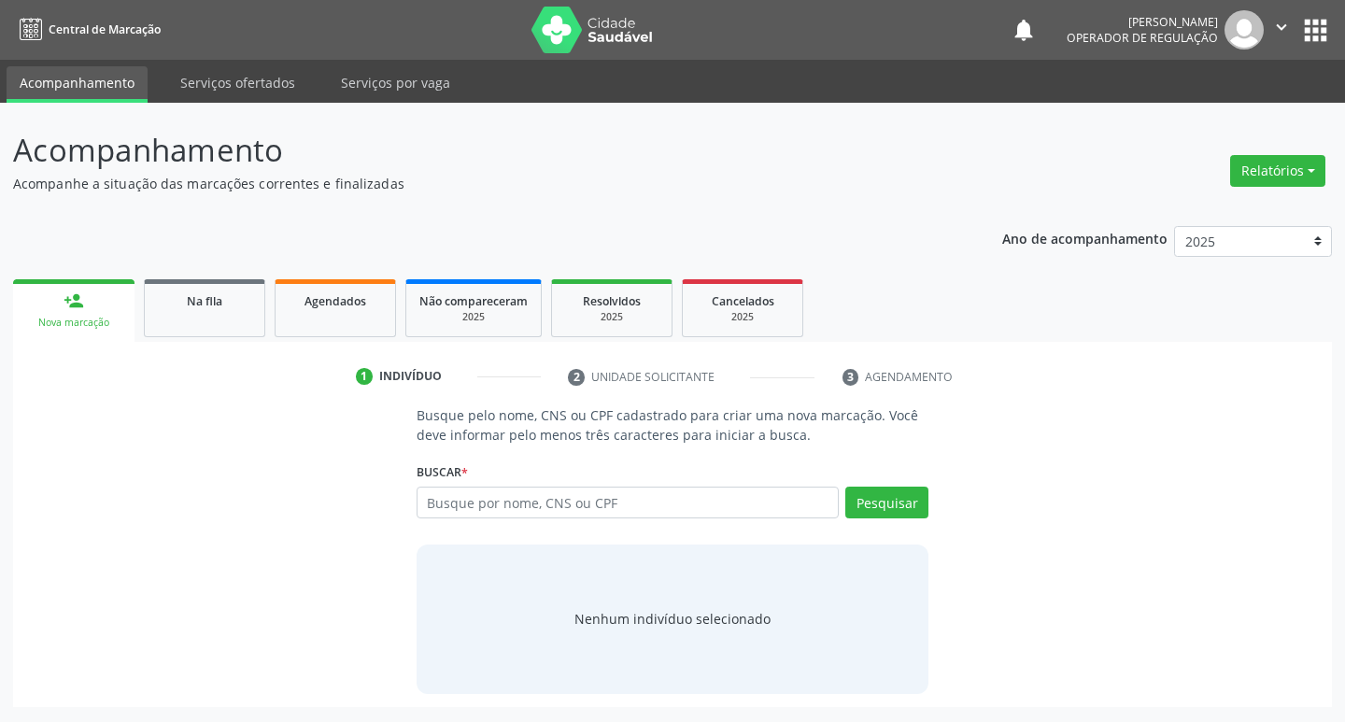
click at [667, 523] on div "Busque por nome, CNS ou CPF Nenhum resultado encontrado para: " " Digite nome, …" at bounding box center [673, 509] width 513 height 45
click at [680, 510] on input "text" at bounding box center [628, 503] width 423 height 32
click at [227, 313] on link "Na fila" at bounding box center [204, 308] width 121 height 58
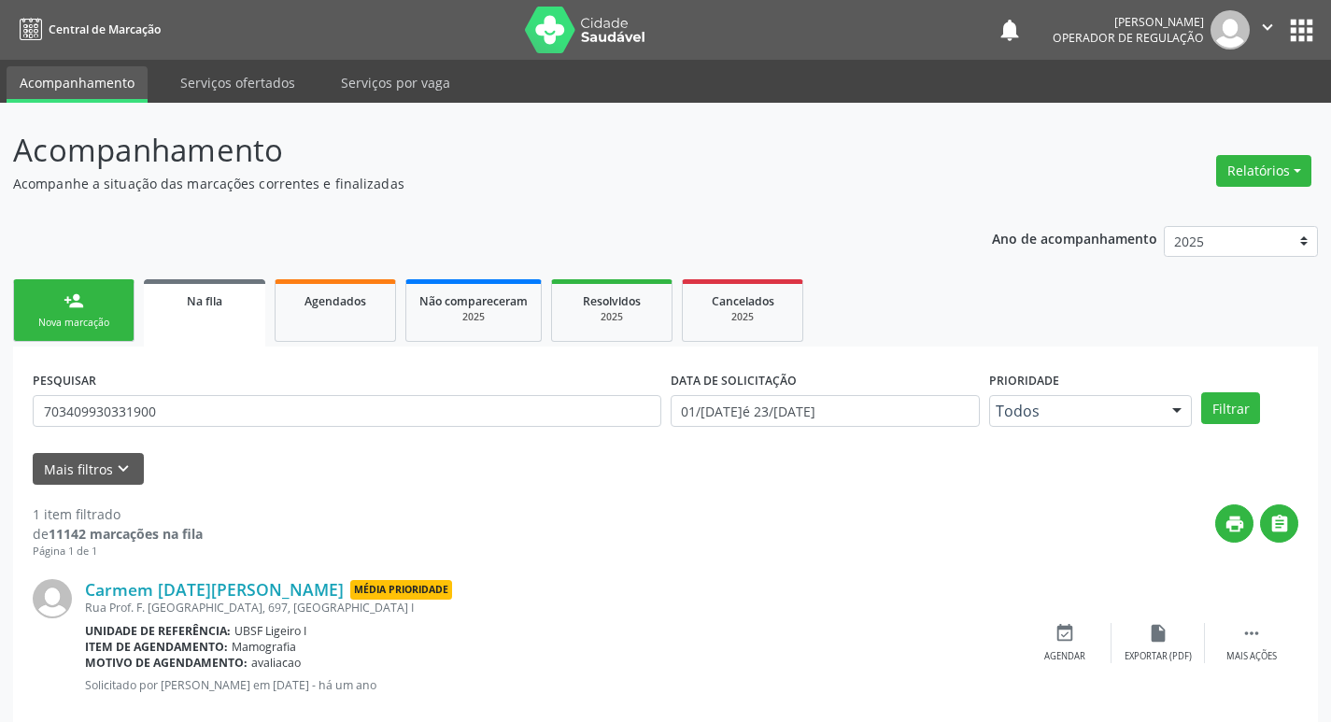
scroll to position [36, 0]
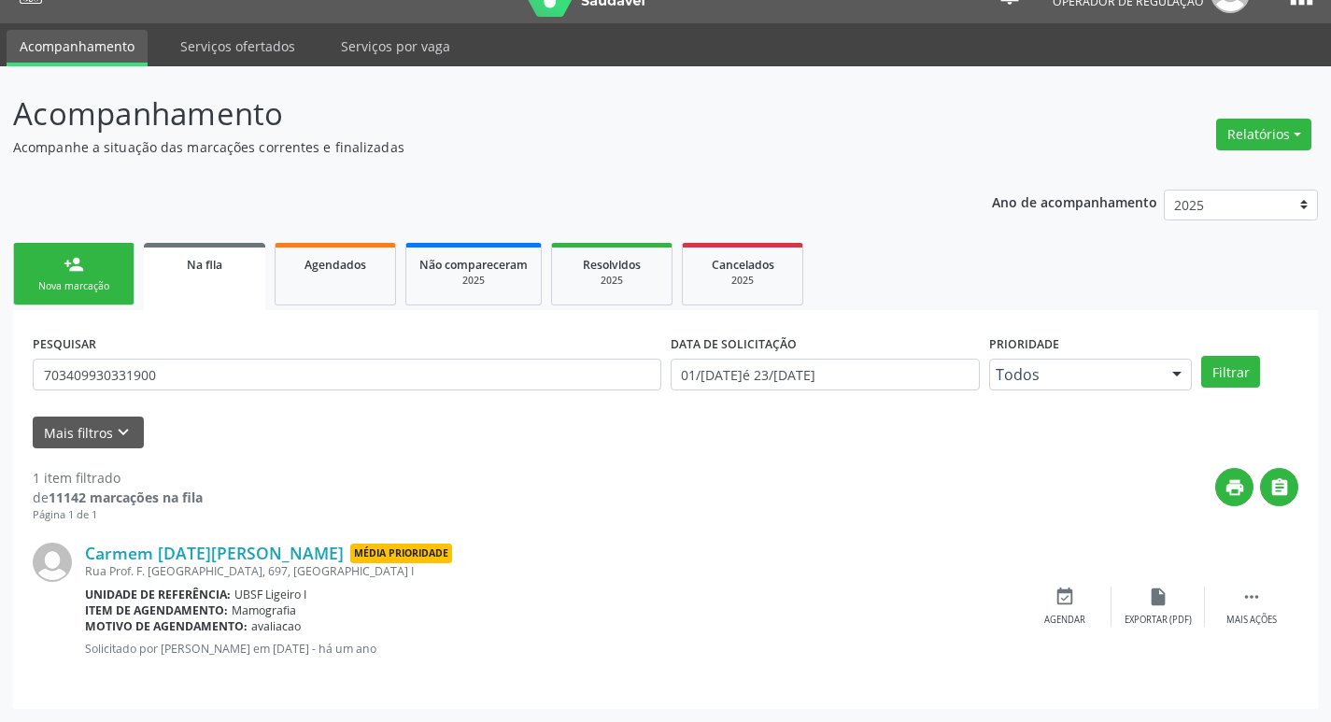
click at [89, 299] on link "person_add Nova marcação" at bounding box center [73, 274] width 121 height 63
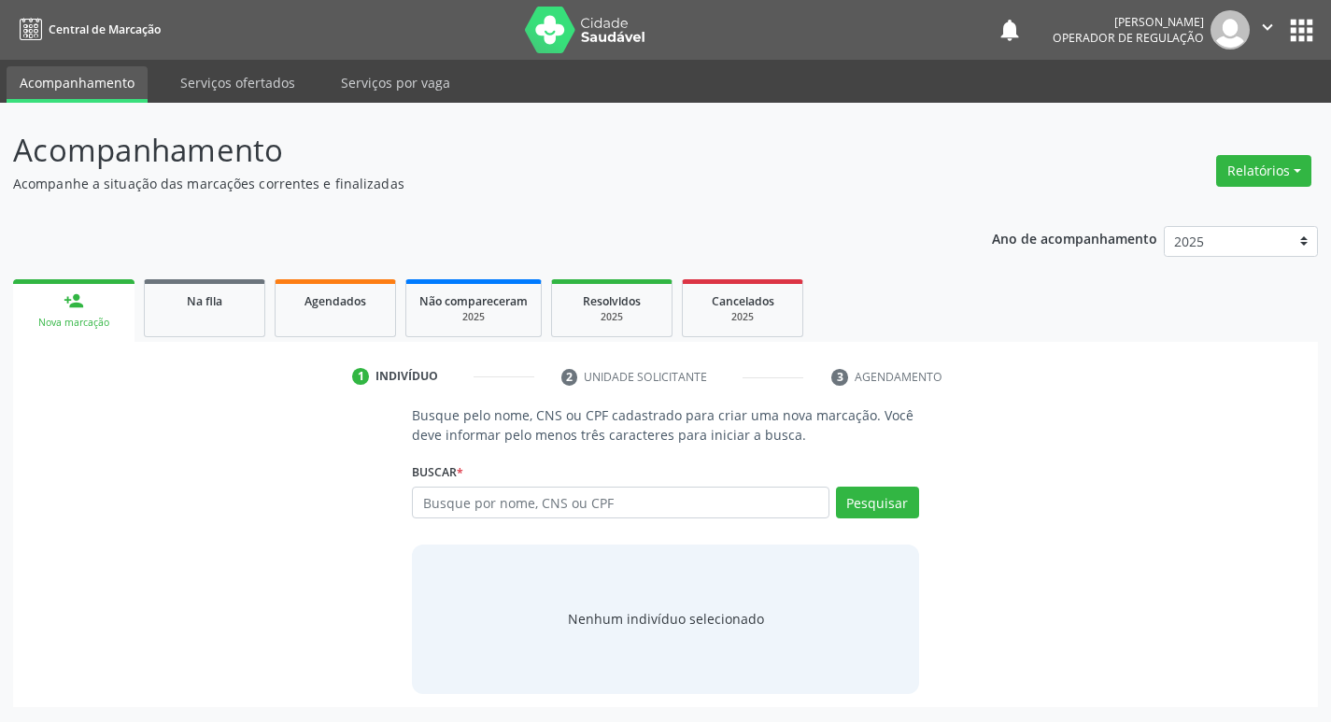
scroll to position [0, 0]
click at [448, 515] on input "text" at bounding box center [628, 503] width 423 height 32
click at [712, 495] on input "text" at bounding box center [628, 503] width 423 height 32
type input "705404482174299"
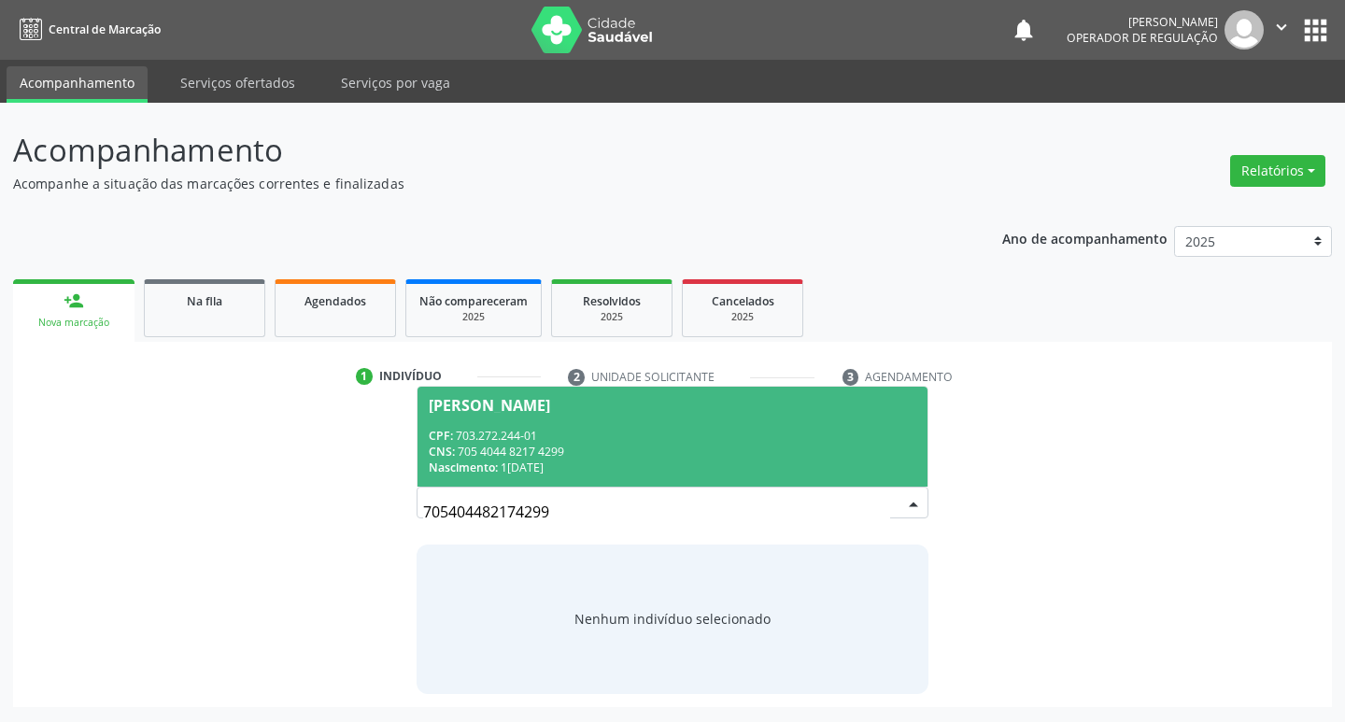
click at [717, 448] on div "CNS: 705 4044 8217 4299" at bounding box center [673, 452] width 489 height 16
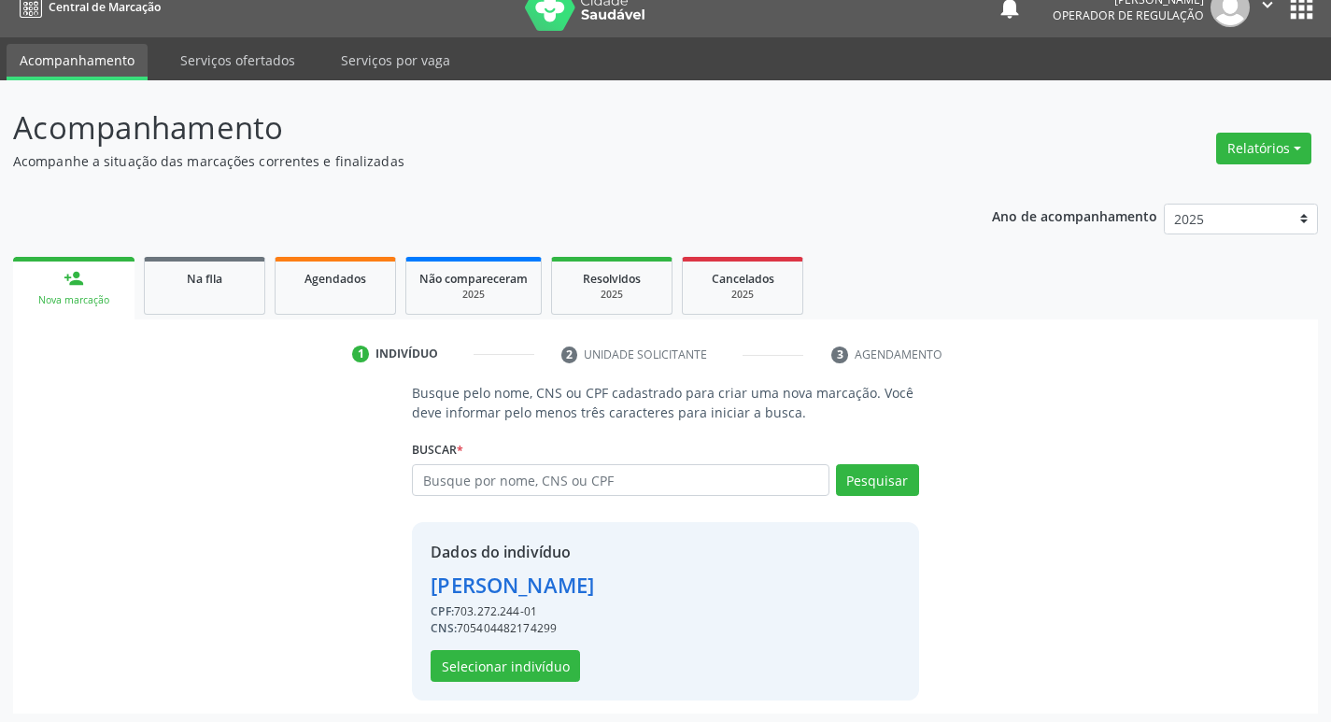
scroll to position [27, 0]
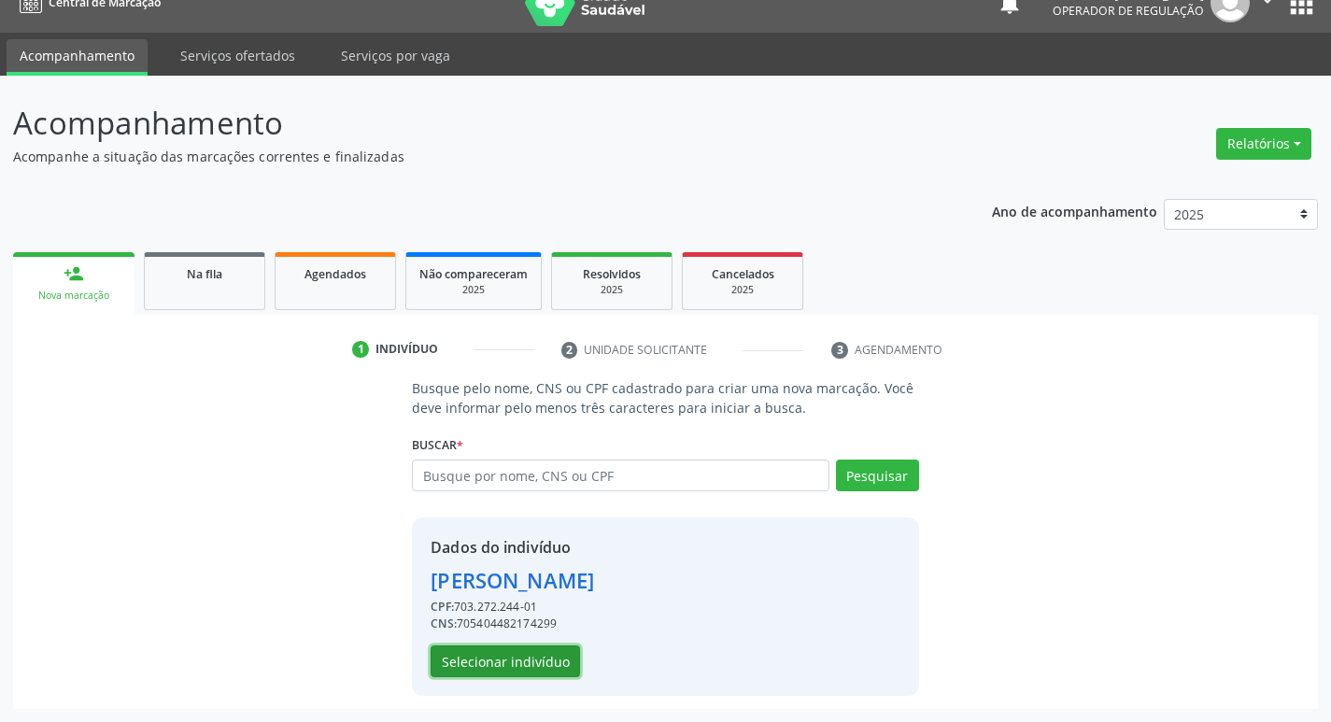
click at [541, 659] on button "Selecionar indivíduo" at bounding box center [505, 661] width 149 height 32
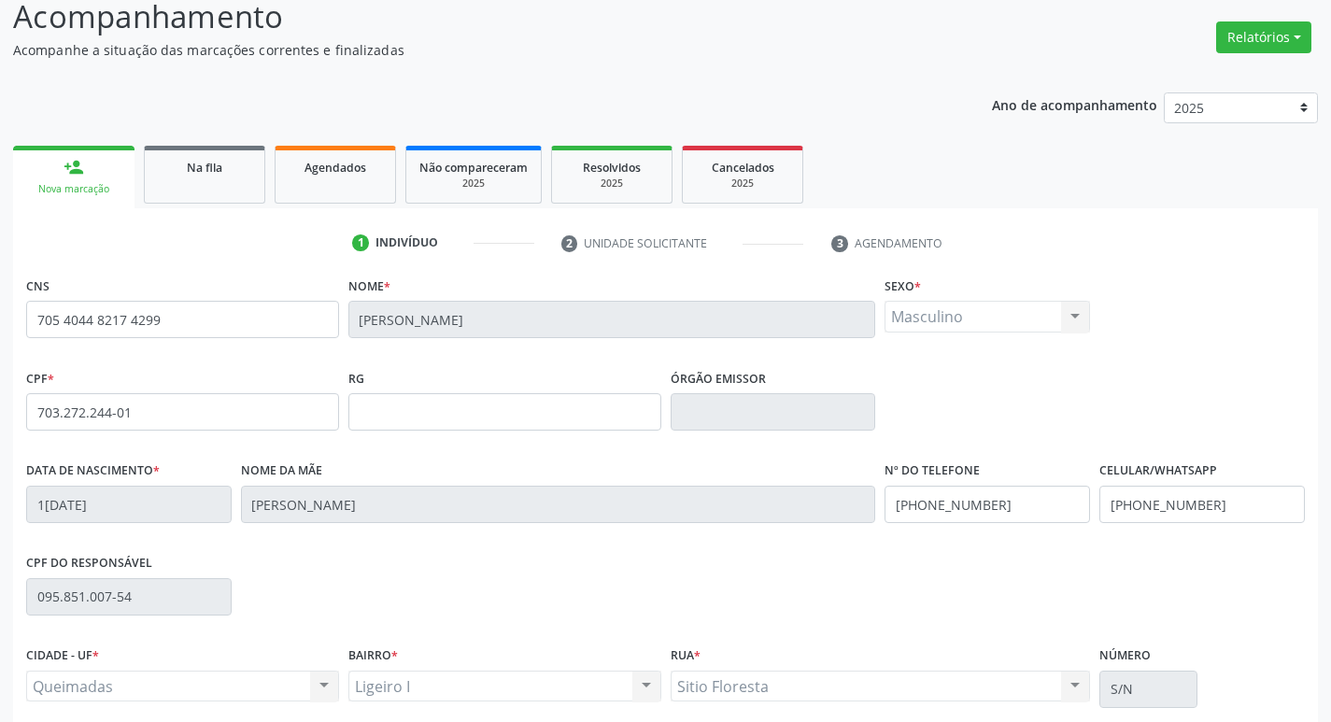
scroll to position [290, 0]
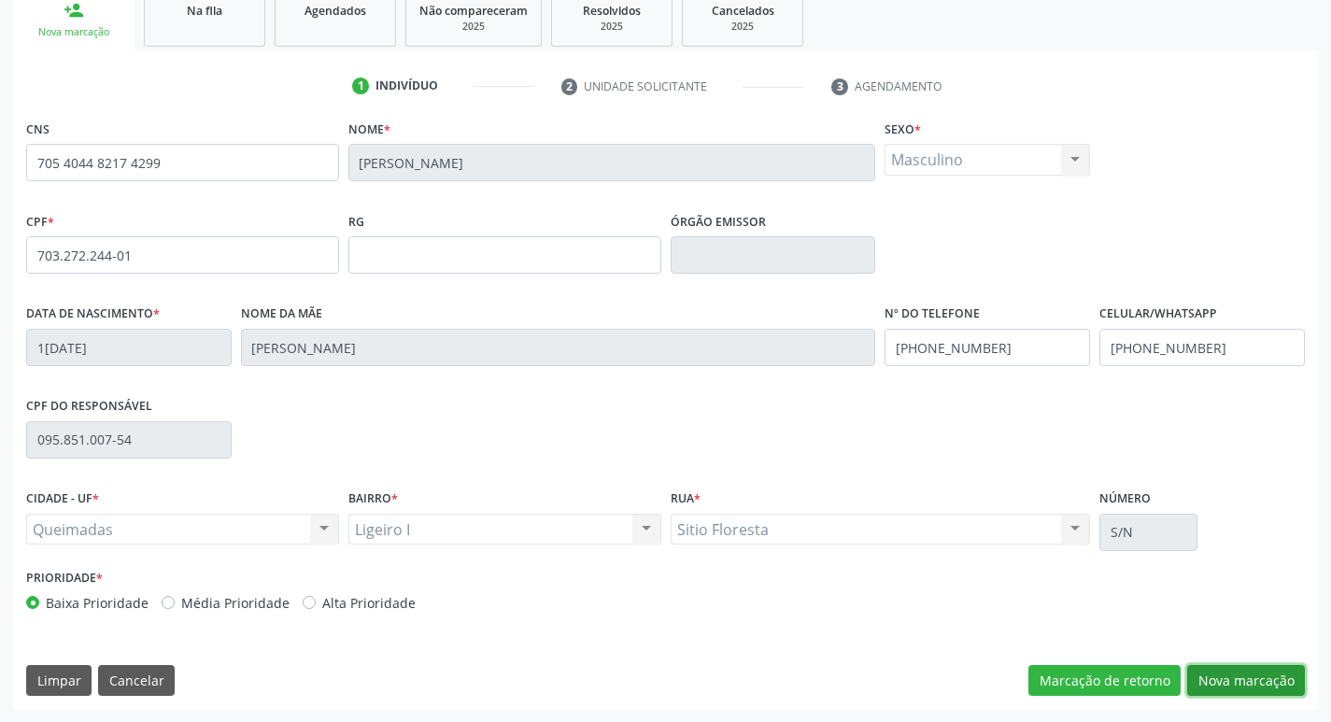
click at [1253, 678] on button "Nova marcação" at bounding box center [1246, 681] width 118 height 32
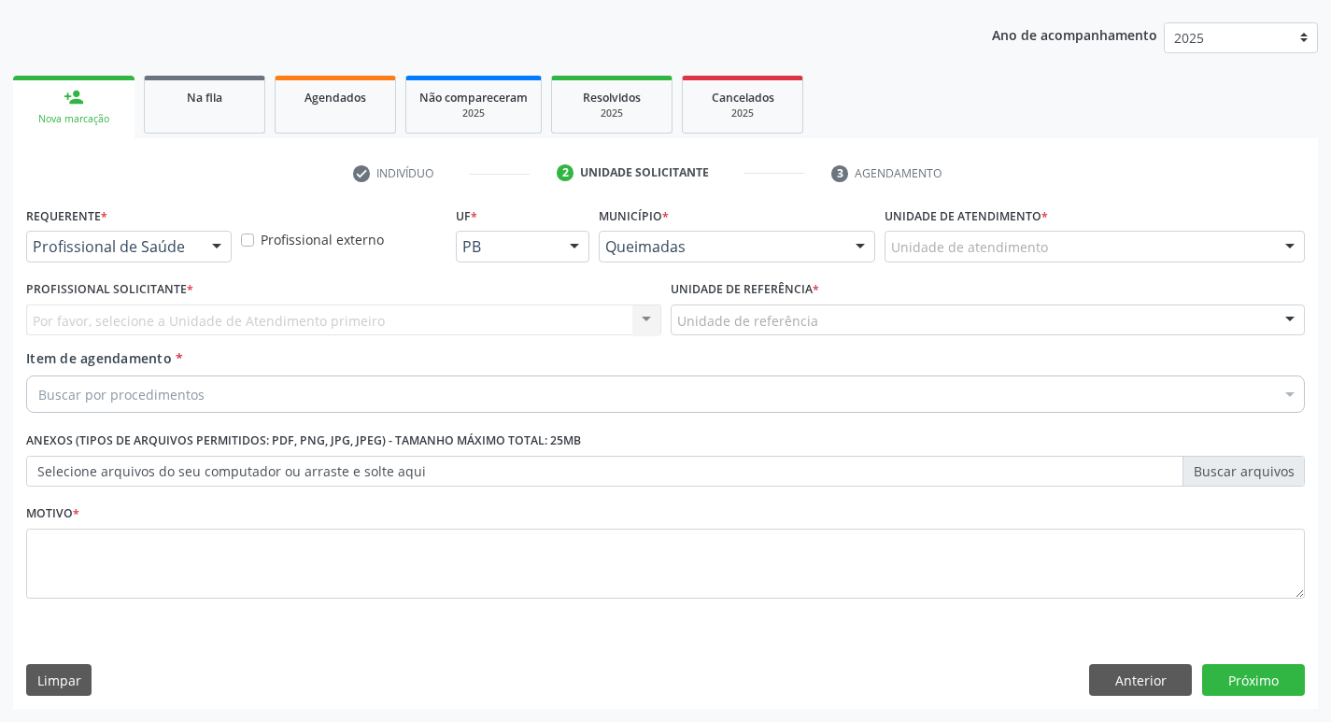
scroll to position [204, 0]
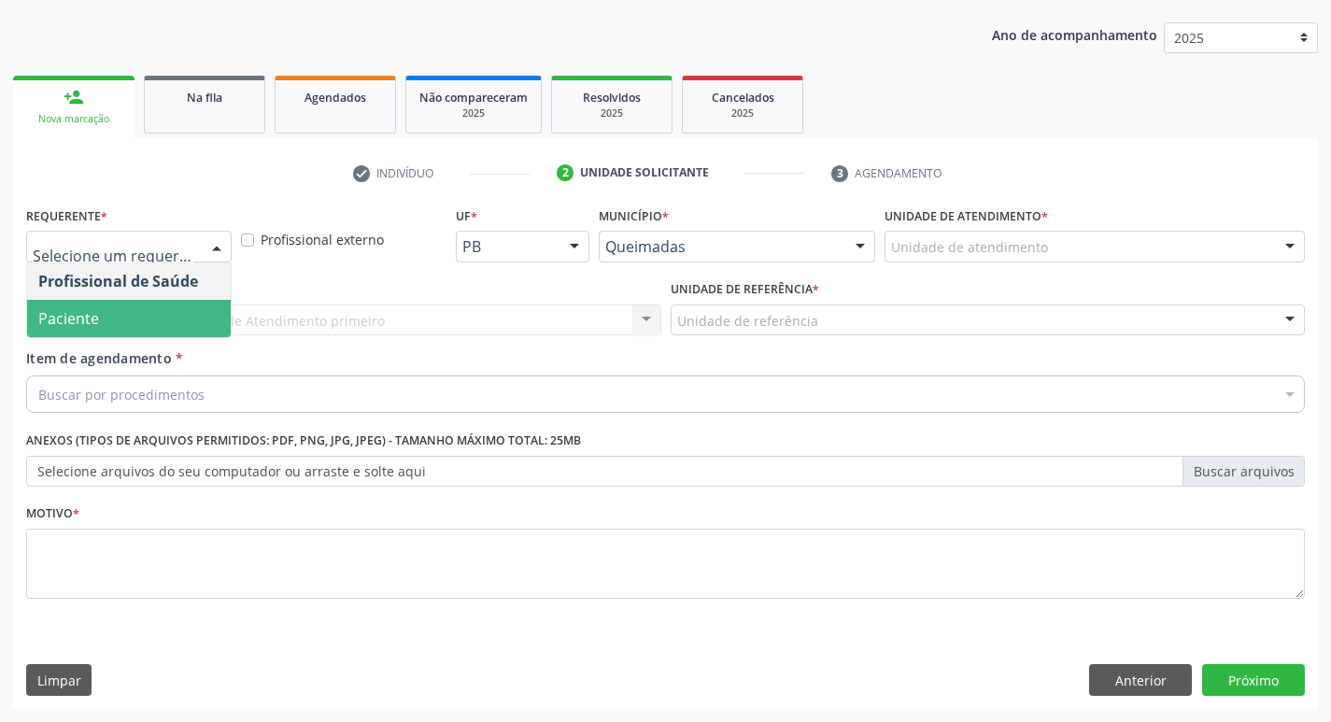
click at [155, 312] on span "Paciente" at bounding box center [129, 318] width 204 height 37
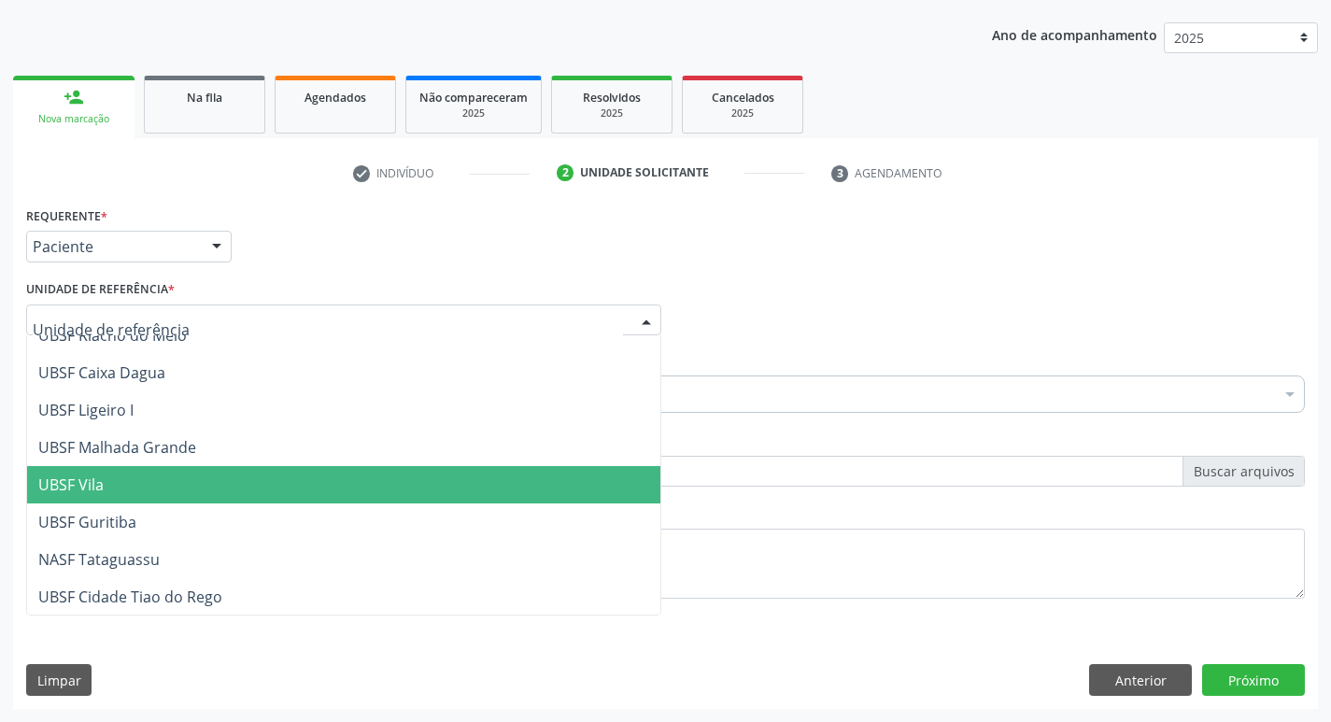
scroll to position [468, 0]
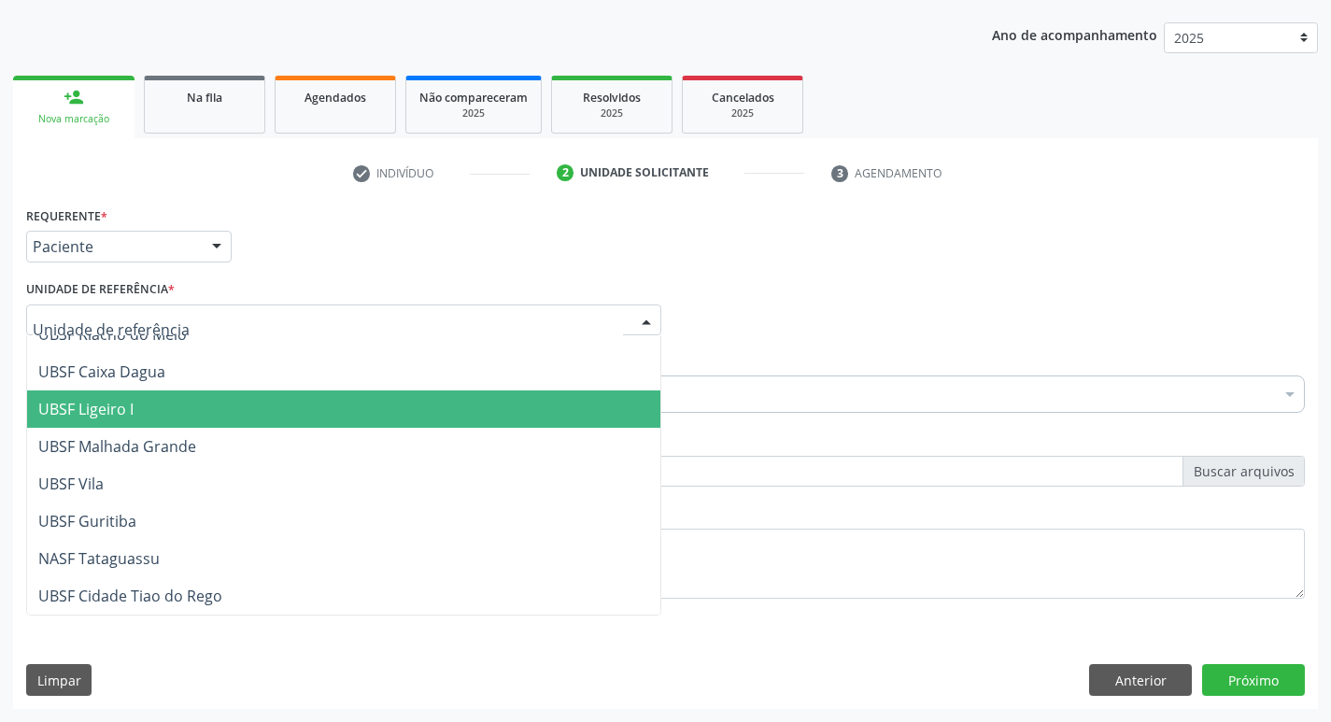
click at [226, 417] on span "UBSF Ligeiro I" at bounding box center [343, 408] width 633 height 37
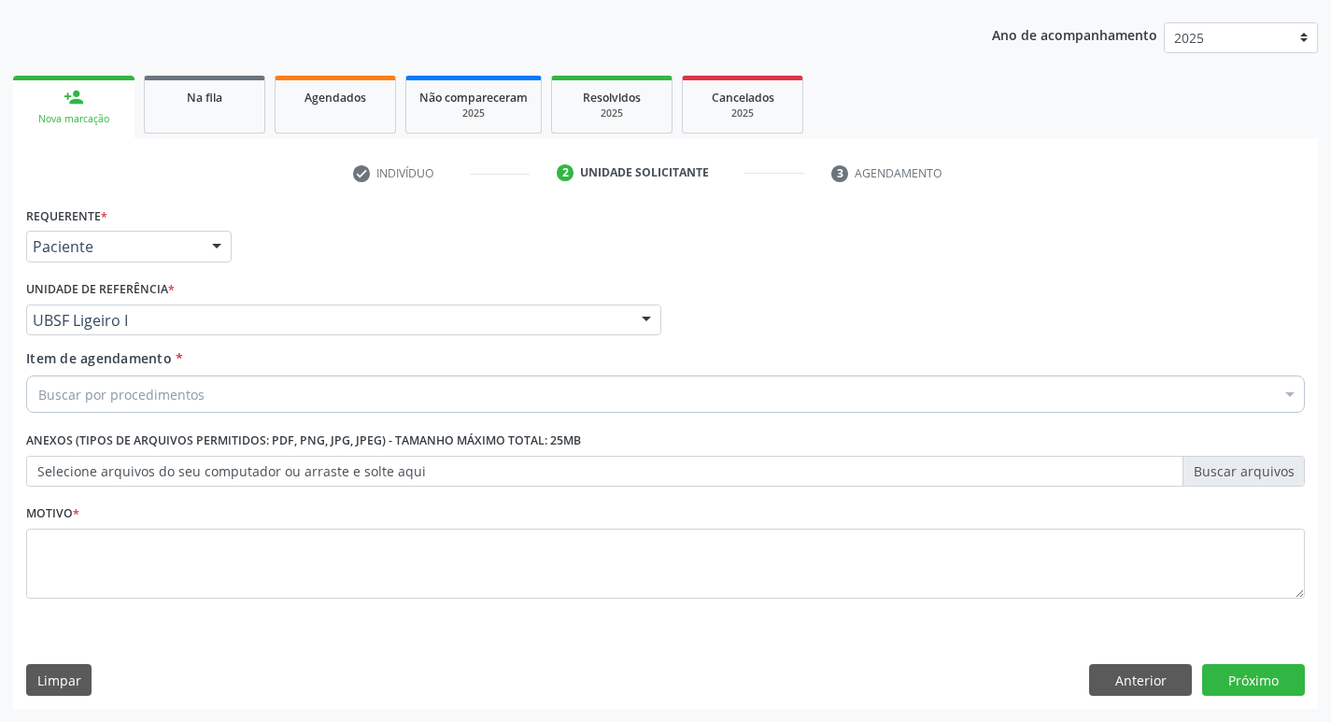
click at [303, 246] on div "Requerente * Paciente Profissional de Saúde Paciente Nenhum resultado encontrad…" at bounding box center [665, 238] width 1288 height 73
click at [220, 393] on div "Buscar por procedimentos" at bounding box center [665, 393] width 1279 height 37
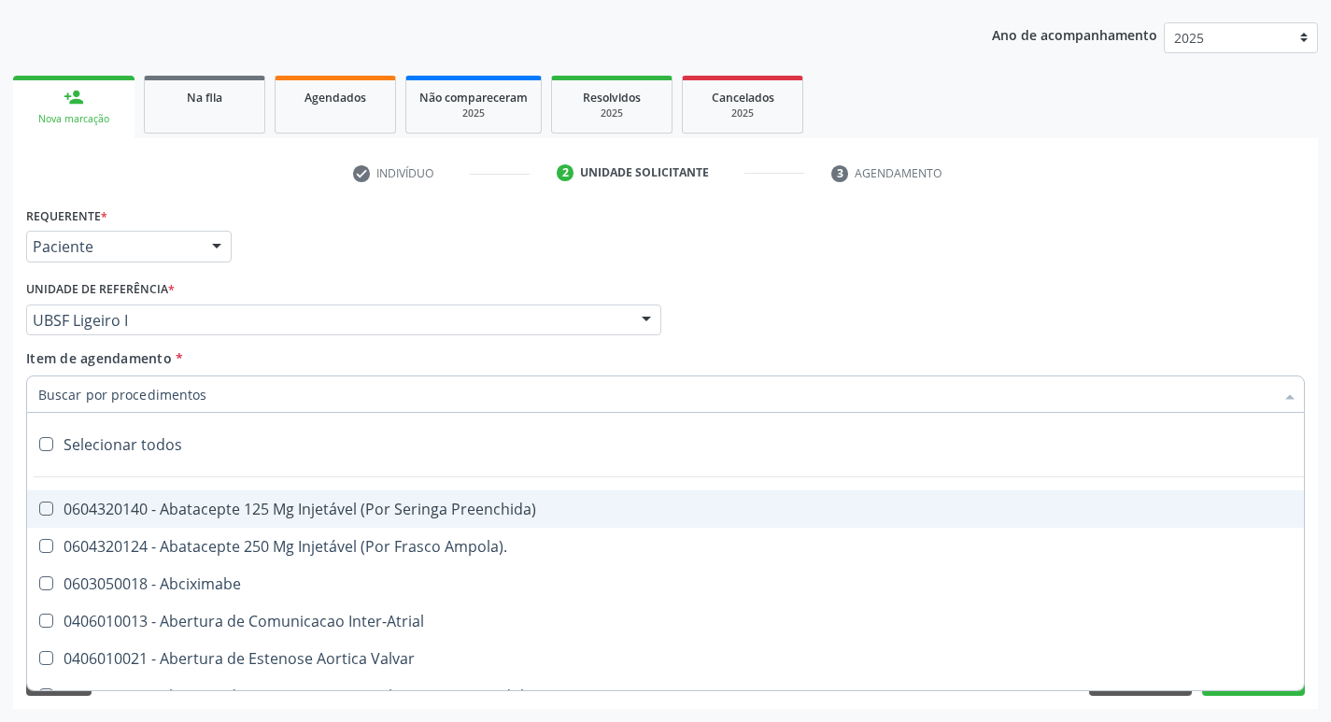
type input "7"
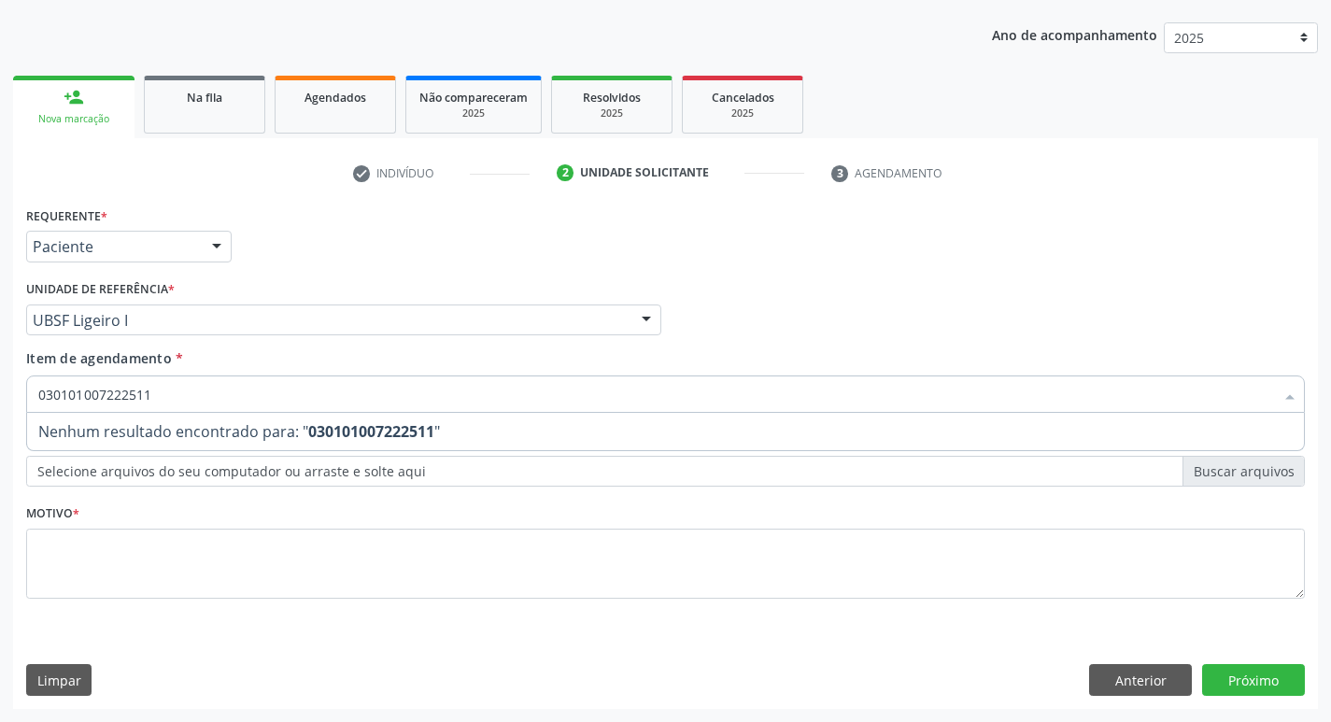
type input "0301010072225112"
drag, startPoint x: 211, startPoint y: 433, endPoint x: 0, endPoint y: 479, distance: 216.0
click at [0, 479] on div "Acompanhamento Acompanhe a situação das marcações correntes e finalizadas Relat…" at bounding box center [665, 310] width 1331 height 823
click at [219, 384] on input "0301010072225112" at bounding box center [656, 393] width 1236 height 37
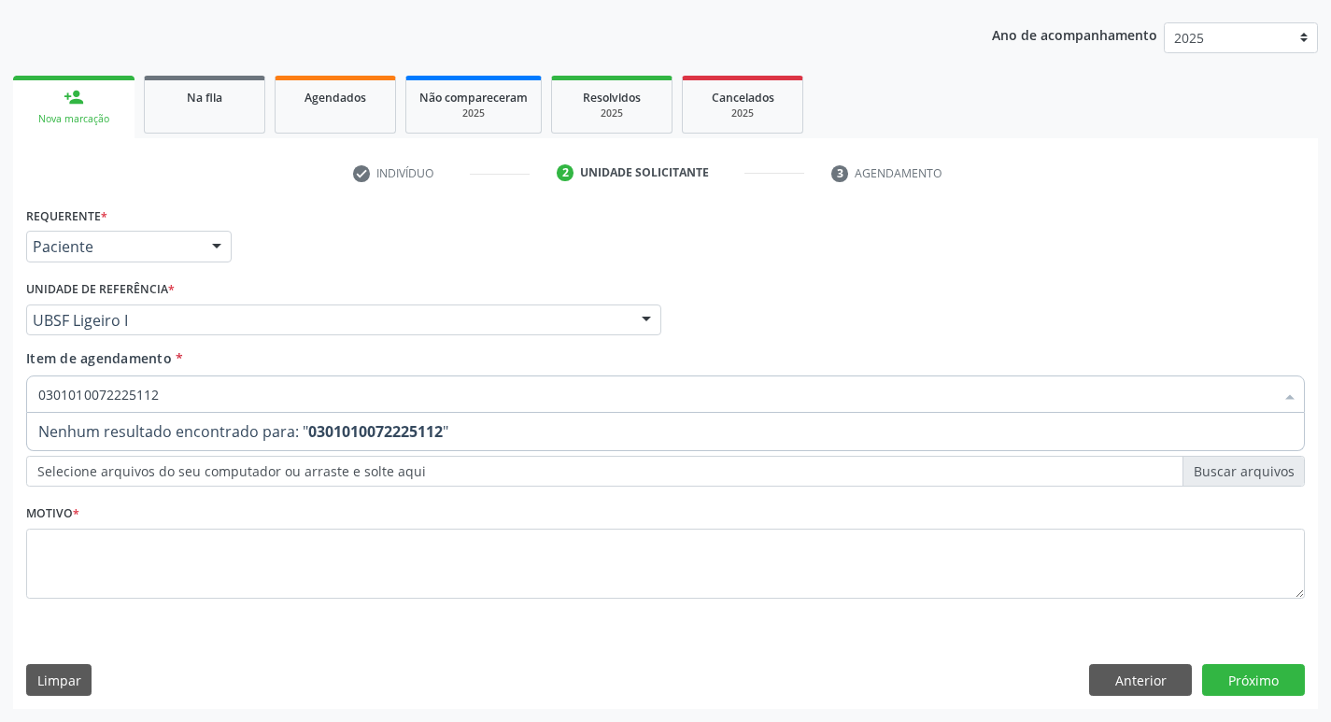
click at [219, 384] on input "0301010072225112" at bounding box center [656, 393] width 1236 height 37
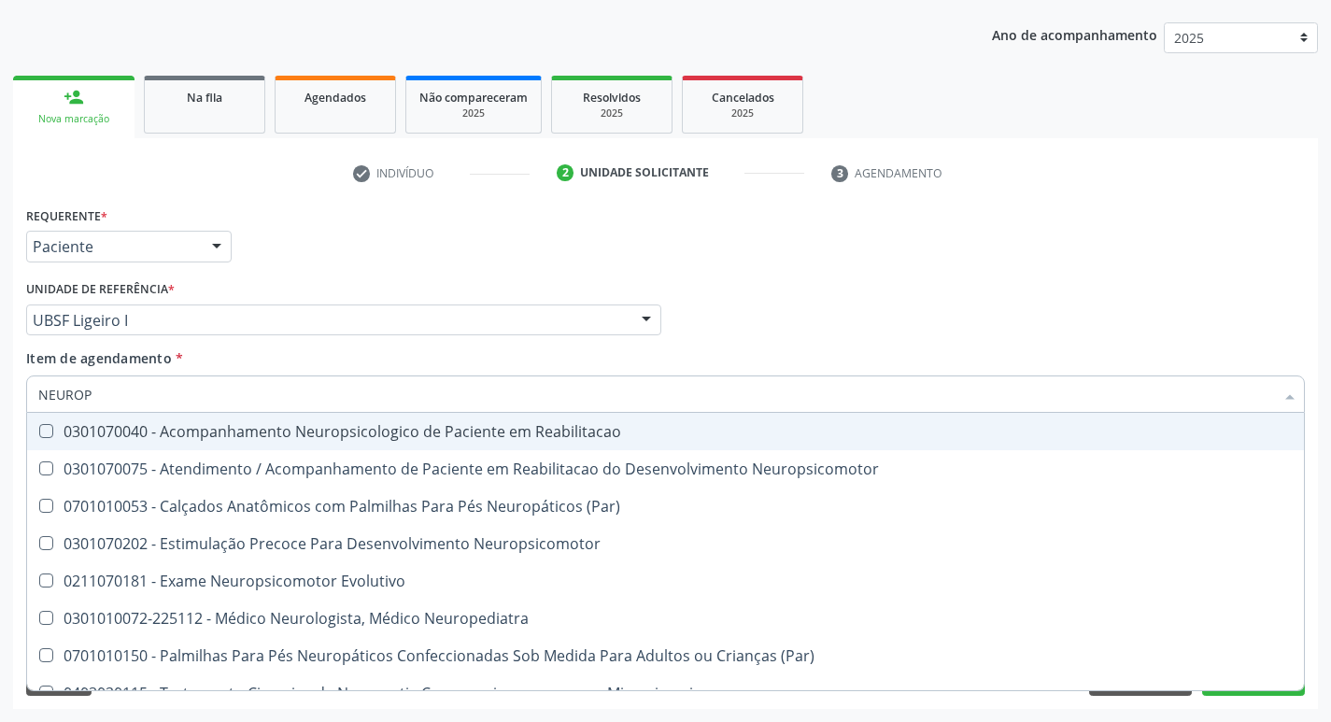
type input "NEUROPE"
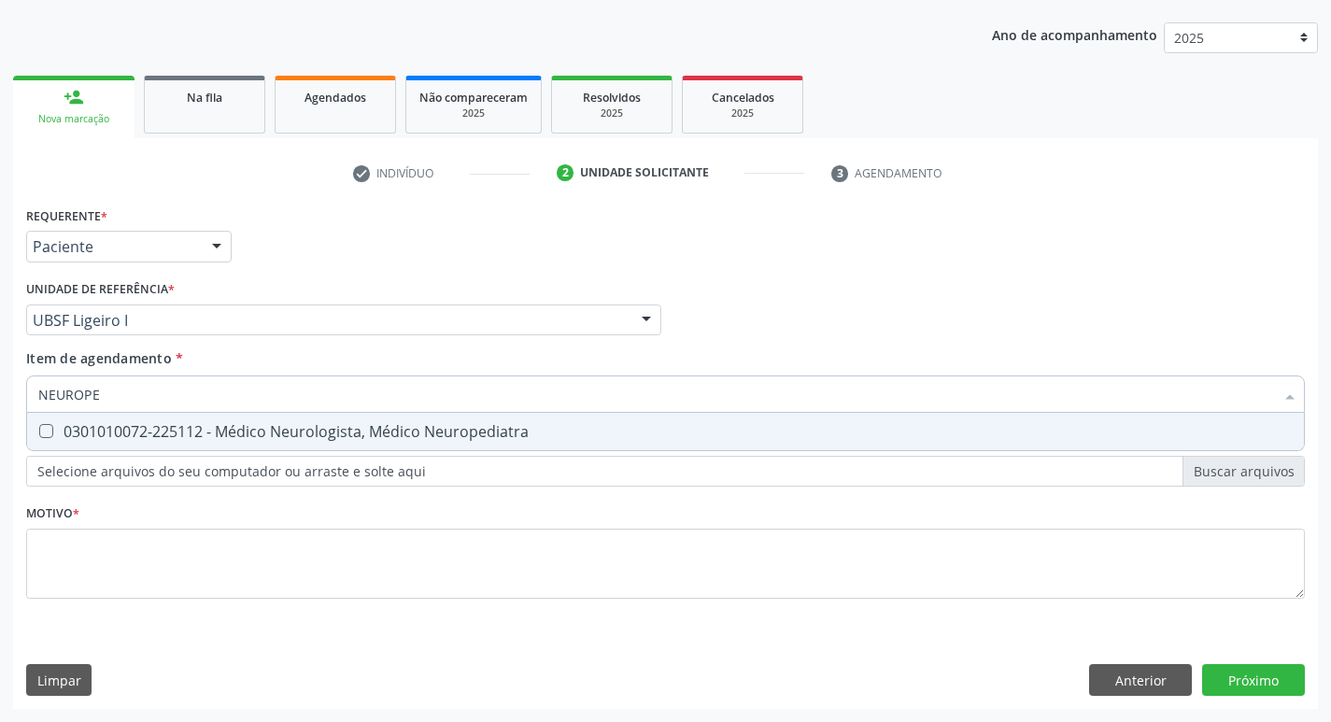
click at [230, 420] on span "0301010072-225112 - Médico Neurologista, Médico Neuropediatra" at bounding box center [665, 431] width 1277 height 37
checkbox Neuropediatra "true"
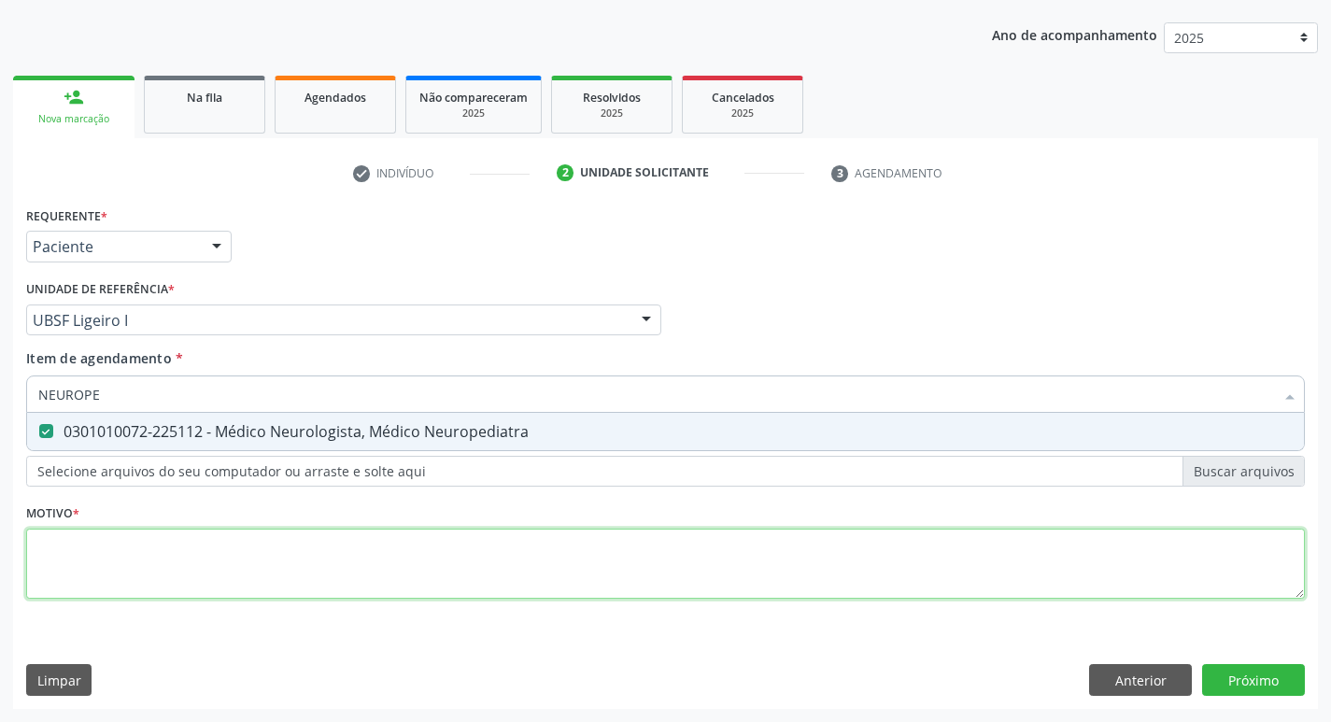
click at [199, 549] on div "Requerente * Paciente Profissional de Saúde Paciente Nenhum resultado encontrad…" at bounding box center [665, 413] width 1279 height 423
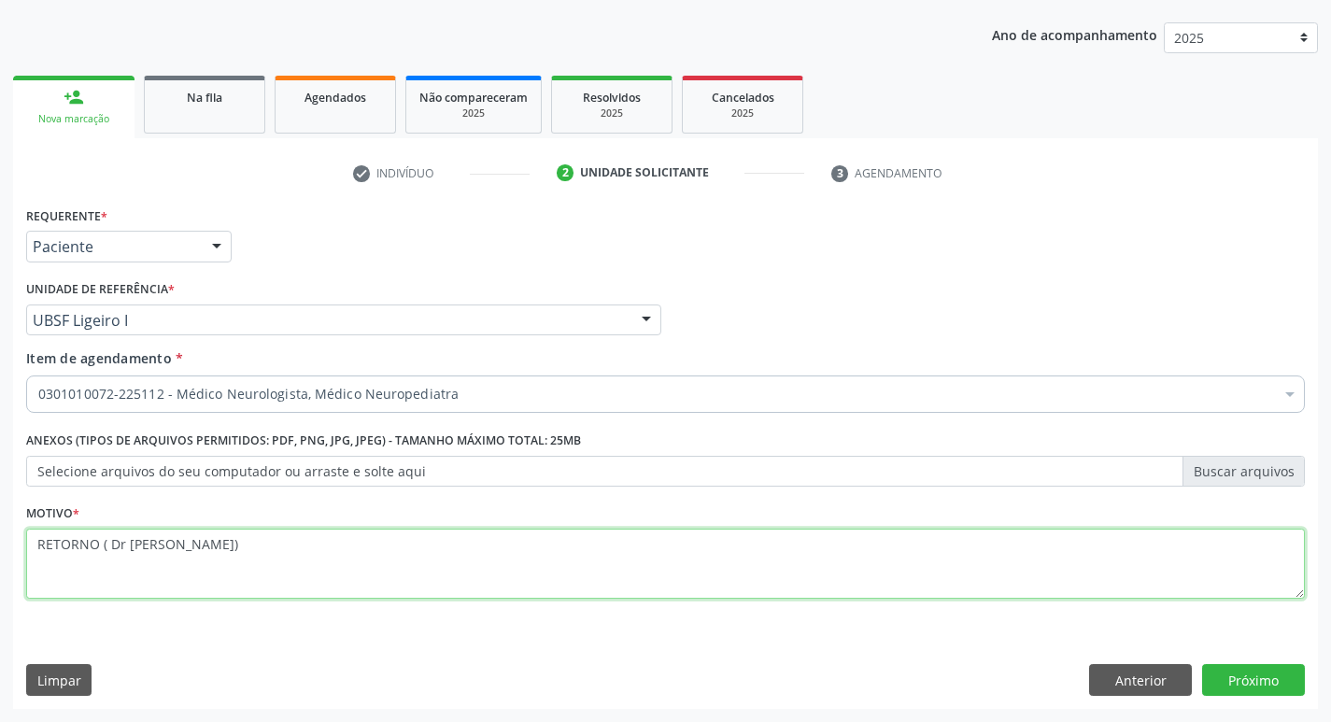
click at [135, 544] on textarea "RETORNO ( Dr Amauri)" at bounding box center [665, 564] width 1279 height 71
click at [126, 542] on textarea "RETORNO ( Dr Amauri)" at bounding box center [665, 564] width 1279 height 71
type textarea "RETORNO ( Dr.Amauri)"
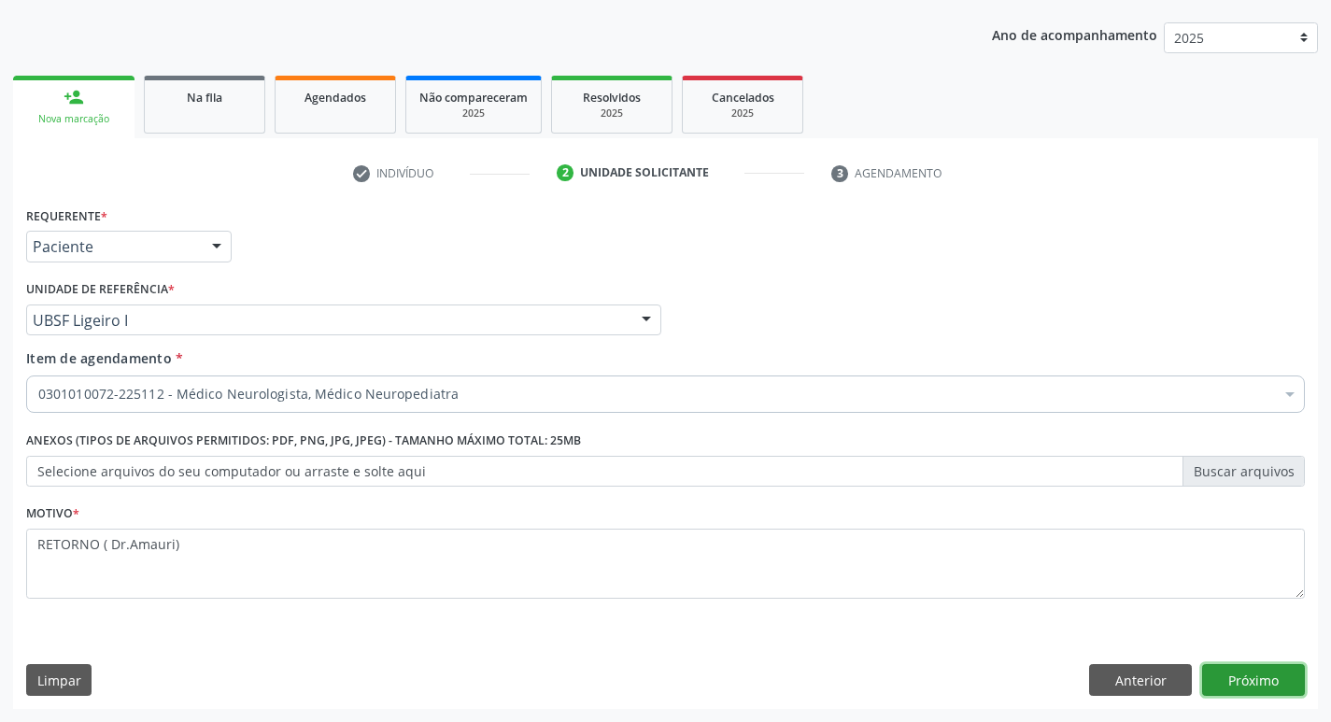
click at [1252, 680] on button "Próximo" at bounding box center [1253, 680] width 103 height 32
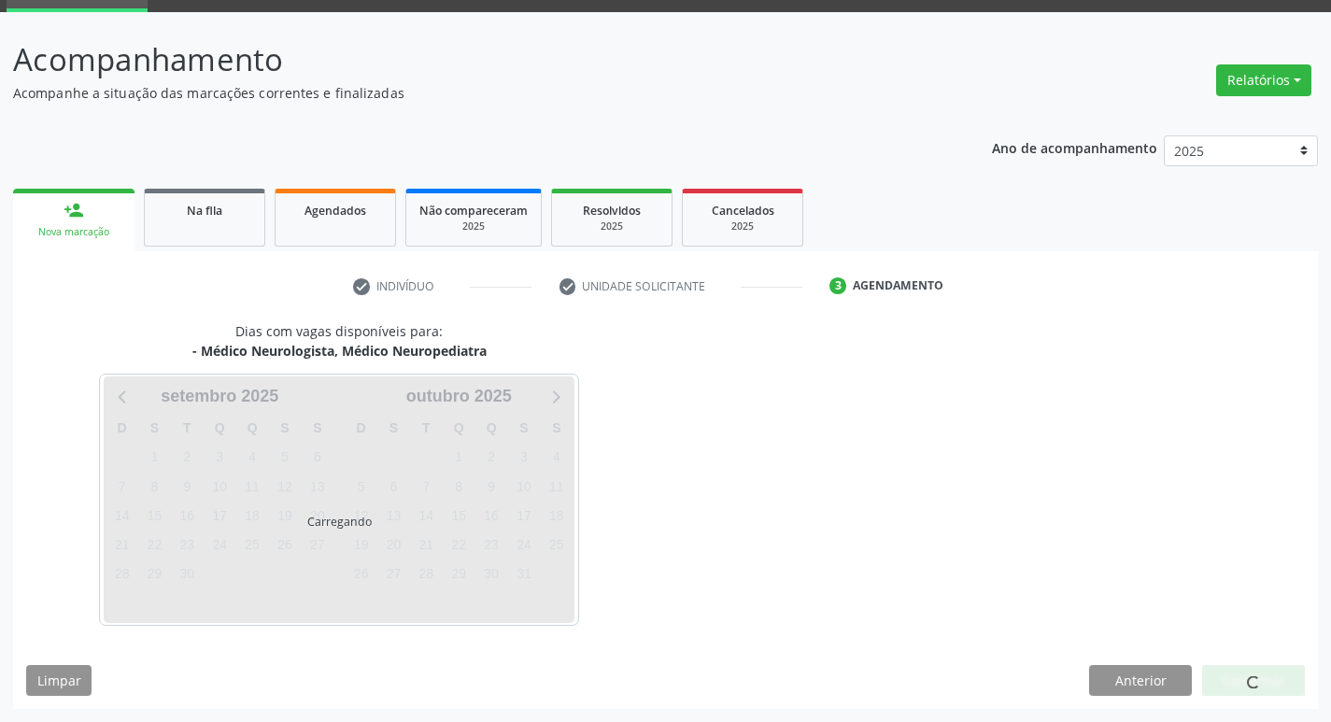
scroll to position [146, 0]
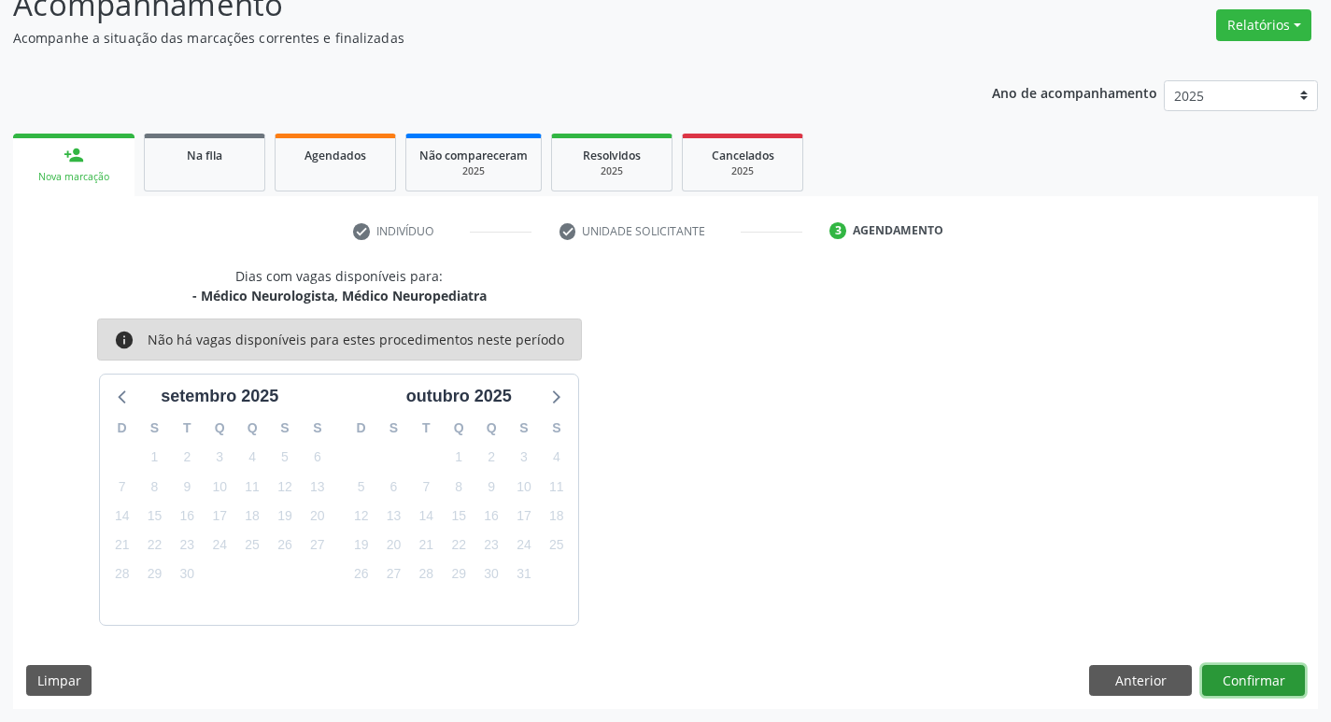
click at [1253, 674] on button "Confirmar" at bounding box center [1253, 681] width 103 height 32
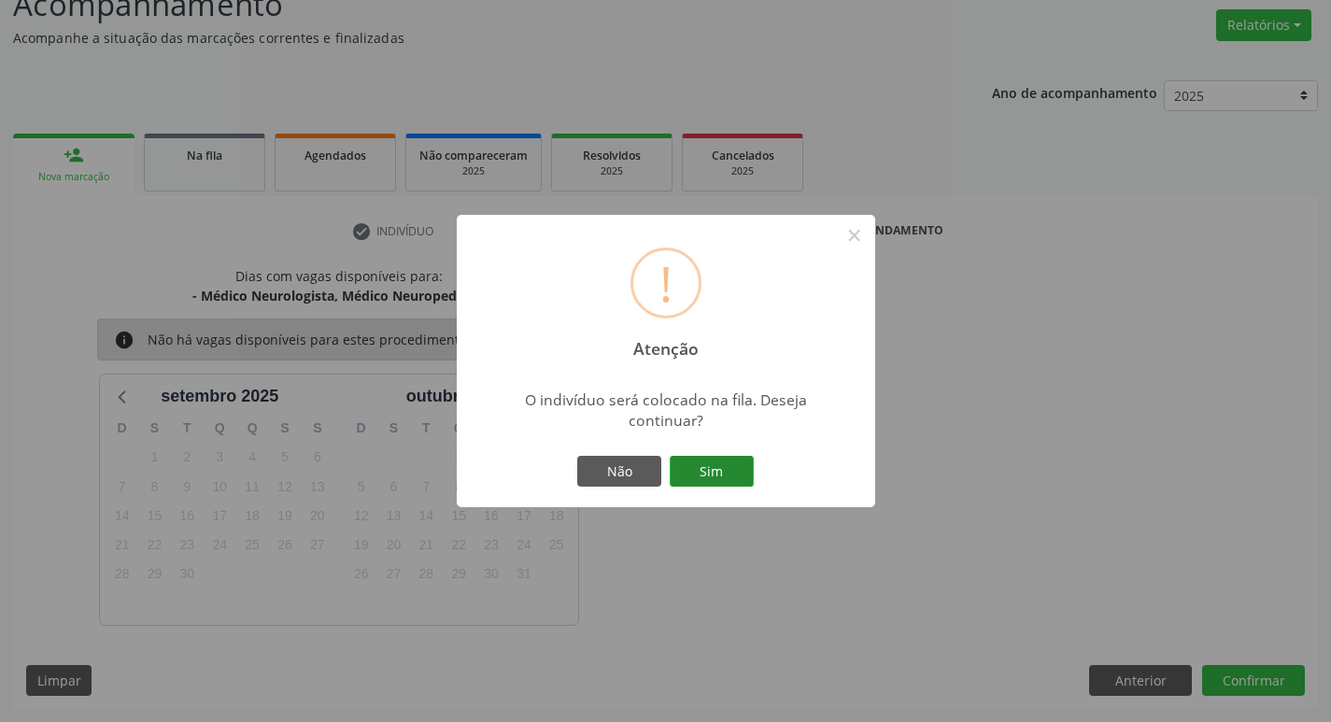
click at [694, 471] on button "Sim" at bounding box center [712, 472] width 84 height 32
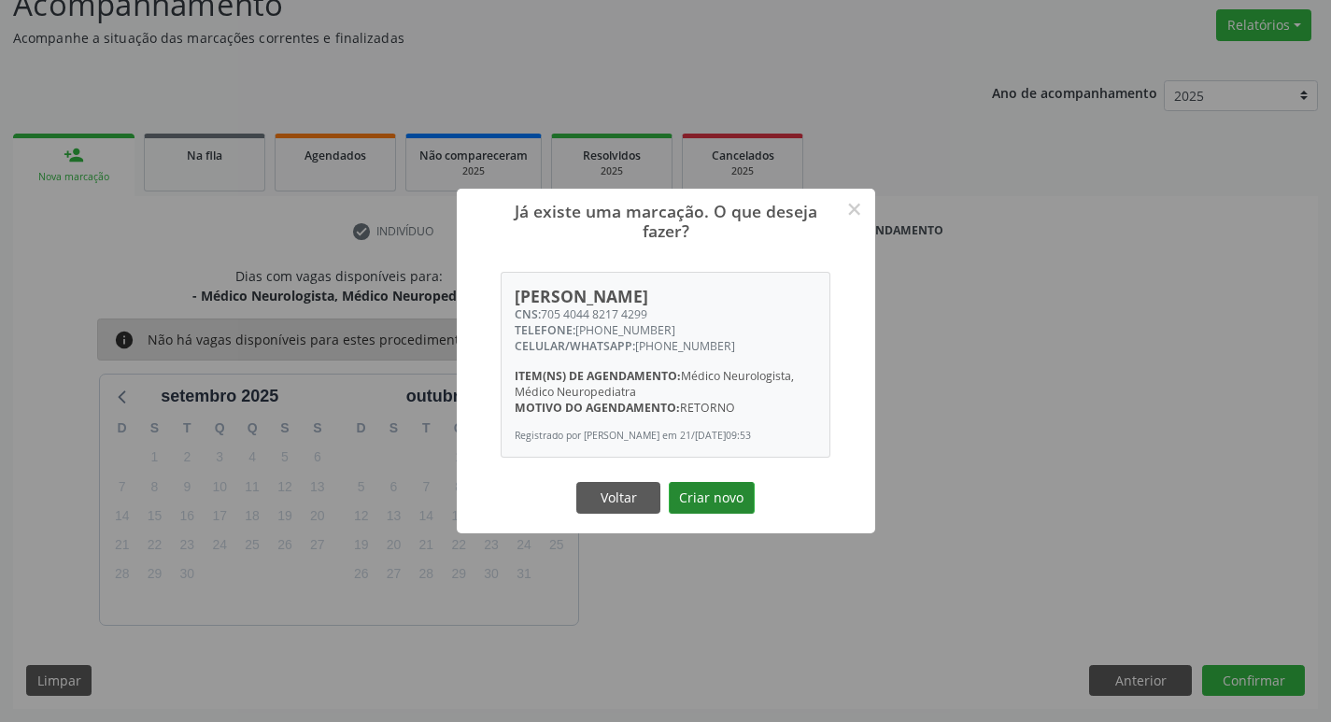
click at [694, 498] on button "Criar novo" at bounding box center [712, 498] width 86 height 32
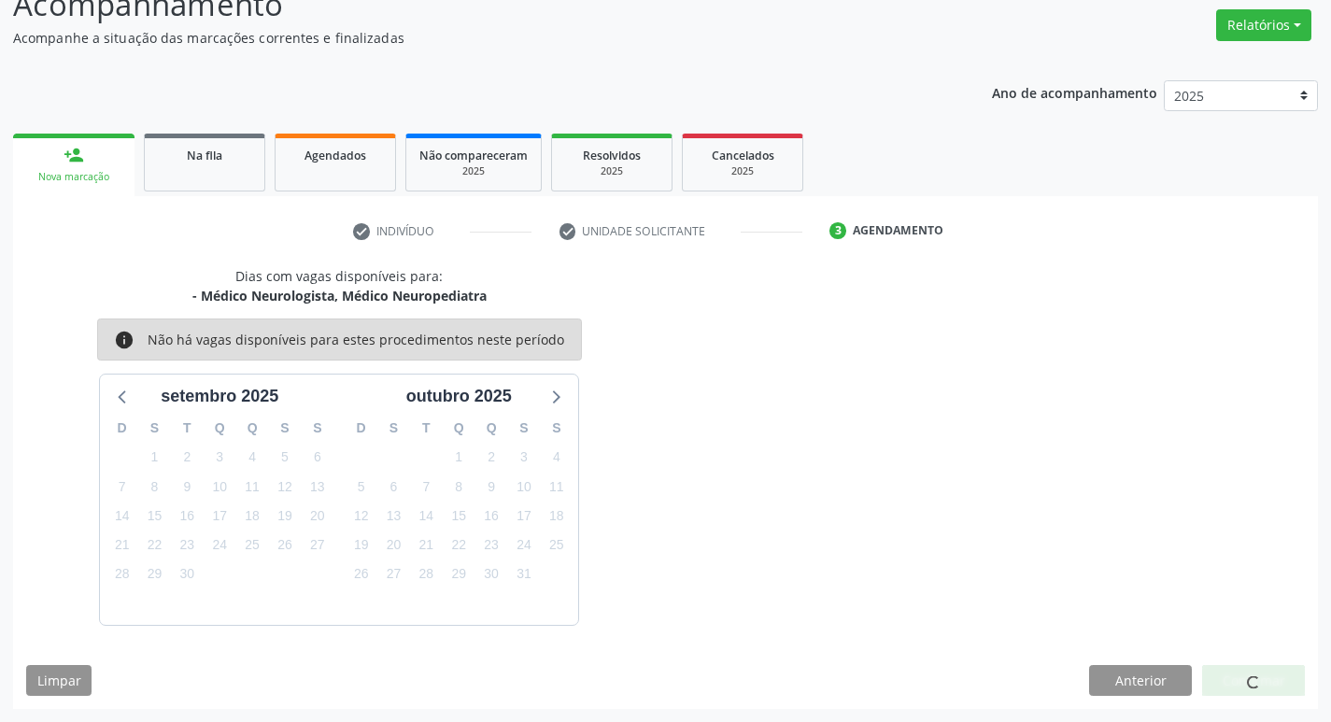
scroll to position [0, 0]
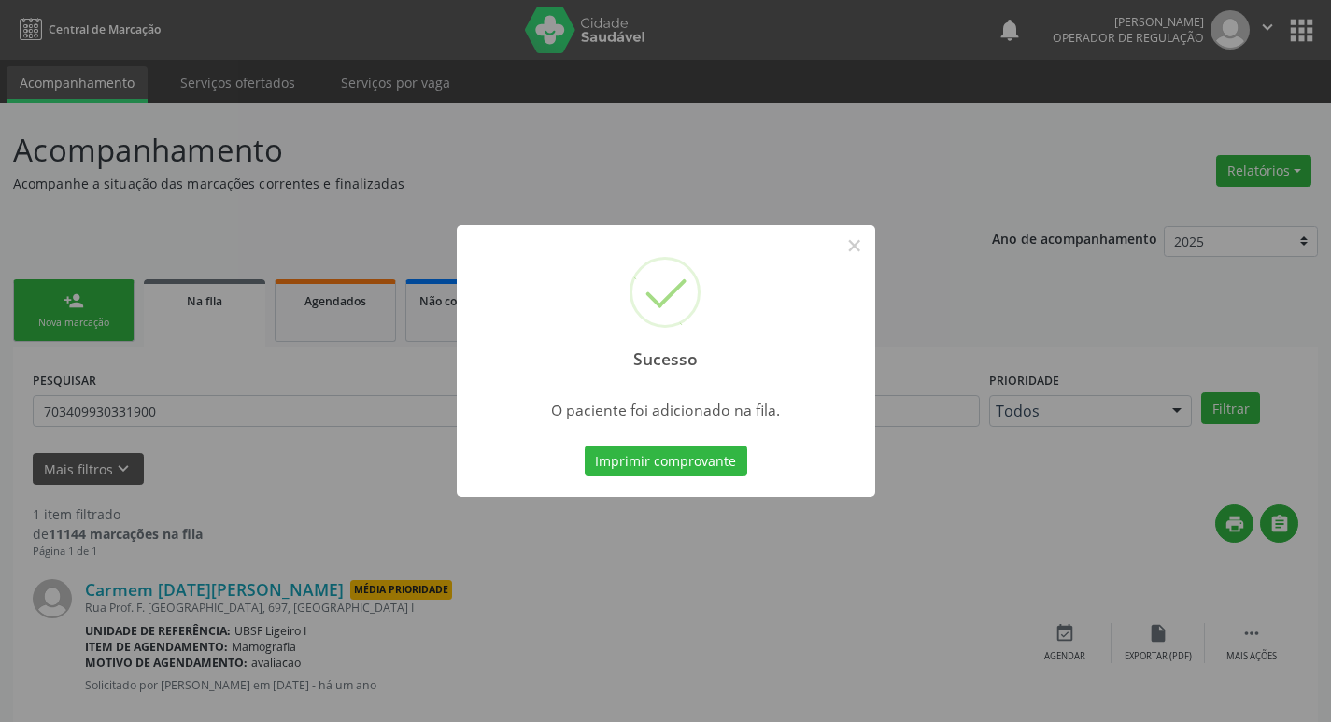
click at [739, 89] on div "Sucesso × O paciente foi adicionado na fila. Imprimir comprovante Cancel" at bounding box center [665, 361] width 1331 height 722
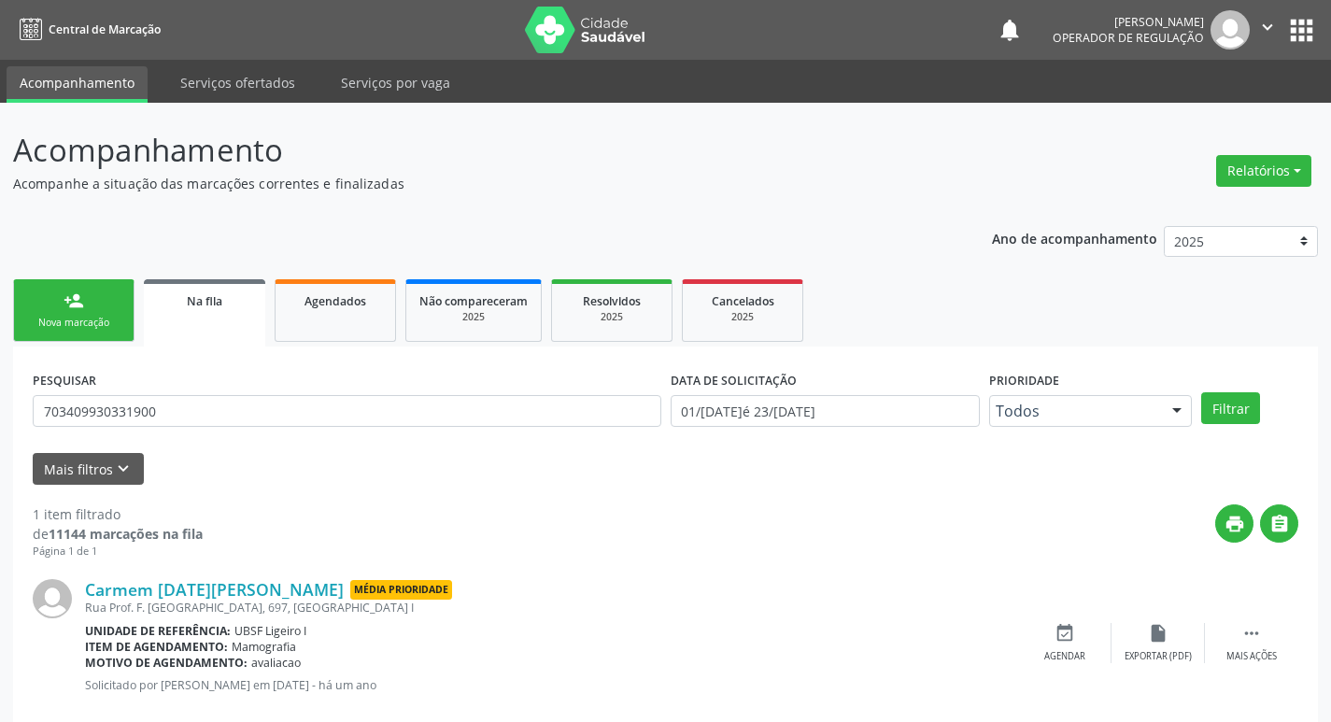
click at [97, 333] on link "person_add Nova marcação" at bounding box center [73, 310] width 121 height 63
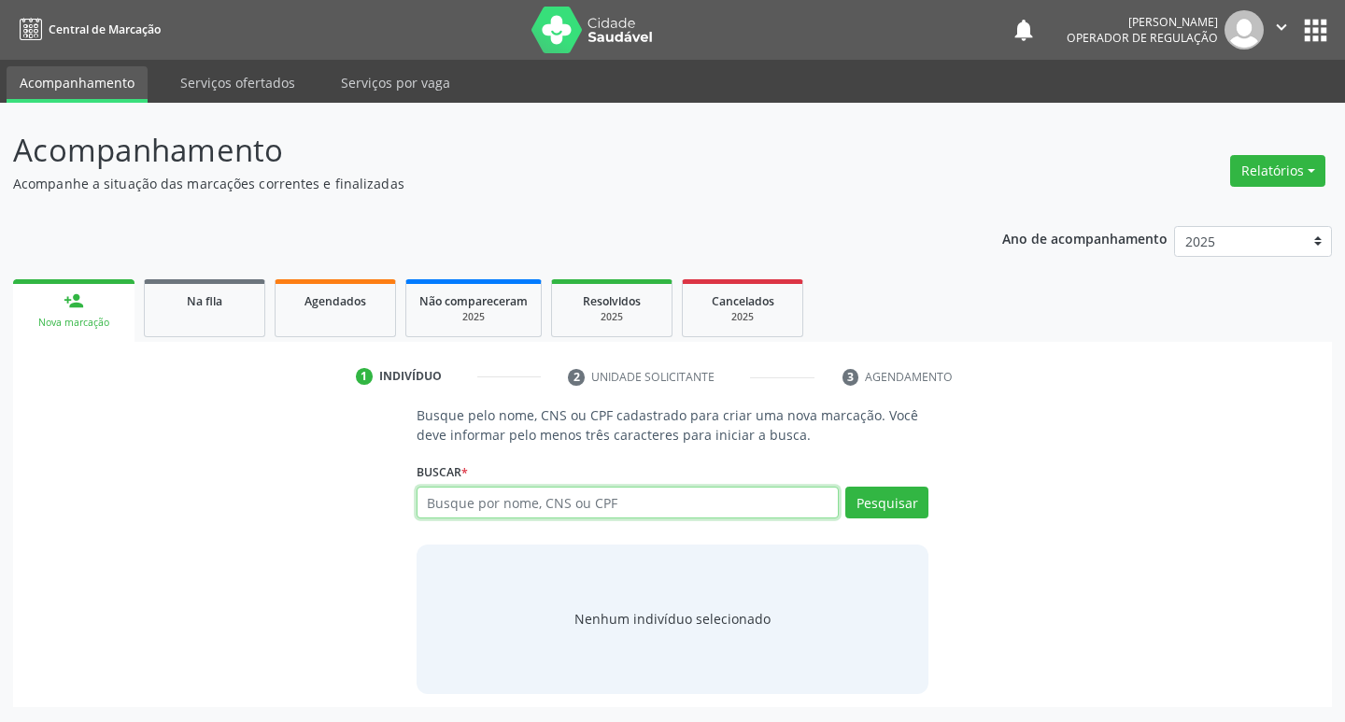
click at [614, 498] on input "text" at bounding box center [628, 503] width 423 height 32
type input "705704493514530"
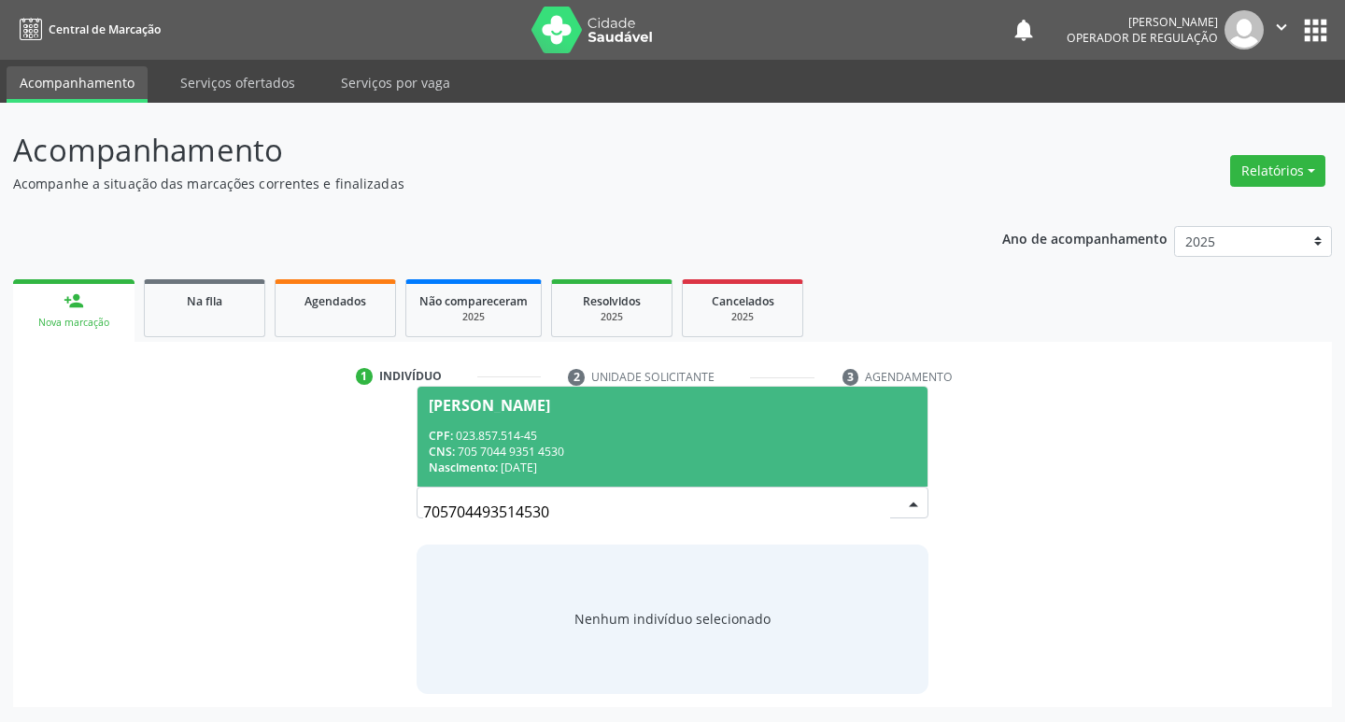
click at [579, 455] on div "CNS: 705 7044 9351 4530" at bounding box center [673, 452] width 489 height 16
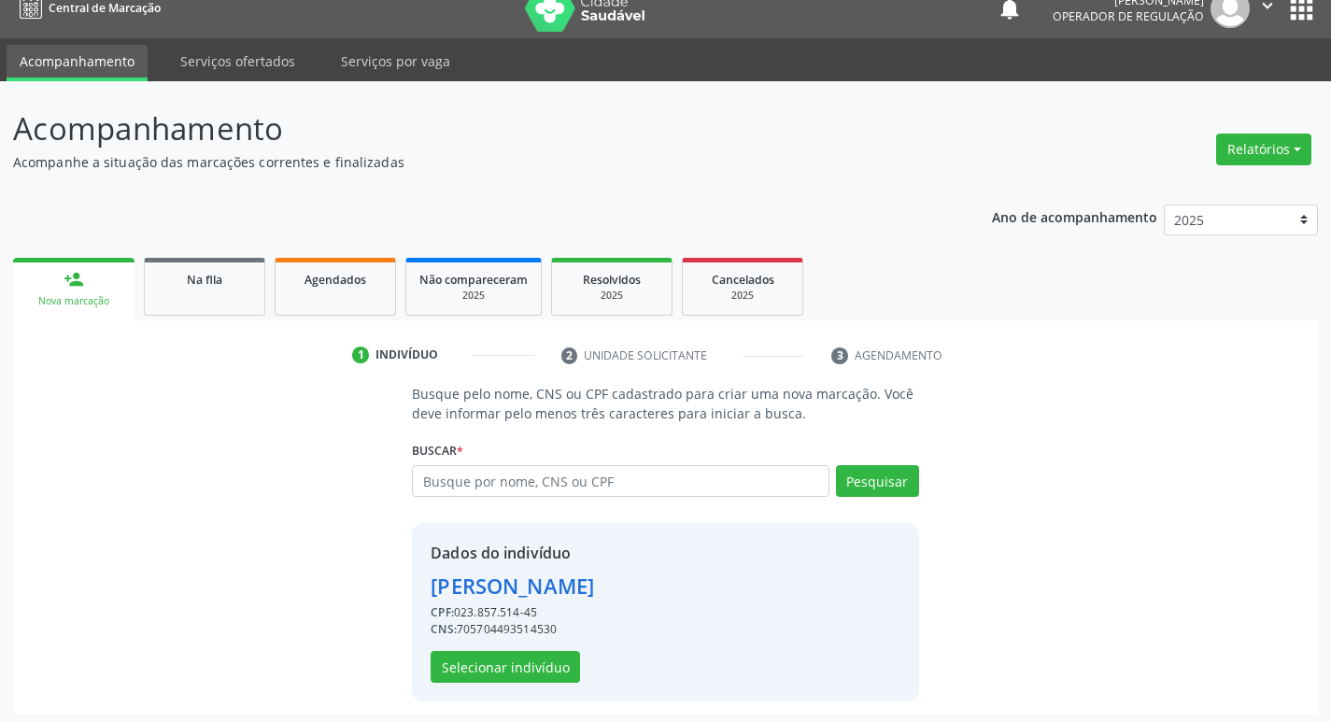
scroll to position [27, 0]
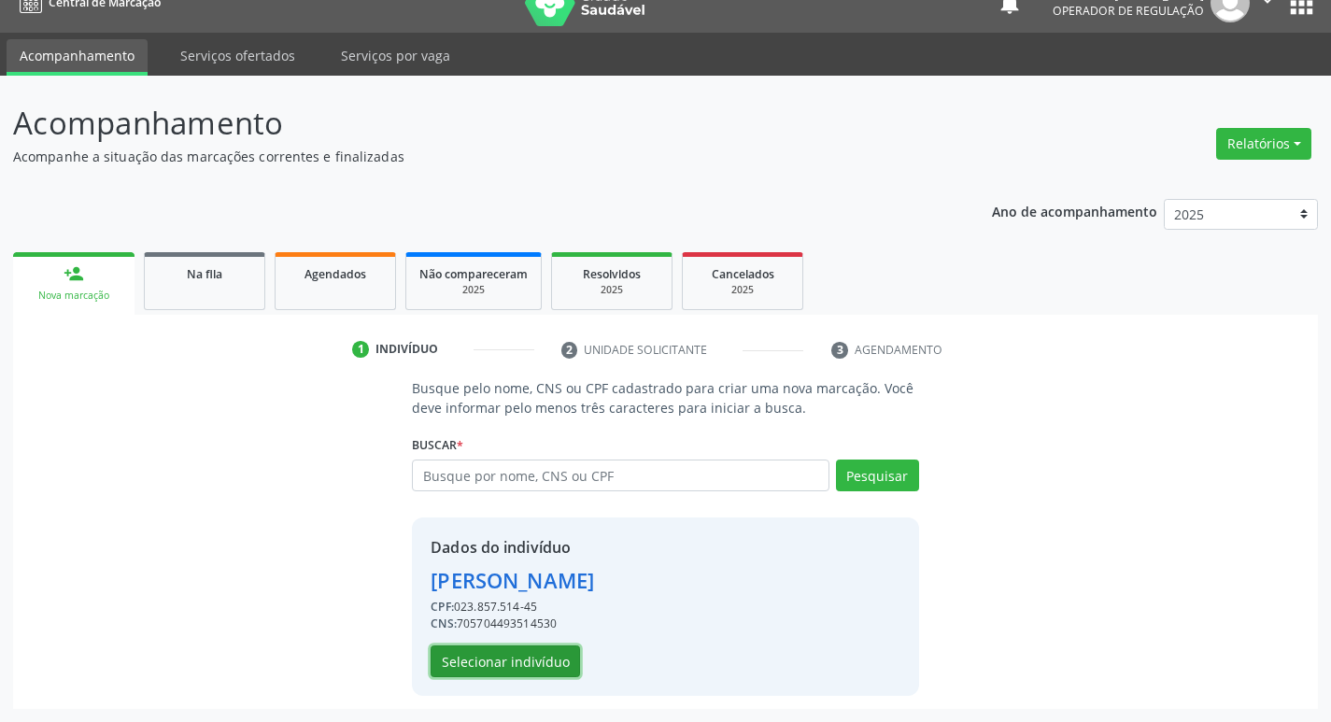
click at [554, 673] on button "Selecionar indivíduo" at bounding box center [505, 661] width 149 height 32
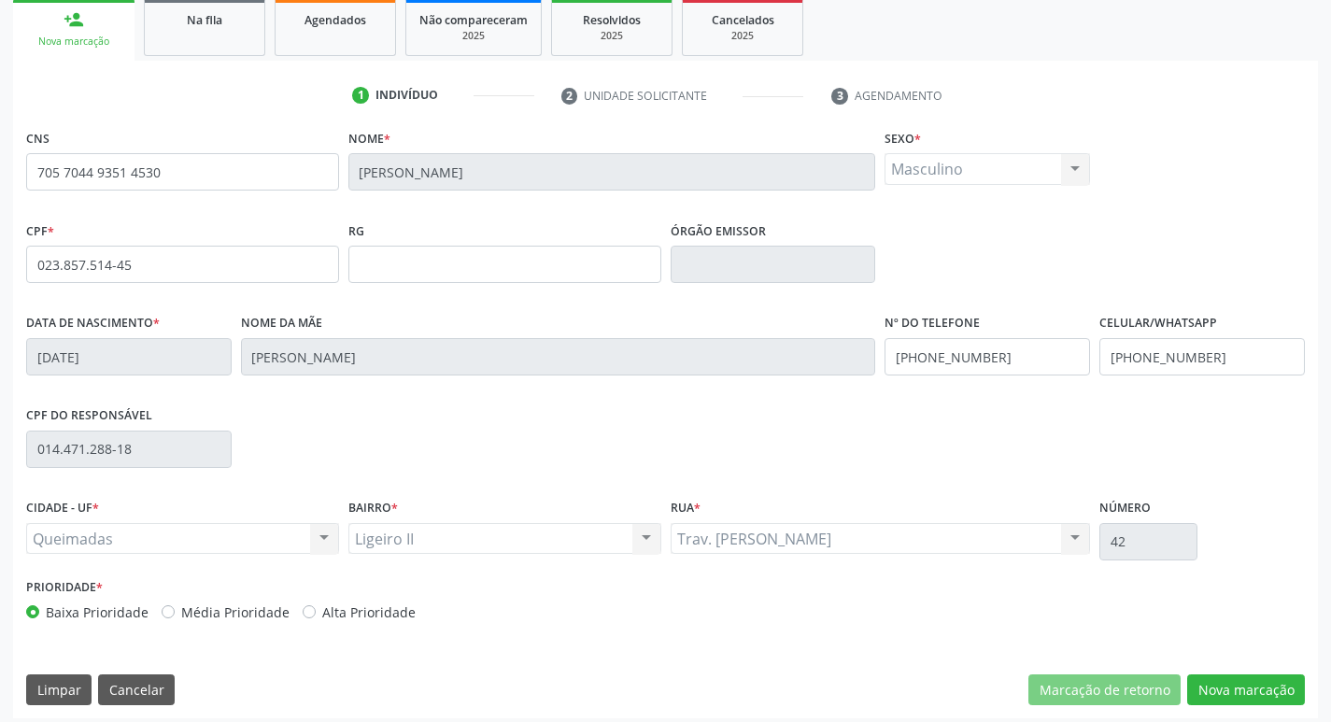
scroll to position [290, 0]
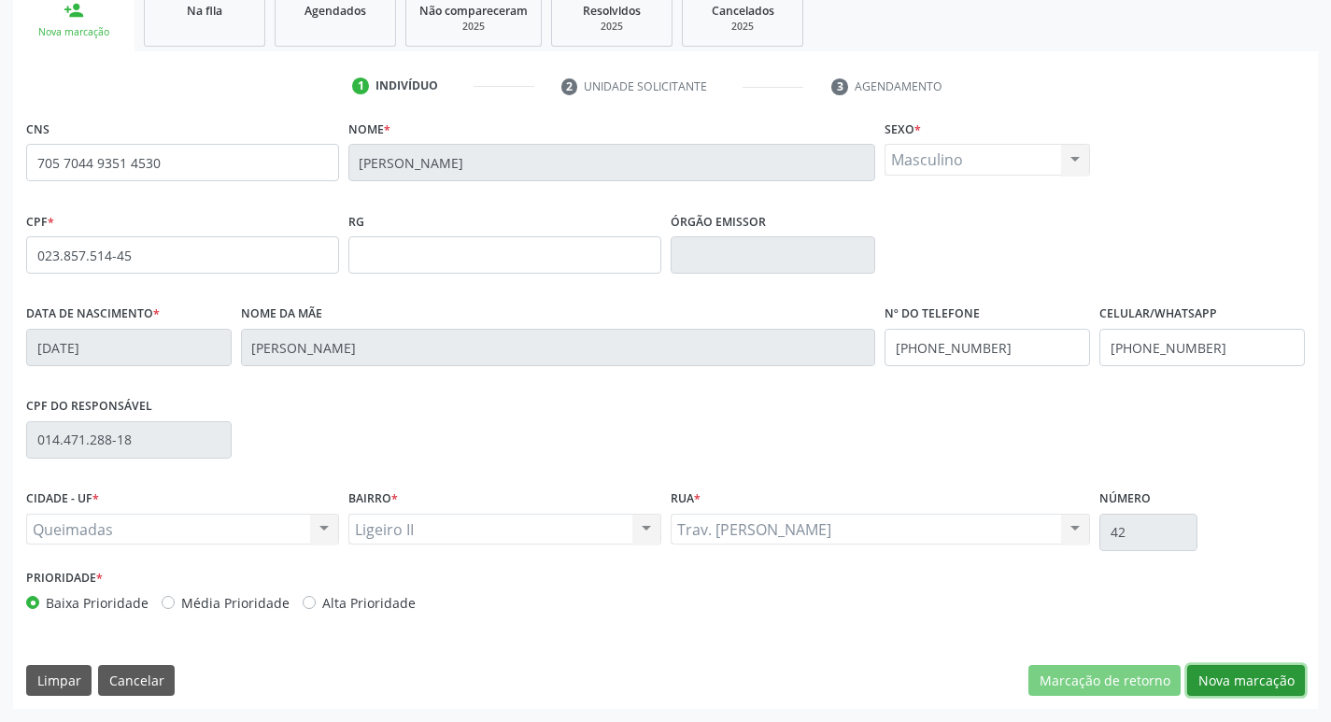
click at [1237, 670] on button "Nova marcação" at bounding box center [1246, 681] width 118 height 32
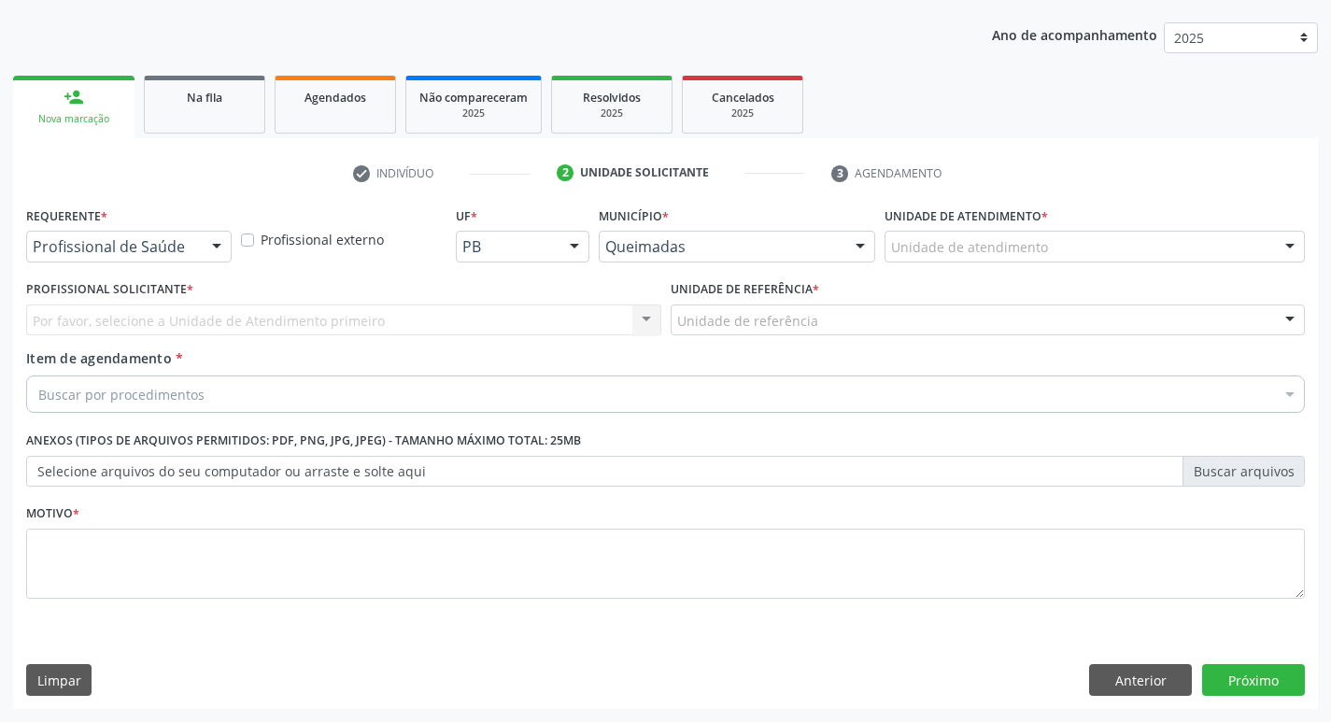
click at [157, 235] on div "Profissional de Saúde" at bounding box center [128, 247] width 205 height 32
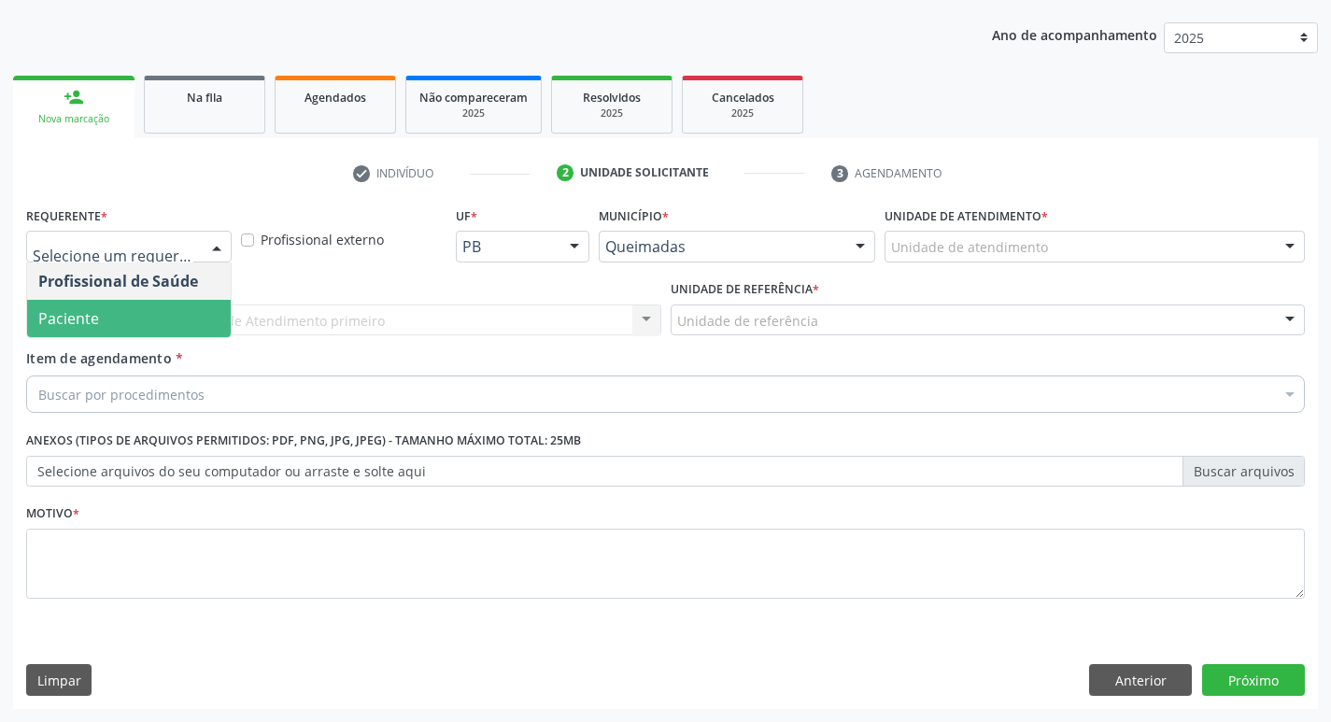
click at [117, 325] on span "Paciente" at bounding box center [129, 318] width 204 height 37
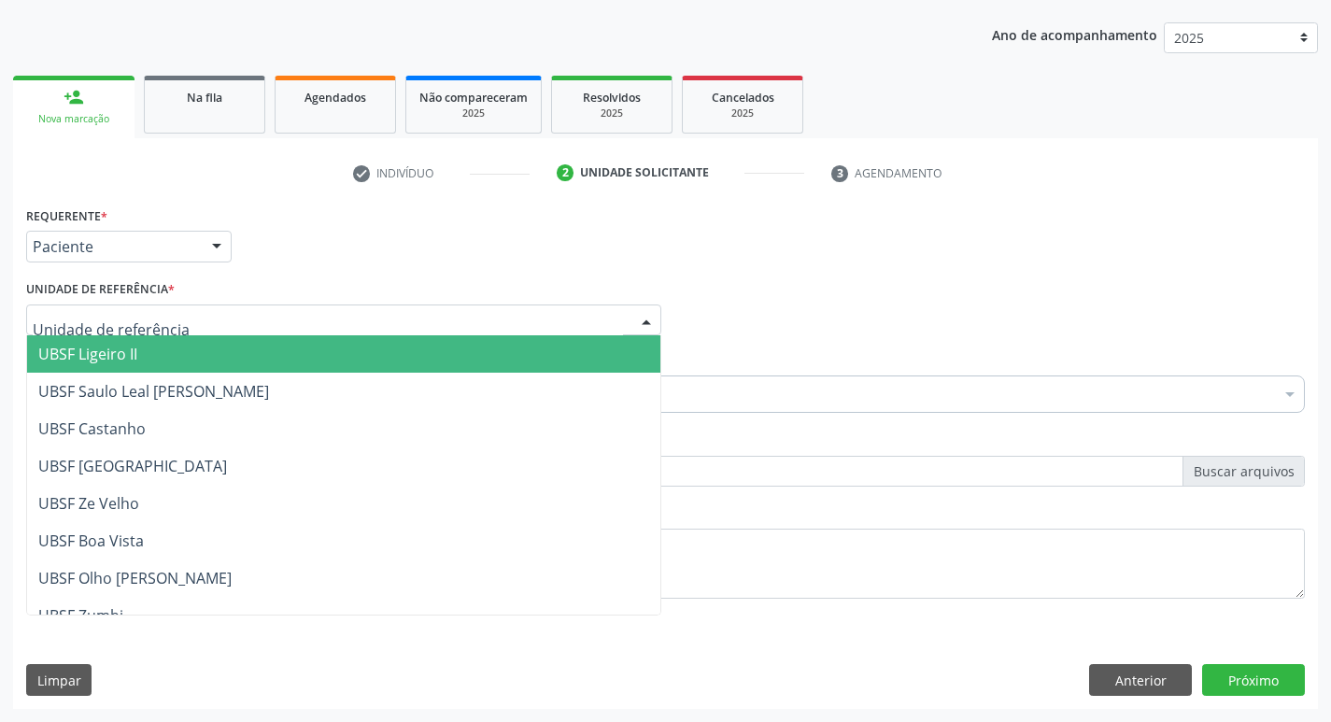
click at [128, 344] on span "UBSF Ligeiro II" at bounding box center [87, 354] width 99 height 21
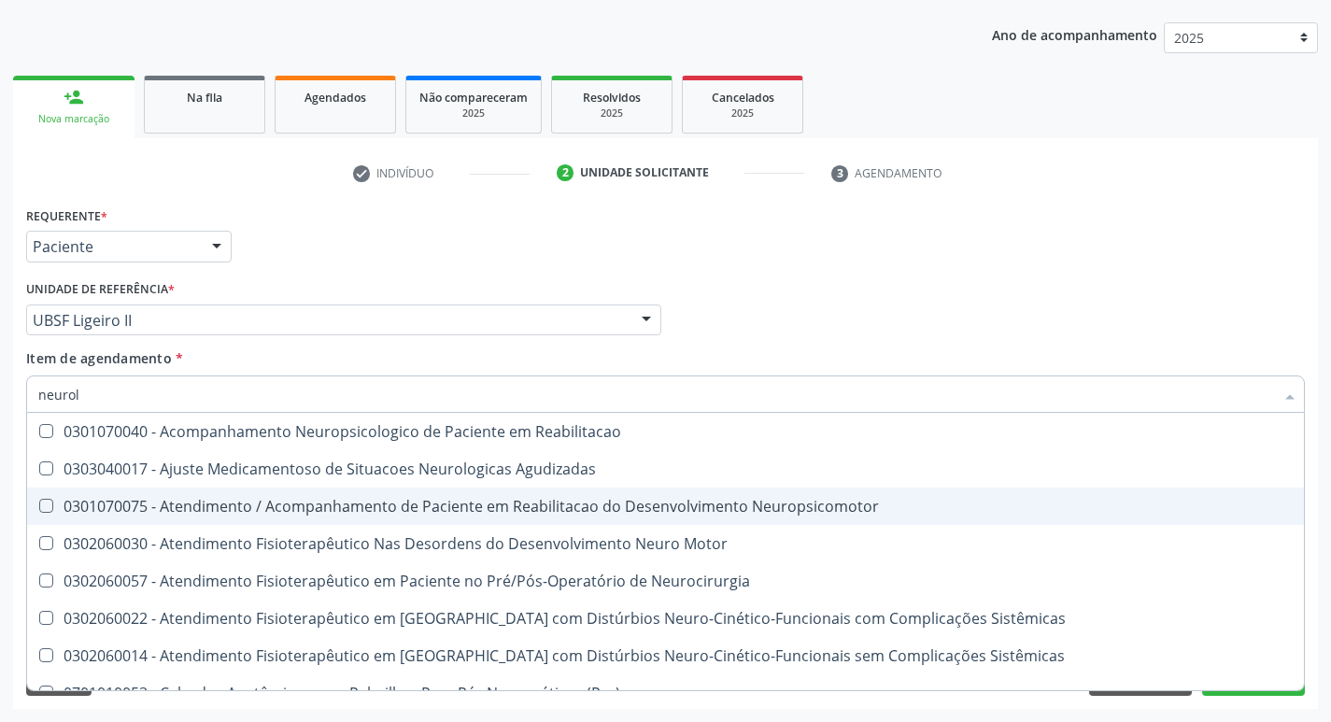
type input "neurolo"
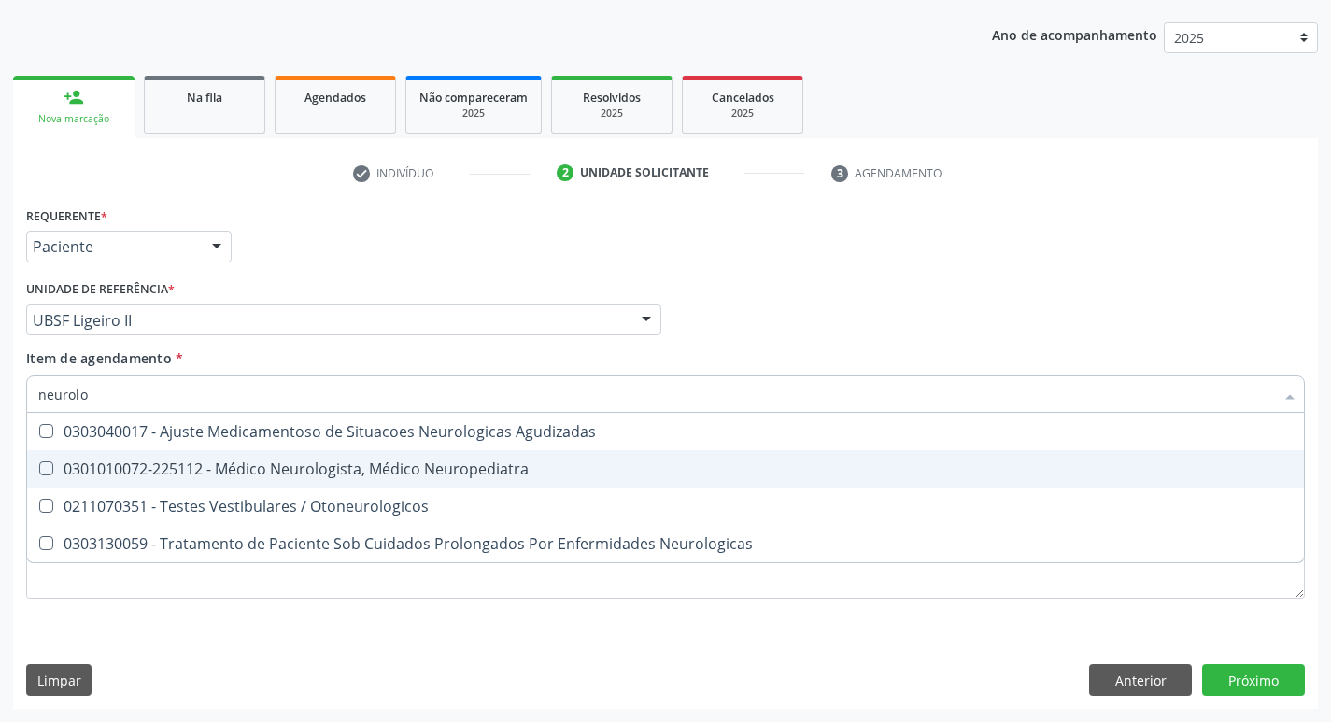
click at [352, 467] on div "0301010072-225112 - Médico Neurologista, Médico Neuropediatra" at bounding box center [665, 468] width 1254 height 15
checkbox Neuropediatra "false"
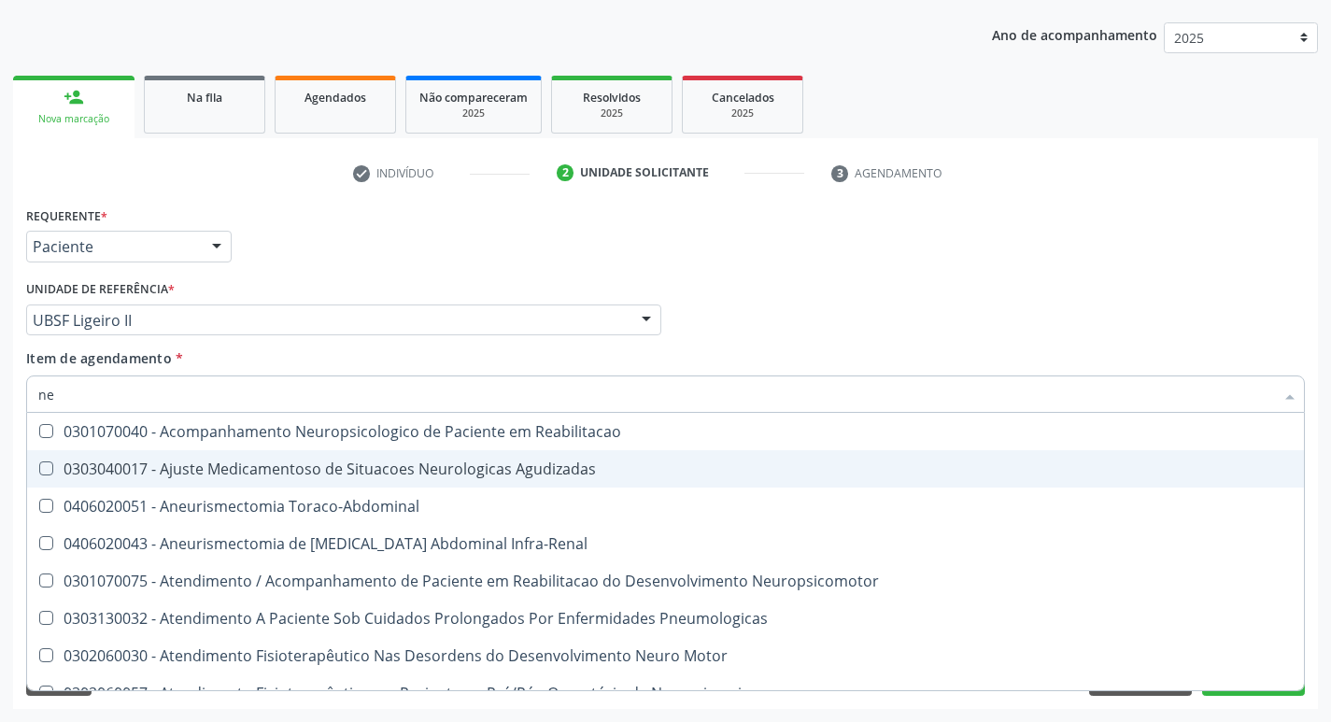
type input "n"
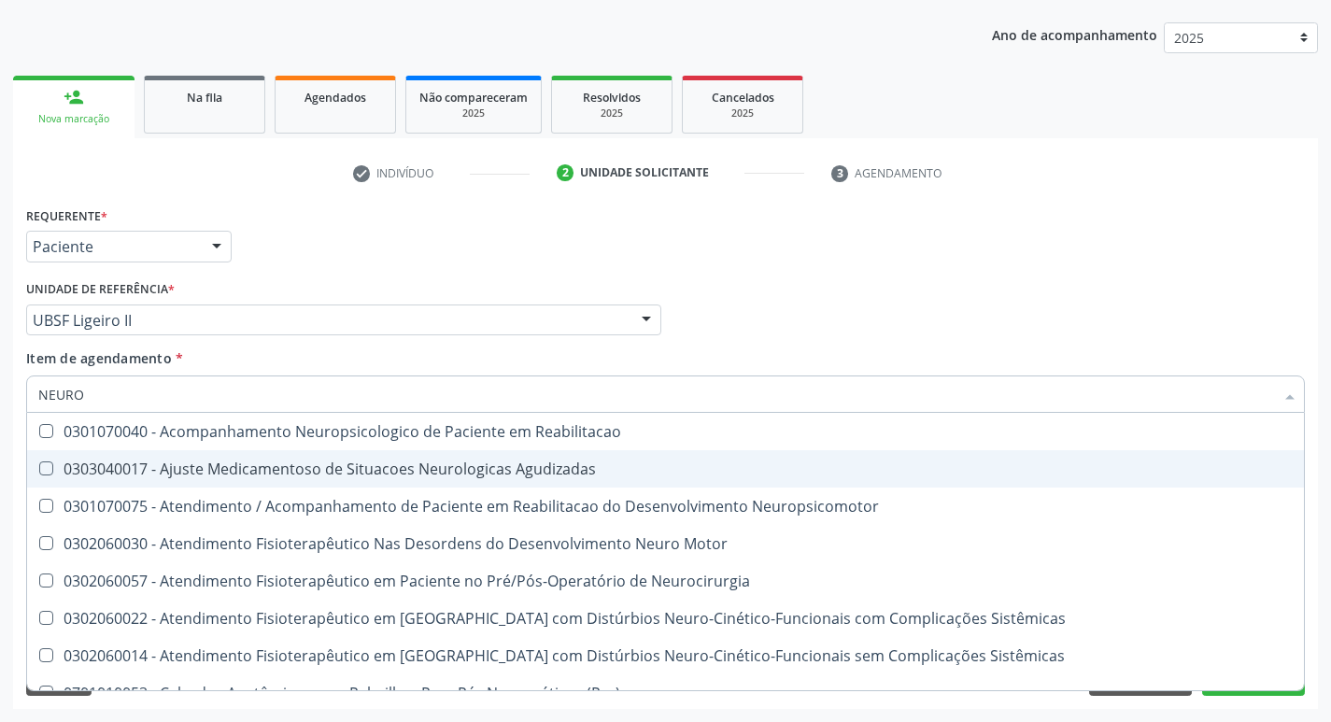
type input "NEUROC"
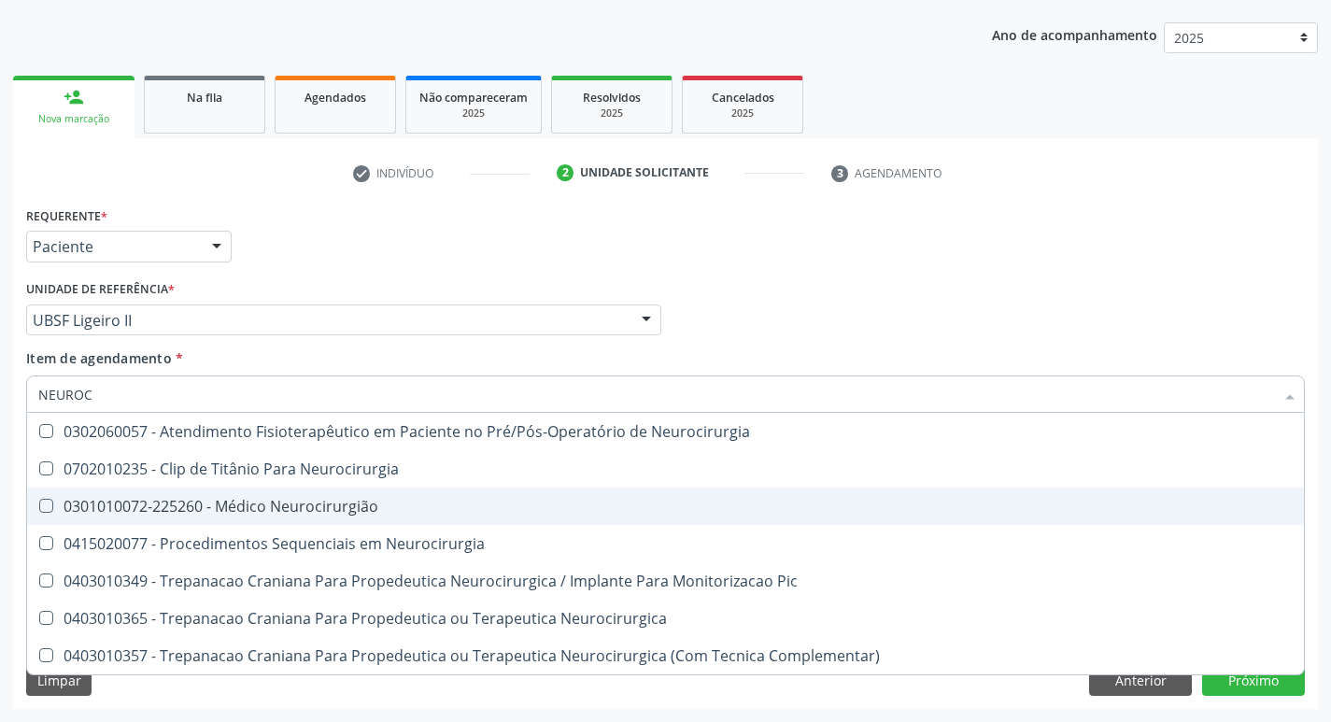
click at [358, 499] on div "0301010072-225260 - Médico Neurocirurgião" at bounding box center [665, 506] width 1254 height 15
checkbox Neurocirurgião "true"
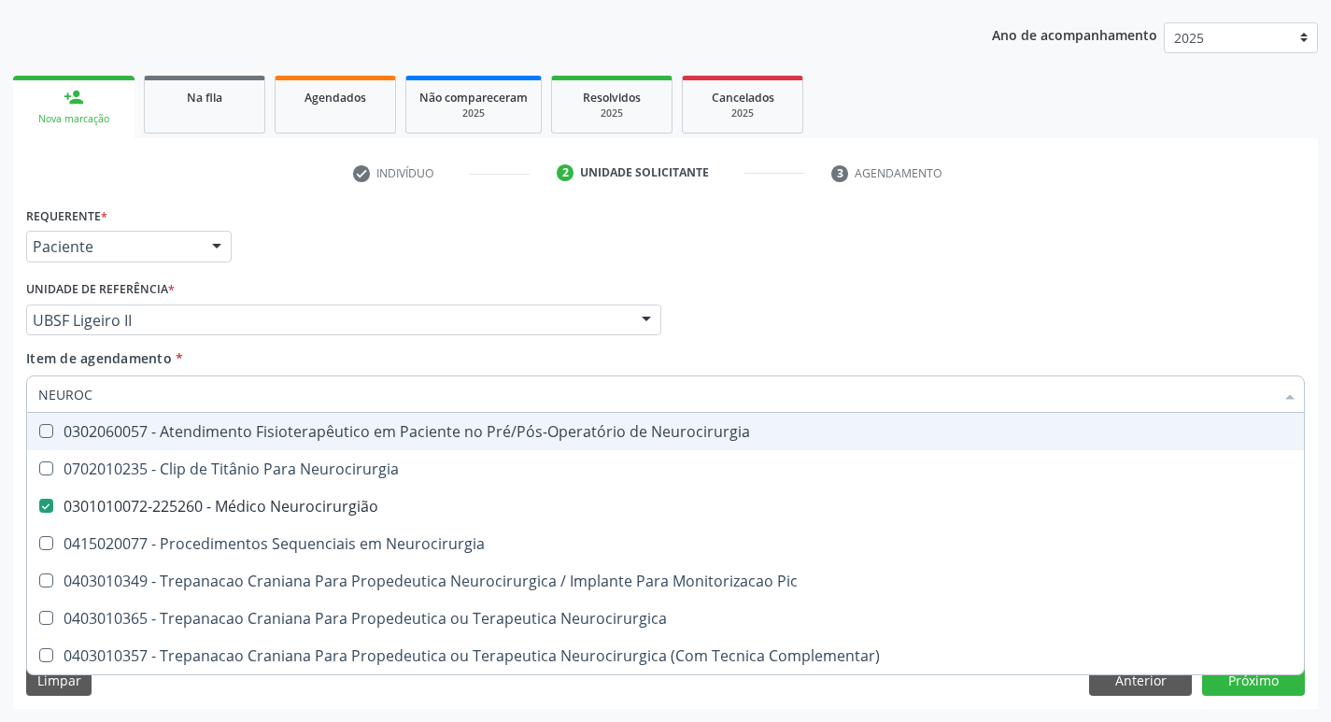
click at [530, 198] on div "check Indivíduo 2 Unidade solicitante 3 Agendamento CNS 705 7044 9351 4530 Nome…" at bounding box center [665, 433] width 1305 height 551
checkbox Neurocirurgia "true"
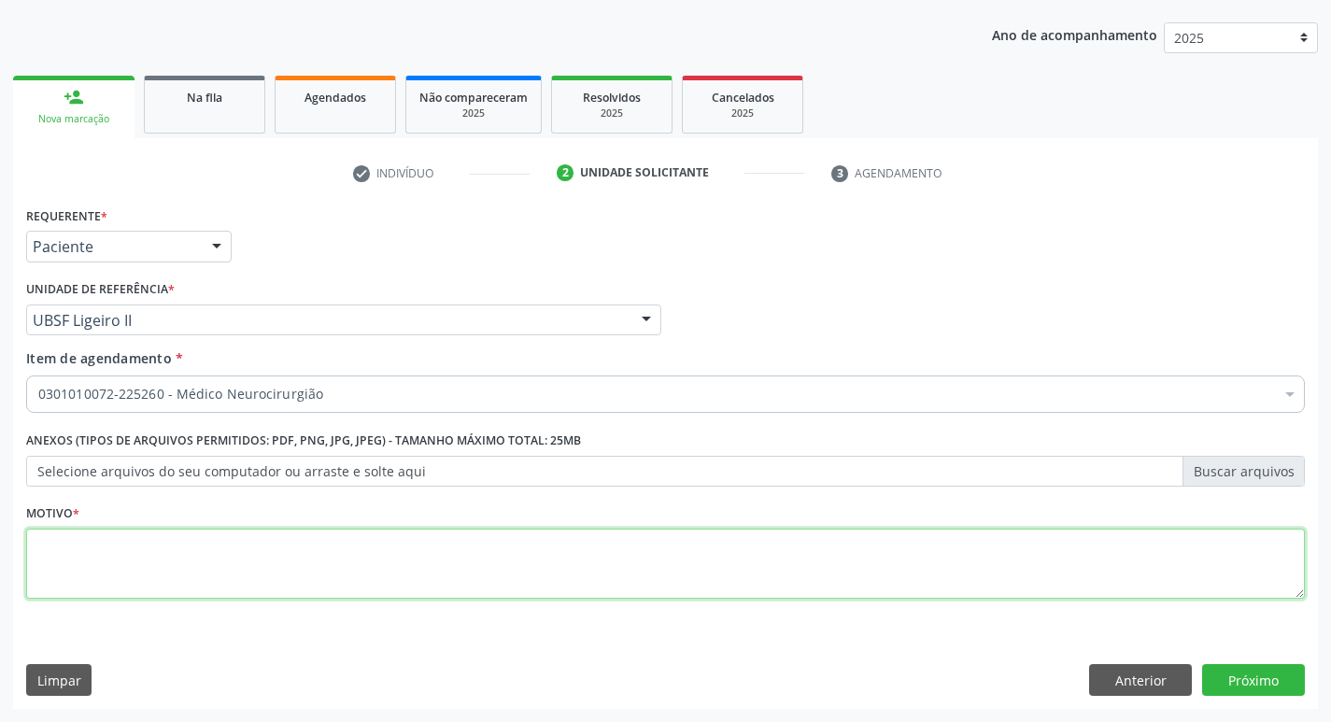
click at [200, 559] on textarea at bounding box center [665, 564] width 1279 height 71
type textarea "SEQUELADO AVC"
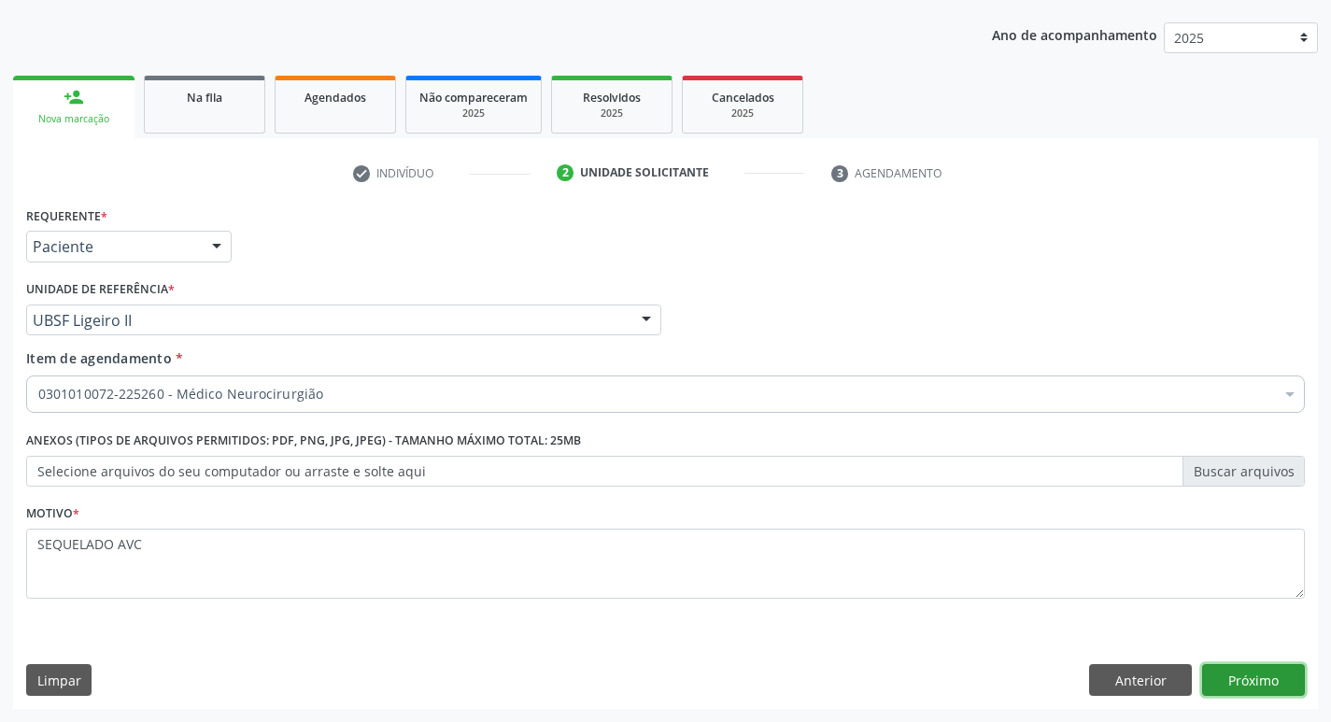
click at [1256, 686] on button "Próximo" at bounding box center [1253, 680] width 103 height 32
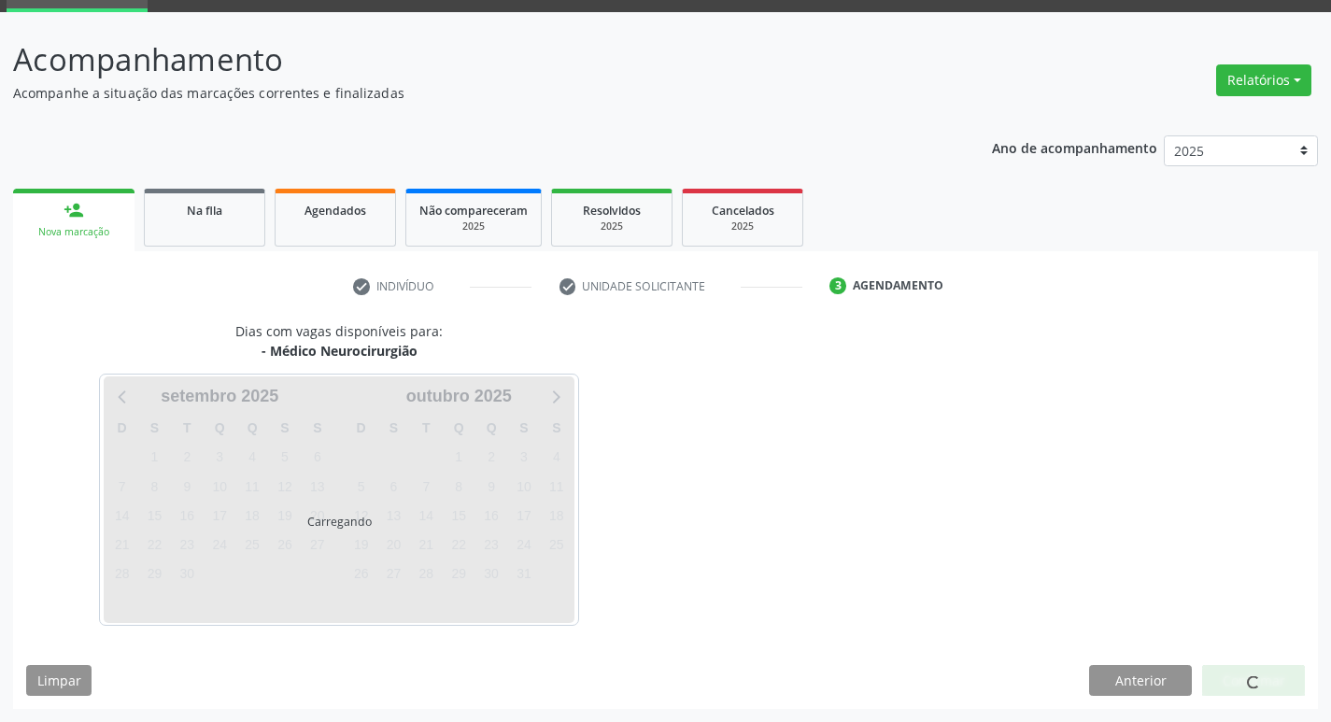
scroll to position [91, 0]
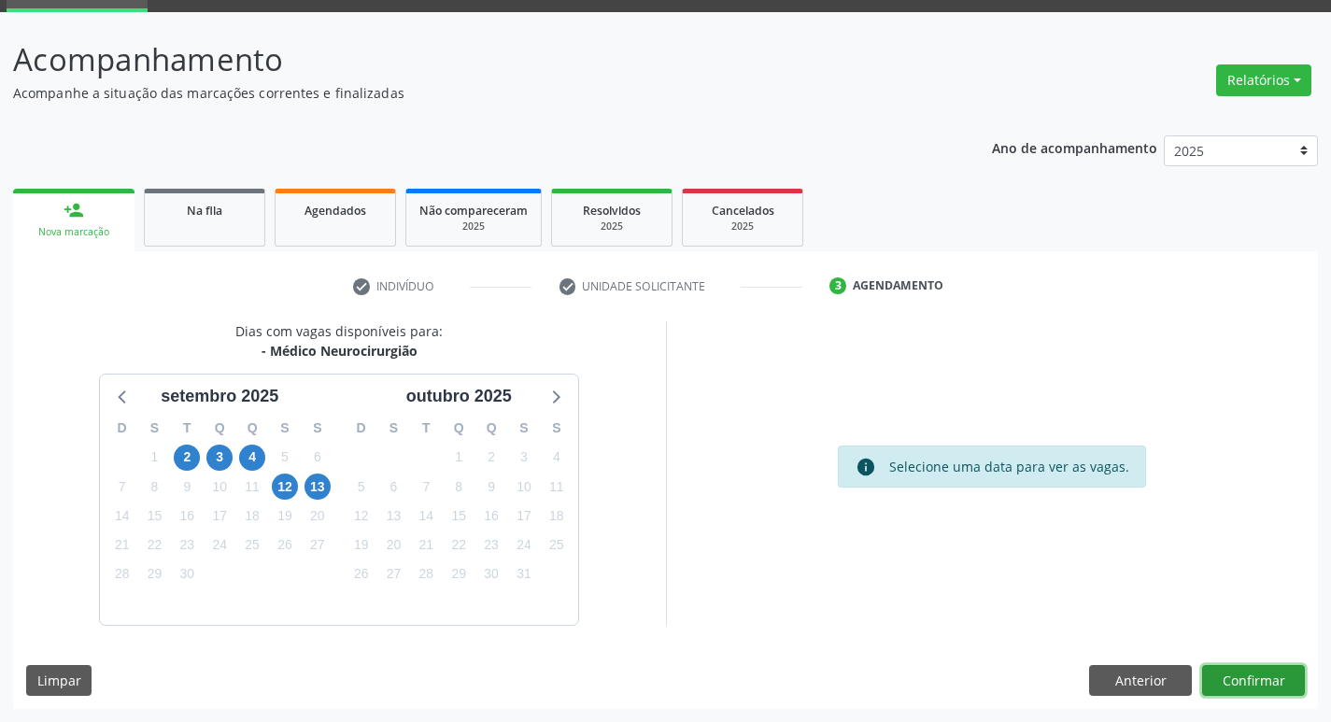
click at [1222, 686] on button "Confirmar" at bounding box center [1253, 681] width 103 height 32
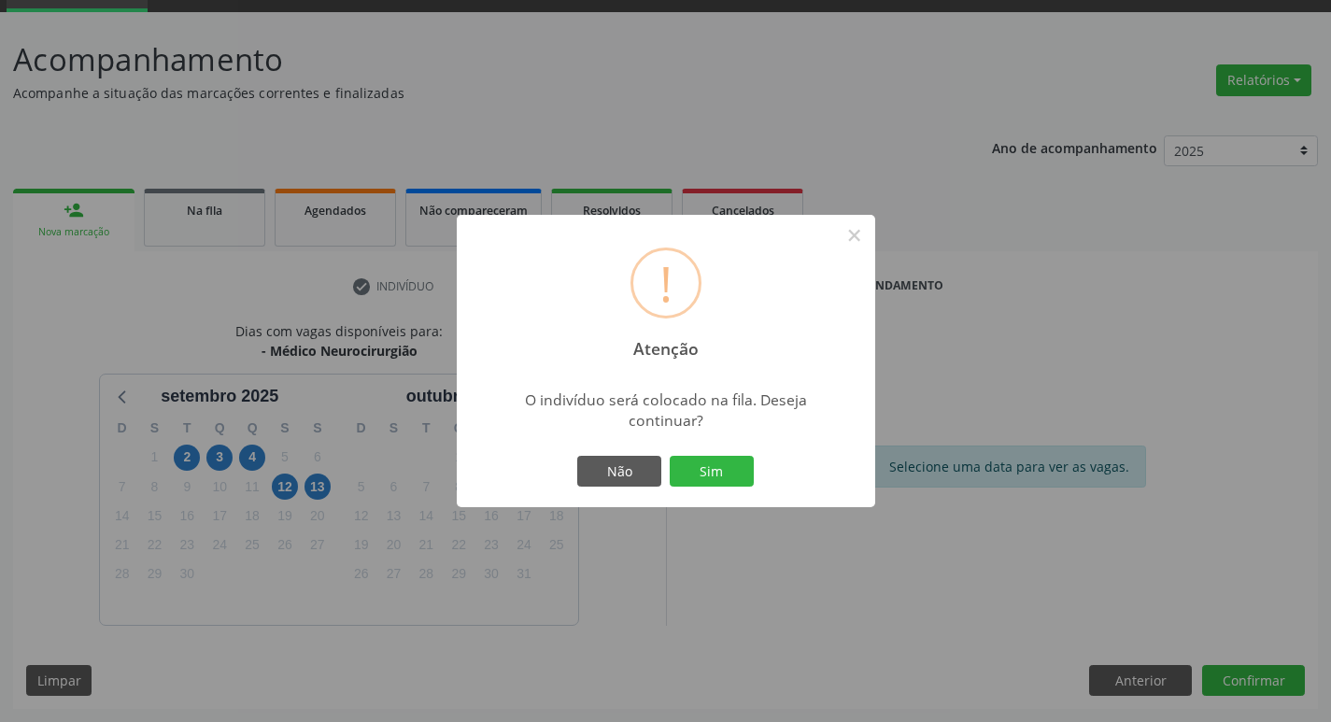
click at [716, 480] on button "Sim" at bounding box center [712, 472] width 84 height 32
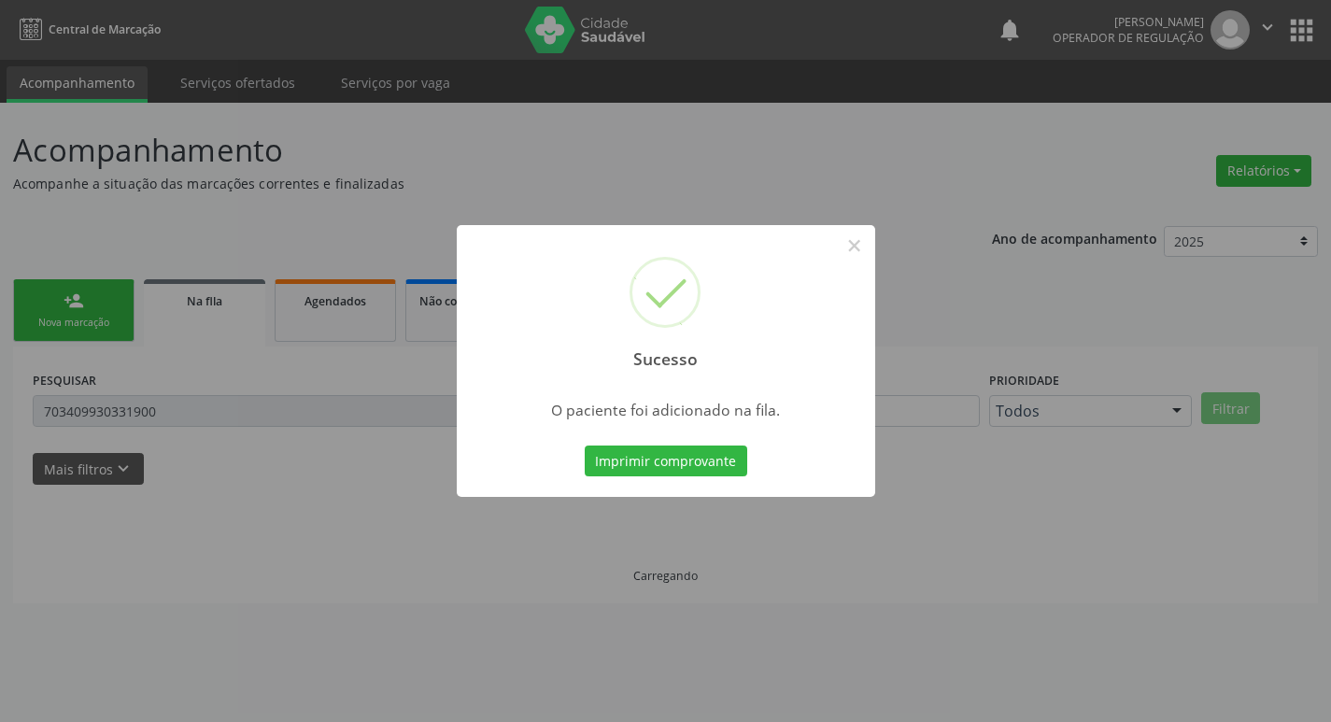
scroll to position [0, 0]
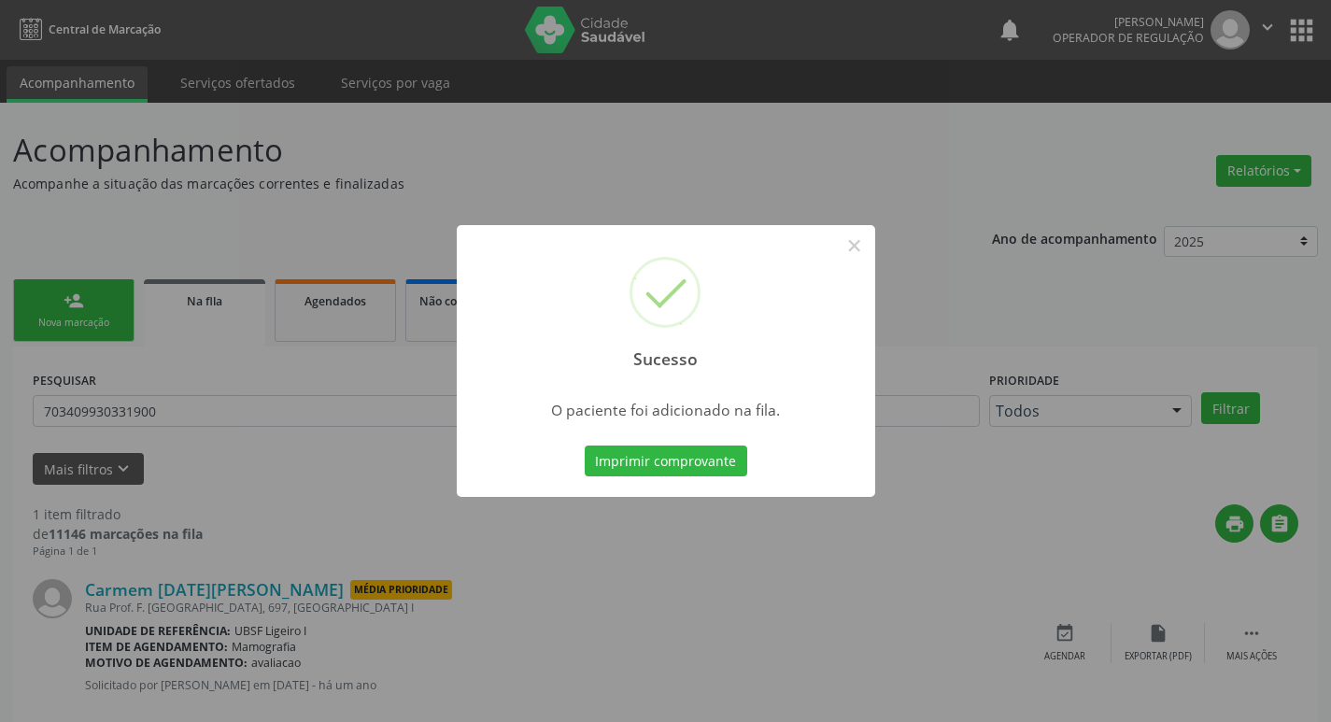
click at [1285, 27] on div "Sucesso × O paciente foi adicionado na fila. Imprimir comprovante Cancel" at bounding box center [665, 361] width 1331 height 722
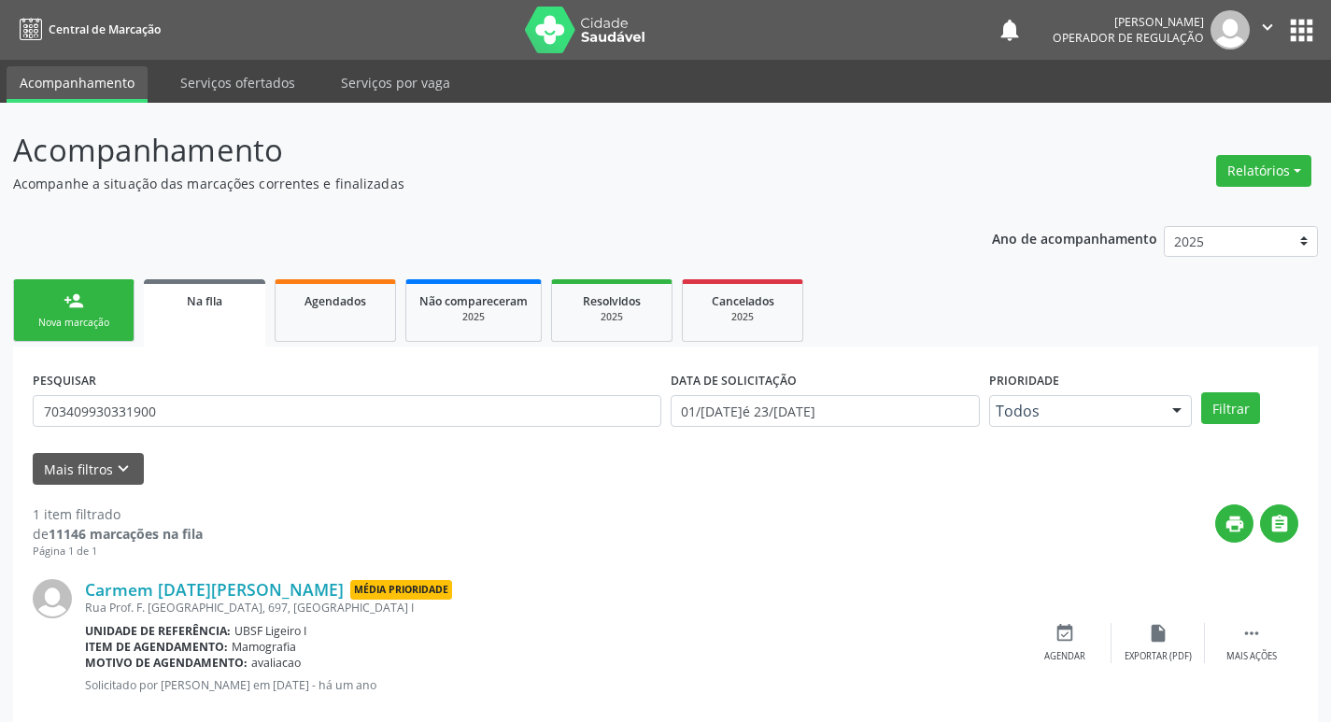
click at [1280, 25] on button "" at bounding box center [1267, 29] width 35 height 39
click at [1252, 106] on link "Sair" at bounding box center [1219, 114] width 129 height 26
